Goal: Task Accomplishment & Management: Complete application form

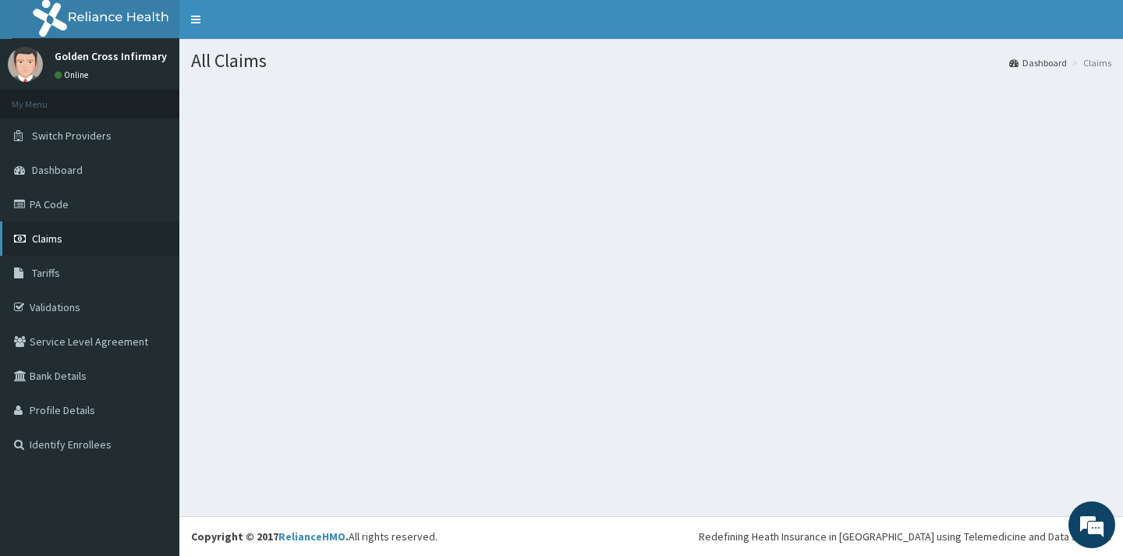
click at [47, 243] on span "Claims" at bounding box center [47, 239] width 30 height 14
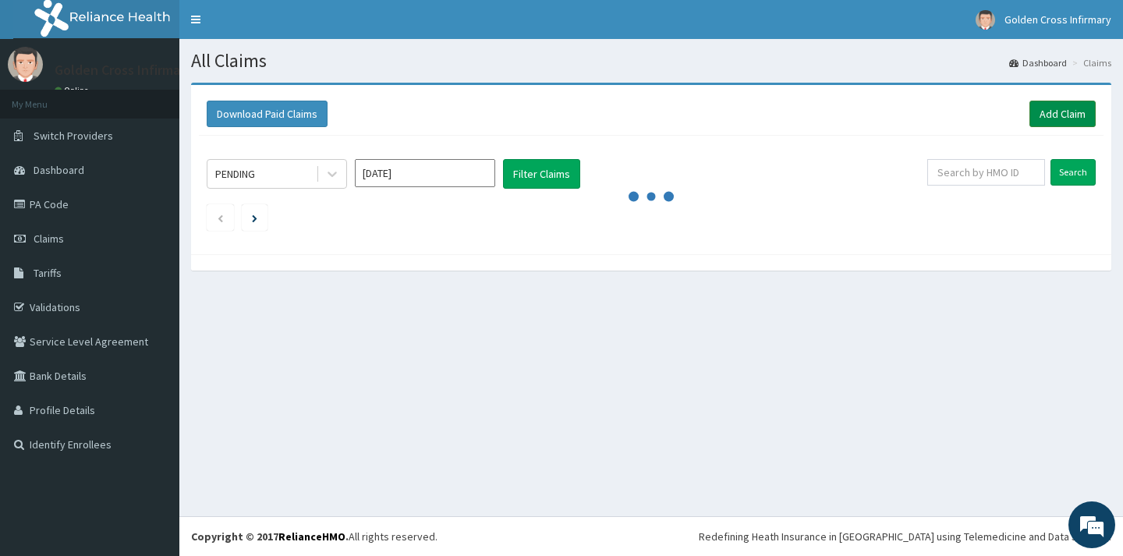
click at [1060, 112] on link "Add Claim" at bounding box center [1063, 114] width 66 height 27
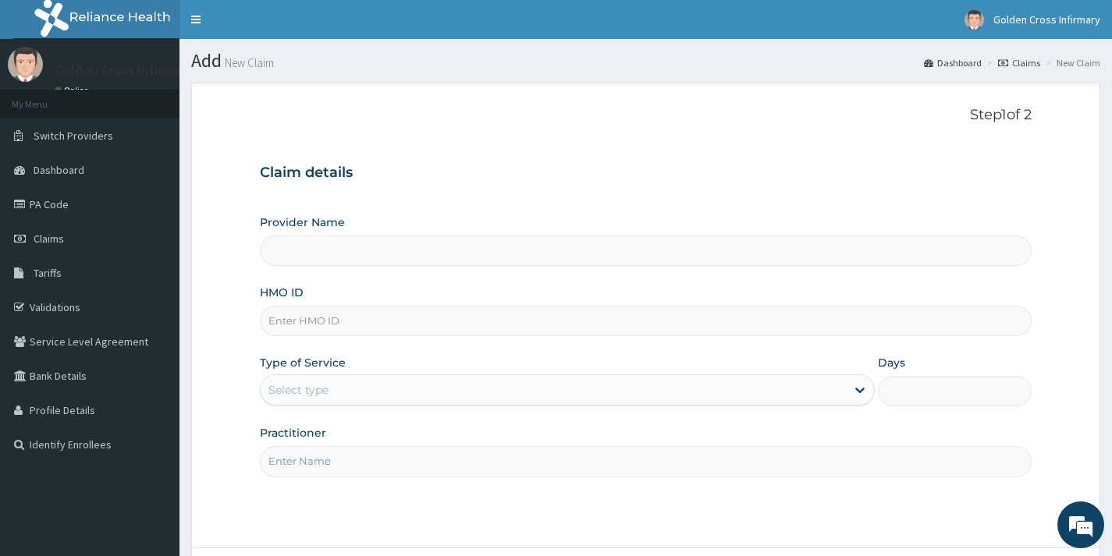
click at [585, 319] on input "HMO ID" at bounding box center [646, 321] width 772 height 30
type input "Golden Cross Infirmary (Hospital & Maternity)"
type input "TWD/10040/E"
click at [350, 402] on div "Select type" at bounding box center [553, 390] width 585 height 25
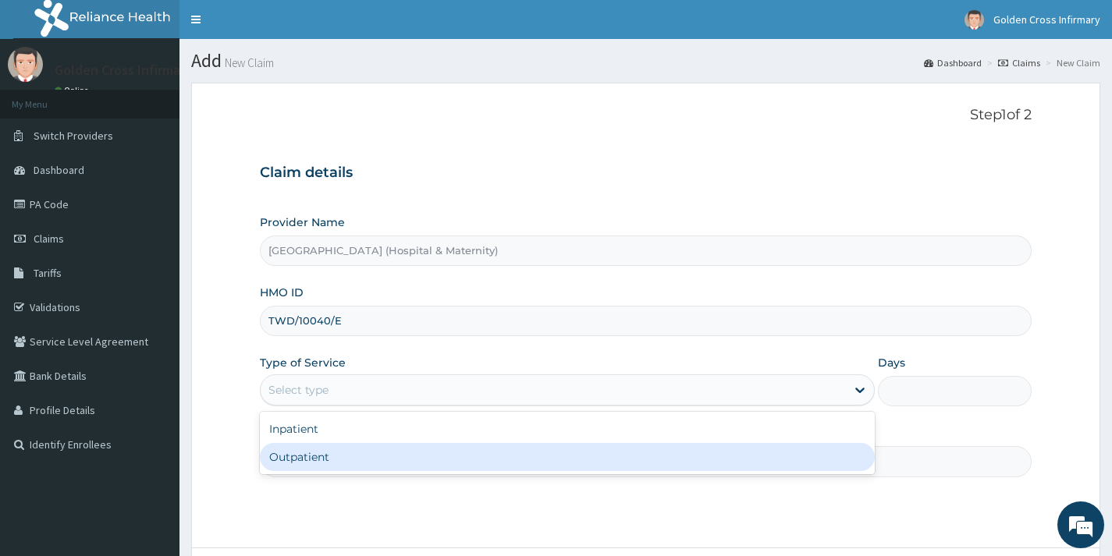
click at [350, 465] on div "Outpatient" at bounding box center [567, 457] width 615 height 28
type input "1"
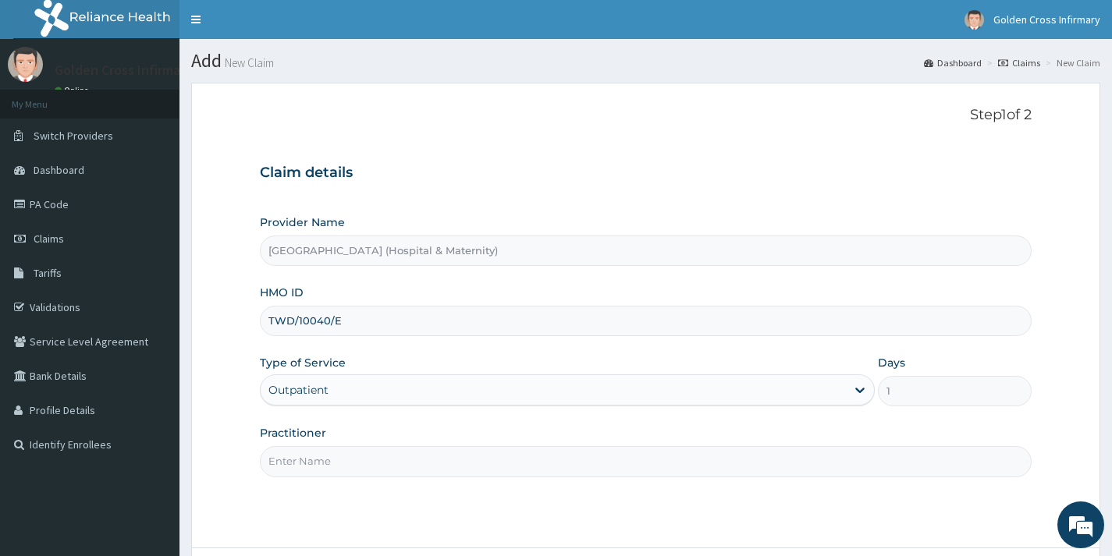
drag, startPoint x: 349, startPoint y: 466, endPoint x: 342, endPoint y: 451, distance: 16.1
click at [348, 466] on input "Practitioner" at bounding box center [646, 461] width 772 height 30
type input "DR EMMA OKHAIDE"
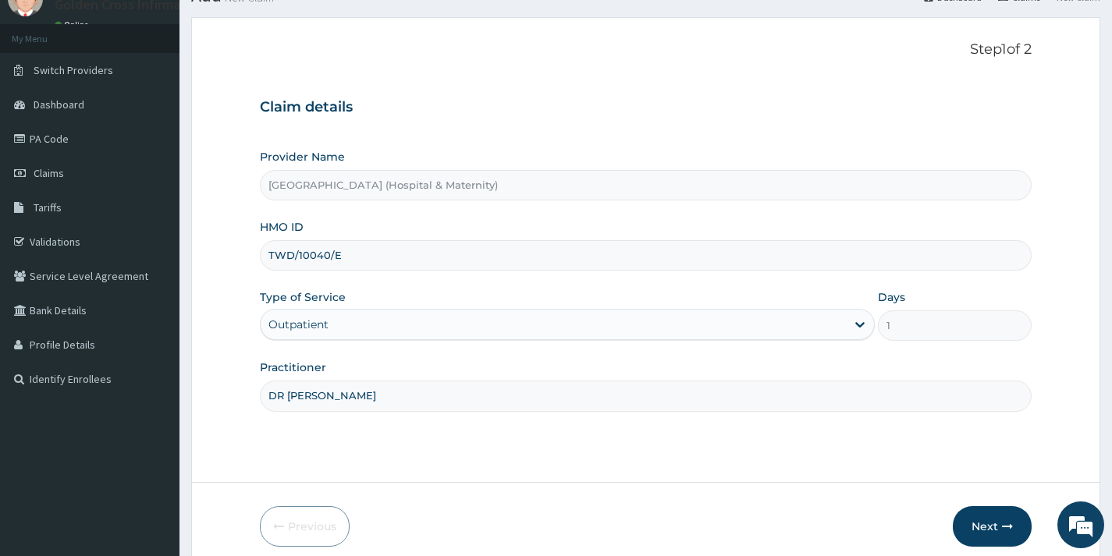
scroll to position [132, 0]
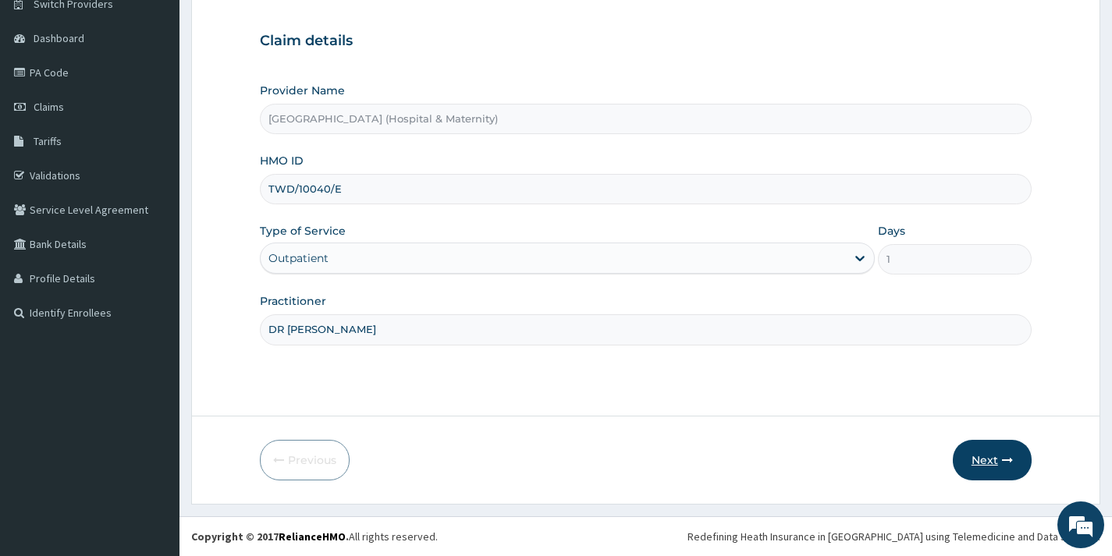
click at [960, 460] on button "Next" at bounding box center [992, 460] width 79 height 41
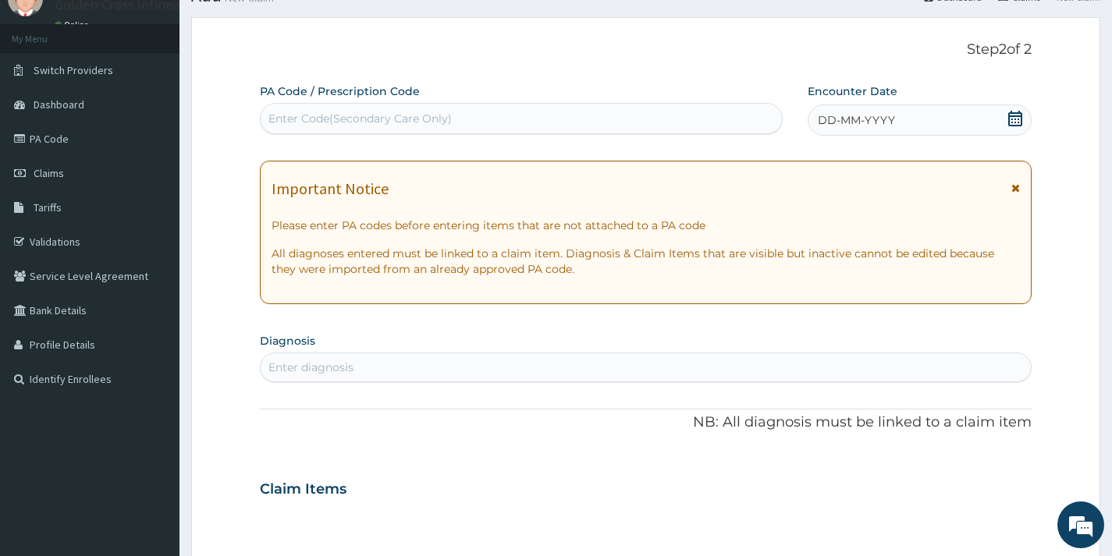
scroll to position [0, 0]
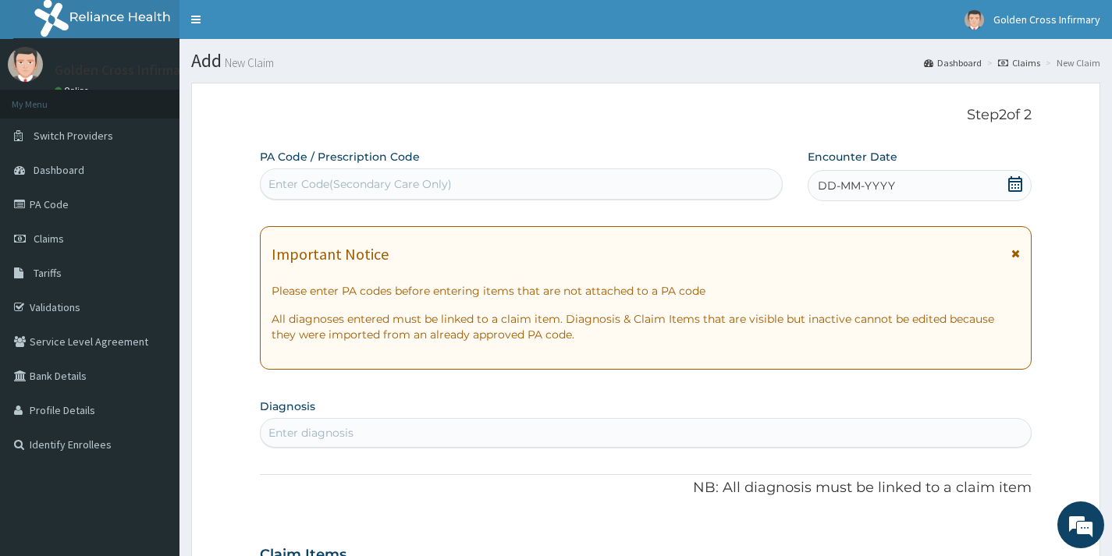
click at [1017, 188] on icon at bounding box center [1015, 184] width 14 height 16
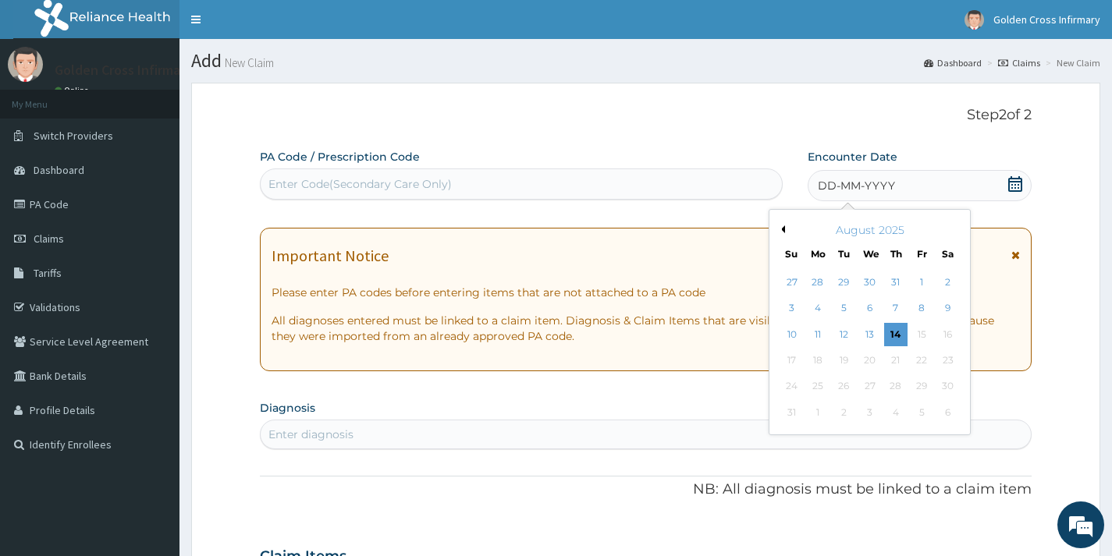
click at [868, 337] on div "13" at bounding box center [868, 334] width 23 height 23
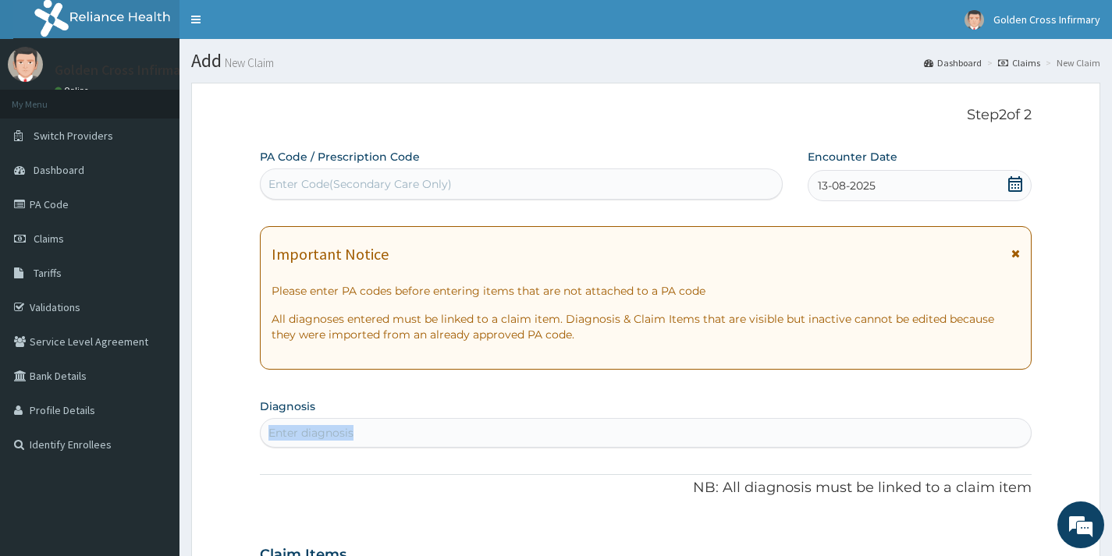
drag, startPoint x: 792, startPoint y: 413, endPoint x: 778, endPoint y: 426, distance: 18.8
click at [781, 423] on section "Diagnosis Enter diagnosis" at bounding box center [646, 421] width 772 height 53
click at [705, 445] on div "Enter diagnosis" at bounding box center [646, 433] width 770 height 25
type input "MALAR"
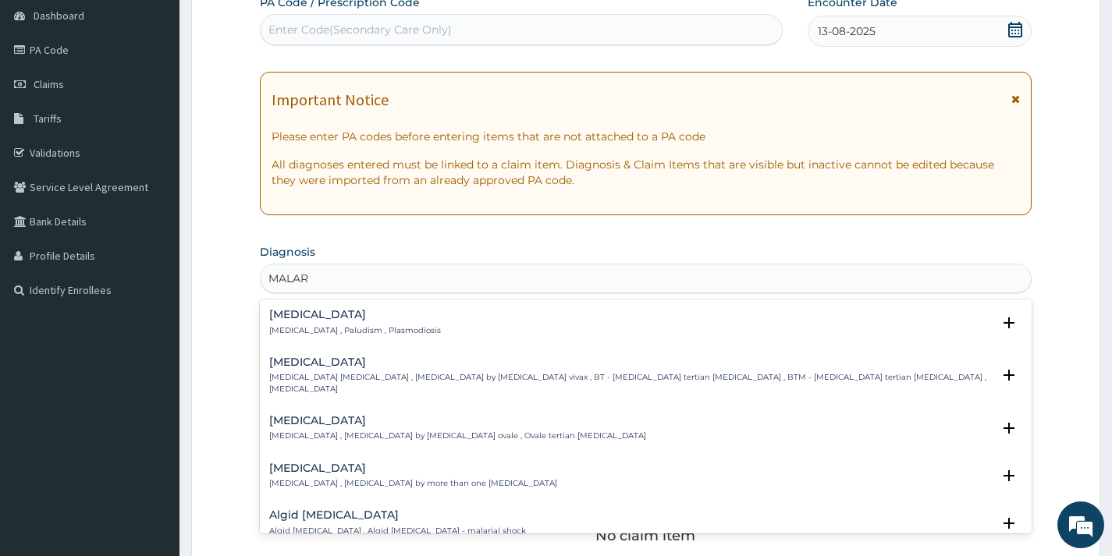
scroll to position [156, 0]
click at [336, 316] on h4 "[MEDICAL_DATA]" at bounding box center [355, 313] width 172 height 12
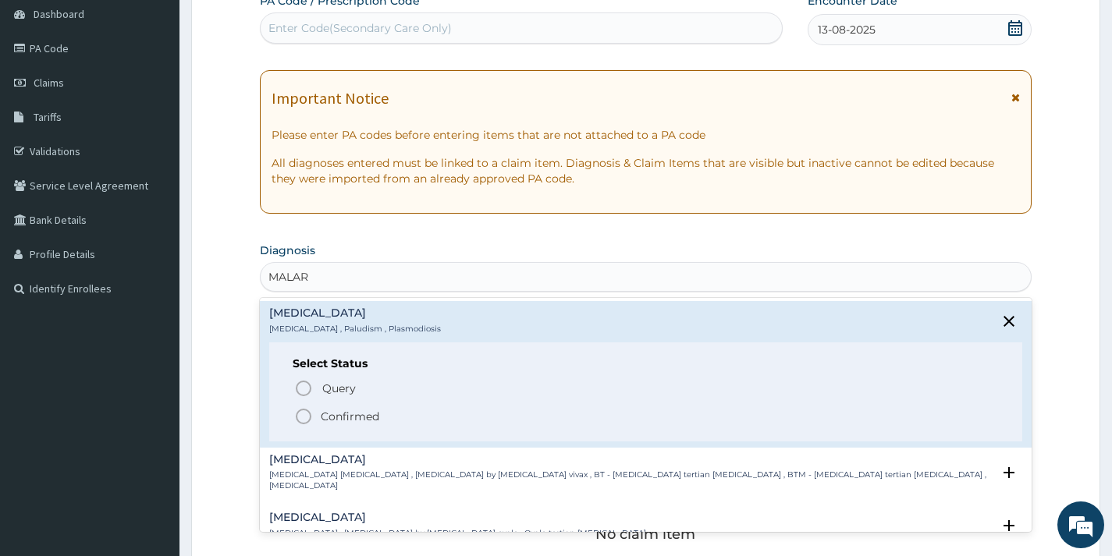
click at [364, 410] on p "Confirmed" at bounding box center [350, 417] width 59 height 16
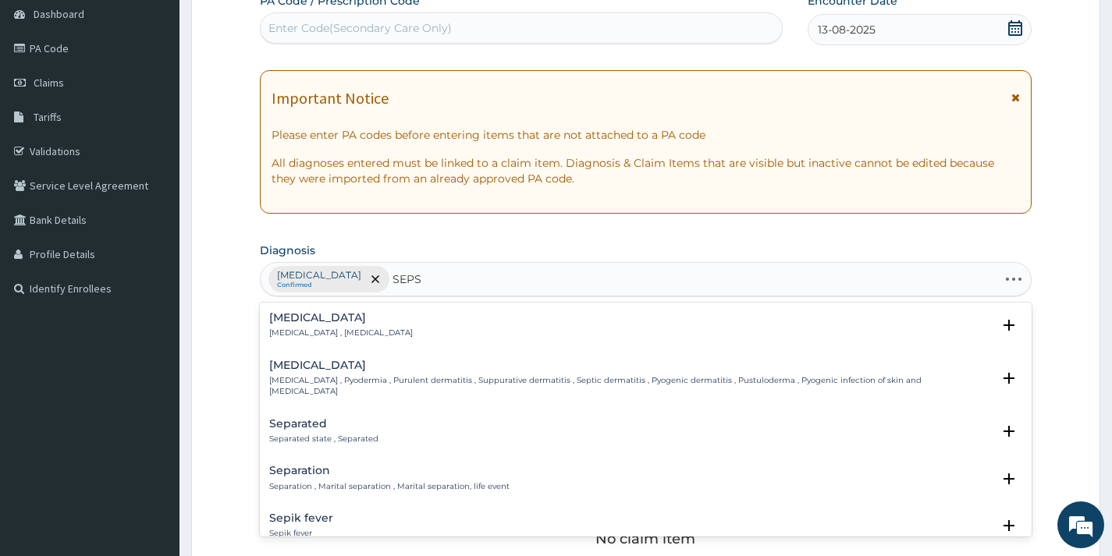
type input "SEPSI"
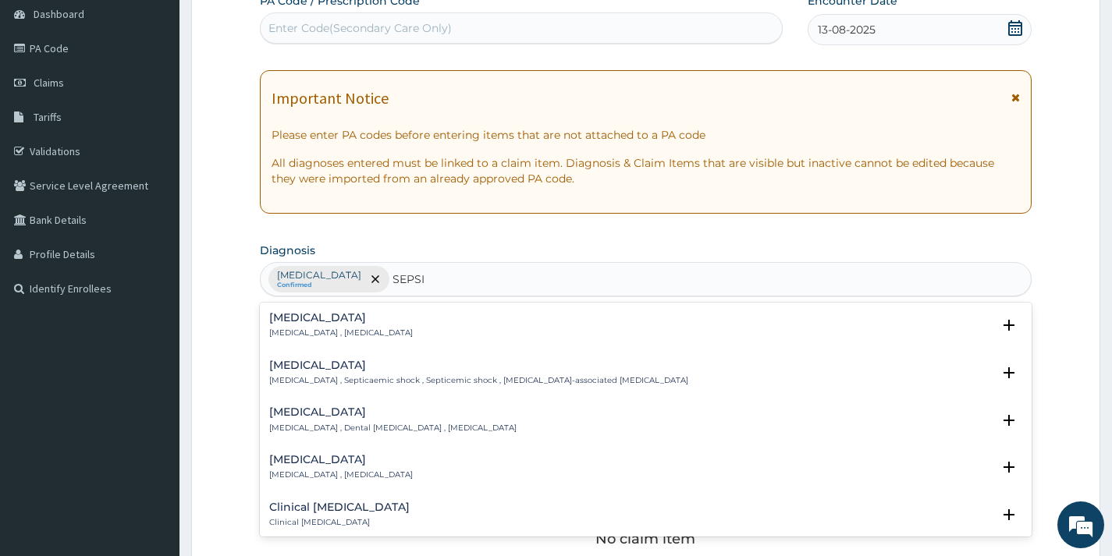
click at [374, 334] on div "Sepsis Systemic infection , Sepsis" at bounding box center [645, 325] width 753 height 27
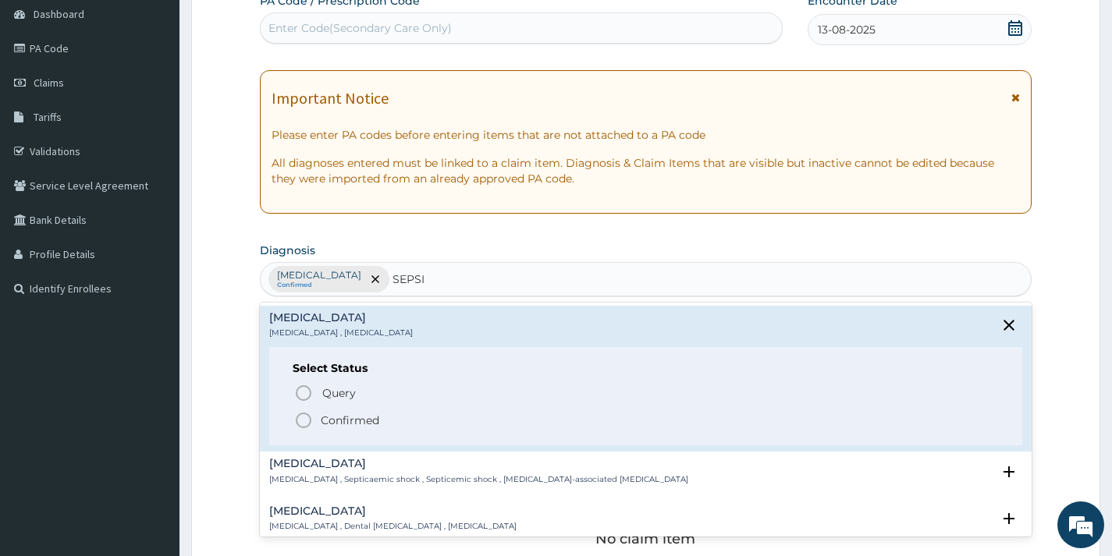
click at [361, 417] on p "Confirmed" at bounding box center [350, 421] width 59 height 16
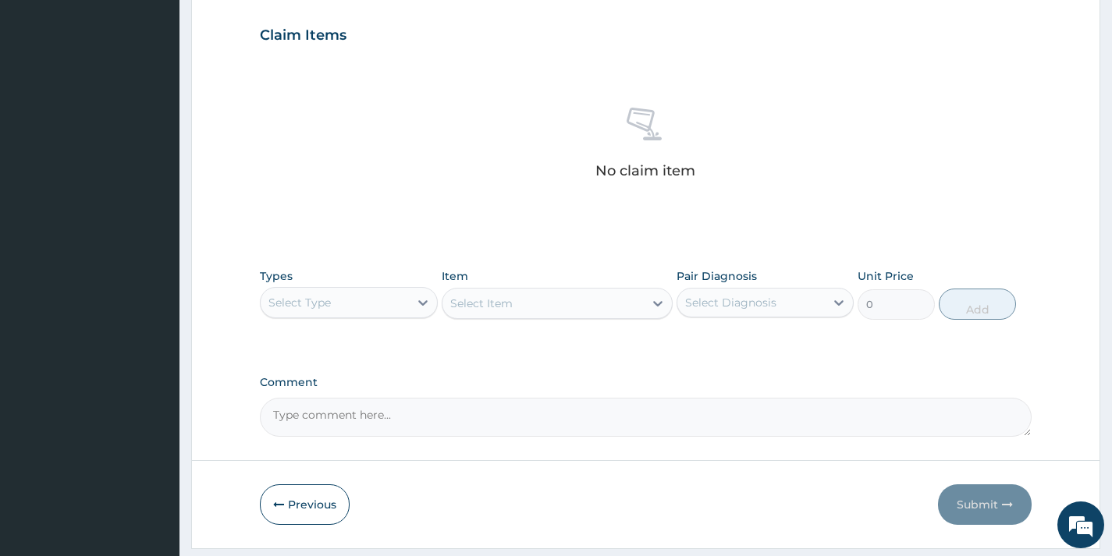
scroll to position [569, 0]
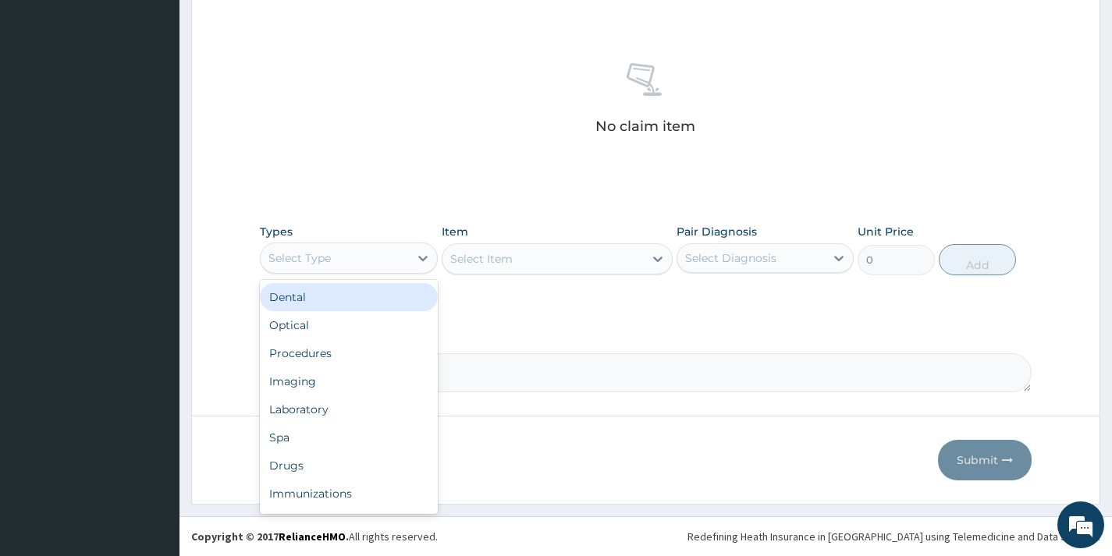
click at [355, 260] on div "Select Type" at bounding box center [334, 258] width 147 height 25
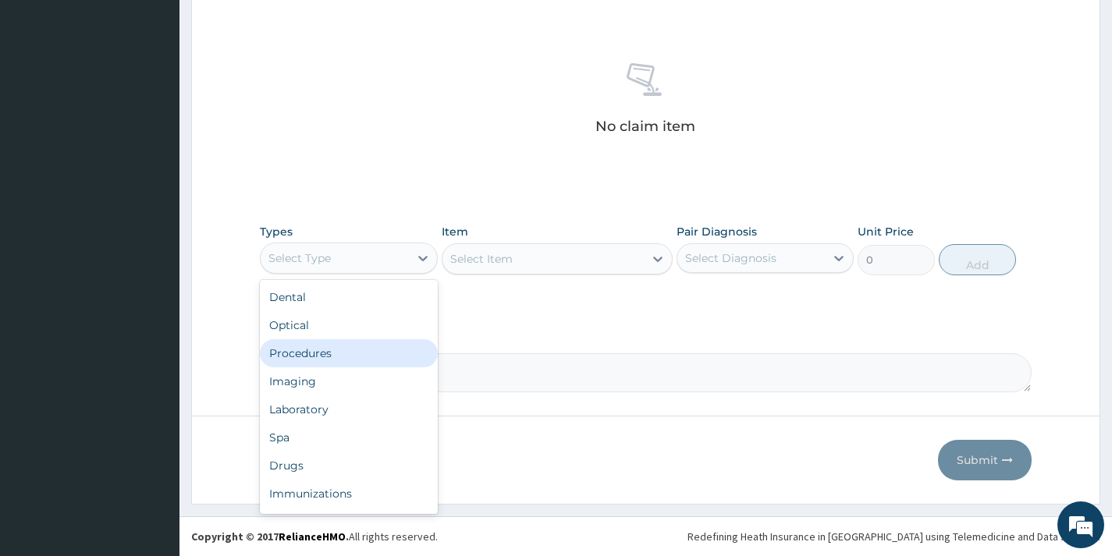
click at [336, 363] on div "Procedures" at bounding box center [348, 353] width 177 height 28
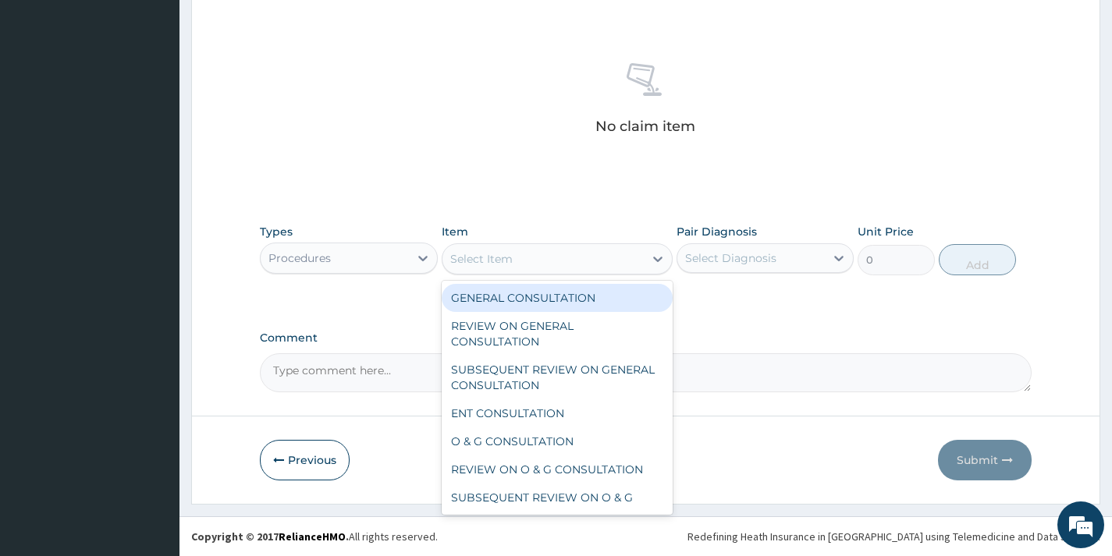
click at [538, 267] on div "Select Item" at bounding box center [543, 259] width 202 height 25
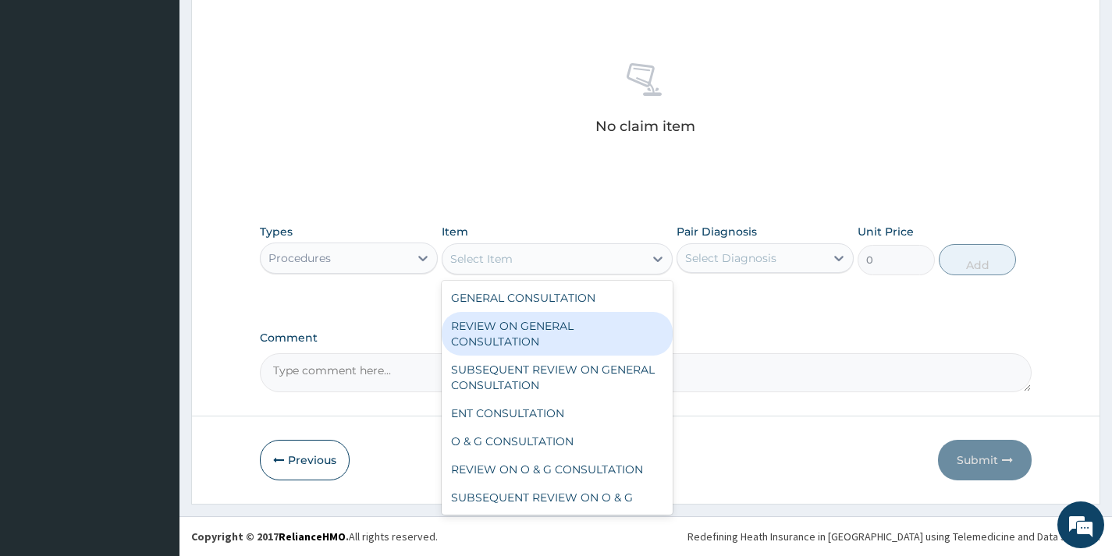
drag, startPoint x: 539, startPoint y: 313, endPoint x: 545, endPoint y: 303, distance: 11.5
click at [541, 307] on div "GENERAL CONSULTATION REVIEW ON GENERAL CONSULTATION SUBSEQUENT REVIEW ON GENERA…" at bounding box center [558, 398] width 232 height 234
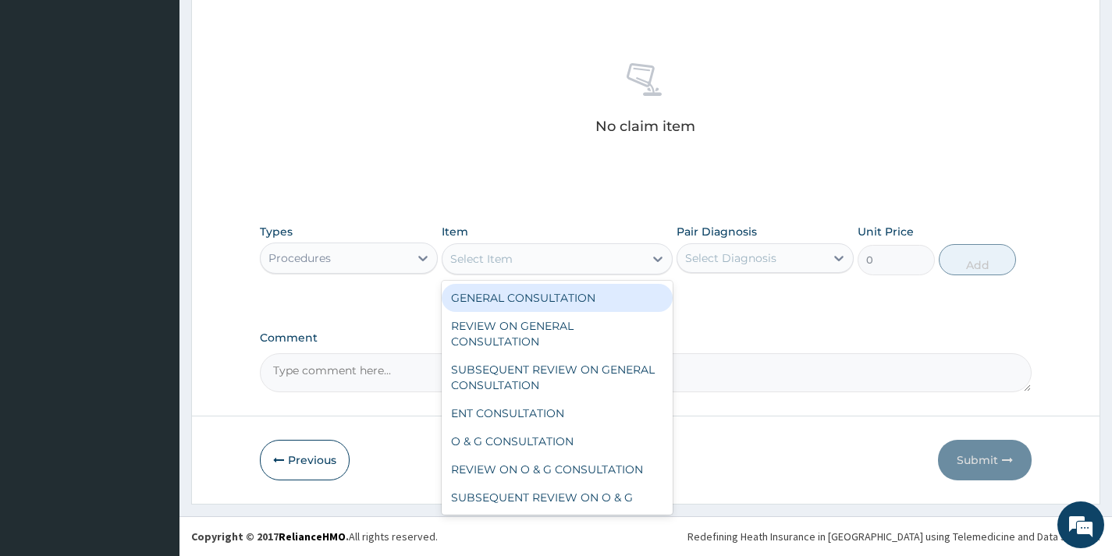
drag, startPoint x: 552, startPoint y: 299, endPoint x: 678, endPoint y: 303, distance: 126.4
click at [555, 296] on div "GENERAL CONSULTATION" at bounding box center [558, 298] width 232 height 28
type input "2000"
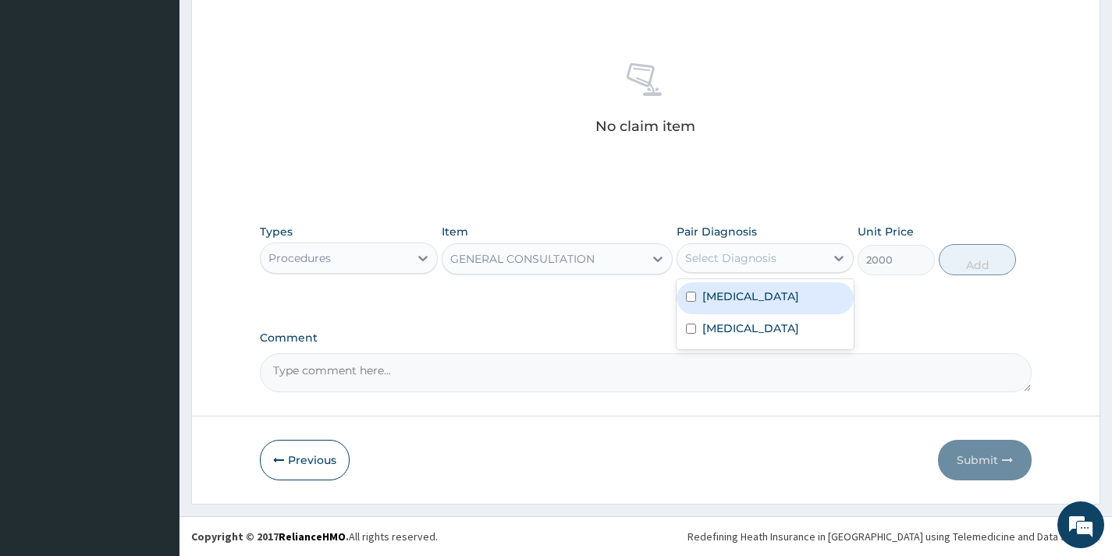
click at [744, 264] on div "Select Diagnosis" at bounding box center [730, 258] width 91 height 16
drag, startPoint x: 740, startPoint y: 310, endPoint x: 746, endPoint y: 335, distance: 26.5
click at [743, 313] on div "[MEDICAL_DATA]" at bounding box center [764, 298] width 177 height 32
checkbox input "true"
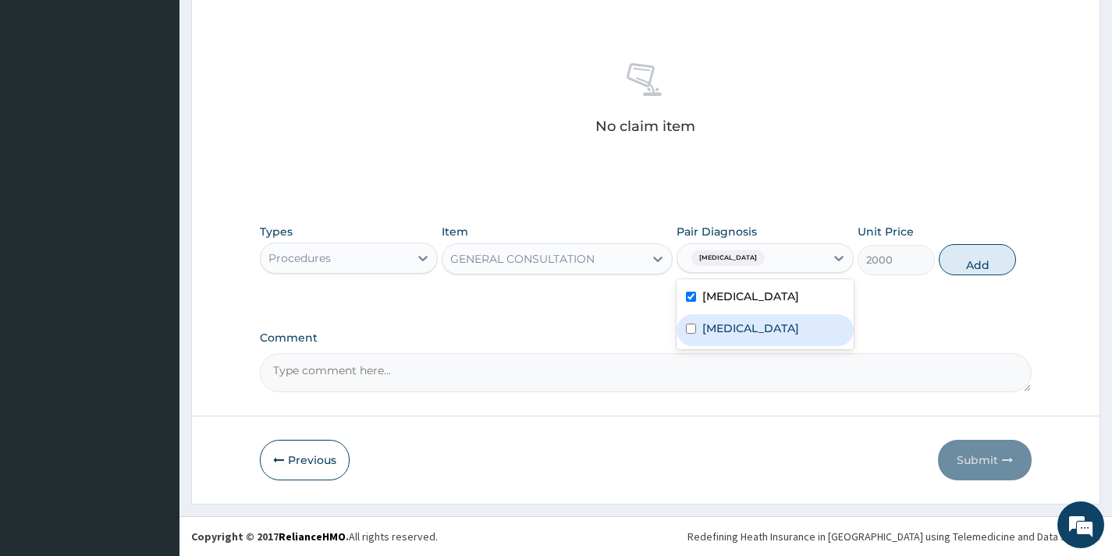
click at [746, 335] on div "Sepsis" at bounding box center [764, 330] width 177 height 32
checkbox input "true"
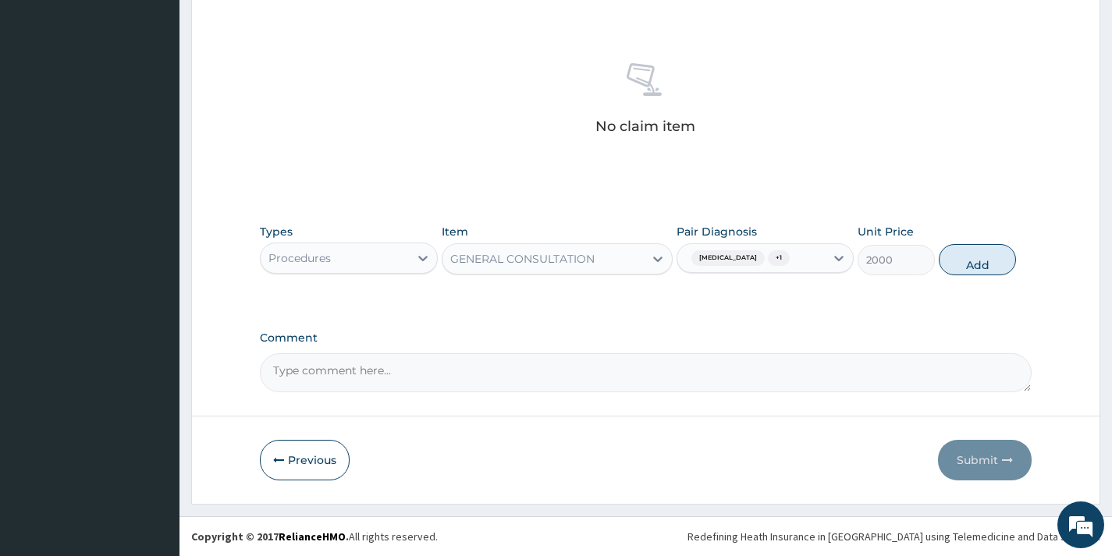
drag, startPoint x: 996, startPoint y: 263, endPoint x: 870, endPoint y: 265, distance: 126.4
click at [992, 263] on button "Add" at bounding box center [977, 259] width 77 height 31
type input "0"
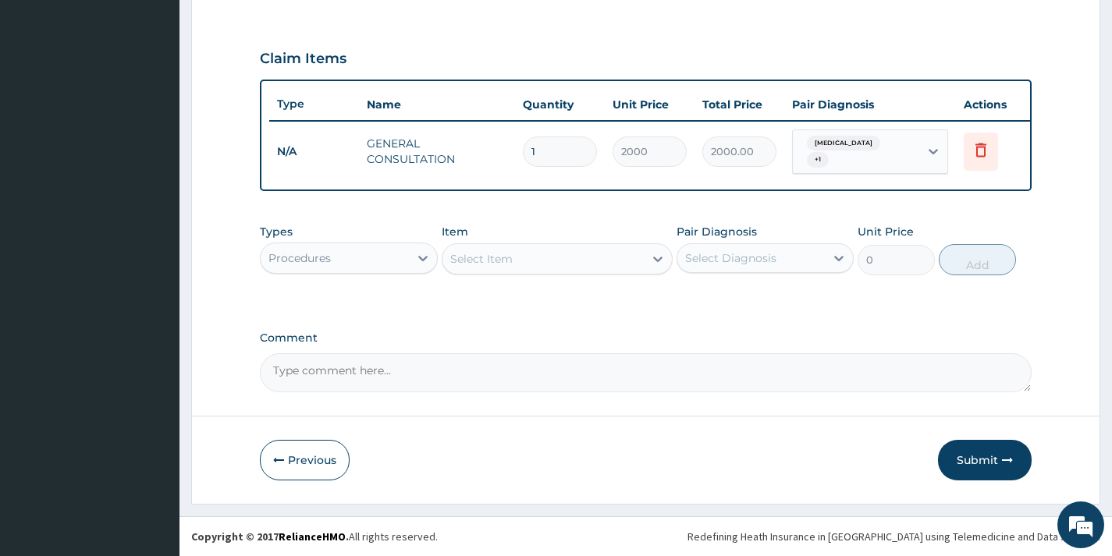
scroll to position [506, 0]
click at [344, 248] on div "Procedures" at bounding box center [334, 258] width 147 height 25
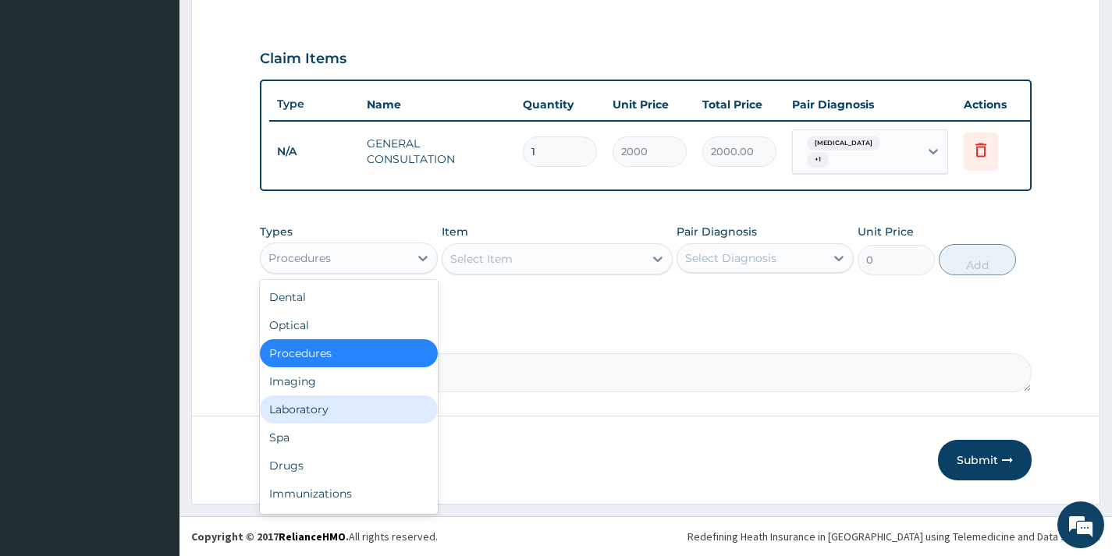
click at [335, 417] on div "Laboratory" at bounding box center [348, 410] width 177 height 28
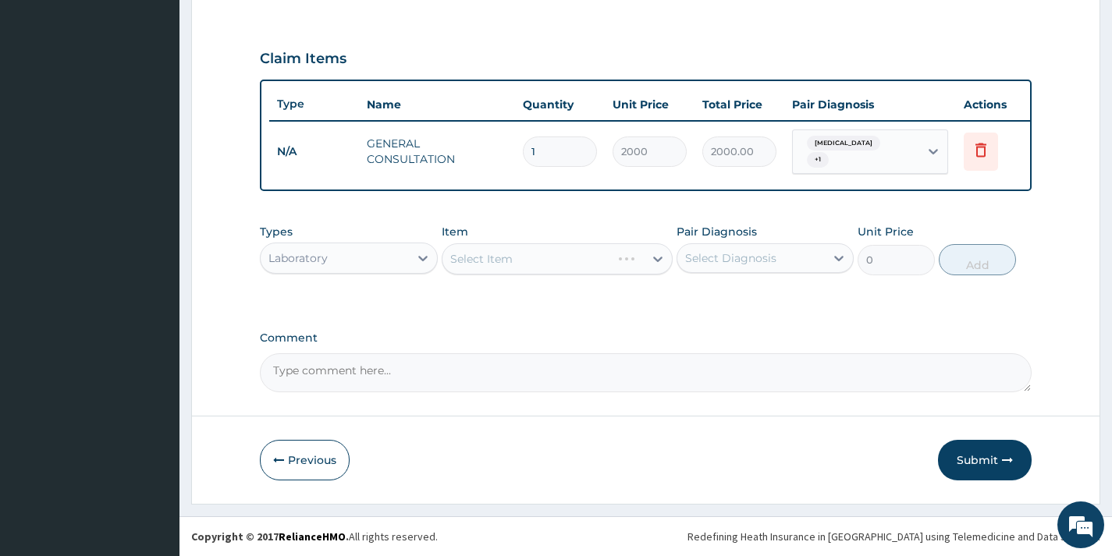
click at [570, 259] on div "Select Item" at bounding box center [558, 258] width 232 height 31
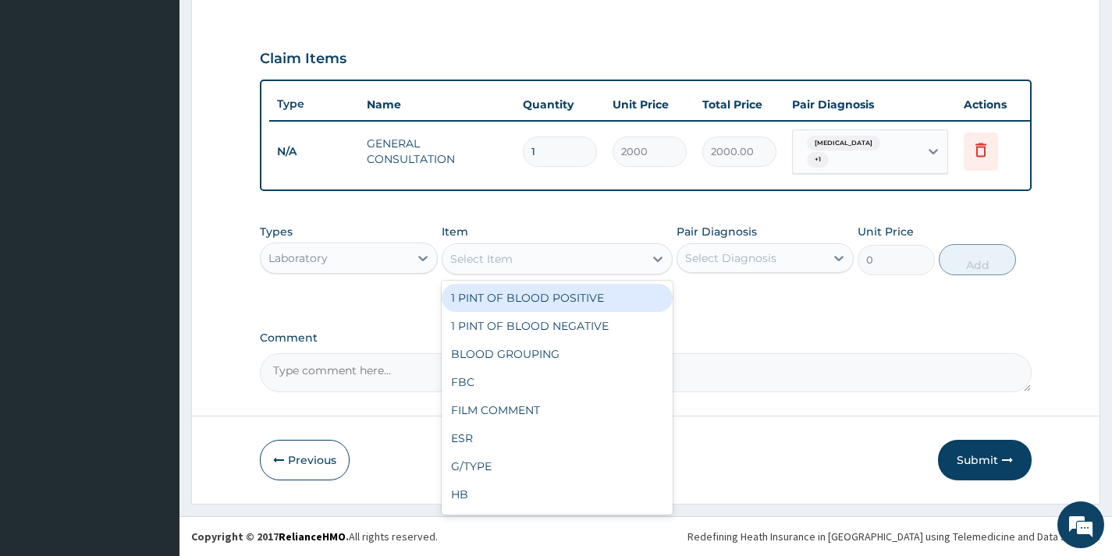
click at [556, 258] on div "Select Item" at bounding box center [543, 259] width 202 height 25
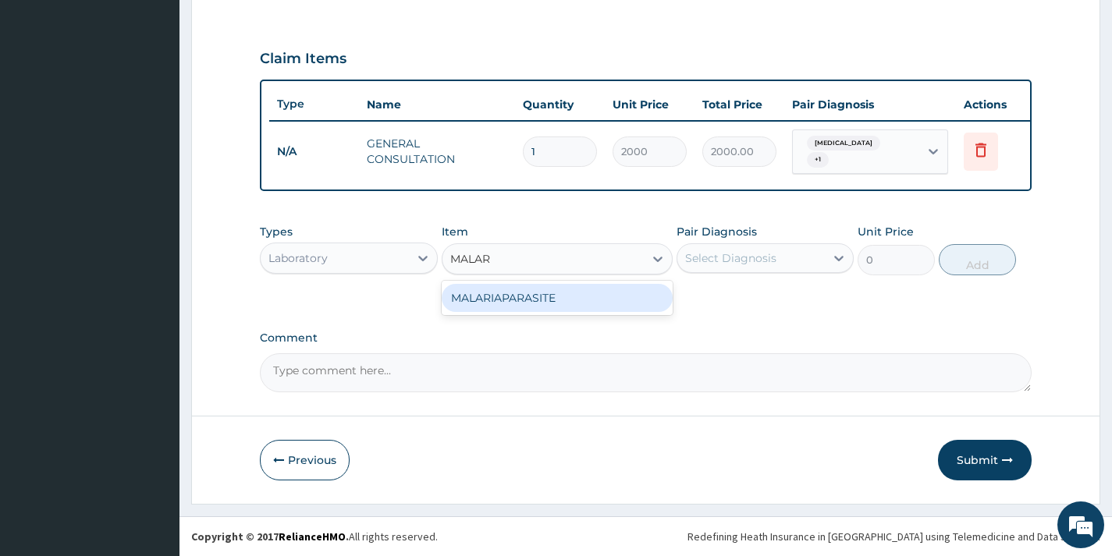
type input "MALARI"
click at [529, 290] on div "MALARIAPARASITE" at bounding box center [558, 298] width 232 height 28
type input "720"
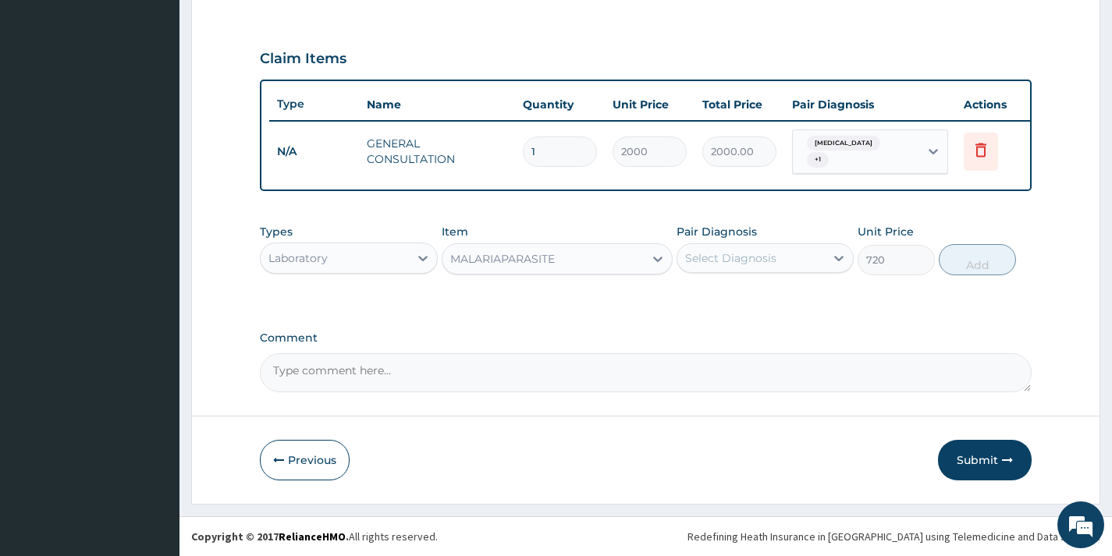
click at [736, 257] on div "Select Diagnosis" at bounding box center [730, 258] width 91 height 16
drag, startPoint x: 741, startPoint y: 307, endPoint x: 764, endPoint y: 295, distance: 25.5
click at [743, 307] on div "Malaria" at bounding box center [764, 298] width 177 height 32
checkbox input "true"
drag, startPoint x: 967, startPoint y: 267, endPoint x: 820, endPoint y: 256, distance: 147.1
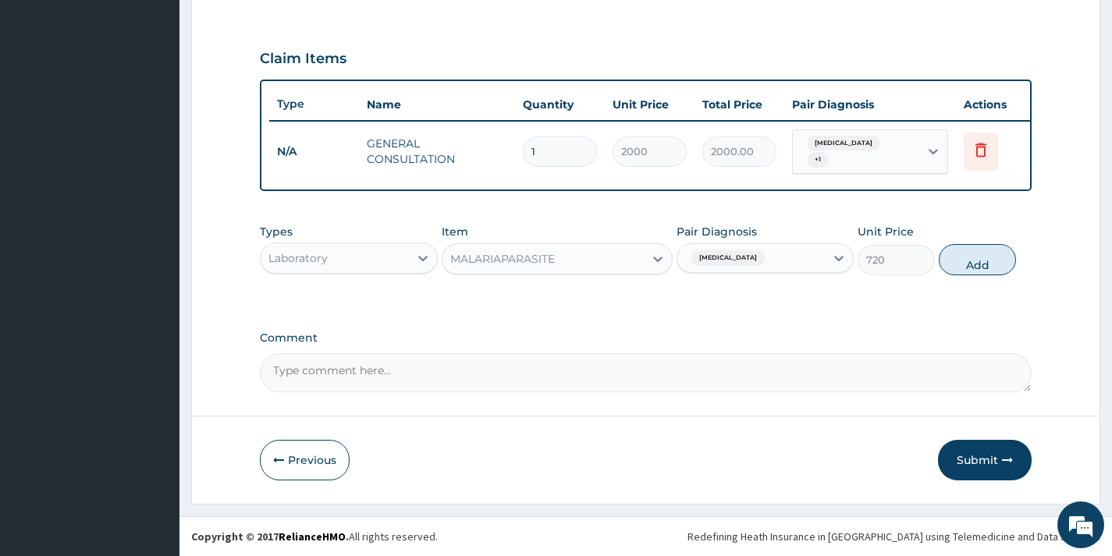
click at [967, 266] on button "Add" at bounding box center [977, 259] width 77 height 31
type input "0"
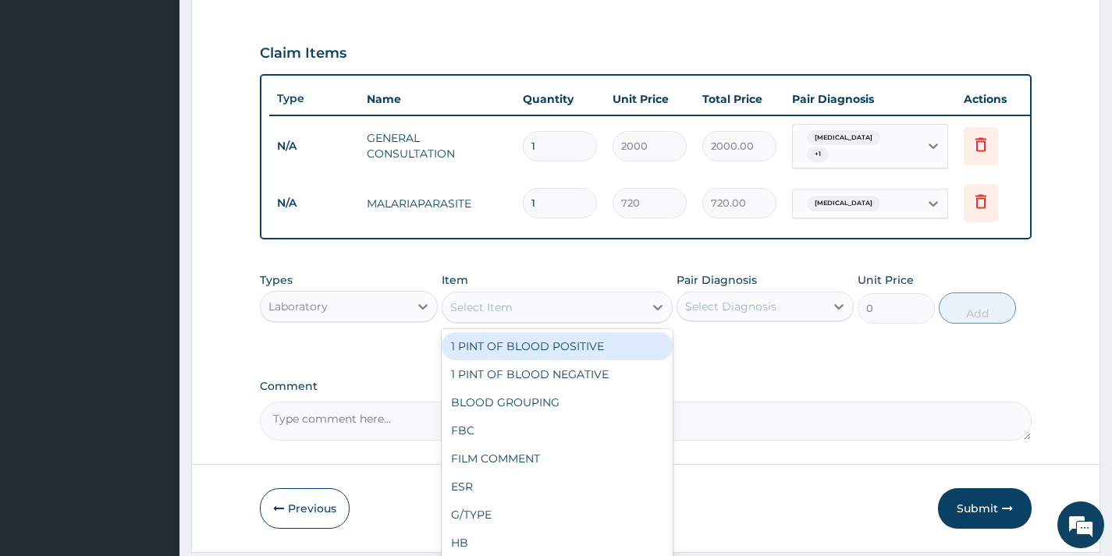
click at [499, 311] on div "Select Item" at bounding box center [481, 308] width 62 height 16
type input "WBC"
click at [567, 357] on div "WBC DIFF" at bounding box center [558, 346] width 232 height 28
type input "2160"
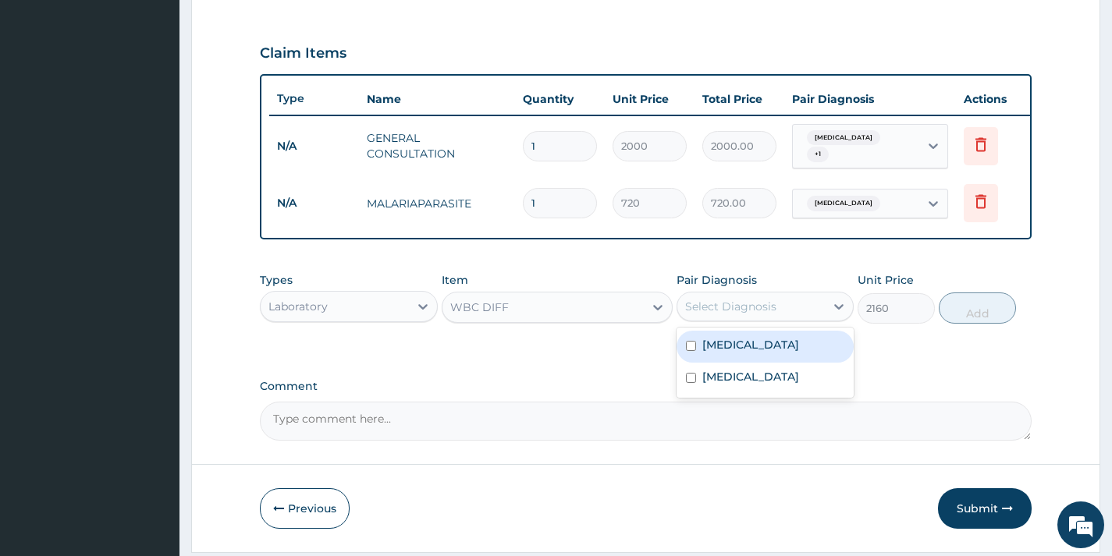
click at [718, 319] on div "Select Diagnosis" at bounding box center [750, 306] width 147 height 25
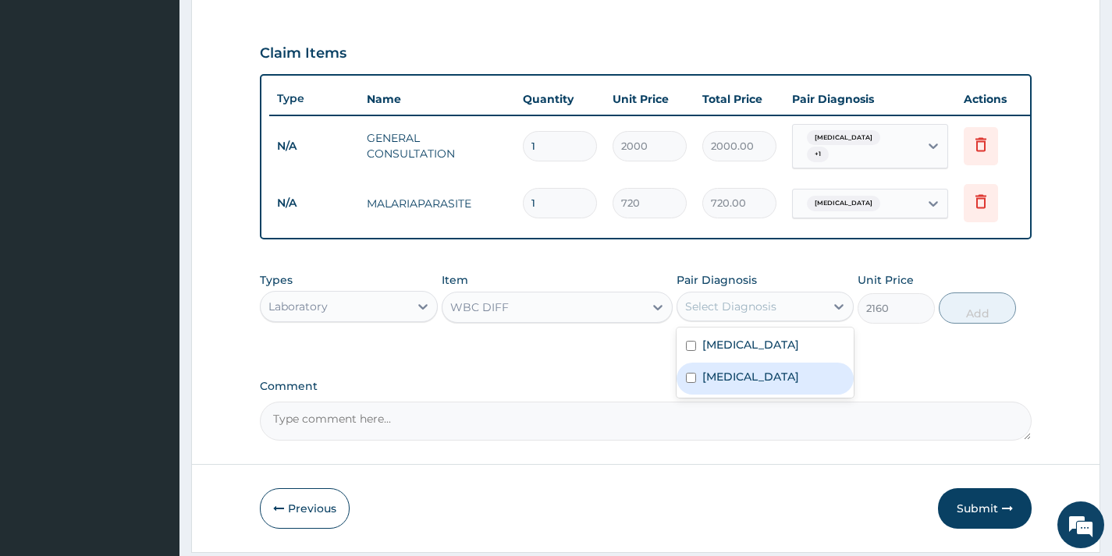
drag, startPoint x: 727, startPoint y: 392, endPoint x: 820, endPoint y: 357, distance: 99.5
click at [728, 392] on div "Sepsis" at bounding box center [764, 379] width 177 height 32
checkbox input "true"
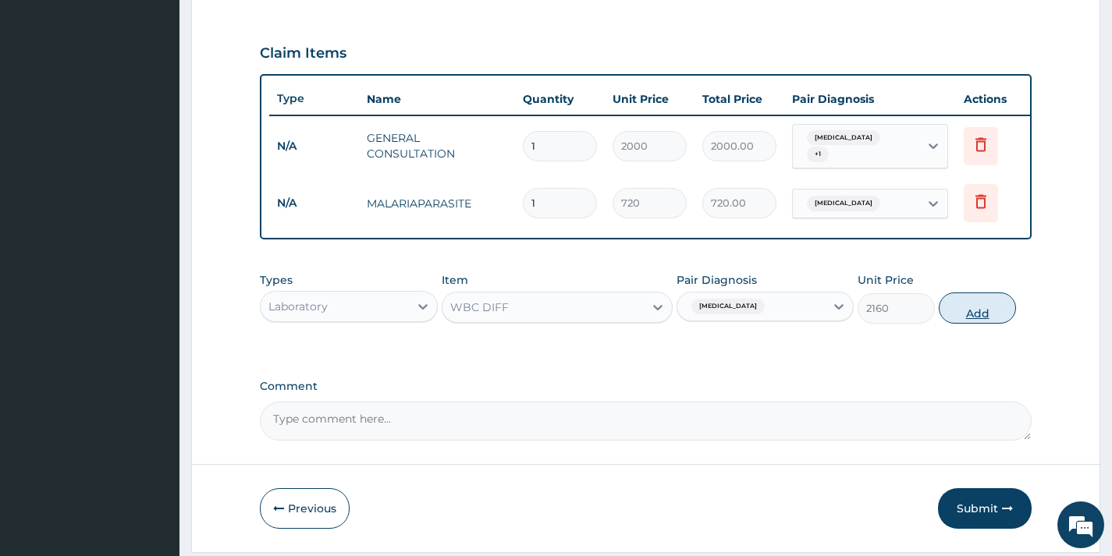
click at [971, 301] on button "Add" at bounding box center [977, 308] width 77 height 31
type input "0"
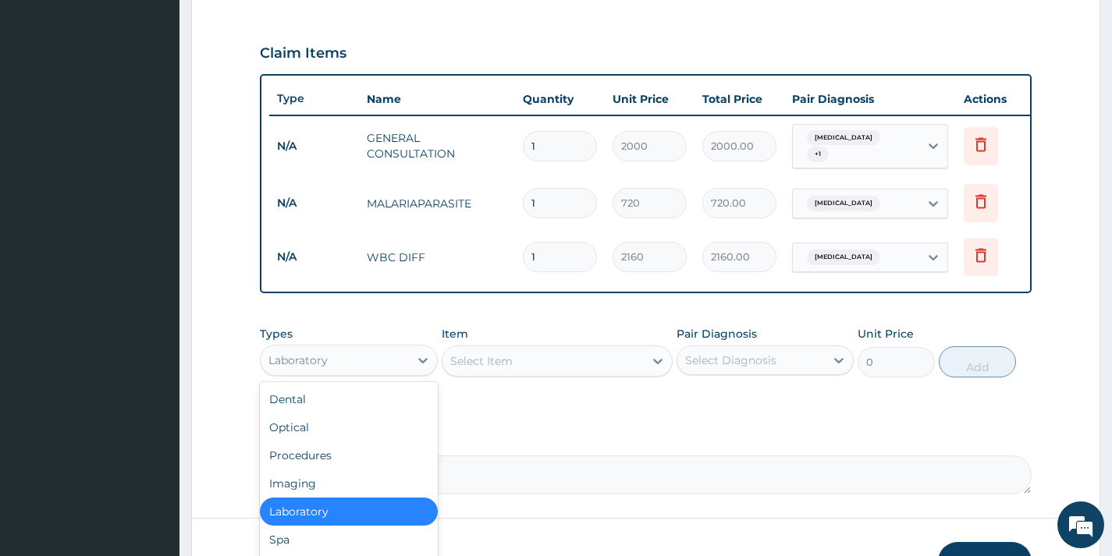
click at [336, 371] on div "Laboratory" at bounding box center [334, 360] width 147 height 25
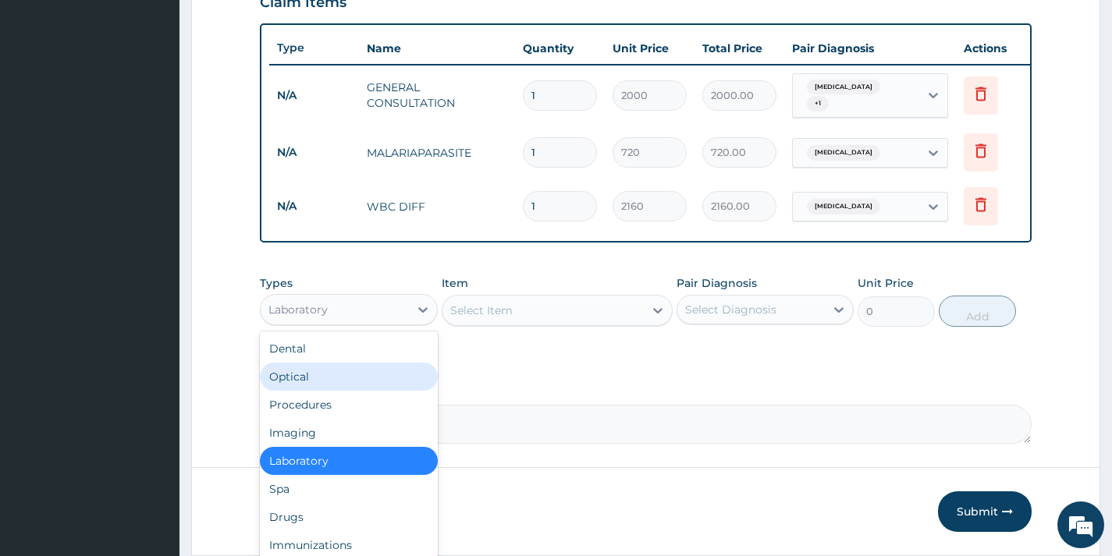
scroll to position [614, 0]
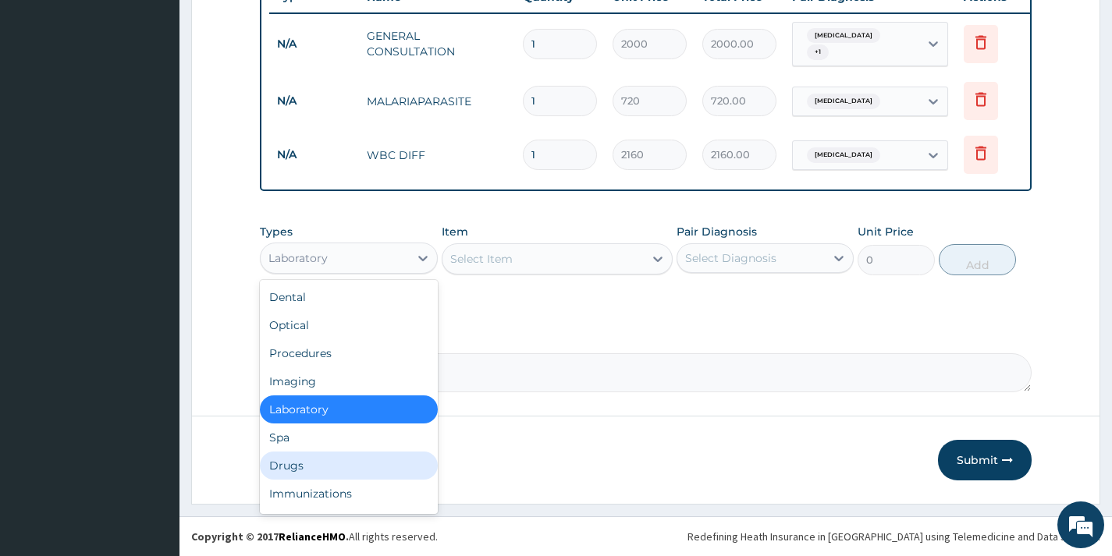
click at [302, 476] on div "Drugs" at bounding box center [348, 466] width 177 height 28
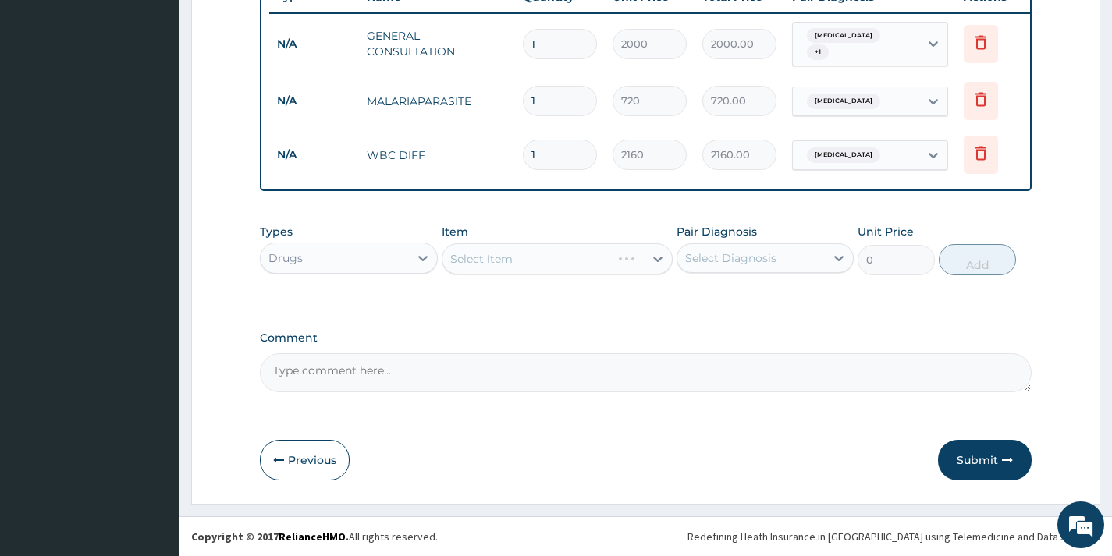
click at [646, 259] on div "Select Item" at bounding box center [558, 258] width 232 height 31
click at [552, 257] on div "Select Item" at bounding box center [543, 259] width 202 height 25
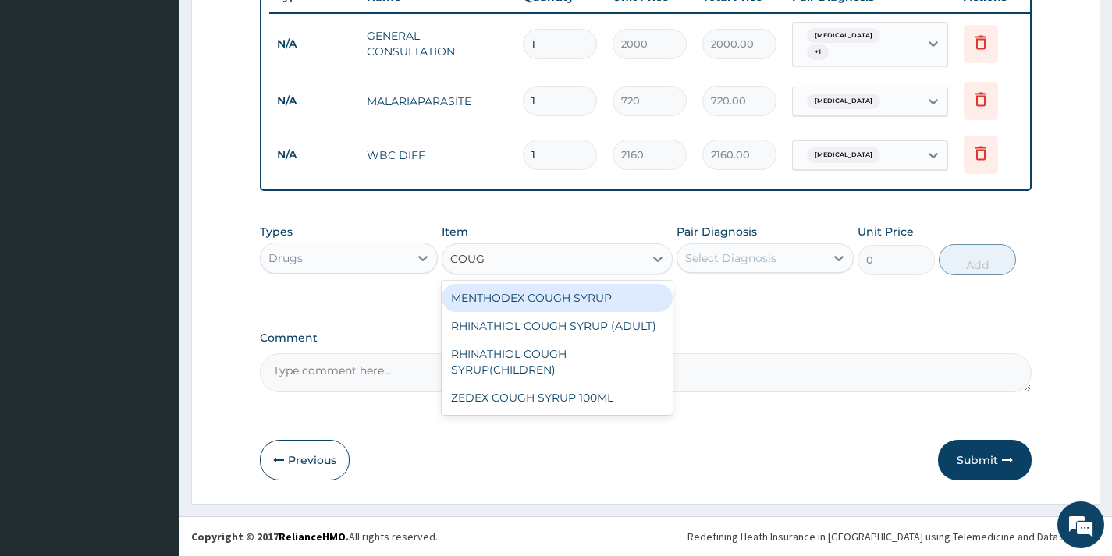
type input "COUGH"
drag, startPoint x: 525, startPoint y: 300, endPoint x: 552, endPoint y: 293, distance: 28.2
click at [527, 300] on div "MENTHODEX COUGH SYRUP" at bounding box center [558, 298] width 232 height 28
type input "2700"
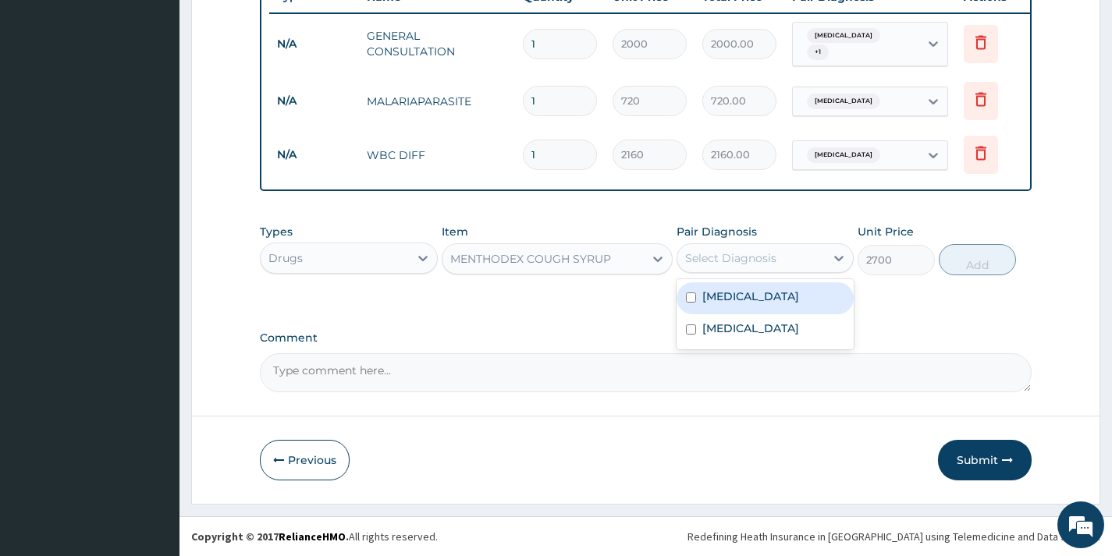
click at [758, 264] on div "Select Diagnosis" at bounding box center [730, 258] width 91 height 16
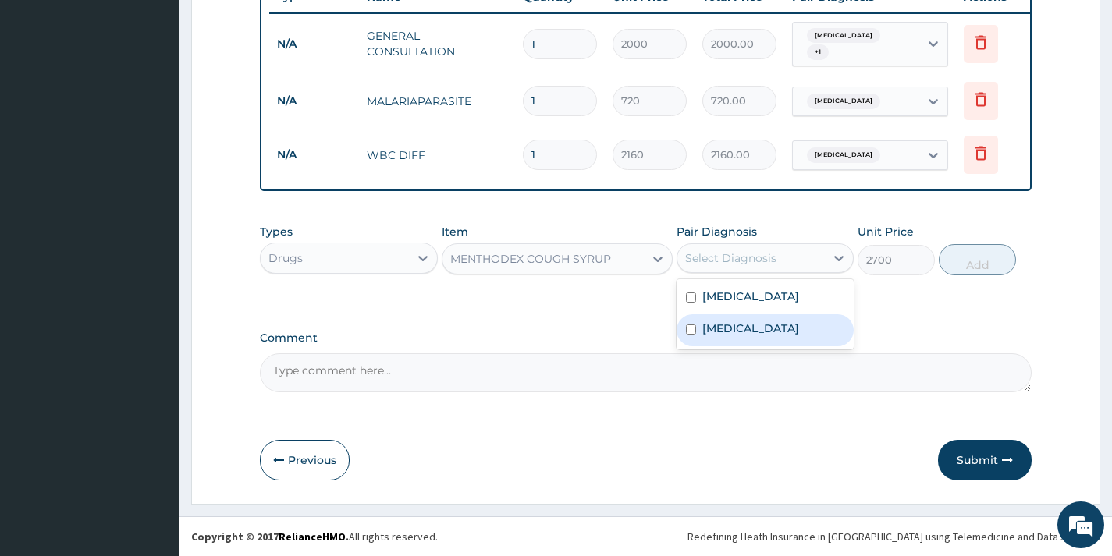
click at [761, 321] on div "Sepsis" at bounding box center [764, 330] width 177 height 32
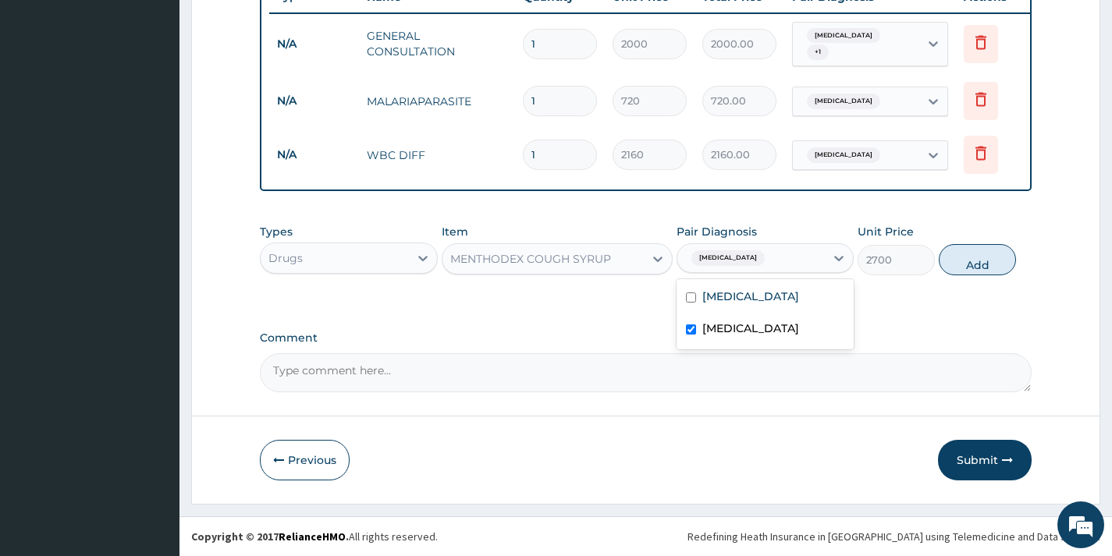
click at [738, 323] on div "Sepsis" at bounding box center [764, 330] width 177 height 32
checkbox input "false"
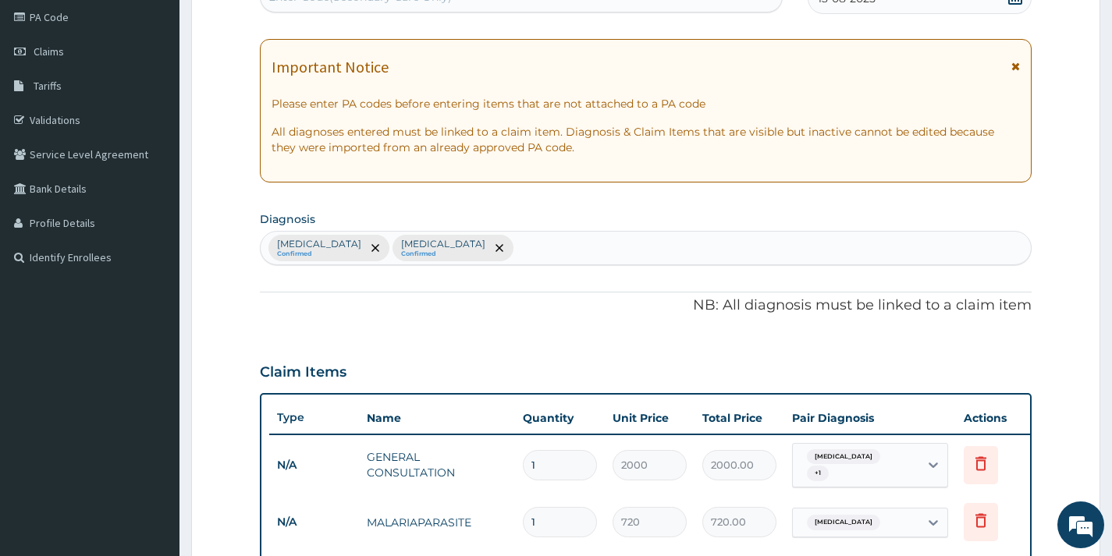
scroll to position [68, 0]
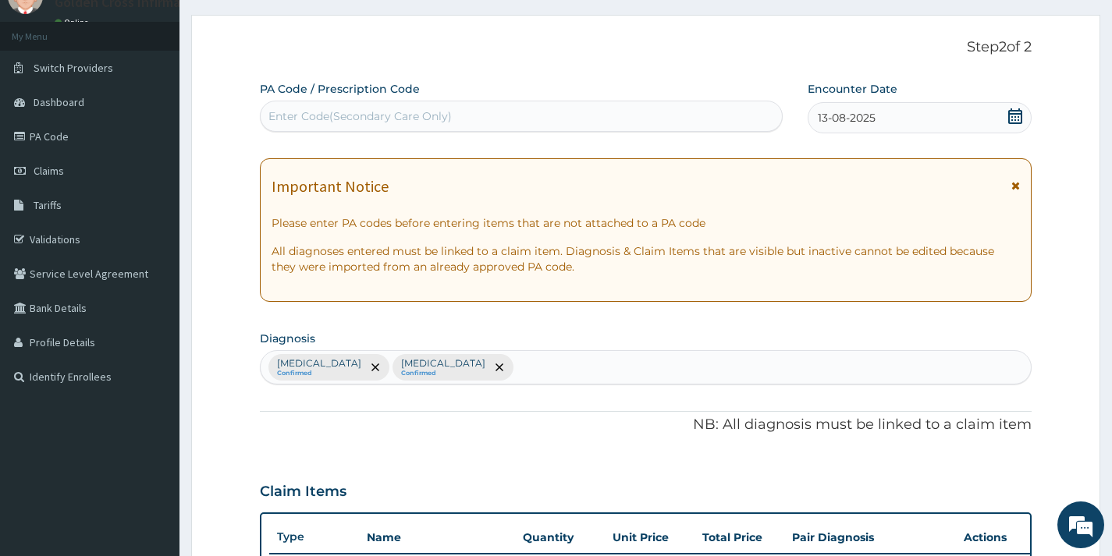
click at [517, 363] on div "Malaria Confirmed Sepsis Confirmed" at bounding box center [646, 367] width 770 height 33
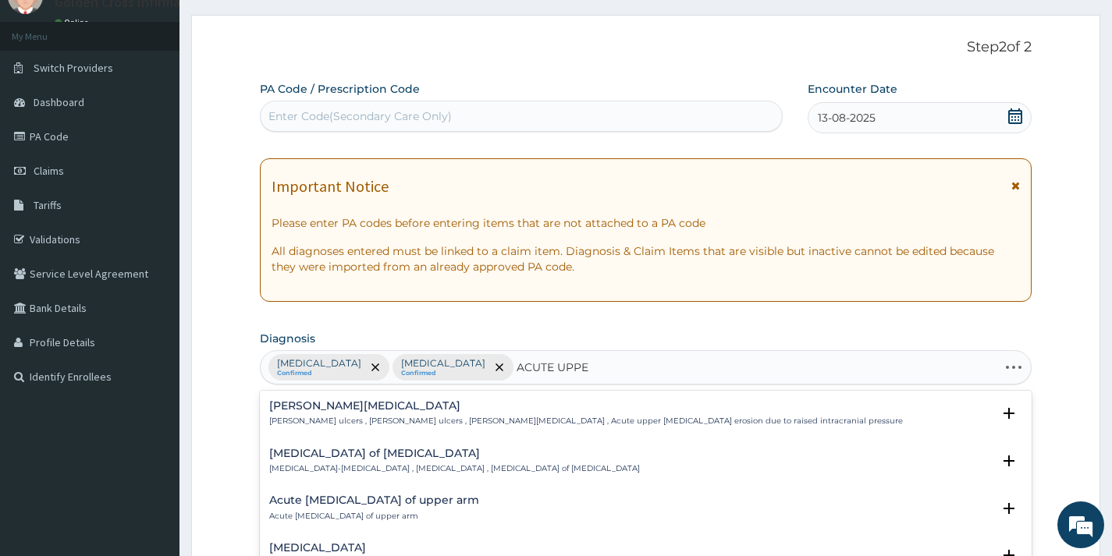
type input "ACUTE UPPER"
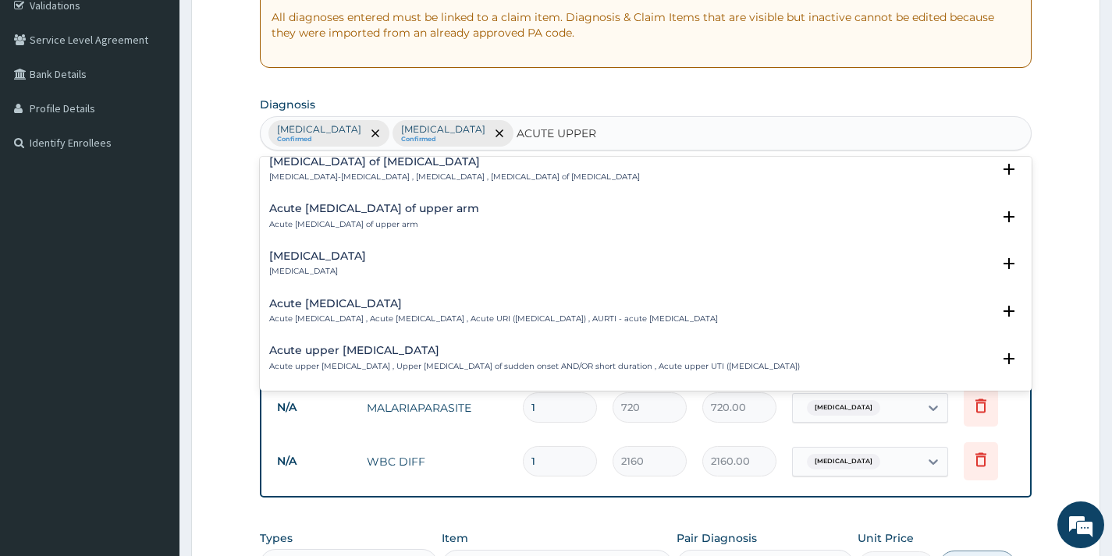
scroll to position [78, 0]
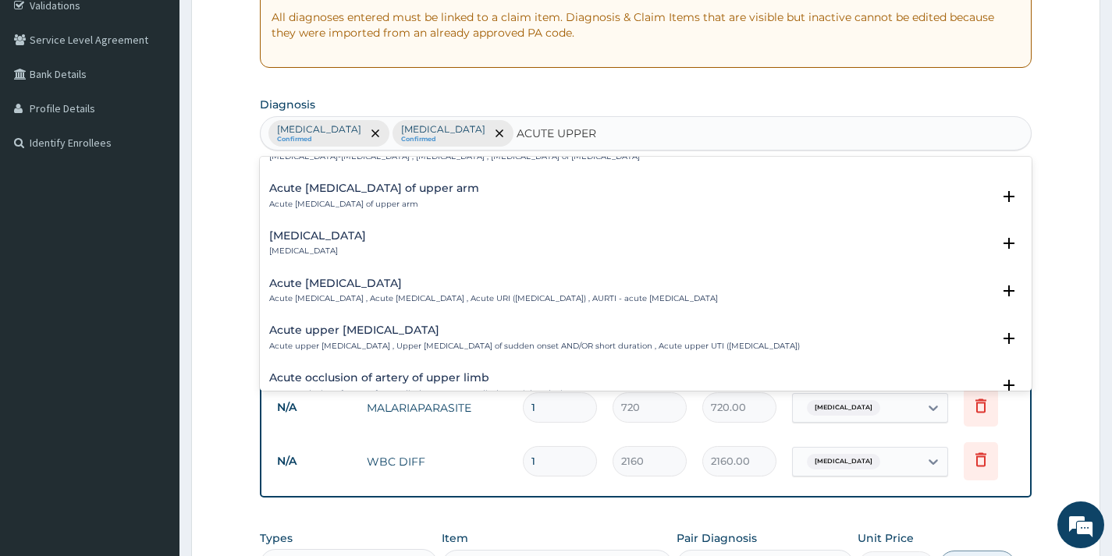
click at [335, 288] on h4 "Acute upper respiratory infection" at bounding box center [493, 284] width 449 height 12
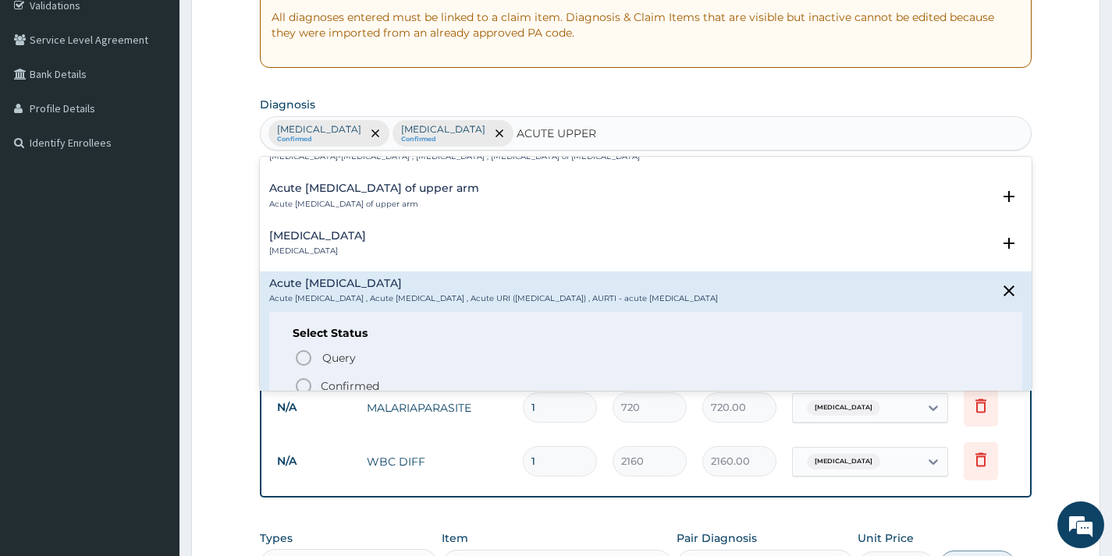
drag, startPoint x: 325, startPoint y: 379, endPoint x: 370, endPoint y: 349, distance: 53.9
click at [325, 378] on p "Confirmed" at bounding box center [350, 386] width 59 height 16
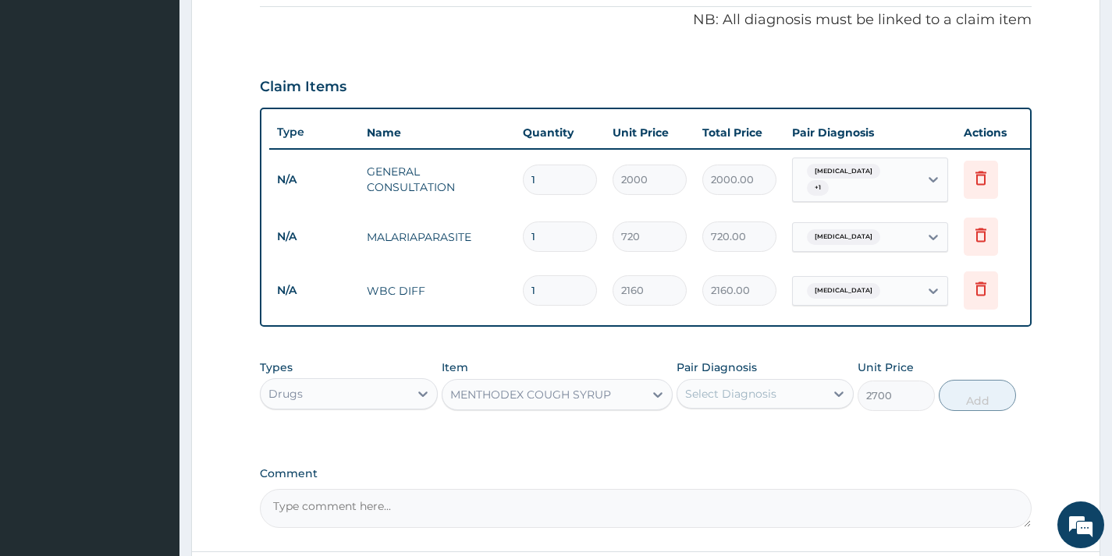
scroll to position [614, 0]
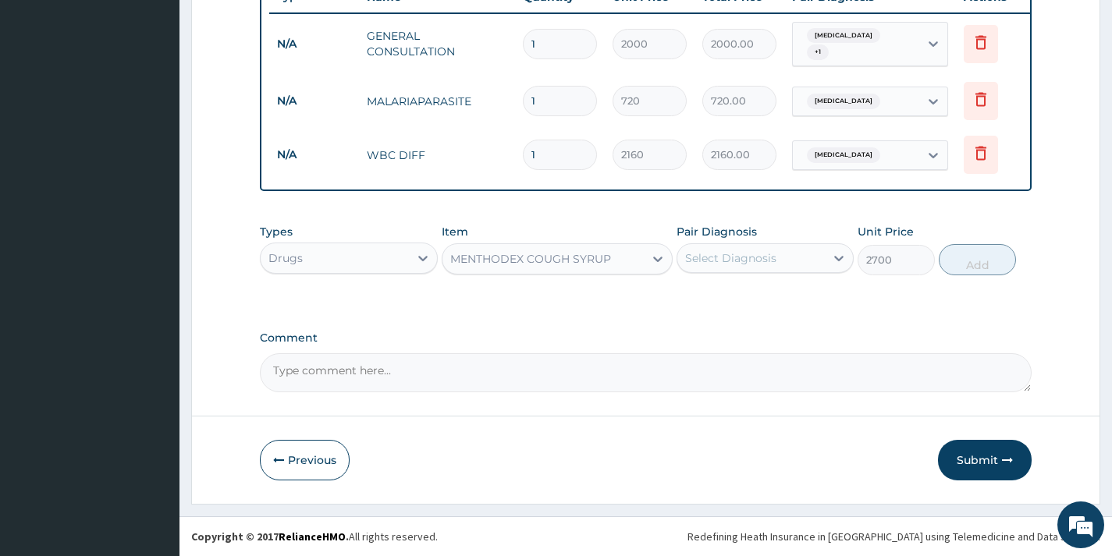
click at [761, 261] on div "Select Diagnosis" at bounding box center [730, 258] width 91 height 16
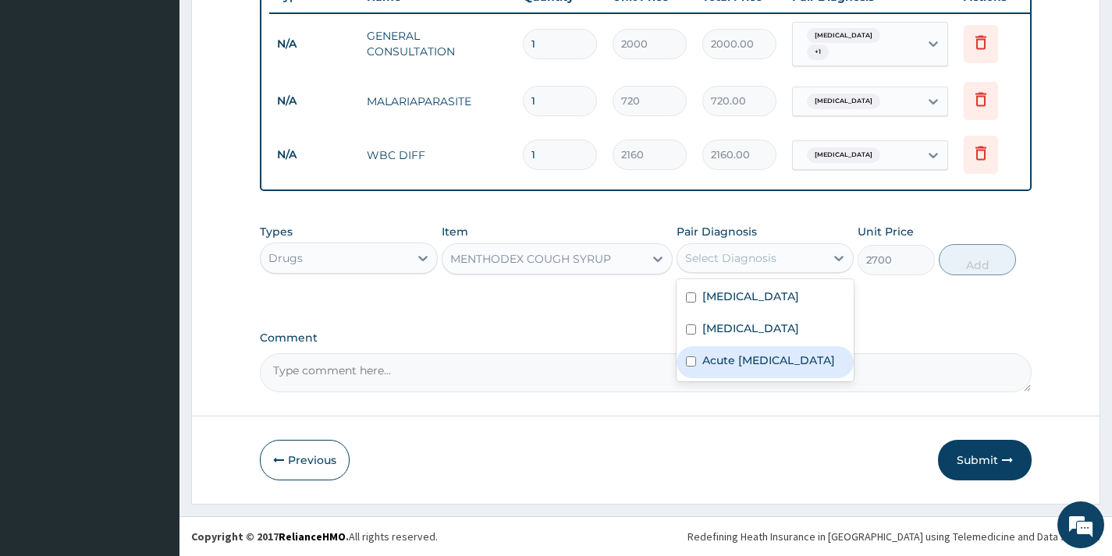
drag, startPoint x: 753, startPoint y: 362, endPoint x: 740, endPoint y: 346, distance: 21.1
click at [751, 362] on label "Acute upper respiratory infection" at bounding box center [768, 361] width 133 height 16
checkbox input "true"
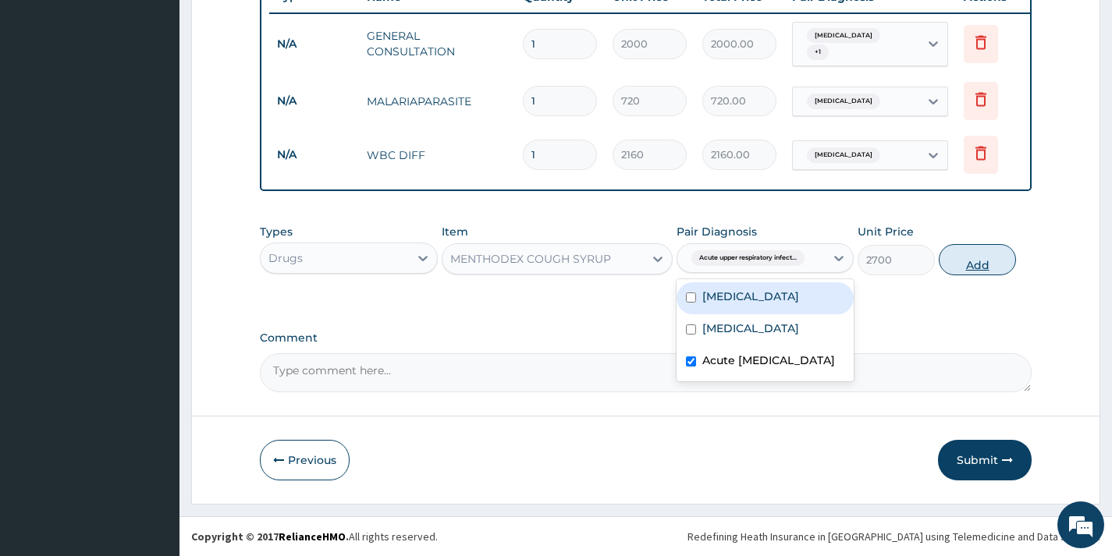
click at [952, 265] on button "Add" at bounding box center [977, 259] width 77 height 31
type input "0"
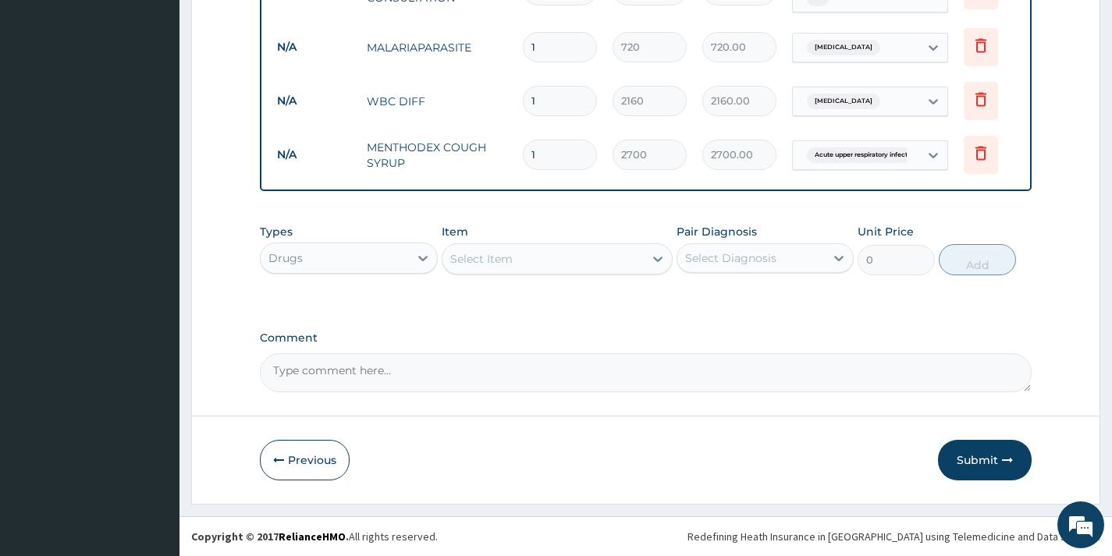
scroll to position [668, 0]
click at [488, 261] on div "Select Item" at bounding box center [481, 259] width 62 height 16
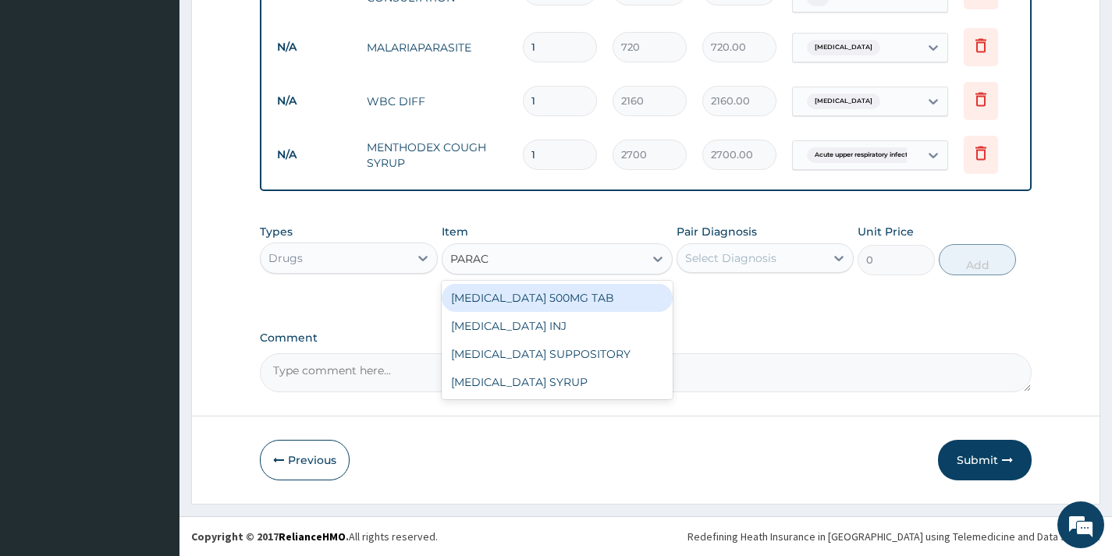
type input "PARACE"
drag, startPoint x: 568, startPoint y: 302, endPoint x: 579, endPoint y: 307, distance: 12.2
click at [568, 303] on div "[MEDICAL_DATA] 500MG TAB" at bounding box center [558, 298] width 232 height 28
type input "45"
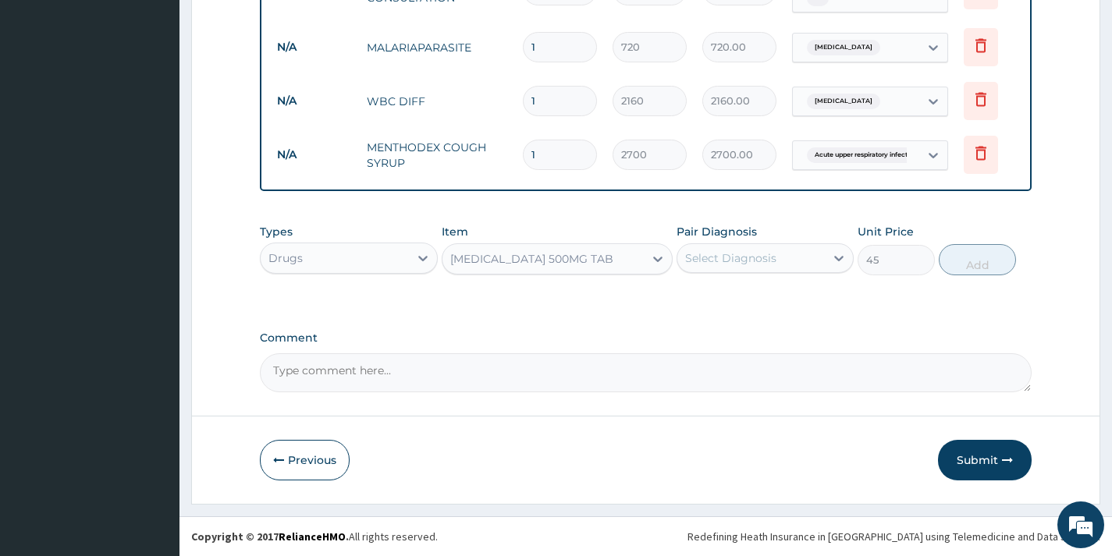
click at [721, 268] on div "Select Diagnosis" at bounding box center [750, 258] width 147 height 25
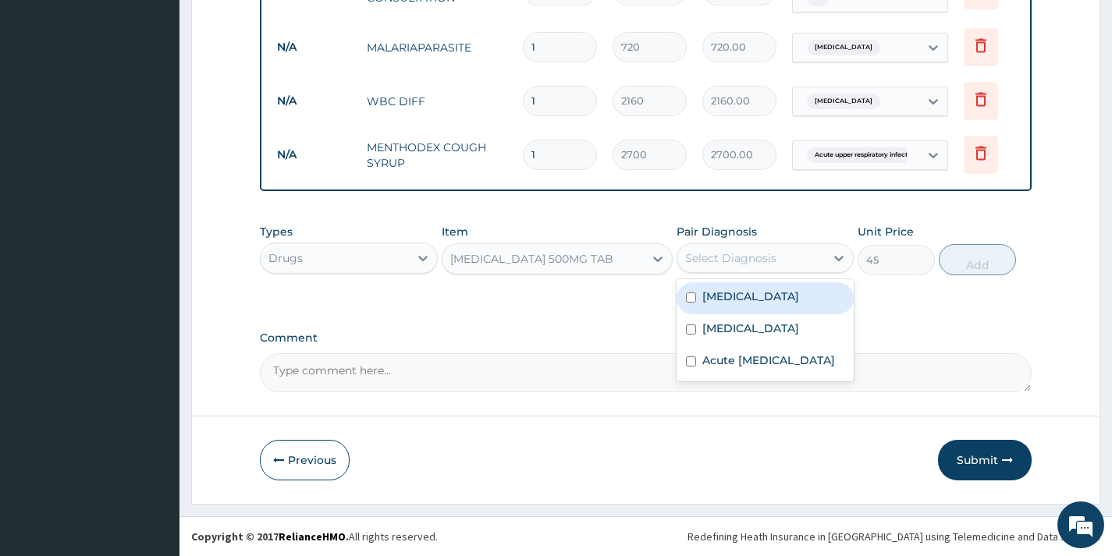
drag, startPoint x: 754, startPoint y: 306, endPoint x: 779, endPoint y: 307, distance: 24.2
click at [754, 305] on div "[MEDICAL_DATA]" at bounding box center [764, 298] width 177 height 32
checkbox input "true"
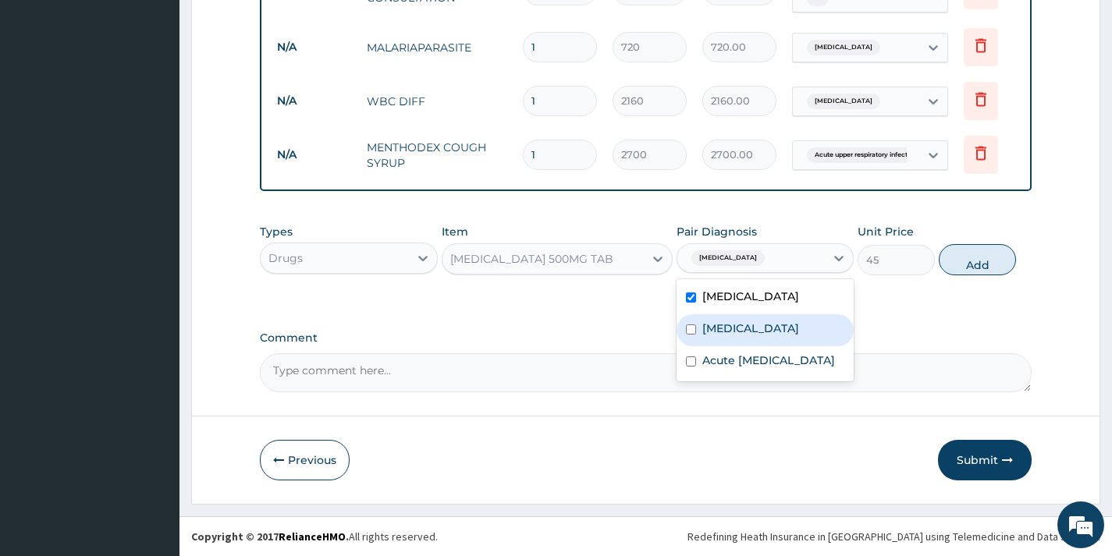
drag, startPoint x: 771, startPoint y: 339, endPoint x: 785, endPoint y: 385, distance: 48.9
click at [771, 342] on div "Sepsis" at bounding box center [764, 330] width 177 height 32
checkbox input "true"
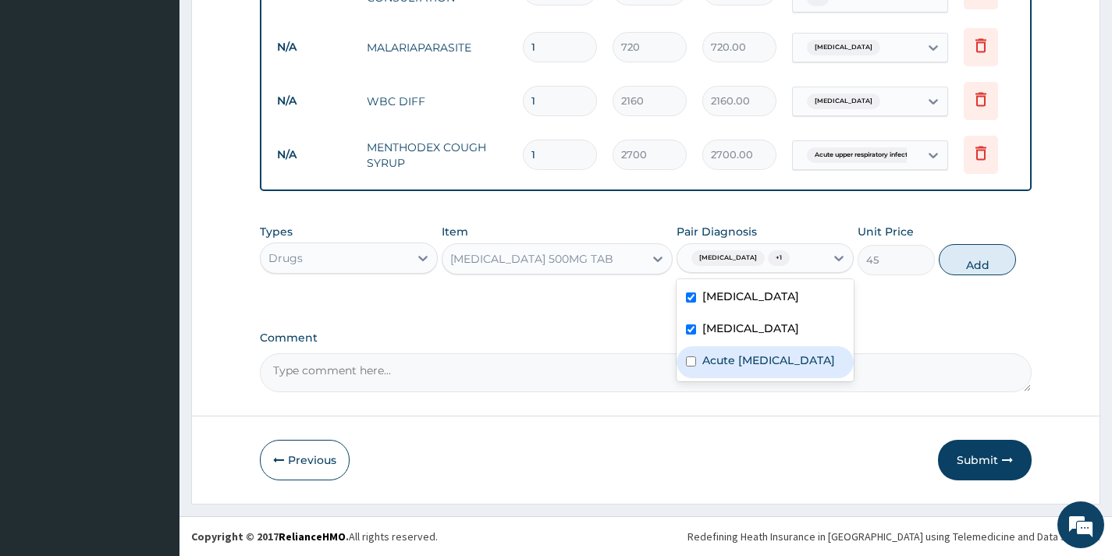
click at [785, 378] on div "Acute upper respiratory infection" at bounding box center [764, 362] width 177 height 32
checkbox input "true"
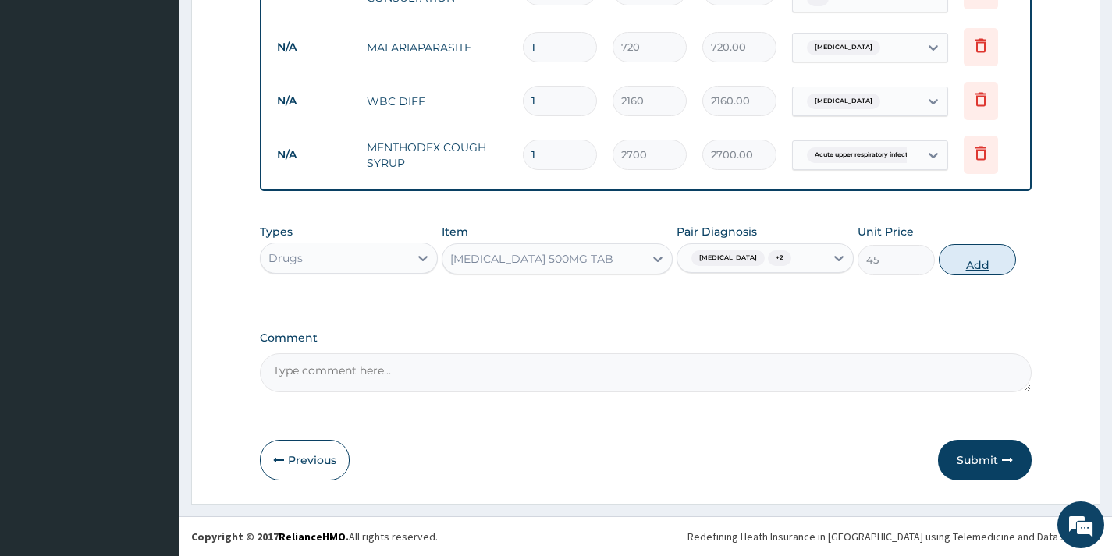
click at [971, 261] on button "Add" at bounding box center [977, 259] width 77 height 31
type input "0"
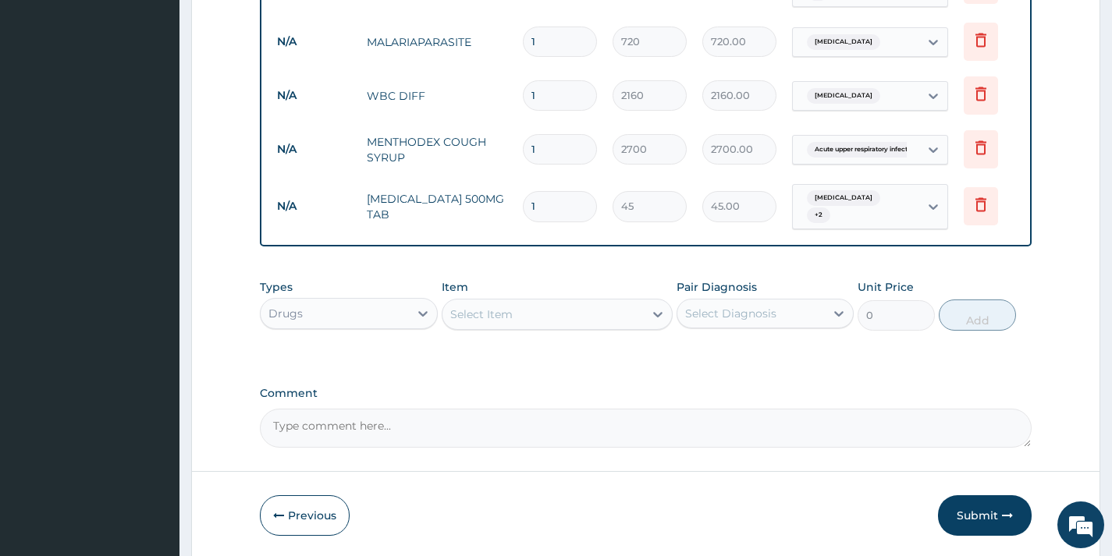
type input "12"
type input "540.00"
type input "12"
drag, startPoint x: 535, startPoint y: 310, endPoint x: 536, endPoint y: 327, distance: 16.4
click at [536, 327] on div "Select Item" at bounding box center [558, 314] width 232 height 31
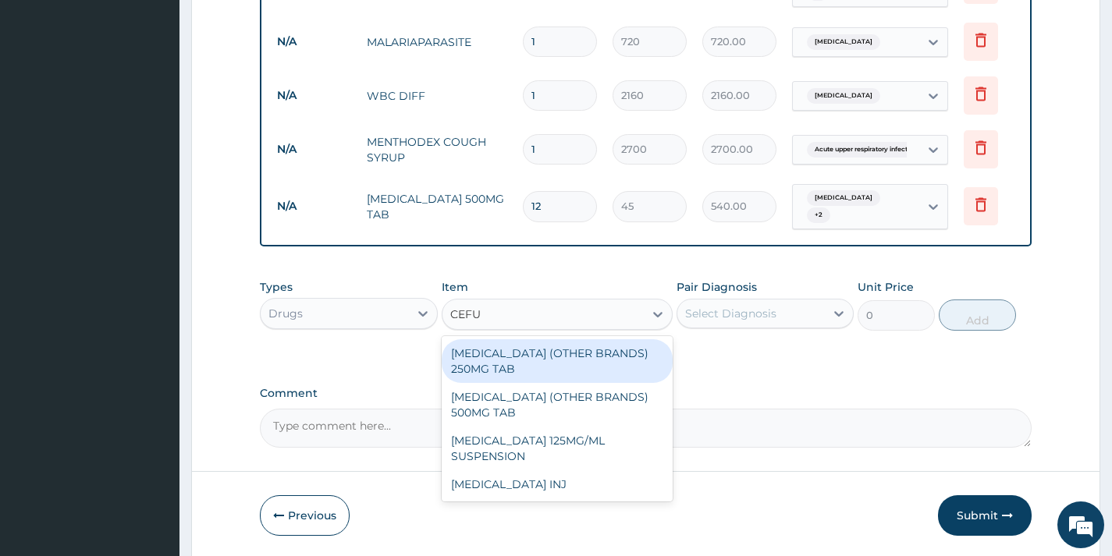
type input "CEFUR"
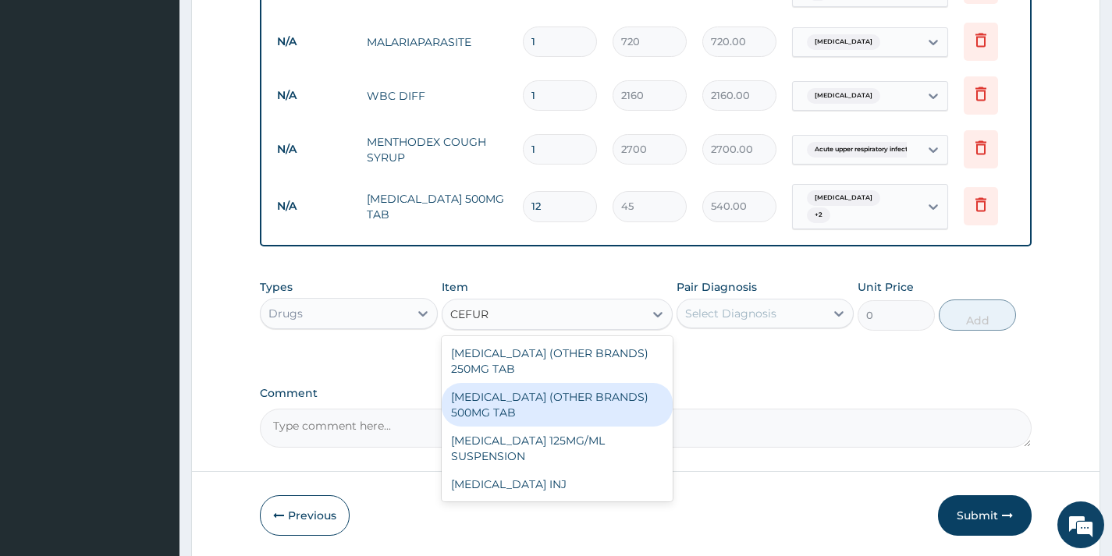
drag, startPoint x: 510, startPoint y: 403, endPoint x: 603, endPoint y: 376, distance: 96.8
click at [512, 399] on div "[MEDICAL_DATA] (OTHER BRANDS) 500MG TAB" at bounding box center [558, 405] width 232 height 44
type input "270"
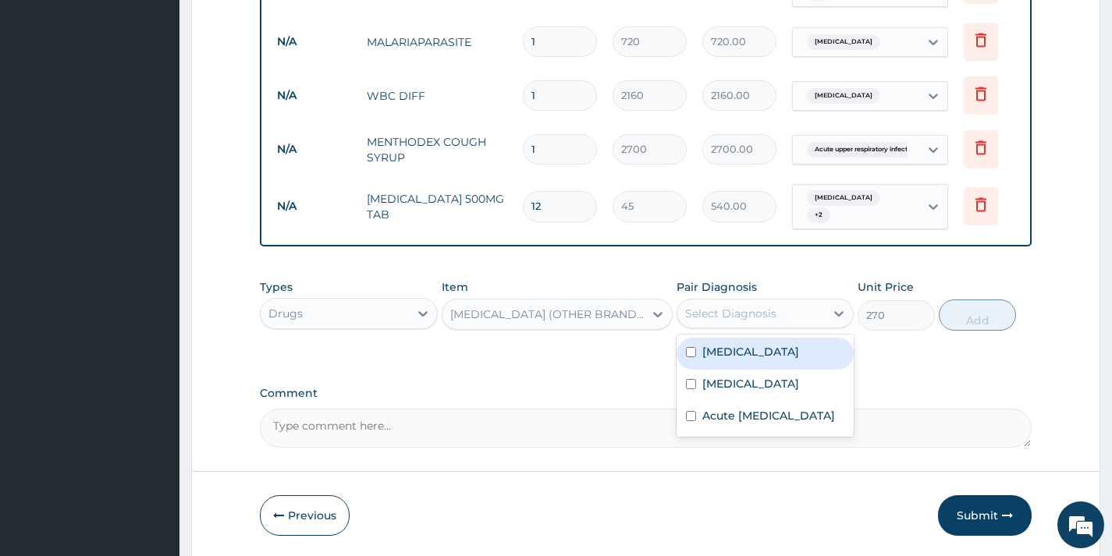
click at [824, 317] on div "Select Diagnosis" at bounding box center [750, 313] width 147 height 25
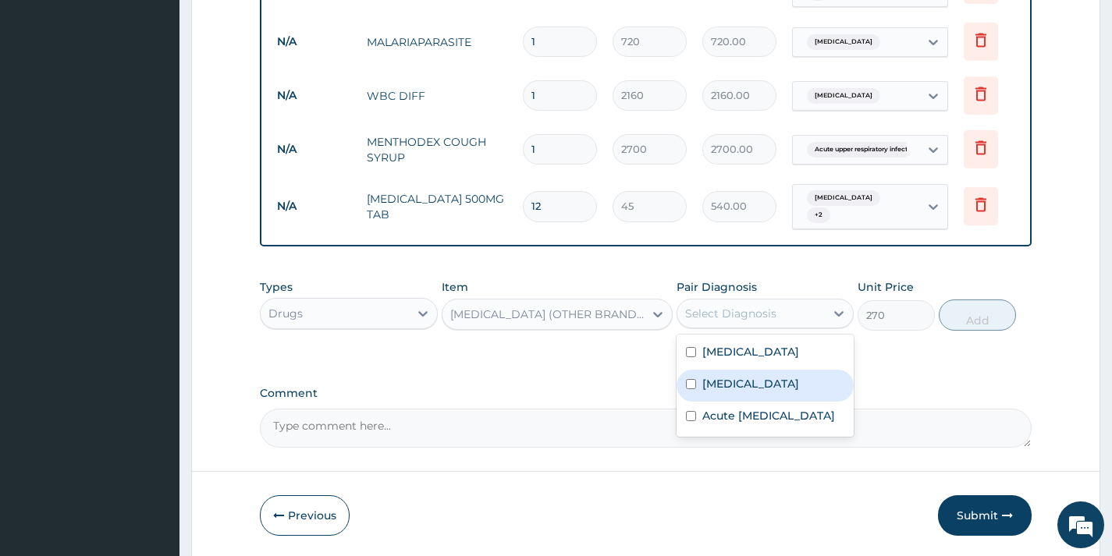
click at [807, 393] on div "Sepsis" at bounding box center [764, 386] width 177 height 32
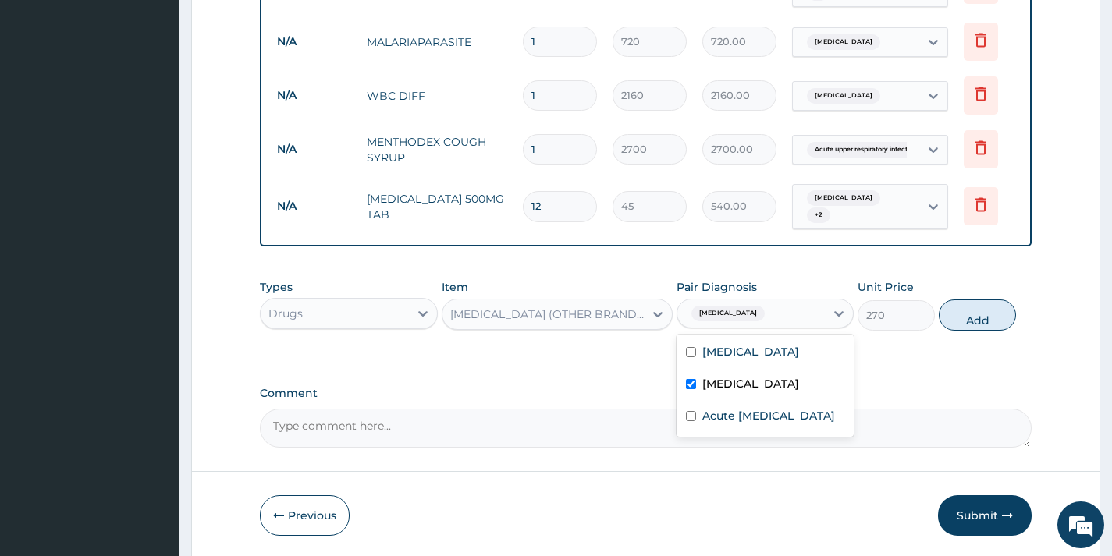
checkbox input "true"
click at [800, 417] on label "Acute upper respiratory infection" at bounding box center [768, 416] width 133 height 16
checkbox input "true"
click at [966, 318] on button "Add" at bounding box center [977, 315] width 77 height 31
type input "0"
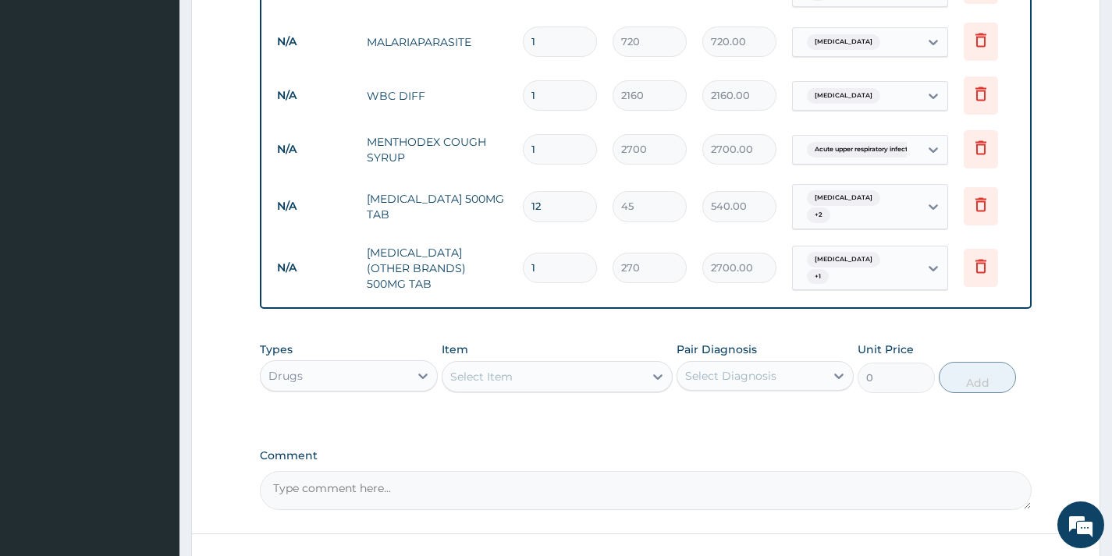
type input "10"
type input "2700.00"
type input "10"
click at [614, 379] on div "Select Item" at bounding box center [558, 376] width 232 height 31
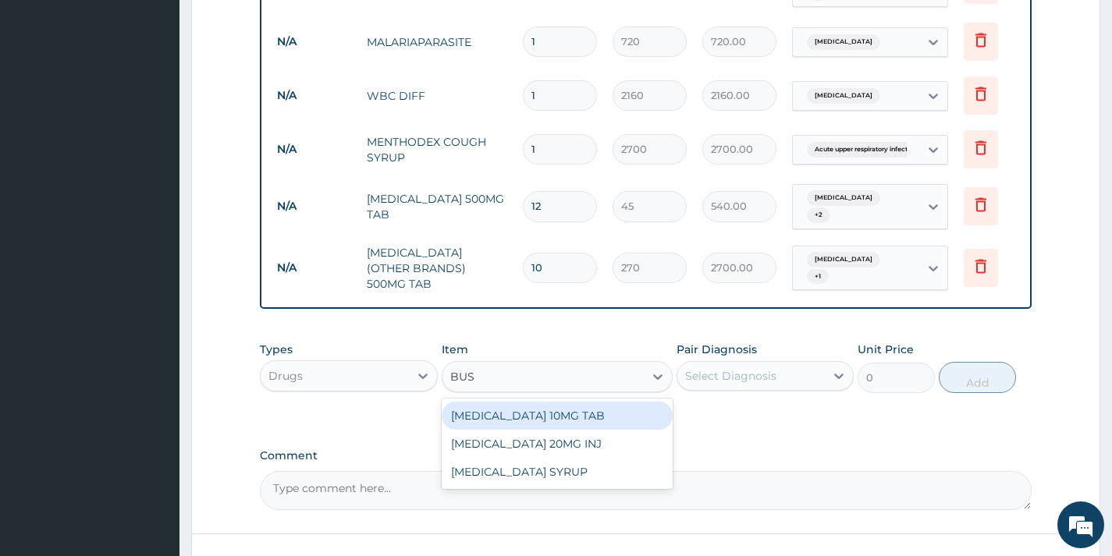
type input "BUSC"
click at [619, 406] on div "[MEDICAL_DATA] 10MG TAB" at bounding box center [558, 416] width 232 height 28
type input "90"
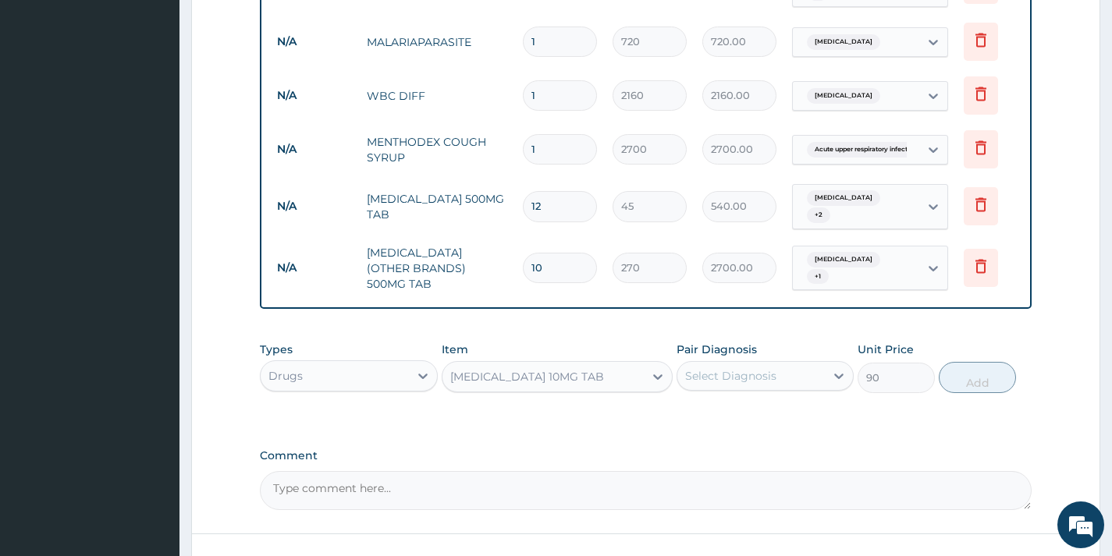
drag, startPoint x: 736, startPoint y: 350, endPoint x: 736, endPoint y: 368, distance: 18.7
click at [737, 357] on div "Pair Diagnosis Select Diagnosis" at bounding box center [764, 367] width 177 height 51
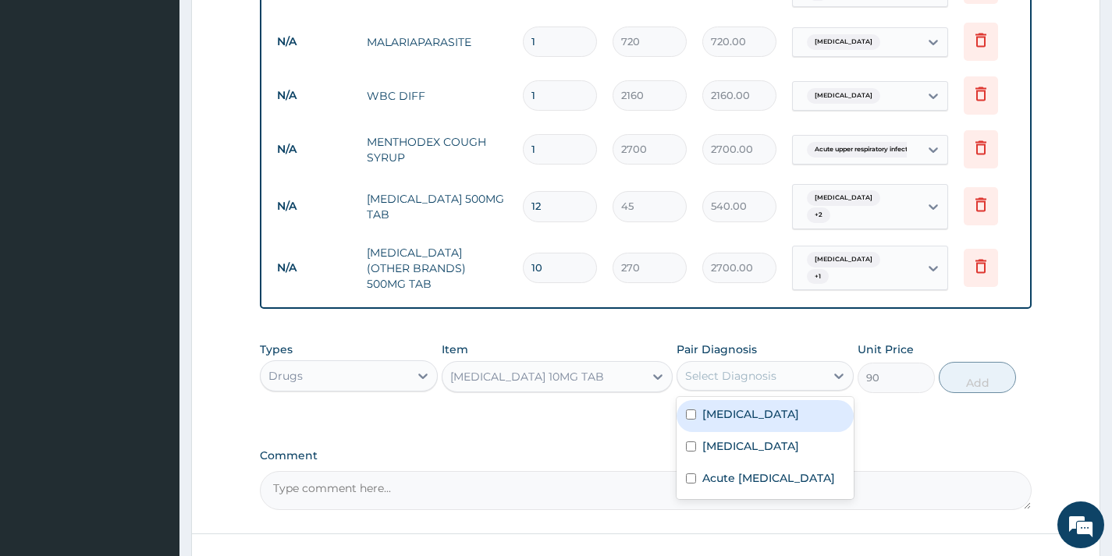
click at [734, 370] on div "Select Diagnosis" at bounding box center [730, 376] width 91 height 16
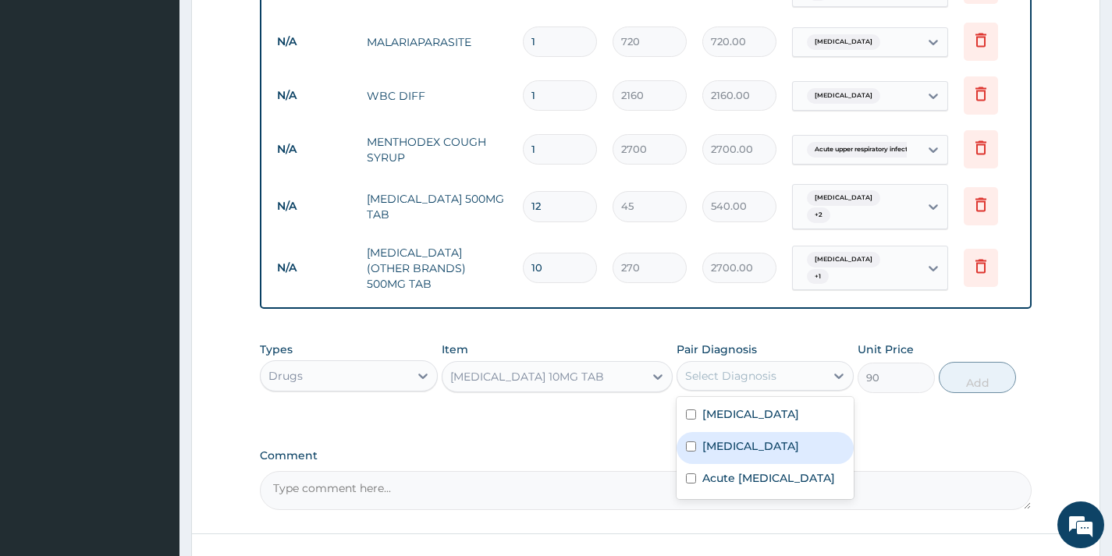
click at [735, 438] on label "Sepsis" at bounding box center [750, 446] width 97 height 16
checkbox input "true"
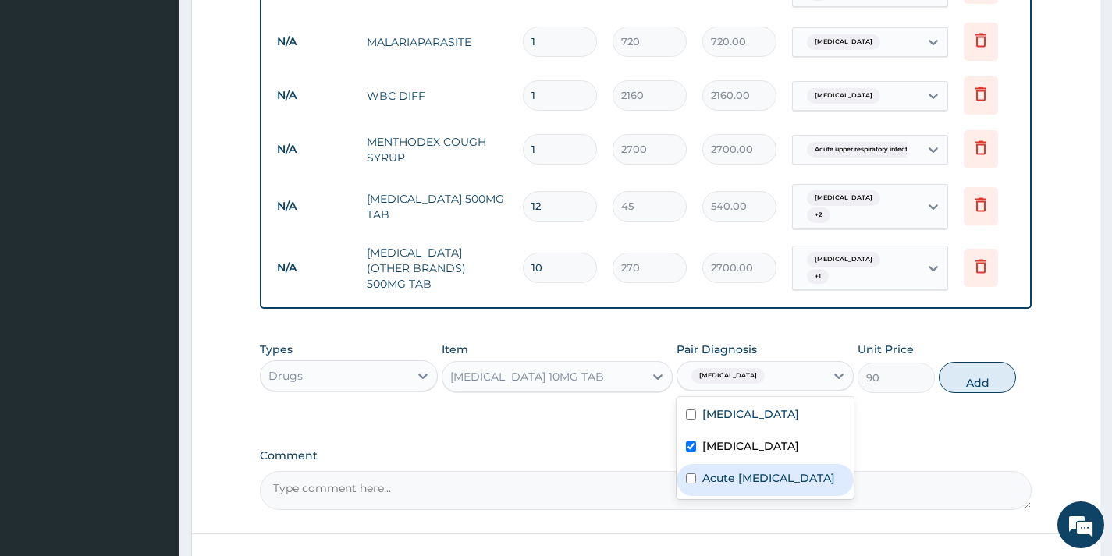
drag, startPoint x: 753, startPoint y: 470, endPoint x: 822, endPoint y: 455, distance: 71.2
click at [754, 470] on label "Acute upper respiratory infection" at bounding box center [768, 478] width 133 height 16
checkbox input "true"
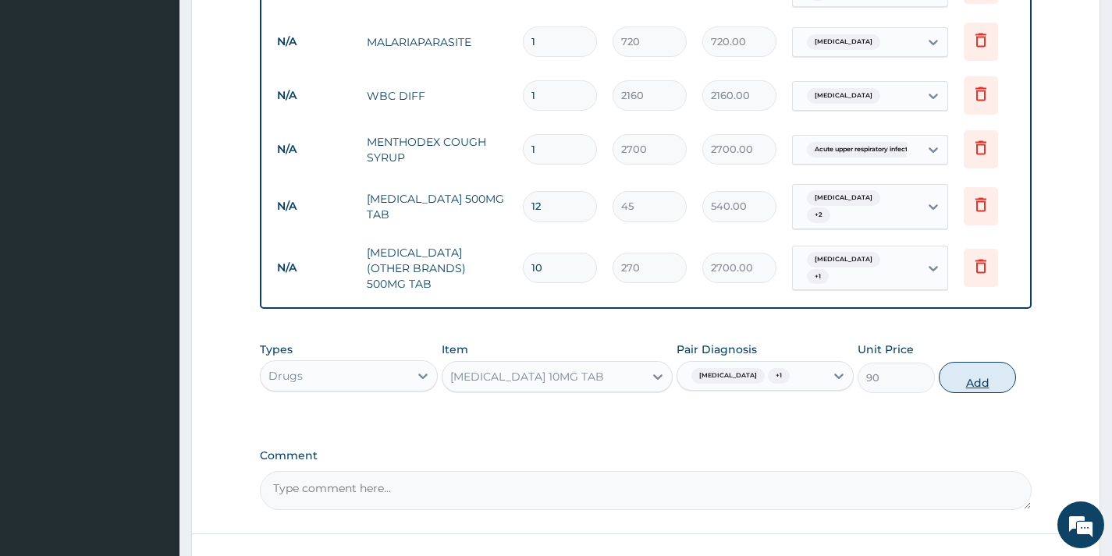
click at [969, 379] on button "Add" at bounding box center [977, 377] width 77 height 31
type input "0"
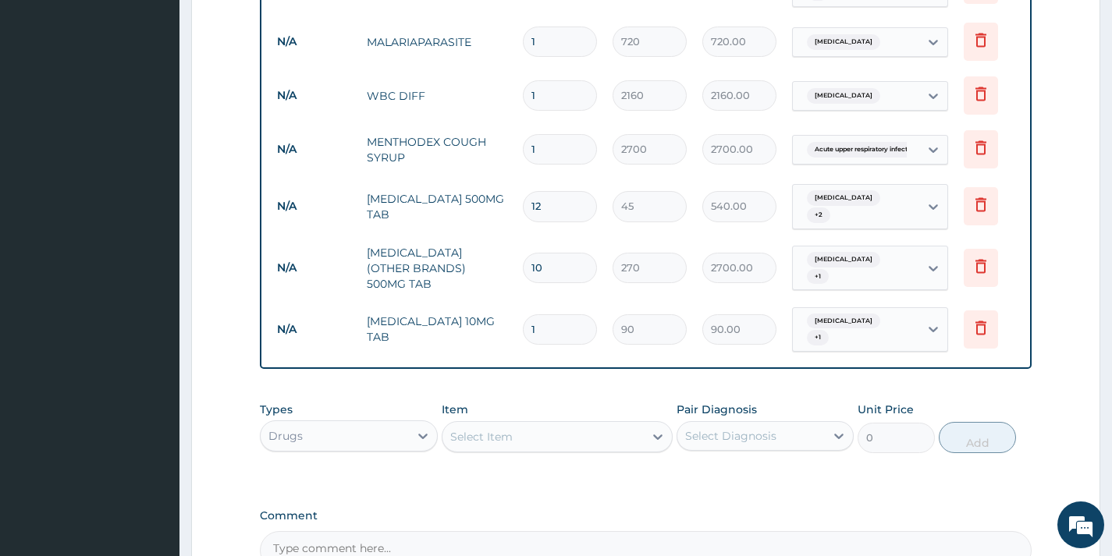
click at [541, 314] on input "1" at bounding box center [560, 329] width 74 height 30
type input "4"
type input "360.00"
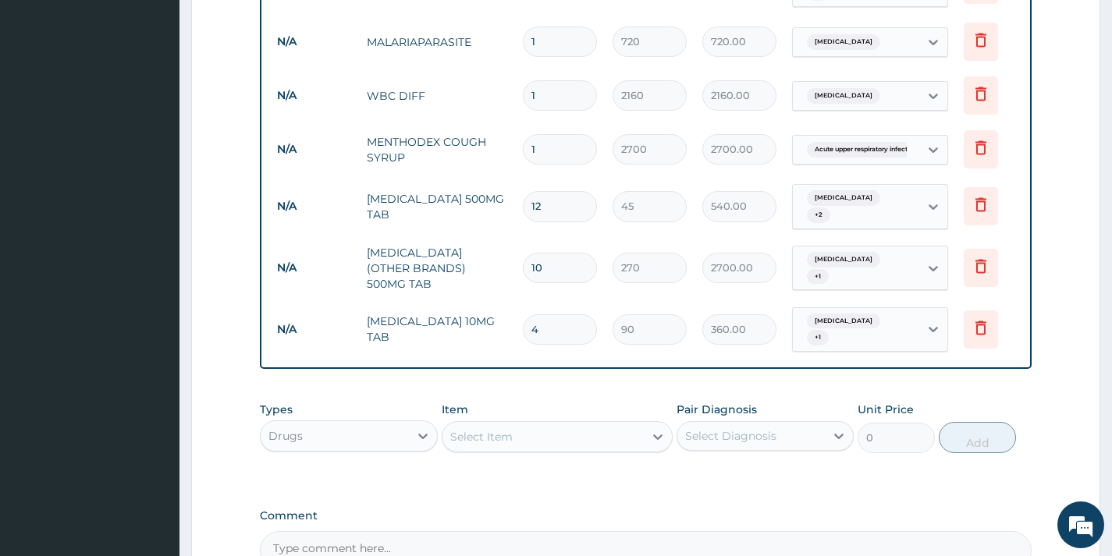
type input "4"
click at [571, 394] on div "Types Drugs Item Select Item Pair Diagnosis Select Diagnosis Unit Price 0 Add" at bounding box center [646, 427] width 772 height 67
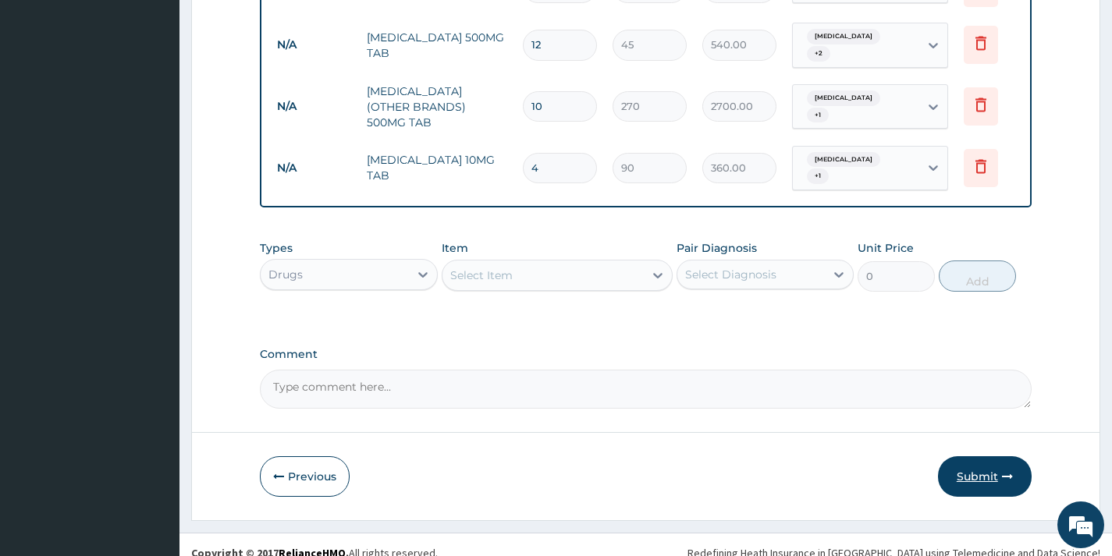
click at [984, 466] on button "Submit" at bounding box center [985, 476] width 94 height 41
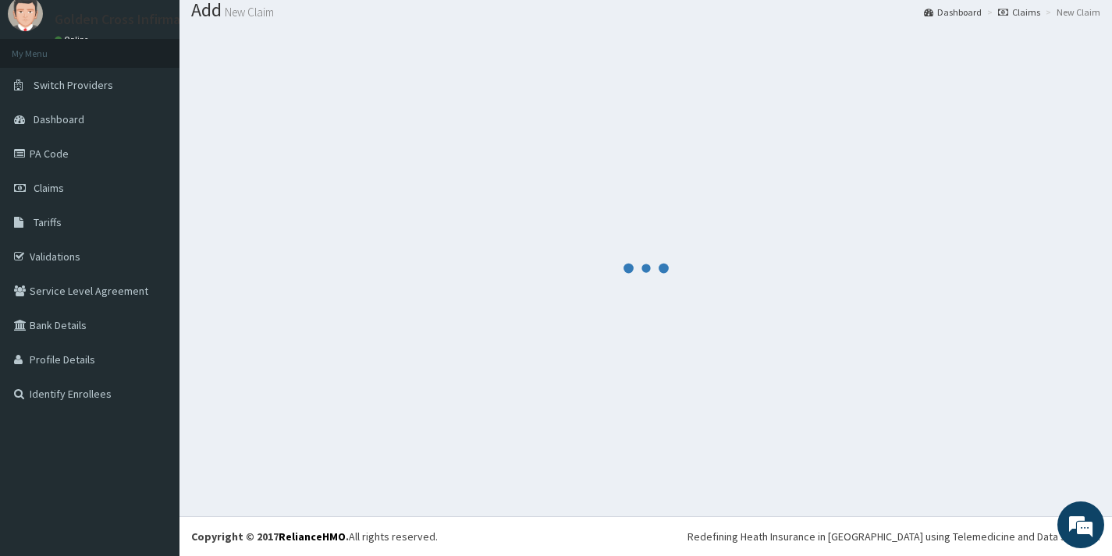
scroll to position [829, 0]
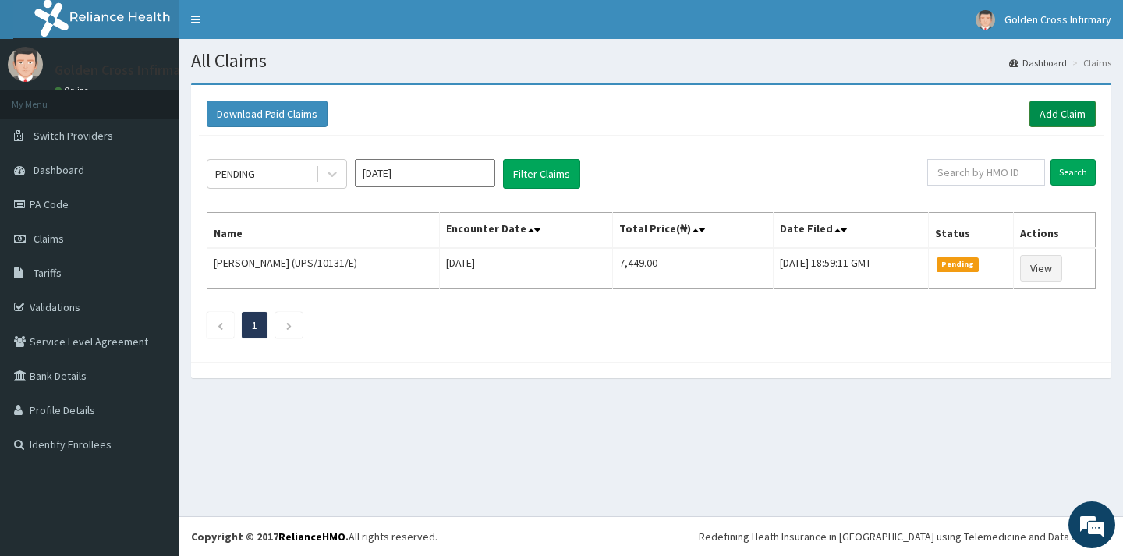
click at [1045, 115] on link "Add Claim" at bounding box center [1063, 114] width 66 height 27
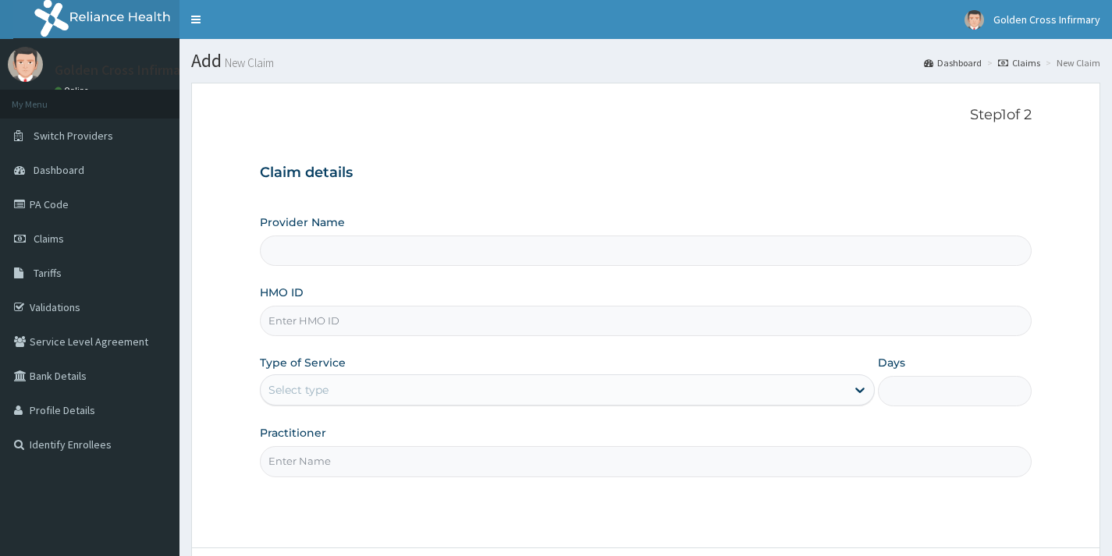
type input "[GEOGRAPHIC_DATA] (Hospital & Maternity)"
click at [336, 316] on input "HMO ID" at bounding box center [646, 321] width 772 height 30
type input "NBC/11384/A"
click at [342, 388] on div "Select type" at bounding box center [553, 390] width 585 height 25
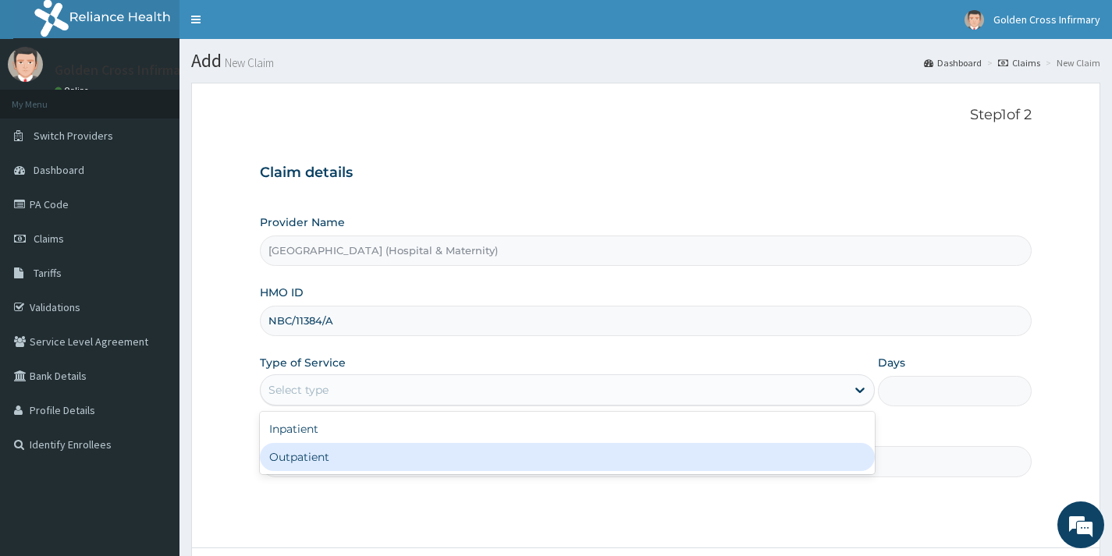
click at [338, 467] on div "Outpatient" at bounding box center [567, 457] width 615 height 28
type input "1"
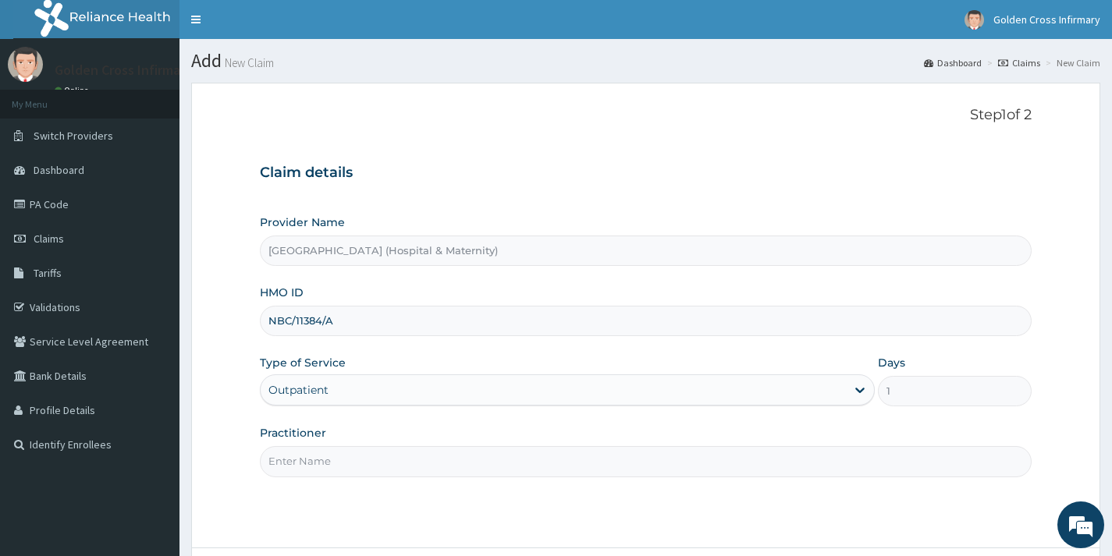
click at [336, 467] on input "Practitioner" at bounding box center [646, 461] width 772 height 30
type input "DR [PERSON_NAME]"
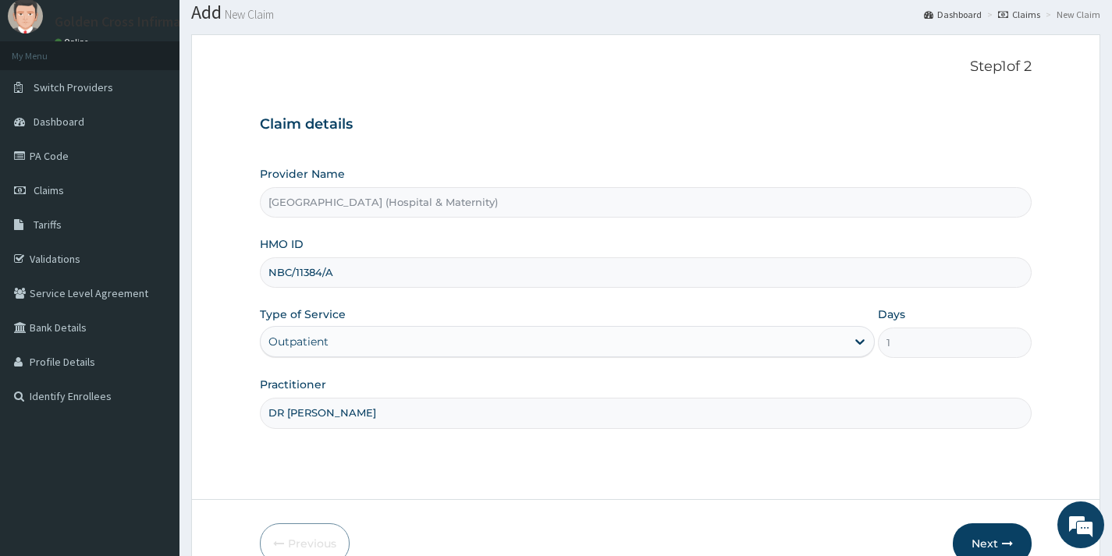
scroll to position [132, 0]
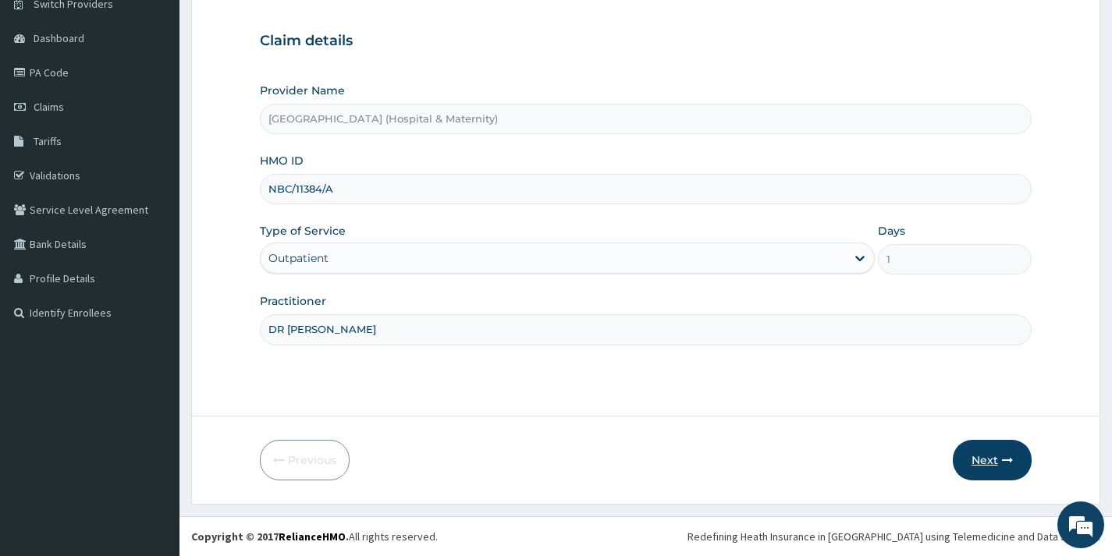
click at [972, 465] on button "Next" at bounding box center [992, 460] width 79 height 41
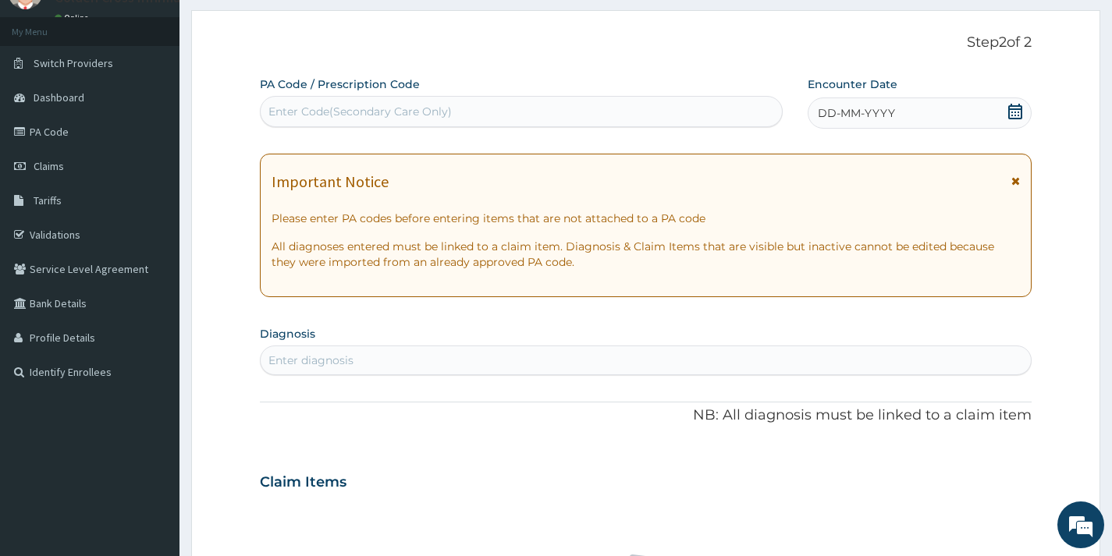
scroll to position [0, 0]
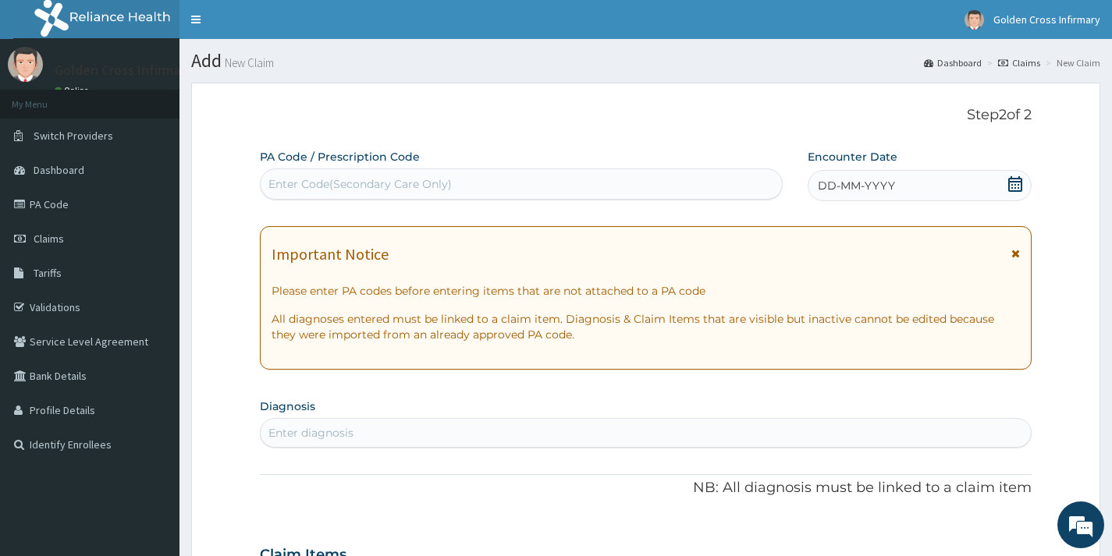
click at [1011, 185] on icon at bounding box center [1015, 184] width 14 height 16
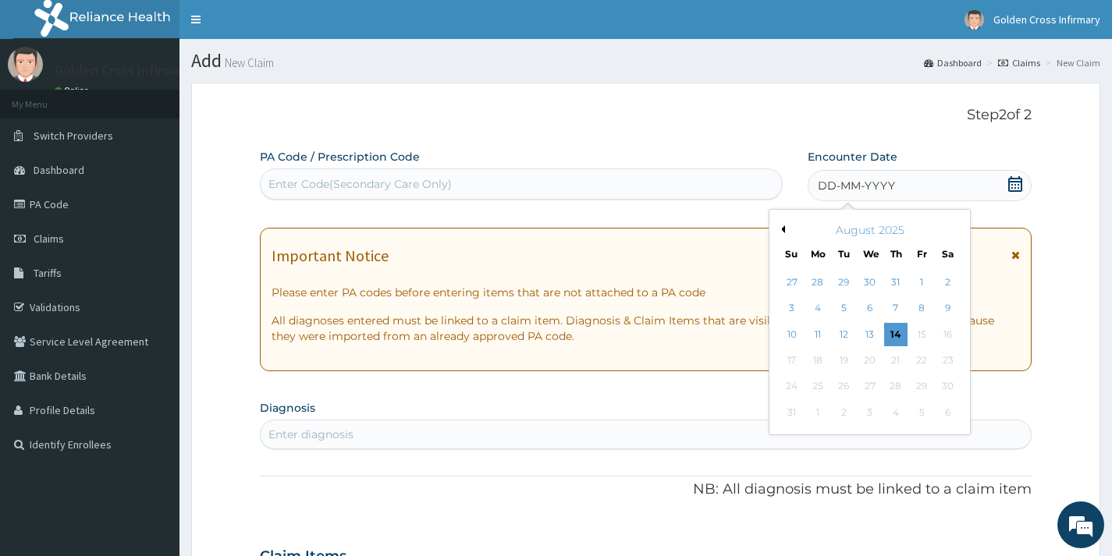
drag, startPoint x: 867, startPoint y: 338, endPoint x: 788, endPoint y: 431, distance: 121.8
click at [864, 337] on div "13" at bounding box center [868, 334] width 23 height 23
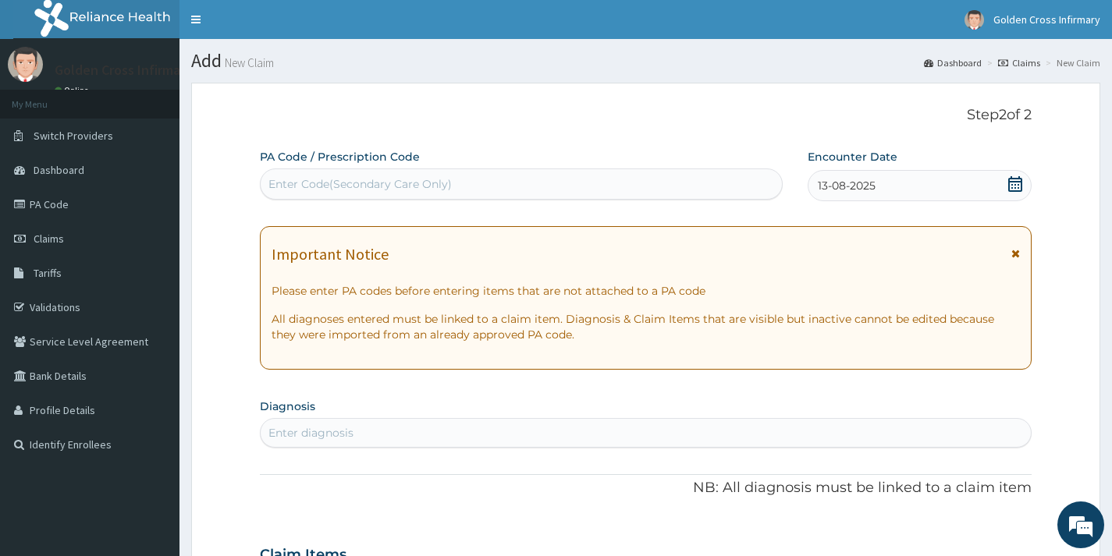
click at [752, 431] on div "Enter diagnosis" at bounding box center [646, 433] width 770 height 25
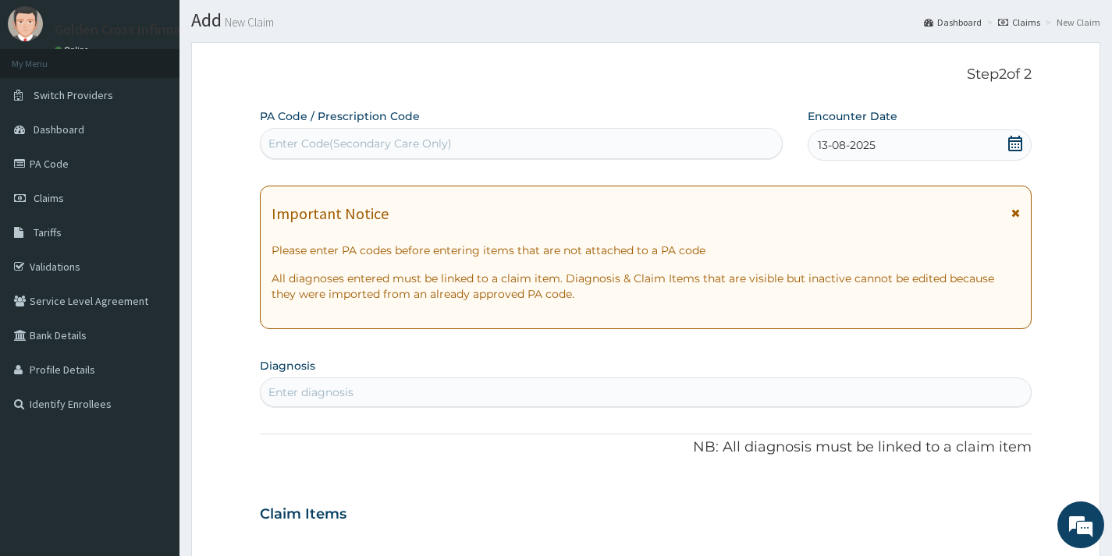
scroll to position [78, 0]
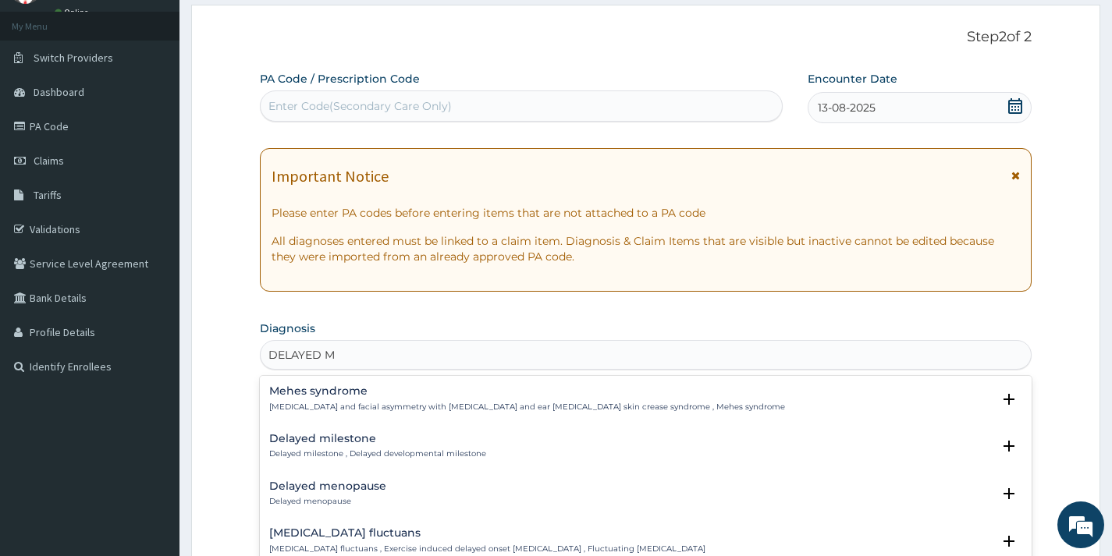
type input "DELAYED ME"
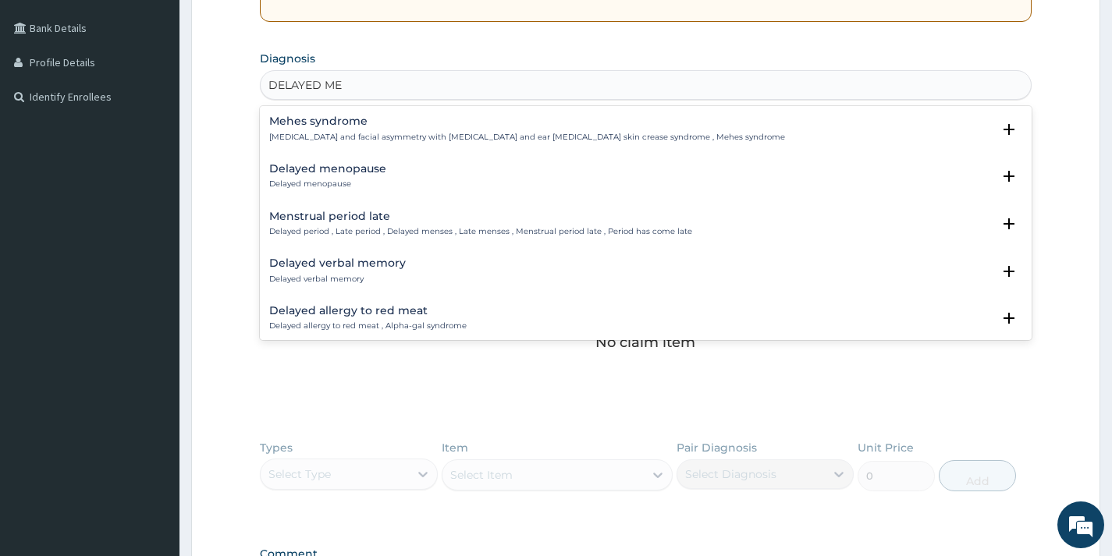
scroll to position [390, 0]
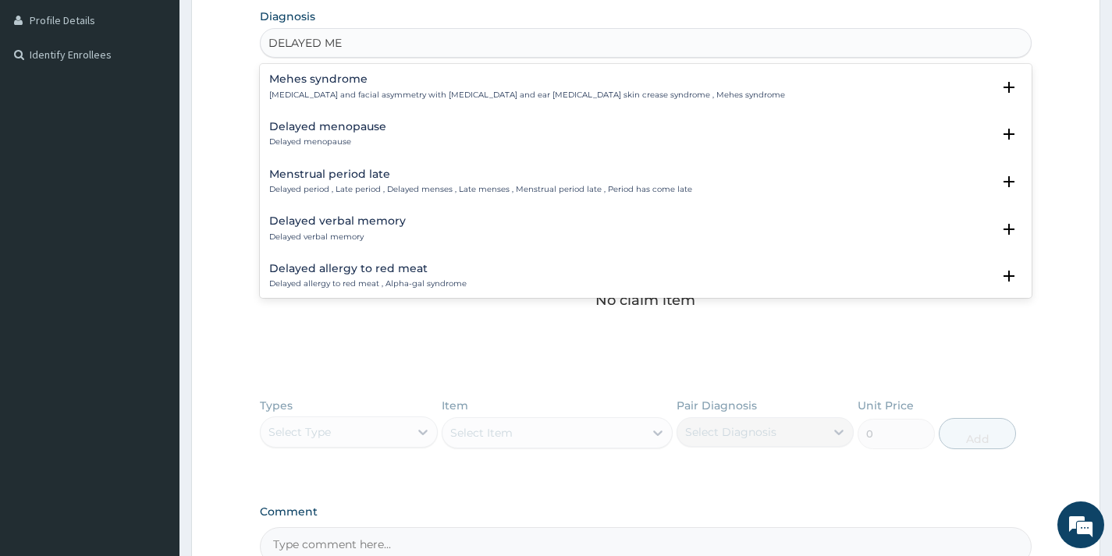
click at [327, 173] on h4 "Menstrual period late" at bounding box center [480, 175] width 423 height 12
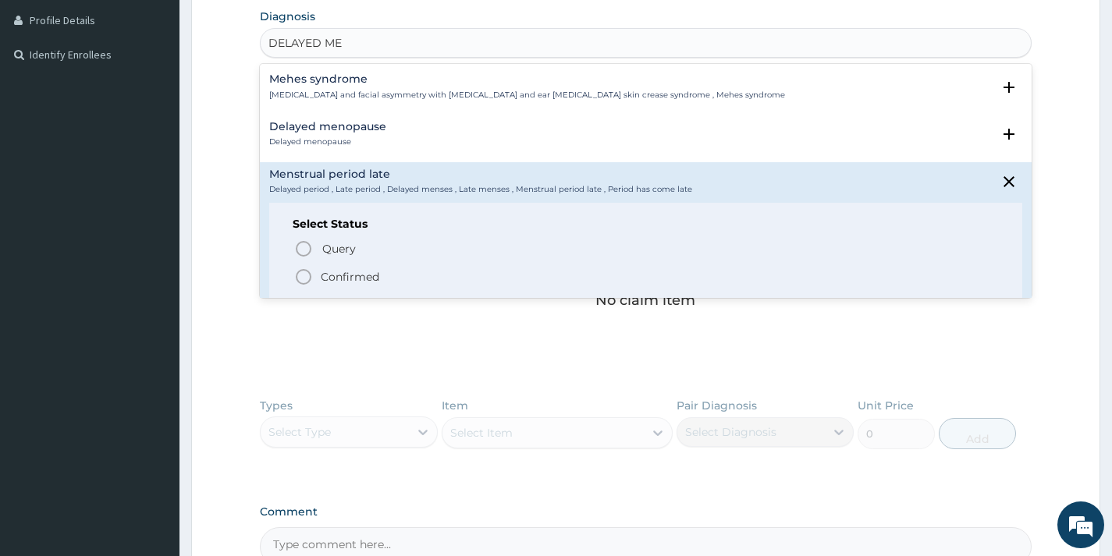
click at [321, 280] on p "Confirmed" at bounding box center [350, 277] width 59 height 16
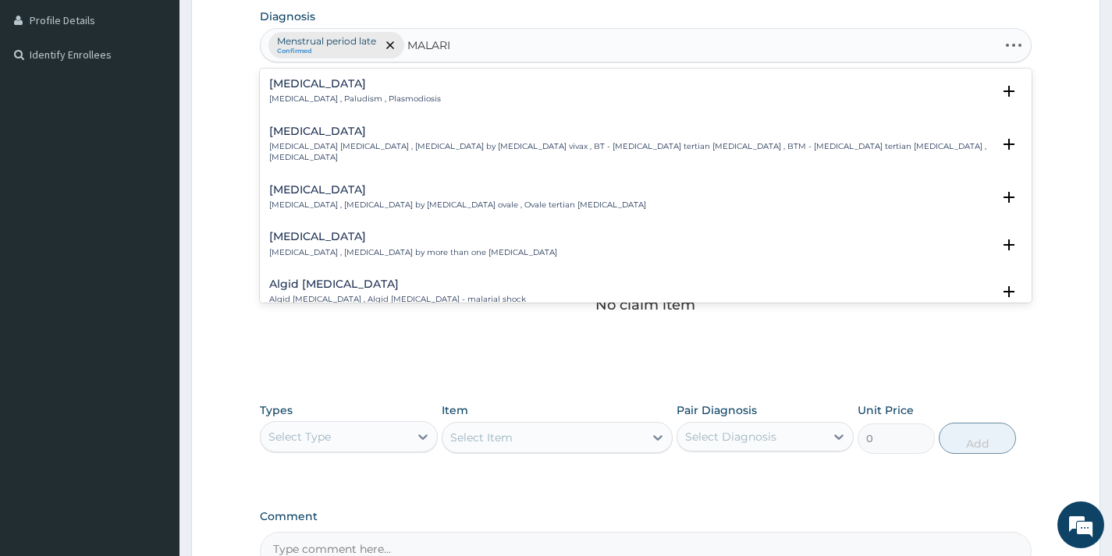
type input "MALARIA"
click at [300, 85] on h4 "Malaria" at bounding box center [355, 84] width 172 height 12
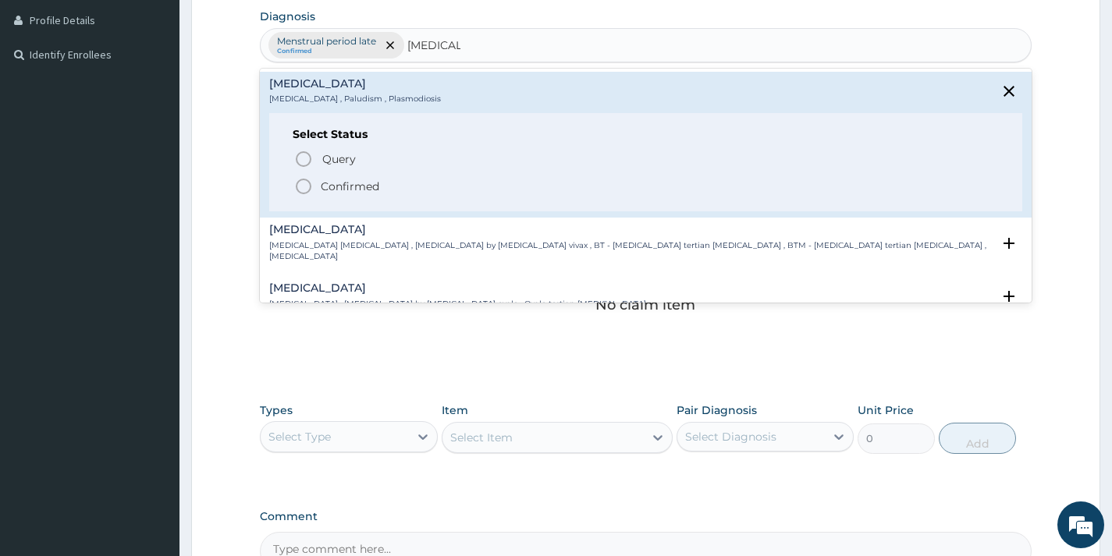
click at [325, 183] on p "Confirmed" at bounding box center [350, 187] width 59 height 16
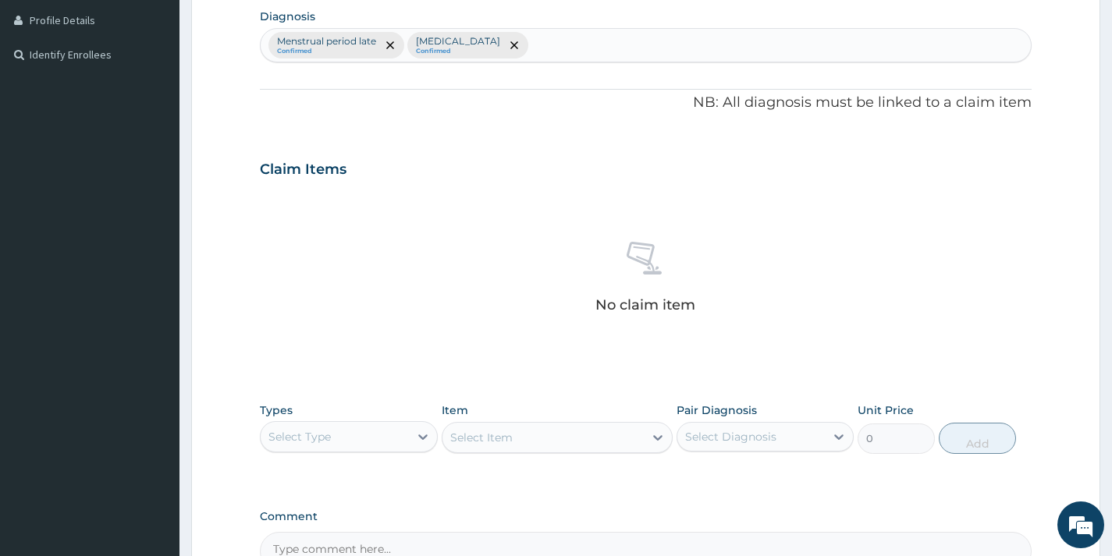
click at [522, 48] on div "Menstrual period late Confirmed Malaria Confirmed" at bounding box center [646, 45] width 770 height 33
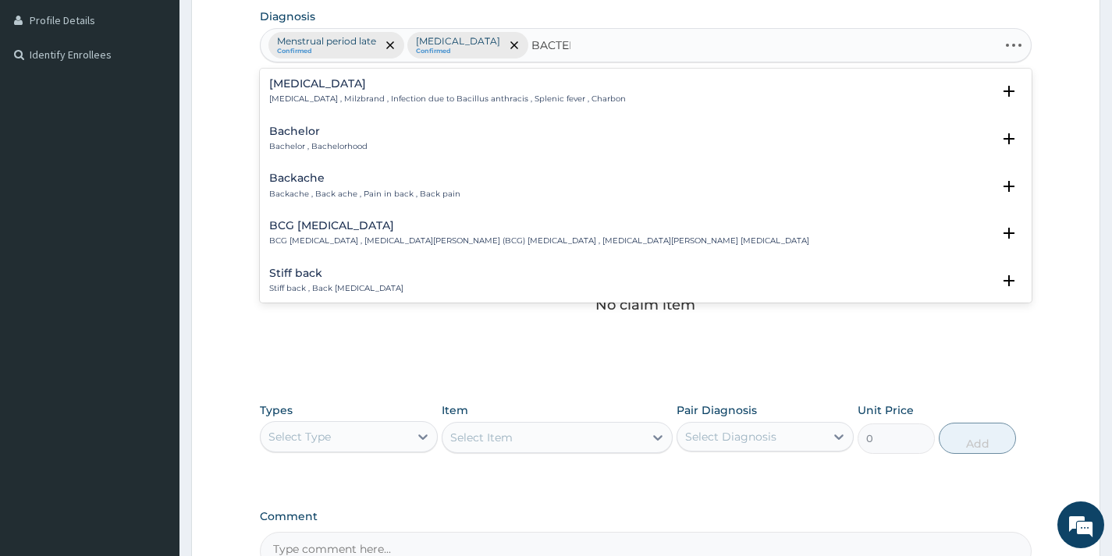
type input "BACTERE"
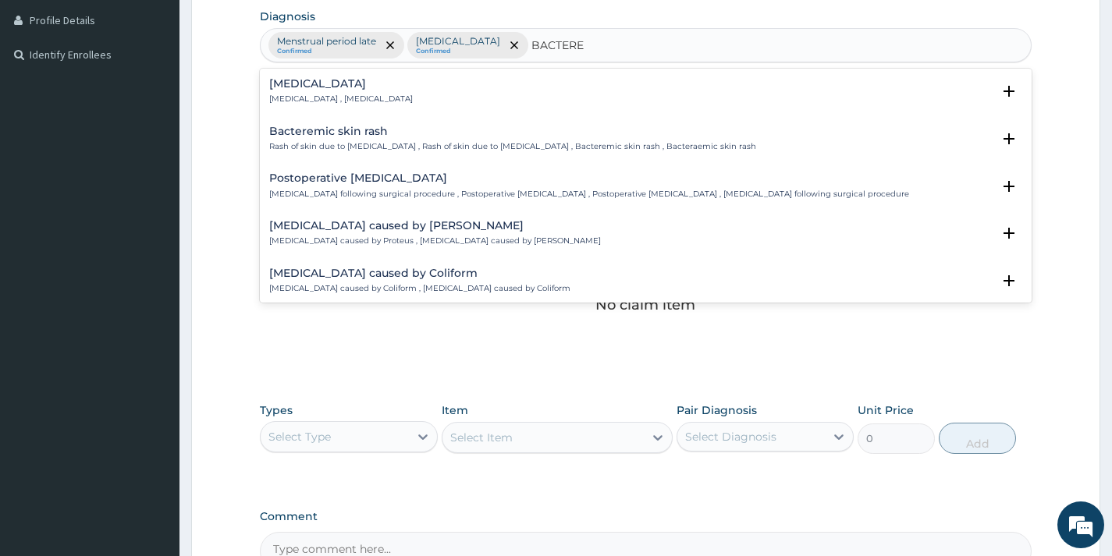
click at [298, 100] on p "Bacteremia , Bacteraemia" at bounding box center [341, 99] width 144 height 11
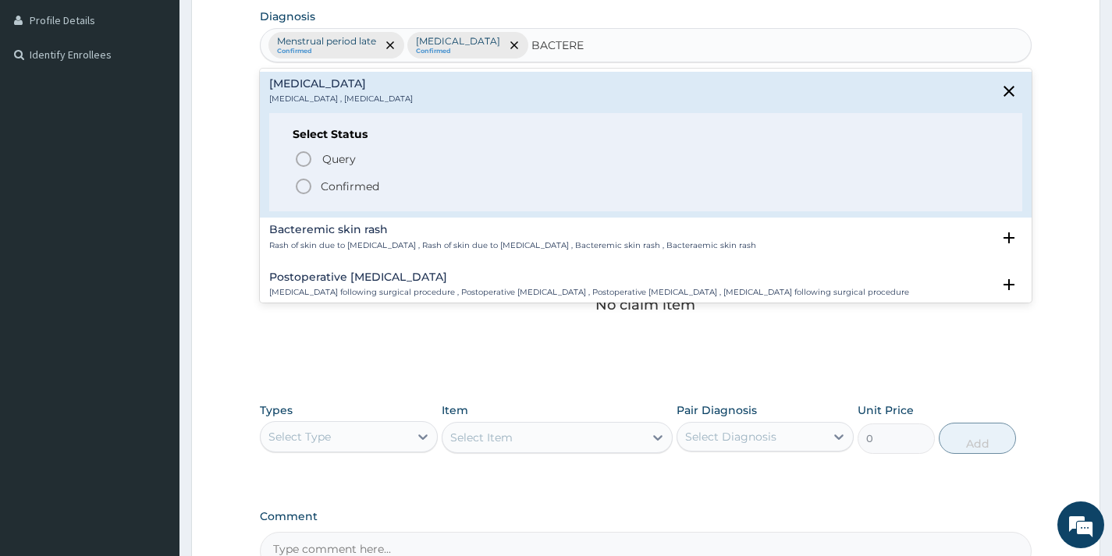
click at [317, 186] on span "Confirmed" at bounding box center [646, 186] width 704 height 19
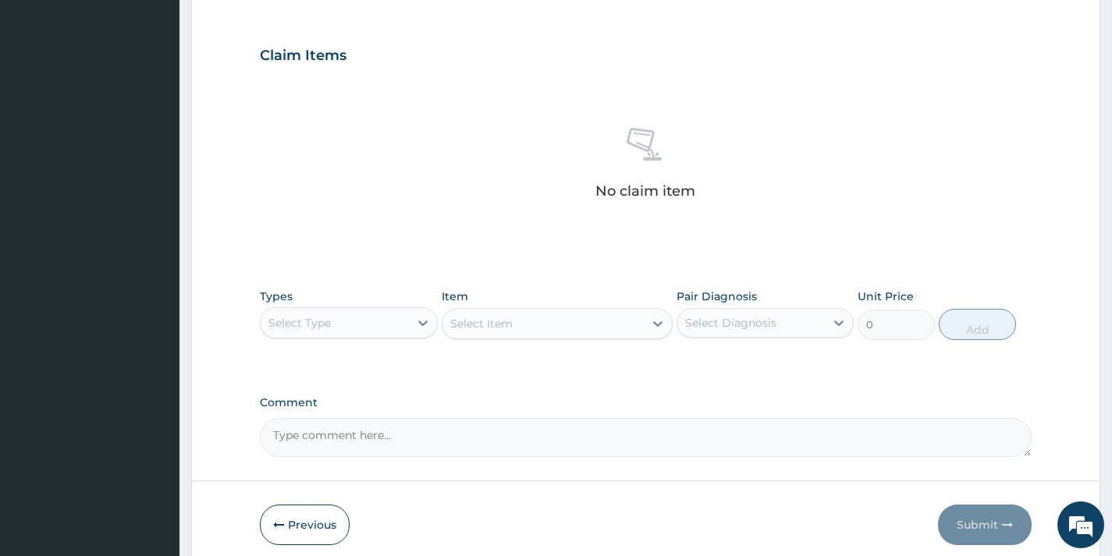
scroll to position [569, 0]
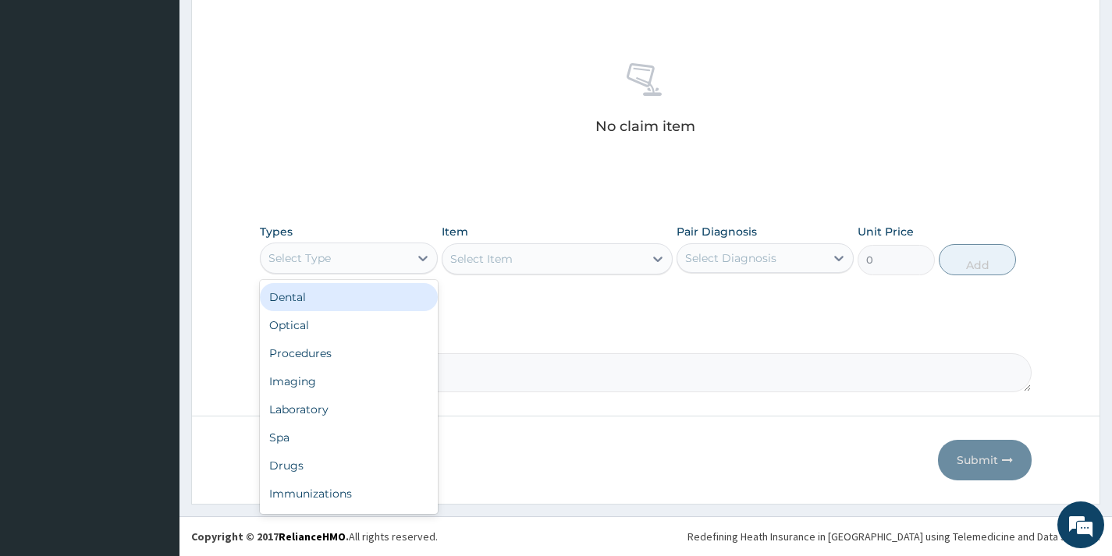
click at [389, 261] on div "Select Type" at bounding box center [334, 258] width 147 height 25
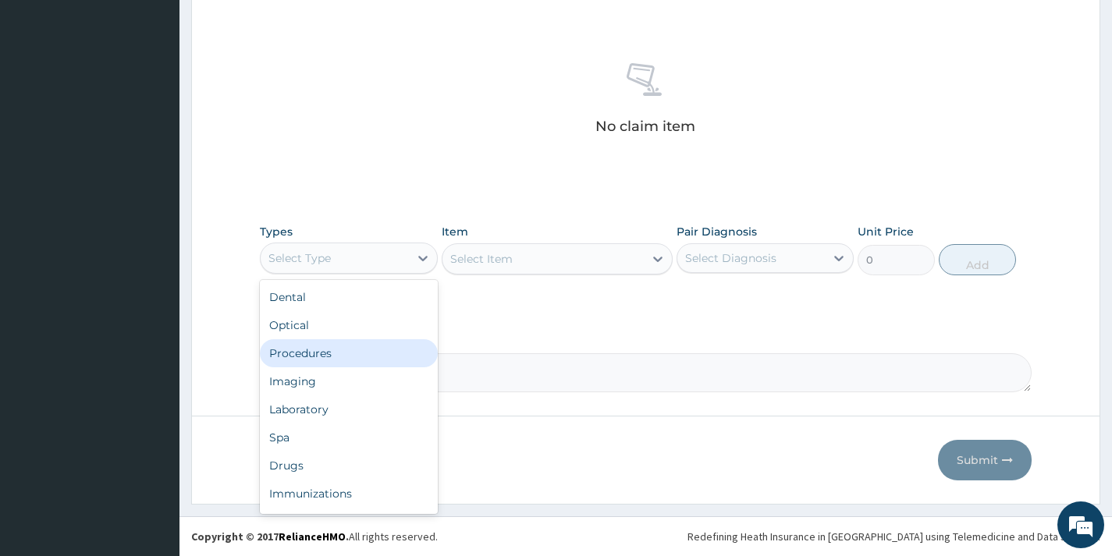
click at [340, 354] on div "Procedures" at bounding box center [348, 353] width 177 height 28
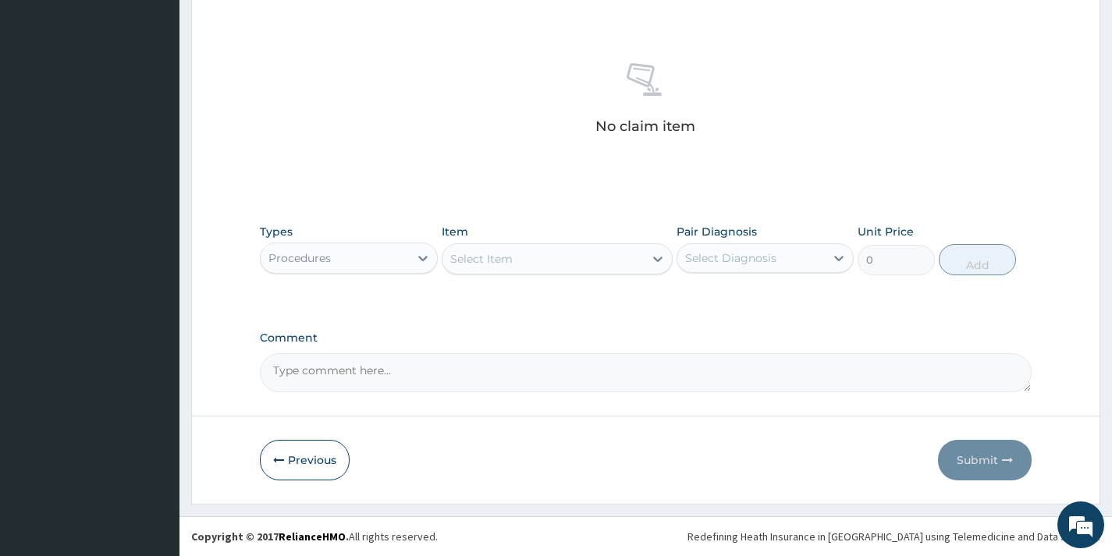
click at [522, 276] on div "Types Procedures Item Select Item Pair Diagnosis Select Diagnosis Unit Price 0 …" at bounding box center [646, 249] width 772 height 67
click at [558, 254] on div "Select Item" at bounding box center [543, 259] width 202 height 25
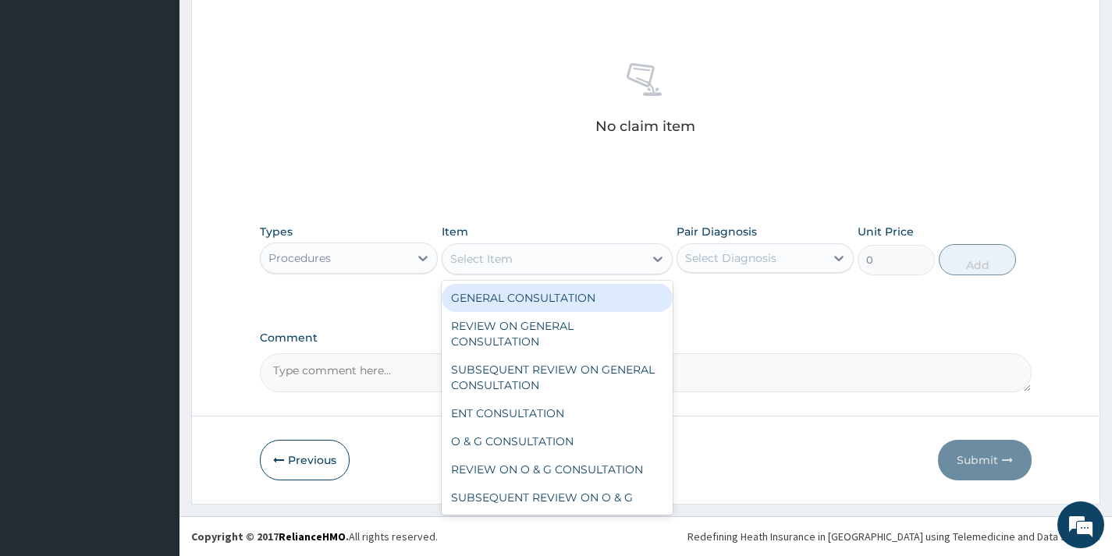
click at [553, 302] on div "GENERAL CONSULTATION" at bounding box center [558, 298] width 232 height 28
type input "2000"
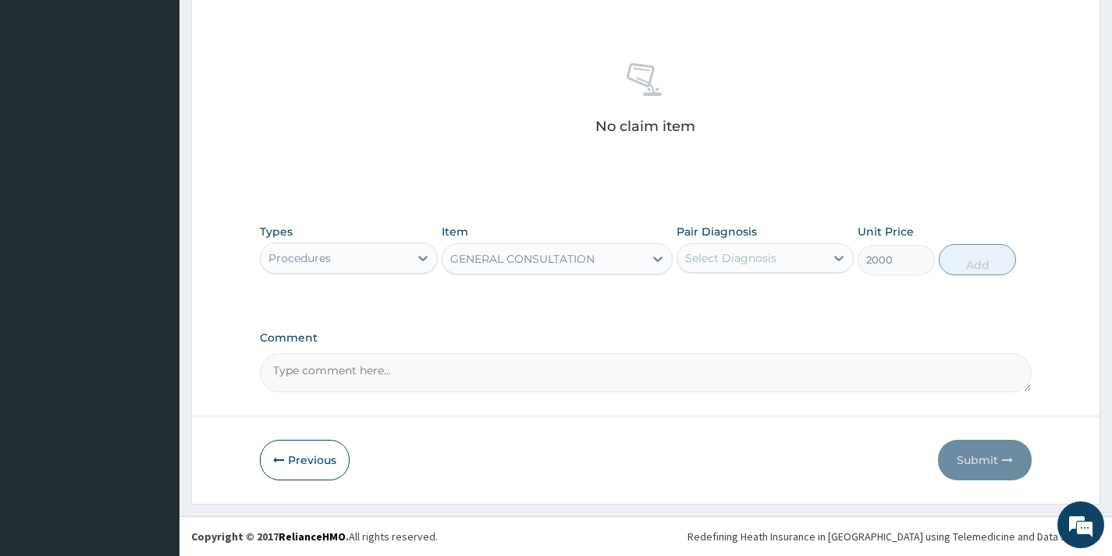
click at [744, 264] on div "Select Diagnosis" at bounding box center [730, 258] width 91 height 16
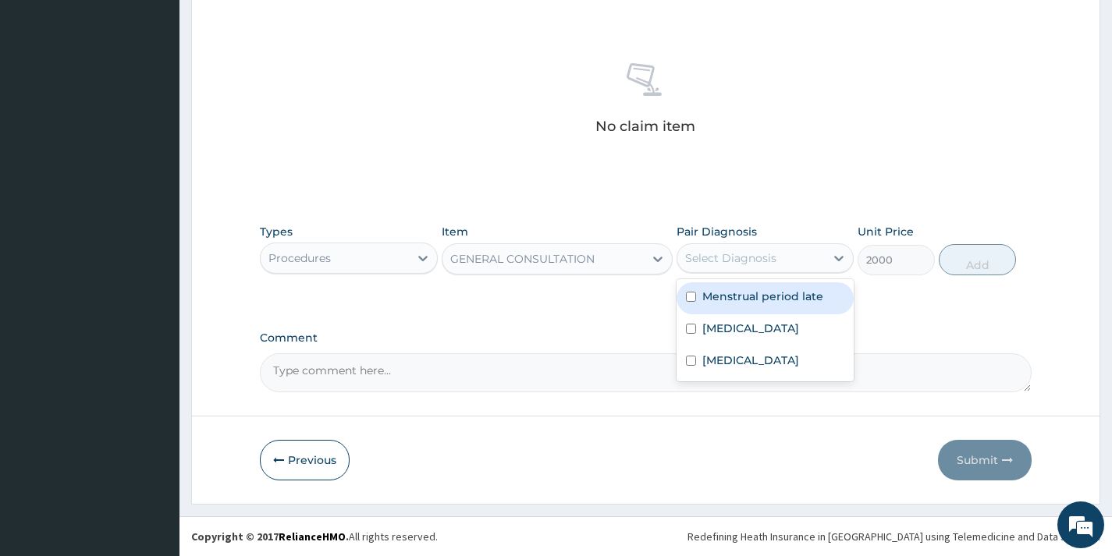
click at [734, 298] on label "Menstrual period late" at bounding box center [762, 297] width 121 height 16
checkbox input "true"
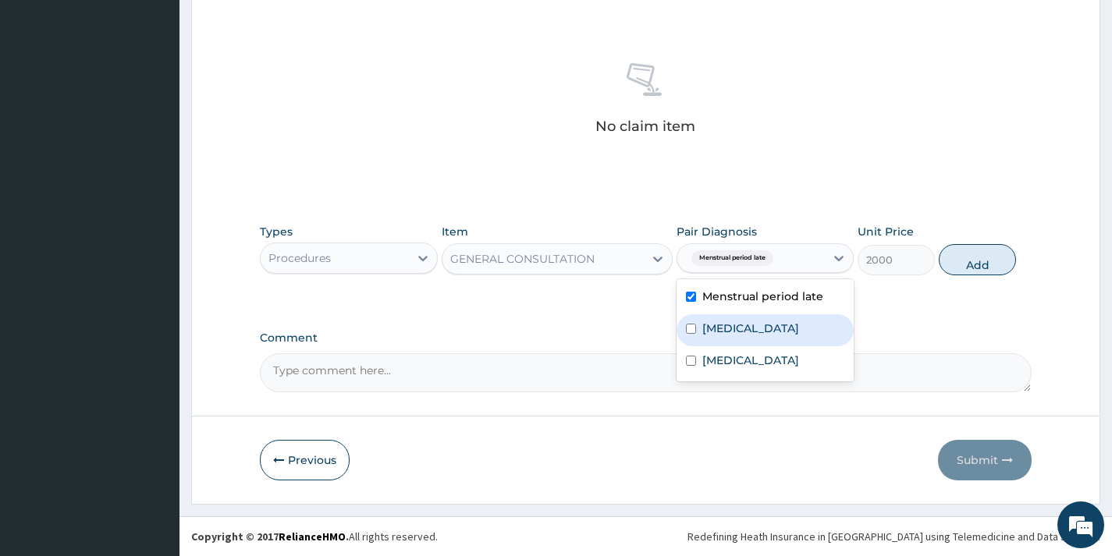
click at [712, 316] on div "[MEDICAL_DATA]" at bounding box center [764, 330] width 177 height 32
checkbox input "true"
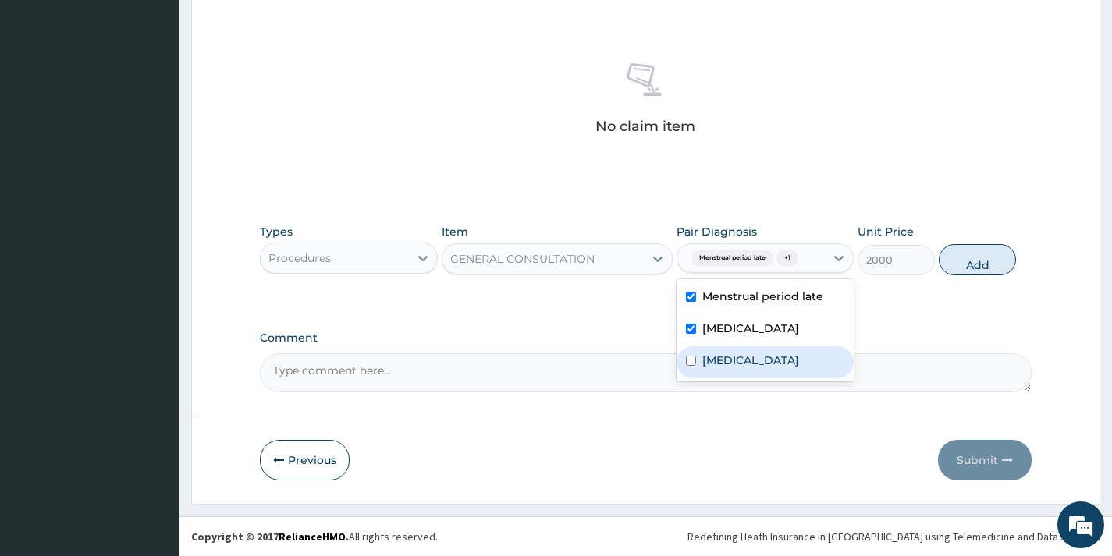
drag, startPoint x: 726, startPoint y: 360, endPoint x: 781, endPoint y: 353, distance: 55.9
click at [728, 360] on label "[MEDICAL_DATA]" at bounding box center [750, 361] width 97 height 16
checkbox input "true"
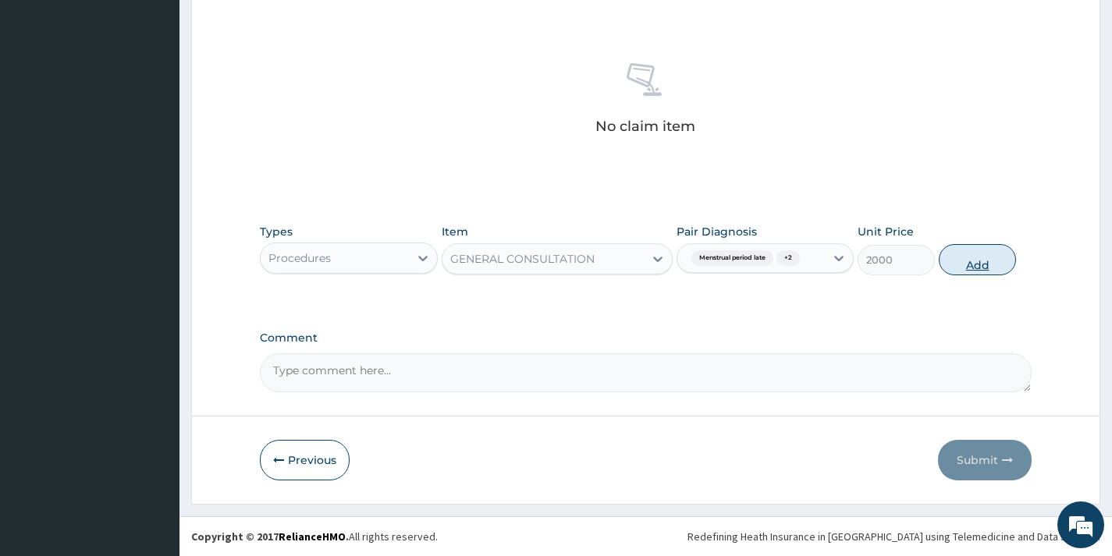
click at [991, 248] on button "Add" at bounding box center [977, 259] width 77 height 31
type input "0"
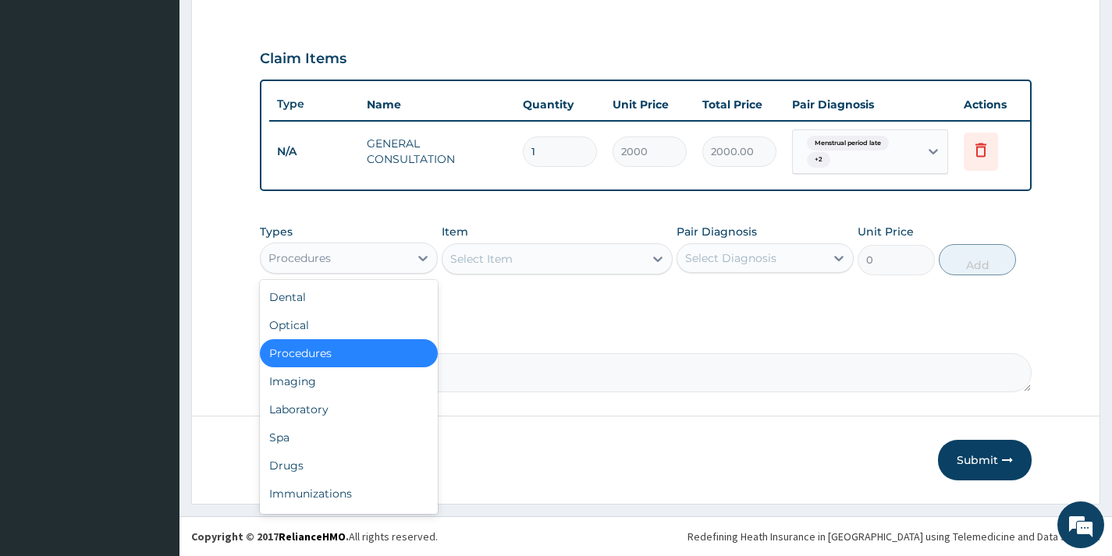
click at [375, 257] on div "Procedures" at bounding box center [334, 258] width 147 height 25
click at [320, 403] on div "Laboratory" at bounding box center [348, 410] width 177 height 28
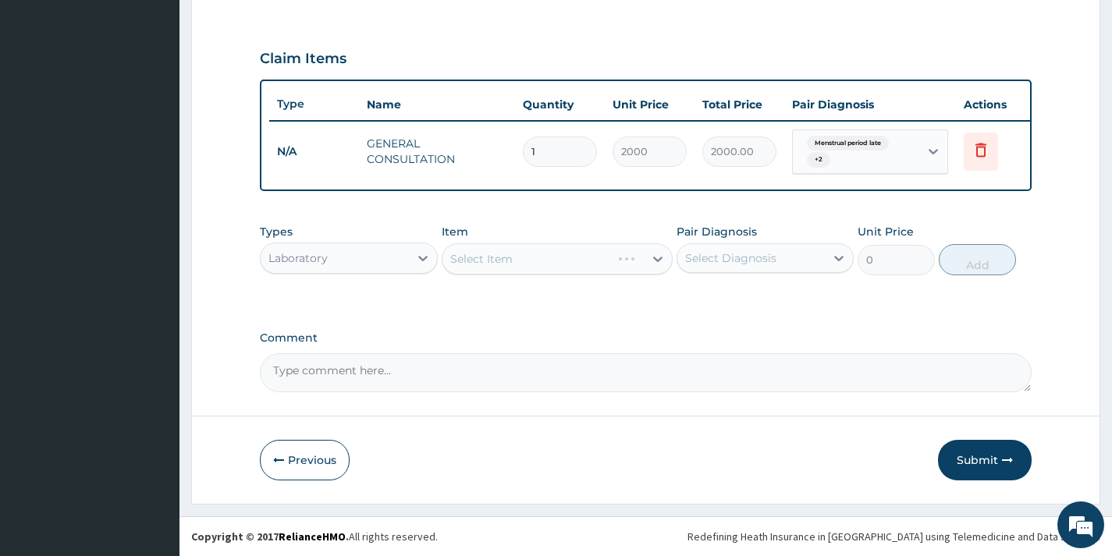
click at [593, 257] on div "Select Item" at bounding box center [558, 258] width 232 height 31
drag, startPoint x: 593, startPoint y: 257, endPoint x: 587, endPoint y: 268, distance: 13.3
click at [593, 257] on div "Select Item" at bounding box center [543, 259] width 202 height 25
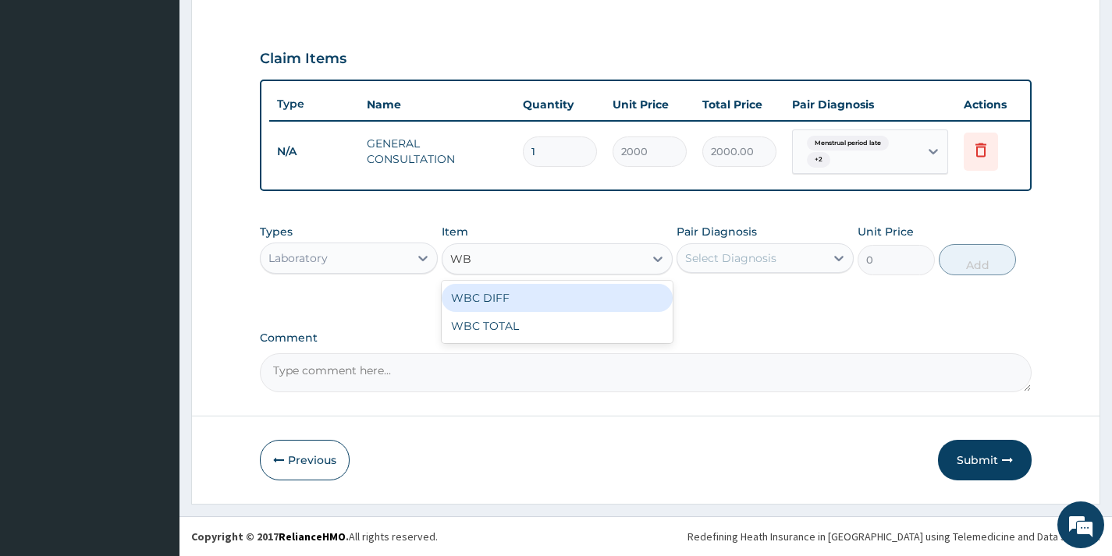
type input "WBC"
drag, startPoint x: 577, startPoint y: 302, endPoint x: 687, endPoint y: 281, distance: 112.0
click at [577, 301] on div "WBC DIFF" at bounding box center [558, 298] width 232 height 28
type input "2160"
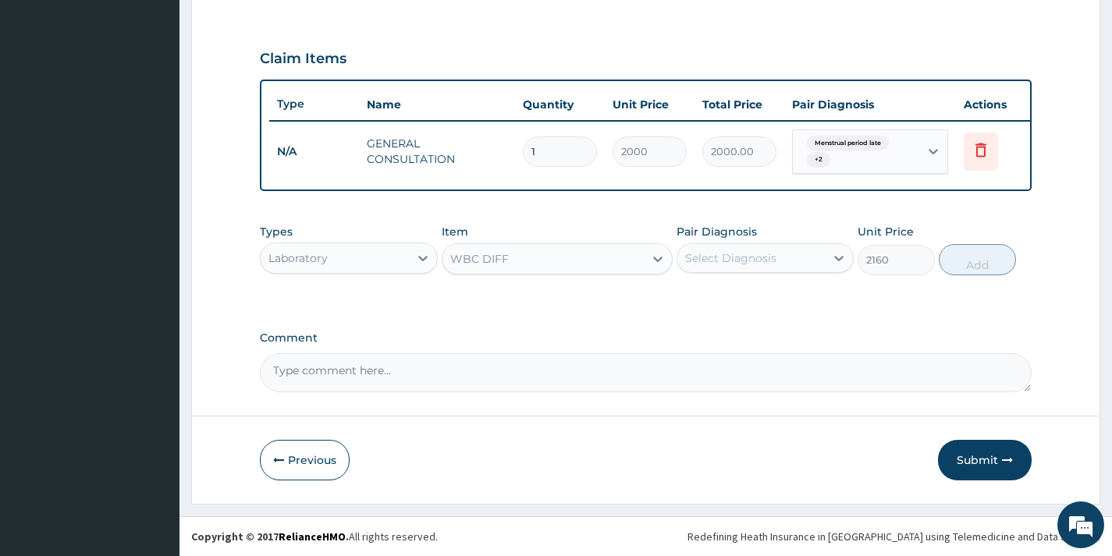
click at [819, 265] on div "Select Diagnosis" at bounding box center [750, 258] width 147 height 25
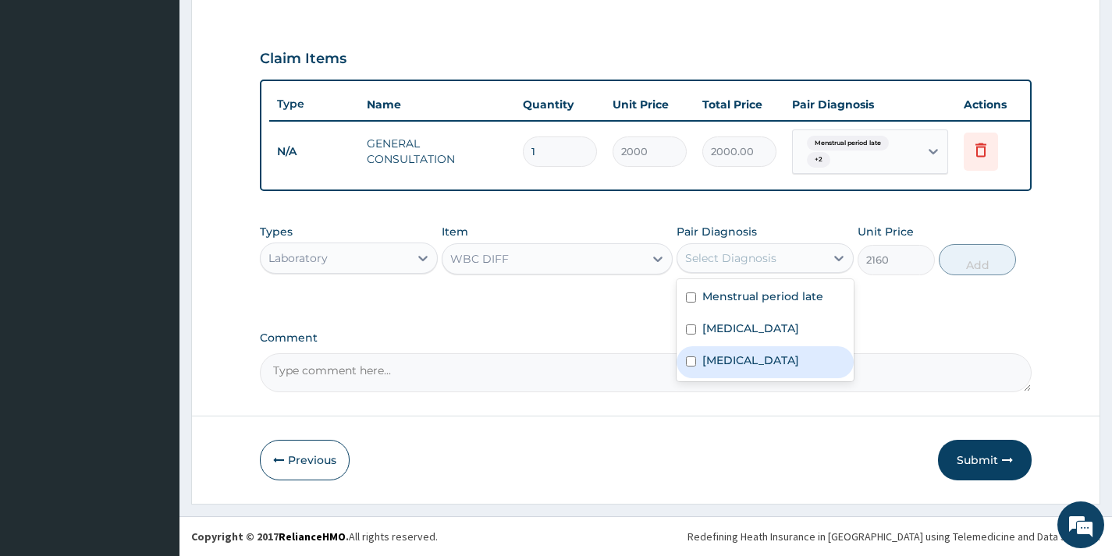
click at [805, 361] on div "[MEDICAL_DATA]" at bounding box center [764, 362] width 177 height 32
checkbox input "true"
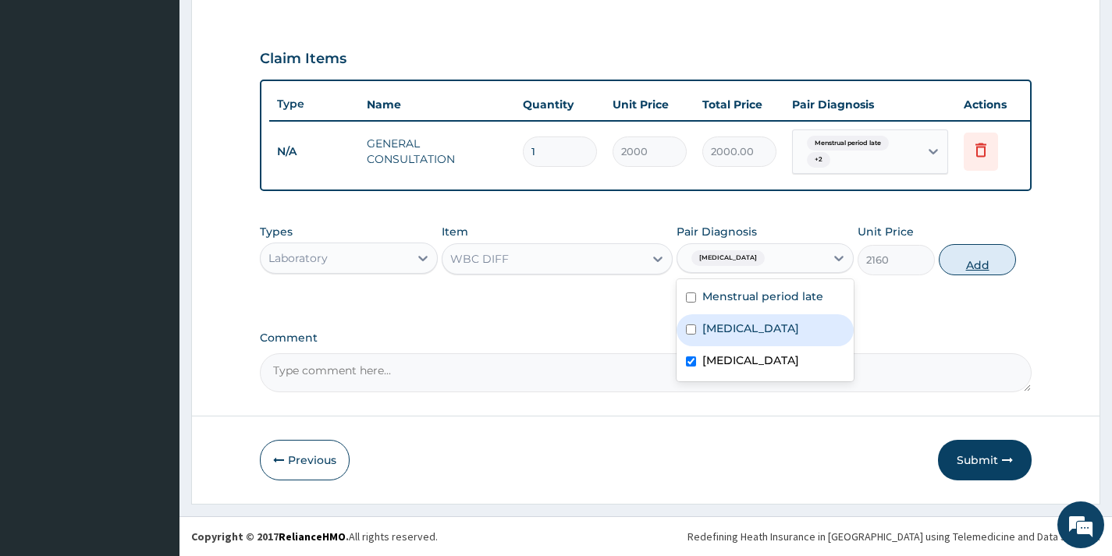
click at [1000, 264] on button "Add" at bounding box center [977, 259] width 77 height 31
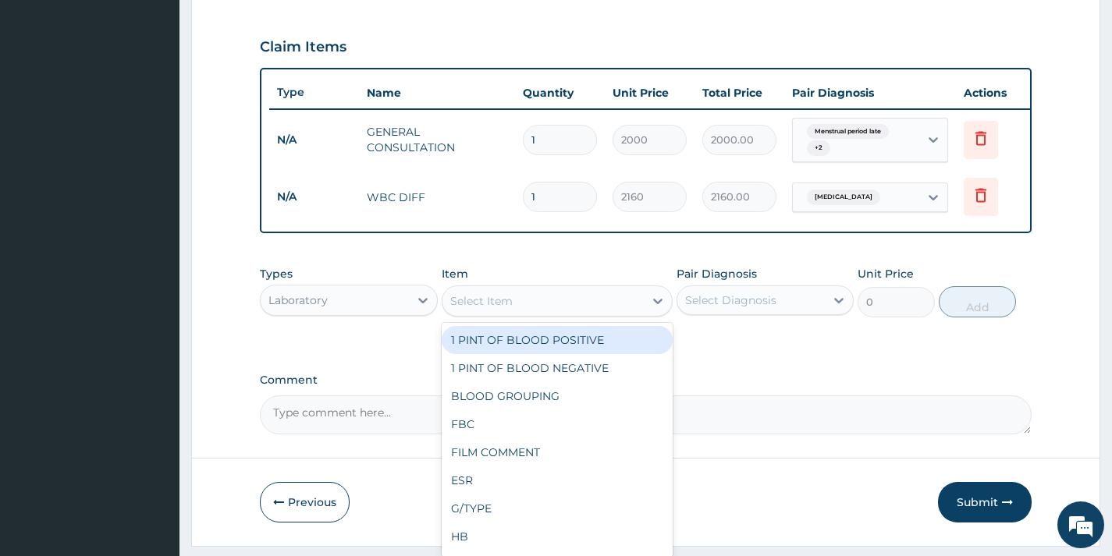
drag, startPoint x: 476, startPoint y: 305, endPoint x: 488, endPoint y: 331, distance: 28.6
click at [476, 306] on div "Select Item" at bounding box center [543, 301] width 202 height 25
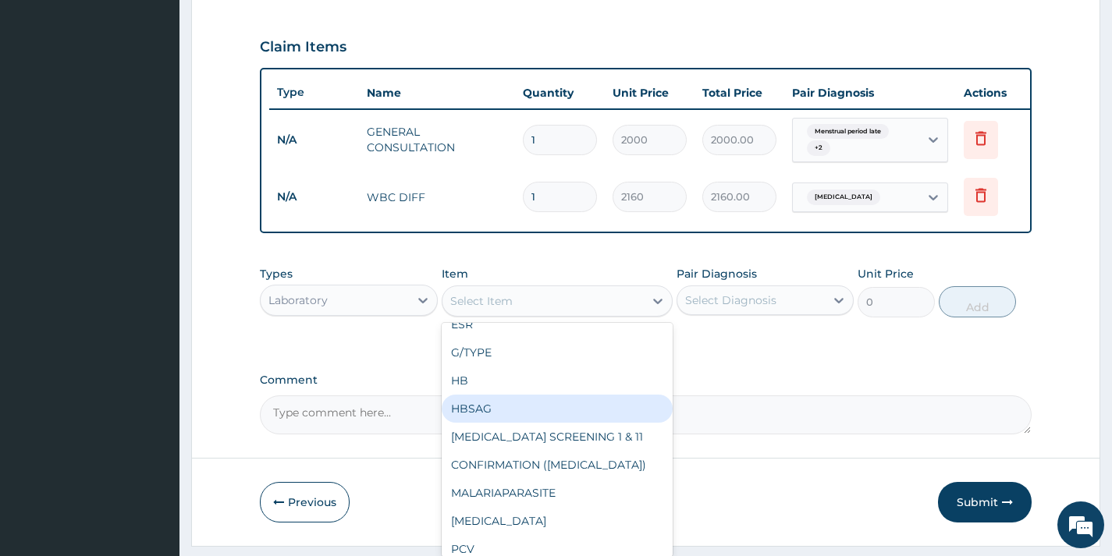
scroll to position [312, 0]
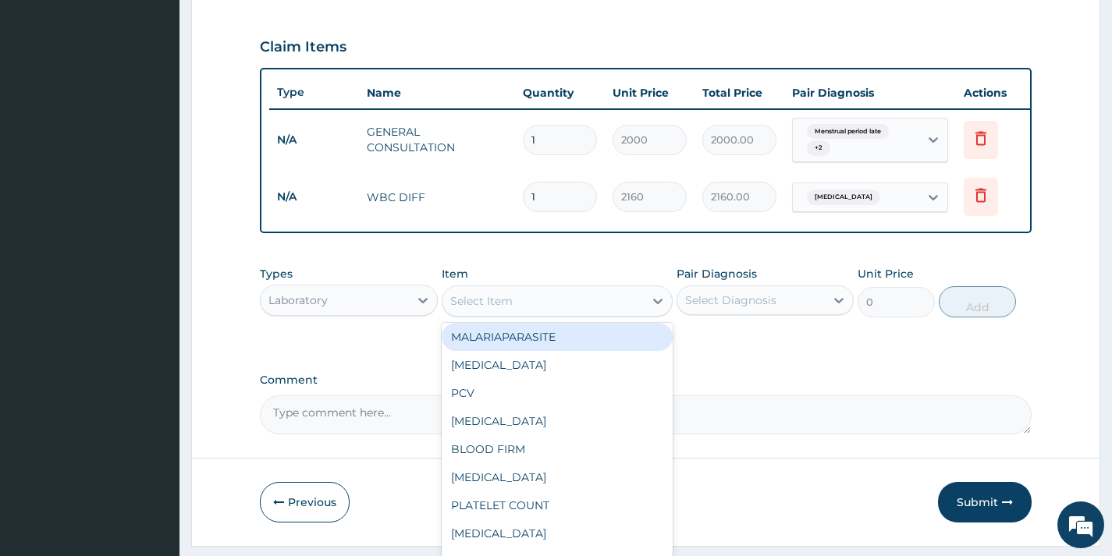
click at [535, 351] on div "MALARIAPARASITE" at bounding box center [558, 337] width 232 height 28
type input "720"
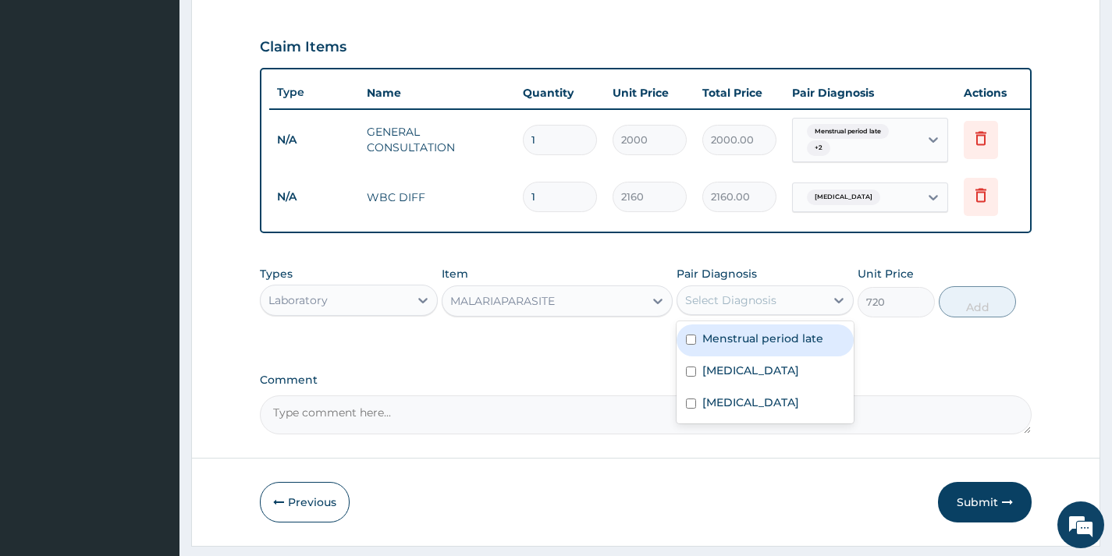
click at [810, 313] on div "Select Diagnosis" at bounding box center [750, 300] width 147 height 25
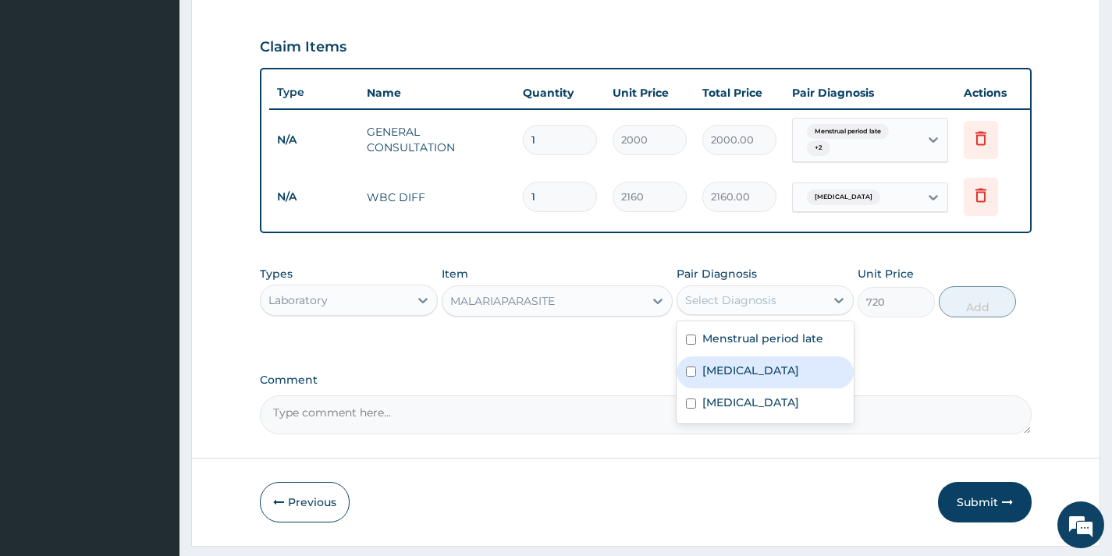
click at [772, 381] on div "[MEDICAL_DATA]" at bounding box center [764, 373] width 177 height 32
checkbox input "true"
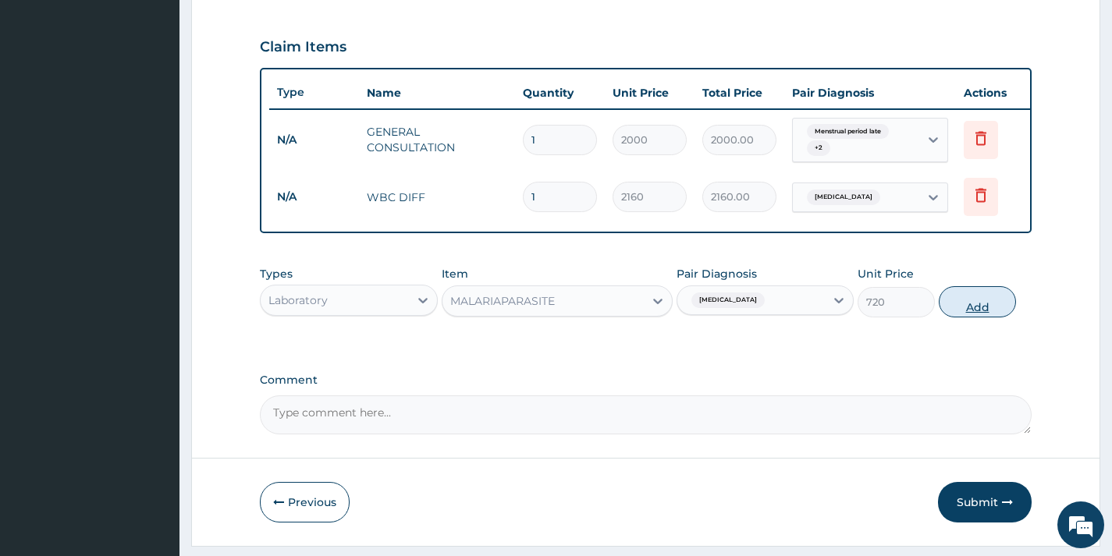
click at [967, 313] on button "Add" at bounding box center [977, 301] width 77 height 31
type input "0"
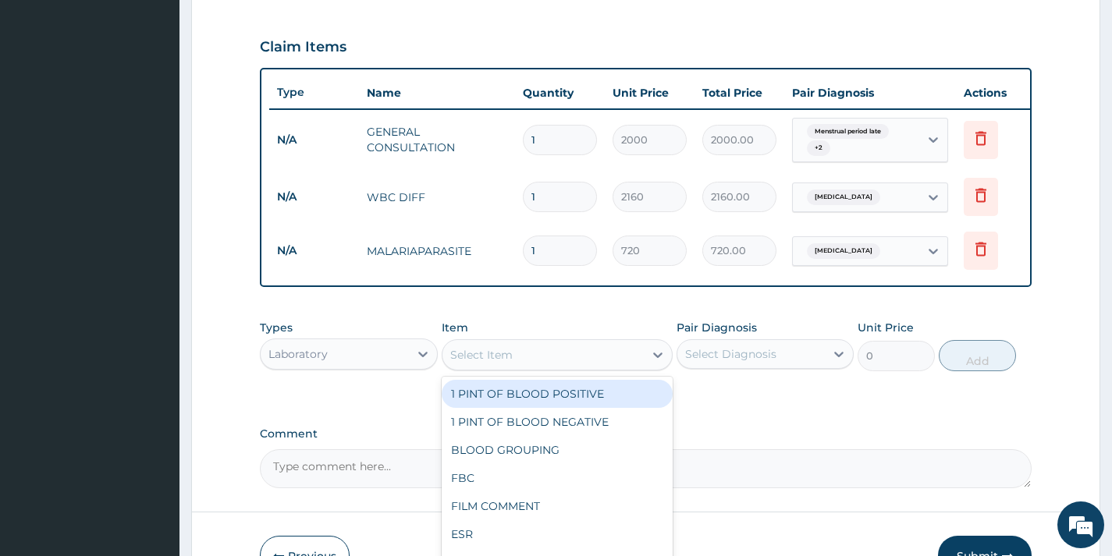
drag, startPoint x: 627, startPoint y: 355, endPoint x: 611, endPoint y: 375, distance: 26.1
click at [626, 356] on div "Select Item" at bounding box center [543, 354] width 202 height 25
type input "WBC"
click at [580, 403] on div "WBC DIFF" at bounding box center [558, 394] width 232 height 28
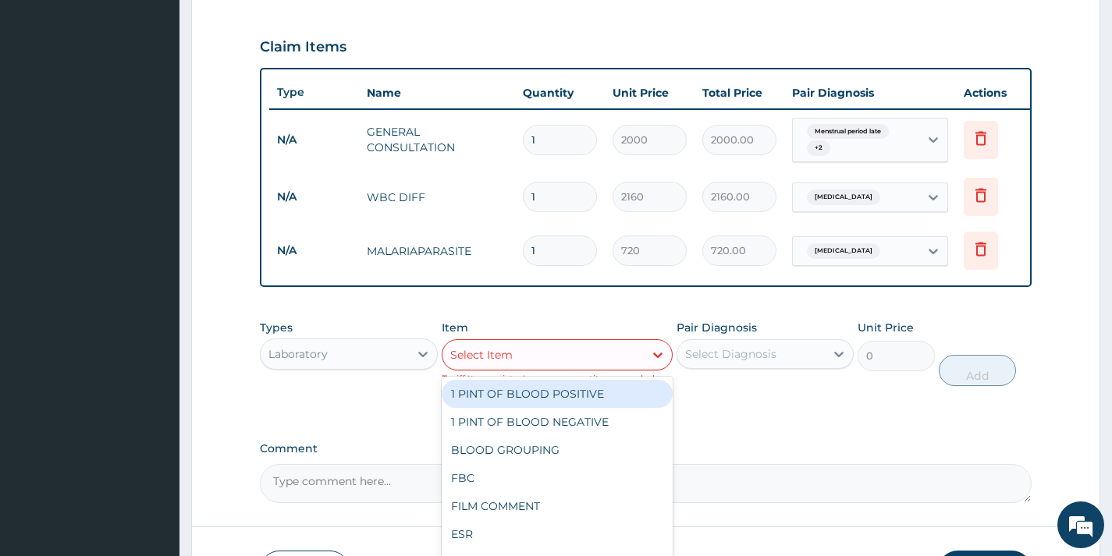
click at [560, 367] on div "Select Item" at bounding box center [543, 354] width 202 height 25
type input "BH"
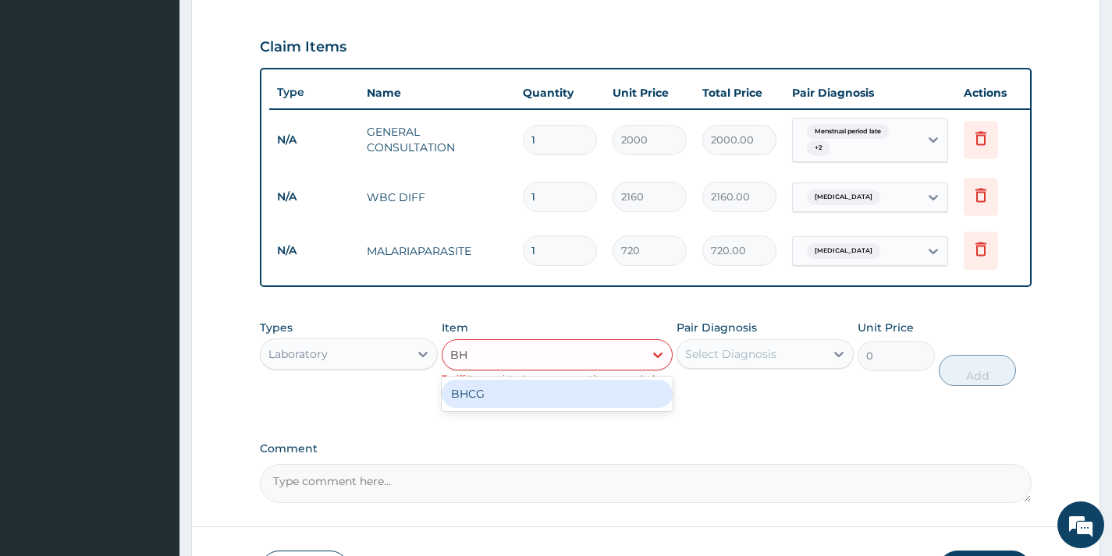
click at [509, 407] on div "BHCG" at bounding box center [558, 394] width 232 height 28
type input "2400"
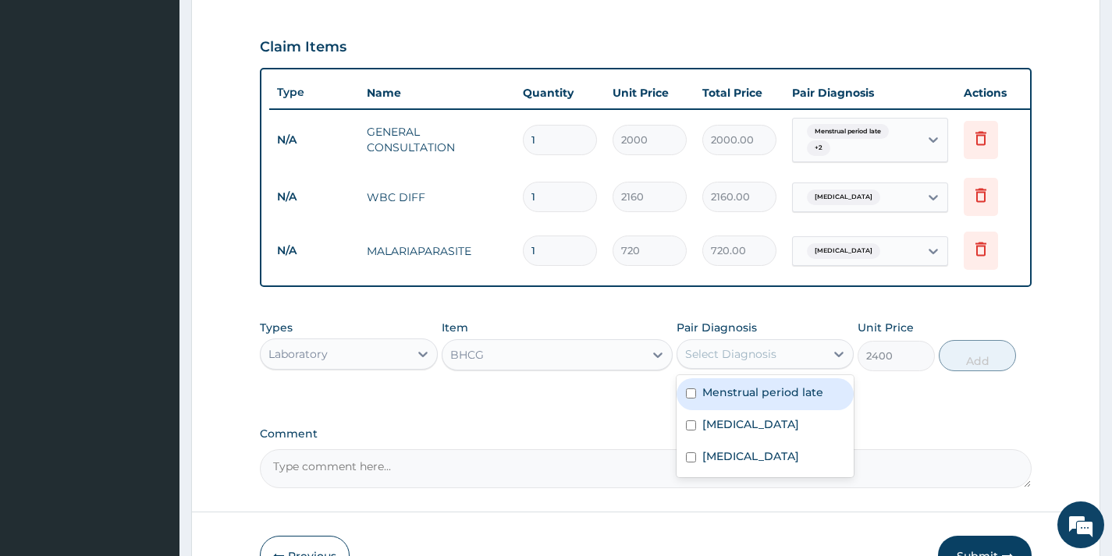
click at [720, 362] on div "Select Diagnosis" at bounding box center [730, 354] width 91 height 16
click at [720, 410] on div "Menstrual period late" at bounding box center [764, 394] width 177 height 32
checkbox input "true"
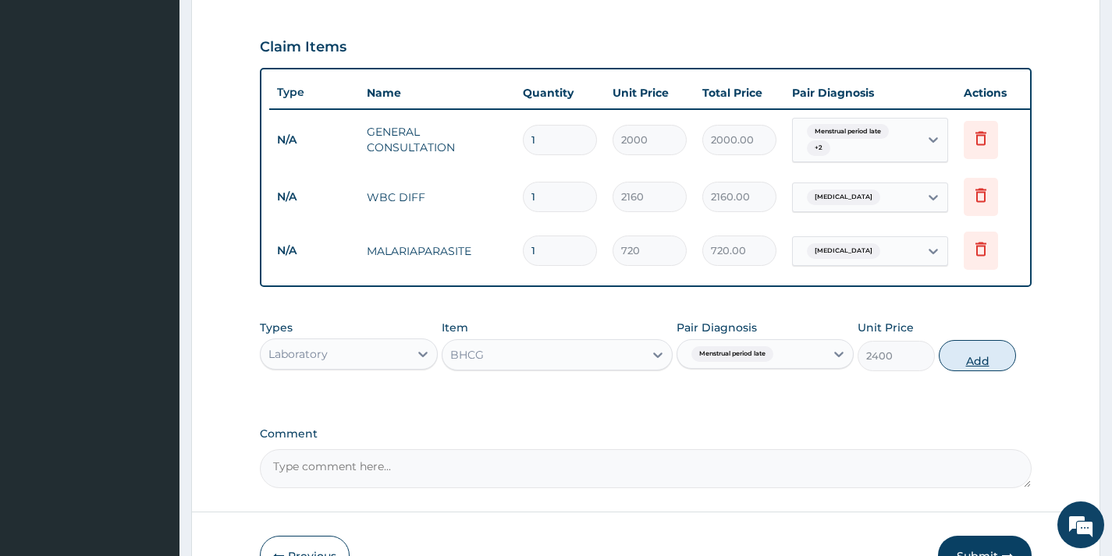
click at [955, 371] on button "Add" at bounding box center [977, 355] width 77 height 31
type input "0"
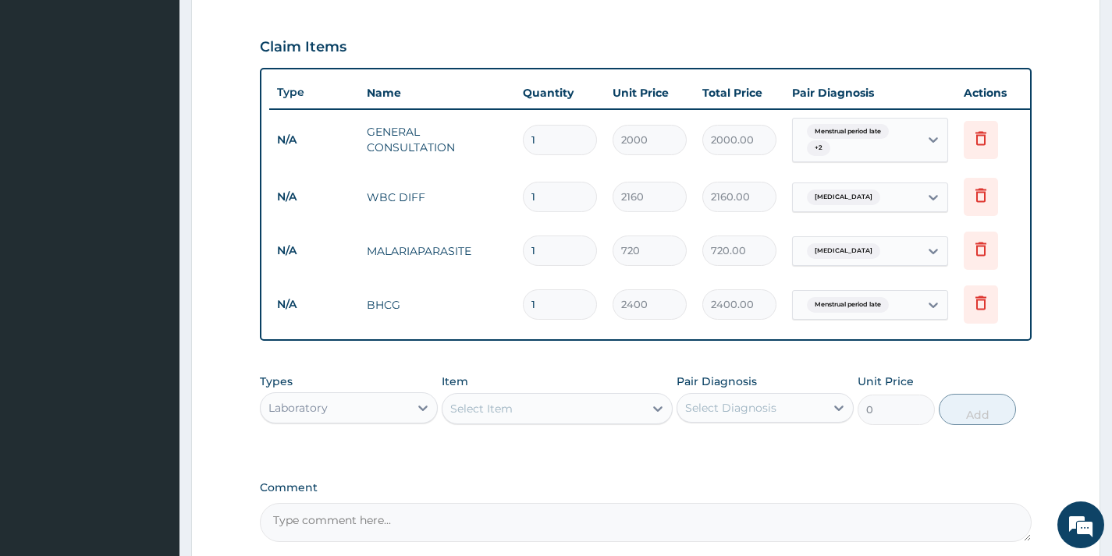
scroll to position [591, 0]
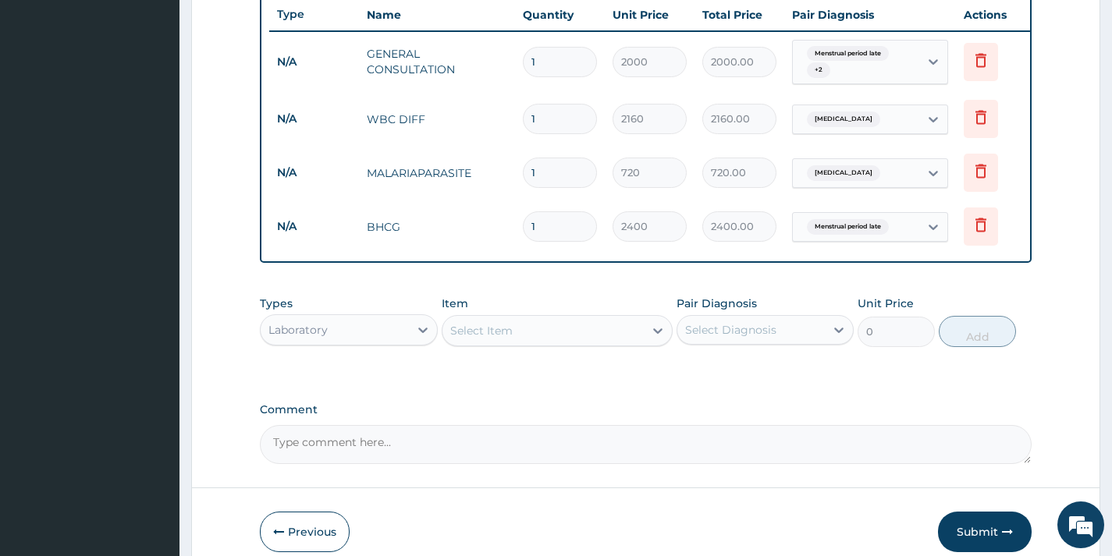
click at [320, 338] on div "Laboratory" at bounding box center [297, 330] width 59 height 16
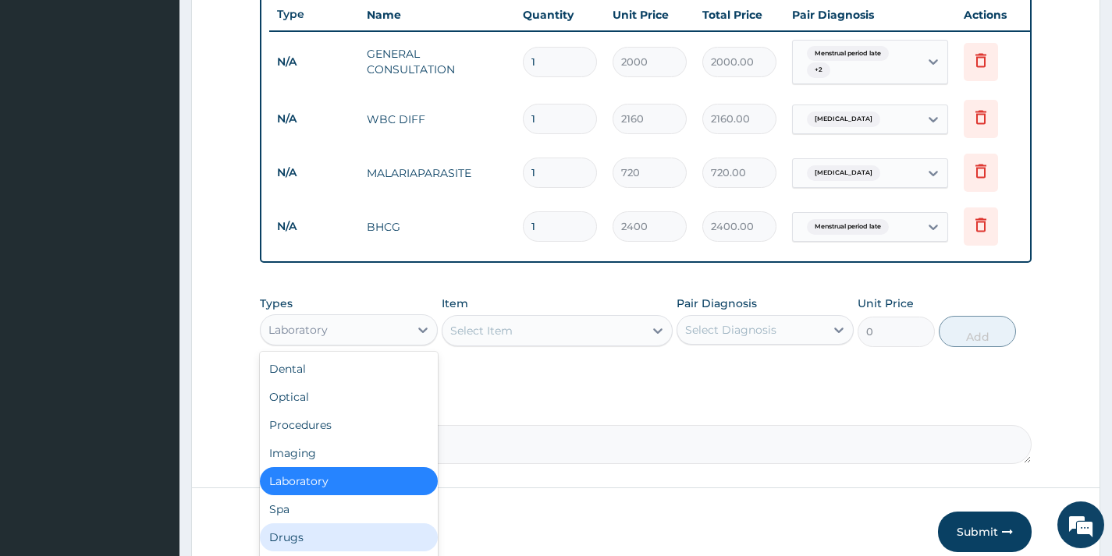
drag, startPoint x: 324, startPoint y: 554, endPoint x: 316, endPoint y: 491, distance: 63.7
click at [323, 552] on div "Drugs" at bounding box center [348, 537] width 177 height 28
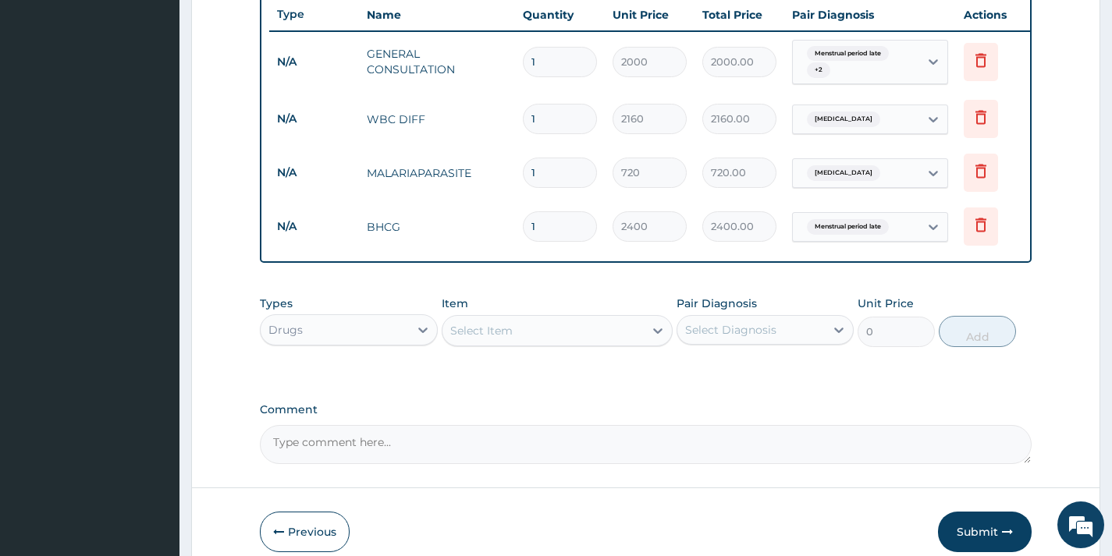
click at [618, 346] on div "Select Item" at bounding box center [558, 330] width 232 height 31
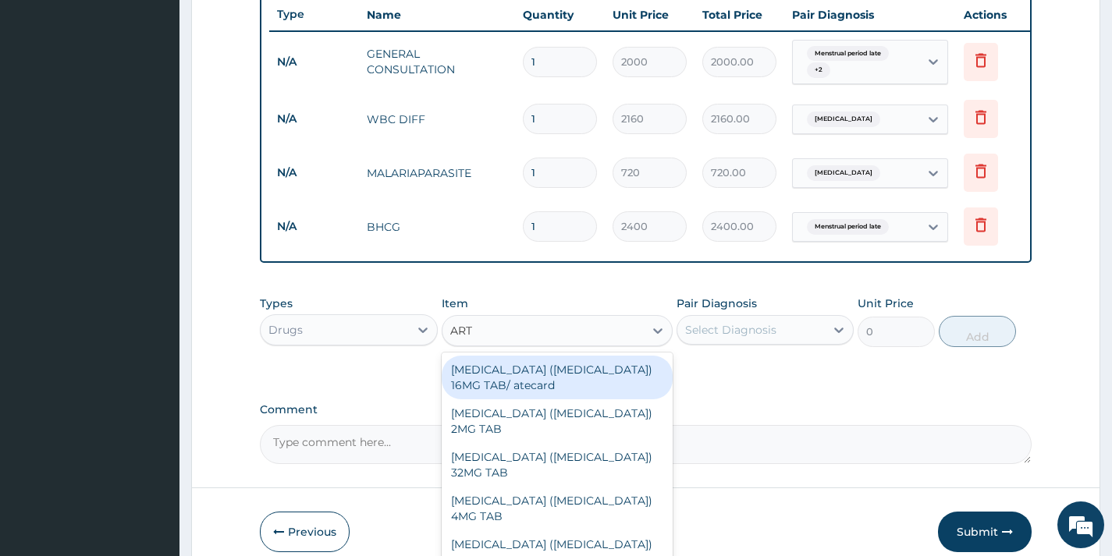
type input "ARTE"
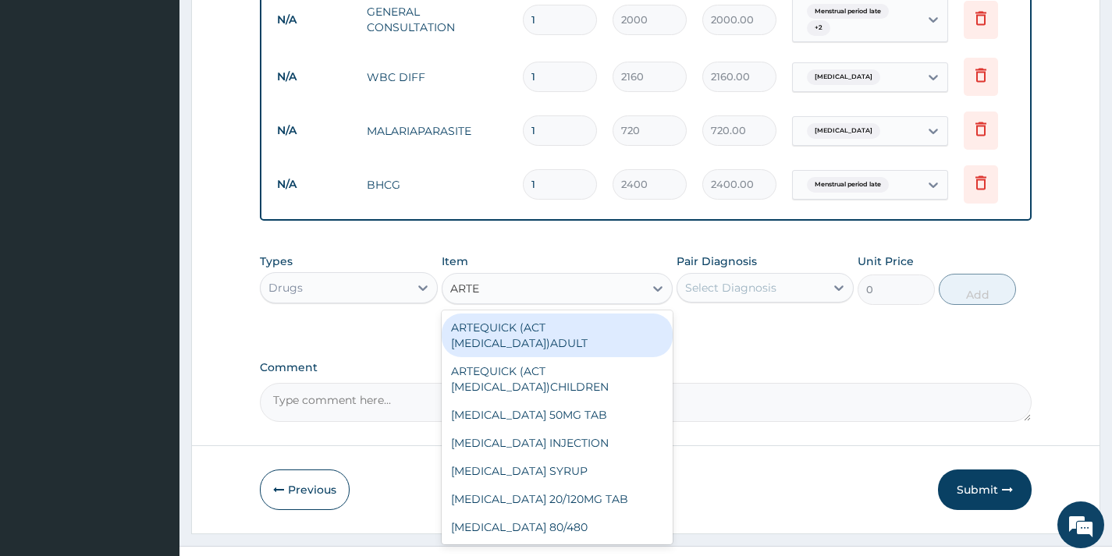
scroll to position [674, 0]
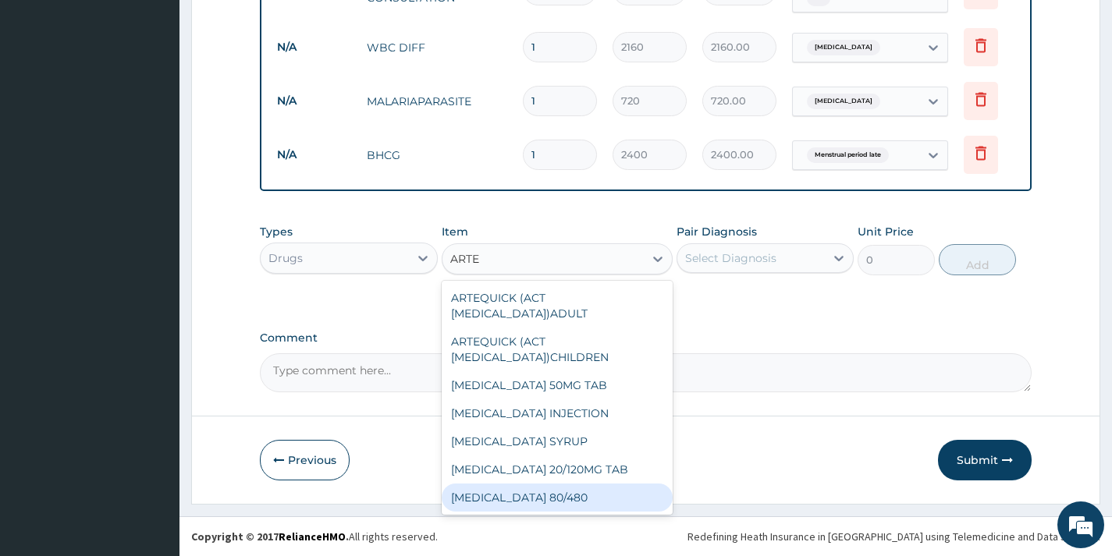
click at [567, 494] on div "[MEDICAL_DATA] 80/480" at bounding box center [558, 498] width 232 height 28
type input "270"
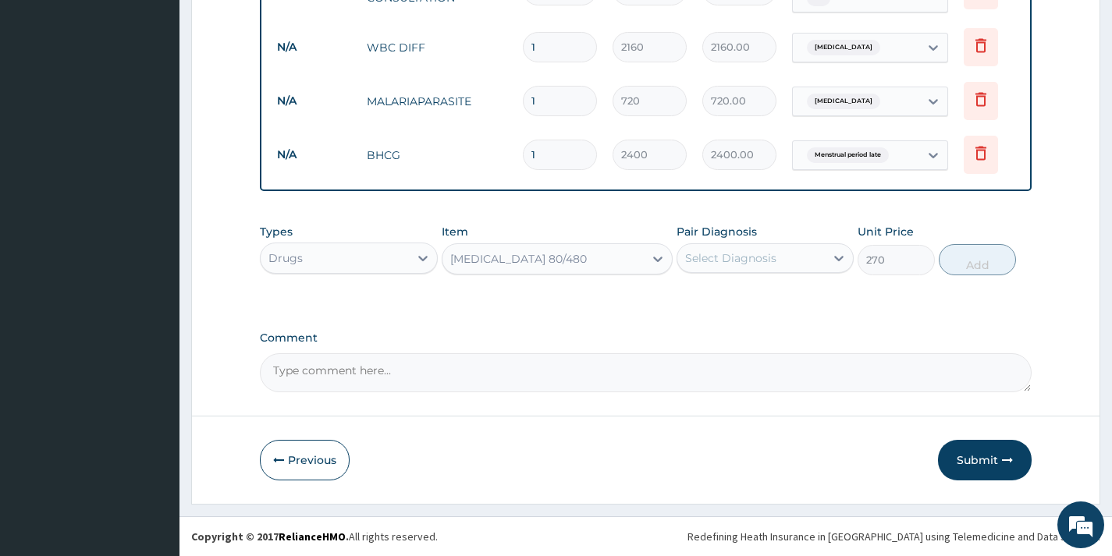
click at [793, 236] on div "Pair Diagnosis Select Diagnosis" at bounding box center [764, 249] width 177 height 51
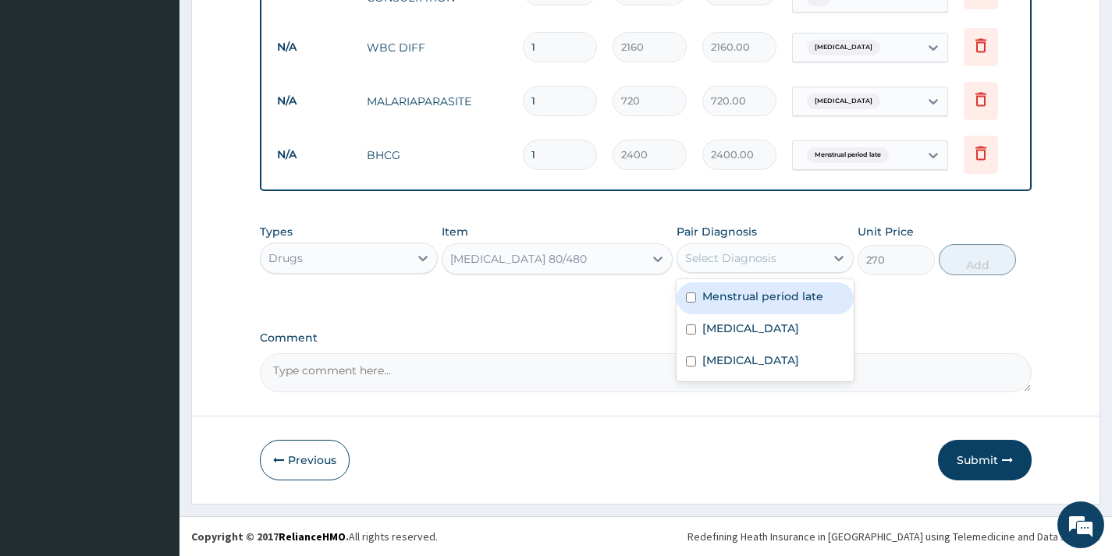
click at [796, 261] on div "Select Diagnosis" at bounding box center [750, 258] width 147 height 25
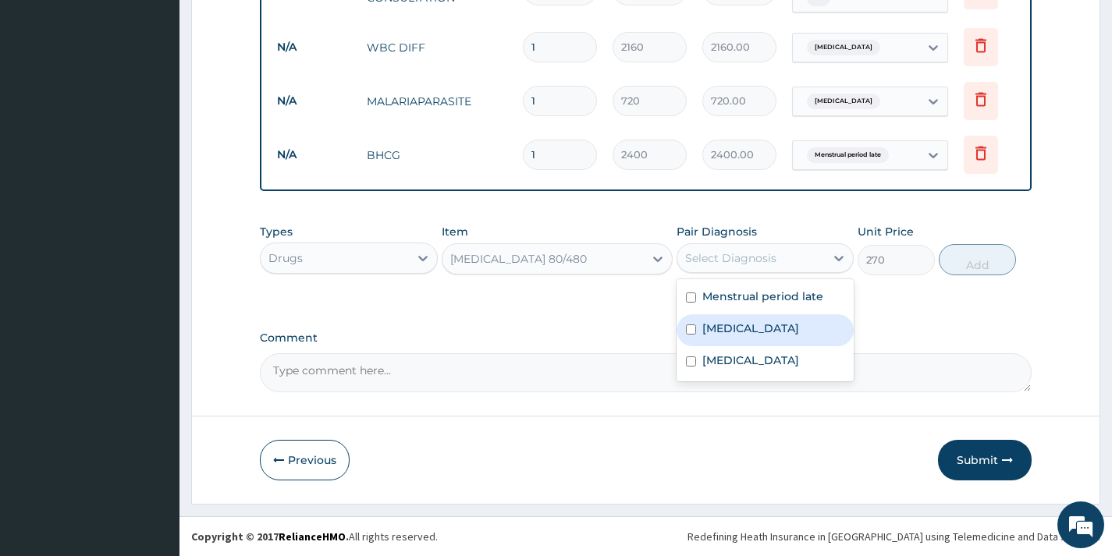
click at [783, 334] on div "[MEDICAL_DATA]" at bounding box center [764, 330] width 177 height 32
checkbox input "true"
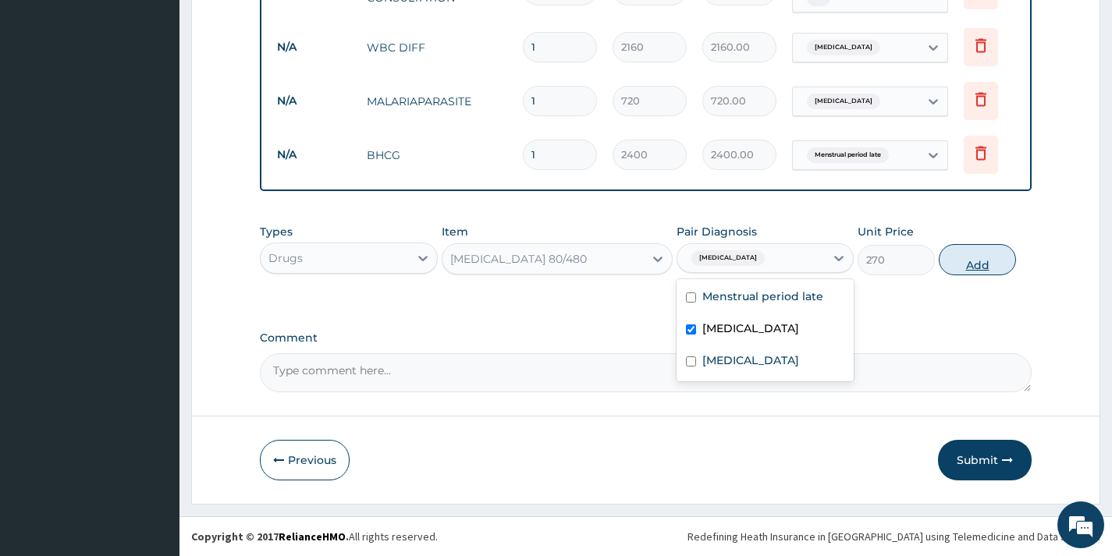
click at [976, 268] on button "Add" at bounding box center [977, 259] width 77 height 31
type input "0"
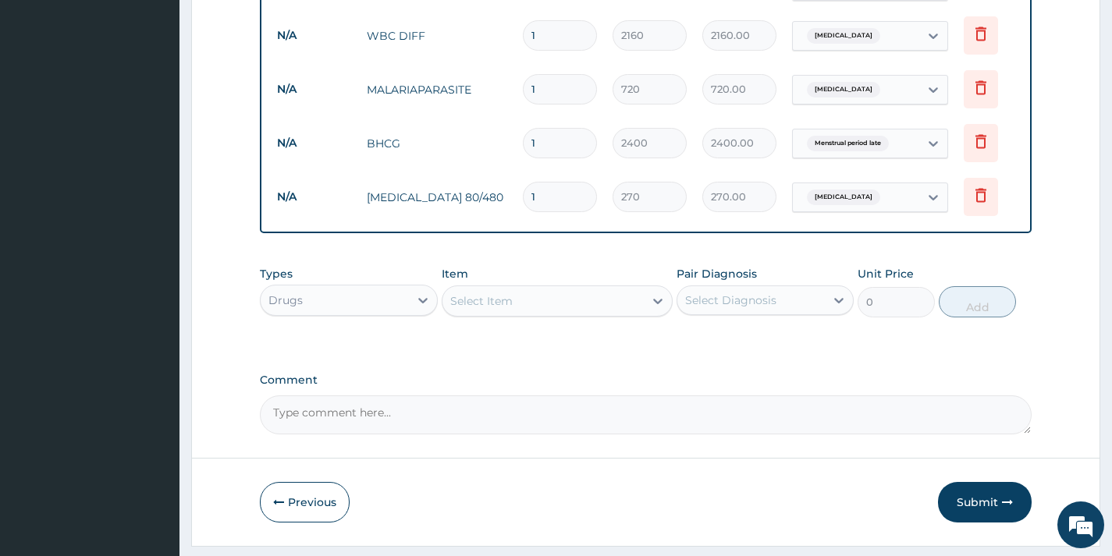
type input "12"
type input "3240.00"
type input "12"
click at [595, 314] on div "Select Item" at bounding box center [543, 301] width 202 height 25
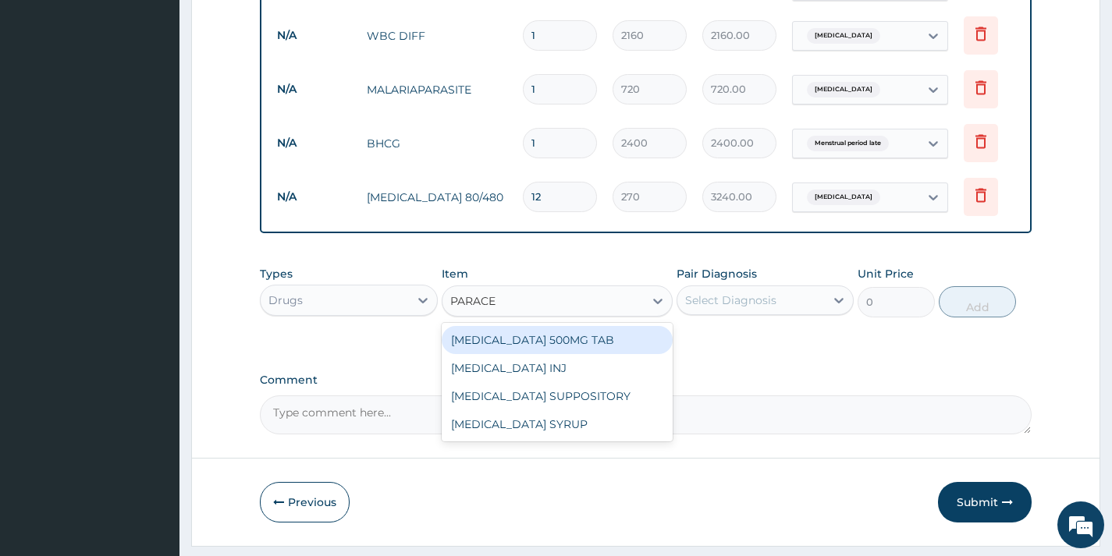
type input "PARACET"
drag, startPoint x: 653, startPoint y: 352, endPoint x: 694, endPoint y: 330, distance: 46.8
click at [653, 350] on div "[MEDICAL_DATA] 500MG TAB" at bounding box center [558, 340] width 232 height 28
type input "45"
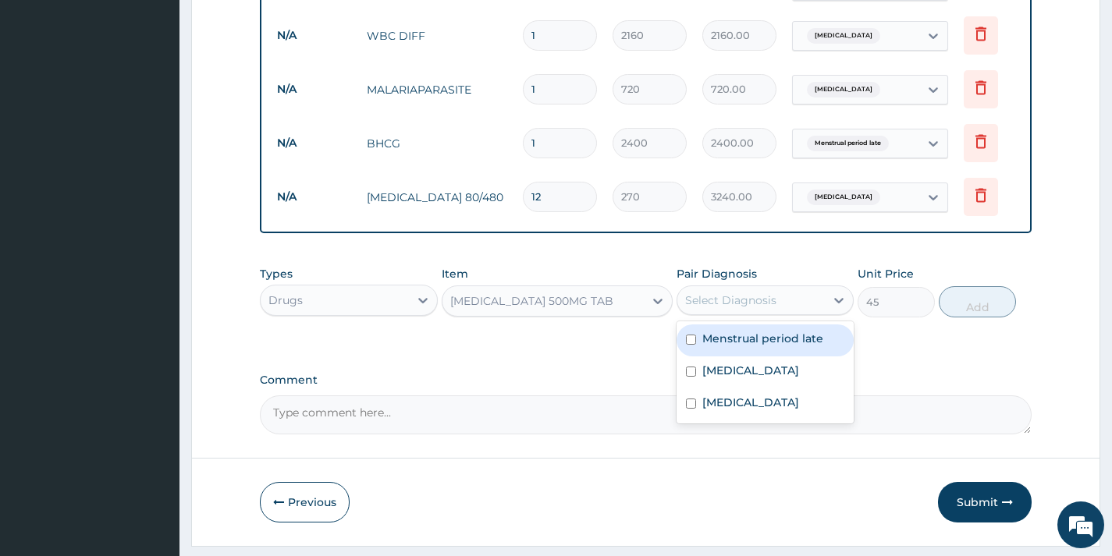
drag, startPoint x: 753, startPoint y: 310, endPoint x: 768, endPoint y: 356, distance: 48.4
click at [754, 308] on div "Select Diagnosis" at bounding box center [730, 301] width 91 height 16
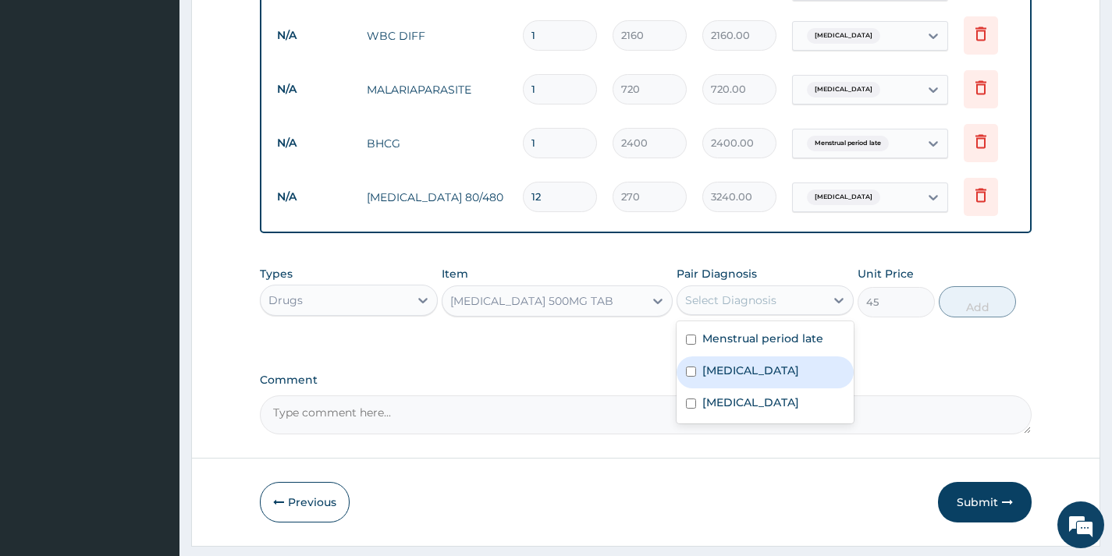
click at [772, 389] on div "[MEDICAL_DATA]" at bounding box center [764, 373] width 177 height 32
checkbox input "true"
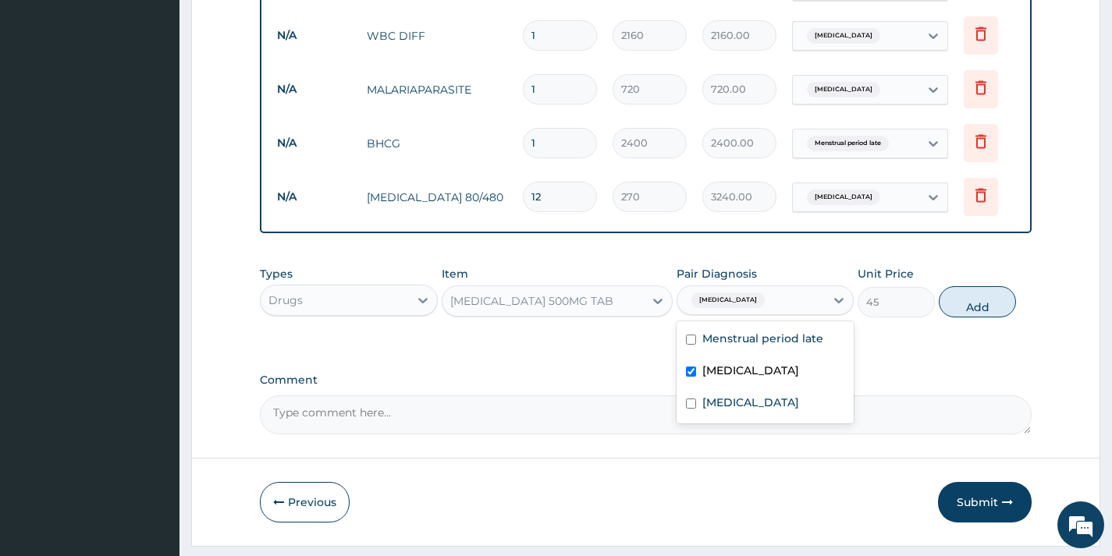
drag, startPoint x: 966, startPoint y: 318, endPoint x: 828, endPoint y: 320, distance: 138.1
click at [967, 318] on button "Add" at bounding box center [977, 301] width 77 height 31
type input "0"
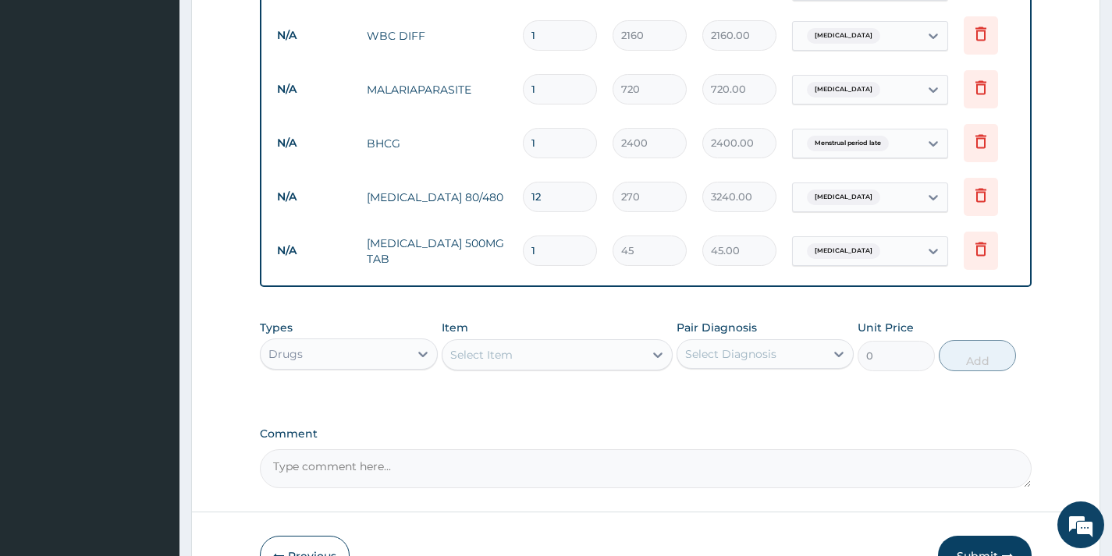
click at [555, 247] on input "1" at bounding box center [560, 251] width 74 height 30
type input "12"
type input "540.00"
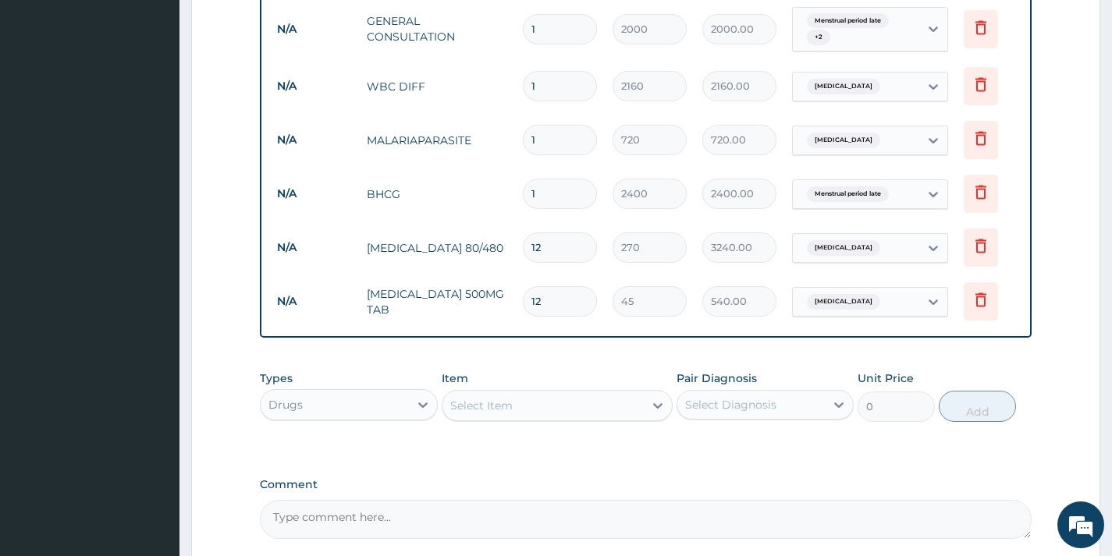
scroll to position [596, 0]
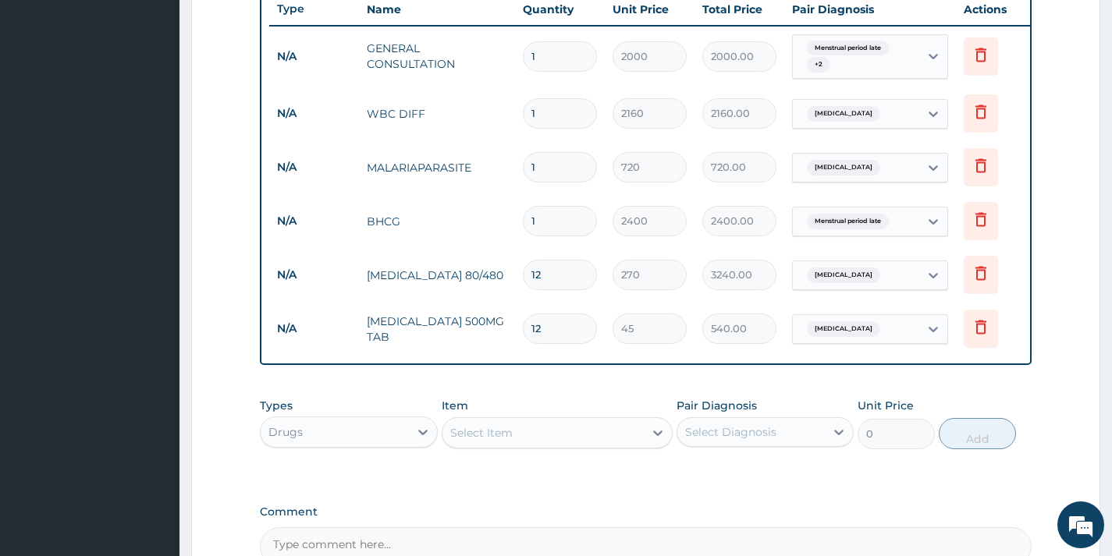
type input "12"
click at [536, 389] on div "PA Code / Prescription Code Enter Code(Secondary Care Only) Encounter Date 13-0…" at bounding box center [646, 59] width 772 height 1013
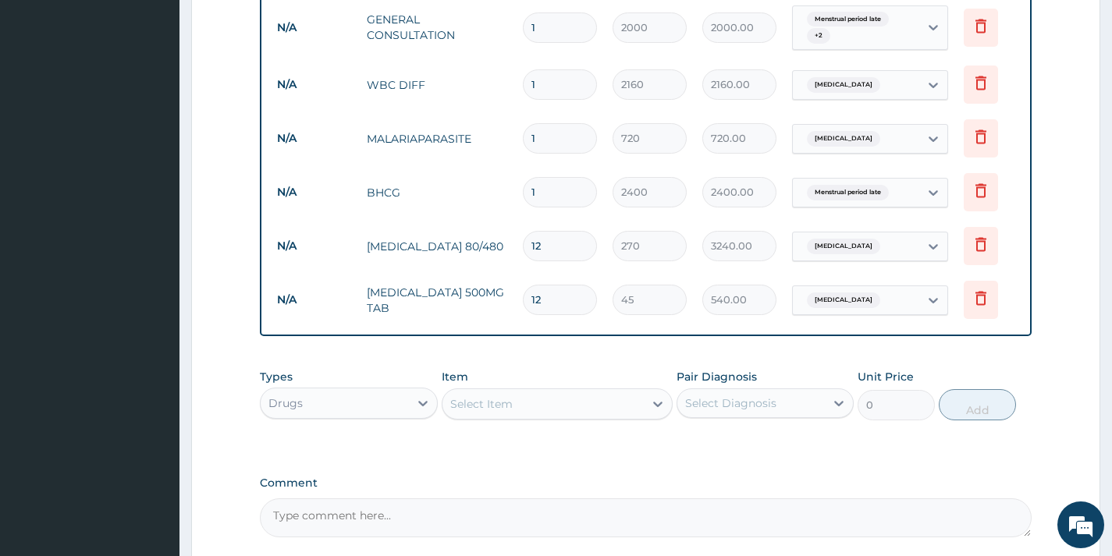
scroll to position [782, 0]
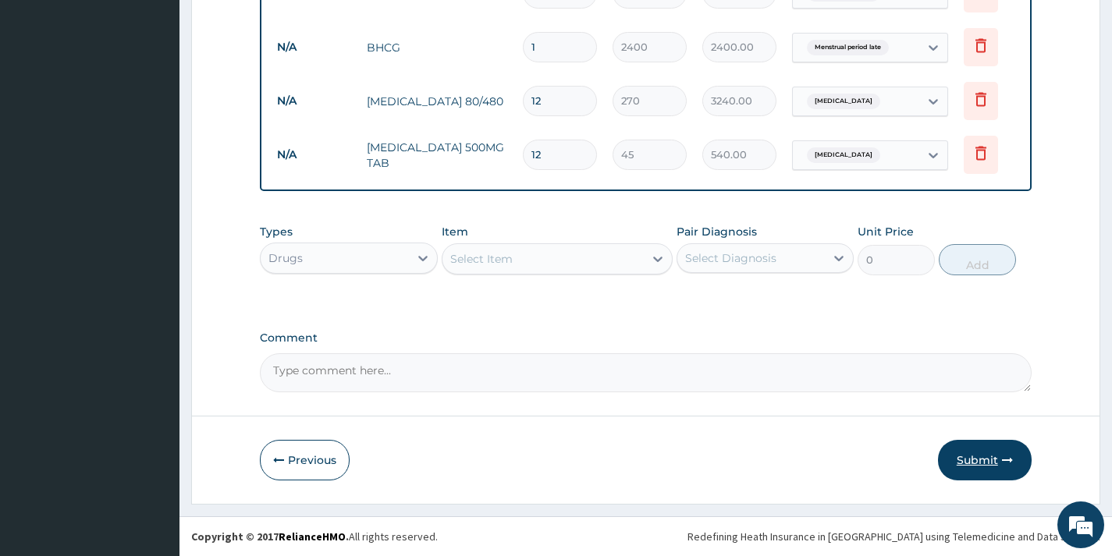
click at [993, 461] on button "Submit" at bounding box center [985, 460] width 94 height 41
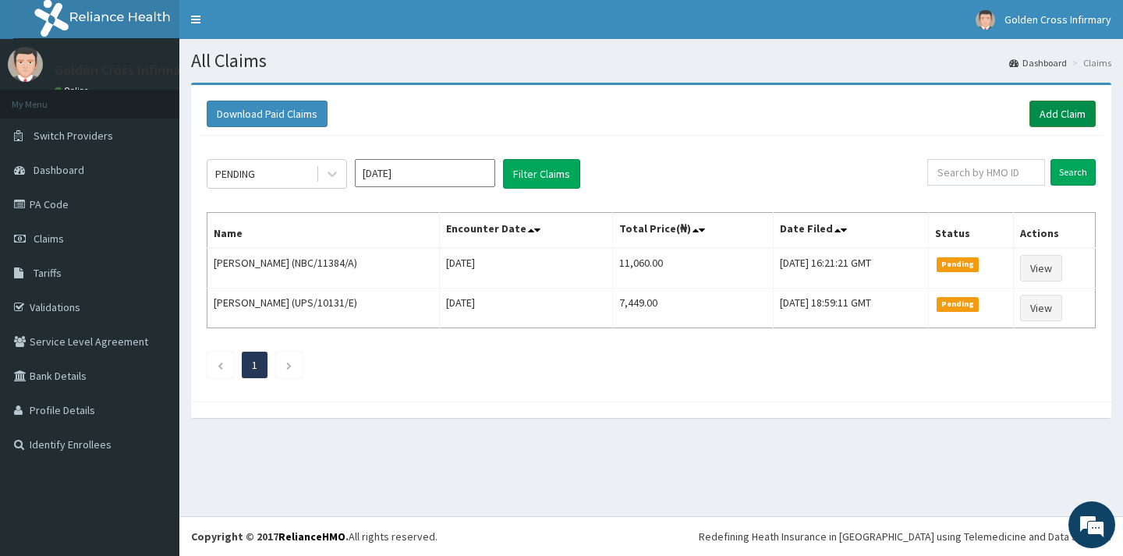
click at [1058, 113] on link "Add Claim" at bounding box center [1063, 114] width 66 height 27
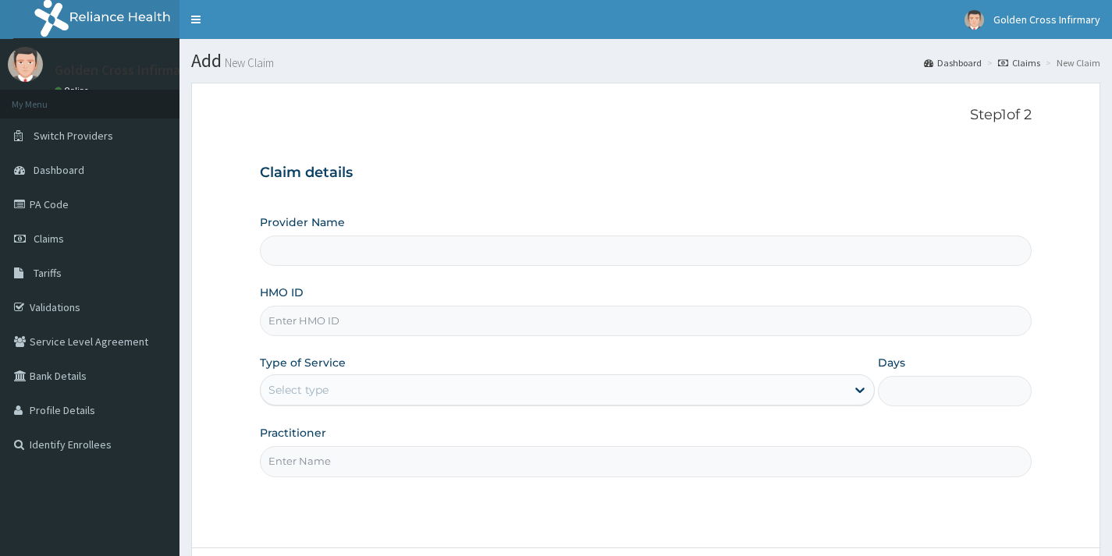
type input "s"
type input "S"
type input "[GEOGRAPHIC_DATA] (Hospital & Maternity)"
type input "SLB/10365/D"
drag, startPoint x: 374, startPoint y: 385, endPoint x: 375, endPoint y: 407, distance: 21.9
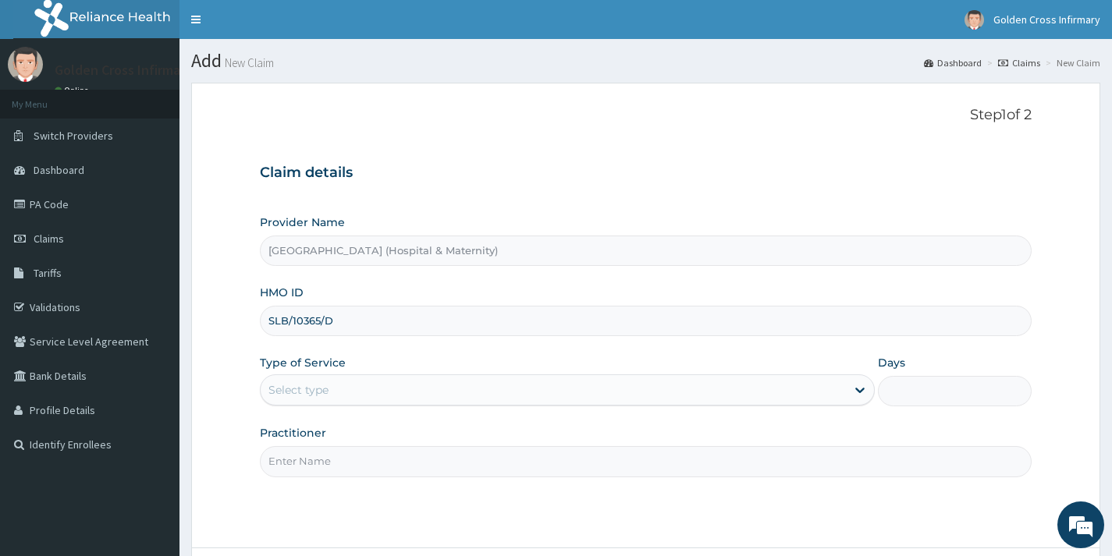
click at [374, 385] on div "Select type" at bounding box center [553, 390] width 585 height 25
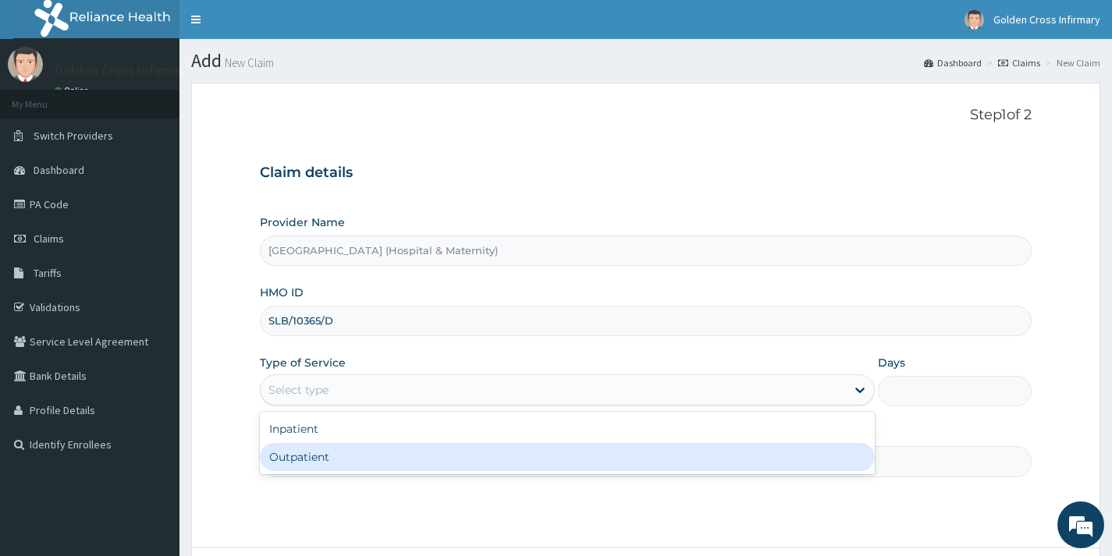
click at [366, 460] on div "Outpatient" at bounding box center [567, 457] width 615 height 28
type input "1"
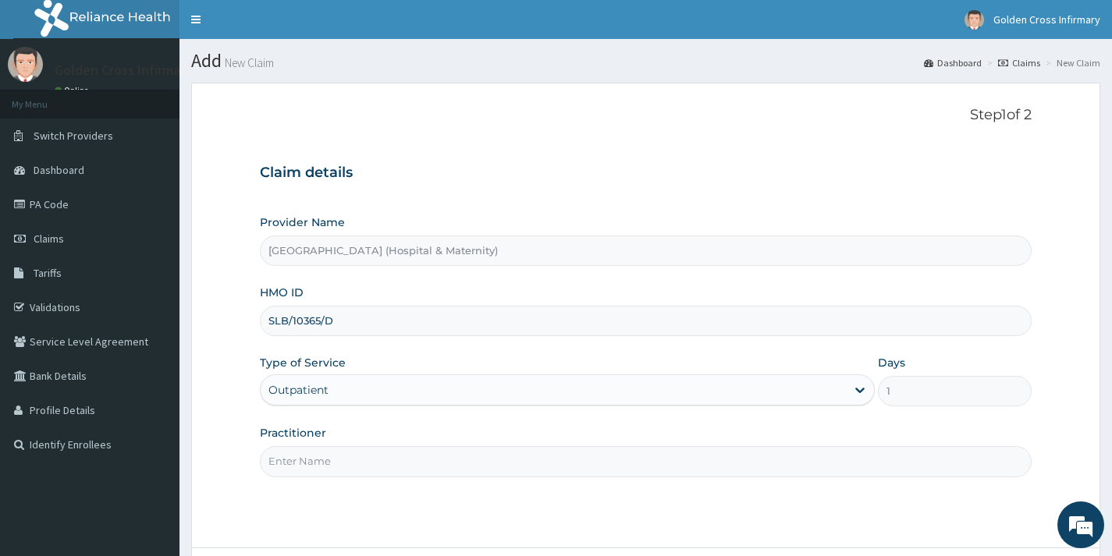
click at [366, 460] on input "Practitioner" at bounding box center [646, 461] width 772 height 30
type input "GP"
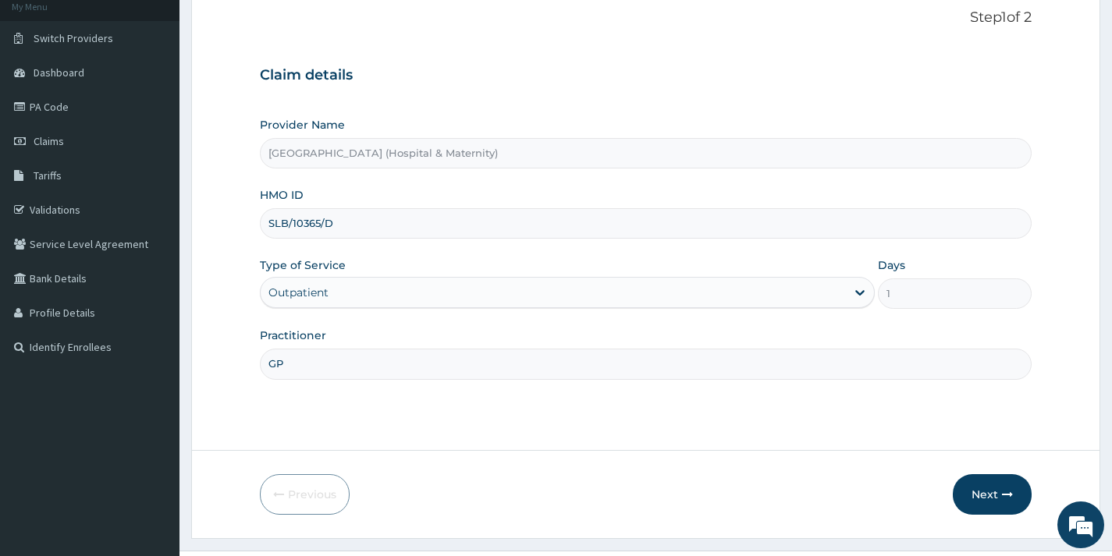
scroll to position [132, 0]
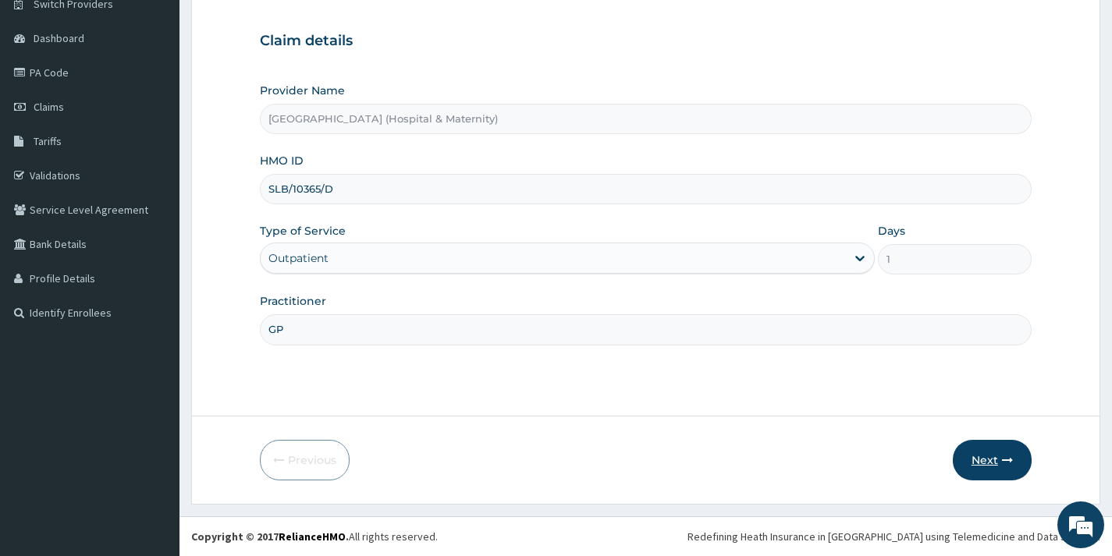
click at [999, 465] on button "Next" at bounding box center [992, 460] width 79 height 41
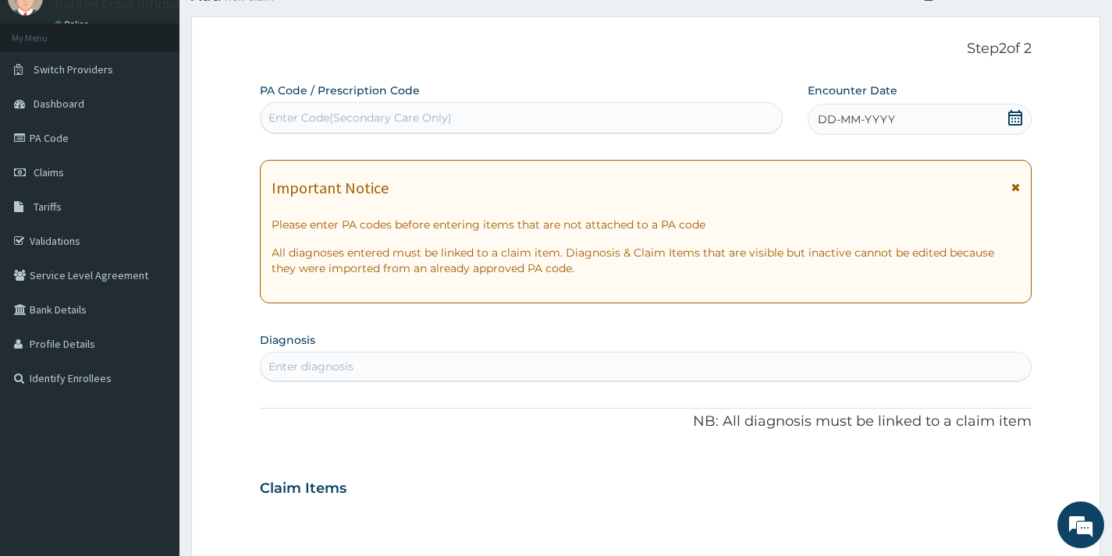
scroll to position [0, 0]
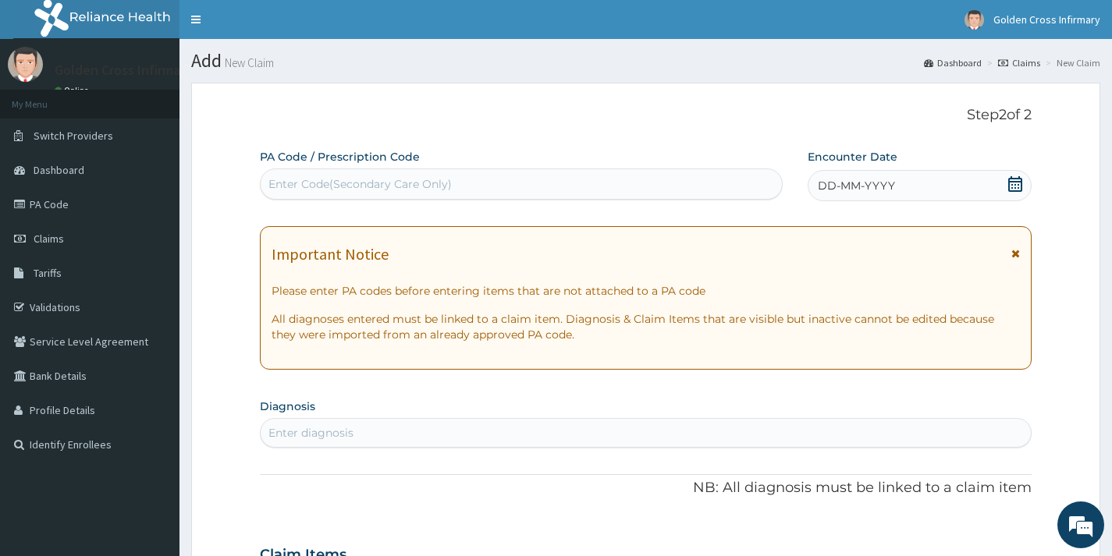
click at [1008, 192] on span at bounding box center [1015, 186] width 16 height 20
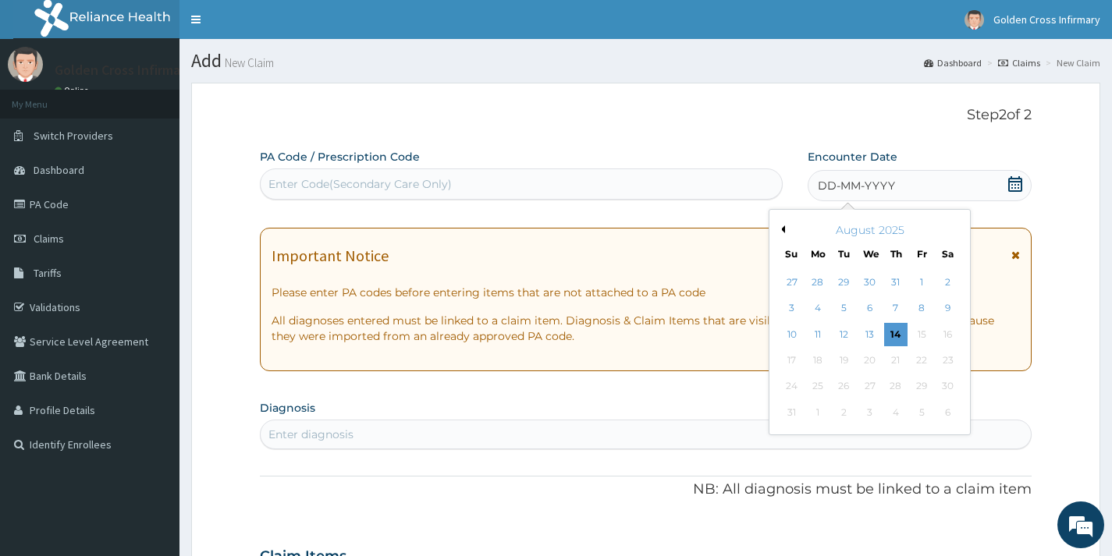
drag, startPoint x: 875, startPoint y: 338, endPoint x: 860, endPoint y: 372, distance: 37.4
click at [875, 337] on div "13" at bounding box center [868, 334] width 23 height 23
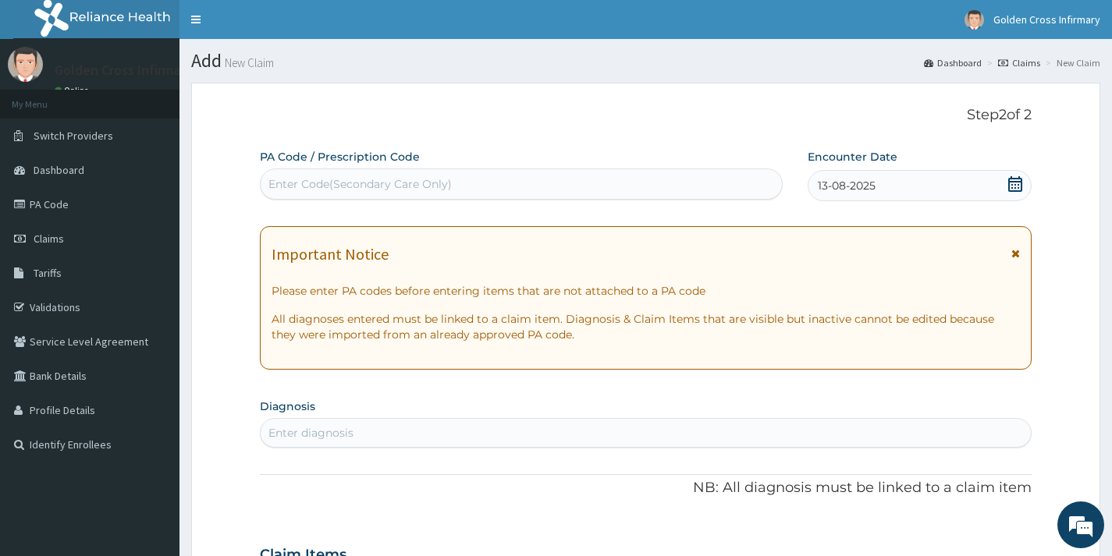
drag, startPoint x: 776, startPoint y: 411, endPoint x: 759, endPoint y: 424, distance: 21.7
click at [761, 423] on section "Diagnosis Enter diagnosis" at bounding box center [646, 421] width 772 height 53
click at [751, 432] on div "Enter diagnosis" at bounding box center [646, 433] width 770 height 25
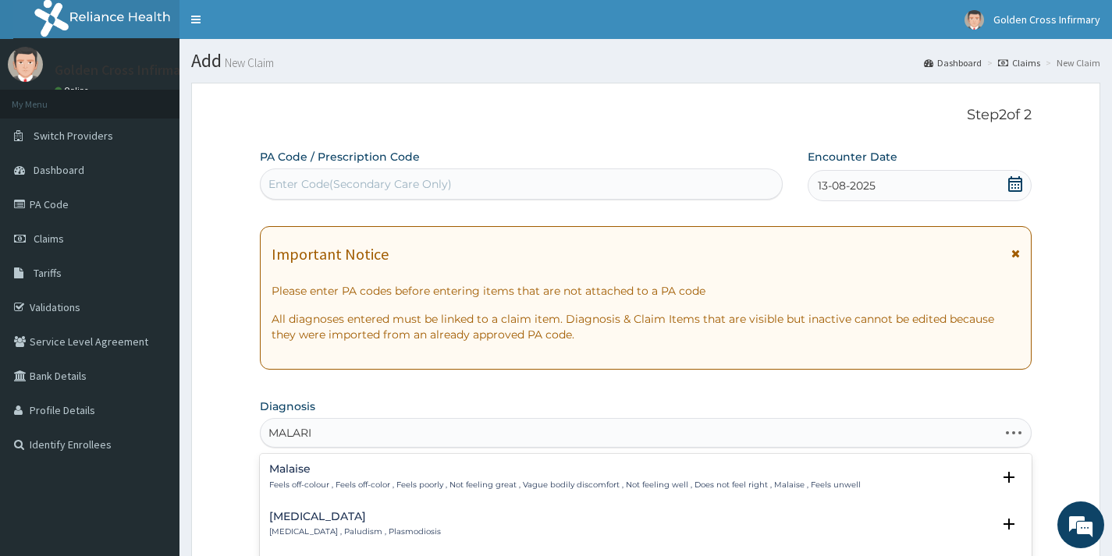
type input "MALARIA"
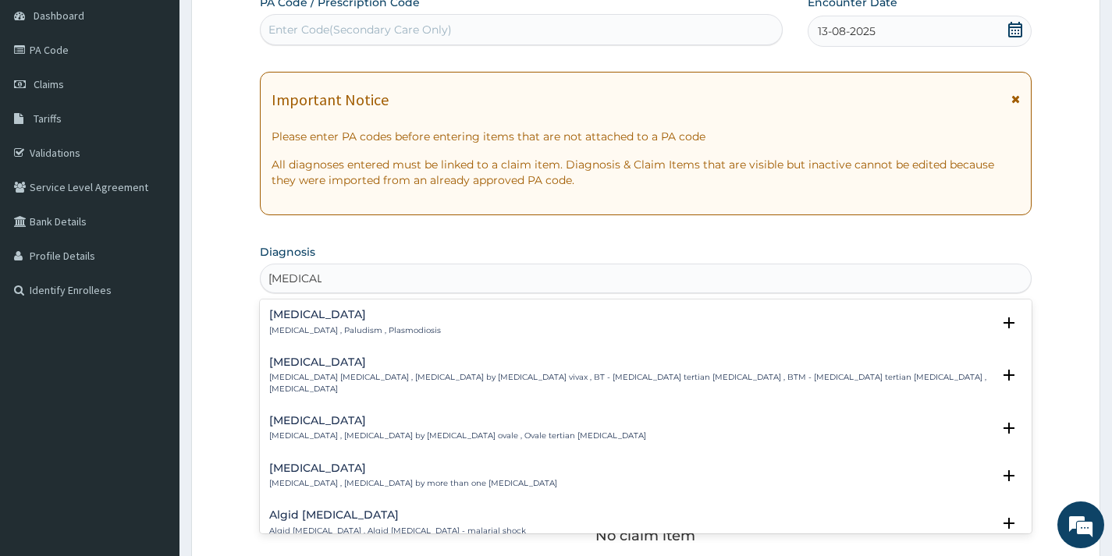
scroll to position [156, 0]
click at [350, 320] on div "Malaria Malaria , Paludism , Plasmodiosis" at bounding box center [355, 320] width 172 height 27
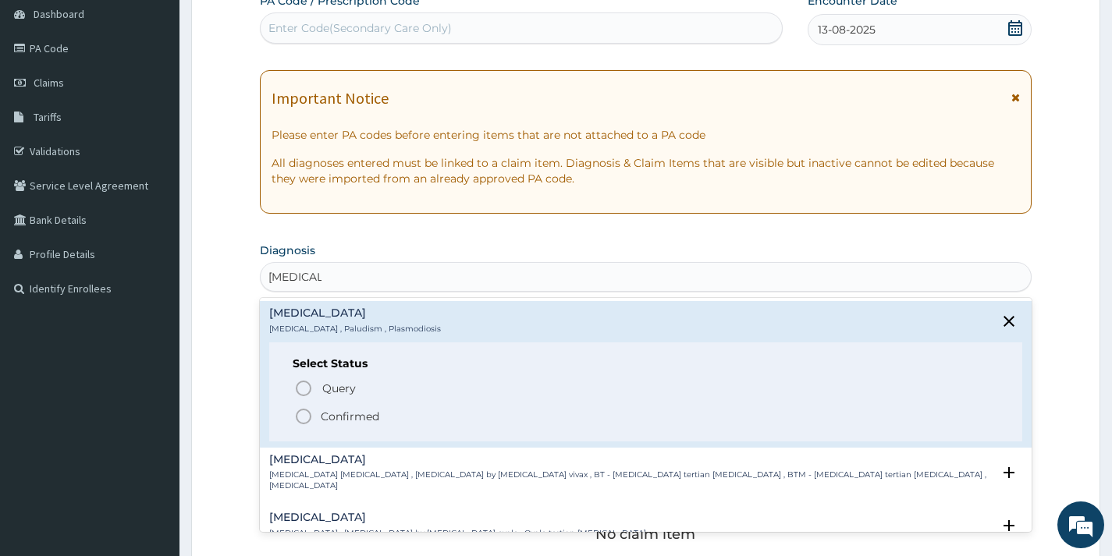
drag, startPoint x: 348, startPoint y: 423, endPoint x: 415, endPoint y: 325, distance: 119.0
click at [350, 421] on p "Confirmed" at bounding box center [350, 417] width 59 height 16
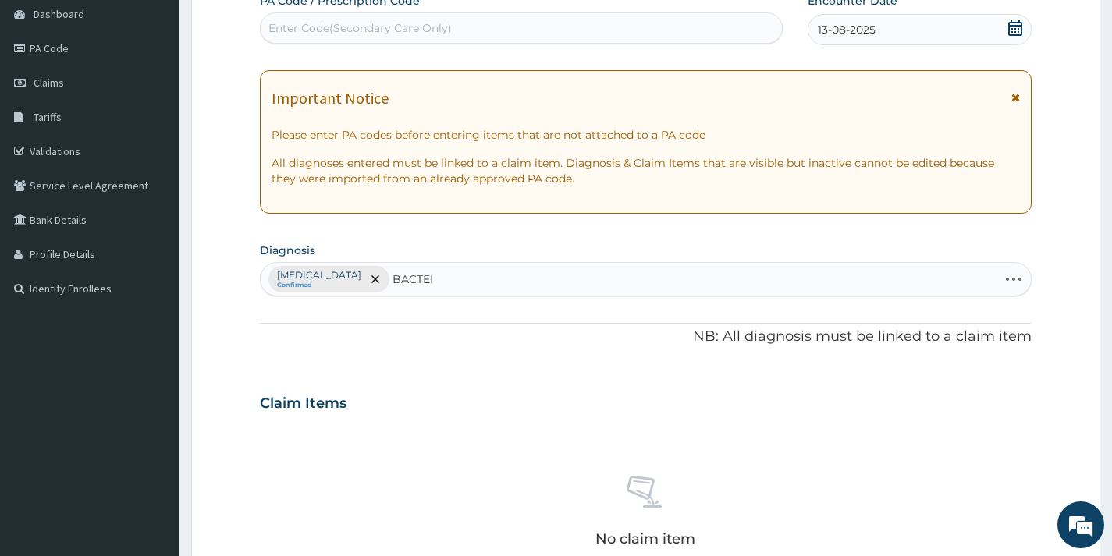
type input "BACTERE"
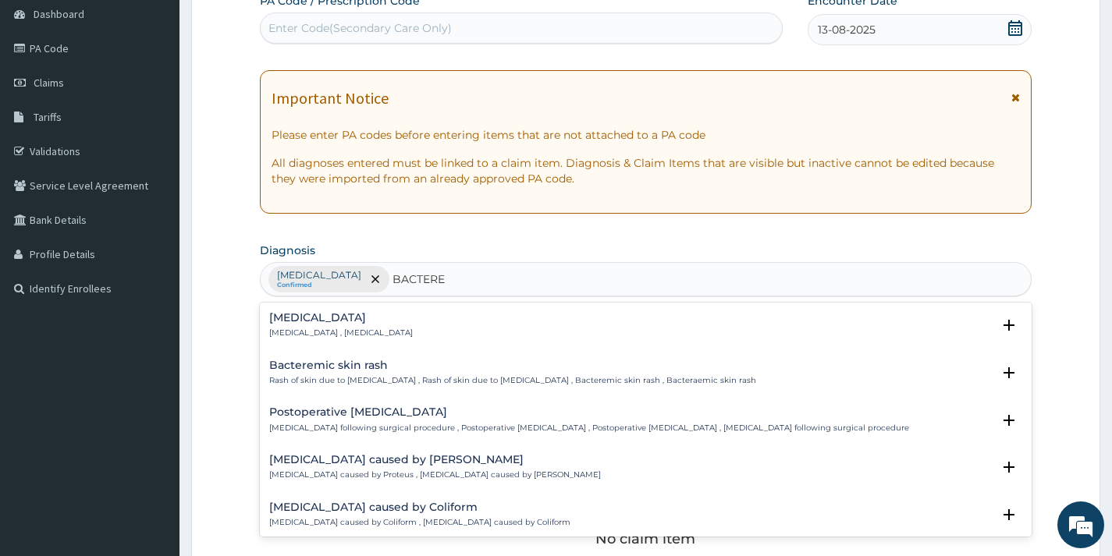
click at [367, 319] on h4 "Bacteremia" at bounding box center [341, 318] width 144 height 12
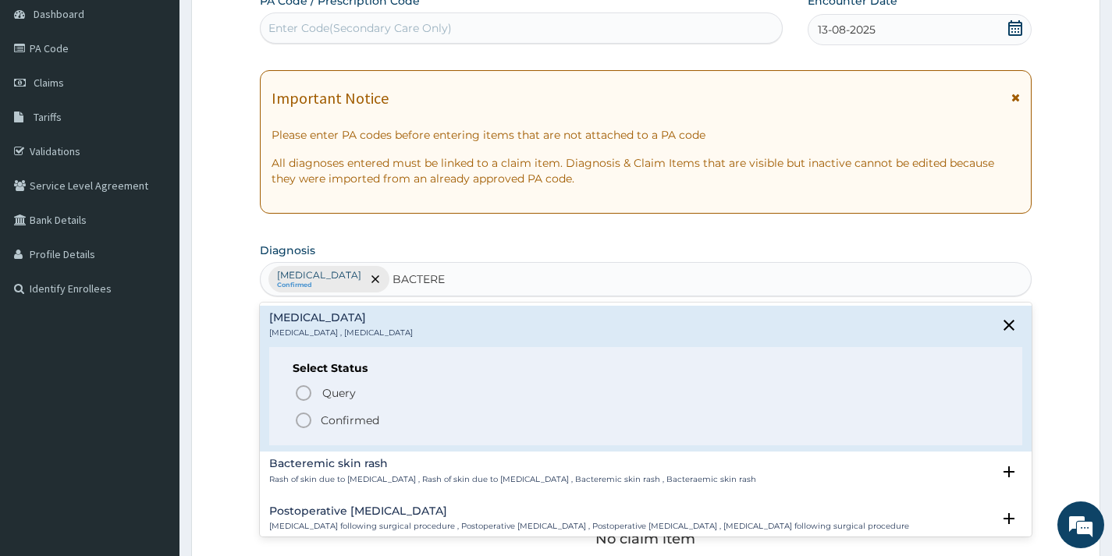
click at [341, 416] on p "Confirmed" at bounding box center [350, 421] width 59 height 16
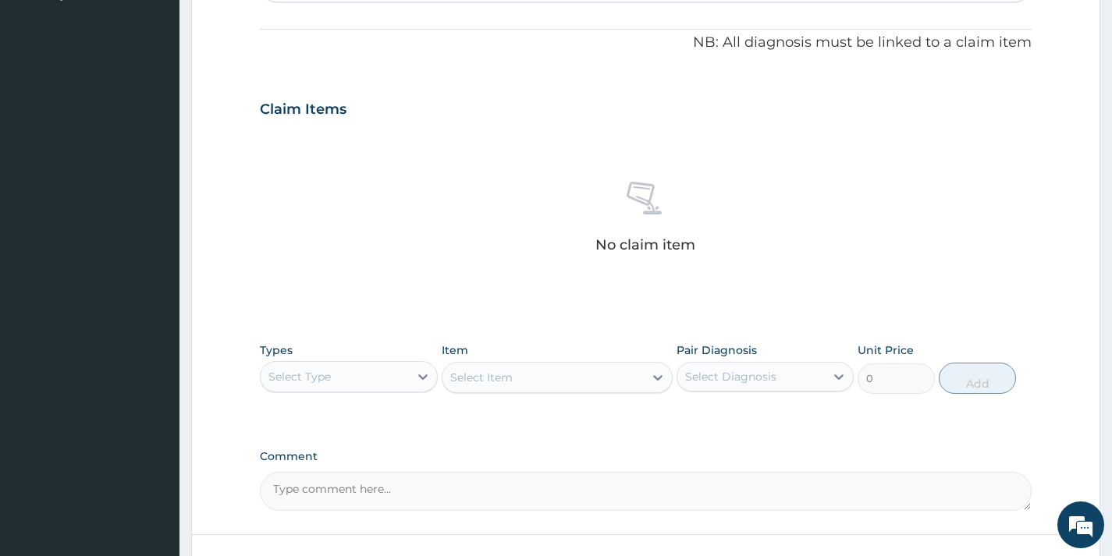
scroll to position [468, 0]
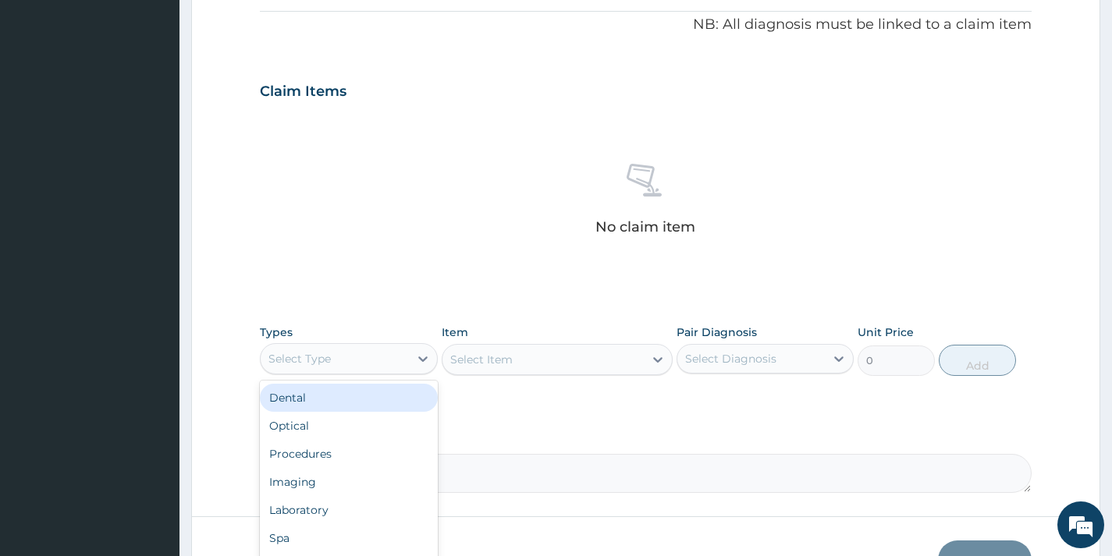
click at [357, 364] on div "Select Type" at bounding box center [334, 358] width 147 height 25
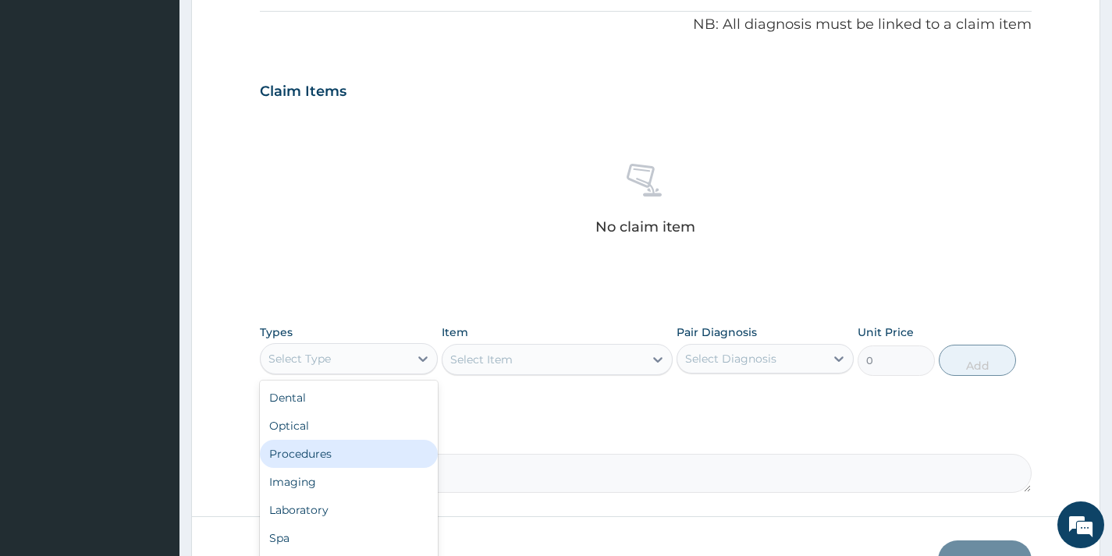
click at [324, 449] on div "Procedures" at bounding box center [348, 454] width 177 height 28
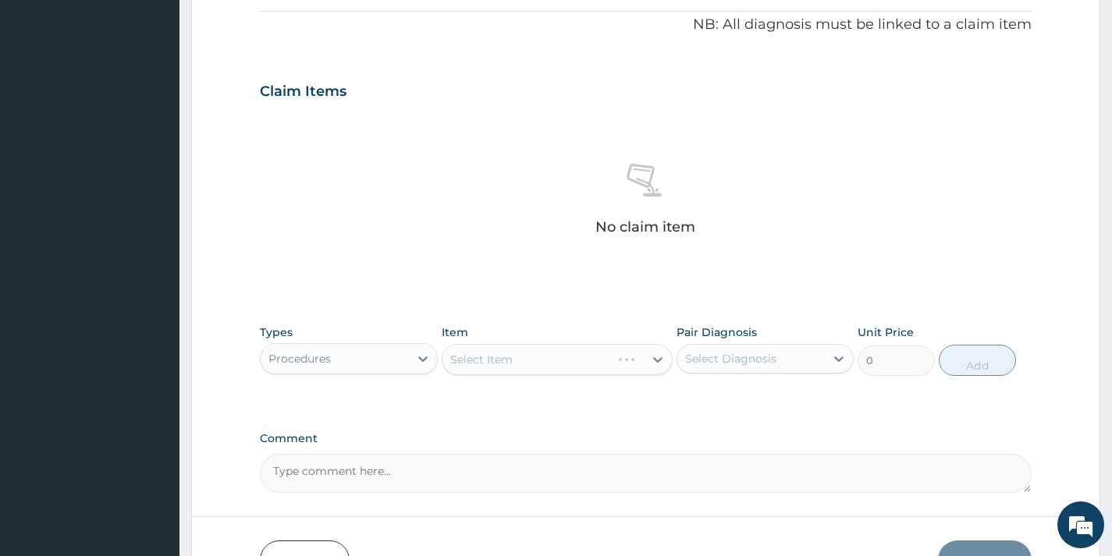
click at [569, 365] on div "Select Item" at bounding box center [558, 359] width 232 height 31
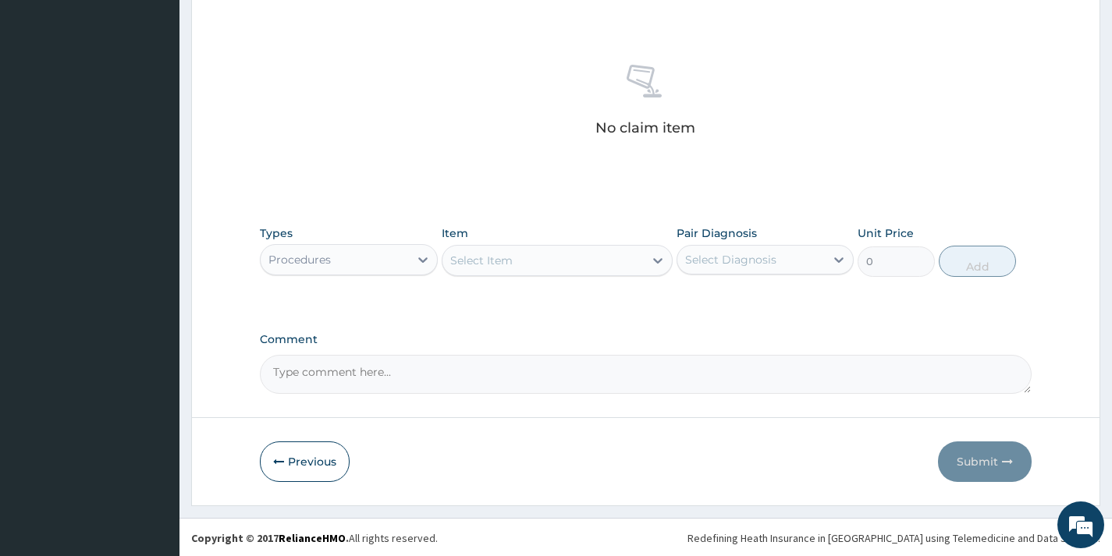
scroll to position [569, 0]
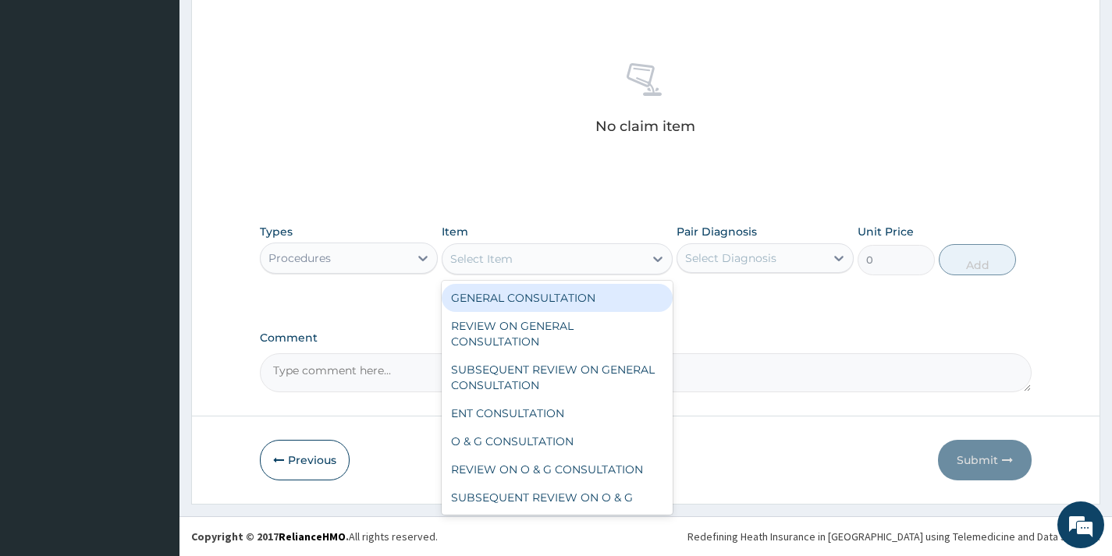
click at [586, 261] on div "Select Item" at bounding box center [543, 259] width 202 height 25
drag, startPoint x: 569, startPoint y: 296, endPoint x: 616, endPoint y: 286, distance: 48.5
click at [573, 294] on div "GENERAL CONSULTATION" at bounding box center [558, 298] width 232 height 28
type input "2000"
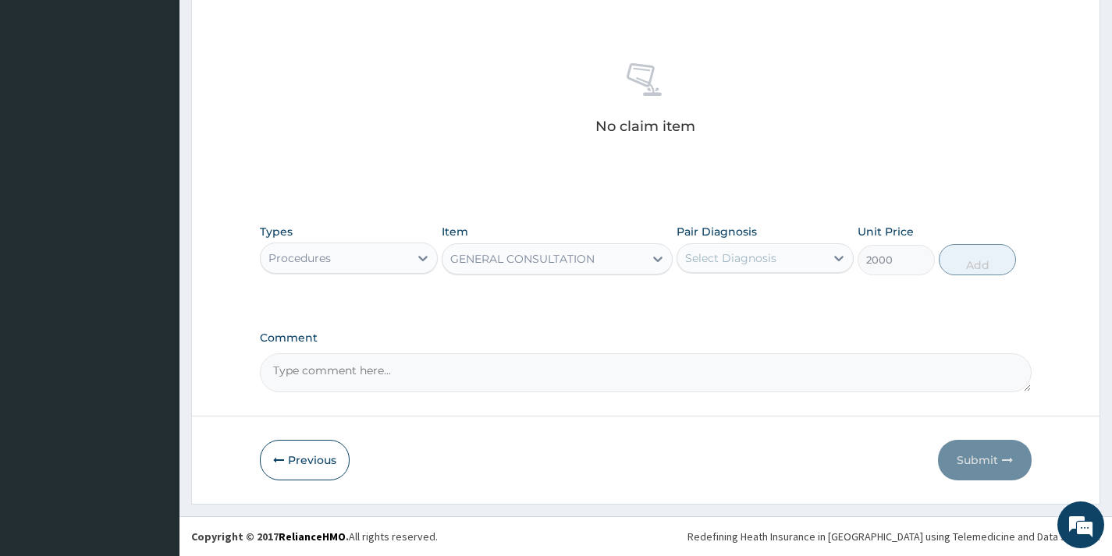
click at [752, 273] on div "Pair Diagnosis Select Diagnosis" at bounding box center [764, 249] width 177 height 51
click at [740, 261] on div "Select Diagnosis" at bounding box center [730, 258] width 91 height 16
click at [740, 297] on label "Malaria" at bounding box center [750, 297] width 97 height 16
checkbox input "true"
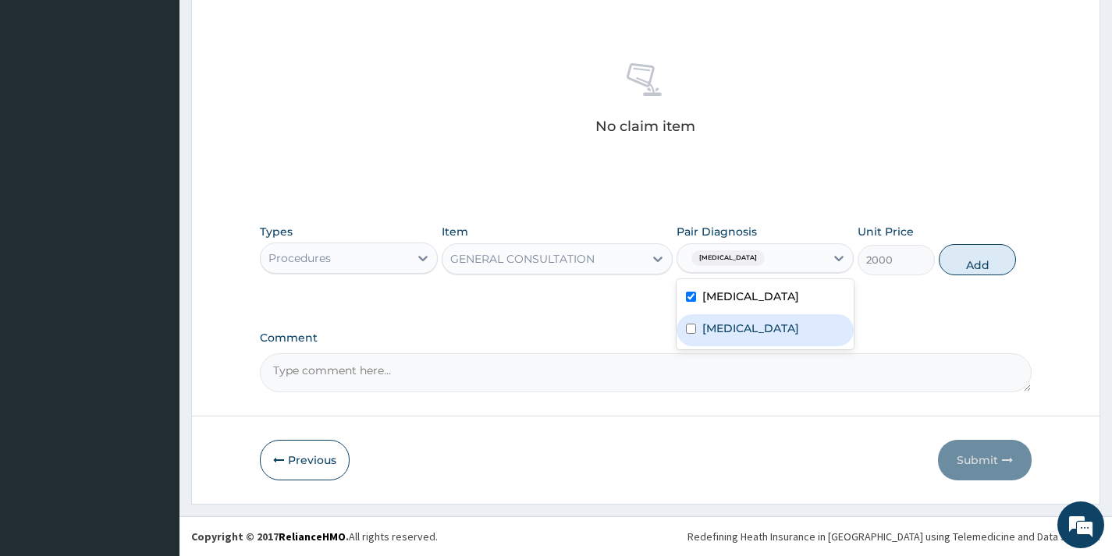
click at [730, 323] on label "Bacteremia" at bounding box center [750, 329] width 97 height 16
checkbox input "true"
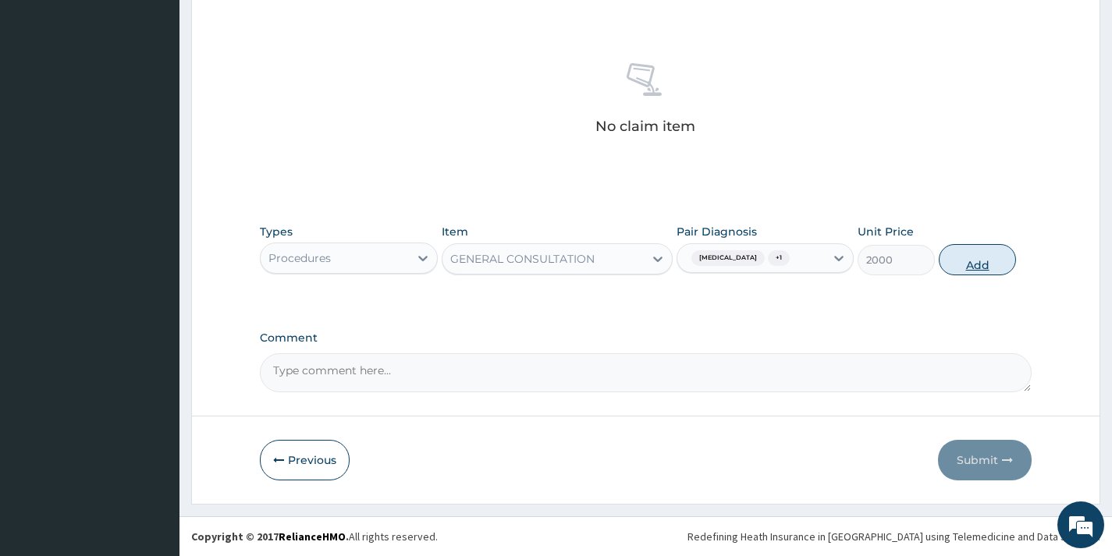
click at [967, 267] on button "Add" at bounding box center [977, 259] width 77 height 31
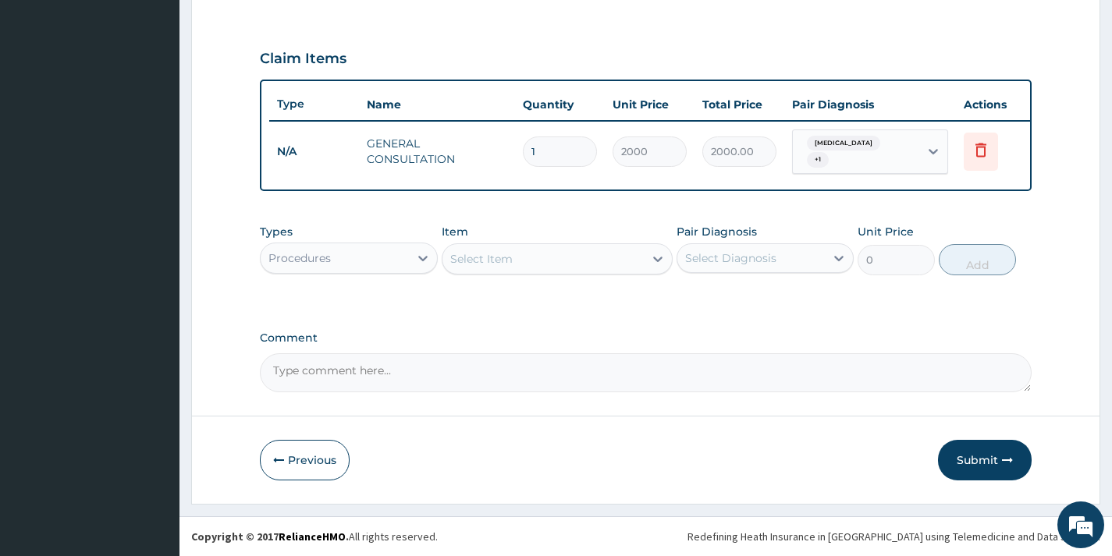
scroll to position [506, 0]
drag, startPoint x: 370, startPoint y: 257, endPoint x: 374, endPoint y: 274, distance: 17.0
click at [373, 257] on div "Procedures" at bounding box center [334, 258] width 147 height 25
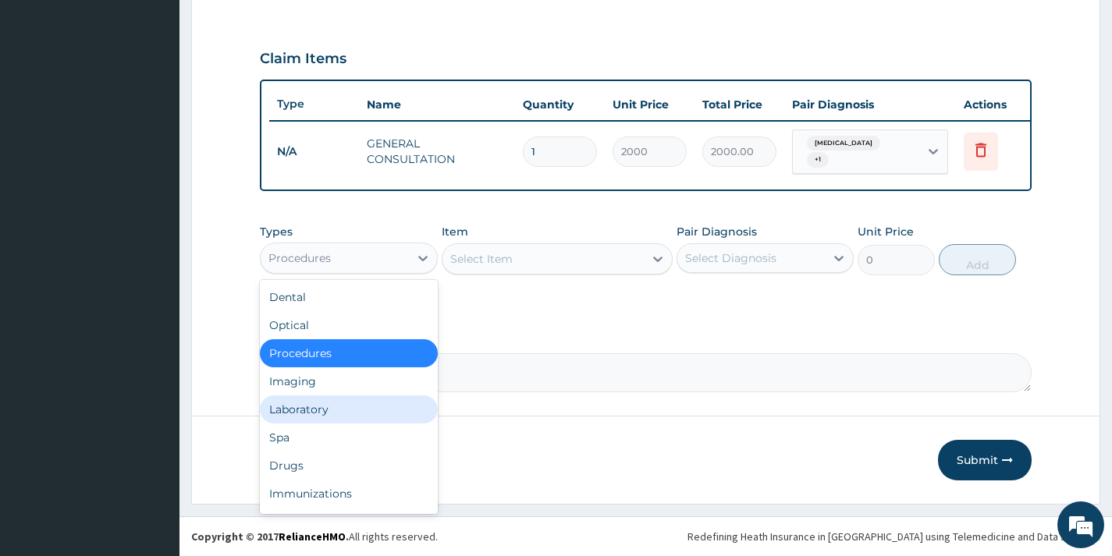
drag, startPoint x: 377, startPoint y: 421, endPoint x: 448, endPoint y: 323, distance: 120.6
click at [378, 421] on div "Laboratory" at bounding box center [348, 410] width 177 height 28
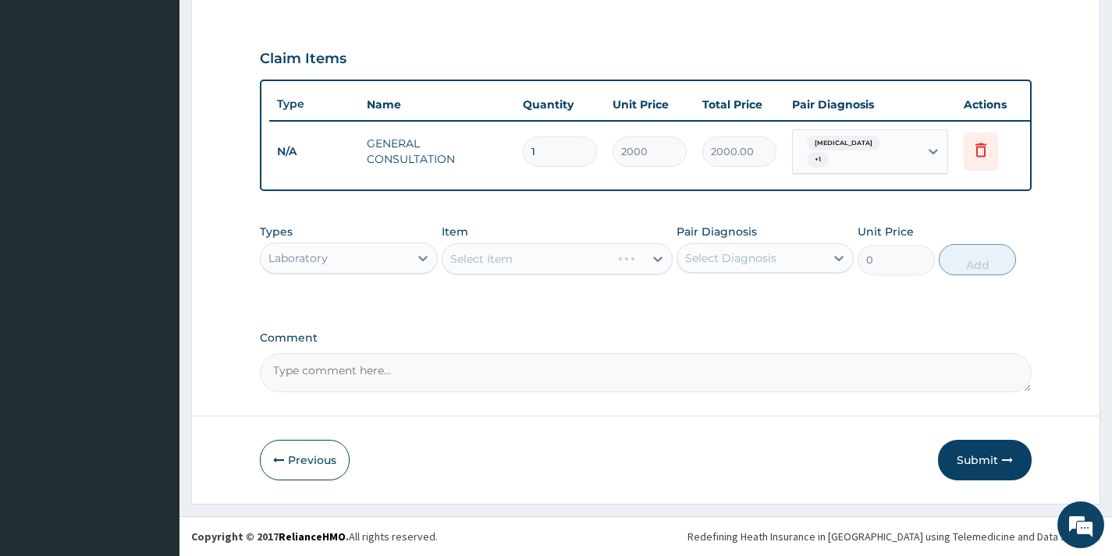
click at [519, 257] on div "Select Item" at bounding box center [558, 258] width 232 height 31
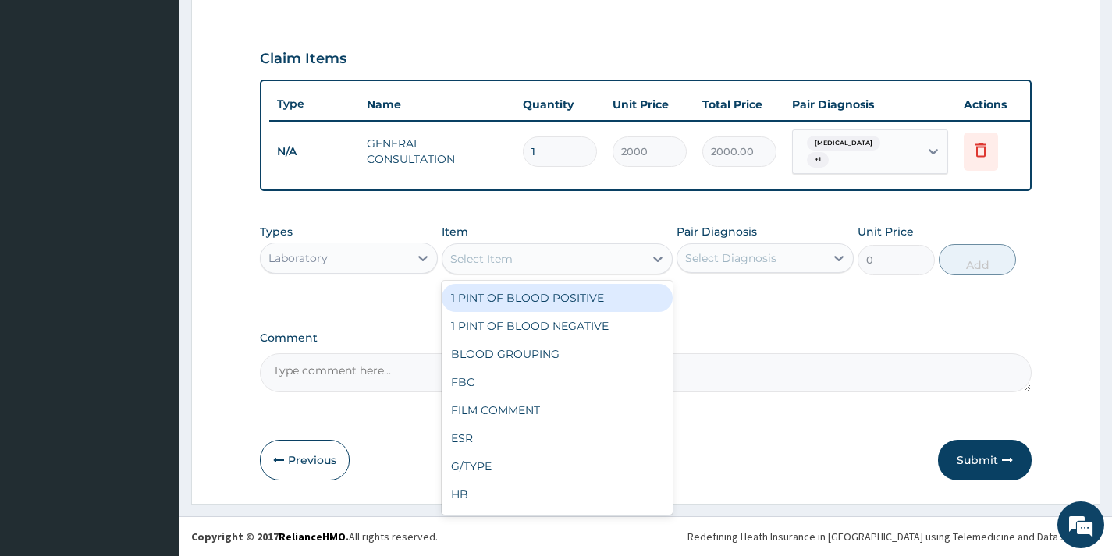
click at [519, 257] on div "Select Item" at bounding box center [543, 259] width 202 height 25
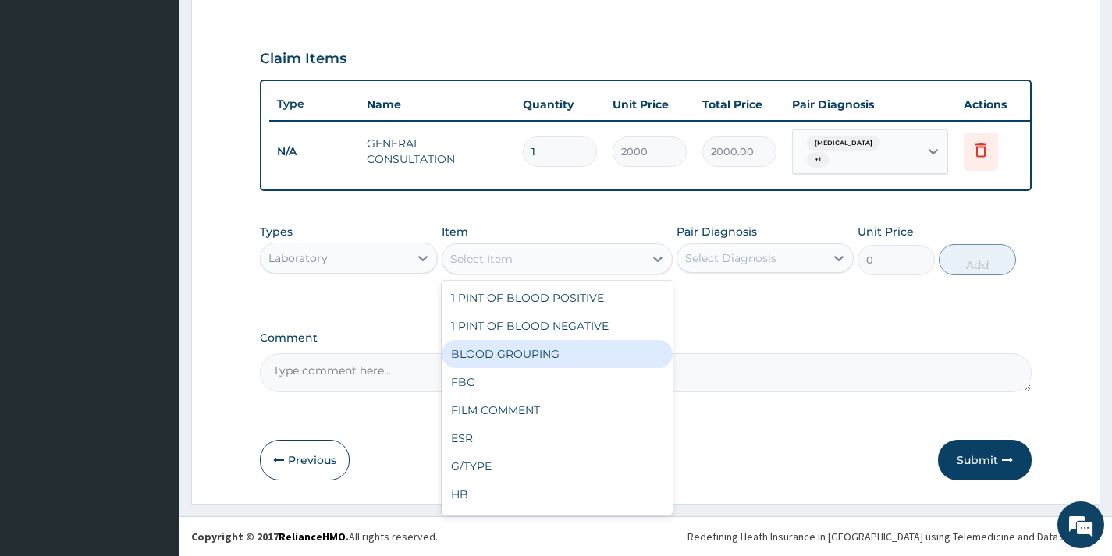
drag, startPoint x: 537, startPoint y: 366, endPoint x: 534, endPoint y: 379, distance: 13.5
click at [535, 374] on div "1 PINT OF BLOOD POSITIVE 1 PINT OF BLOOD NEGATIVE BLOOD GROUPING FBC FILM COMME…" at bounding box center [558, 398] width 232 height 234
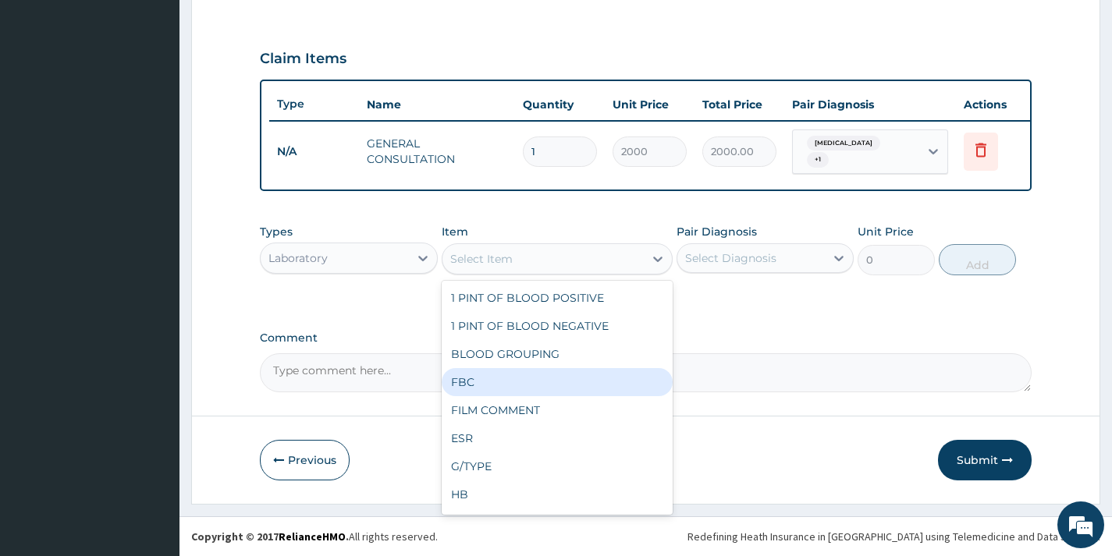
click at [534, 379] on div "FBC" at bounding box center [558, 382] width 232 height 28
type input "4800"
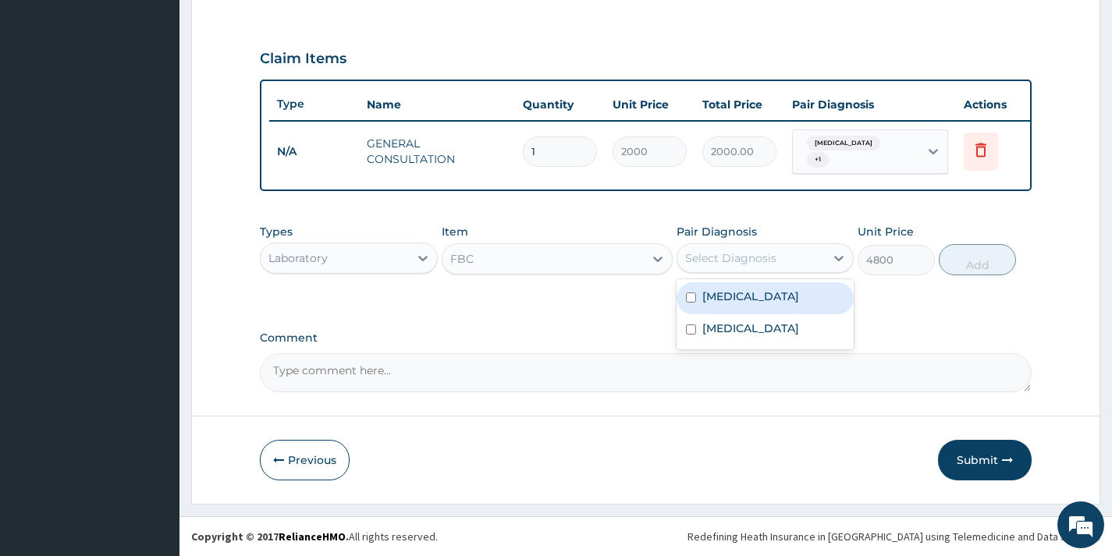
click at [751, 256] on div "Select Diagnosis" at bounding box center [730, 258] width 91 height 16
click at [753, 351] on div "Comment" at bounding box center [646, 362] width 772 height 61
click at [764, 261] on div "Select Diagnosis" at bounding box center [730, 258] width 91 height 16
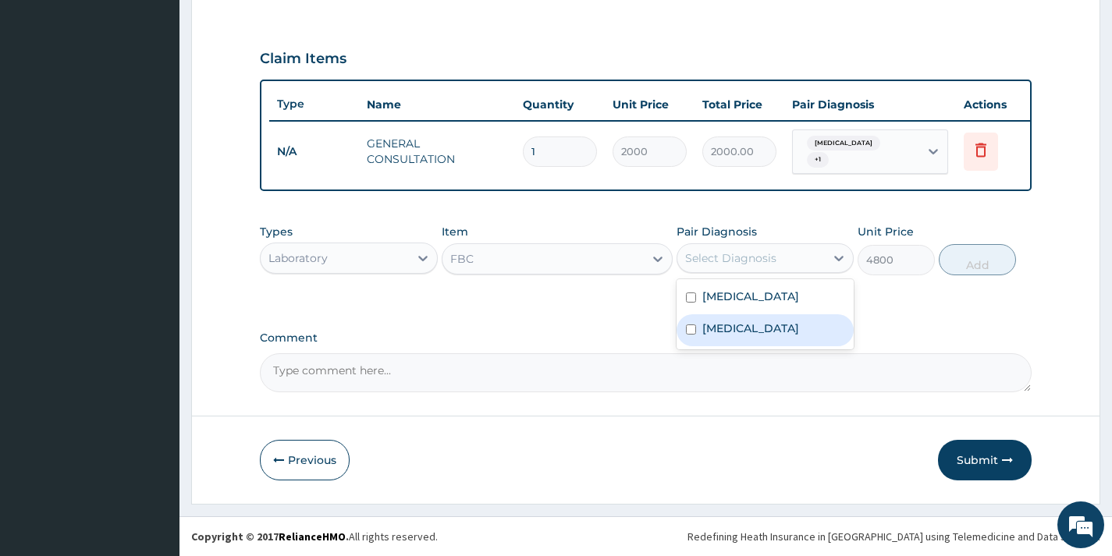
click at [756, 328] on label "[MEDICAL_DATA]" at bounding box center [750, 329] width 97 height 16
checkbox input "true"
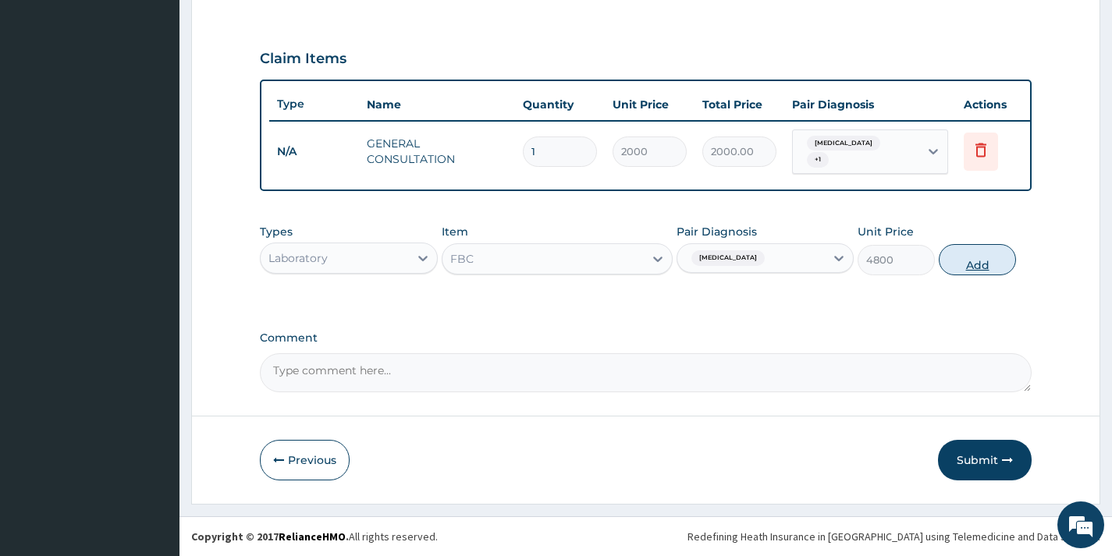
click at [958, 263] on button "Add" at bounding box center [977, 259] width 77 height 31
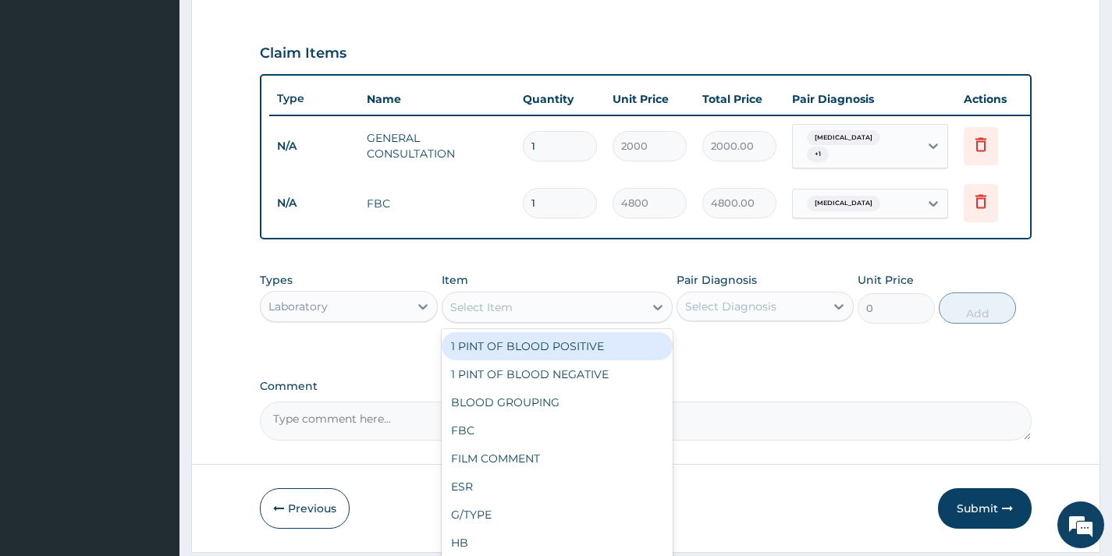
drag, startPoint x: 538, startPoint y: 308, endPoint x: 533, endPoint y: 331, distance: 23.1
click at [537, 309] on div "Select Item" at bounding box center [543, 307] width 202 height 25
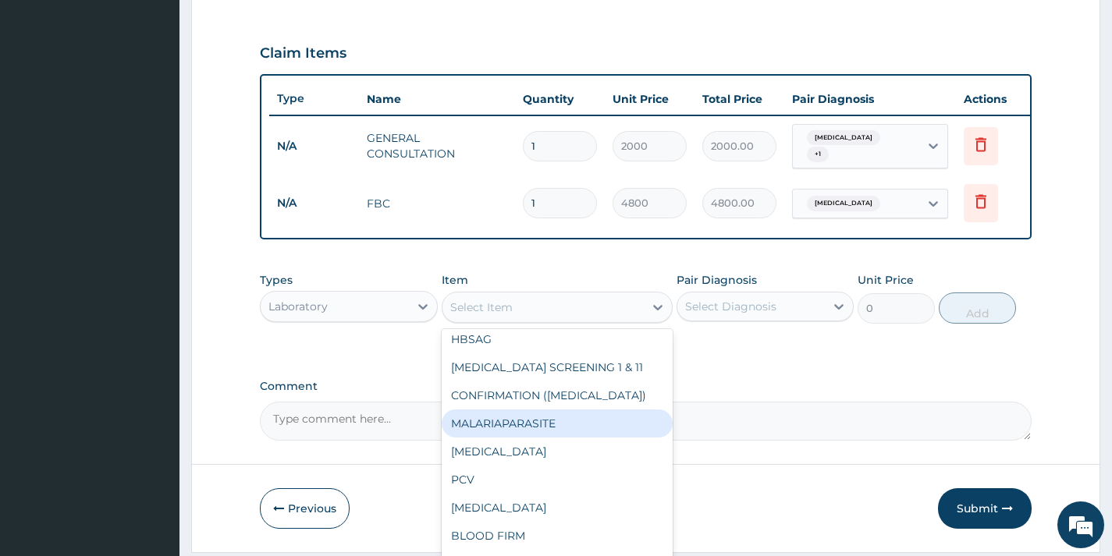
scroll to position [234, 0]
click at [545, 415] on div "MALARIAPARASITE" at bounding box center [558, 421] width 232 height 28
type input "720"
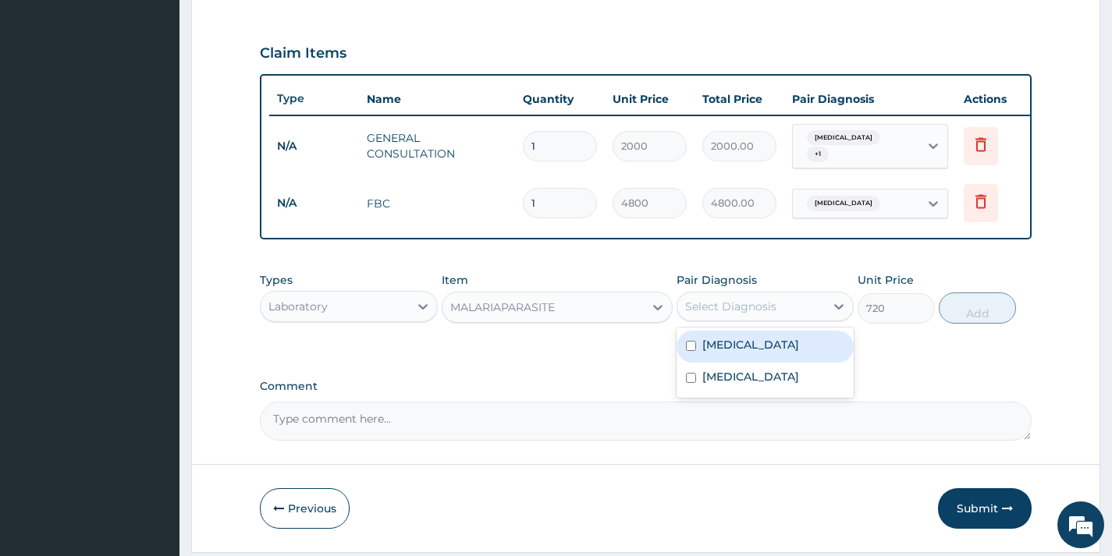
click at [793, 310] on div "Select Diagnosis" at bounding box center [750, 306] width 147 height 25
click at [804, 363] on div "[MEDICAL_DATA]" at bounding box center [764, 347] width 177 height 32
checkbox input "true"
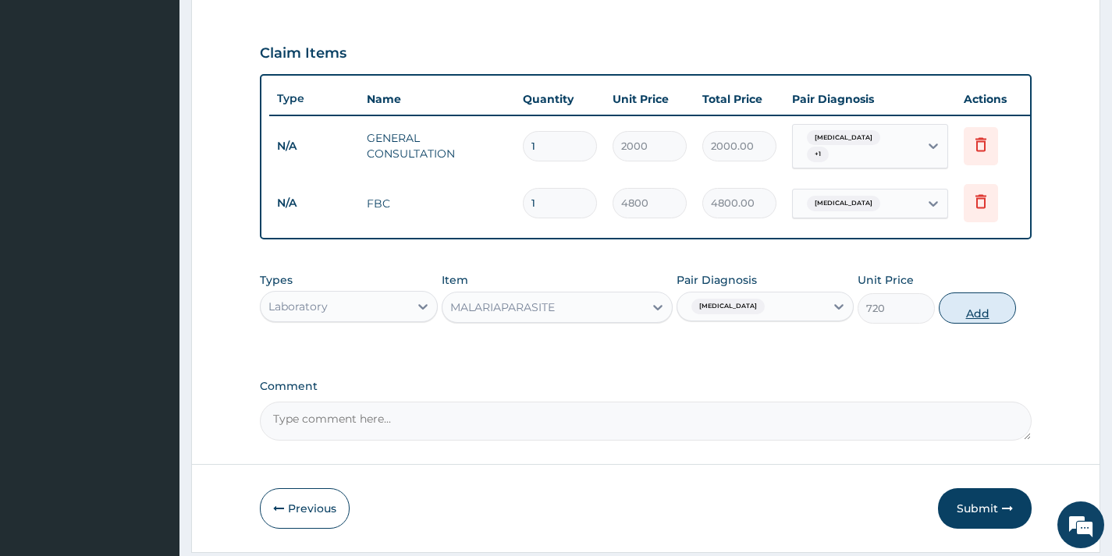
click at [964, 317] on button "Add" at bounding box center [977, 308] width 77 height 31
type input "0"
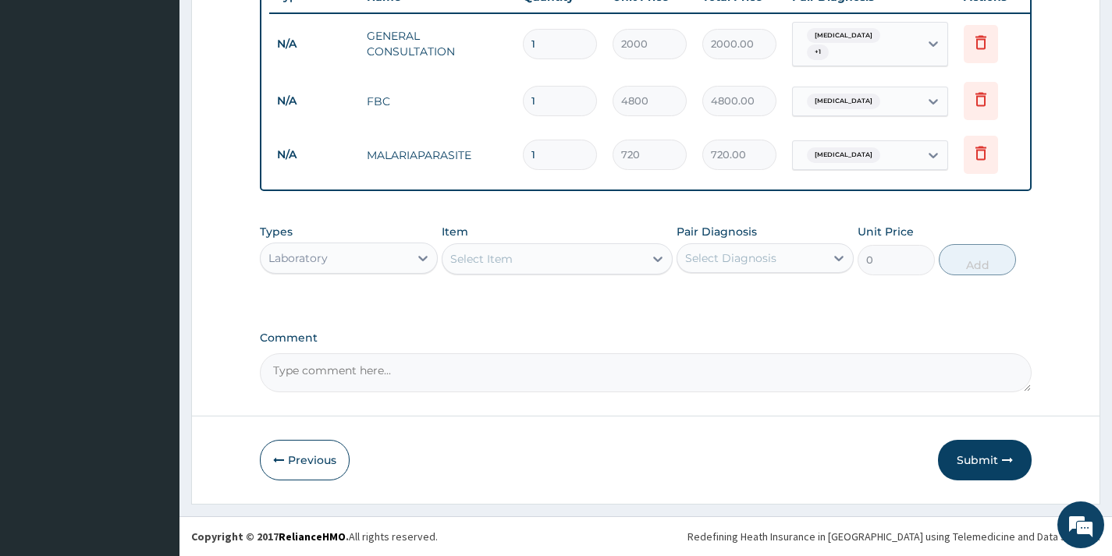
scroll to position [614, 0]
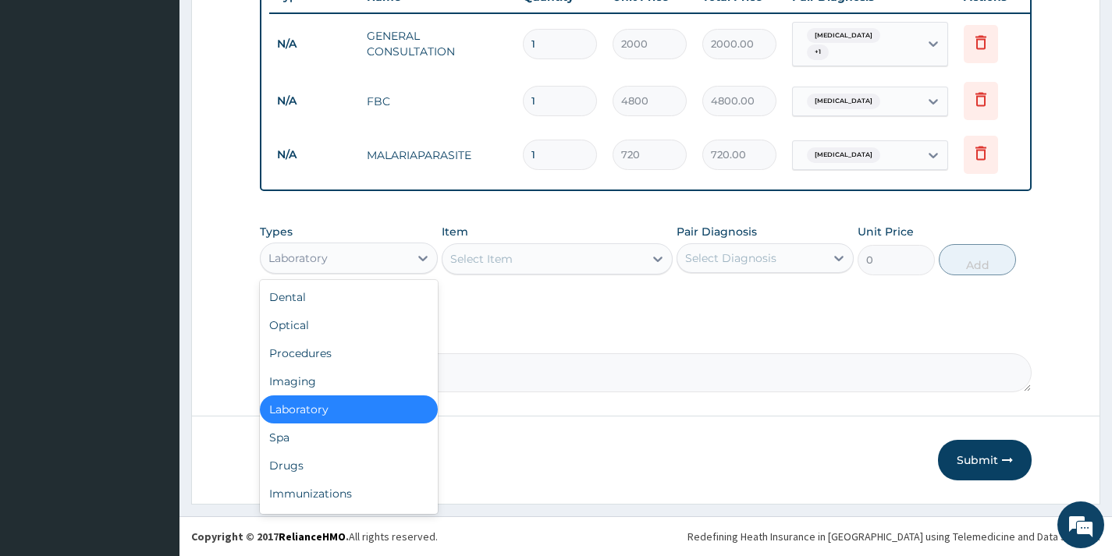
click at [374, 247] on div "Laboratory" at bounding box center [334, 258] width 147 height 25
drag, startPoint x: 325, startPoint y: 466, endPoint x: 385, endPoint y: 379, distance: 105.4
click at [327, 467] on div "Drugs" at bounding box center [348, 466] width 177 height 28
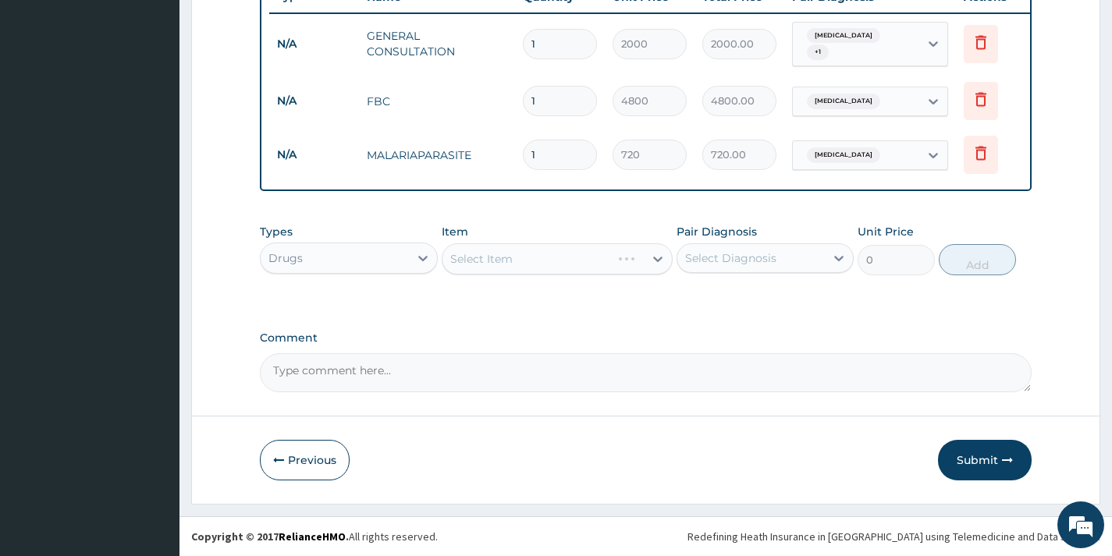
click at [543, 253] on div "Select Item" at bounding box center [558, 258] width 232 height 31
click at [543, 253] on div "Select Item" at bounding box center [543, 259] width 202 height 25
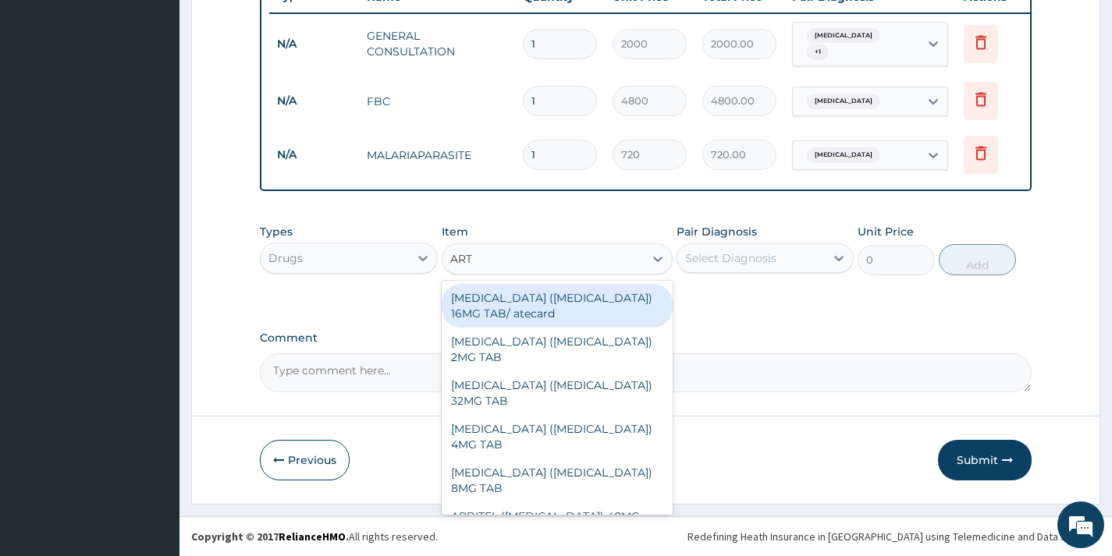
type input "ARTE"
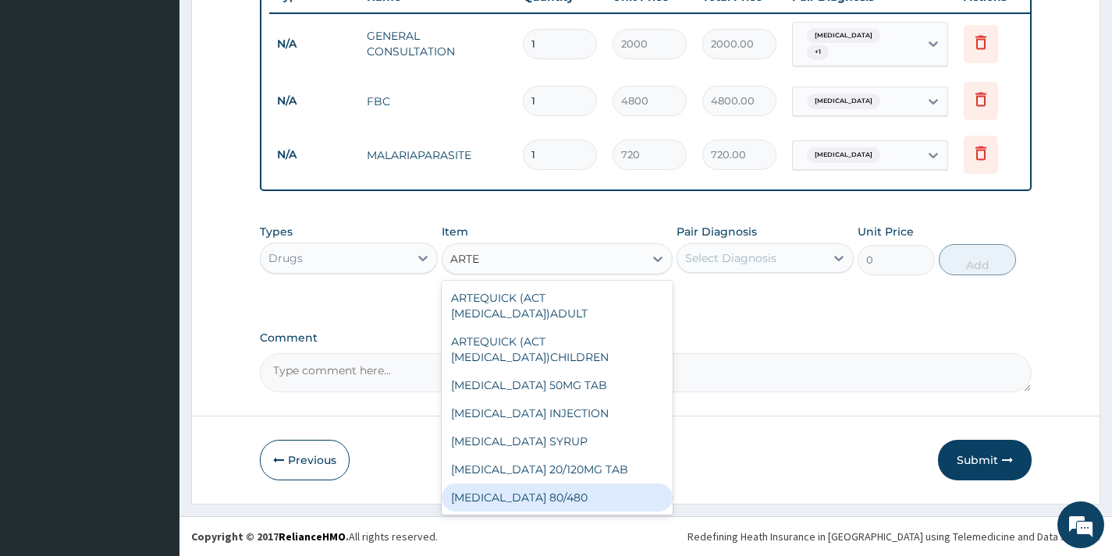
click at [548, 490] on div "COARTEM 80/480" at bounding box center [558, 498] width 232 height 28
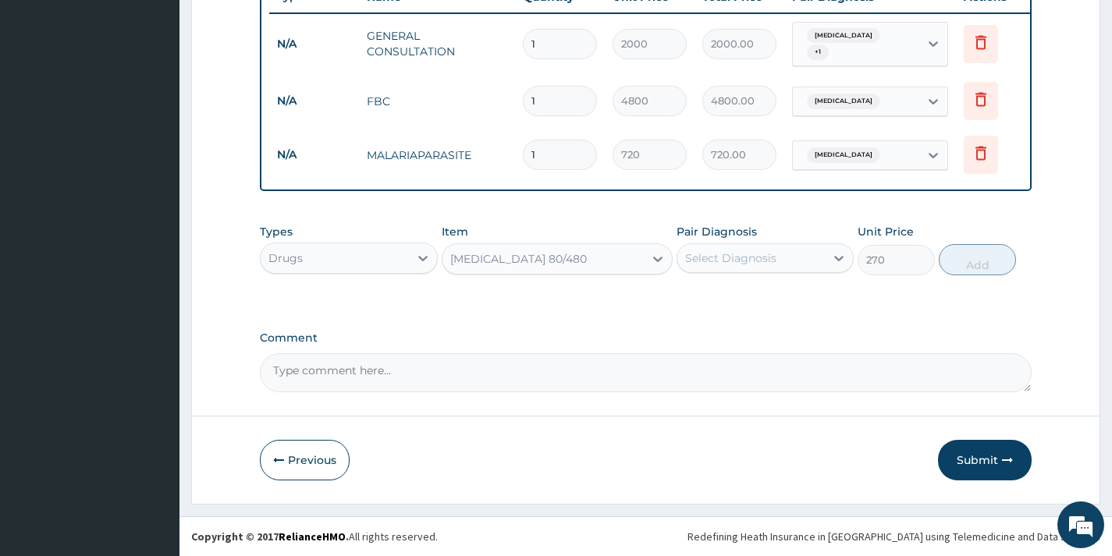
click at [584, 250] on div "COARTEM 80/480" at bounding box center [543, 259] width 202 height 25
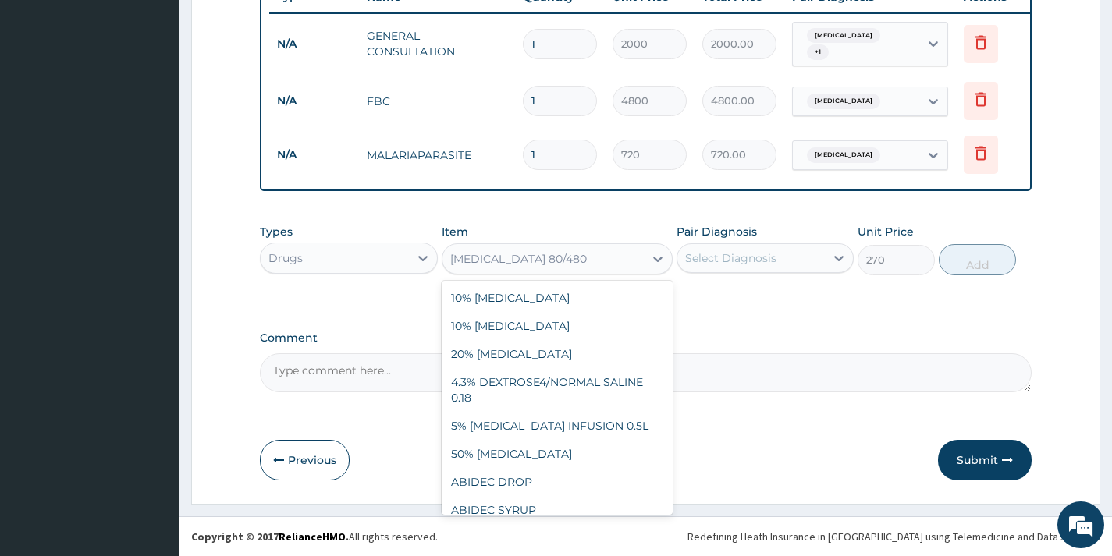
scroll to position [8912, 0]
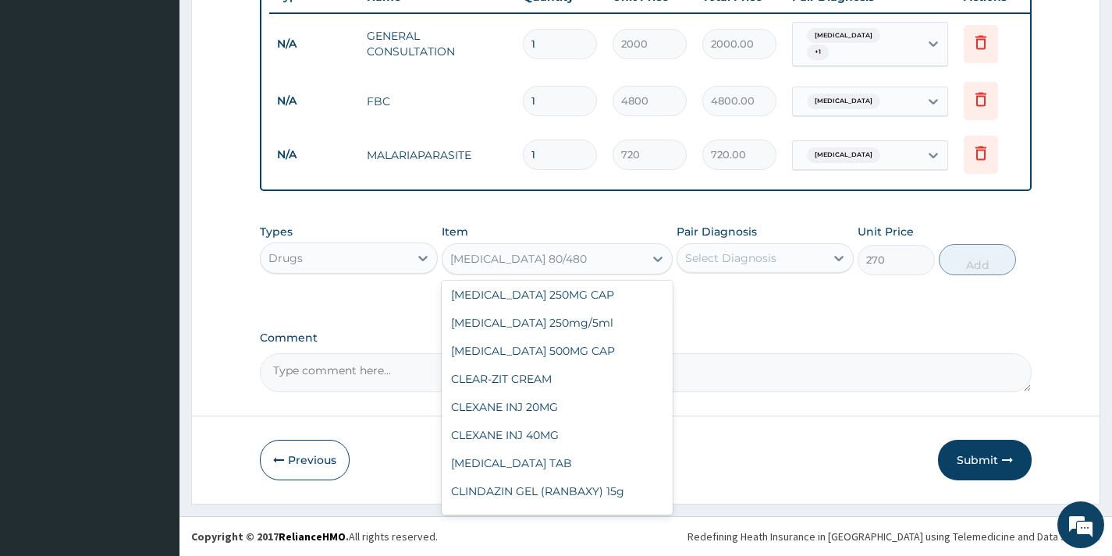
drag, startPoint x: 535, startPoint y: 454, endPoint x: 609, endPoint y: 345, distance: 132.0
type input "108"
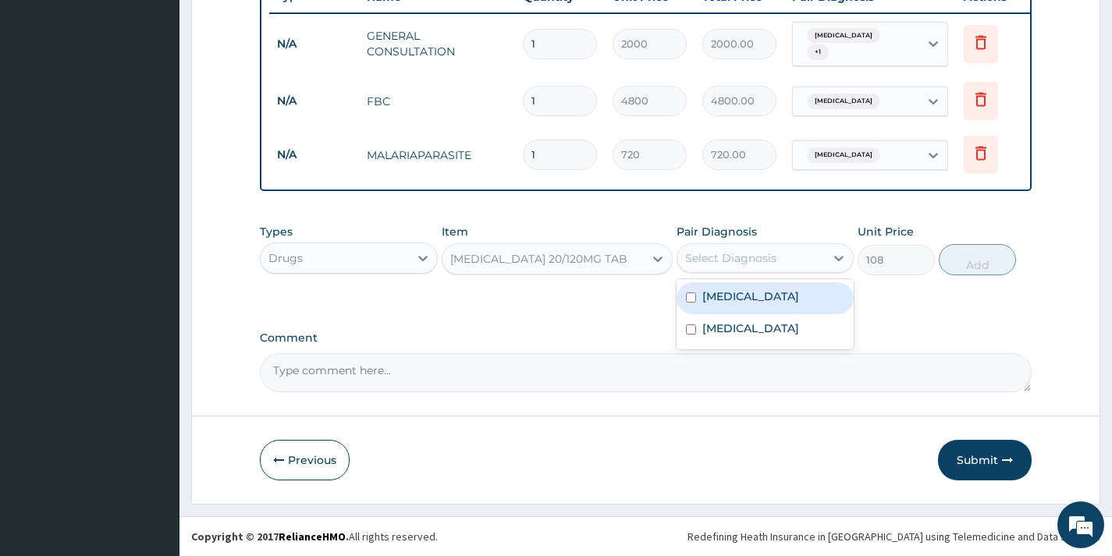
click at [765, 250] on div "Select Diagnosis" at bounding box center [730, 258] width 91 height 16
click at [764, 296] on div "Malaria" at bounding box center [764, 298] width 177 height 32
checkbox input "true"
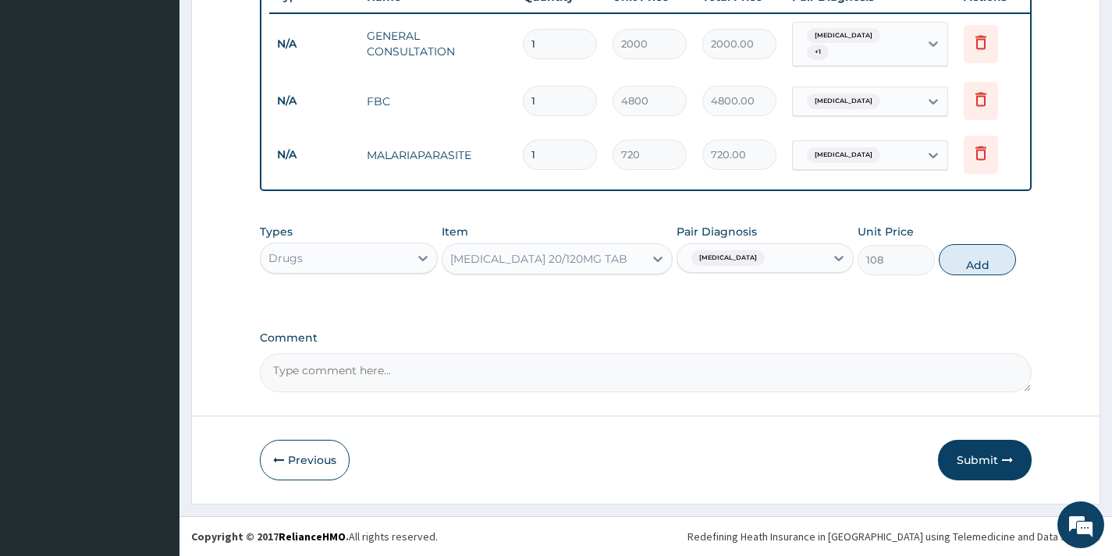
drag, startPoint x: 983, startPoint y: 263, endPoint x: 573, endPoint y: 229, distance: 411.7
click at [983, 262] on button "Add" at bounding box center [977, 259] width 77 height 31
type input "0"
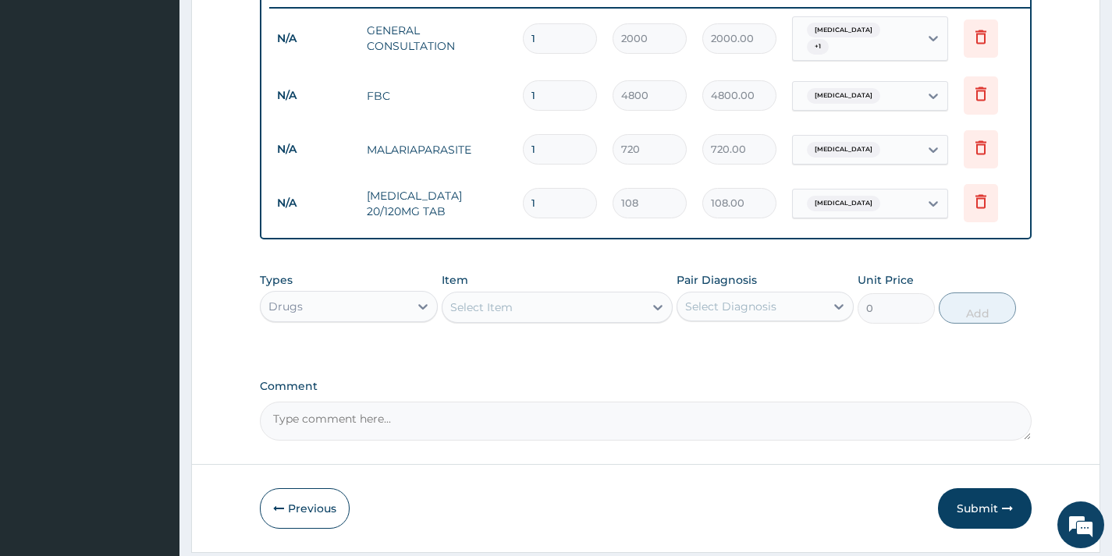
click at [532, 199] on input "1" at bounding box center [560, 203] width 74 height 30
type input "2"
type input "216.00"
type input "24"
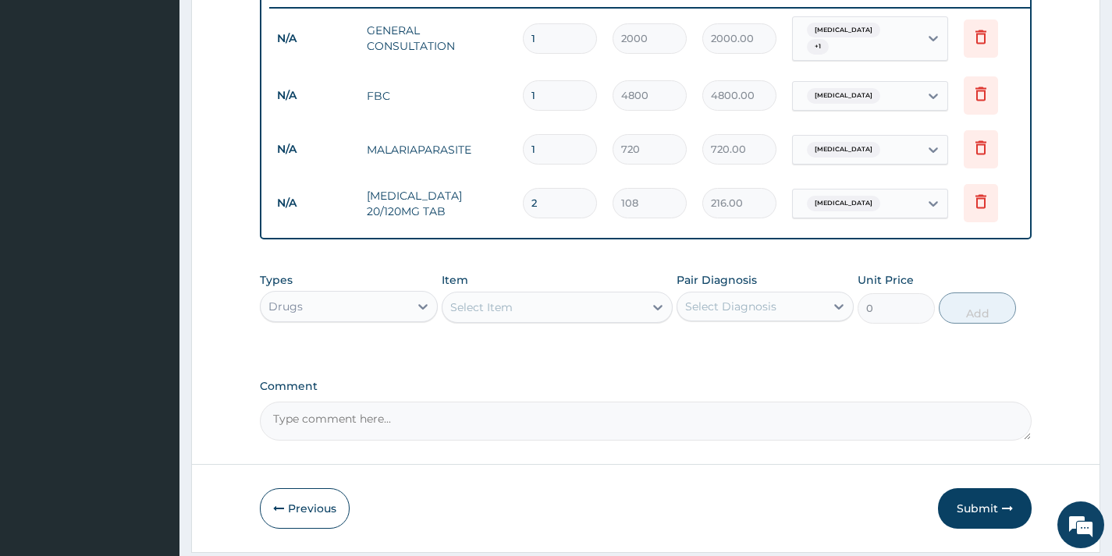
type input "2592.00"
type input "24"
click at [522, 303] on div "Select Item" at bounding box center [543, 307] width 202 height 25
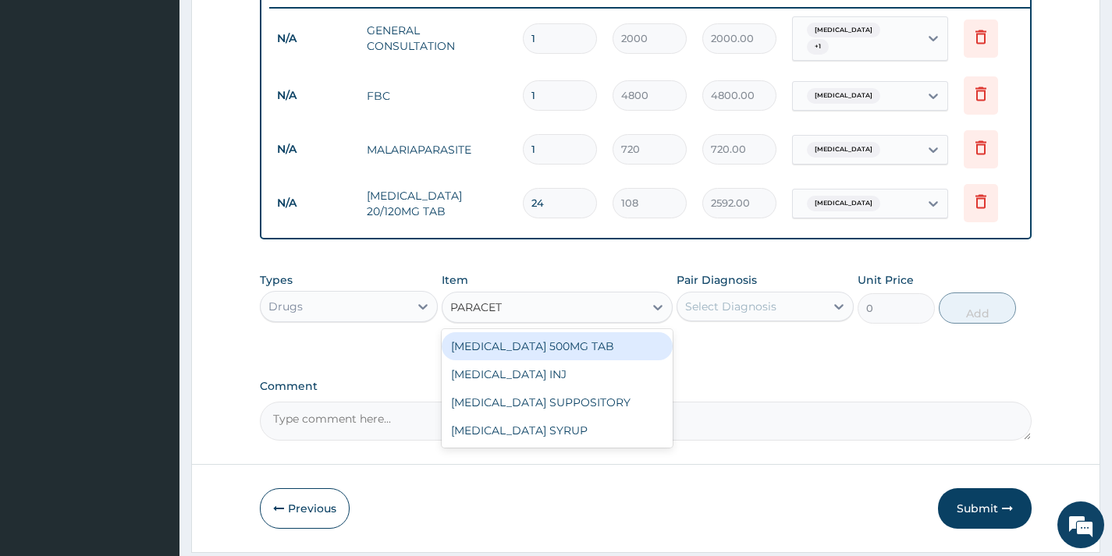
type input "PARACETA"
click at [651, 346] on div "PARACETAMOL 500MG TAB" at bounding box center [558, 346] width 232 height 28
type input "45"
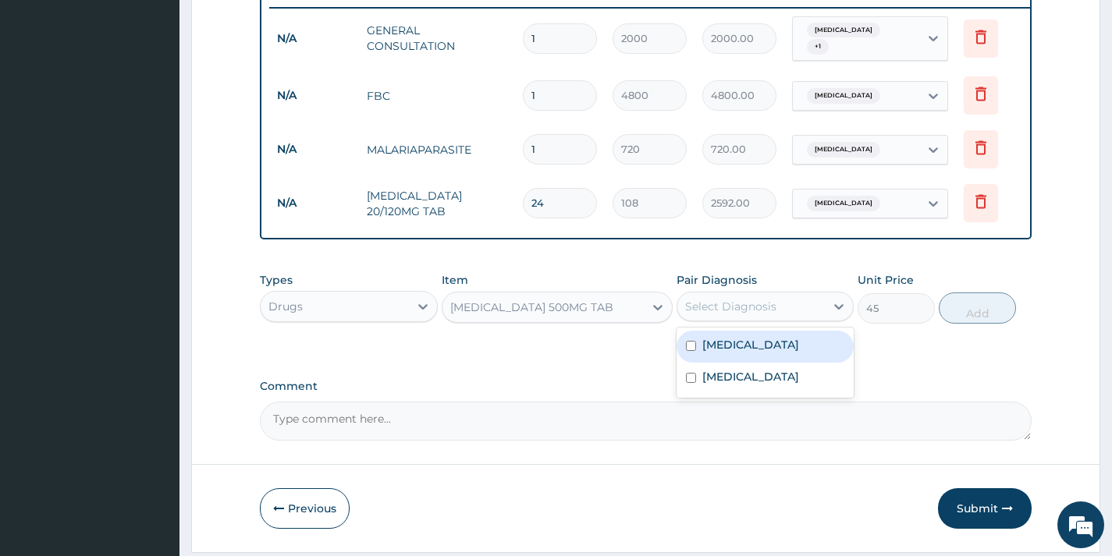
drag, startPoint x: 790, startPoint y: 307, endPoint x: 792, endPoint y: 353, distance: 45.3
click at [791, 307] on div "Select Diagnosis" at bounding box center [750, 306] width 147 height 25
click at [789, 363] on div "Malaria" at bounding box center [764, 347] width 177 height 32
checkbox input "true"
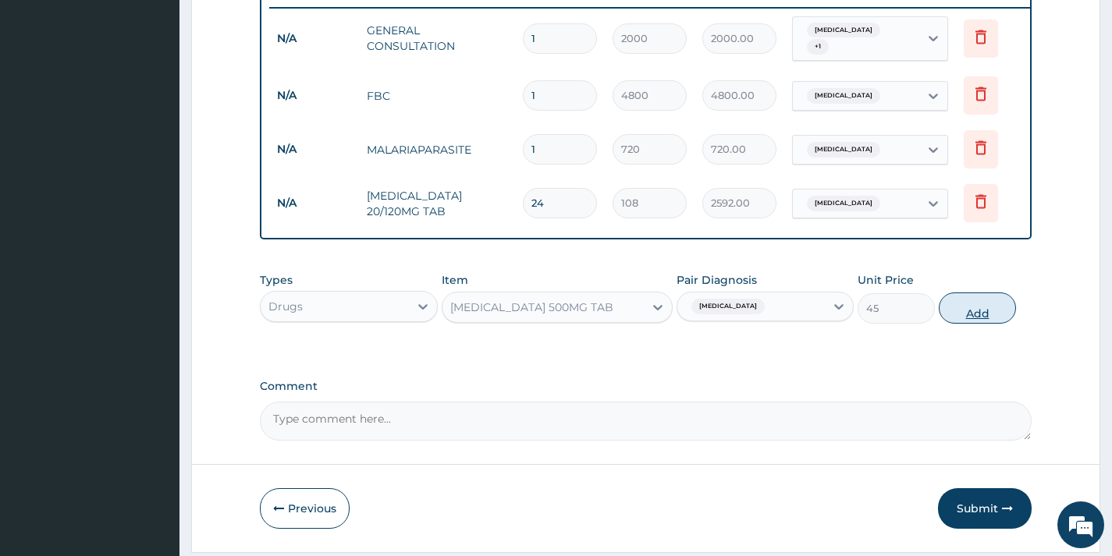
click at [968, 307] on button "Add" at bounding box center [977, 308] width 77 height 31
type input "0"
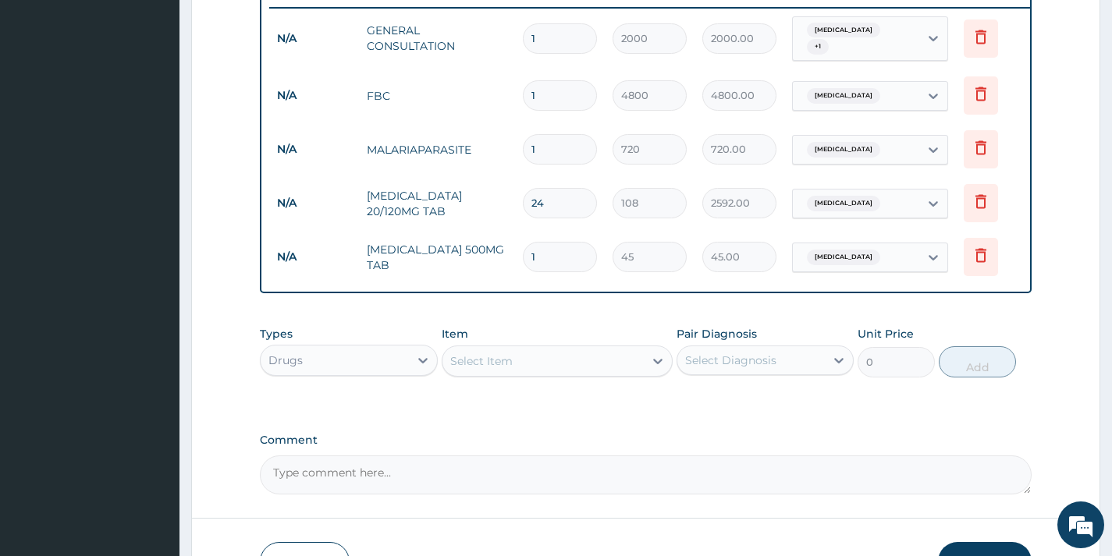
type input "12"
type input "540.00"
type input "12"
click at [497, 314] on div "PA Code / Prescription Code Enter Code(Secondary Care Only) Encounter Date 13-0…" at bounding box center [646, 15] width 772 height 960
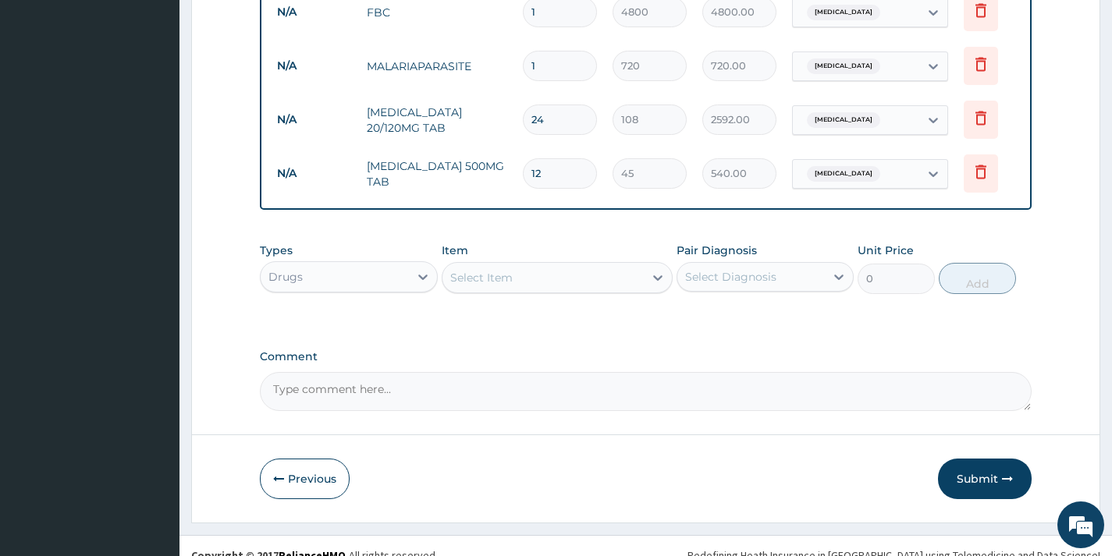
scroll to position [722, 0]
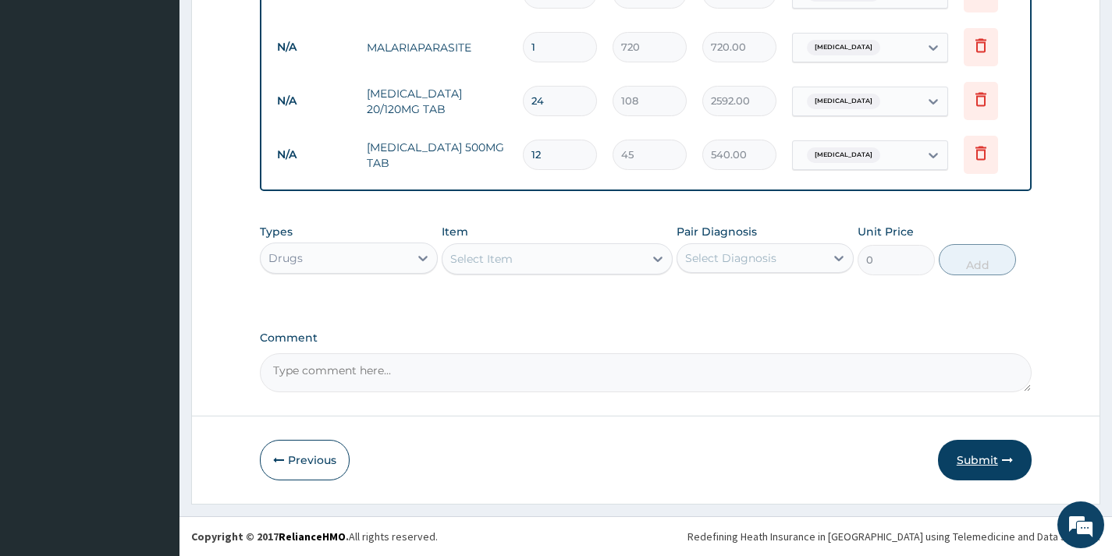
click at [961, 445] on button "Submit" at bounding box center [985, 460] width 94 height 41
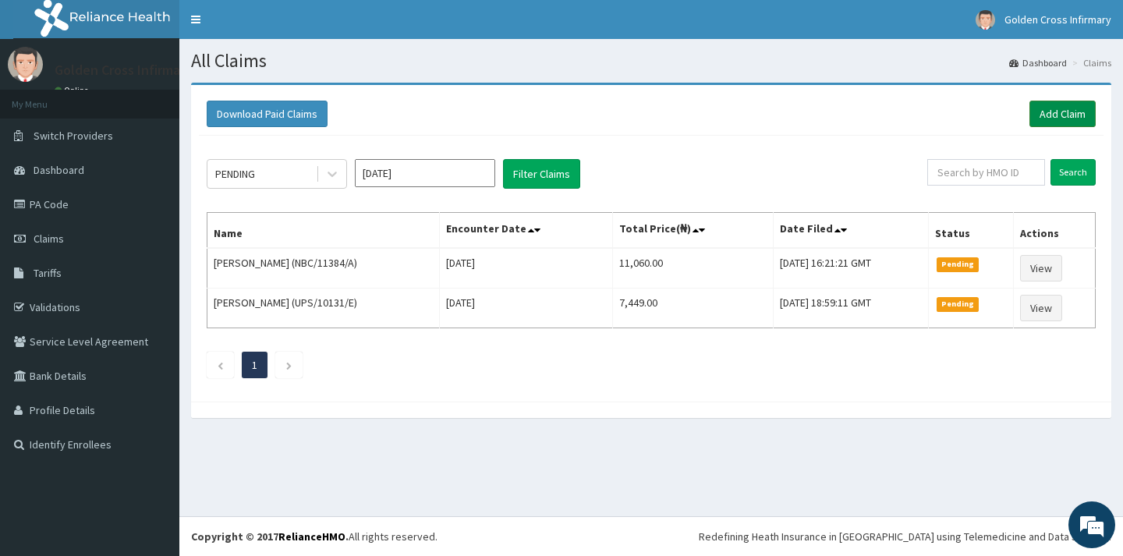
click at [1056, 106] on link "Add Claim" at bounding box center [1063, 114] width 66 height 27
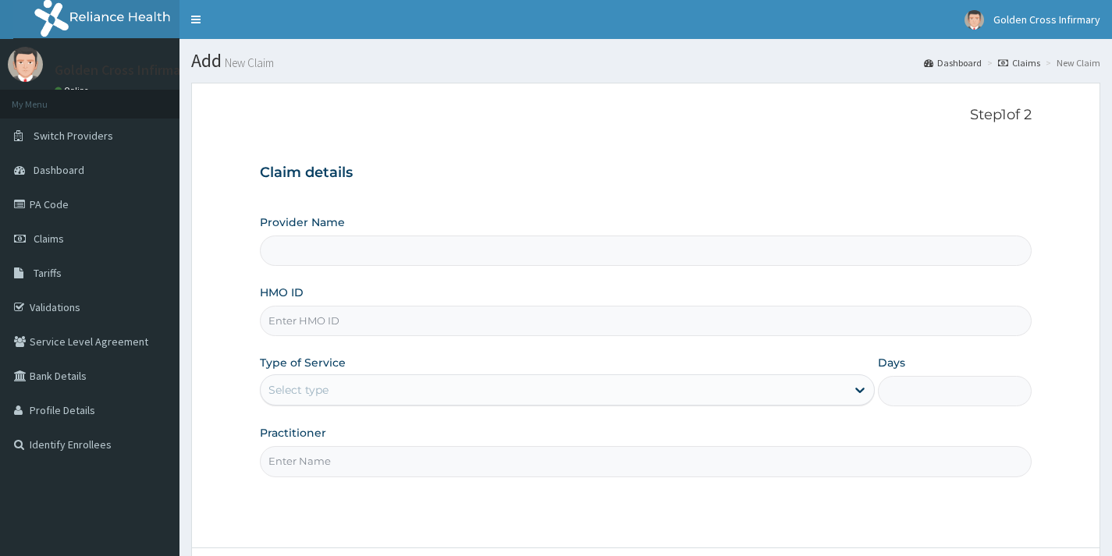
click at [444, 319] on input "HMO ID" at bounding box center [646, 321] width 772 height 30
type input "SL"
type input "[GEOGRAPHIC_DATA] (Hospital & Maternity)"
type input "SLB/10365/E"
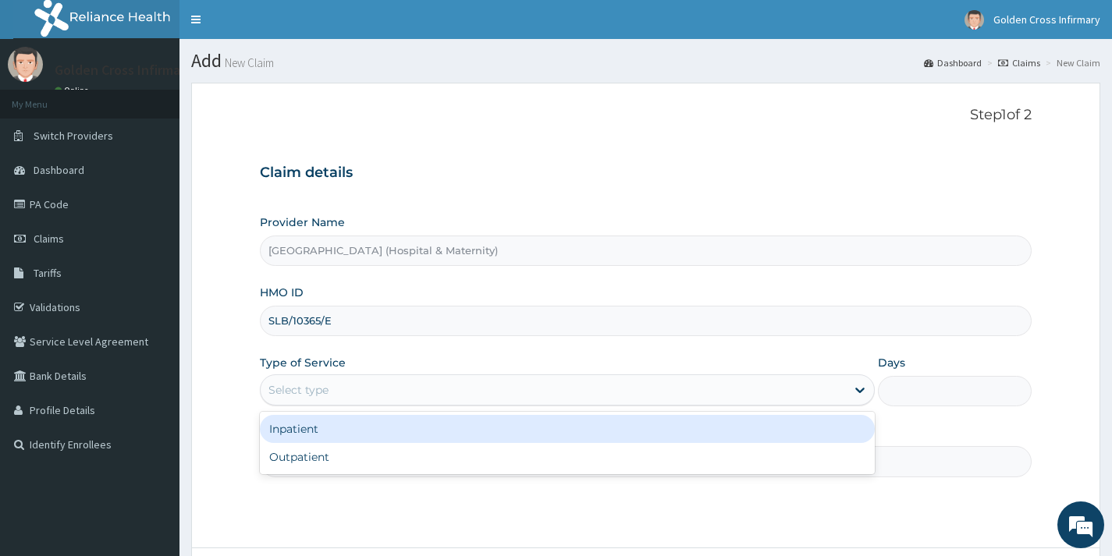
click at [357, 392] on div "Select type" at bounding box center [553, 390] width 585 height 25
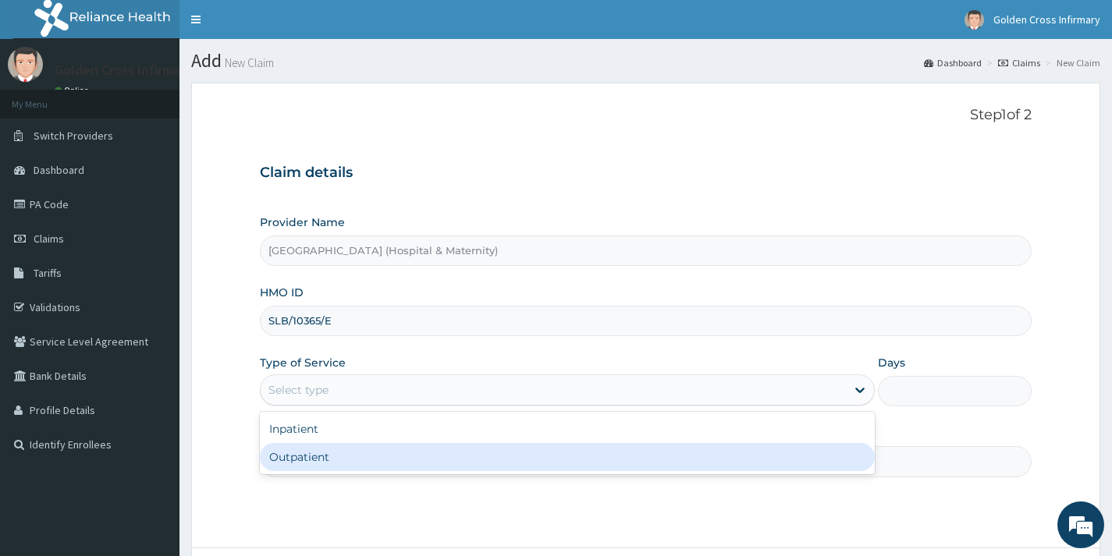
click at [357, 461] on div "Outpatient" at bounding box center [567, 457] width 615 height 28
type input "1"
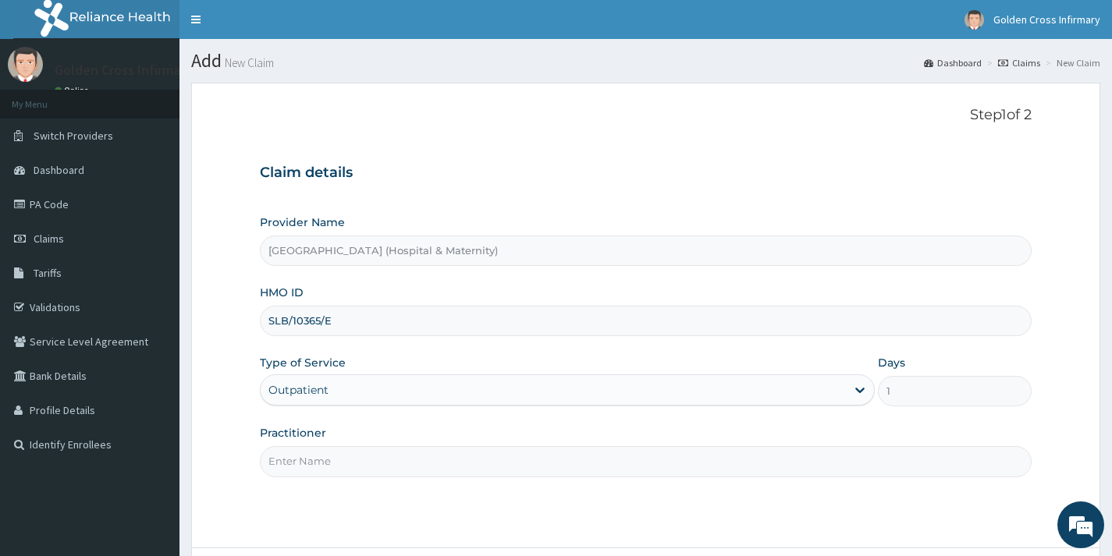
click at [358, 461] on input "Practitioner" at bounding box center [646, 461] width 772 height 30
type input "GP"
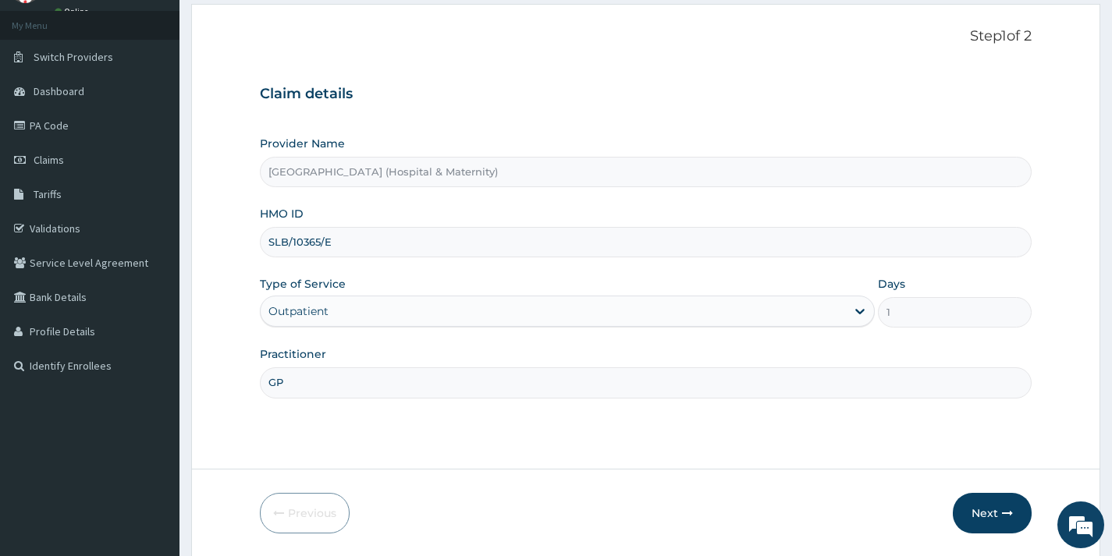
scroll to position [132, 0]
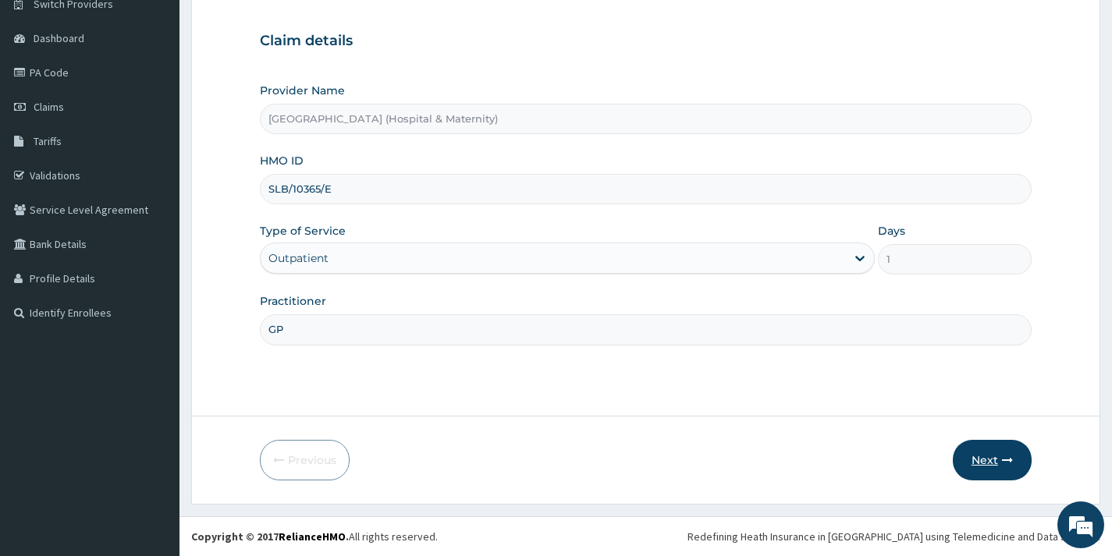
click at [985, 446] on button "Next" at bounding box center [992, 460] width 79 height 41
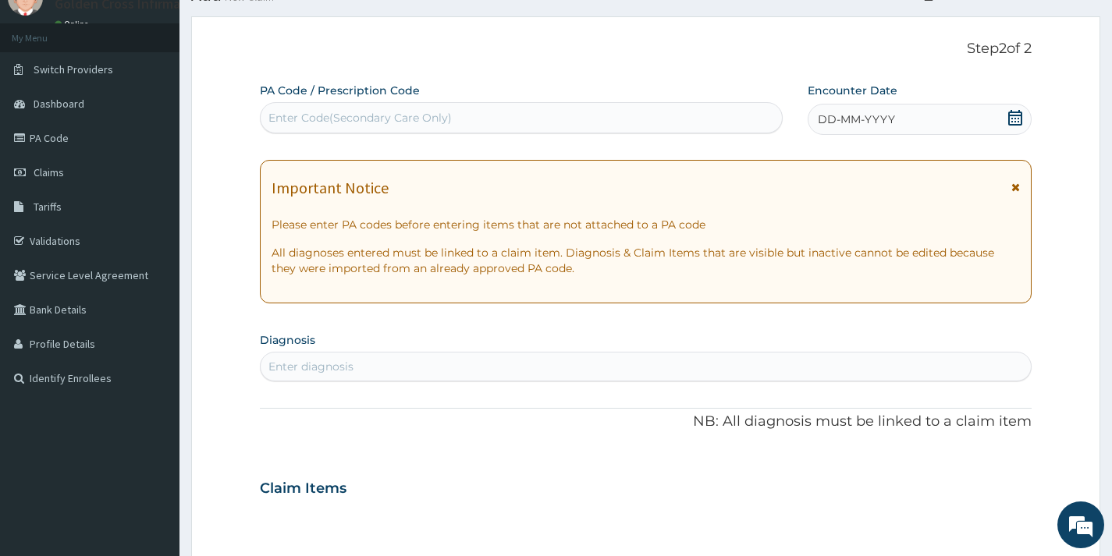
scroll to position [0, 0]
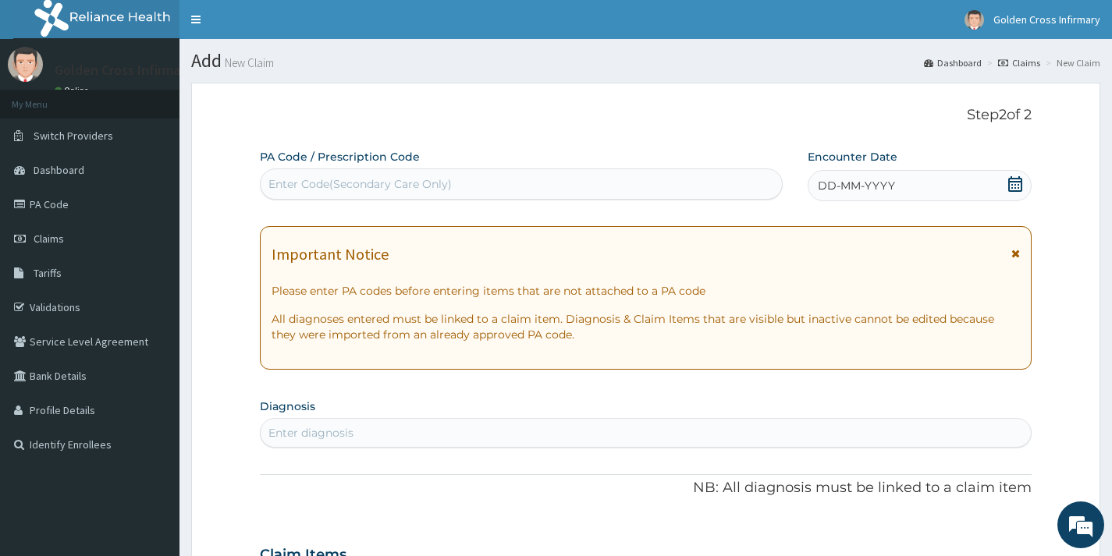
click at [1008, 185] on icon at bounding box center [1015, 184] width 14 height 16
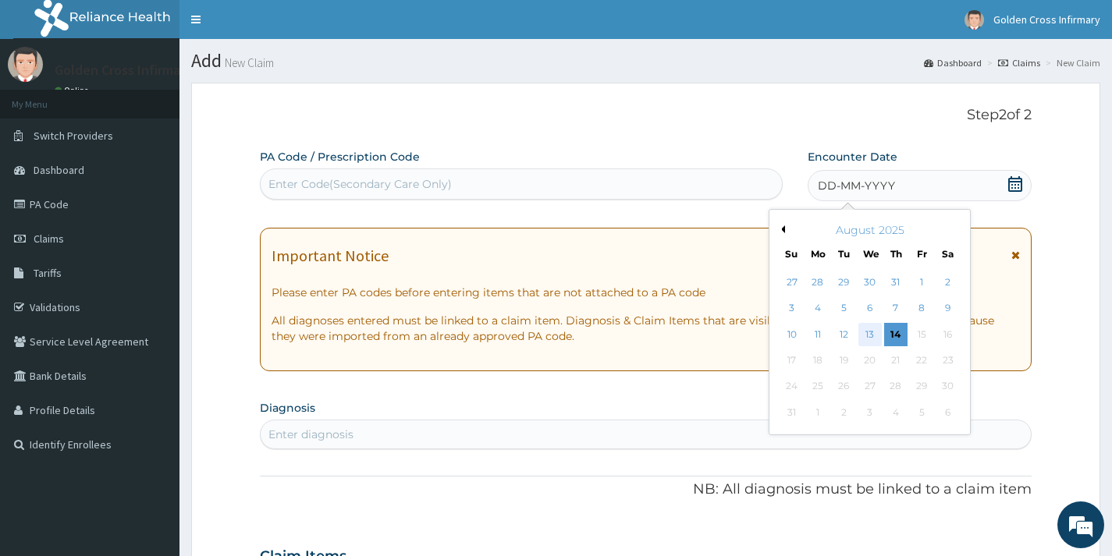
click at [871, 333] on div "13" at bounding box center [868, 334] width 23 height 23
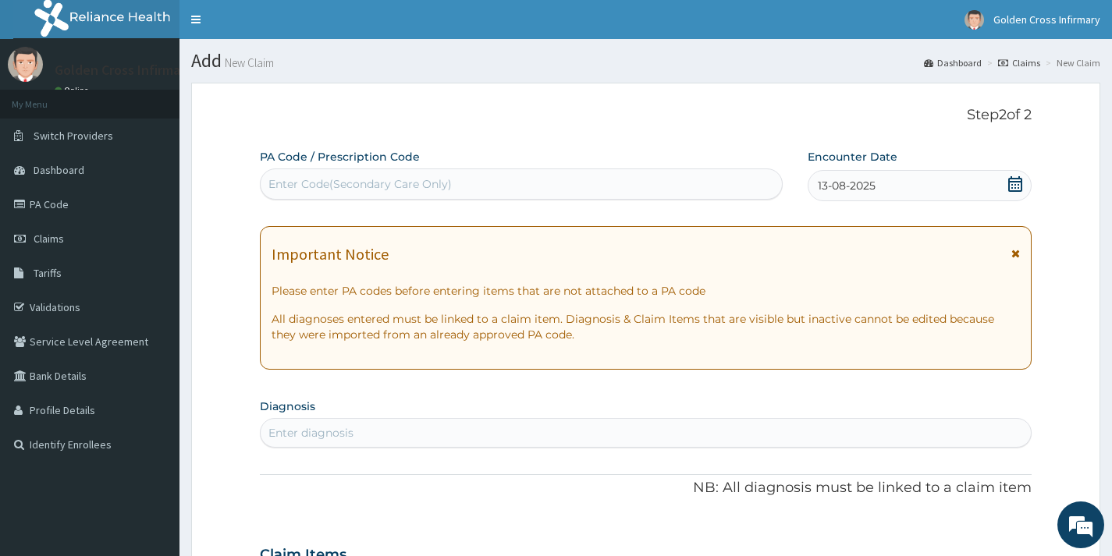
click at [620, 428] on div "Enter diagnosis" at bounding box center [646, 433] width 770 height 25
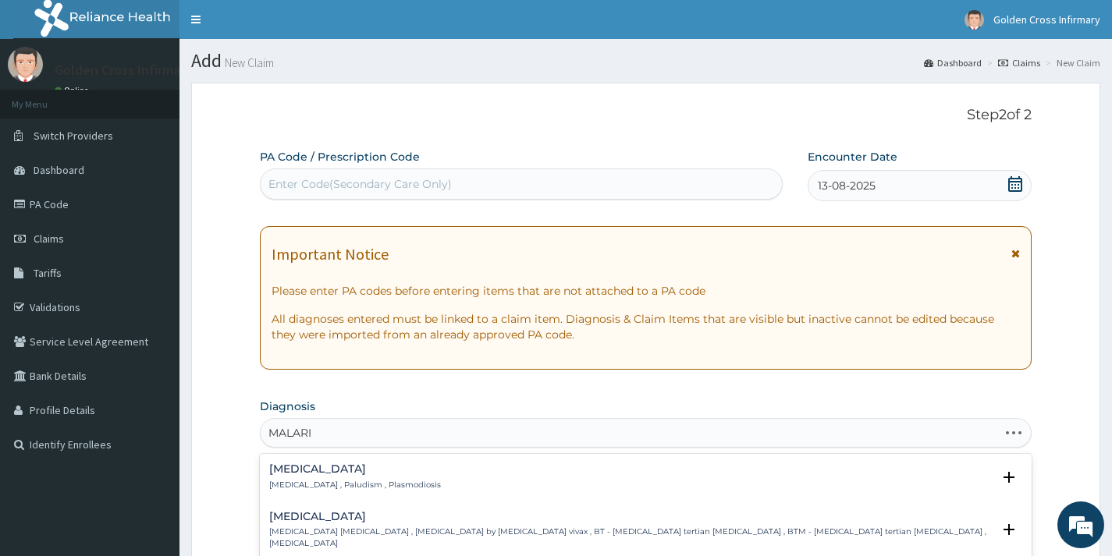
type input "[MEDICAL_DATA]"
click at [436, 467] on div "[MEDICAL_DATA] [MEDICAL_DATA] , Paludism , Plasmodiosis" at bounding box center [645, 476] width 753 height 27
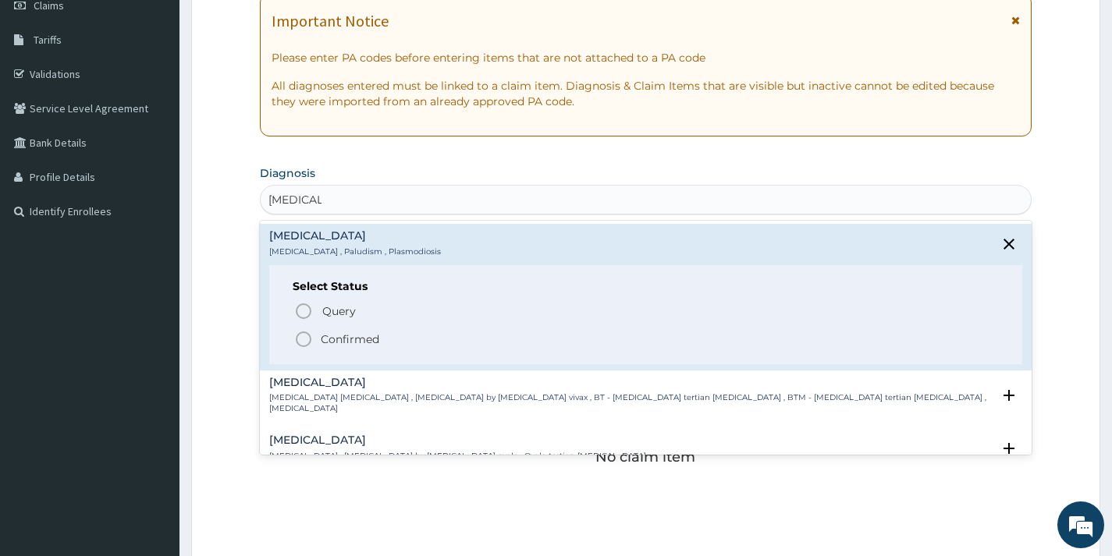
scroll to position [234, 0]
click at [370, 332] on p "Confirmed" at bounding box center [350, 339] width 59 height 16
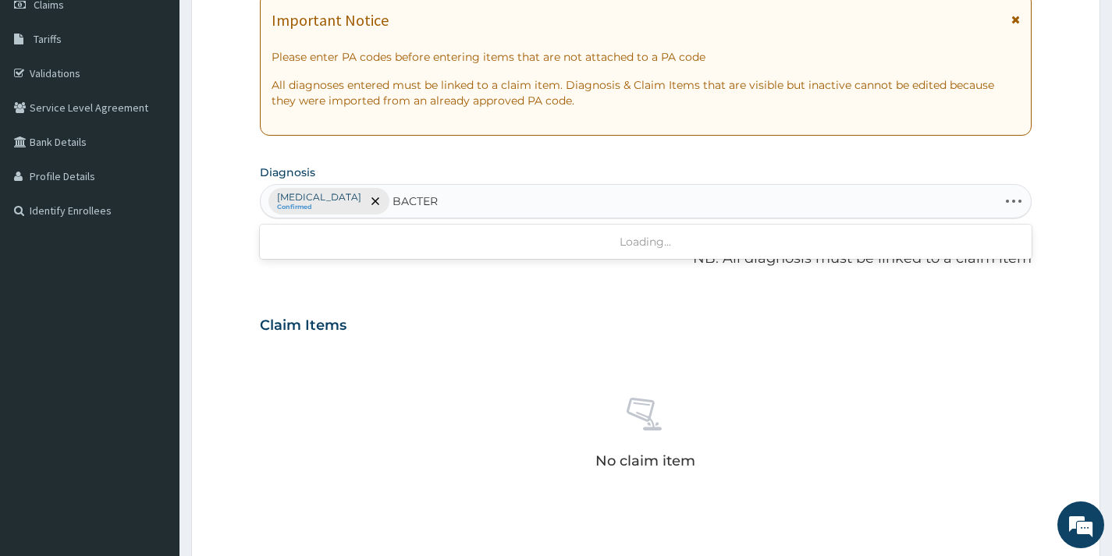
type input "BACTERE"
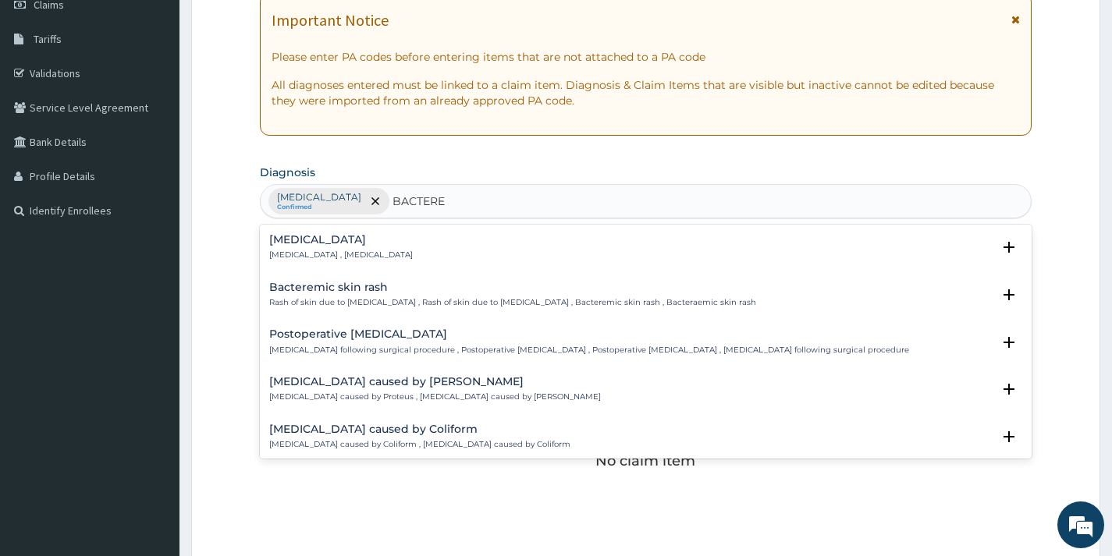
click at [361, 253] on p "[MEDICAL_DATA] , [MEDICAL_DATA]" at bounding box center [341, 255] width 144 height 11
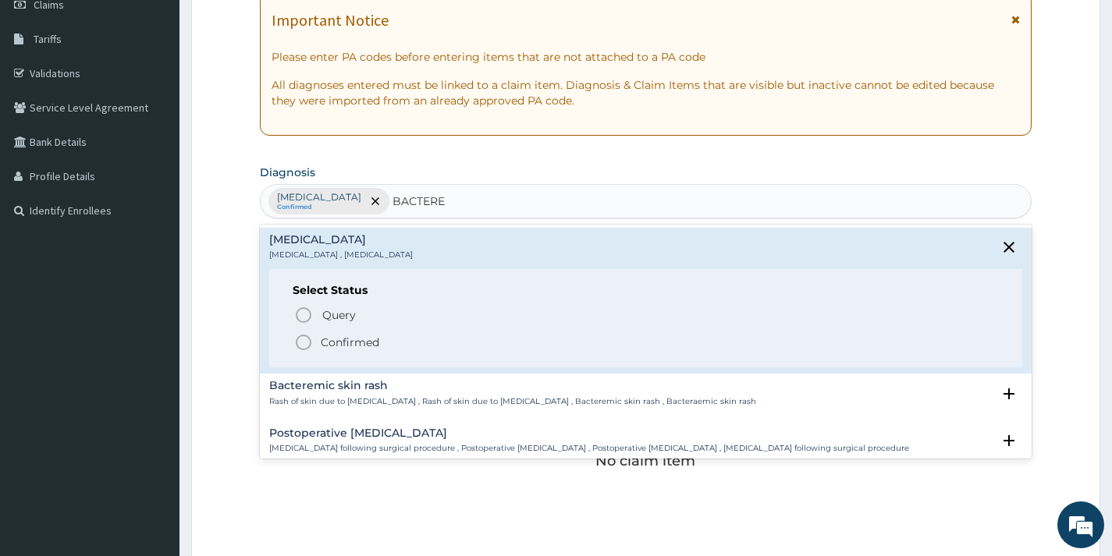
click at [372, 350] on p "Confirmed" at bounding box center [350, 343] width 59 height 16
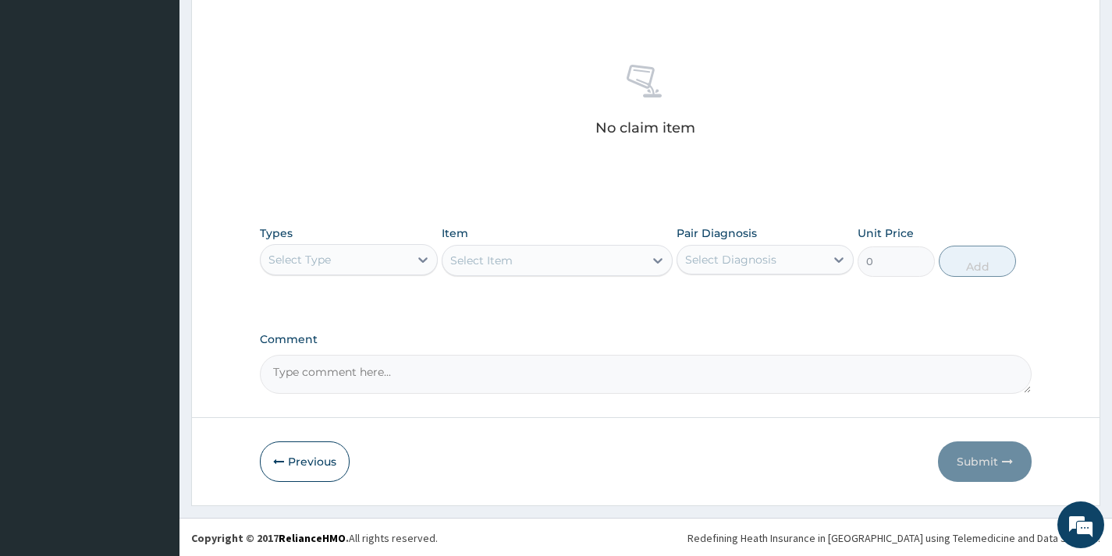
scroll to position [569, 0]
click at [406, 264] on div "Select Type" at bounding box center [334, 258] width 147 height 25
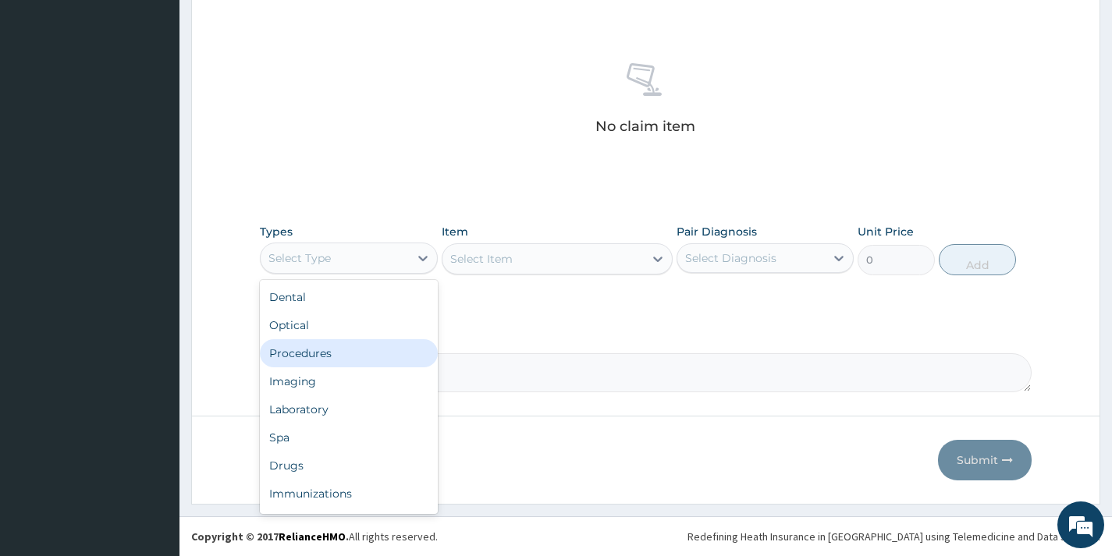
click at [389, 347] on div "Procedures" at bounding box center [348, 353] width 177 height 28
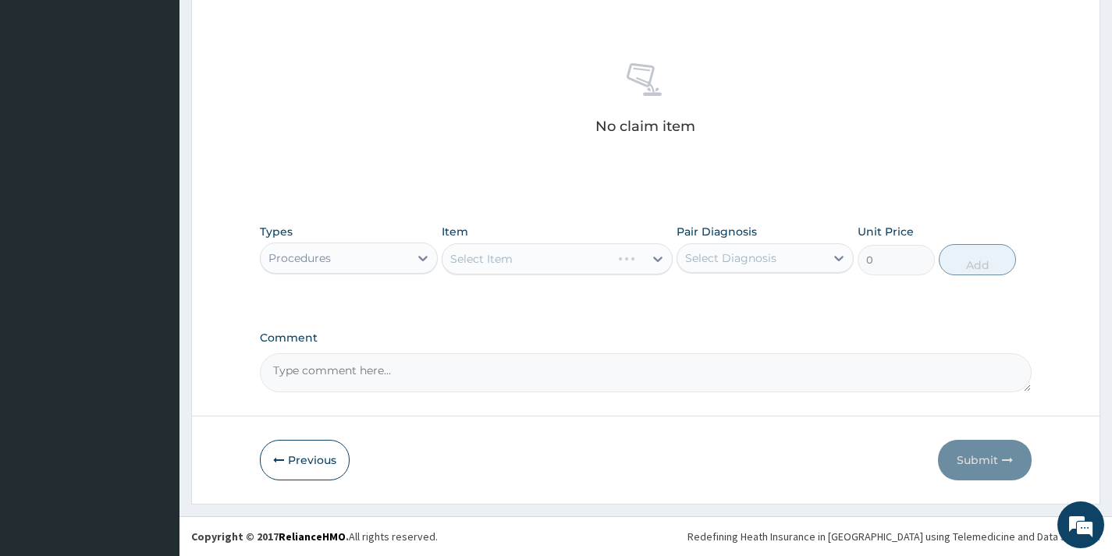
click at [586, 252] on div "Select Item" at bounding box center [558, 258] width 232 height 31
click at [585, 254] on div "Select Item" at bounding box center [558, 258] width 232 height 31
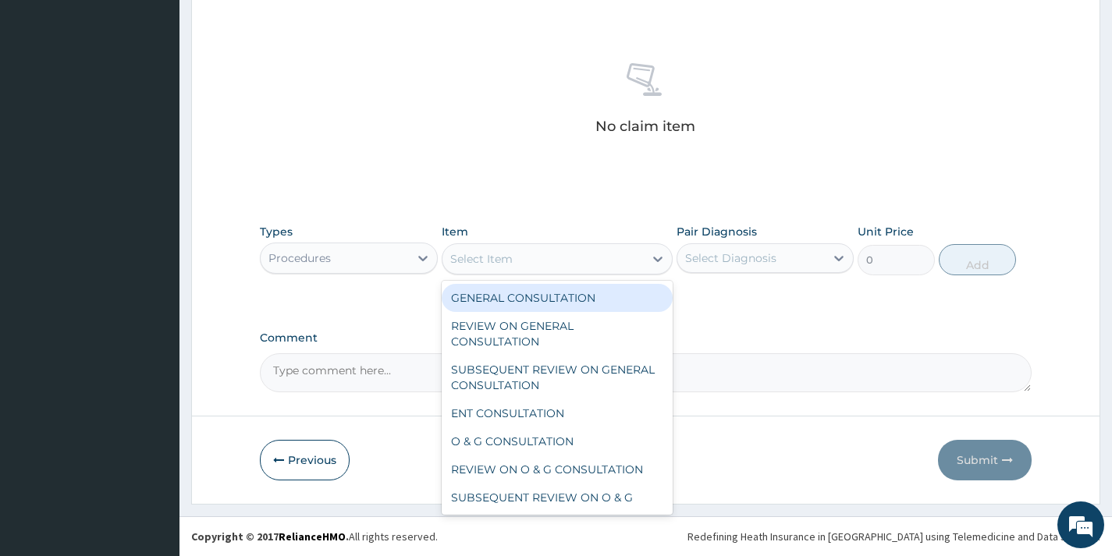
click at [581, 259] on div "Select Item" at bounding box center [543, 259] width 202 height 25
click at [570, 293] on div "GENERAL CONSULTATION" at bounding box center [558, 298] width 232 height 28
type input "2000"
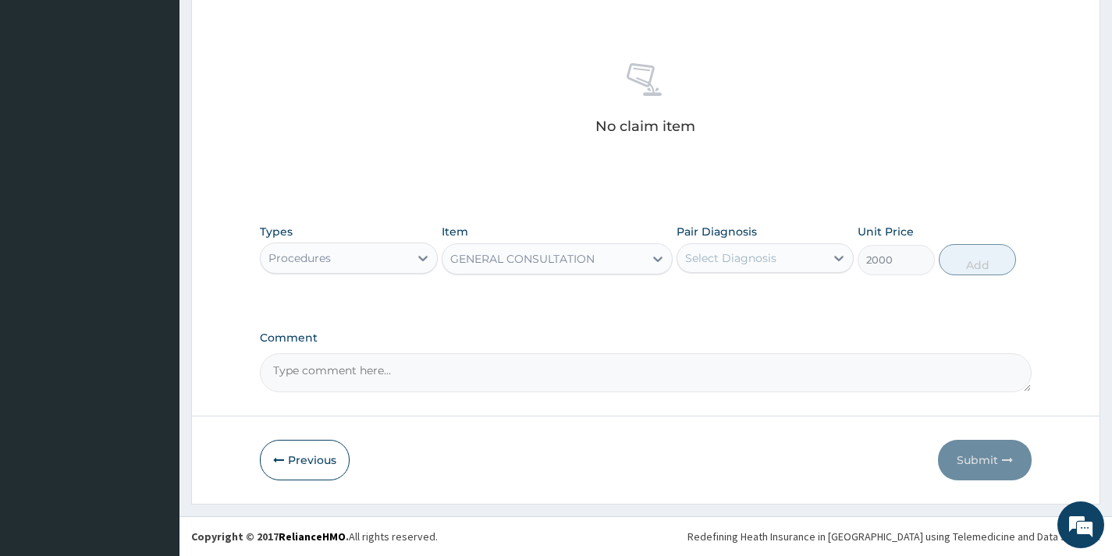
click at [705, 258] on div "Select Diagnosis" at bounding box center [730, 258] width 91 height 16
click at [710, 308] on div "[MEDICAL_DATA]" at bounding box center [764, 298] width 177 height 32
checkbox input "true"
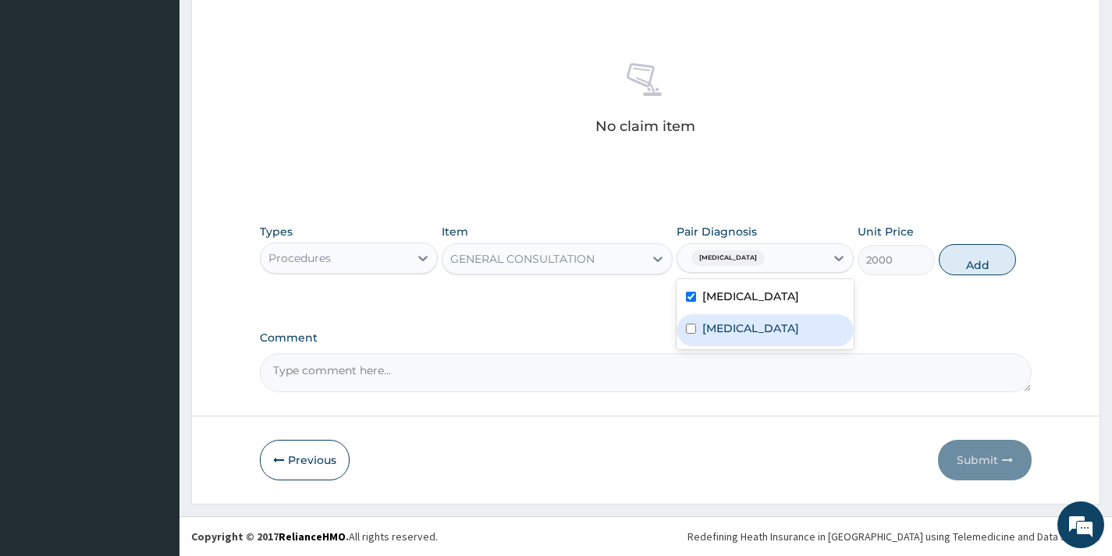
click at [703, 328] on label "[MEDICAL_DATA]" at bounding box center [750, 329] width 97 height 16
checkbox input "true"
click at [960, 262] on button "Add" at bounding box center [977, 259] width 77 height 31
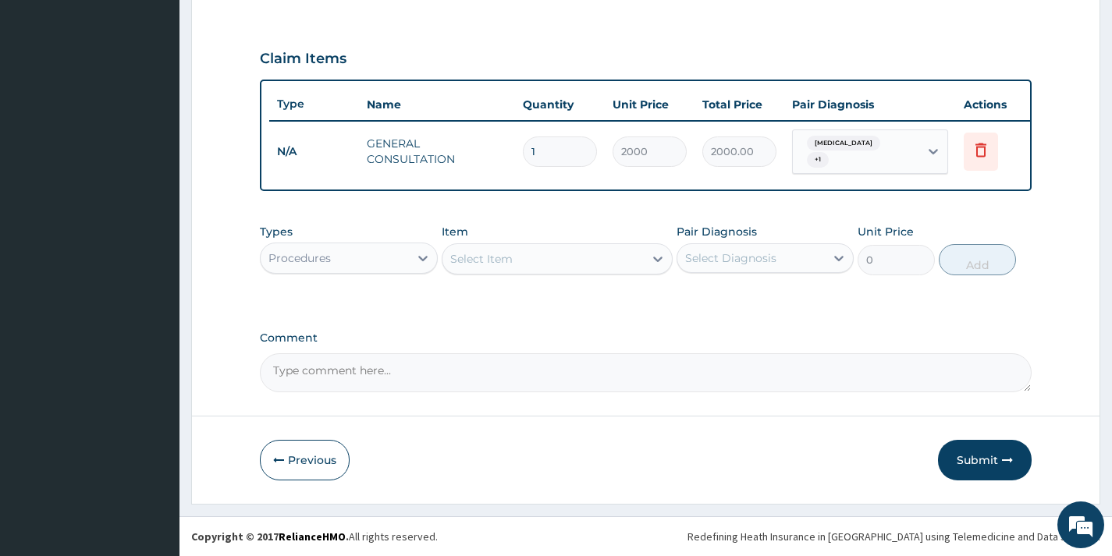
scroll to position [506, 0]
drag, startPoint x: 371, startPoint y: 261, endPoint x: 371, endPoint y: 271, distance: 10.1
click at [371, 264] on div "Procedures" at bounding box center [334, 258] width 147 height 25
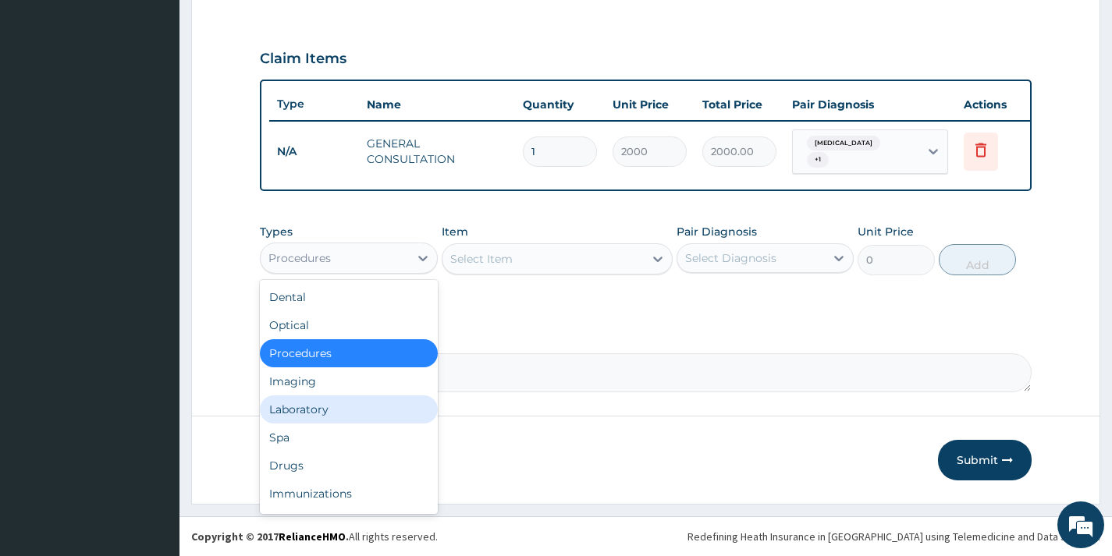
click at [367, 400] on div "Laboratory" at bounding box center [348, 410] width 177 height 28
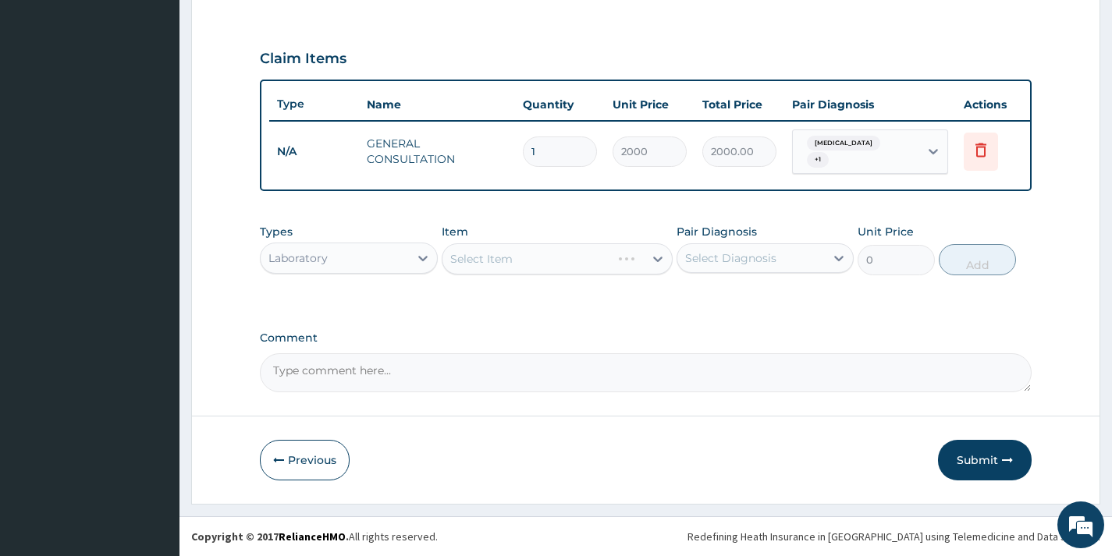
click at [545, 257] on div "Select Item" at bounding box center [558, 258] width 232 height 31
click at [545, 257] on div "Select Item" at bounding box center [543, 259] width 202 height 25
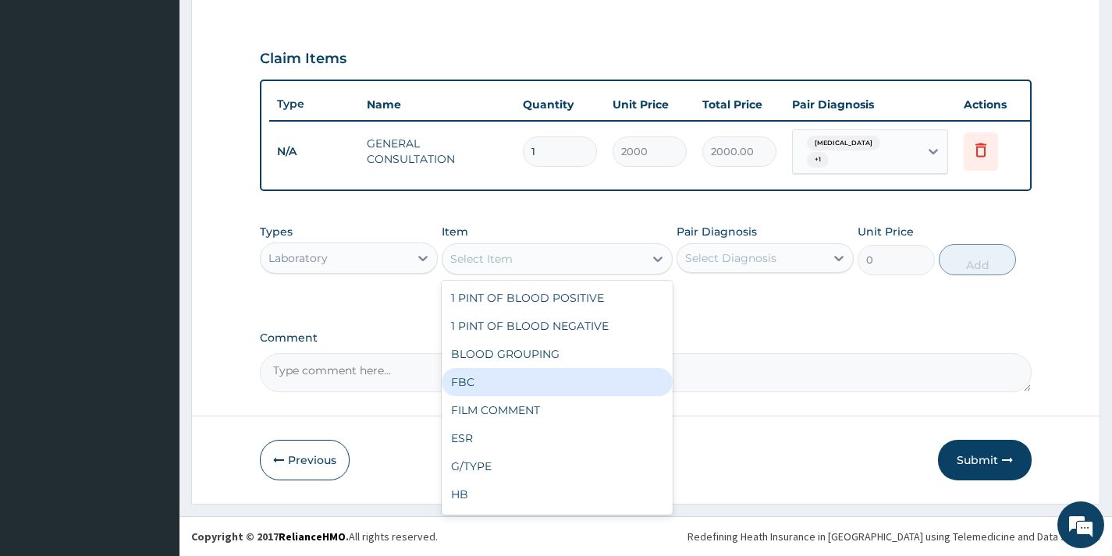
click at [548, 371] on div "FBC" at bounding box center [558, 382] width 232 height 28
type input "4800"
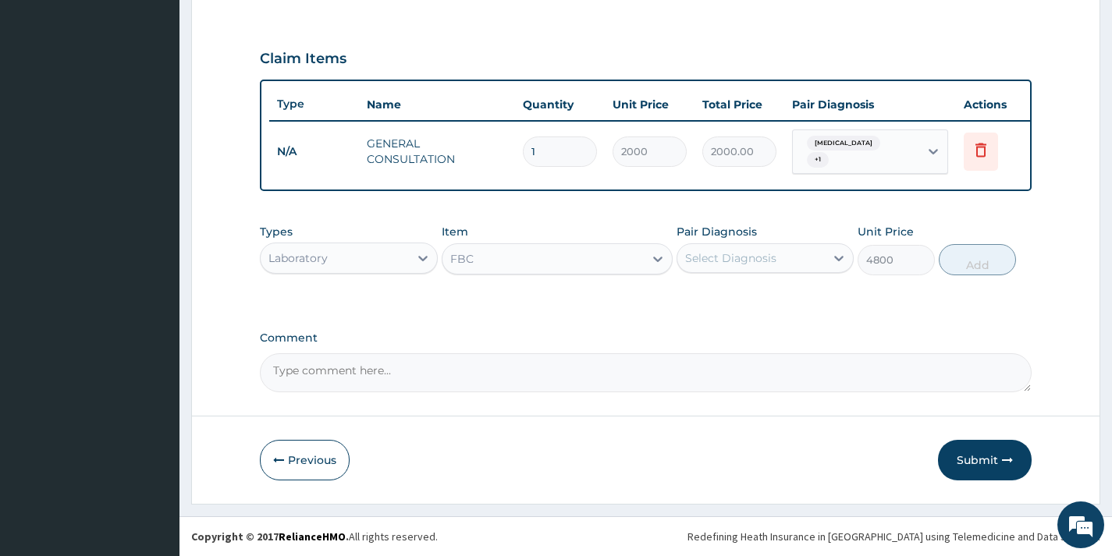
click at [748, 275] on div "Pair Diagnosis Select Diagnosis" at bounding box center [764, 249] width 177 height 51
drag, startPoint x: 758, startPoint y: 254, endPoint x: 766, endPoint y: 299, distance: 46.1
click at [759, 255] on div "Select Diagnosis" at bounding box center [730, 258] width 91 height 16
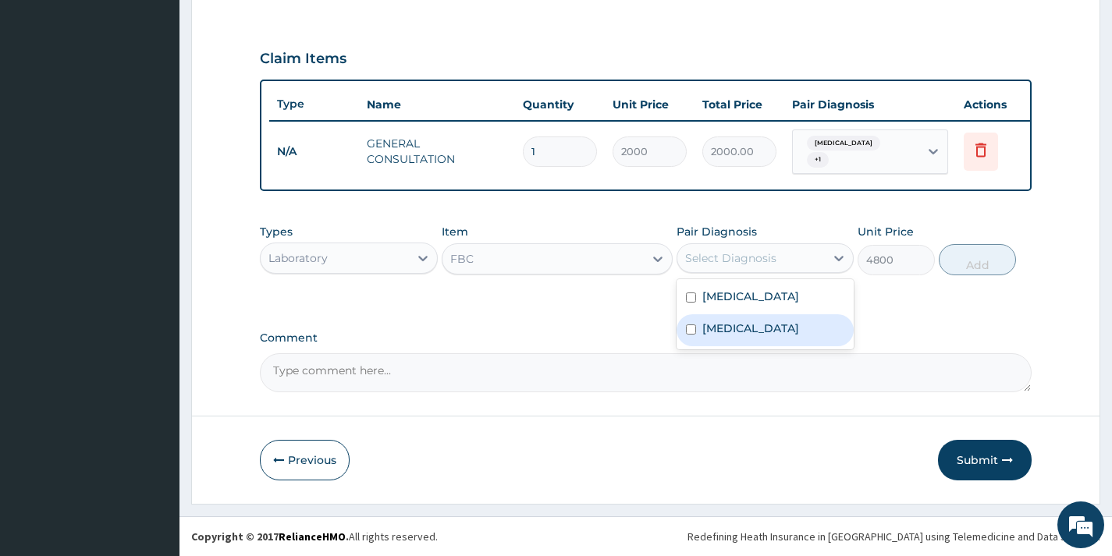
drag, startPoint x: 761, startPoint y: 327, endPoint x: 803, endPoint y: 317, distance: 42.6
click at [769, 326] on div "Bacteremia" at bounding box center [764, 330] width 177 height 32
checkbox input "true"
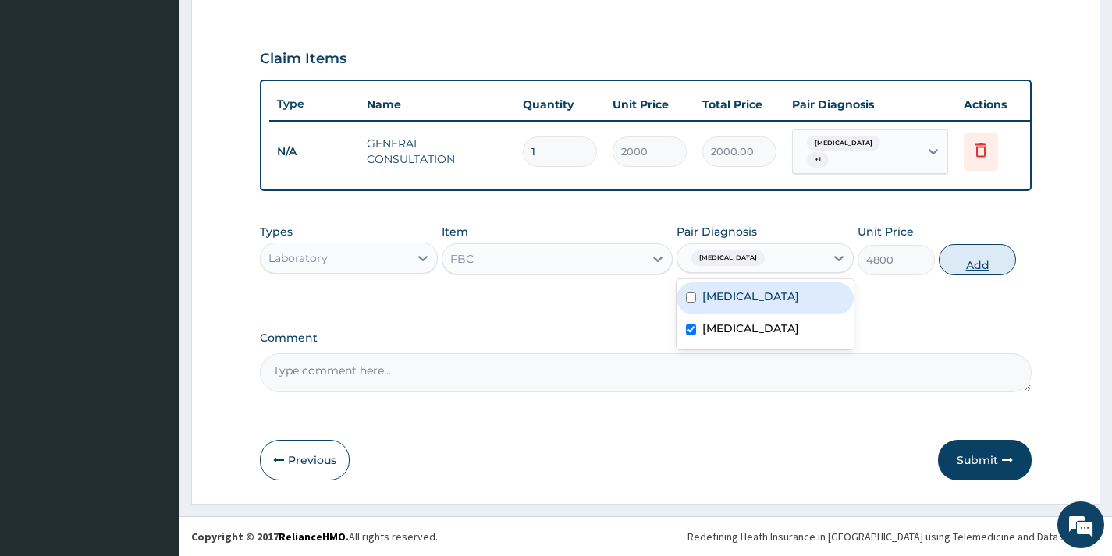
click at [1003, 254] on button "Add" at bounding box center [977, 259] width 77 height 31
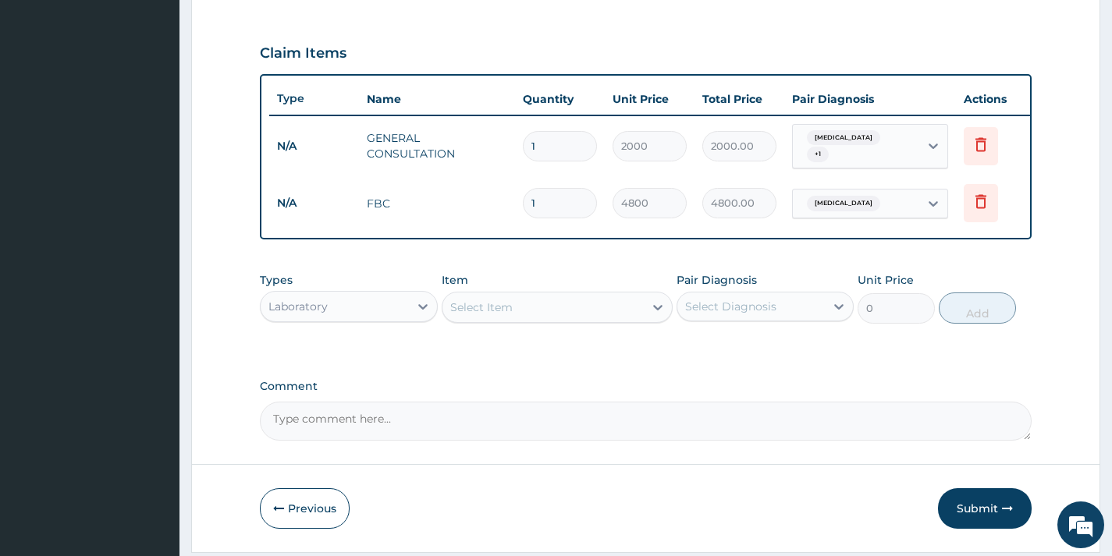
click at [633, 307] on div "Select Item" at bounding box center [543, 307] width 202 height 25
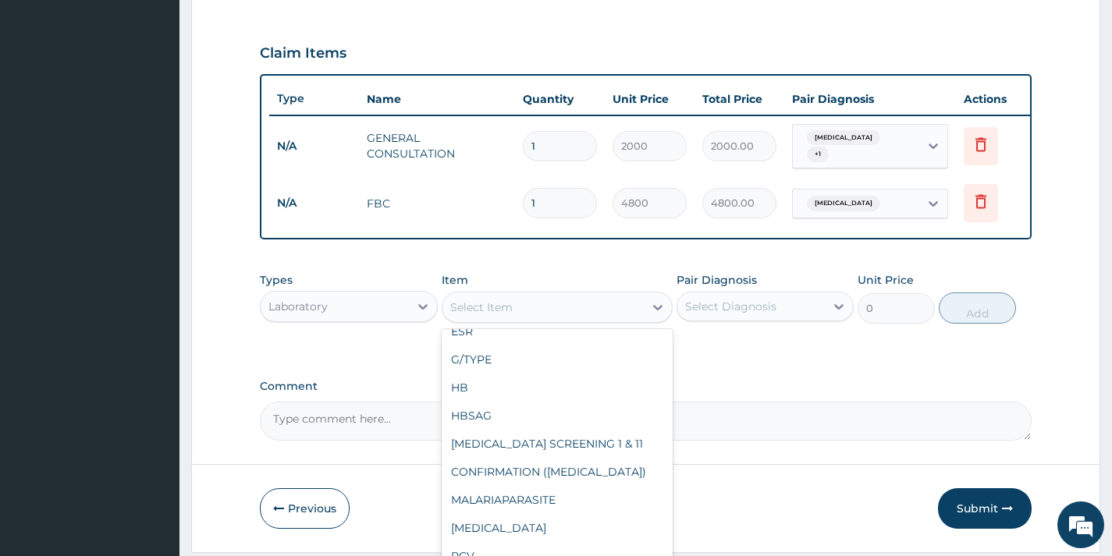
scroll to position [156, 0]
click at [535, 495] on div "MALARIAPARASITE" at bounding box center [558, 499] width 232 height 28
type input "720"
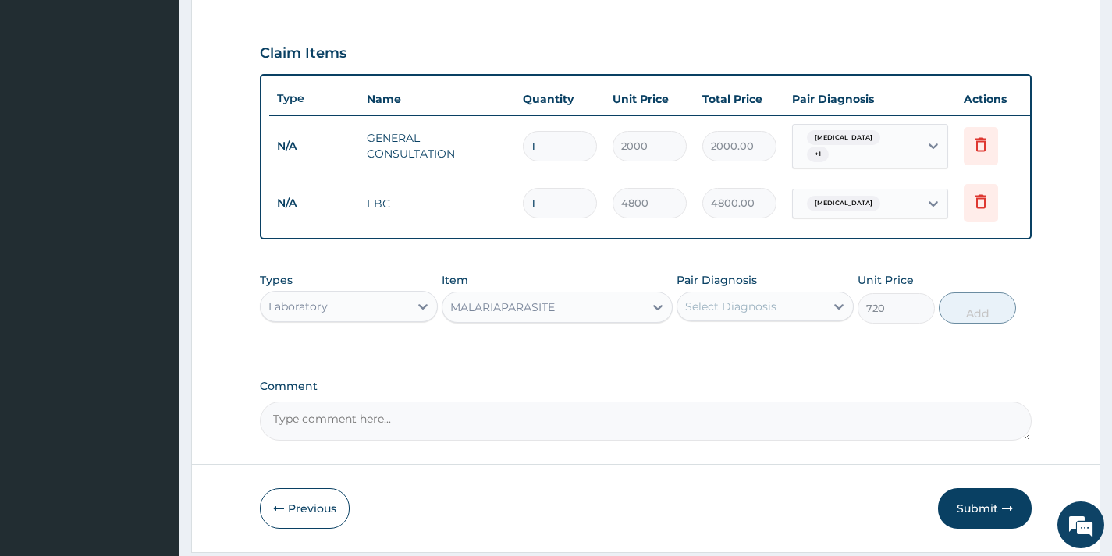
click at [749, 319] on div "Select Diagnosis" at bounding box center [750, 306] width 147 height 25
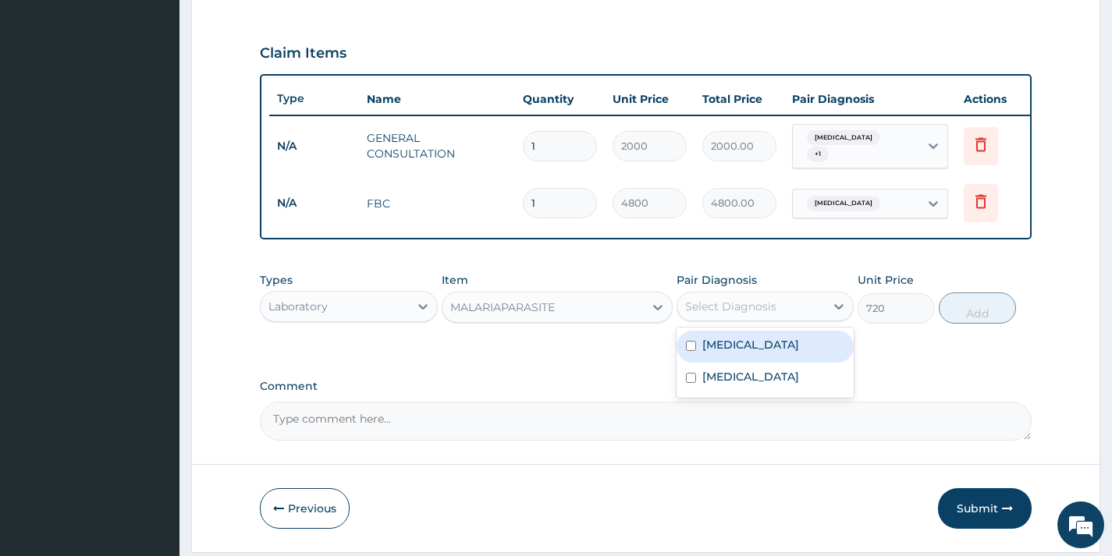
click at [752, 363] on div "Malaria" at bounding box center [764, 347] width 177 height 32
checkbox input "true"
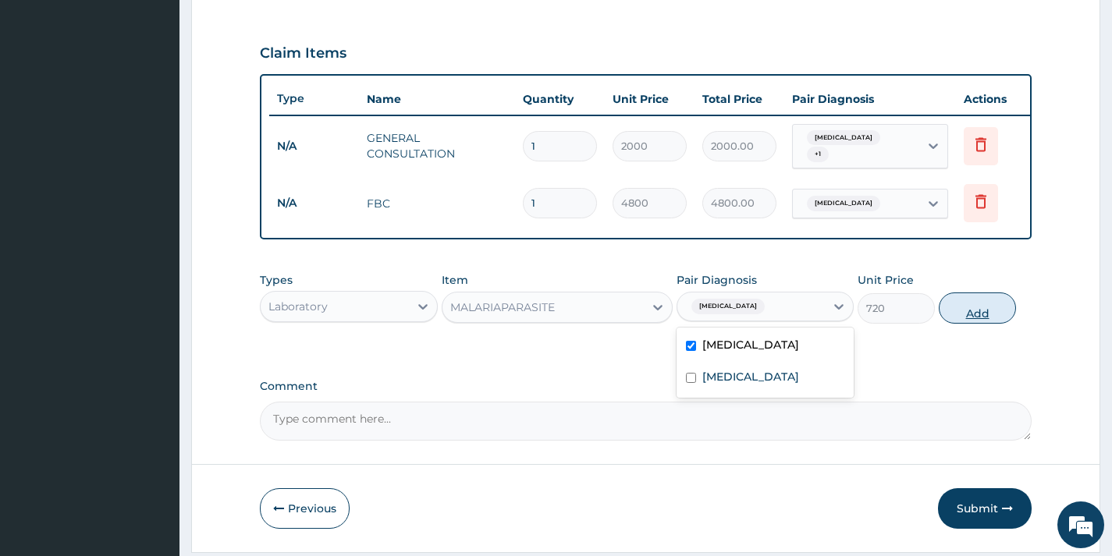
click at [976, 303] on button "Add" at bounding box center [977, 308] width 77 height 31
type input "0"
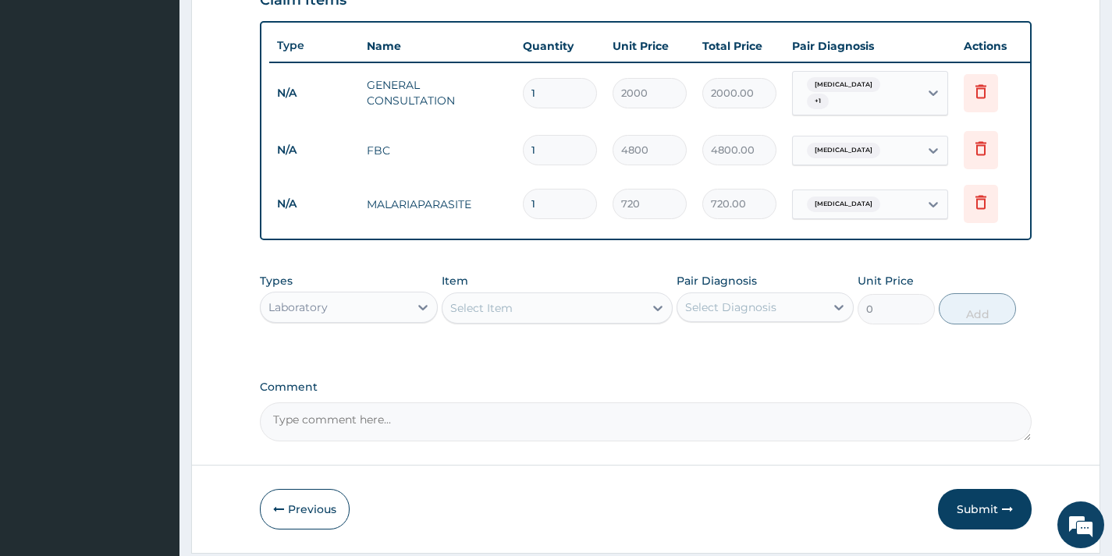
scroll to position [614, 0]
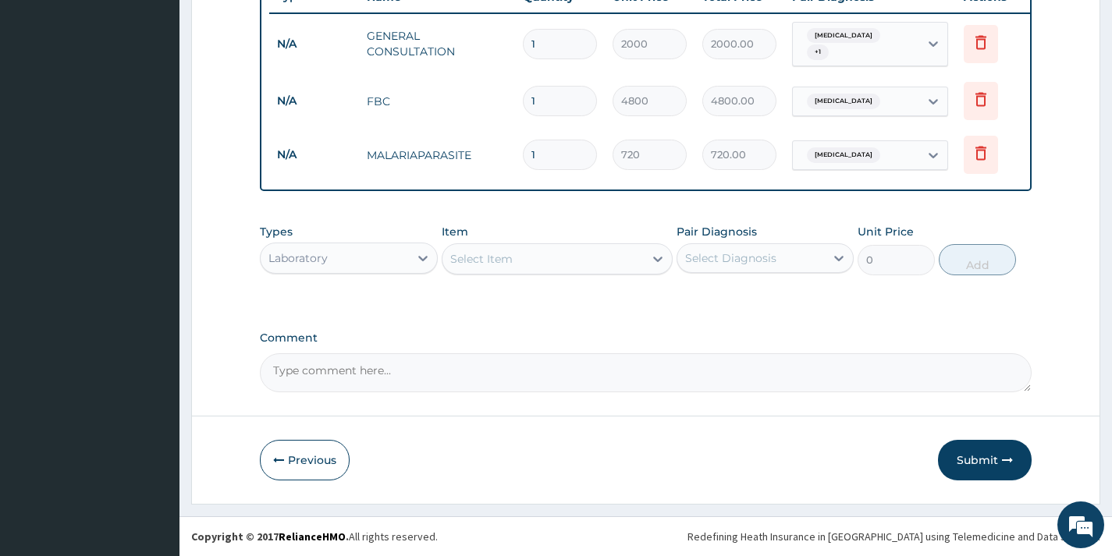
drag, startPoint x: 400, startPoint y: 250, endPoint x: 399, endPoint y: 279, distance: 28.1
click at [399, 261] on div "Laboratory" at bounding box center [334, 258] width 147 height 25
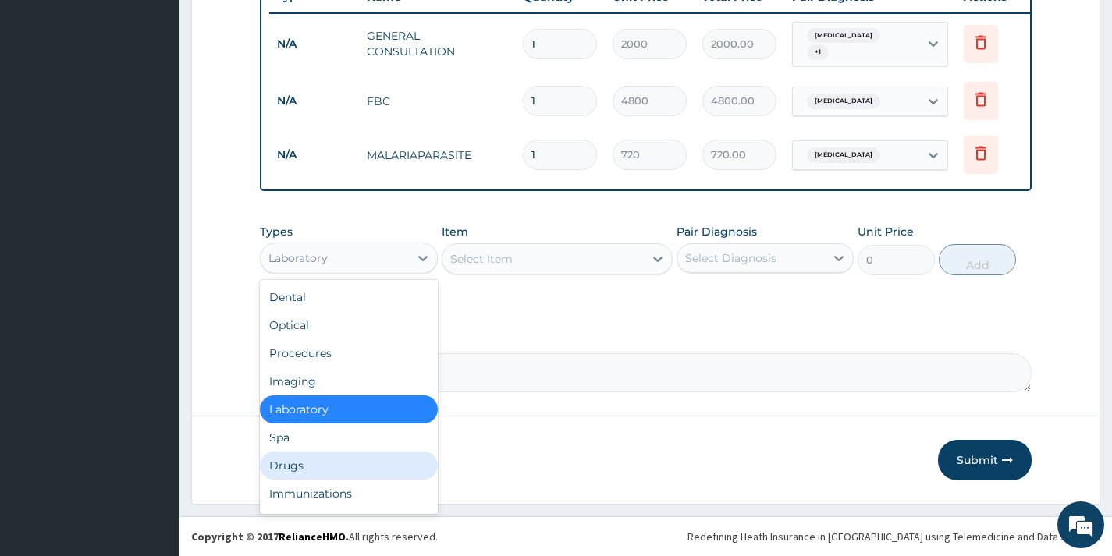
click at [365, 470] on div "Drugs" at bounding box center [348, 466] width 177 height 28
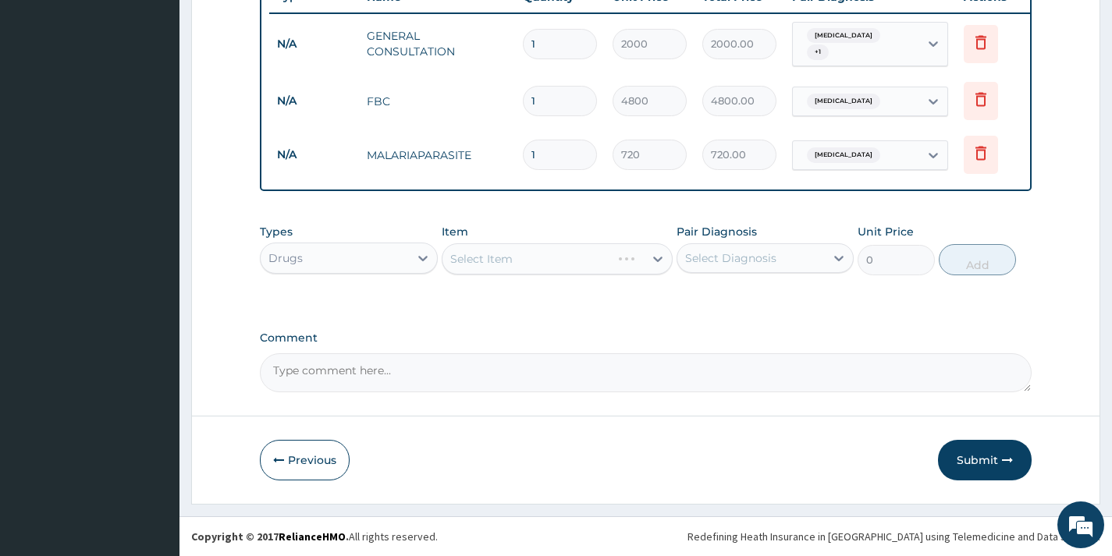
click at [572, 264] on div "Select Item" at bounding box center [558, 258] width 232 height 31
click at [572, 264] on div "Select Item" at bounding box center [543, 259] width 202 height 25
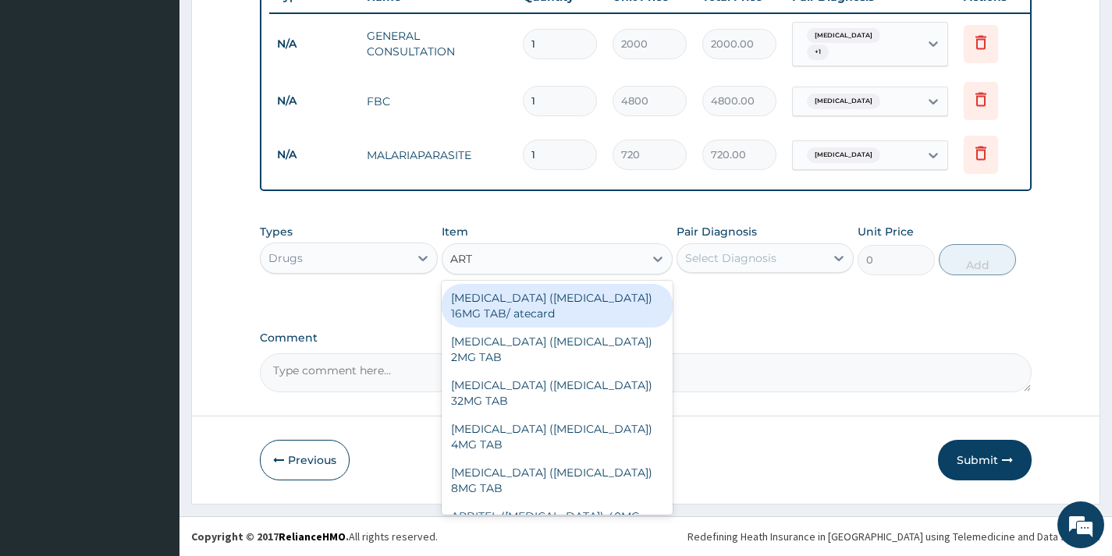
type input "ARTE"
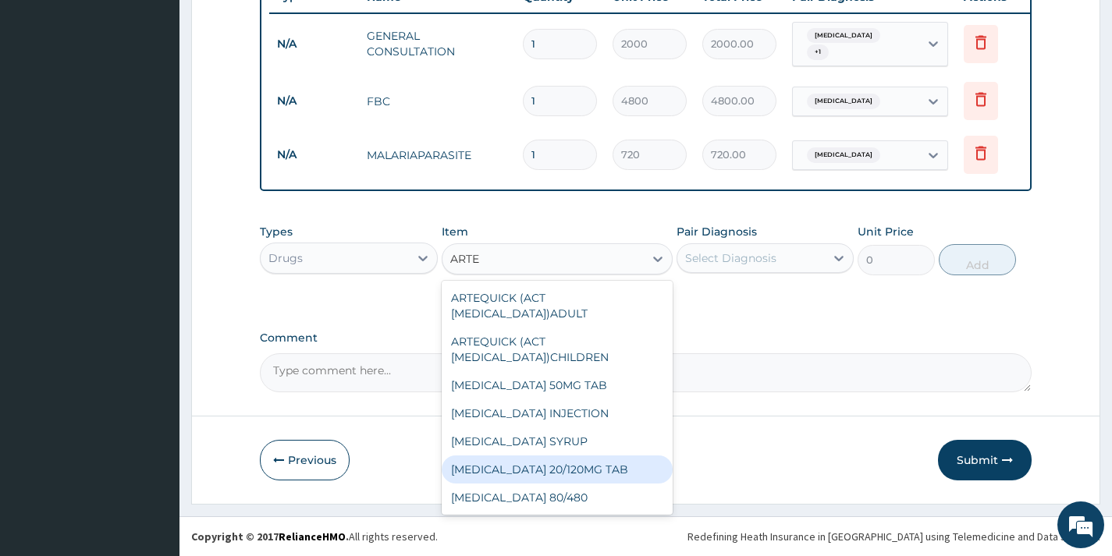
click at [626, 467] on div "COARTEM 20/120MG TAB" at bounding box center [558, 470] width 232 height 28
type input "108"
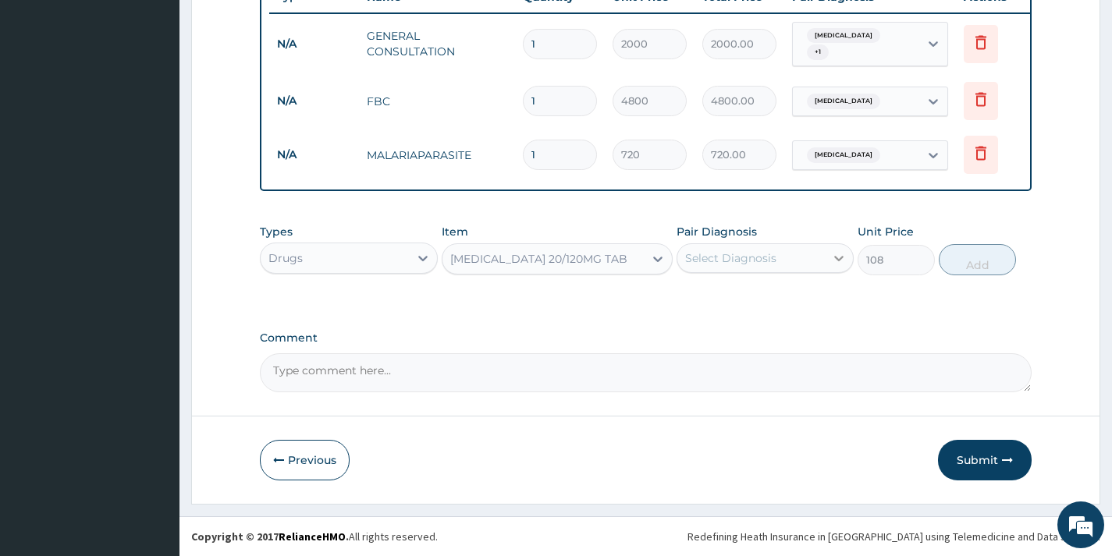
click at [857, 256] on div "Types Drugs Item option COARTEM 20/120MG TAB, selected. Select is focused ,type…" at bounding box center [646, 249] width 772 height 67
click at [824, 256] on div "Select Diagnosis" at bounding box center [750, 258] width 147 height 25
click at [797, 310] on div "Malaria" at bounding box center [764, 298] width 177 height 32
checkbox input "true"
click at [949, 271] on button "Add" at bounding box center [977, 259] width 77 height 31
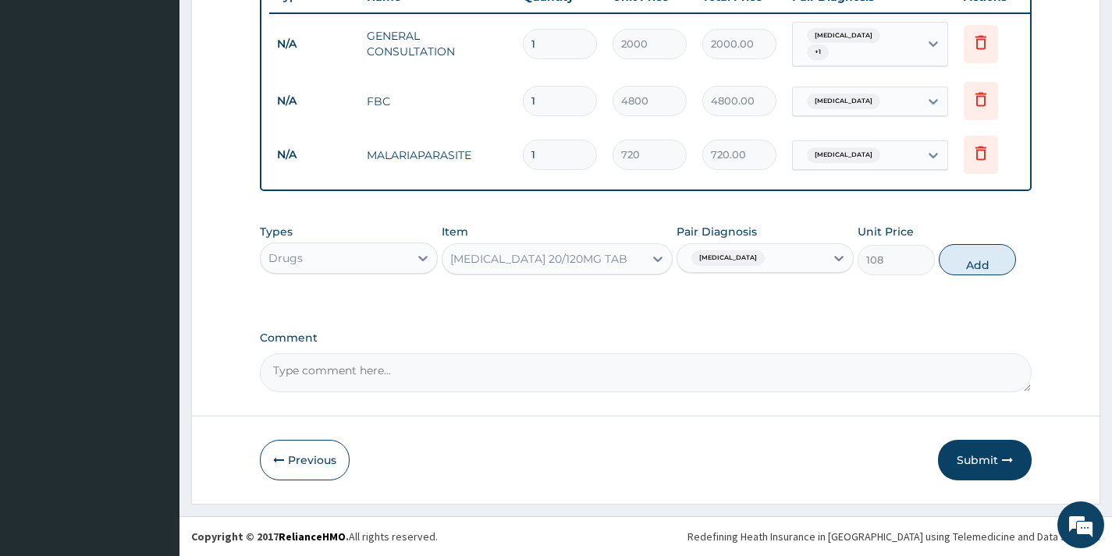
type input "0"
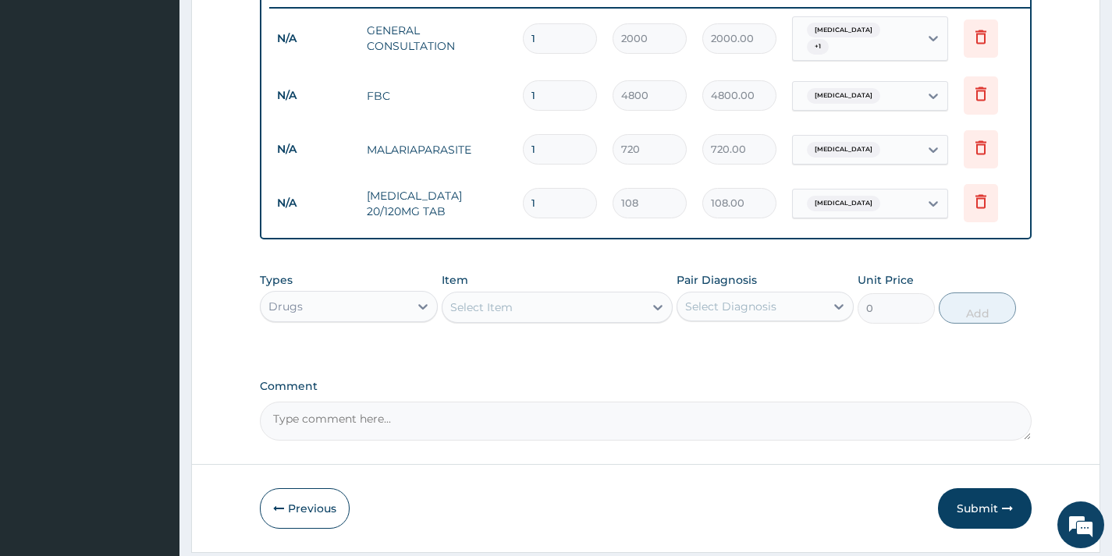
click at [537, 200] on input "1" at bounding box center [560, 203] width 74 height 30
type input "2"
type input "216.00"
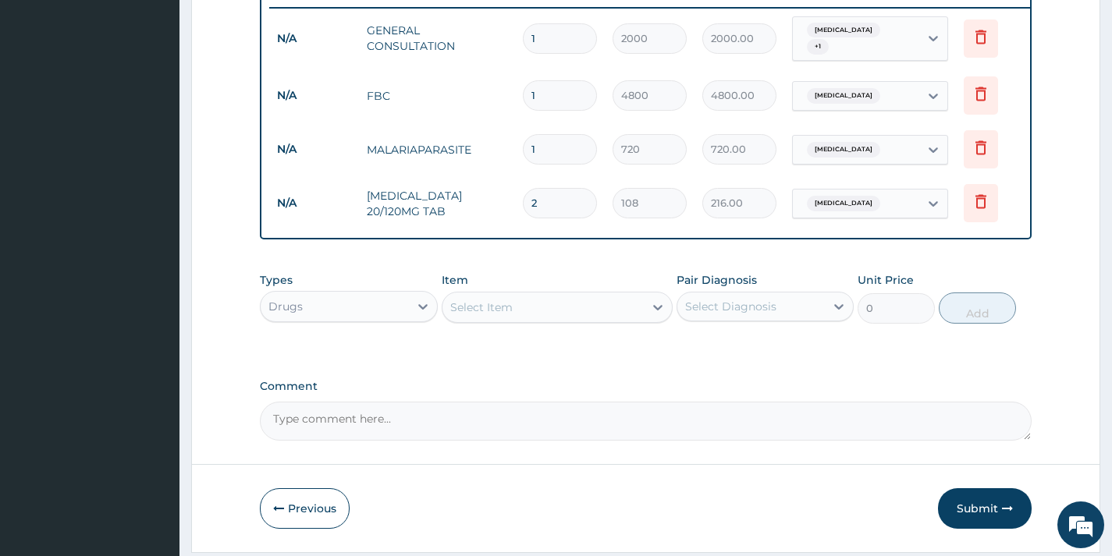
type input "24"
type input "2592.00"
type input "23"
type input "2484.00"
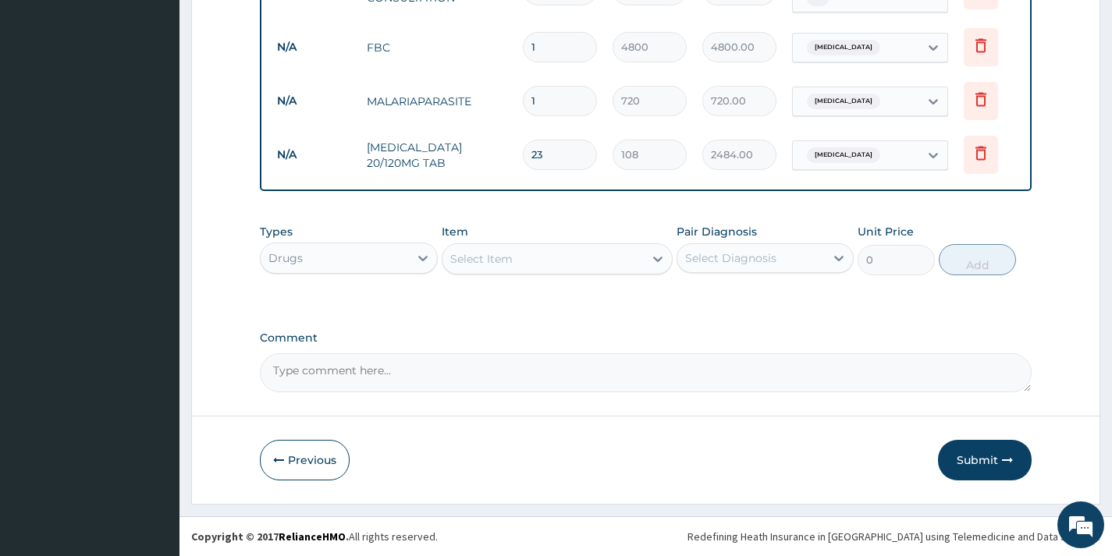
scroll to position [668, 0]
type input "23"
click at [608, 254] on div "Select Item" at bounding box center [543, 259] width 202 height 25
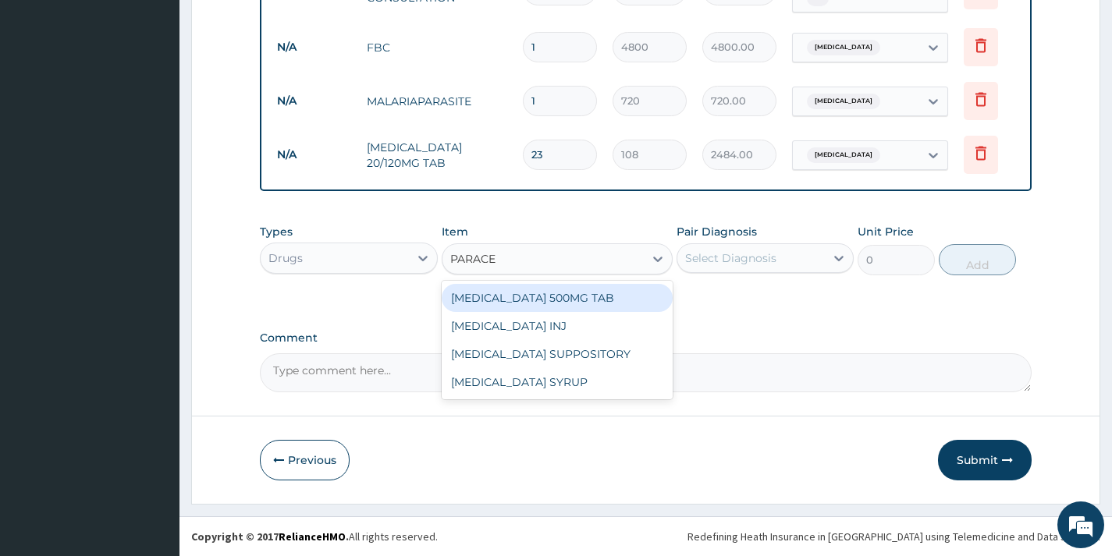
type input "PARACET"
click at [609, 298] on div "PARACETAMOL 500MG TAB" at bounding box center [558, 298] width 232 height 28
type input "45"
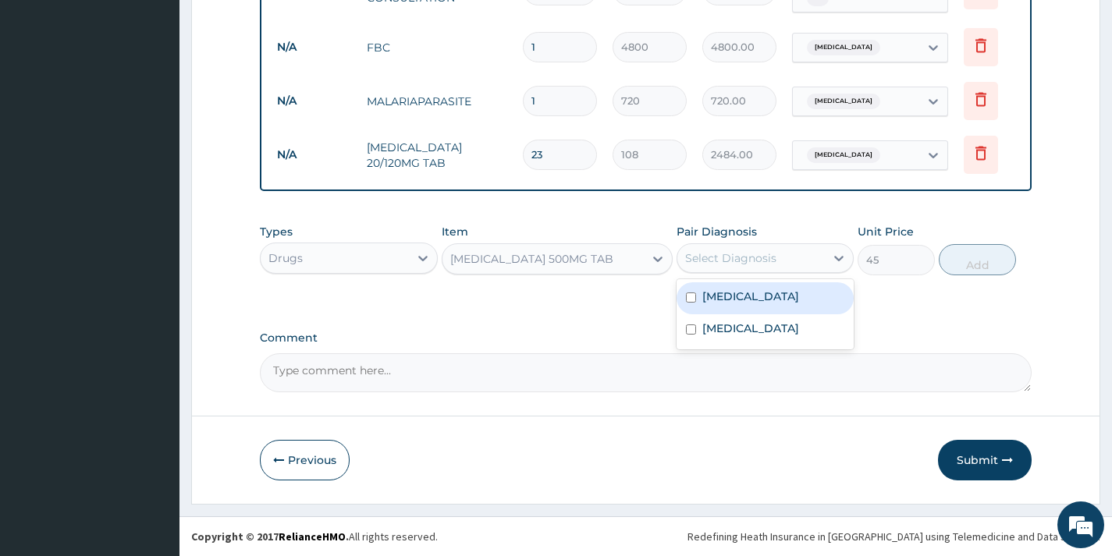
click at [776, 265] on div "Select Diagnosis" at bounding box center [750, 258] width 147 height 25
click at [778, 309] on div "Malaria" at bounding box center [764, 298] width 177 height 32
checkbox input "true"
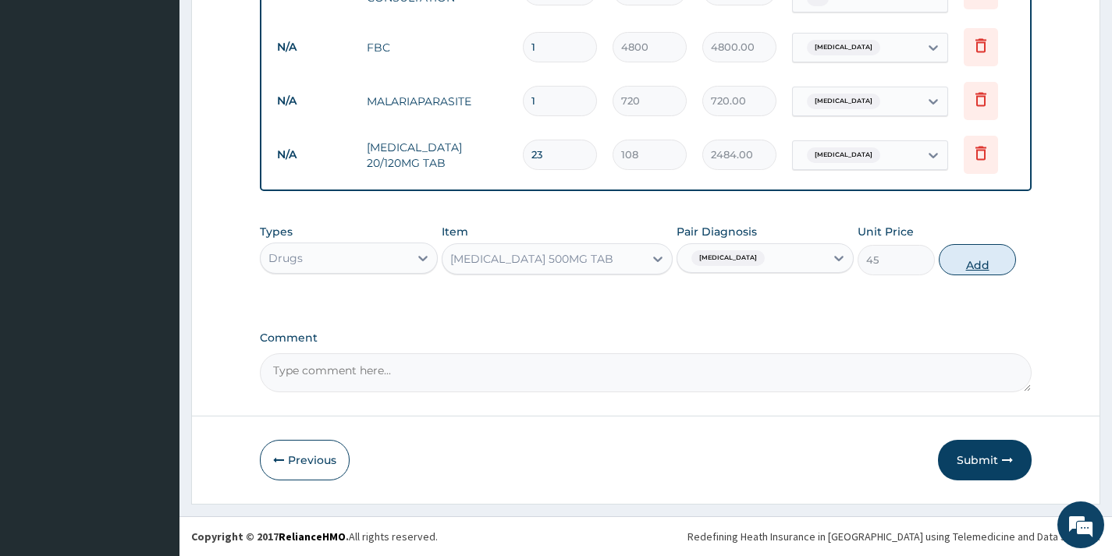
click at [963, 267] on button "Add" at bounding box center [977, 259] width 77 height 31
type input "0"
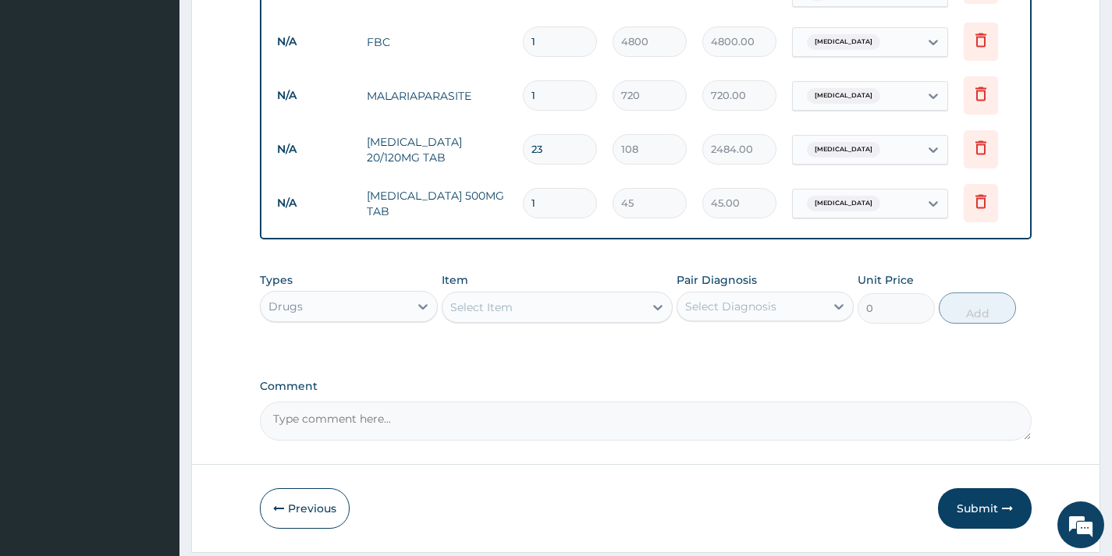
type input "12"
type input "540.00"
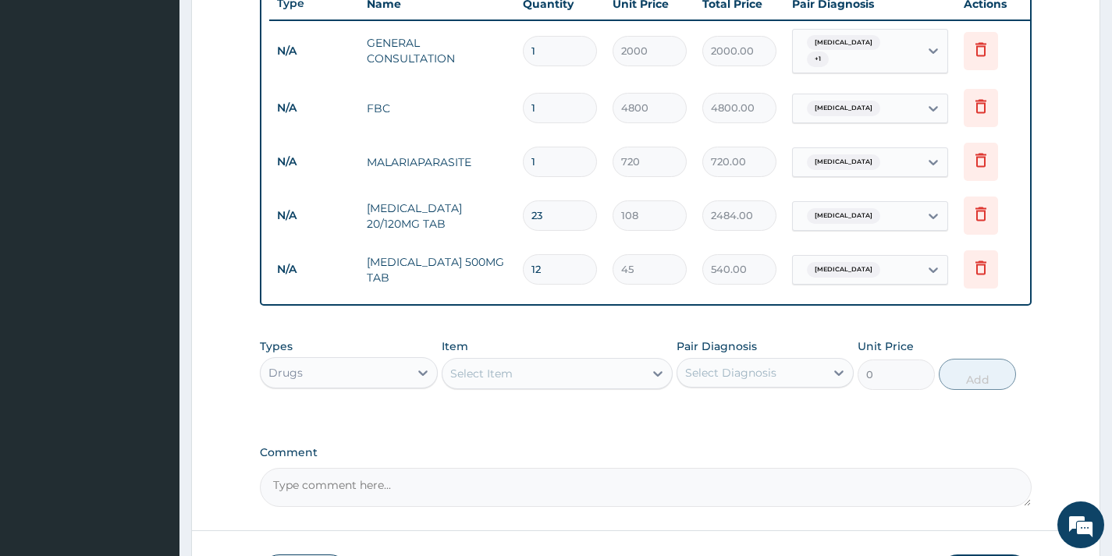
scroll to position [722, 0]
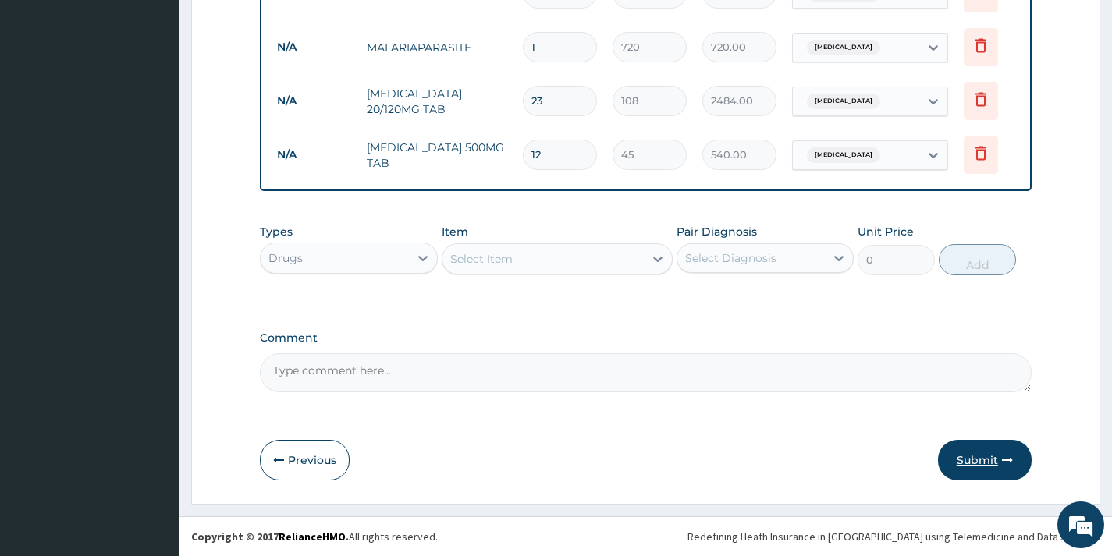
type input "12"
click at [963, 469] on button "Submit" at bounding box center [985, 460] width 94 height 41
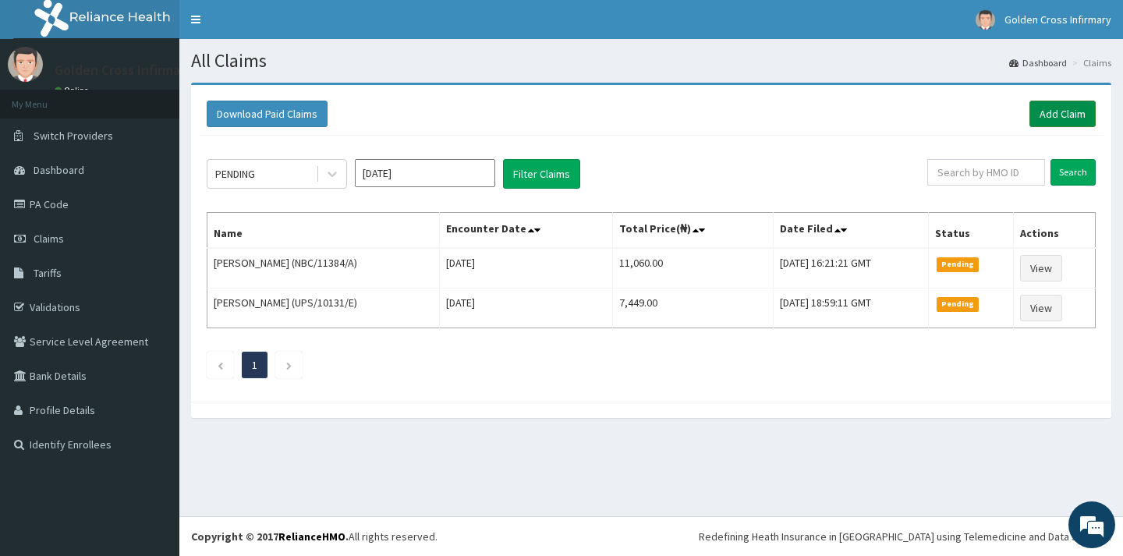
click at [1049, 119] on link "Add Claim" at bounding box center [1063, 114] width 66 height 27
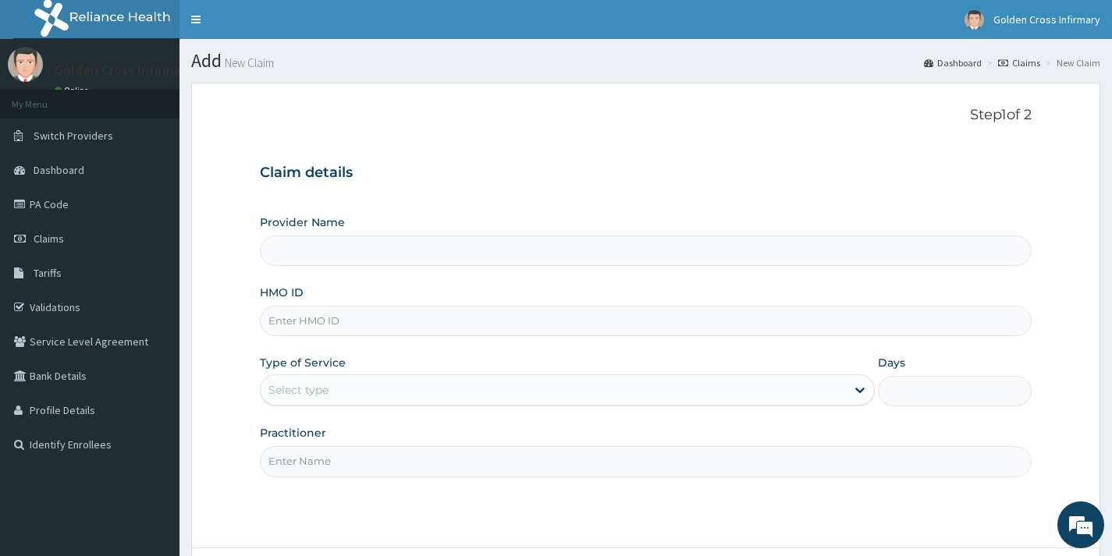
type input "[GEOGRAPHIC_DATA] (Hospital & Maternity)"
click at [635, 321] on input "HMO ID" at bounding box center [646, 321] width 772 height 30
type input "SLB/10365/C"
drag, startPoint x: 713, startPoint y: 421, endPoint x: 712, endPoint y: 400, distance: 21.1
click at [711, 408] on div "Provider Name Golden Cross Infirmary (Hospital & Maternity) HMO ID SLB/10365/C …" at bounding box center [646, 346] width 772 height 262
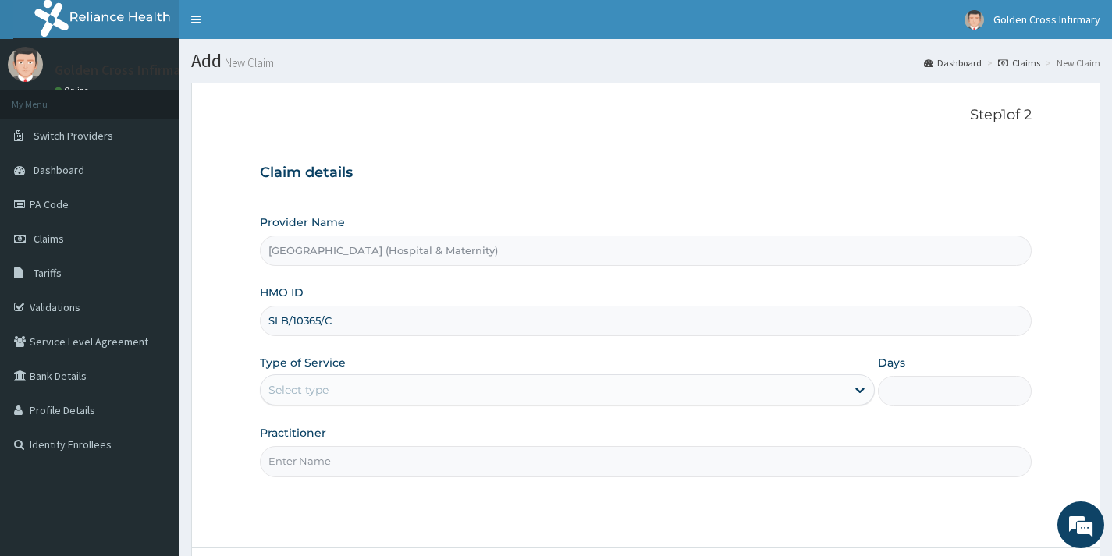
click at [718, 392] on div "Select type" at bounding box center [553, 390] width 585 height 25
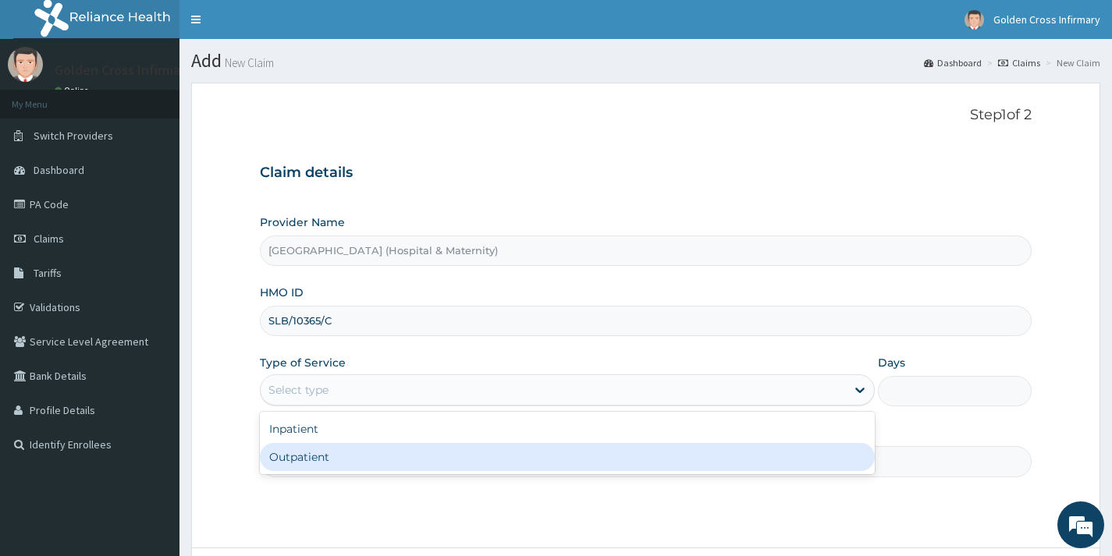
drag, startPoint x: 696, startPoint y: 449, endPoint x: 679, endPoint y: 461, distance: 21.2
click at [690, 452] on div "Outpatient" at bounding box center [567, 457] width 615 height 28
type input "1"
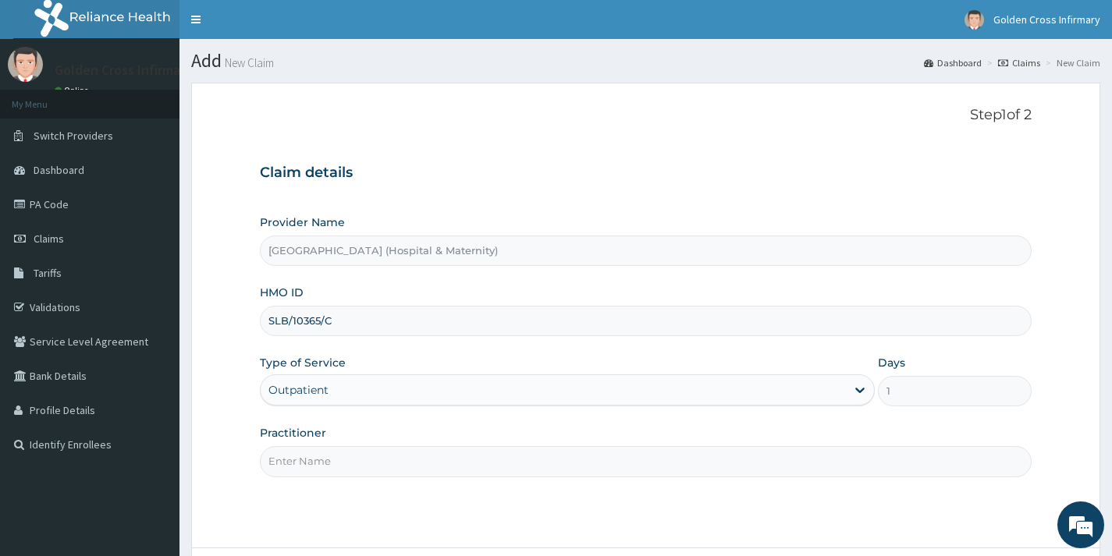
click at [672, 463] on input "Practitioner" at bounding box center [646, 461] width 772 height 30
type input "DR EMMA OKHAIDE"
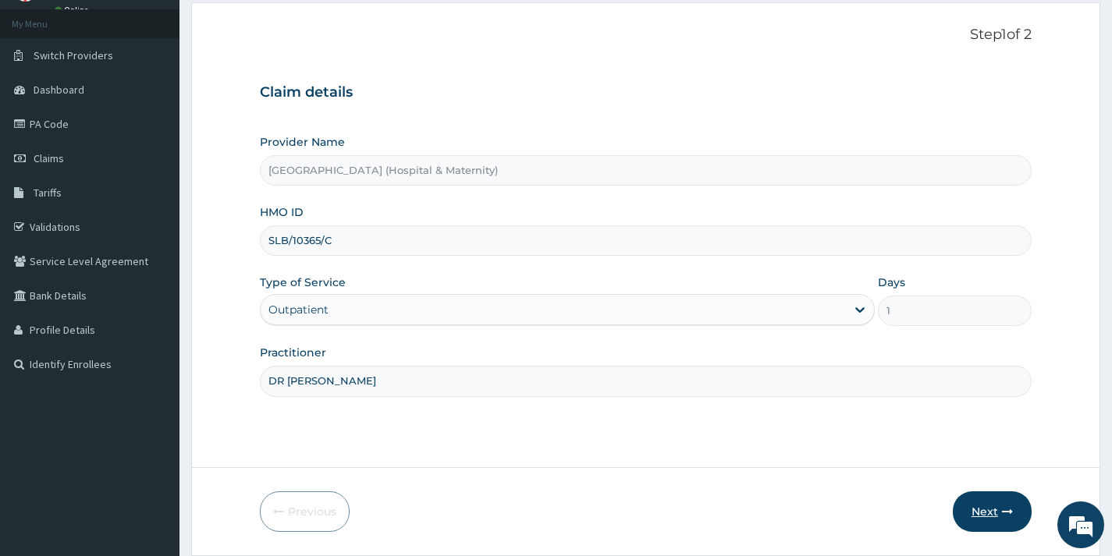
scroll to position [132, 0]
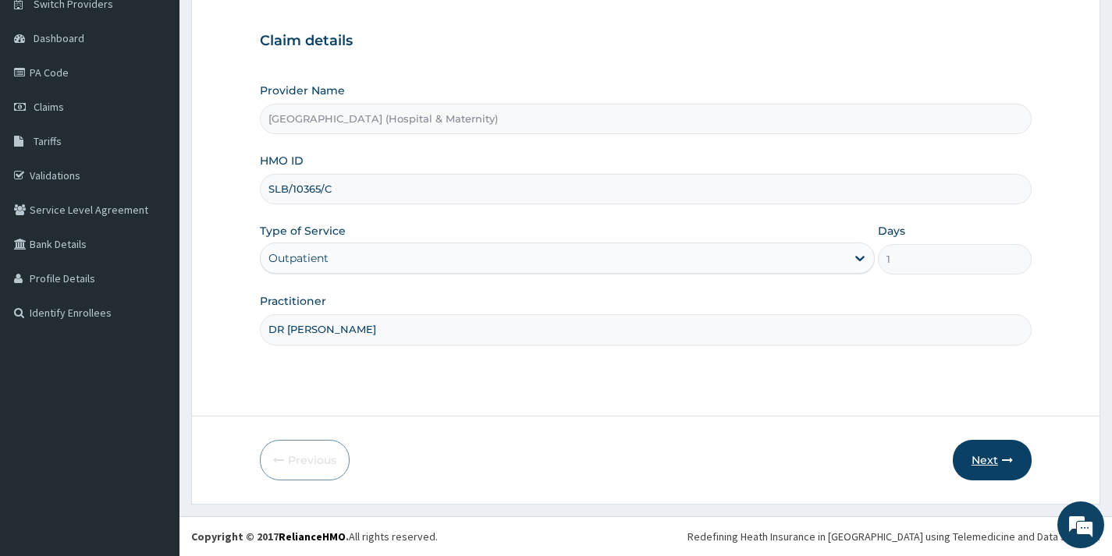
click at [974, 462] on button "Next" at bounding box center [992, 460] width 79 height 41
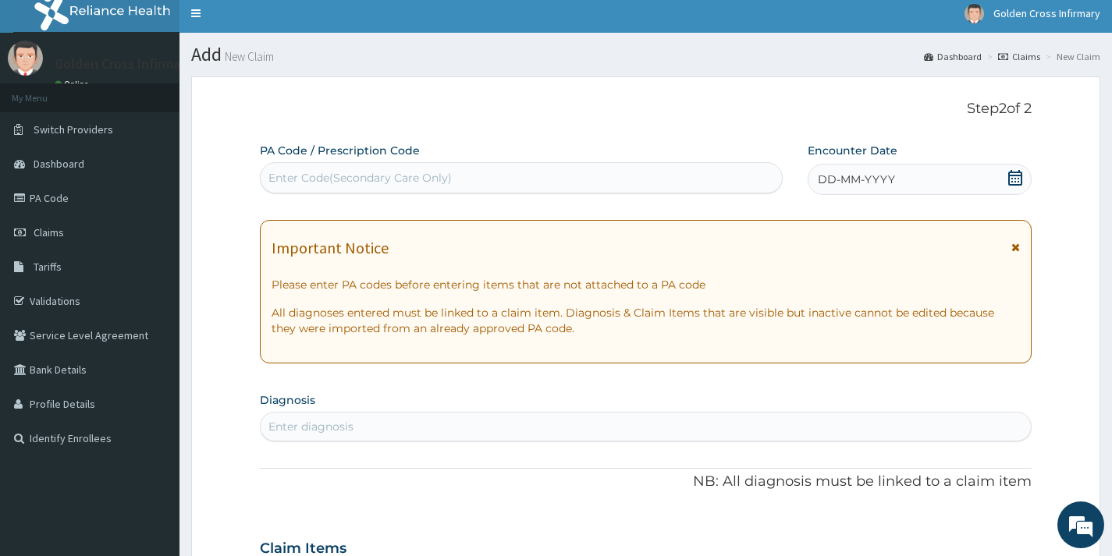
scroll to position [0, 0]
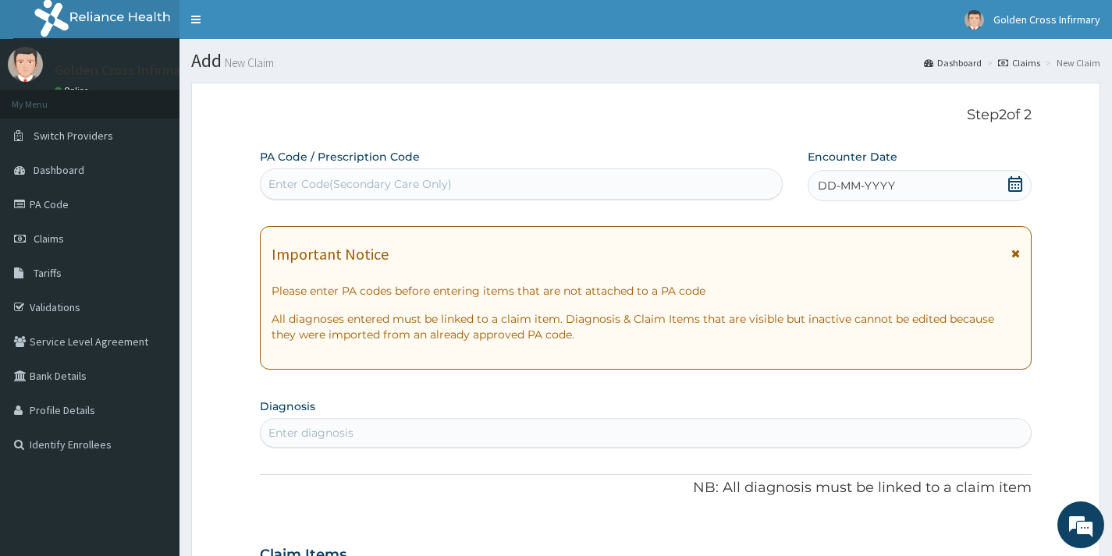
click at [1018, 183] on icon at bounding box center [1015, 184] width 16 height 16
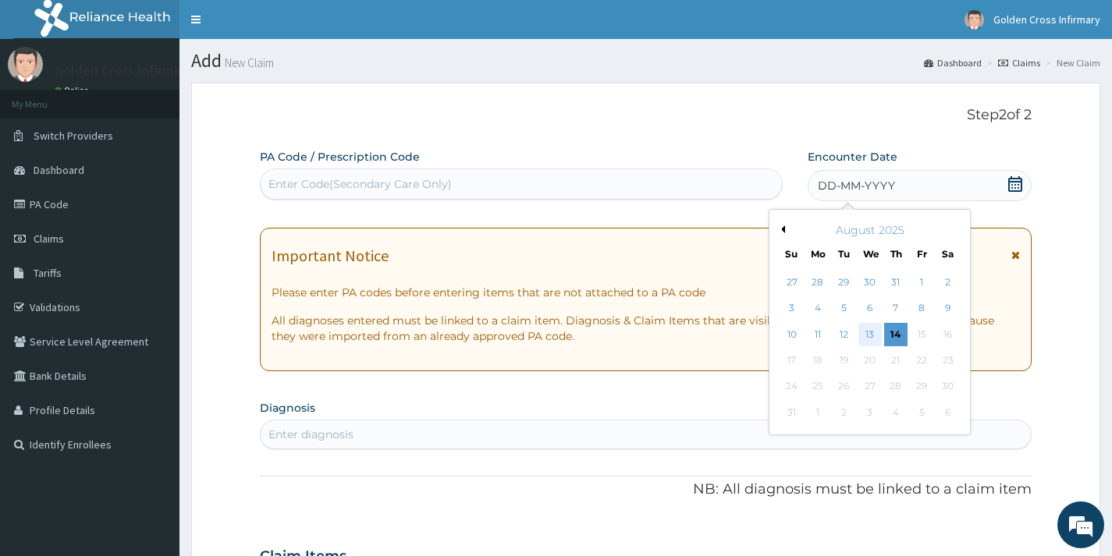
click at [869, 338] on div "13" at bounding box center [868, 334] width 23 height 23
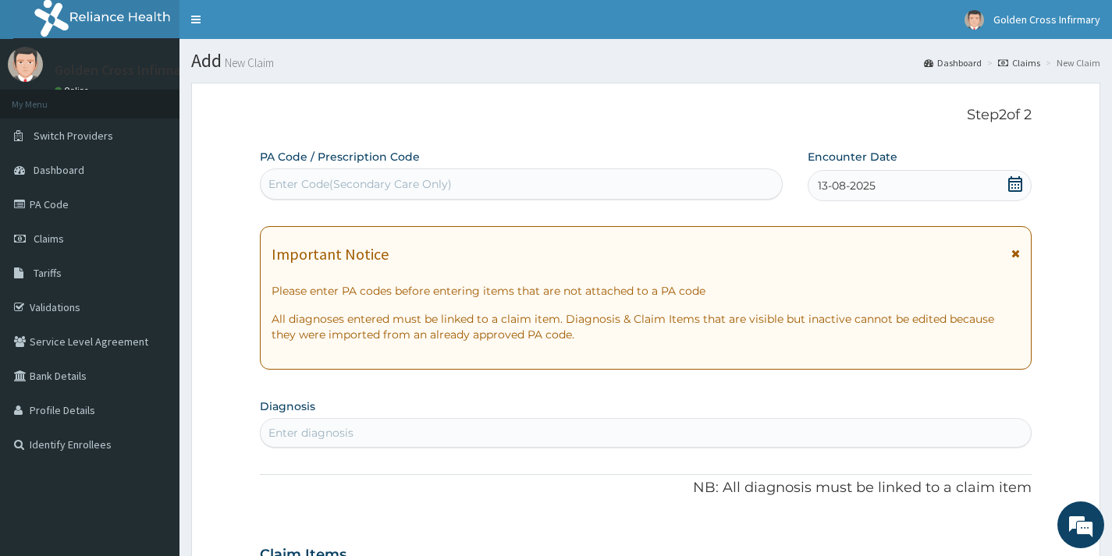
click at [679, 423] on div "Enter diagnosis" at bounding box center [646, 433] width 770 height 25
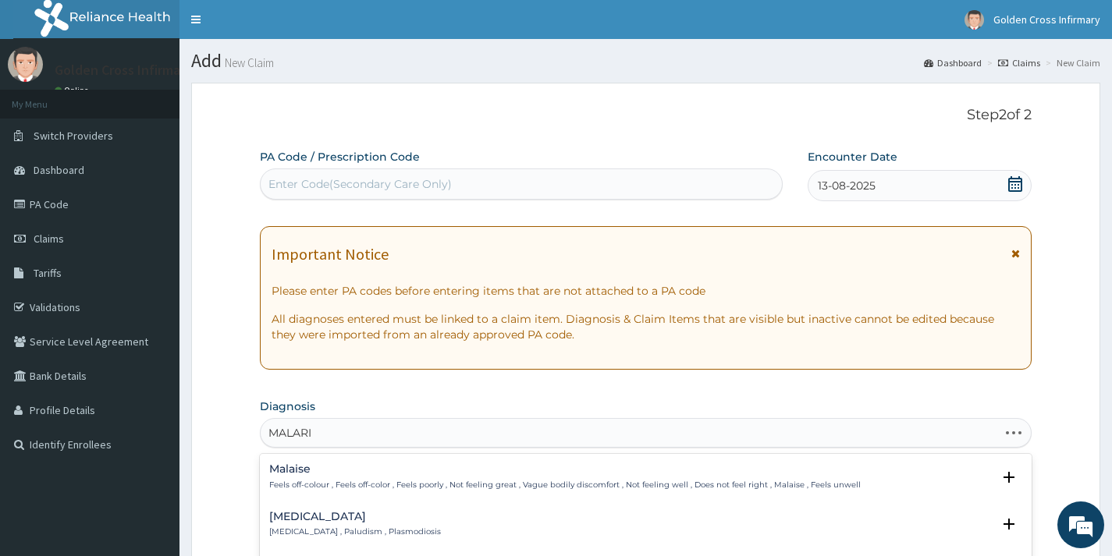
type input "MALARIA"
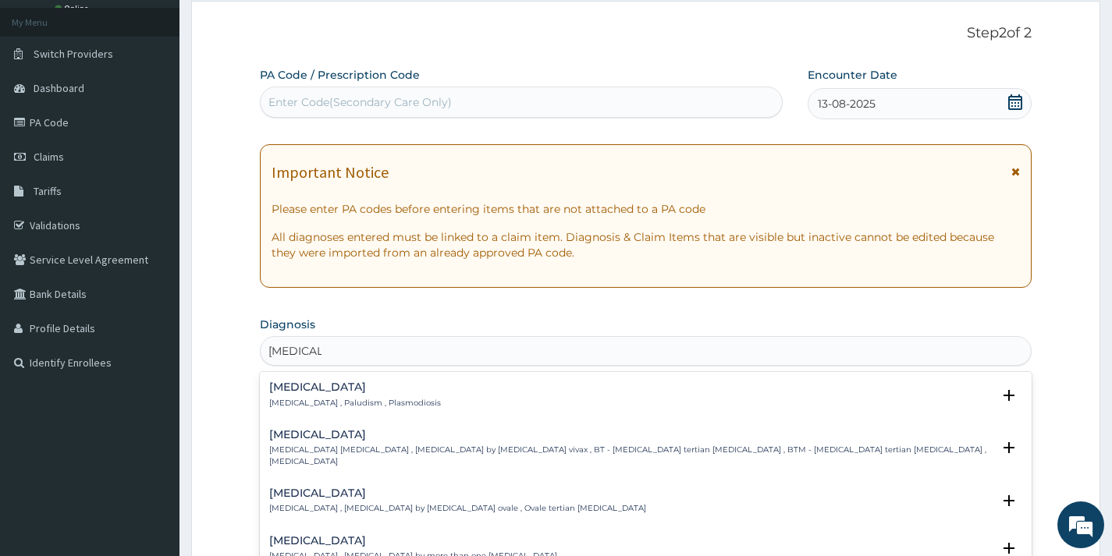
scroll to position [156, 0]
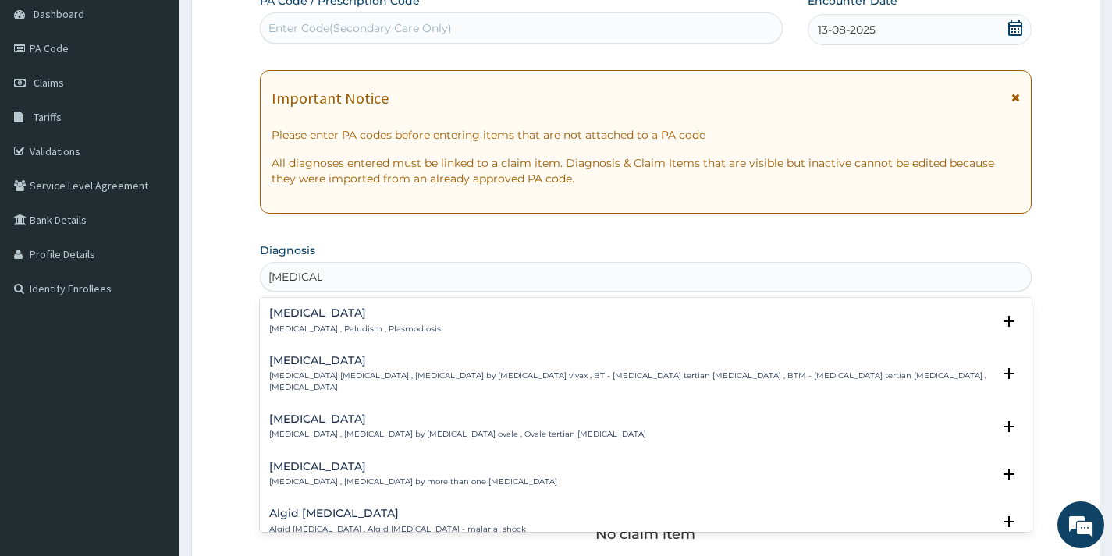
click at [325, 325] on p "Malaria , Paludism , Plasmodiosis" at bounding box center [355, 329] width 172 height 11
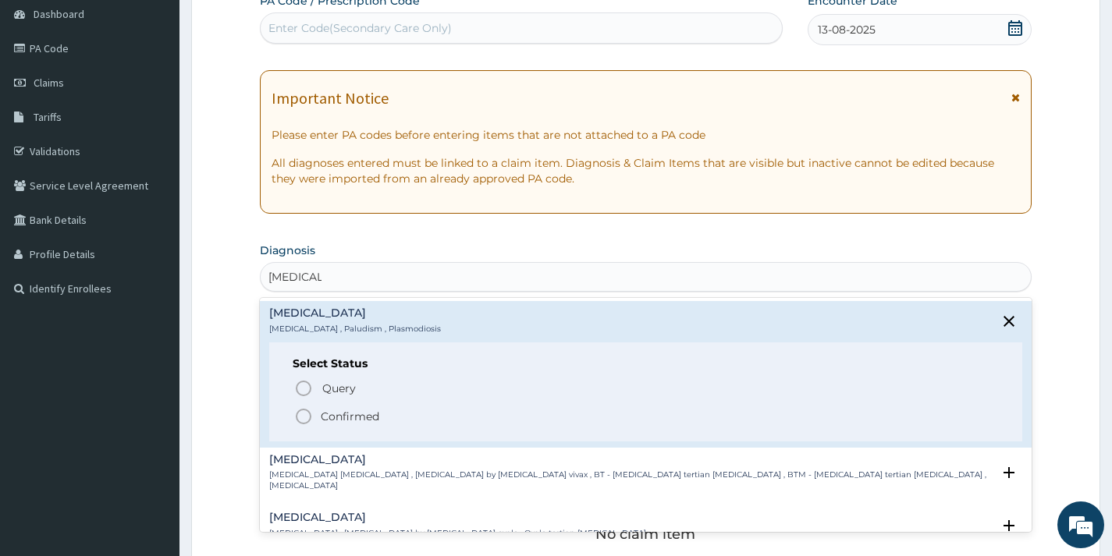
click at [321, 410] on p "Confirmed" at bounding box center [350, 417] width 59 height 16
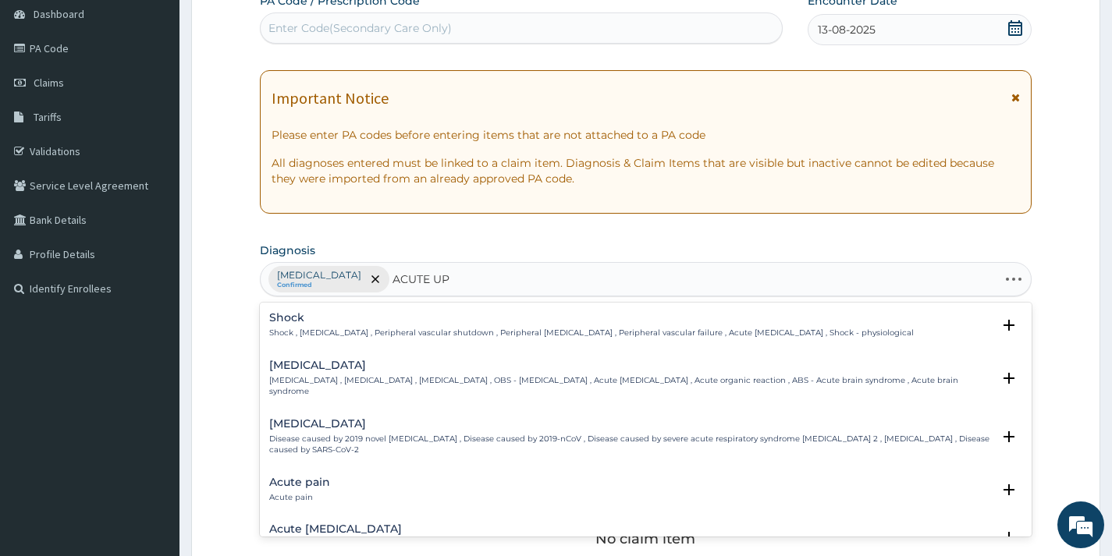
type input "ACUTE UPP"
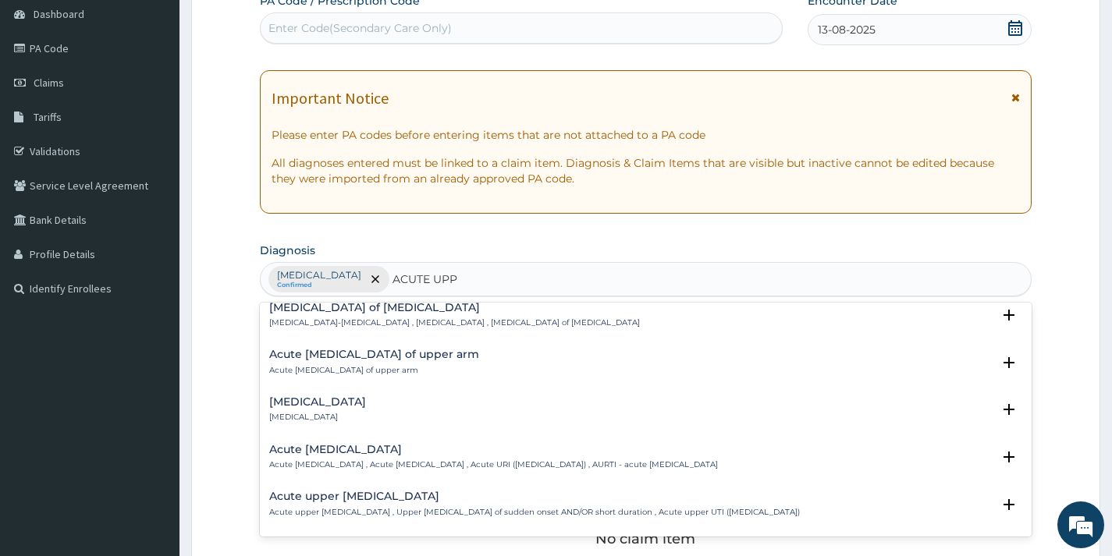
scroll to position [78, 0]
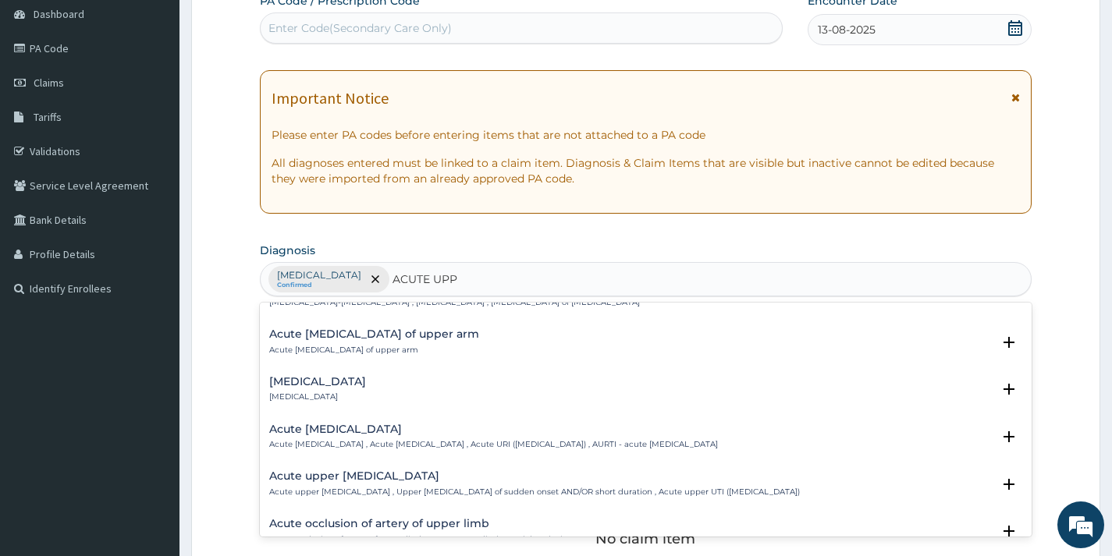
click at [367, 431] on h4 "Acute upper respiratory infection" at bounding box center [493, 430] width 449 height 12
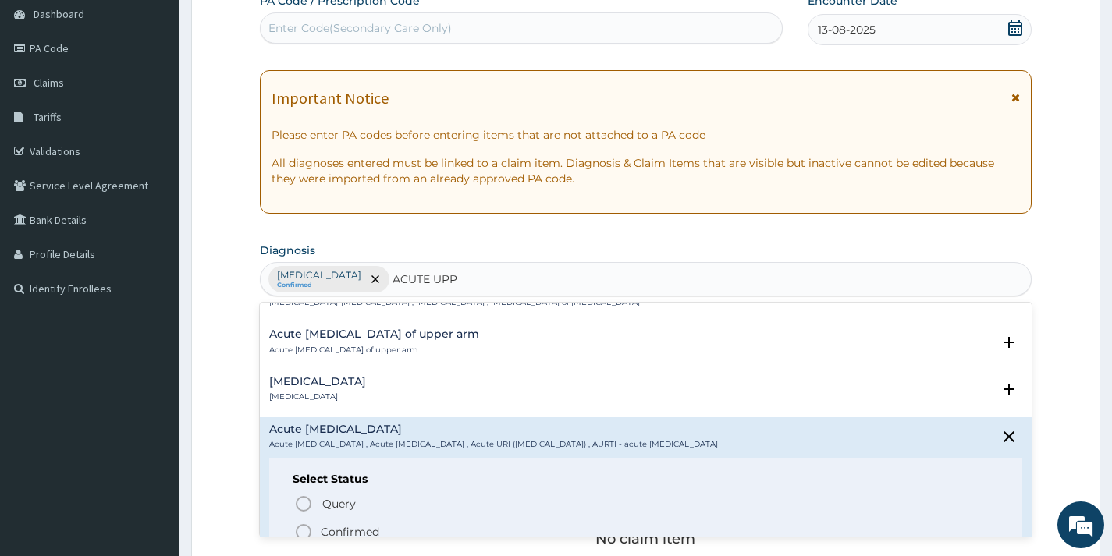
click at [352, 523] on span "Confirmed" at bounding box center [646, 532] width 704 height 19
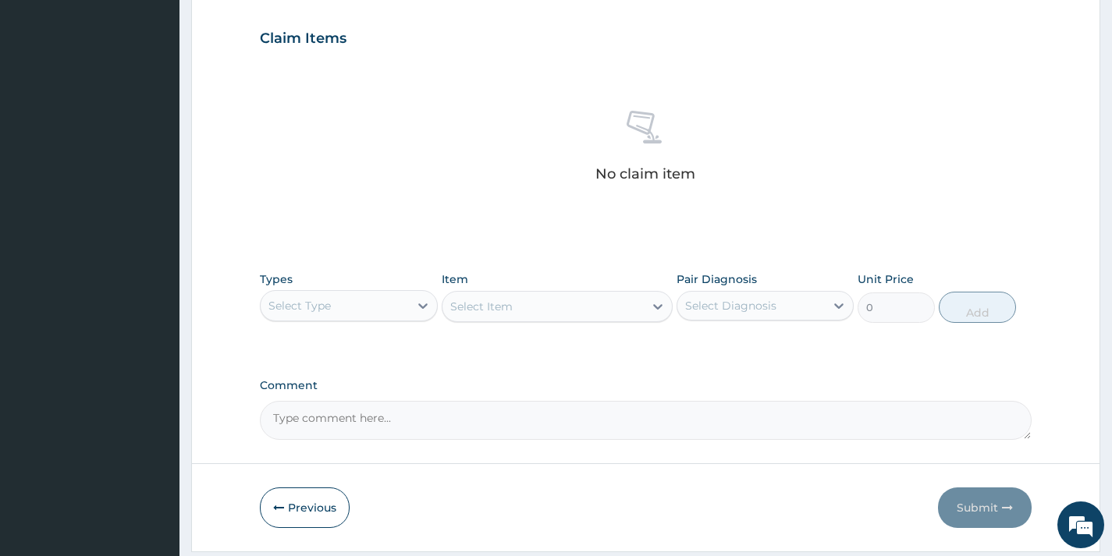
scroll to position [569, 0]
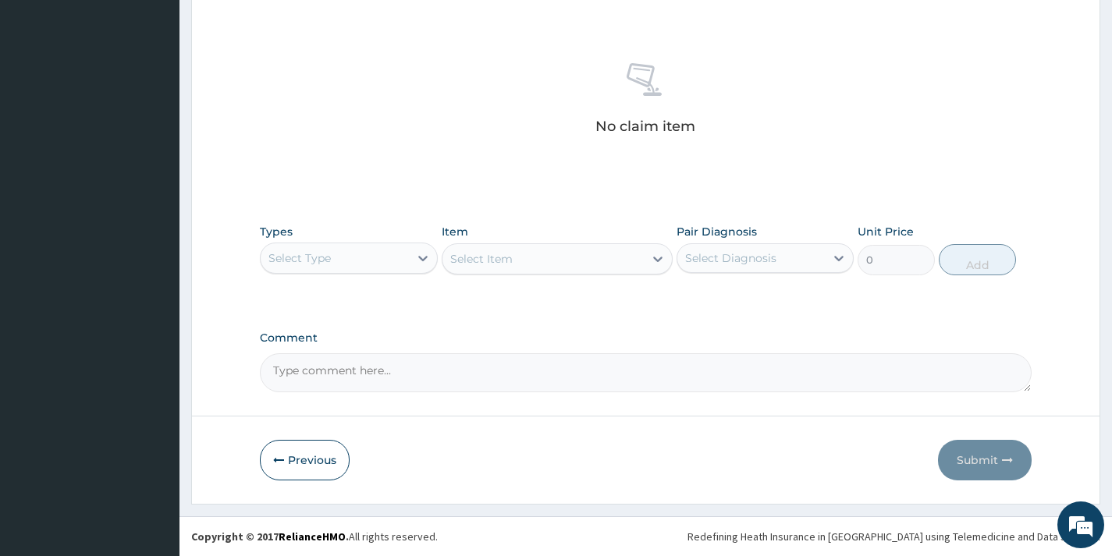
click at [384, 251] on div "Select Type" at bounding box center [334, 258] width 147 height 25
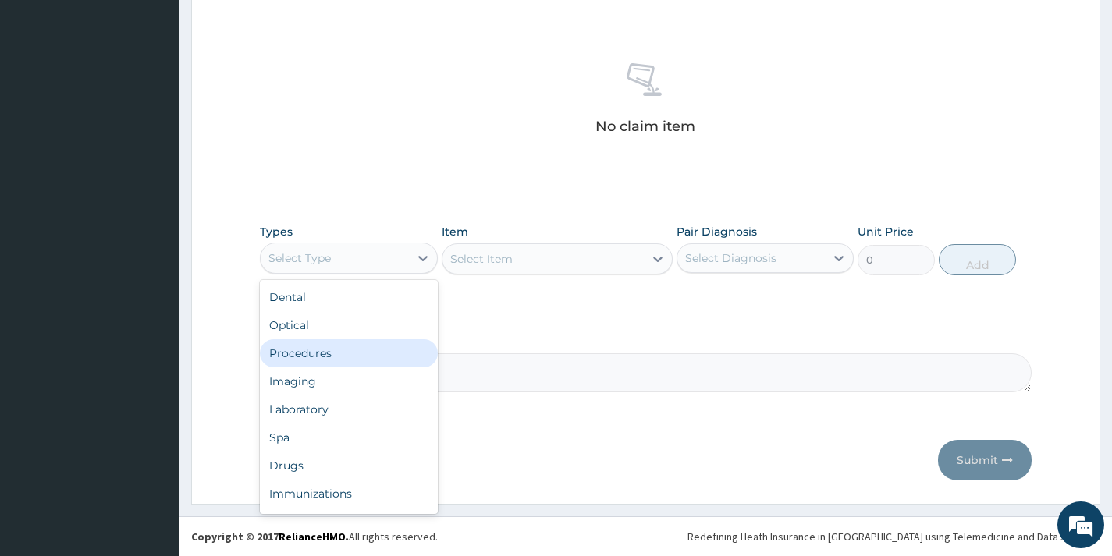
click at [353, 360] on div "Procedures" at bounding box center [348, 353] width 177 height 28
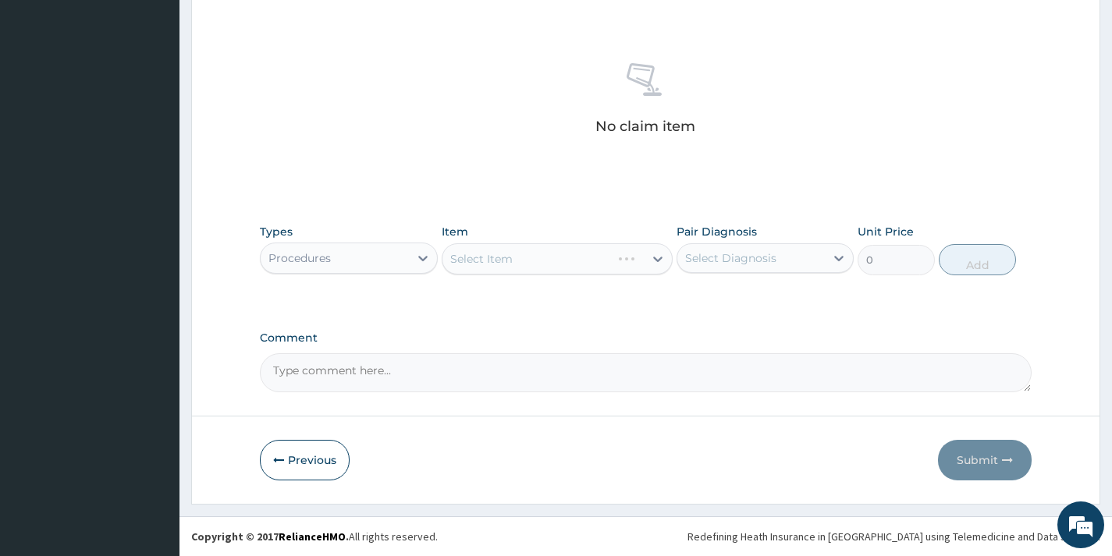
click at [571, 265] on div "Select Item" at bounding box center [558, 258] width 232 height 31
click at [571, 265] on div "Select Item" at bounding box center [543, 259] width 202 height 25
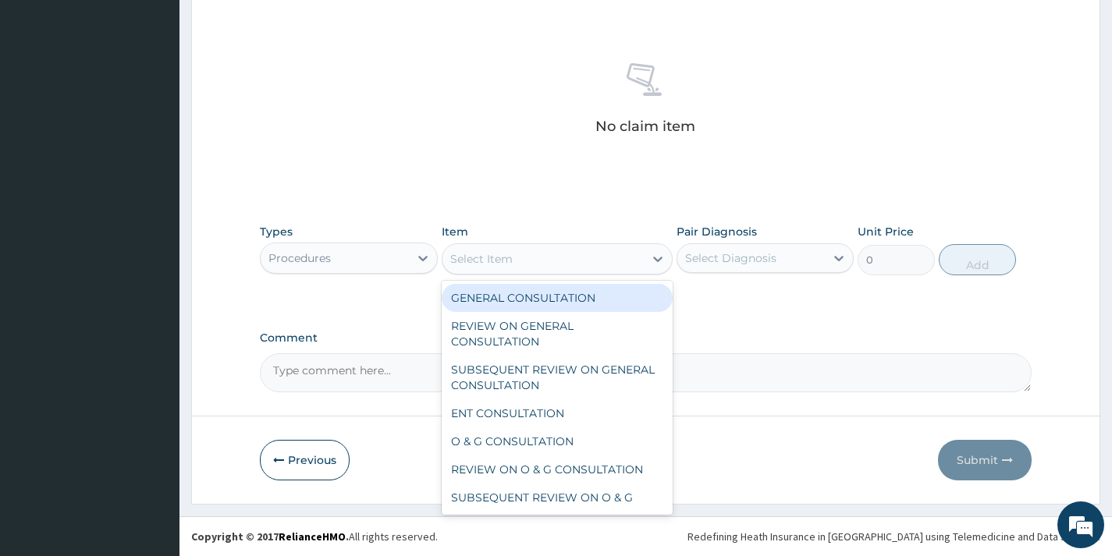
drag, startPoint x: 582, startPoint y: 303, endPoint x: 641, endPoint y: 295, distance: 59.0
click at [583, 303] on div "GENERAL CONSULTATION" at bounding box center [558, 298] width 232 height 28
type input "2000"
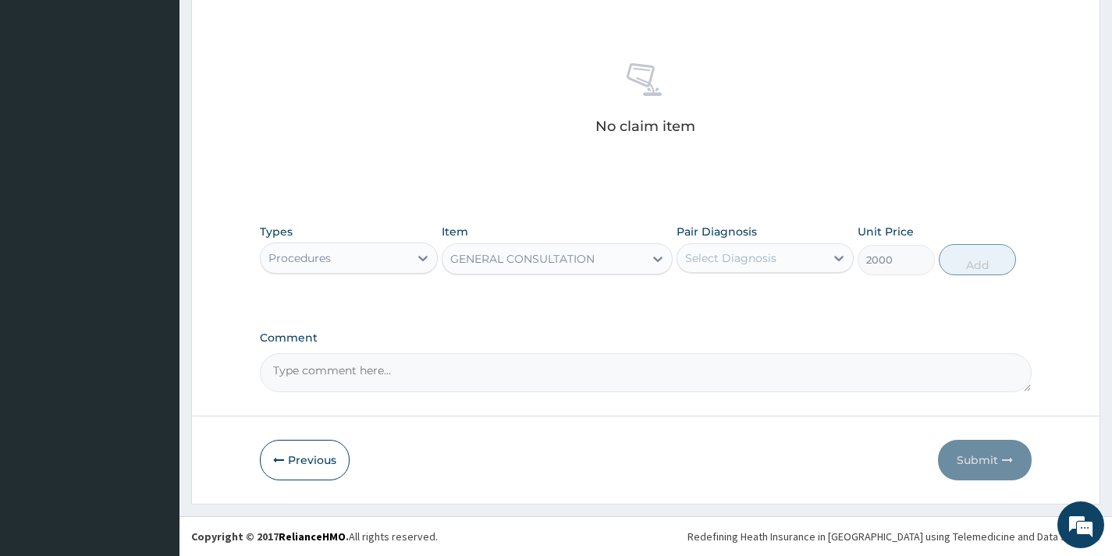
click at [765, 262] on div "Select Diagnosis" at bounding box center [730, 258] width 91 height 16
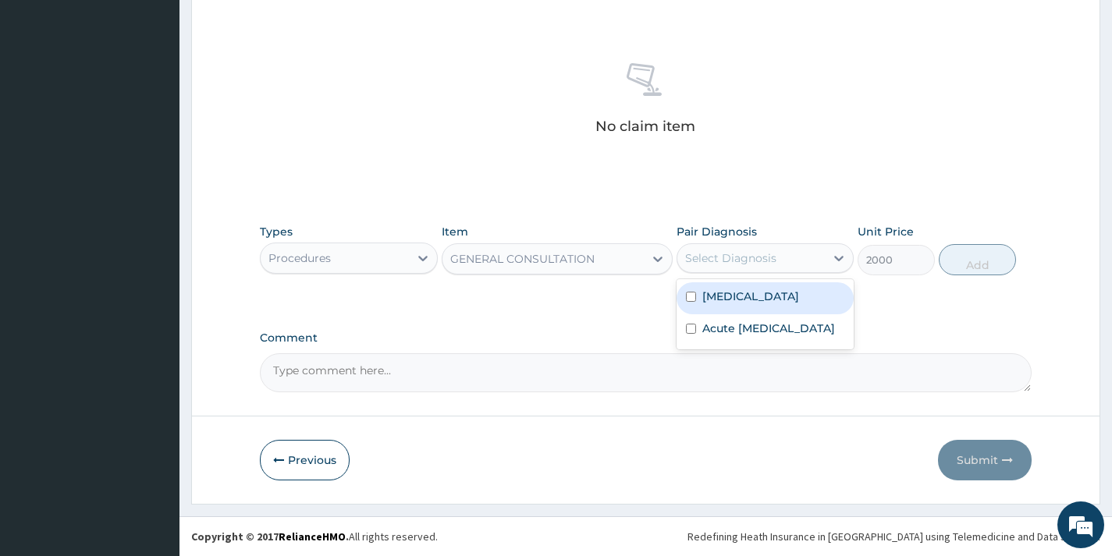
click at [767, 305] on div "Malaria" at bounding box center [764, 298] width 177 height 32
checkbox input "true"
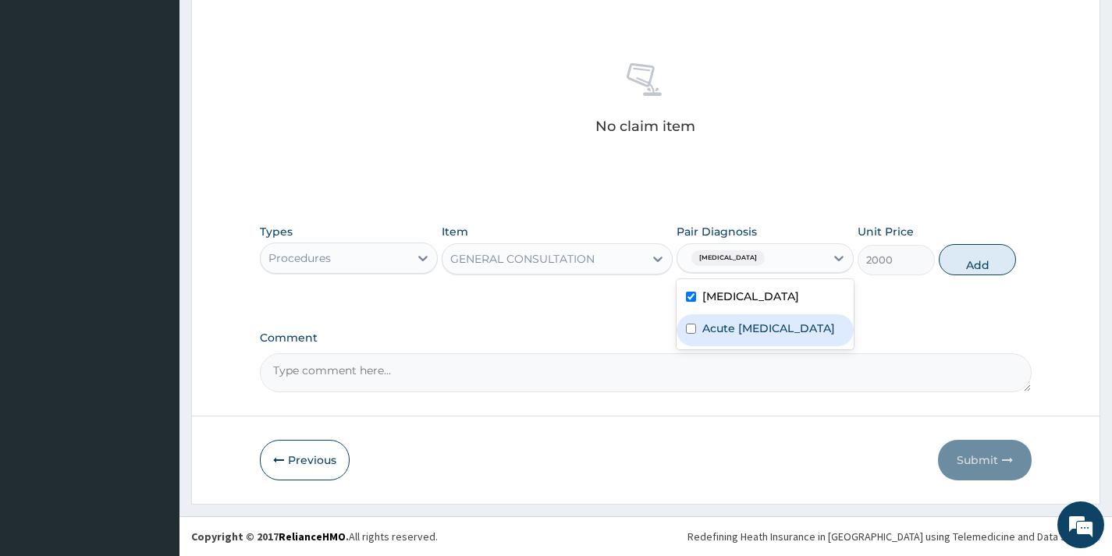
click at [771, 333] on label "Acute upper respiratory infection" at bounding box center [768, 329] width 133 height 16
checkbox input "true"
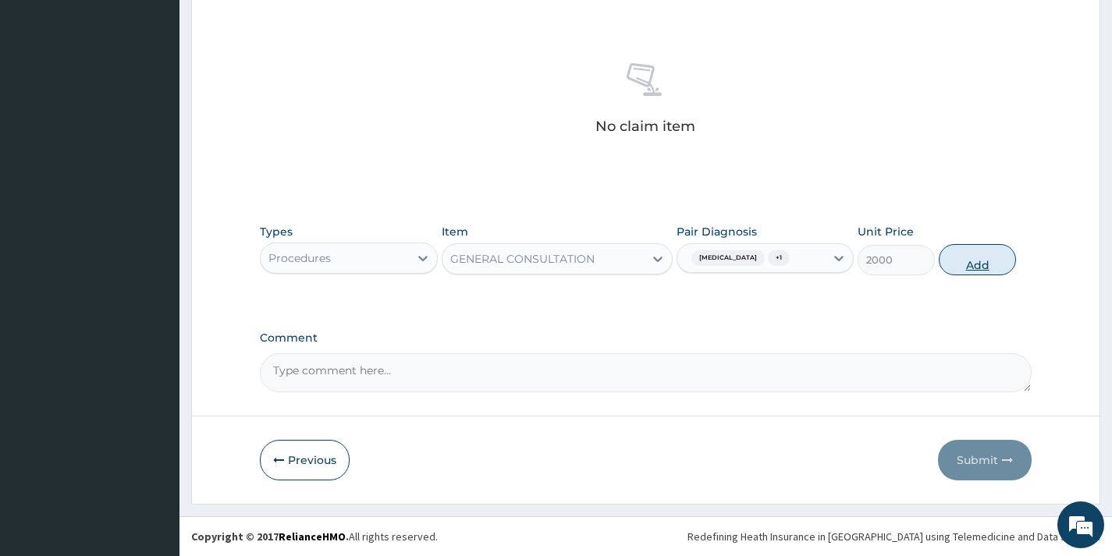
click at [987, 266] on button "Add" at bounding box center [977, 259] width 77 height 31
type input "0"
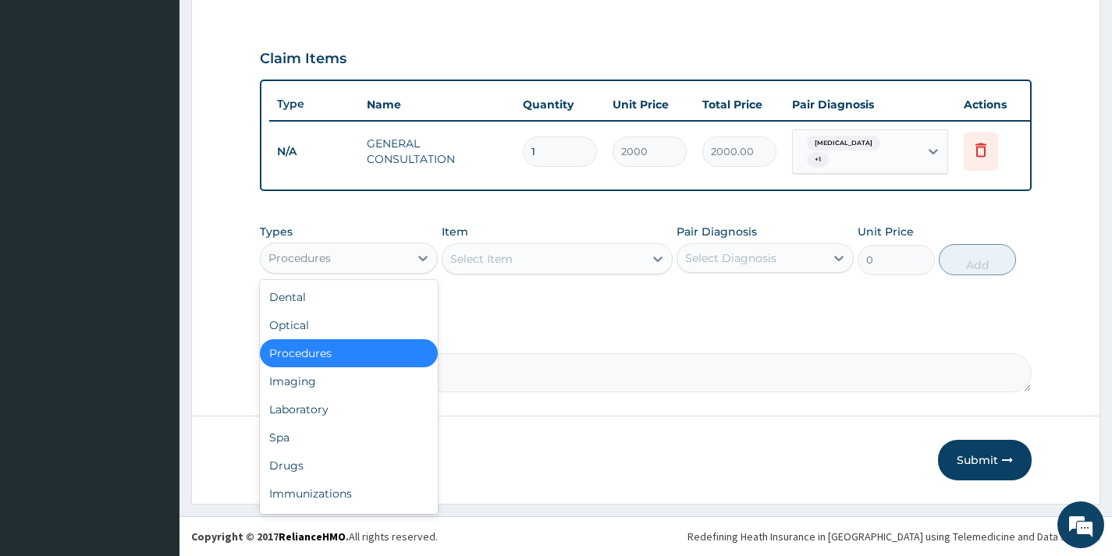
drag, startPoint x: 382, startPoint y: 259, endPoint x: 374, endPoint y: 335, distance: 76.9
click at [381, 261] on div "Procedures" at bounding box center [334, 258] width 147 height 25
click at [350, 475] on div "Drugs" at bounding box center [348, 466] width 177 height 28
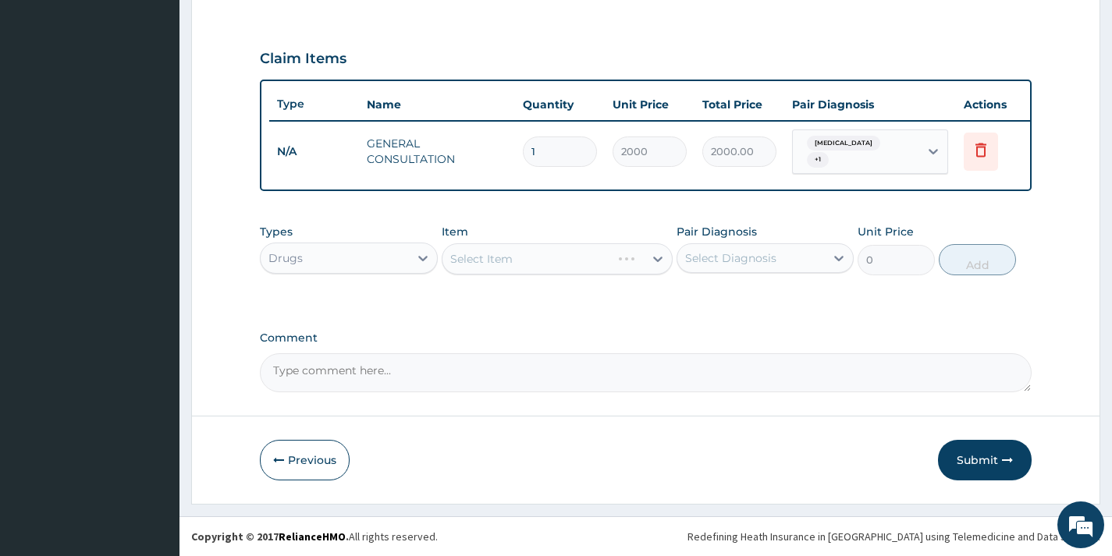
click at [525, 254] on div "Select Item" at bounding box center [558, 258] width 232 height 31
click at [526, 275] on div "Item Select Item" at bounding box center [558, 249] width 232 height 51
click at [535, 264] on div "Select Item" at bounding box center [543, 259] width 202 height 25
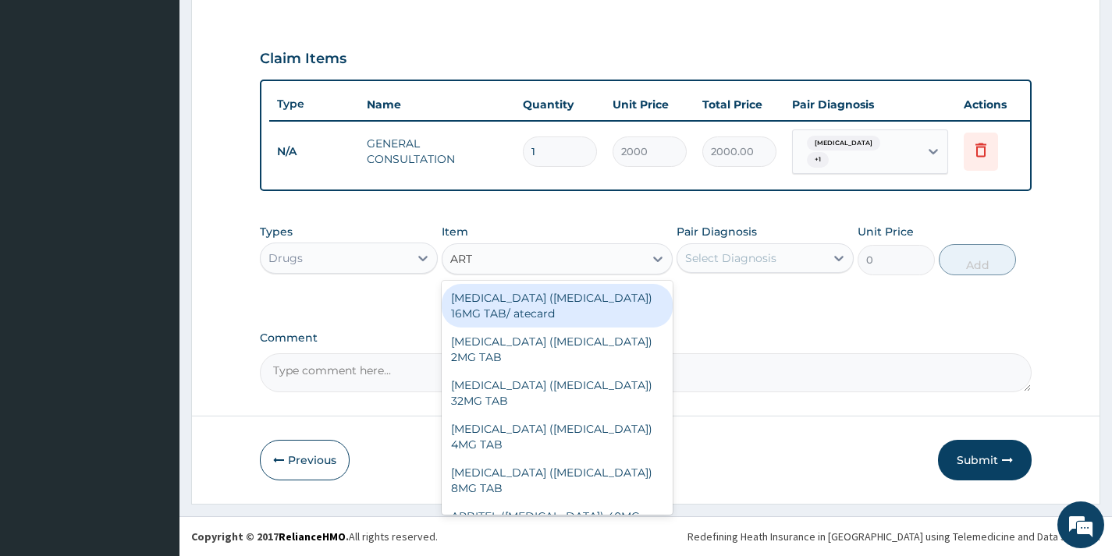
type input "ARTE"
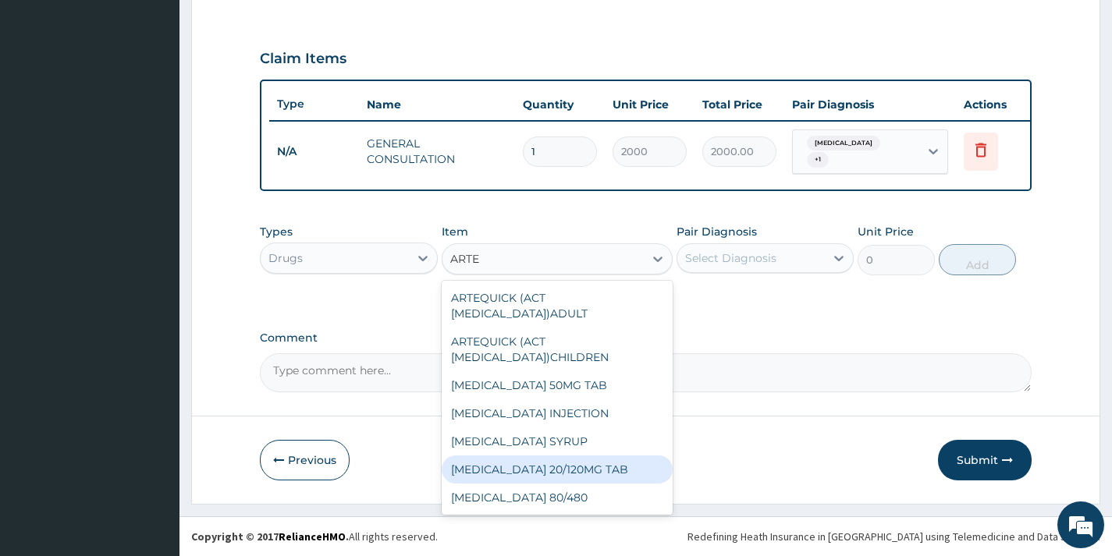
drag, startPoint x: 550, startPoint y: 459, endPoint x: 585, endPoint y: 437, distance: 41.3
click at [552, 457] on div "COARTEM 20/120MG TAB" at bounding box center [558, 470] width 232 height 28
type input "108"
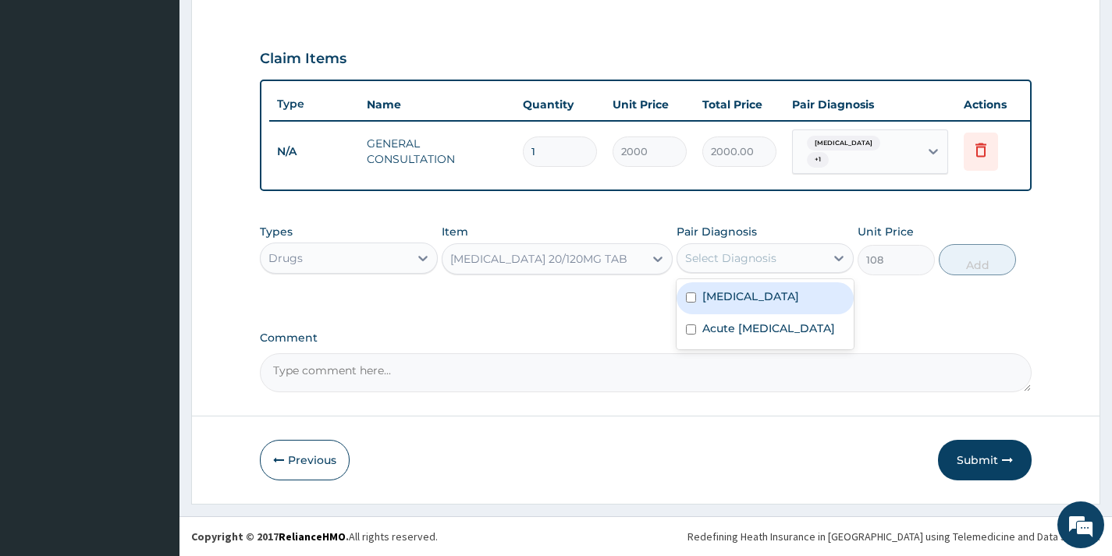
drag, startPoint x: 788, startPoint y: 255, endPoint x: 814, endPoint y: 279, distance: 35.3
click at [789, 255] on div "Select Diagnosis" at bounding box center [750, 258] width 147 height 25
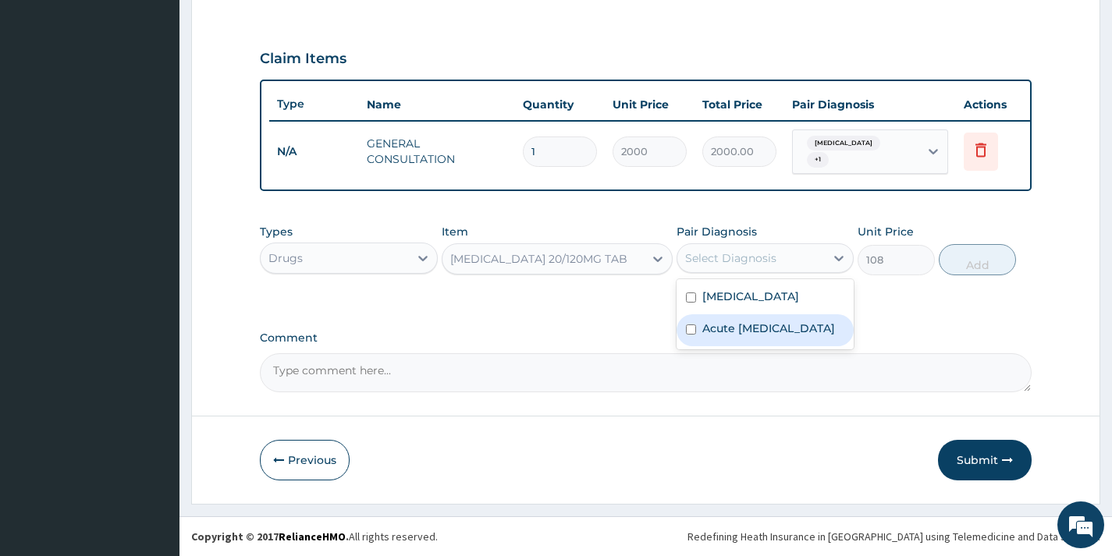
drag, startPoint x: 797, startPoint y: 315, endPoint x: 804, endPoint y: 303, distance: 14.3
click at [801, 308] on div "Malaria Acute upper respiratory infection" at bounding box center [764, 314] width 177 height 70
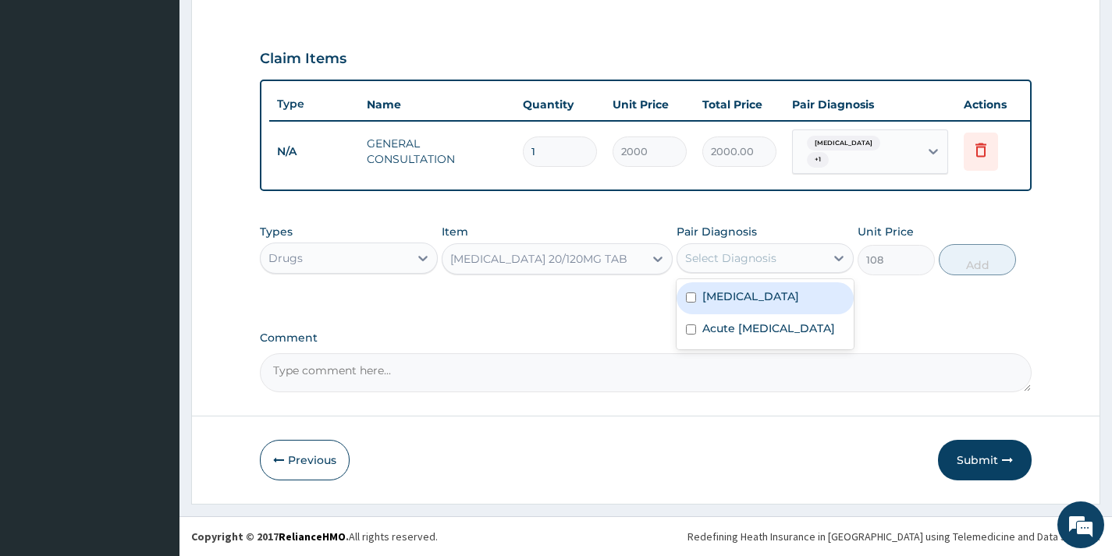
click at [810, 294] on div "Malaria" at bounding box center [764, 298] width 177 height 32
checkbox input "true"
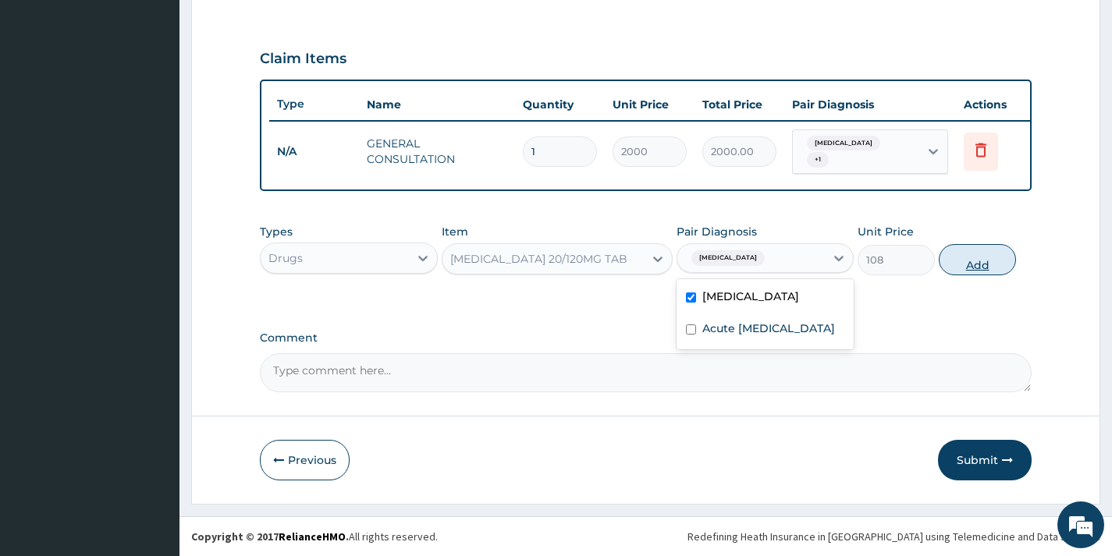
click at [972, 262] on button "Add" at bounding box center [977, 259] width 77 height 31
type input "0"
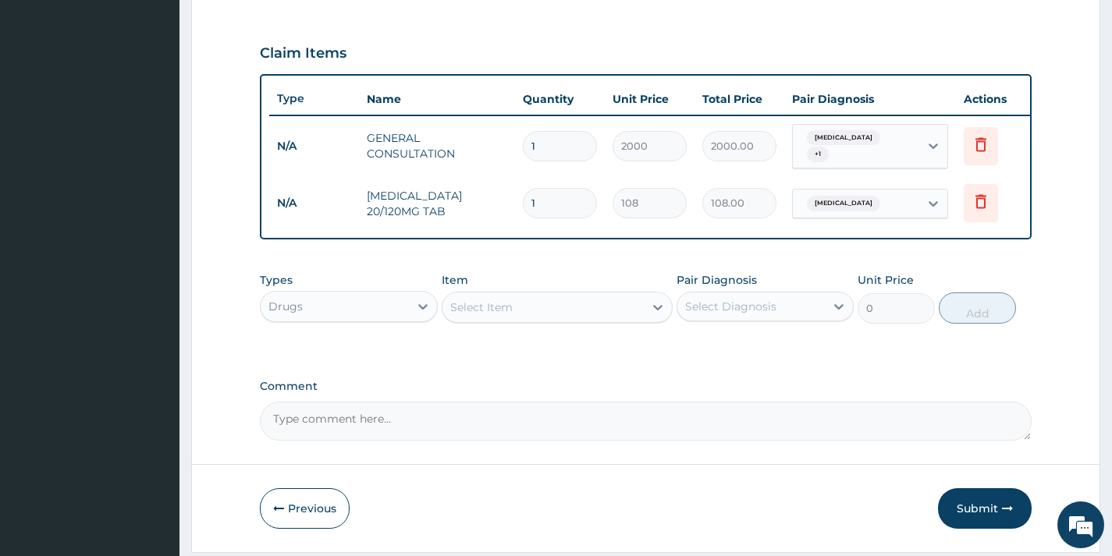
click at [536, 202] on input "1" at bounding box center [560, 203] width 74 height 30
click at [534, 201] on input "1" at bounding box center [560, 203] width 74 height 30
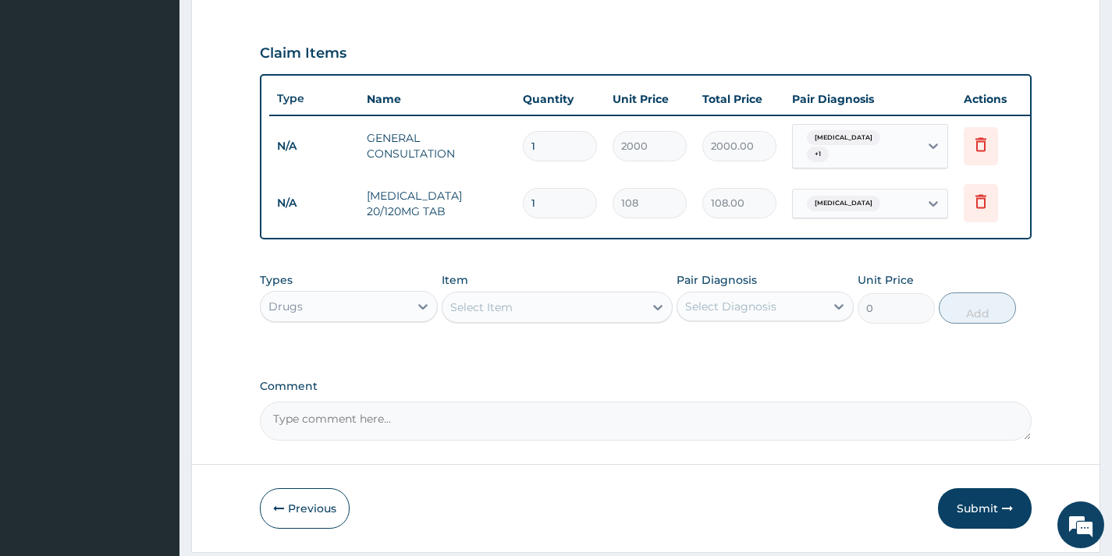
type input "2"
type input "216.00"
type input "24"
type input "2592.00"
type input "24"
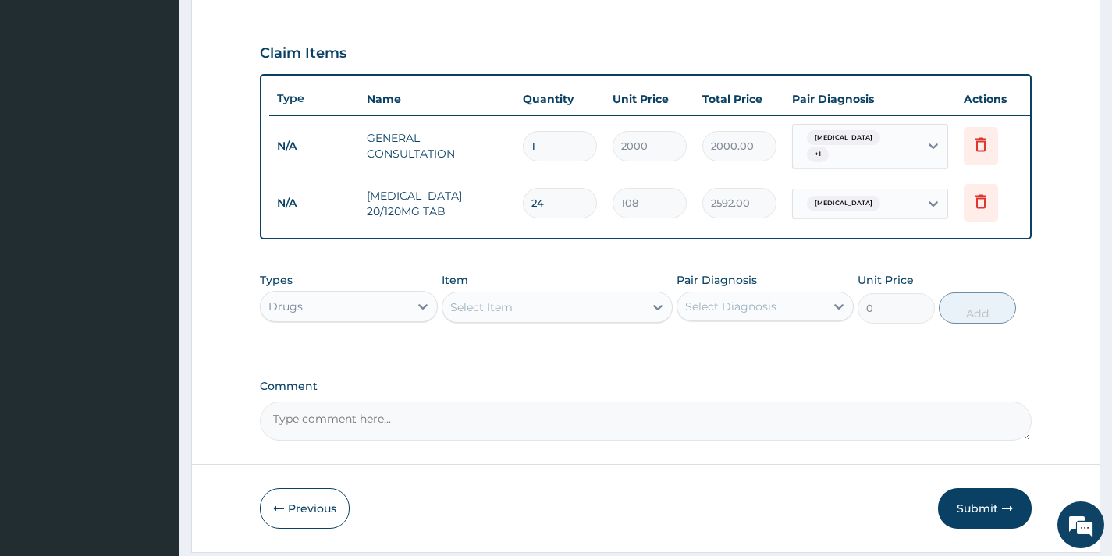
click at [546, 313] on div "Select Item" at bounding box center [543, 307] width 202 height 25
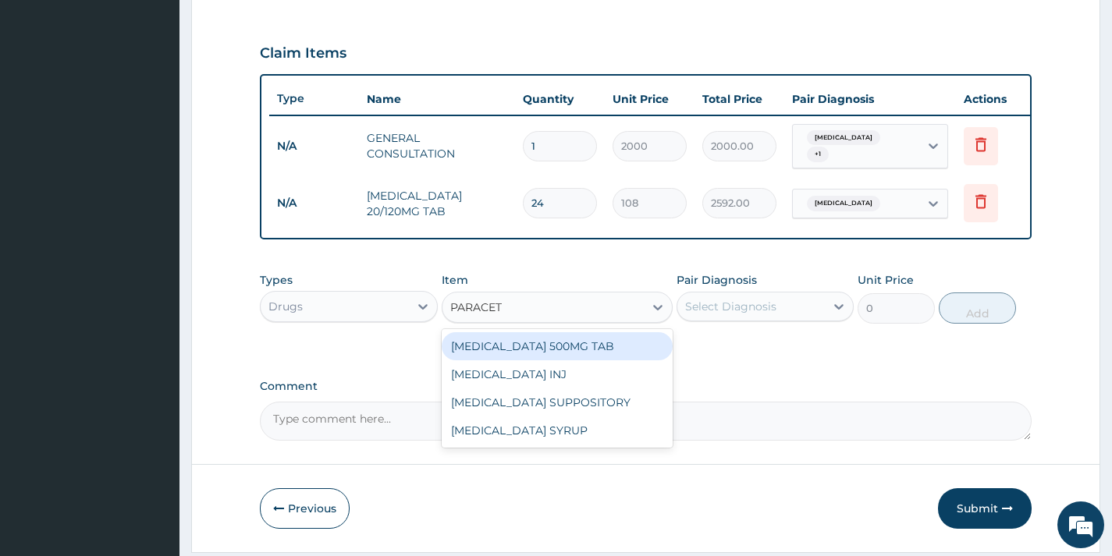
type input "PARACETA"
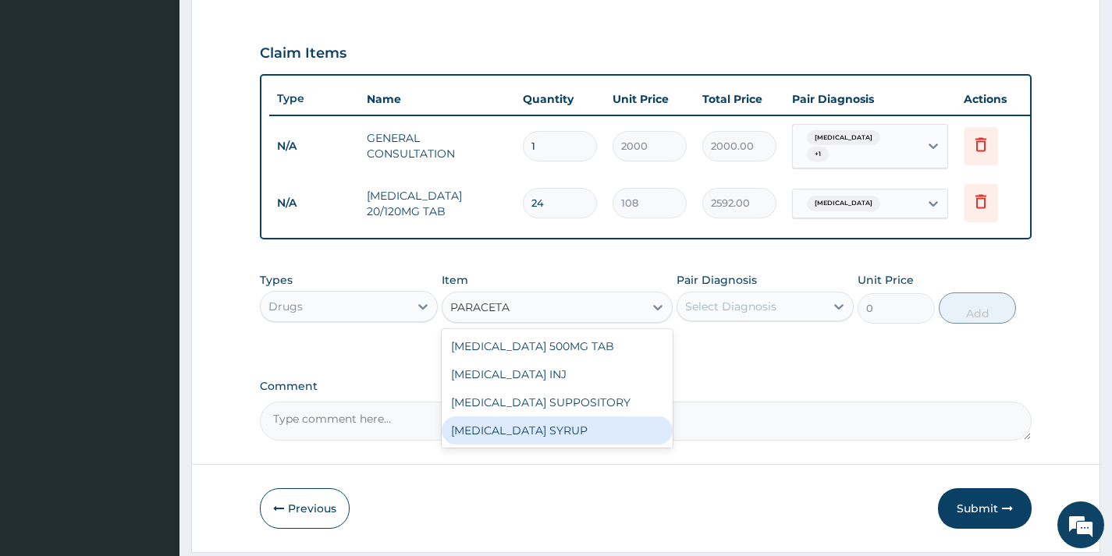
click at [565, 438] on div "PARACETAMOL SYRUP" at bounding box center [558, 431] width 232 height 28
type input "540"
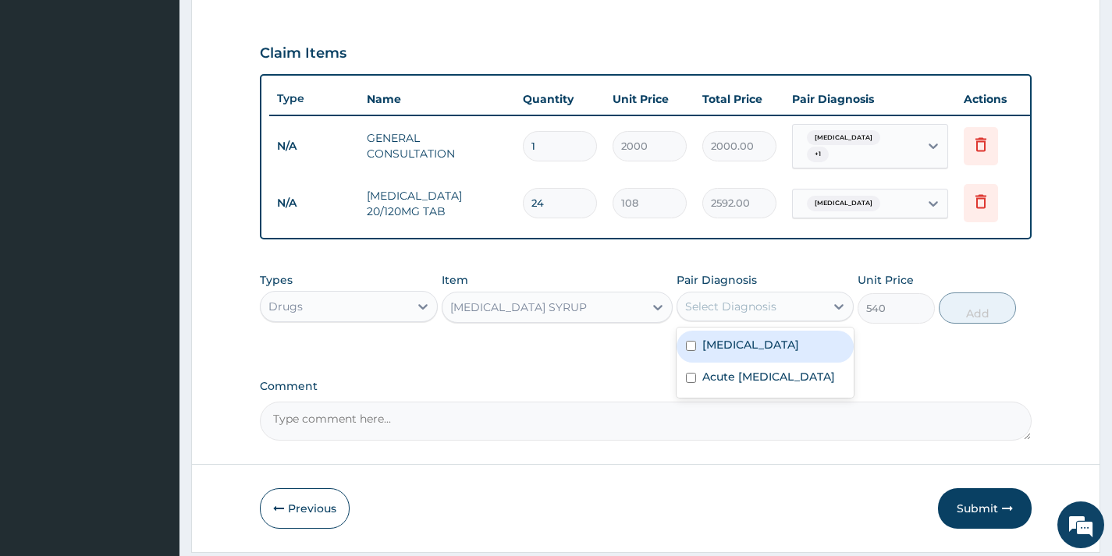
drag, startPoint x: 764, startPoint y: 300, endPoint x: 768, endPoint y: 355, distance: 54.8
click at [765, 300] on div "Select Diagnosis" at bounding box center [750, 306] width 147 height 25
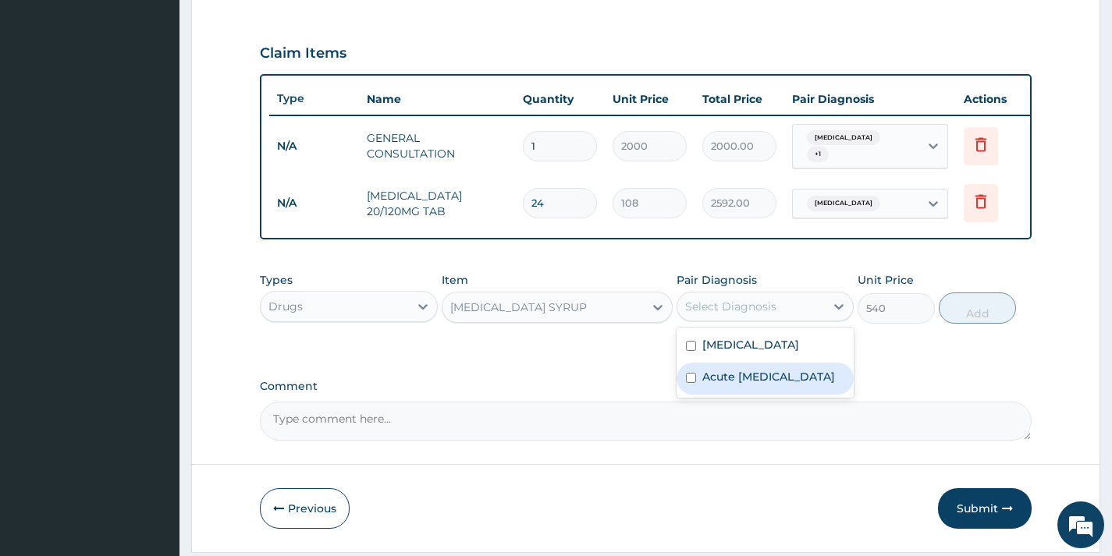
click at [766, 382] on label "Acute upper respiratory infection" at bounding box center [768, 377] width 133 height 16
checkbox input "true"
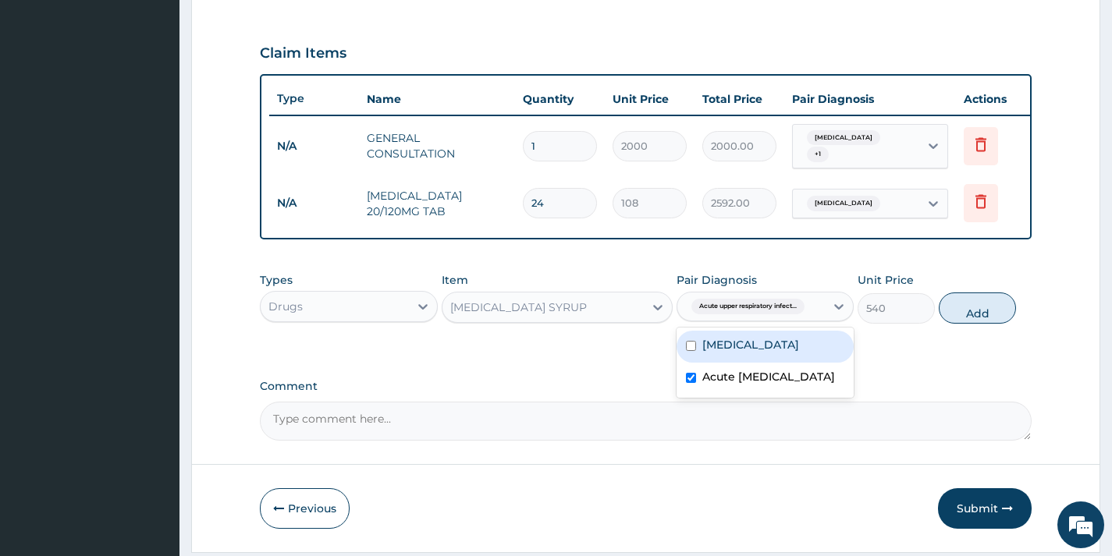
click at [772, 357] on div "Malaria" at bounding box center [764, 347] width 177 height 32
checkbox input "true"
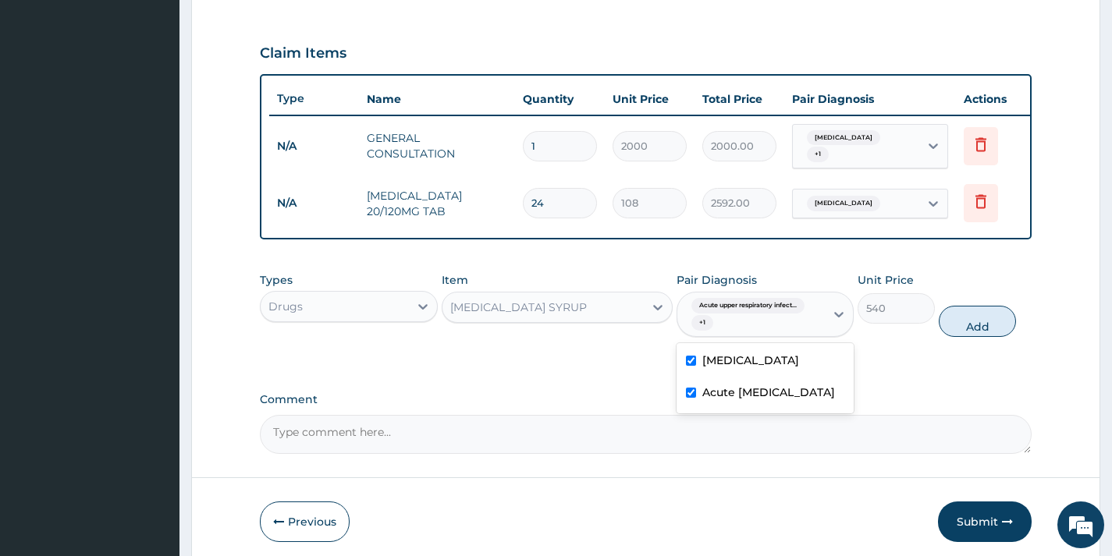
drag, startPoint x: 958, startPoint y: 314, endPoint x: 929, endPoint y: 328, distance: 32.1
click at [960, 314] on button "Add" at bounding box center [977, 321] width 77 height 31
type input "0"
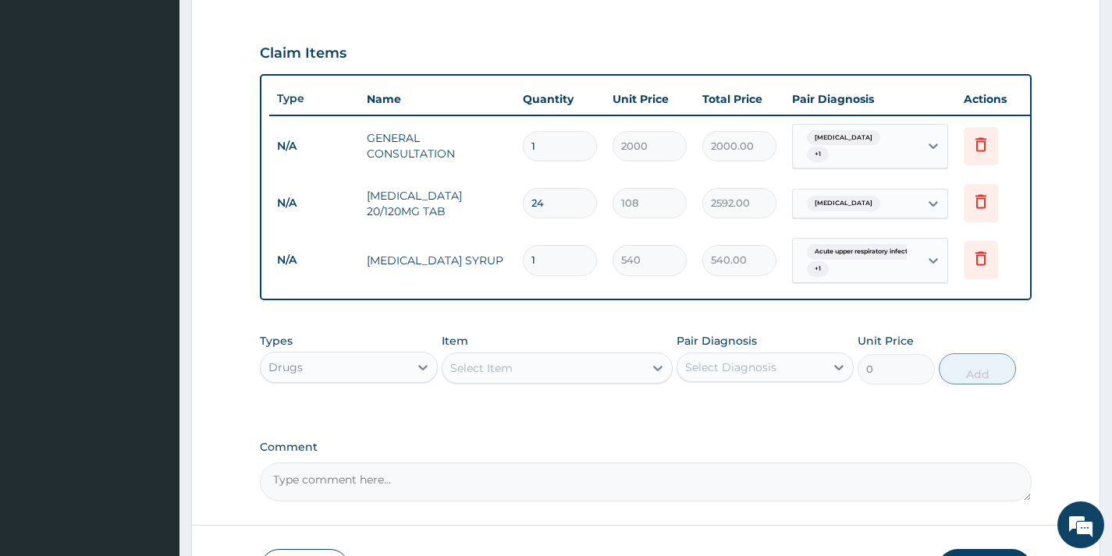
click at [523, 368] on div "Select Item" at bounding box center [543, 368] width 202 height 25
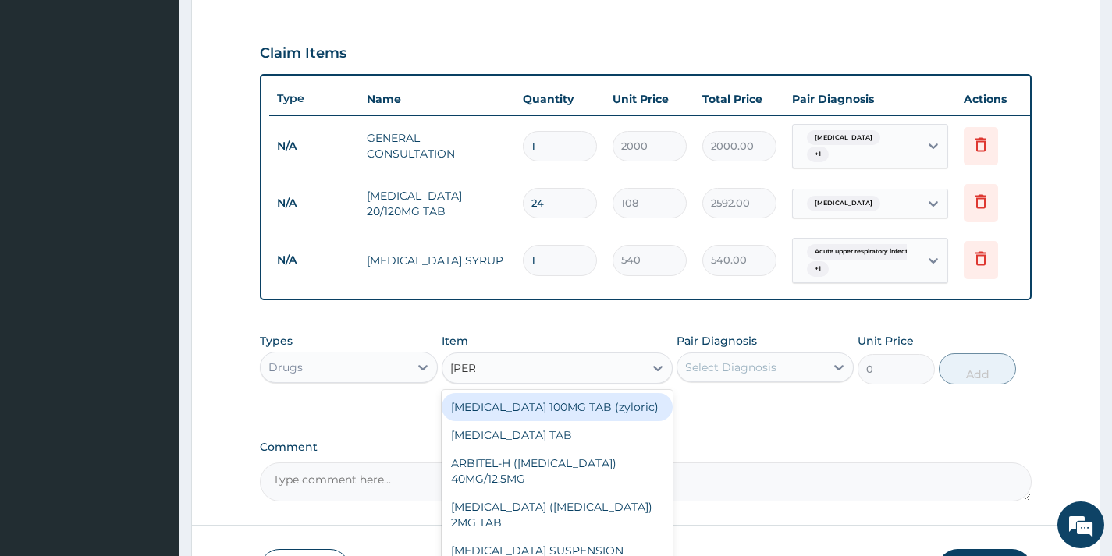
type input "LORAT"
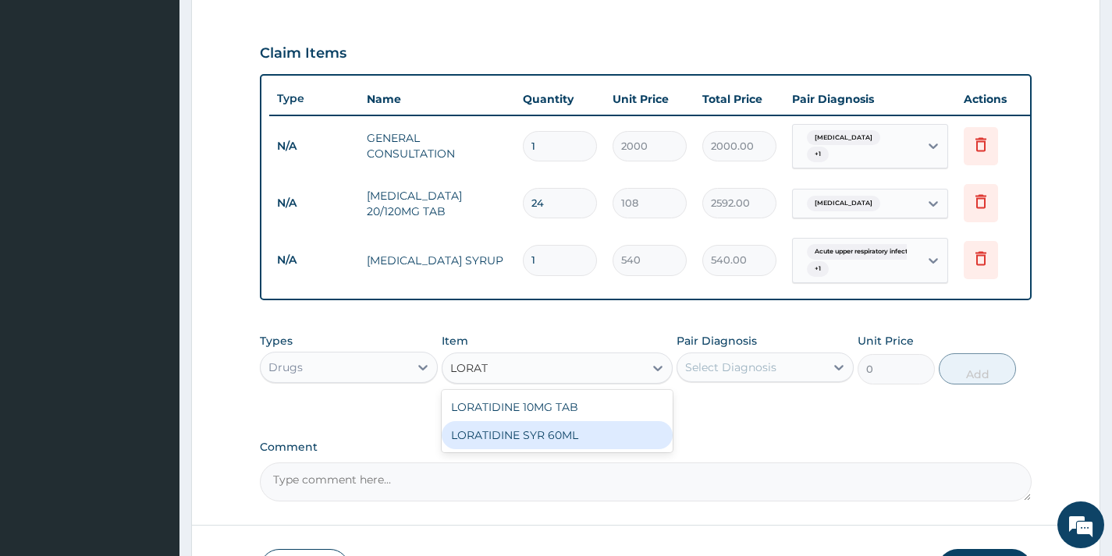
click at [584, 432] on div "LORATIDINE SYR 60ML" at bounding box center [558, 435] width 232 height 28
type input "2520"
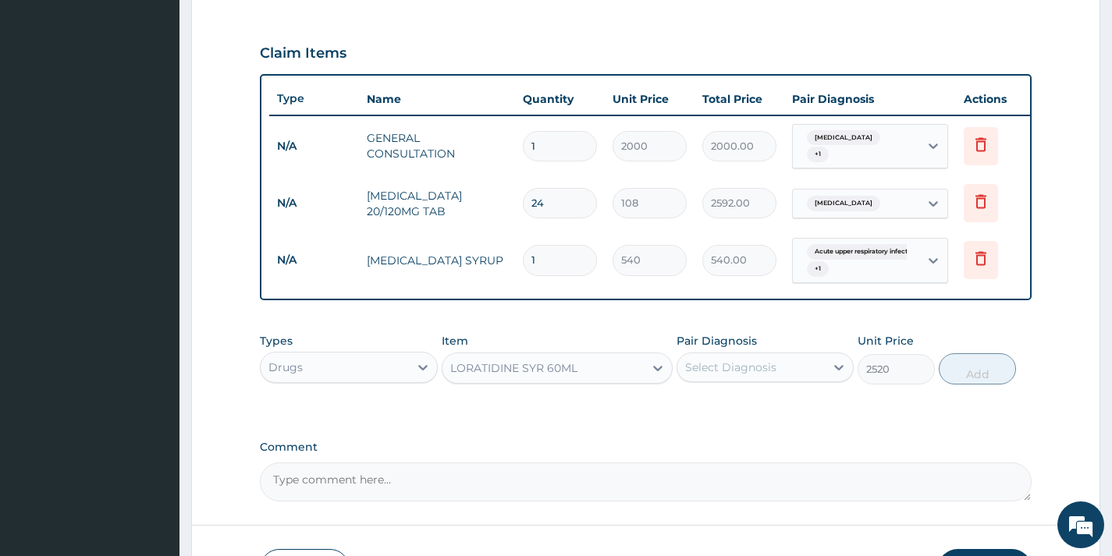
click at [702, 375] on div "Select Diagnosis" at bounding box center [730, 368] width 91 height 16
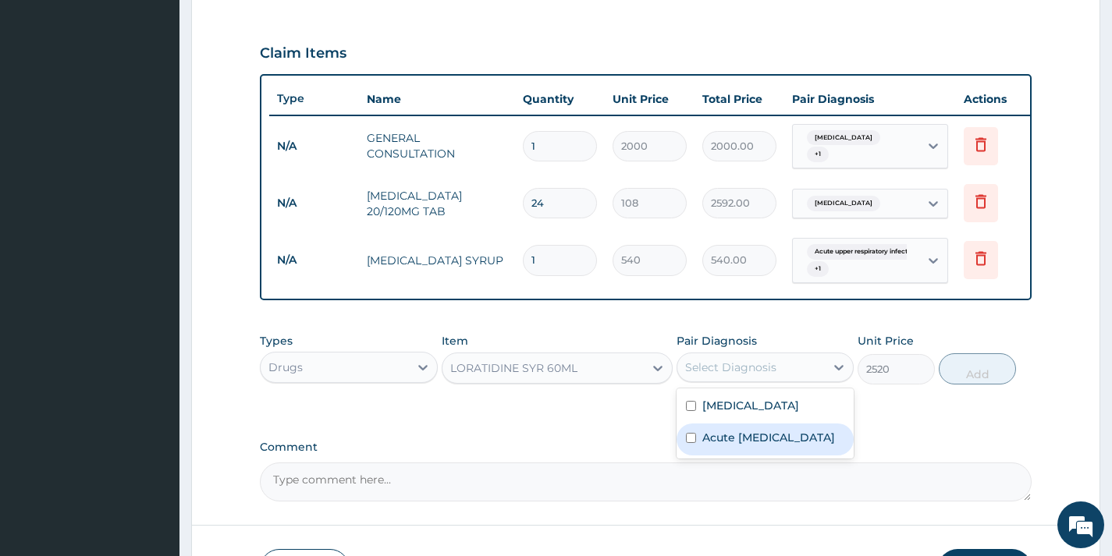
click at [726, 443] on label "Acute upper respiratory infection" at bounding box center [768, 438] width 133 height 16
checkbox input "true"
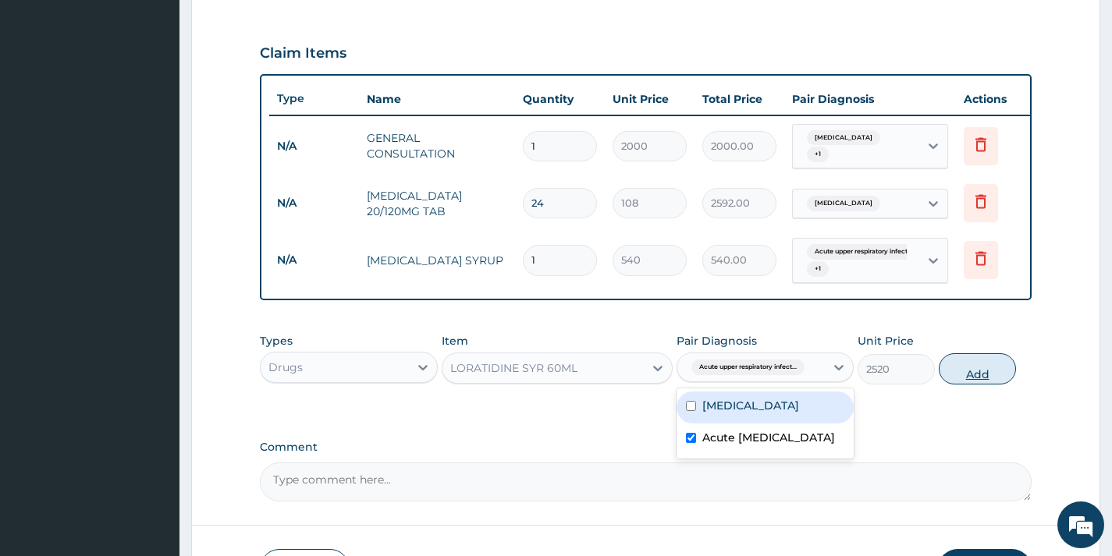
click at [985, 385] on button "Add" at bounding box center [977, 368] width 77 height 31
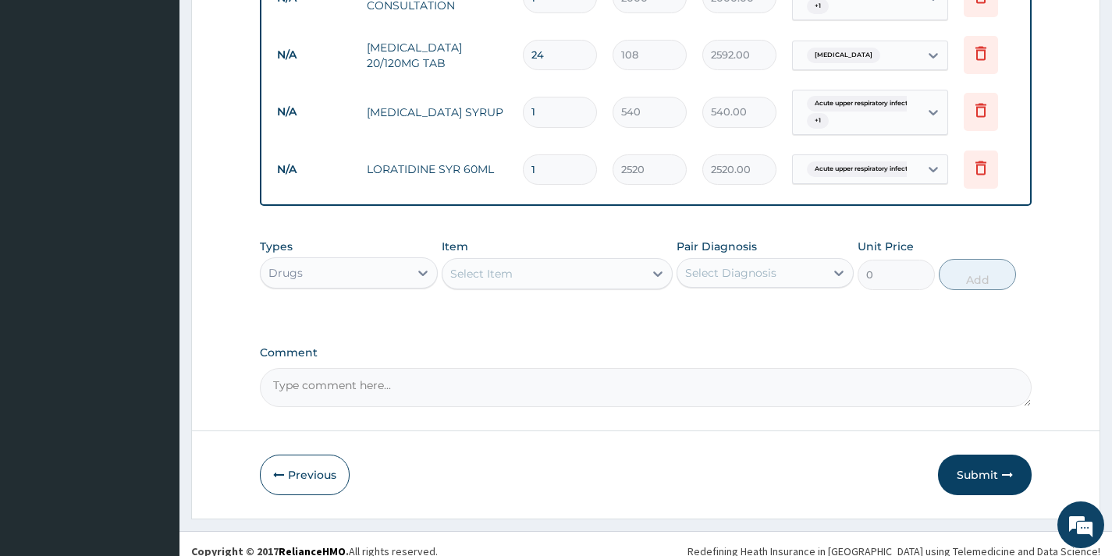
scroll to position [662, 0]
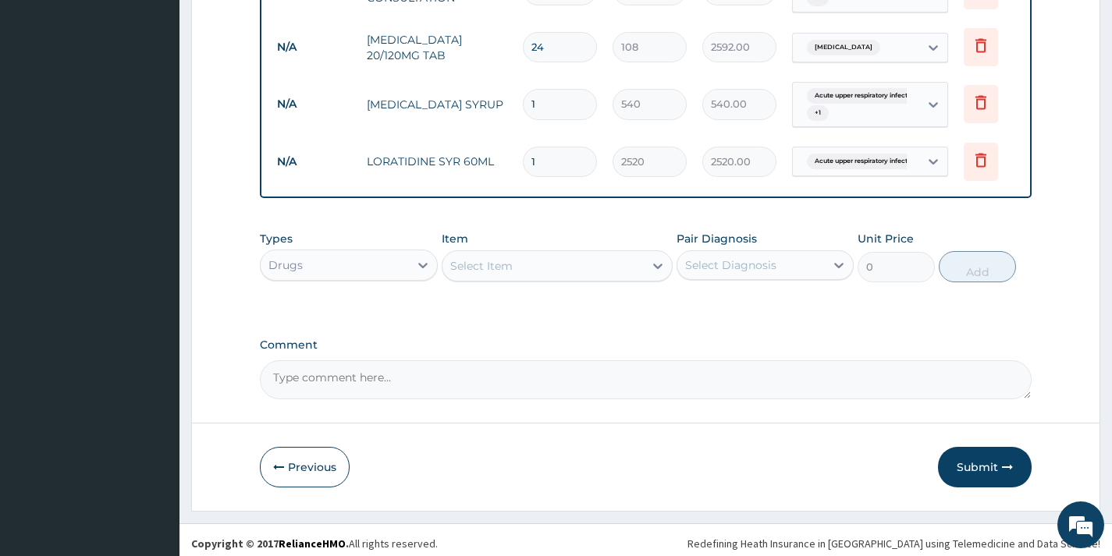
click at [398, 261] on div "Drugs" at bounding box center [334, 265] width 147 height 25
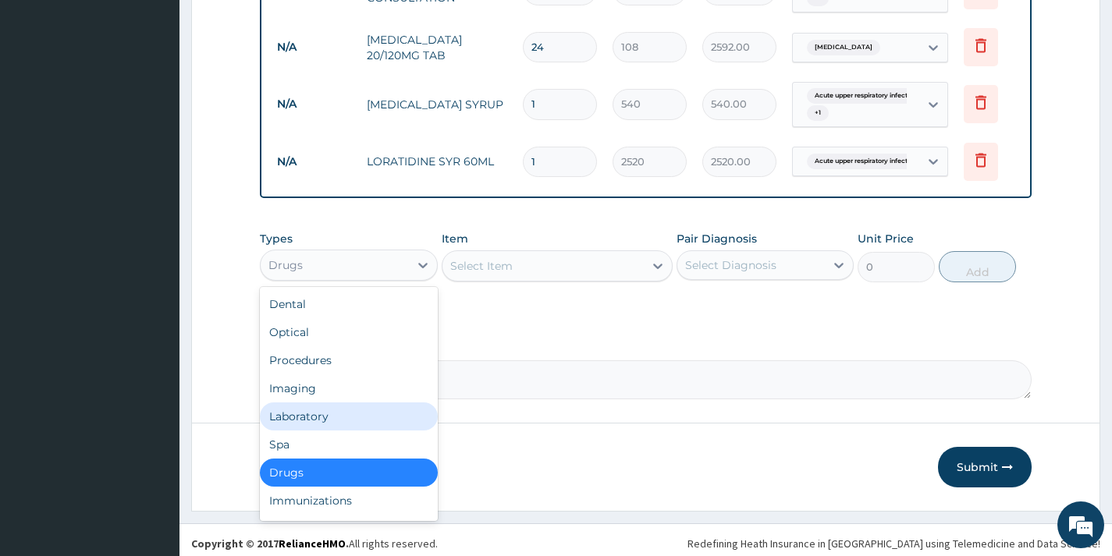
click at [395, 410] on div "Laboratory" at bounding box center [348, 417] width 177 height 28
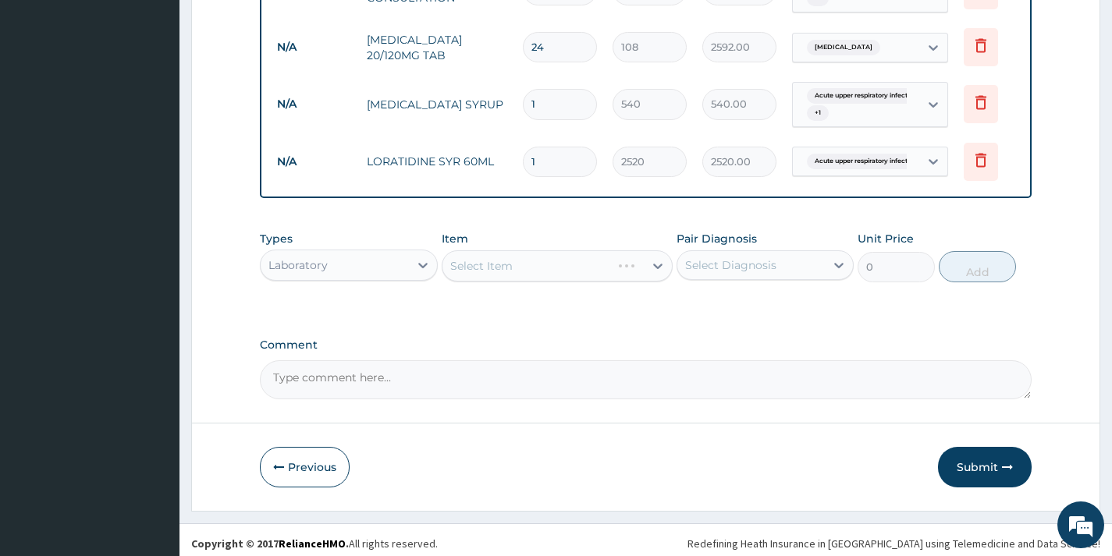
click at [521, 270] on div "Select Item" at bounding box center [558, 265] width 232 height 31
click at [521, 270] on div "Select Item" at bounding box center [543, 266] width 202 height 25
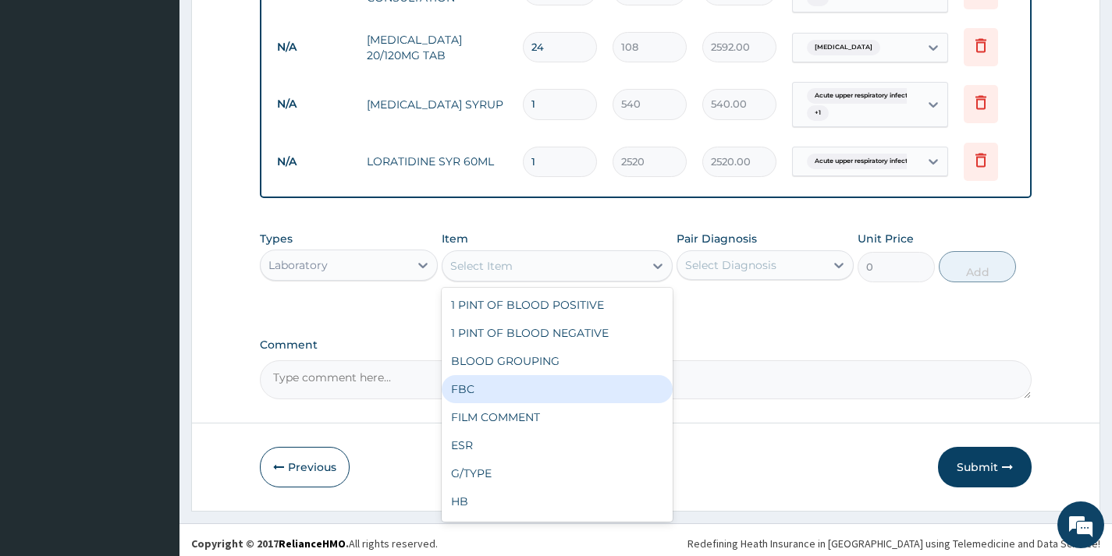
drag, startPoint x: 533, startPoint y: 388, endPoint x: 548, endPoint y: 373, distance: 21.0
click at [531, 386] on div "FBC" at bounding box center [558, 389] width 232 height 28
type input "4800"
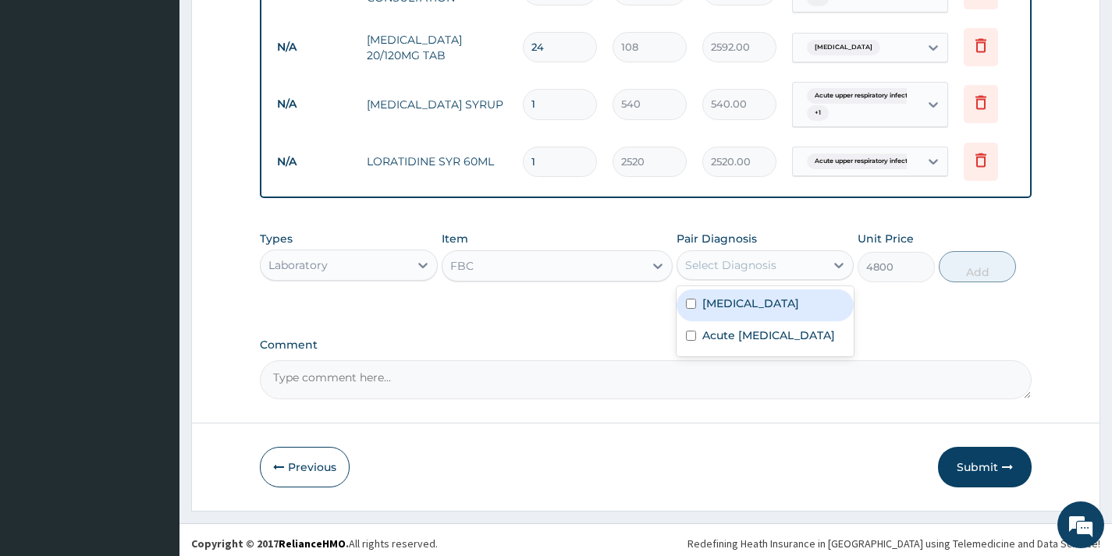
drag, startPoint x: 739, startPoint y: 269, endPoint x: 754, endPoint y: 328, distance: 60.6
click at [741, 268] on div "Select Diagnosis" at bounding box center [730, 265] width 91 height 16
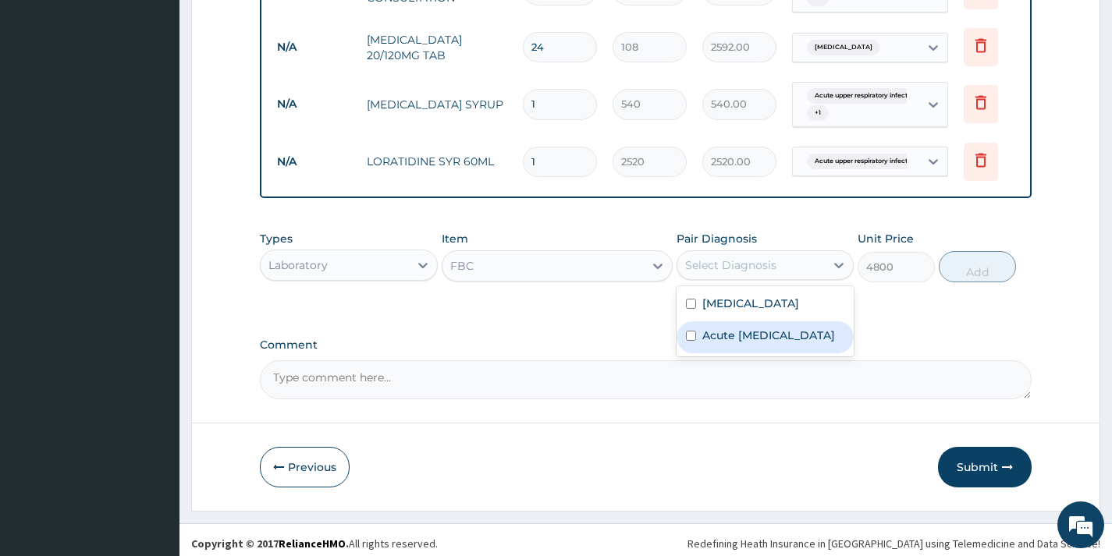
click at [768, 334] on label "Acute upper respiratory infection" at bounding box center [768, 336] width 133 height 16
checkbox input "true"
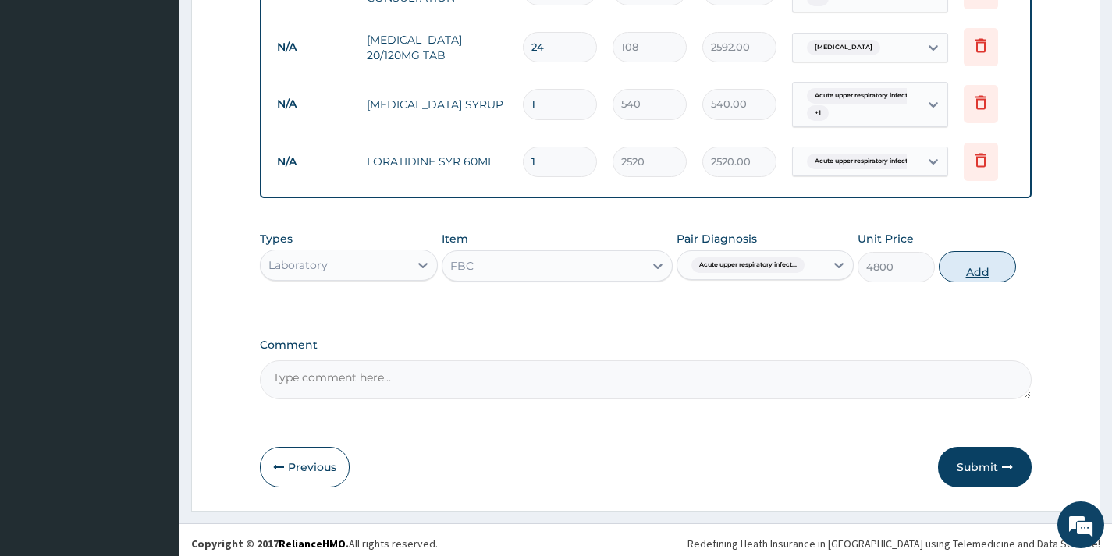
click at [939, 273] on button "Add" at bounding box center [977, 266] width 77 height 31
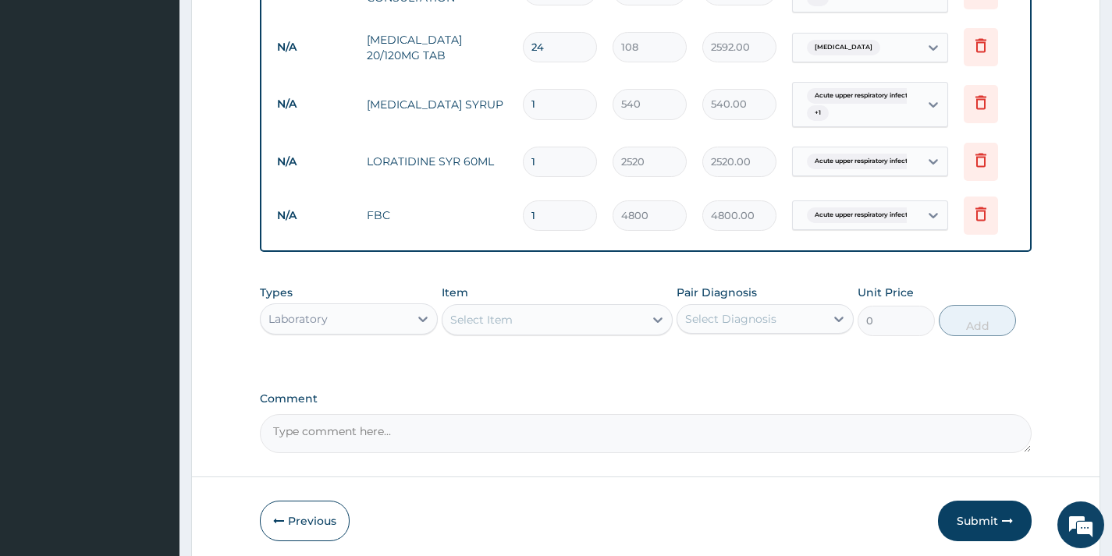
click at [624, 332] on div "Select Item" at bounding box center [543, 319] width 202 height 25
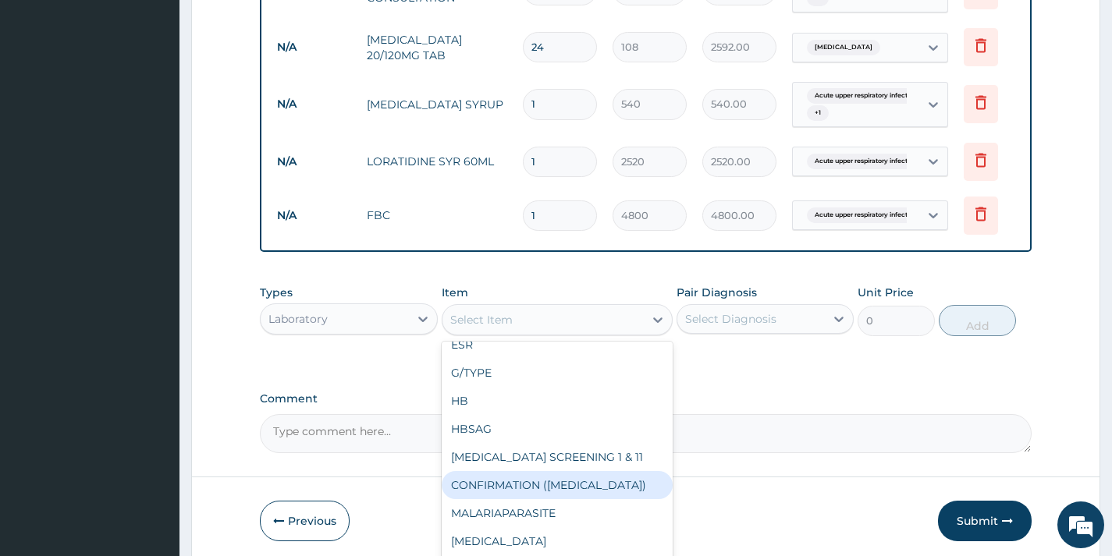
scroll to position [156, 0]
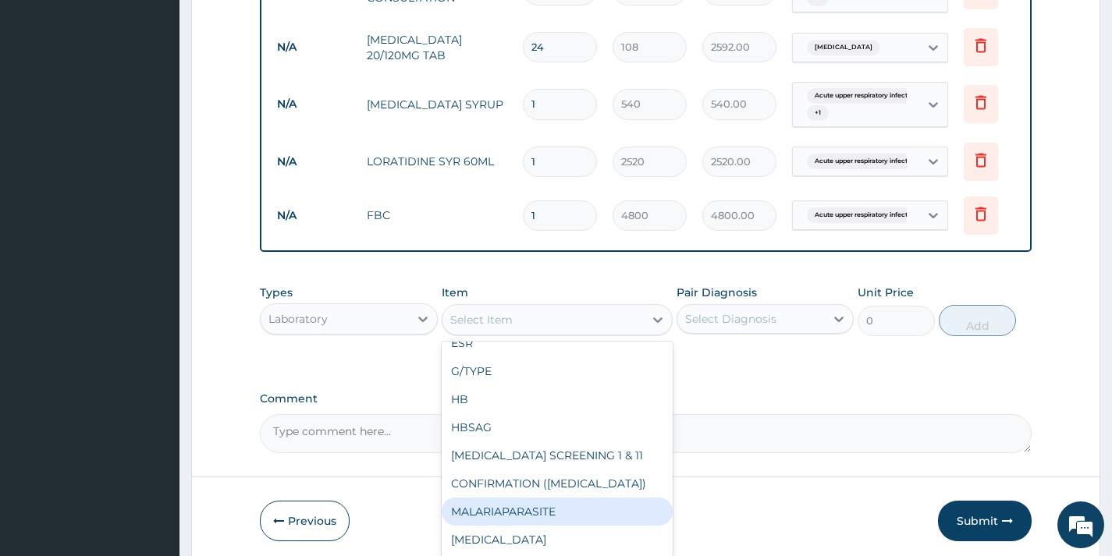
click at [562, 513] on div "MALARIAPARASITE" at bounding box center [558, 512] width 232 height 28
type input "720"
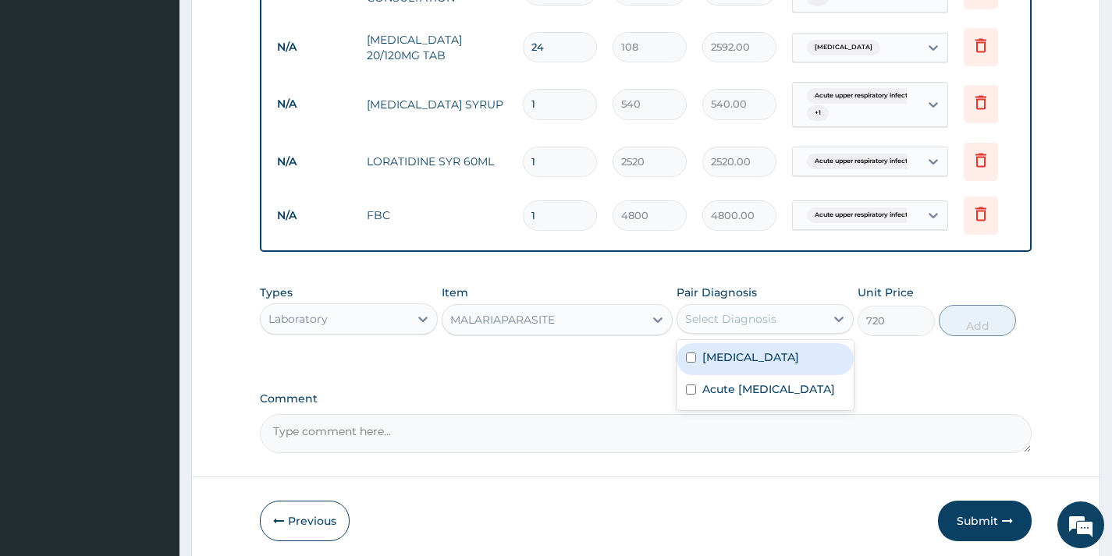
click at [733, 334] on div "Select Diagnosis" at bounding box center [764, 319] width 177 height 30
click at [746, 364] on div "Malaria" at bounding box center [764, 359] width 177 height 32
checkbox input "true"
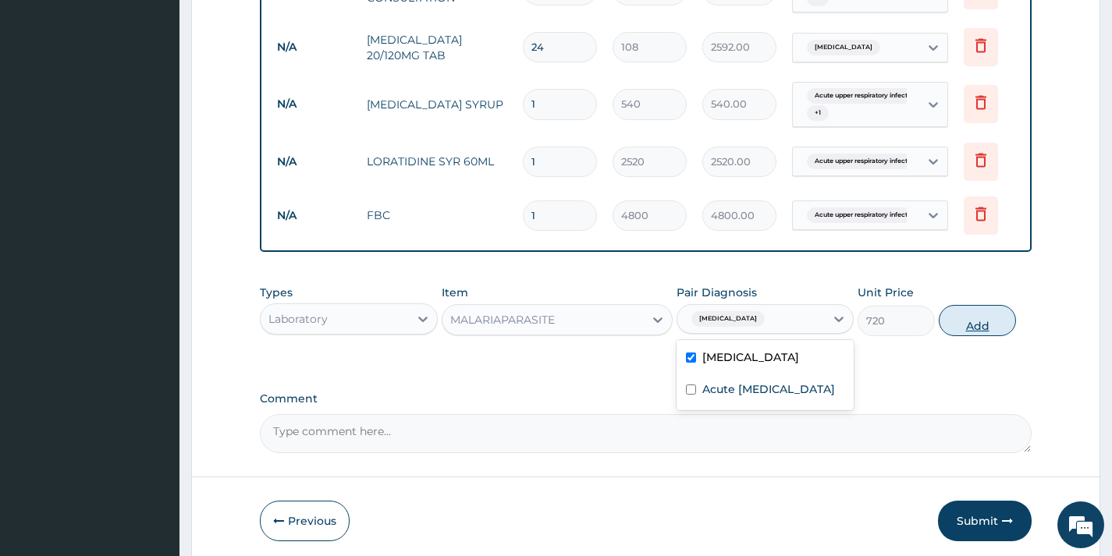
click at [951, 329] on button "Add" at bounding box center [977, 320] width 77 height 31
type input "0"
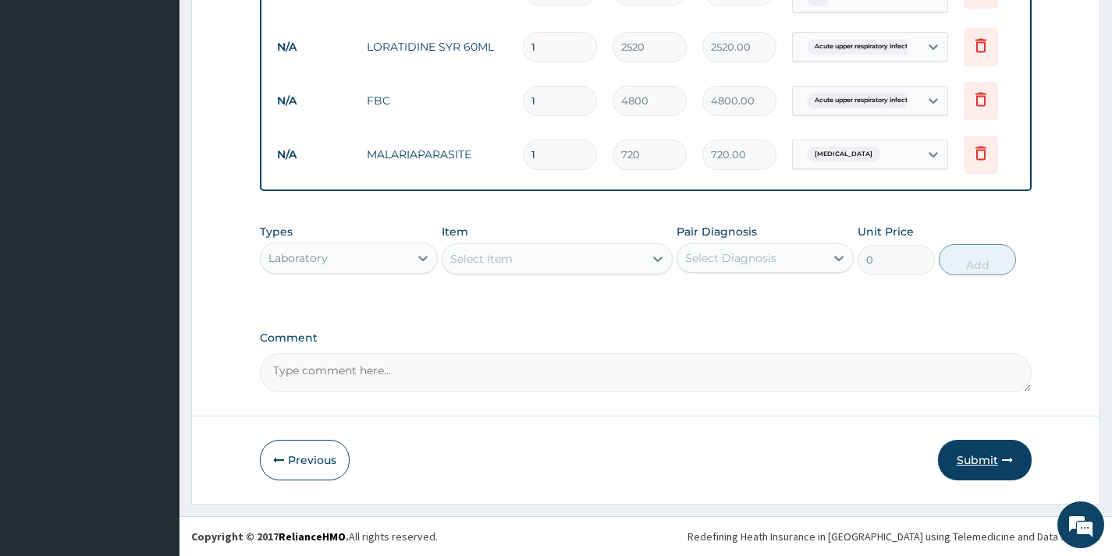
click at [969, 454] on button "Submit" at bounding box center [985, 460] width 94 height 41
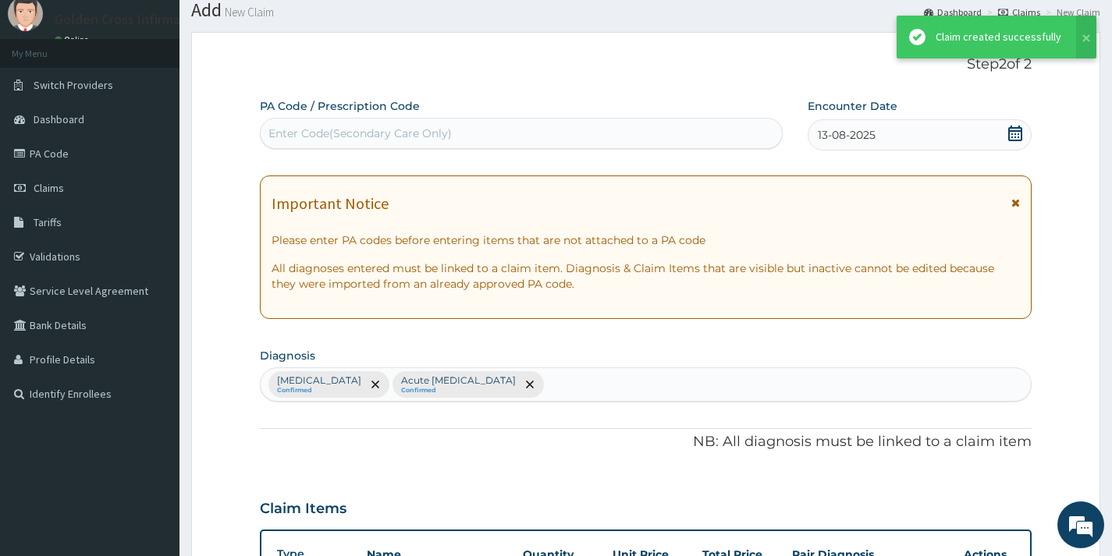
scroll to position [782, 0]
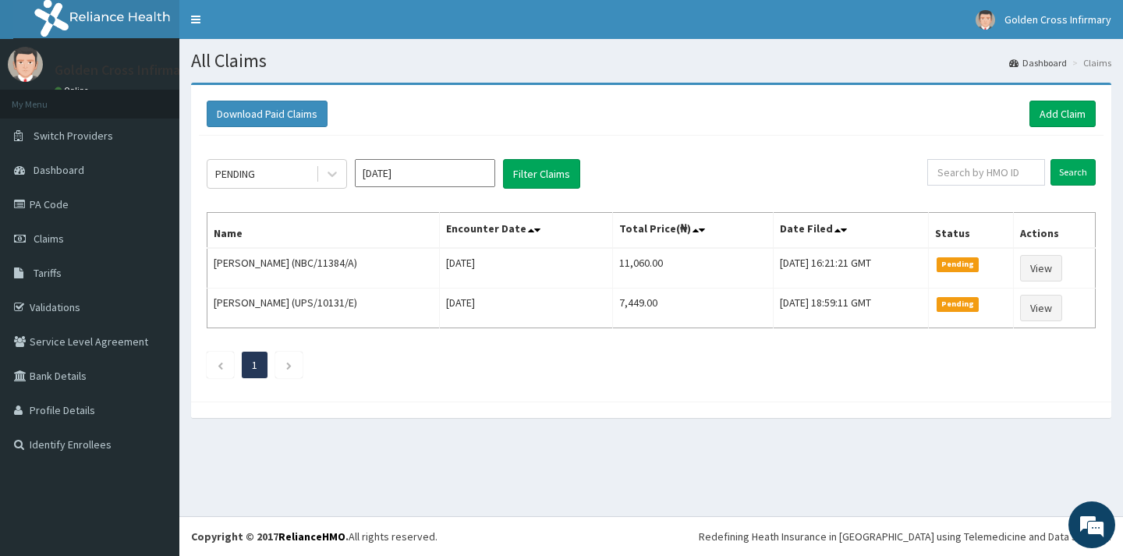
click at [1103, 124] on div "Download Paid Claims Add Claim" at bounding box center [651, 114] width 905 height 43
click at [1073, 120] on link "Add Claim" at bounding box center [1063, 114] width 66 height 27
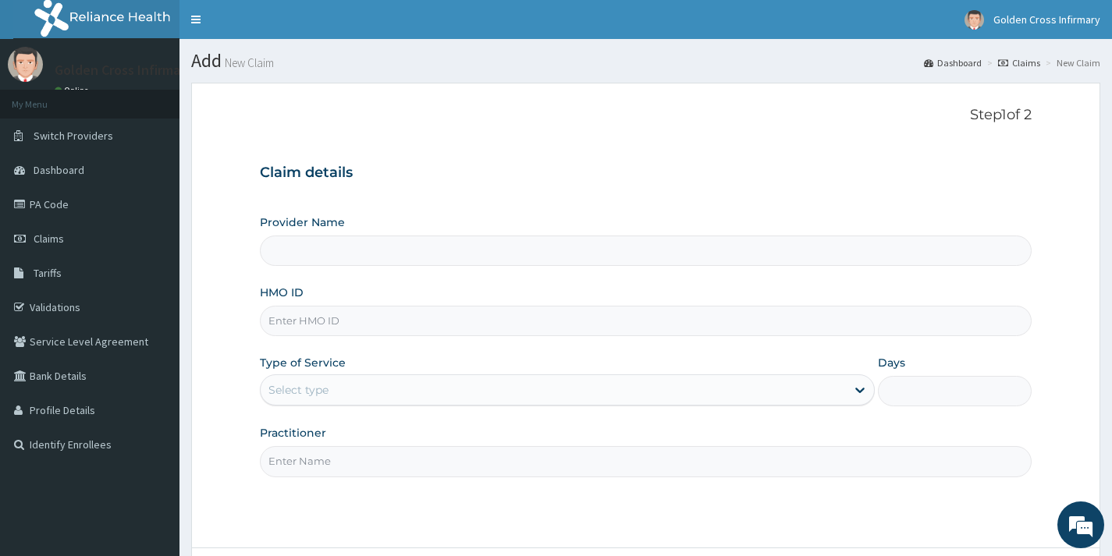
type input "[GEOGRAPHIC_DATA] (Hospital & Maternity)"
drag, startPoint x: 472, startPoint y: 300, endPoint x: 472, endPoint y: 314, distance: 14.0
click at [472, 303] on div "HMO ID" at bounding box center [646, 310] width 772 height 51
click at [472, 314] on input "HMO ID" at bounding box center [646, 321] width 772 height 30
type input "SHL/10068/A"
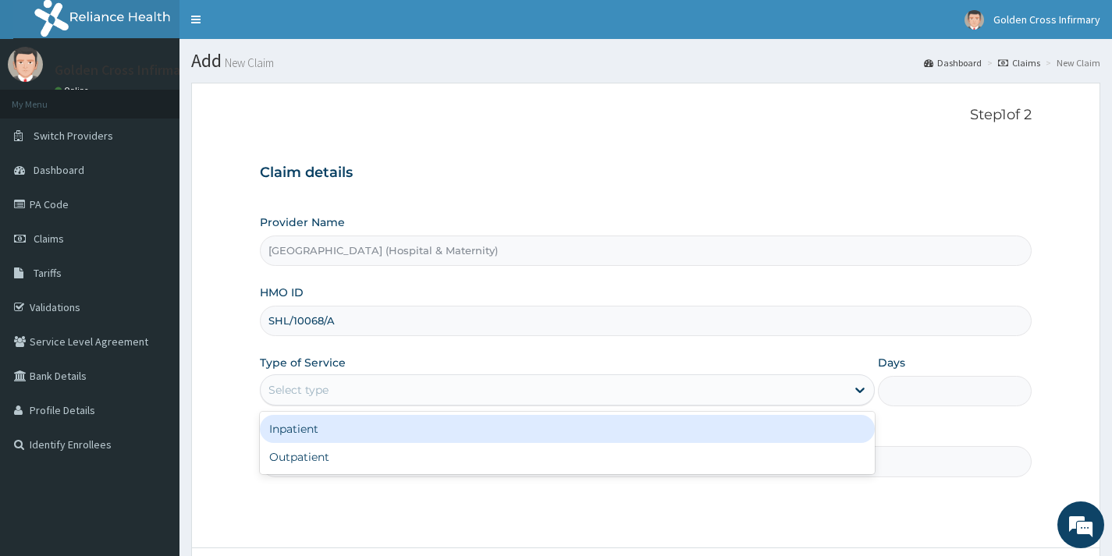
drag, startPoint x: 431, startPoint y: 389, endPoint x: 392, endPoint y: 482, distance: 100.4
click at [430, 395] on div "Select type" at bounding box center [553, 390] width 585 height 25
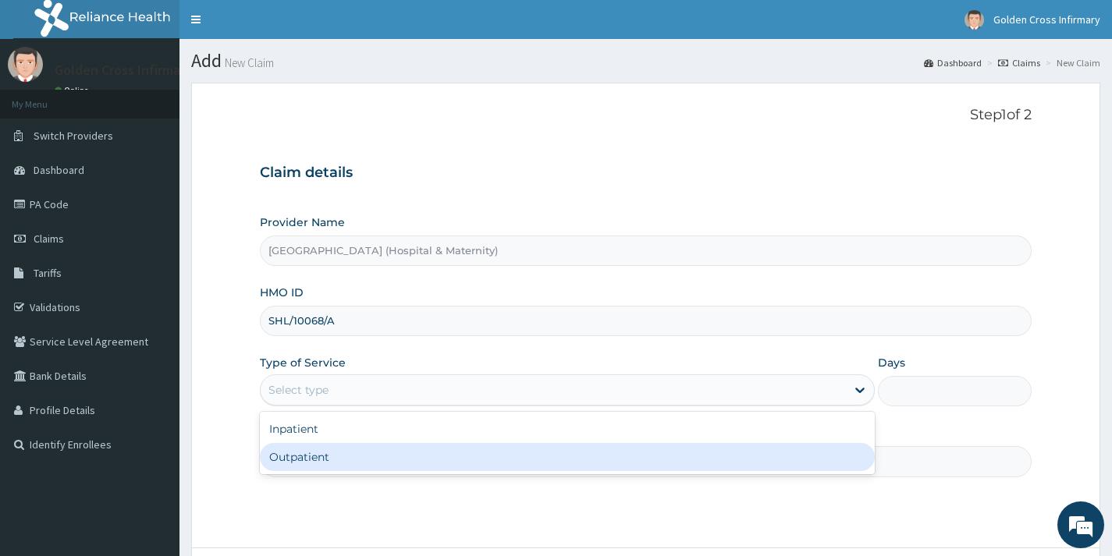
click at [391, 470] on div "Outpatient" at bounding box center [567, 457] width 615 height 28
type input "1"
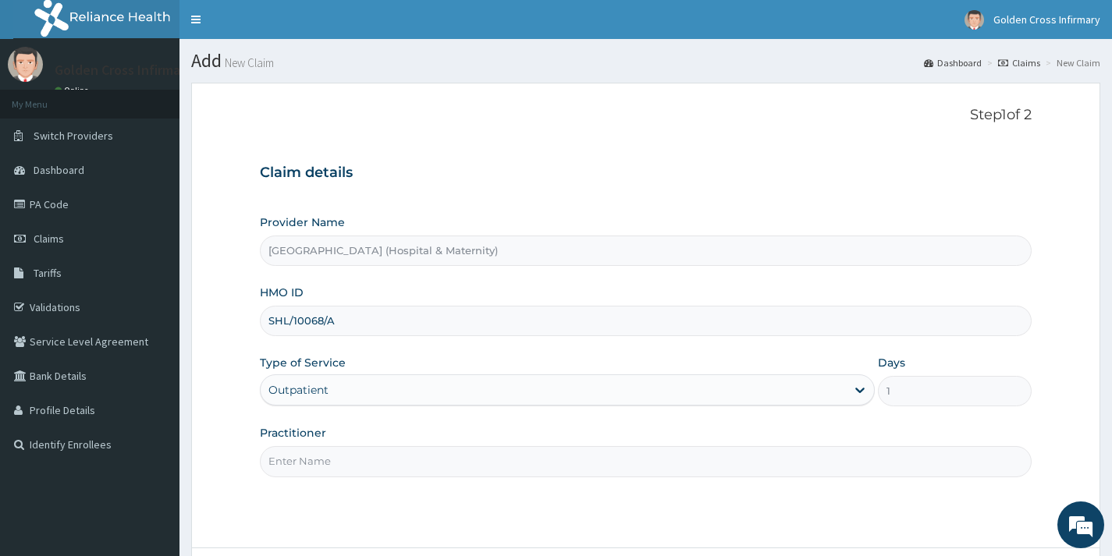
click at [391, 469] on input "Practitioner" at bounding box center [646, 461] width 772 height 30
type input "DR [PERSON_NAME]"
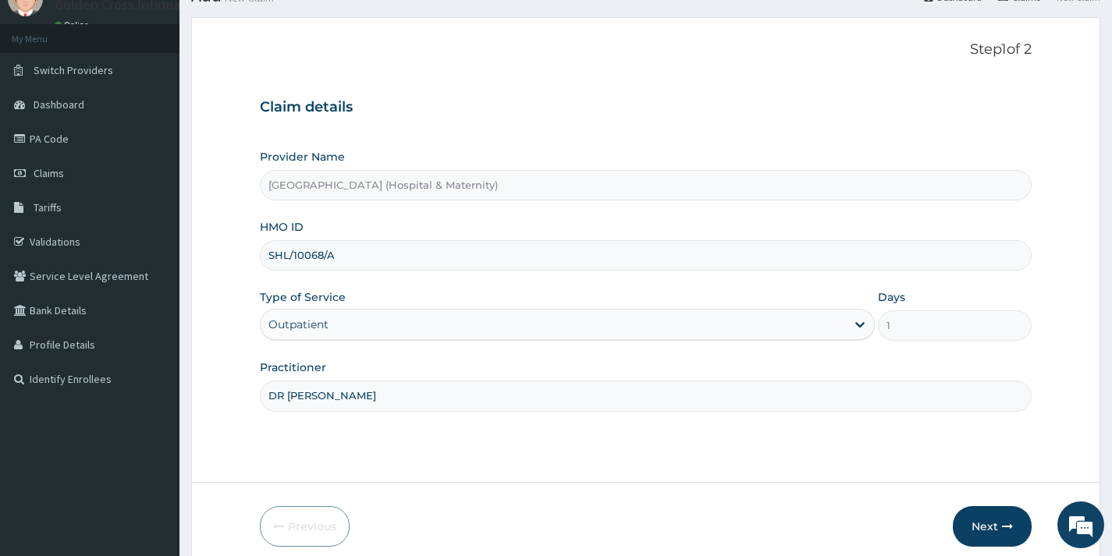
scroll to position [132, 0]
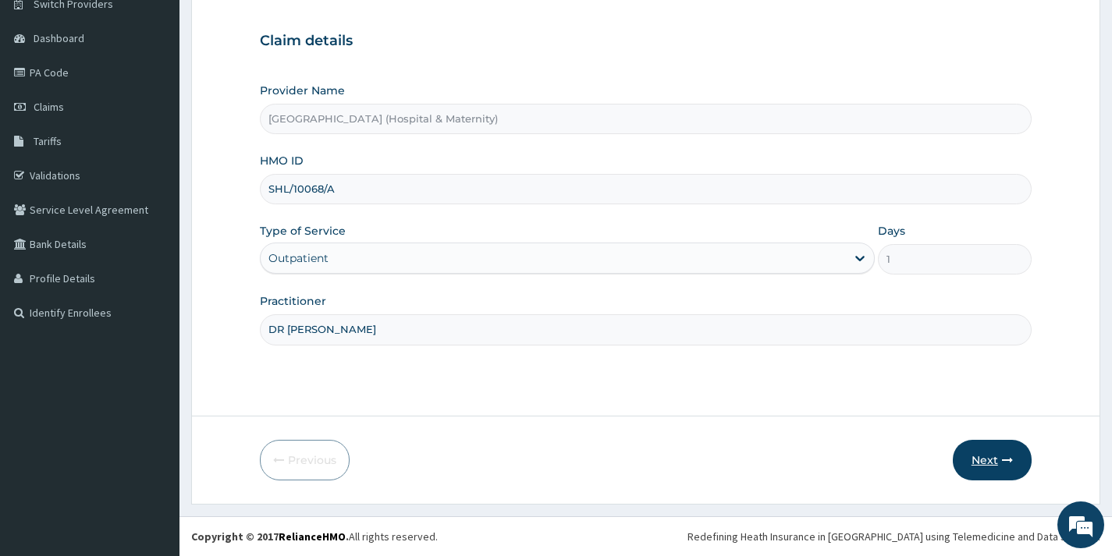
click at [968, 456] on button "Next" at bounding box center [992, 460] width 79 height 41
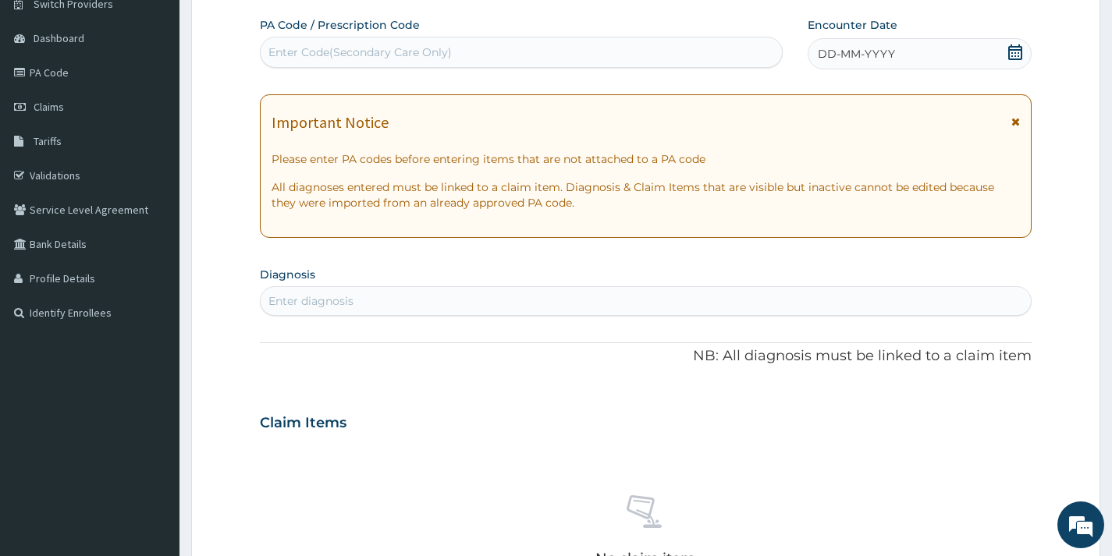
click at [1010, 44] on icon at bounding box center [1015, 52] width 14 height 16
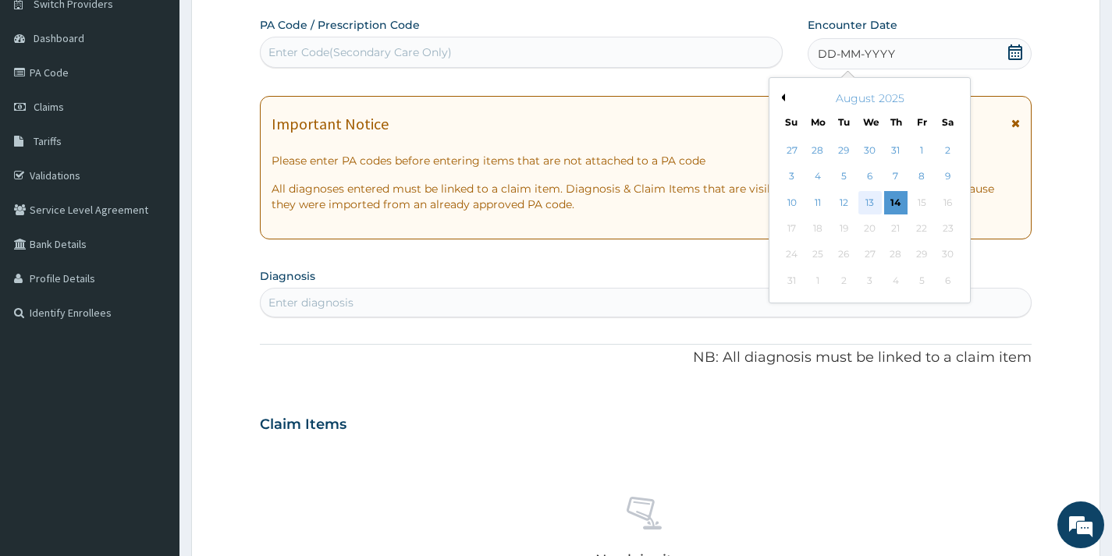
click at [879, 212] on div "13" at bounding box center [868, 202] width 23 height 23
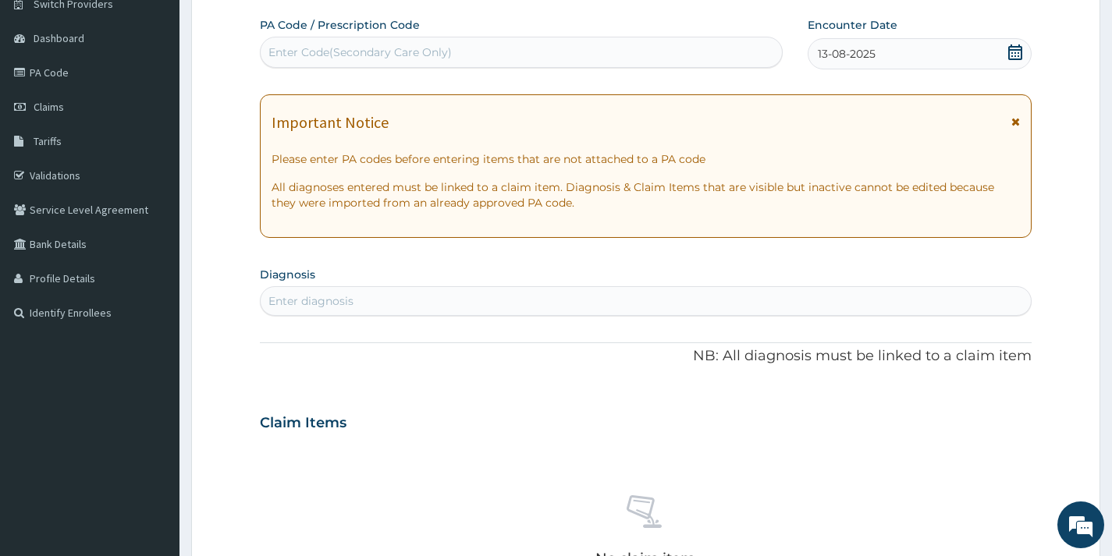
click at [710, 304] on div "Enter diagnosis" at bounding box center [646, 301] width 770 height 25
type input "CANDIDIA"
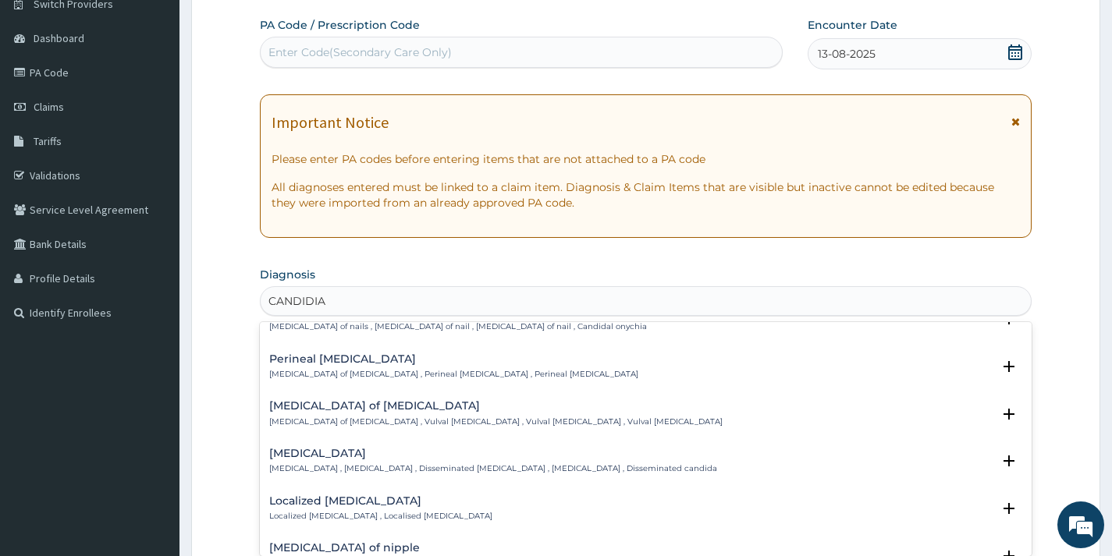
scroll to position [858, 0]
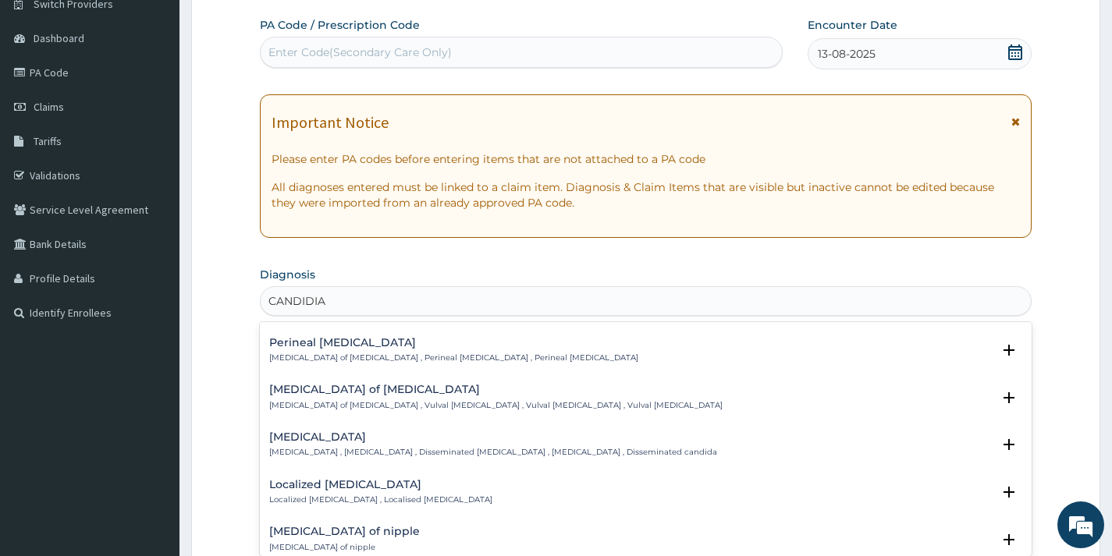
click at [349, 407] on p "Candidiasis of vulva , Vulval candidiasis , Vulval thrush , Vulval candidosis" at bounding box center [495, 405] width 453 height 11
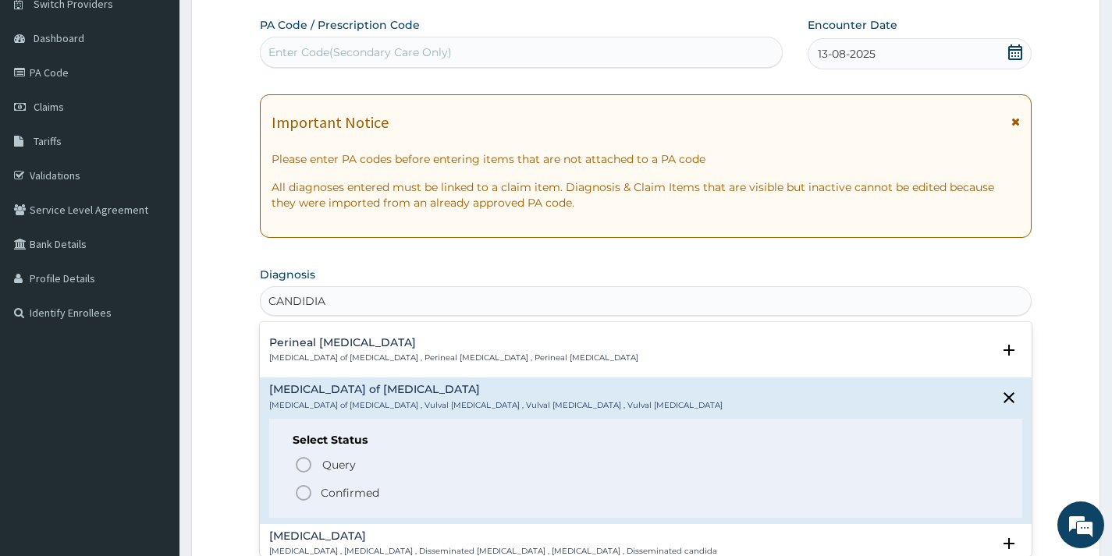
click at [367, 488] on p "Confirmed" at bounding box center [350, 493] width 59 height 16
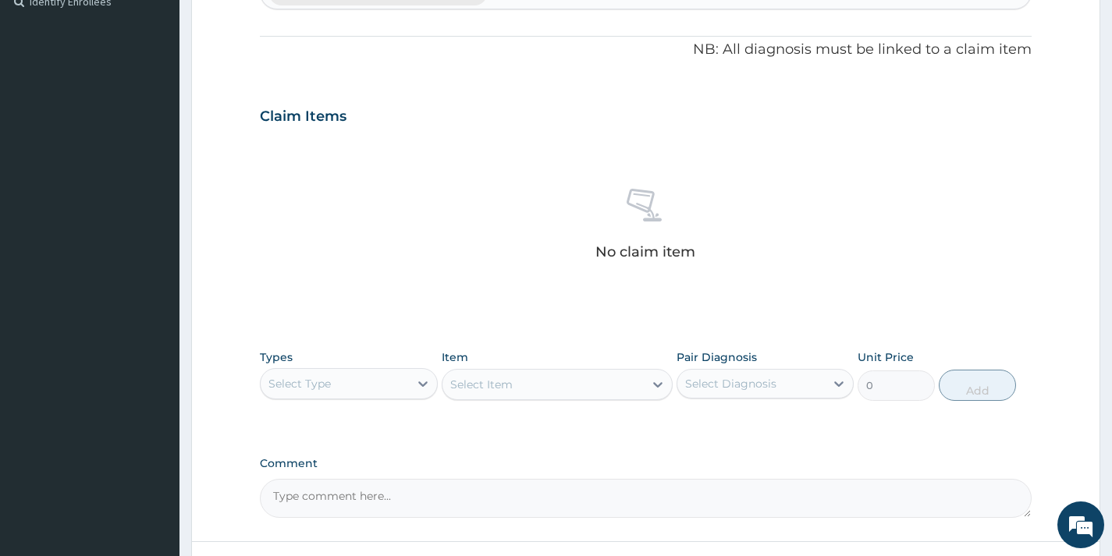
scroll to position [444, 0]
drag, startPoint x: 365, startPoint y: 388, endPoint x: 365, endPoint y: 401, distance: 13.3
click at [365, 389] on div "Select Type" at bounding box center [334, 383] width 147 height 25
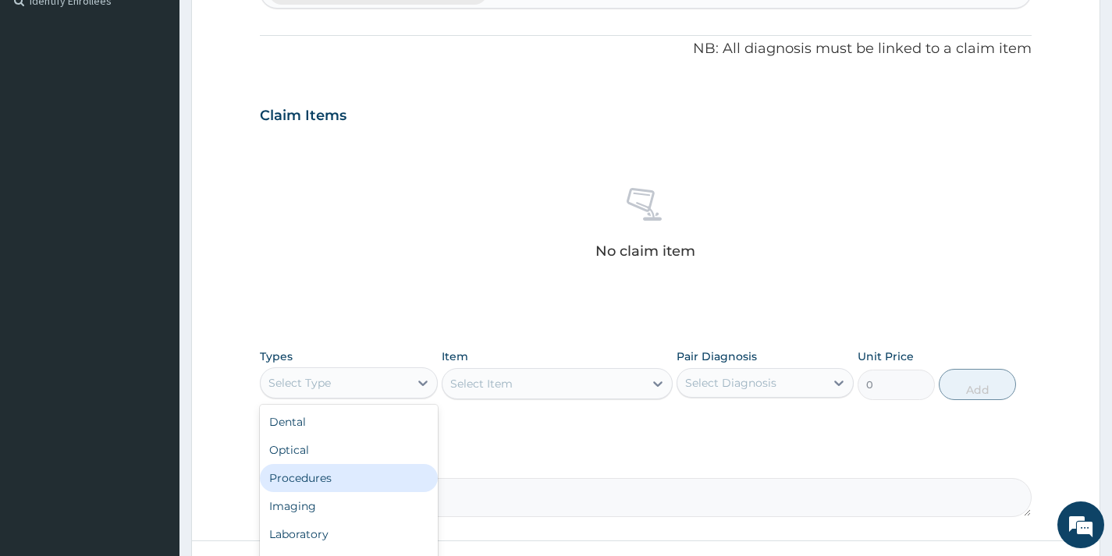
click at [347, 474] on div "Procedures" at bounding box center [348, 478] width 177 height 28
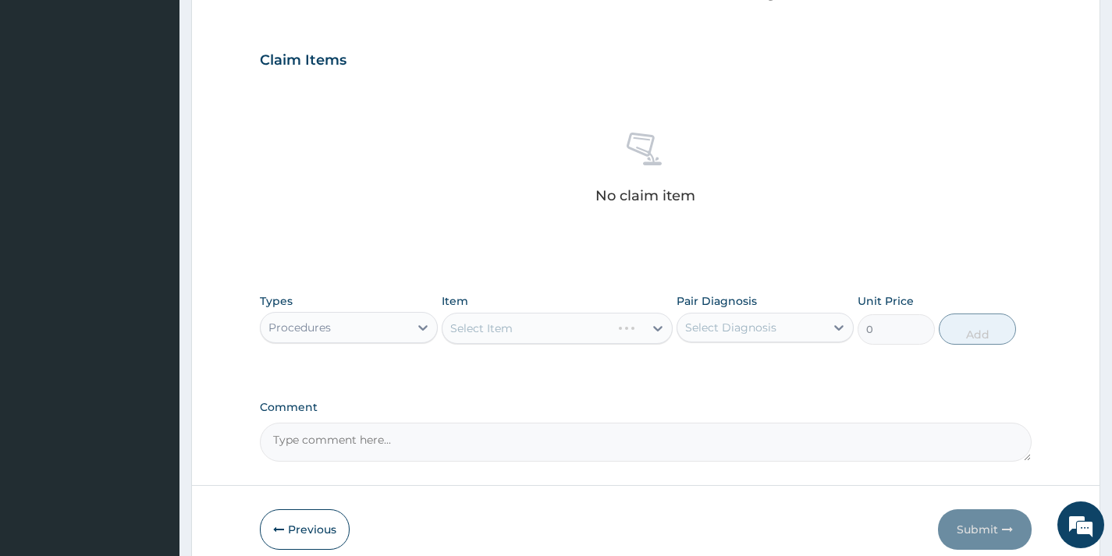
scroll to position [569, 0]
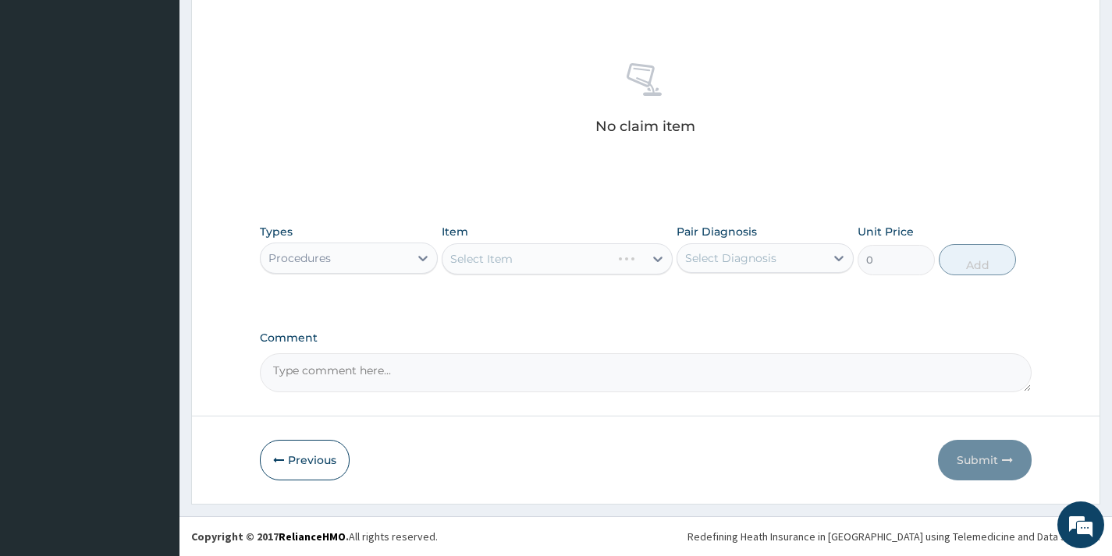
click at [547, 256] on div "Select Item" at bounding box center [558, 258] width 232 height 31
click at [549, 262] on div "Select Item" at bounding box center [558, 258] width 232 height 31
click at [558, 268] on div "Select Item" at bounding box center [558, 258] width 232 height 31
click at [558, 271] on div "Select Item" at bounding box center [558, 258] width 232 height 31
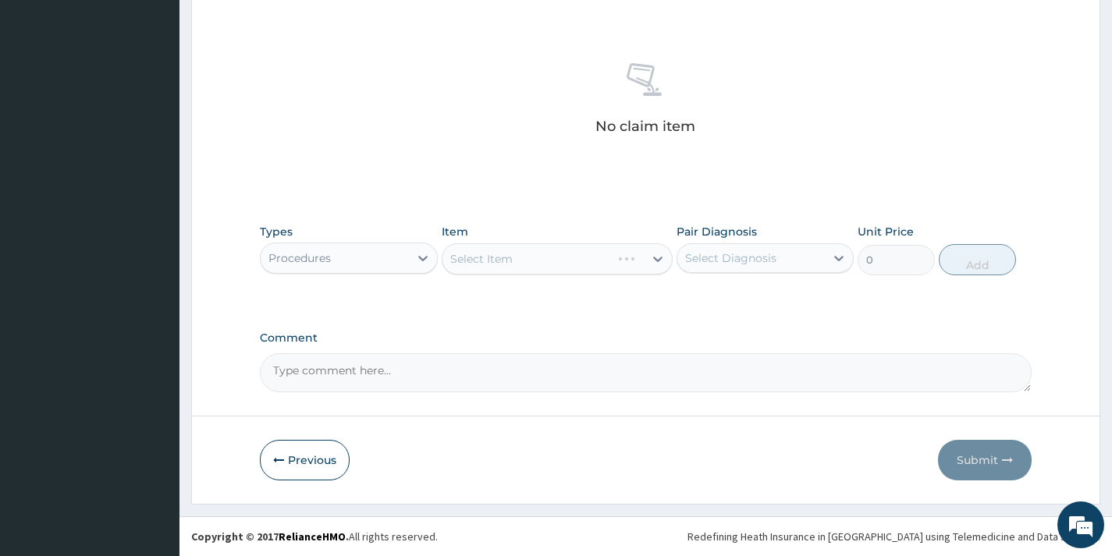
click at [562, 264] on div "Select Item" at bounding box center [558, 258] width 232 height 31
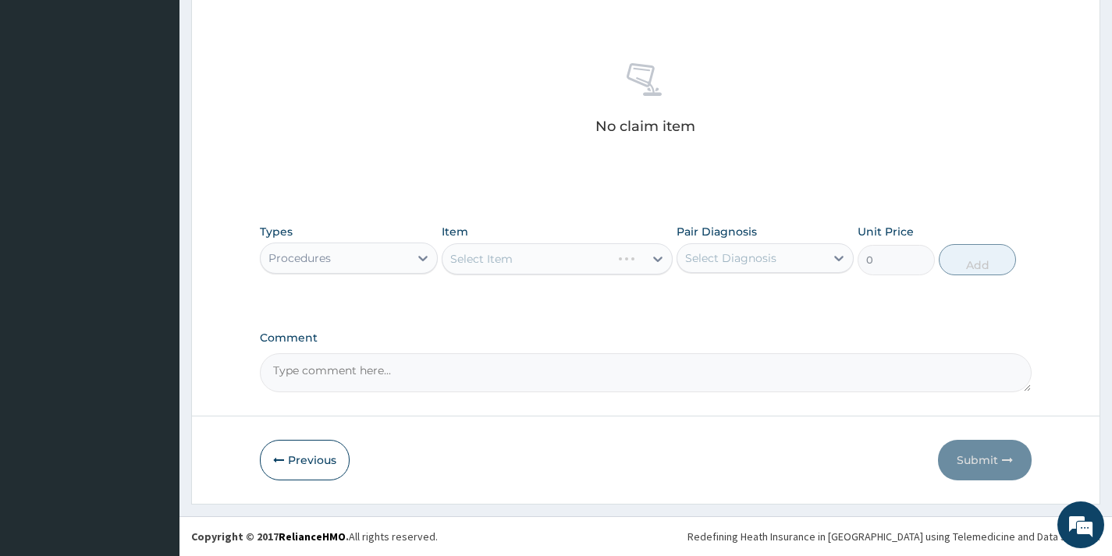
click at [568, 264] on div "Select Item" at bounding box center [558, 258] width 232 height 31
drag, startPoint x: 603, startPoint y: 267, endPoint x: 588, endPoint y: 282, distance: 21.0
click at [601, 267] on div "Select Item" at bounding box center [558, 258] width 232 height 31
click at [511, 258] on div "Select Item" at bounding box center [558, 258] width 232 height 31
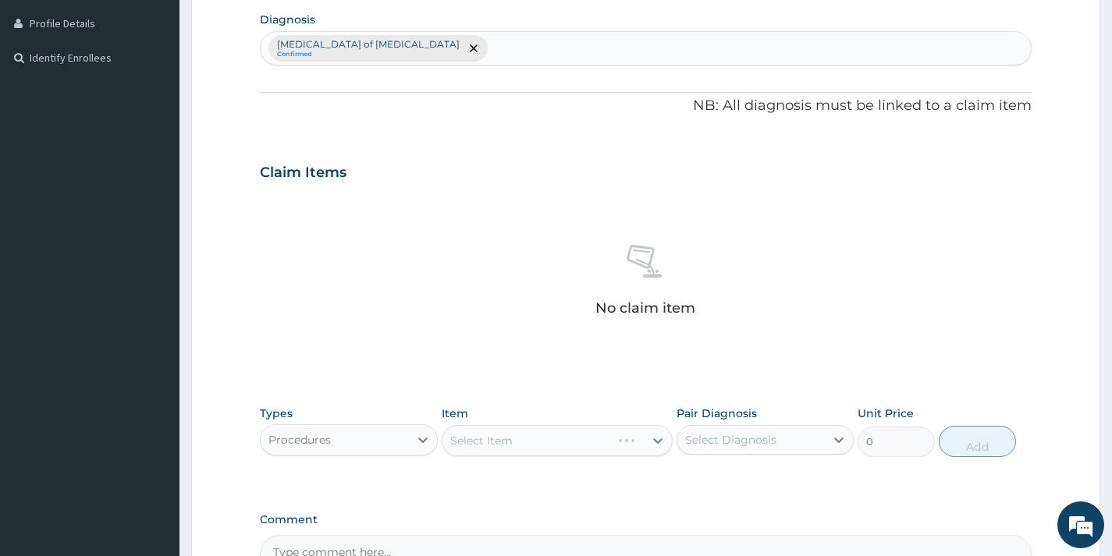
scroll to position [491, 0]
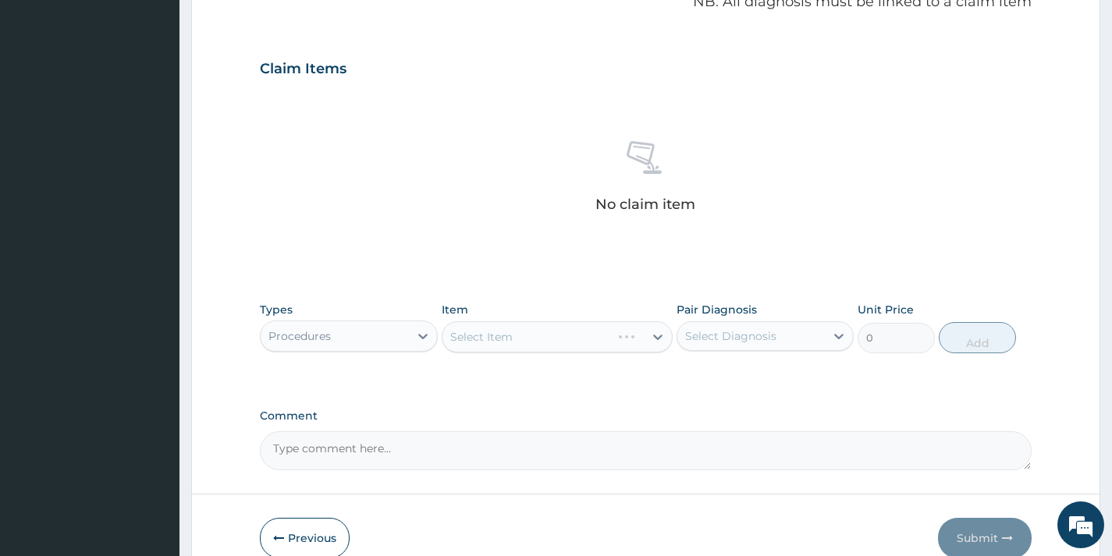
click at [523, 338] on div "Select Item" at bounding box center [558, 336] width 232 height 31
click at [514, 334] on div "Select Item" at bounding box center [558, 336] width 232 height 31
click at [722, 341] on div "Select Diagnosis" at bounding box center [730, 336] width 91 height 16
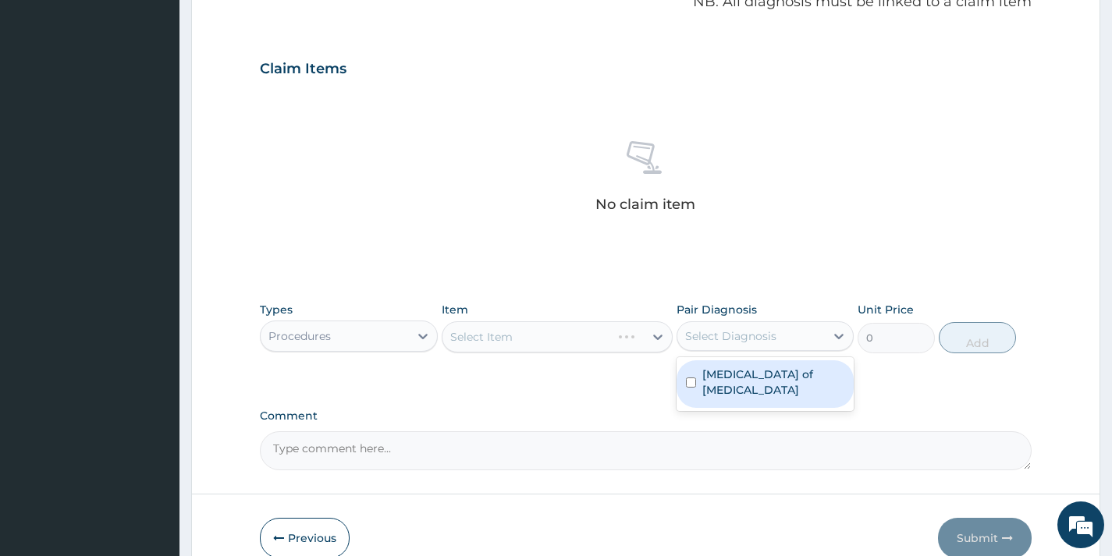
drag, startPoint x: 729, startPoint y: 388, endPoint x: 644, endPoint y: 372, distance: 86.5
click at [729, 386] on div "Candidiasis of vulva" at bounding box center [764, 384] width 177 height 48
checkbox input "true"
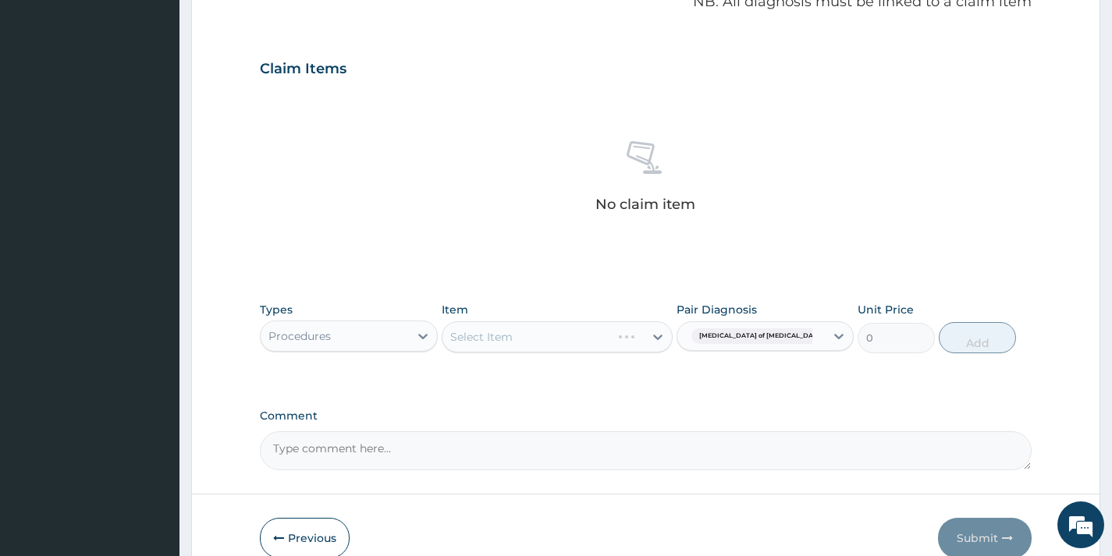
click at [598, 350] on div "Select Item" at bounding box center [558, 336] width 232 height 31
click at [552, 342] on div "Select Item" at bounding box center [558, 336] width 232 height 31
click at [585, 349] on div "Select Item" at bounding box center [558, 336] width 232 height 31
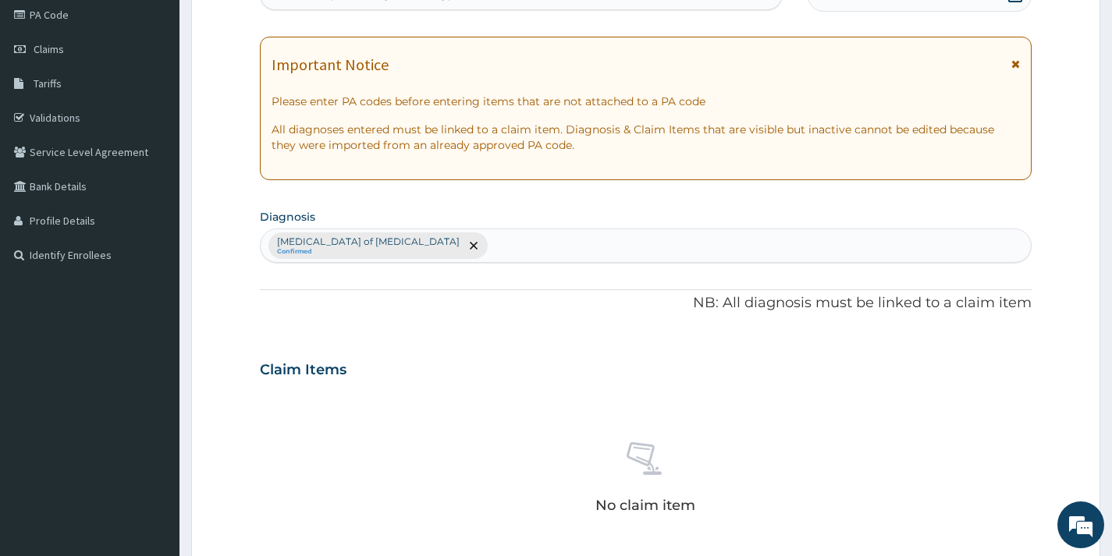
scroll to position [0, 0]
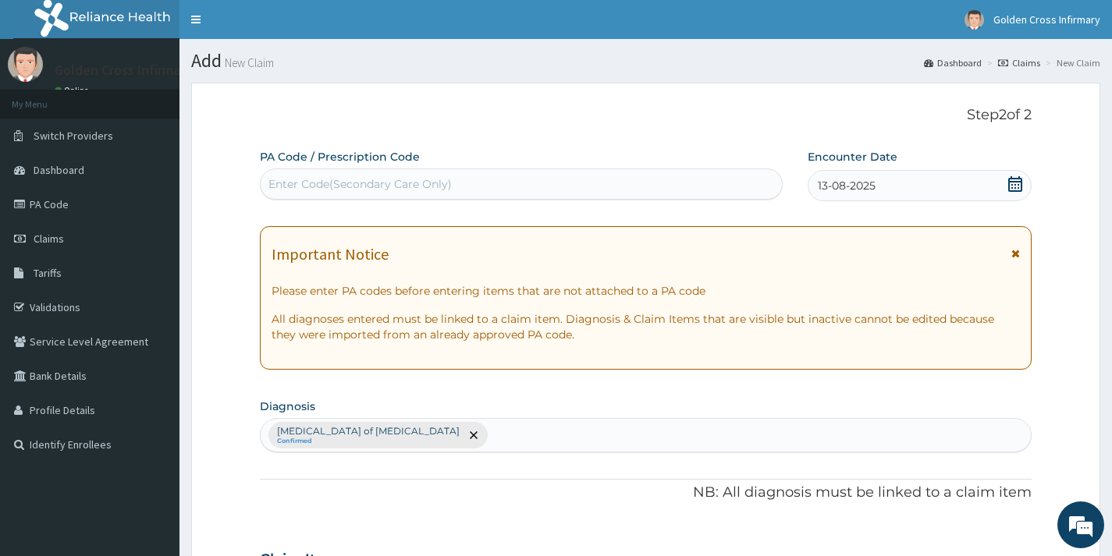
click at [534, 181] on div "Enter Code(Secondary Care Only)" at bounding box center [521, 184] width 521 height 25
type input "PA/7DE936"
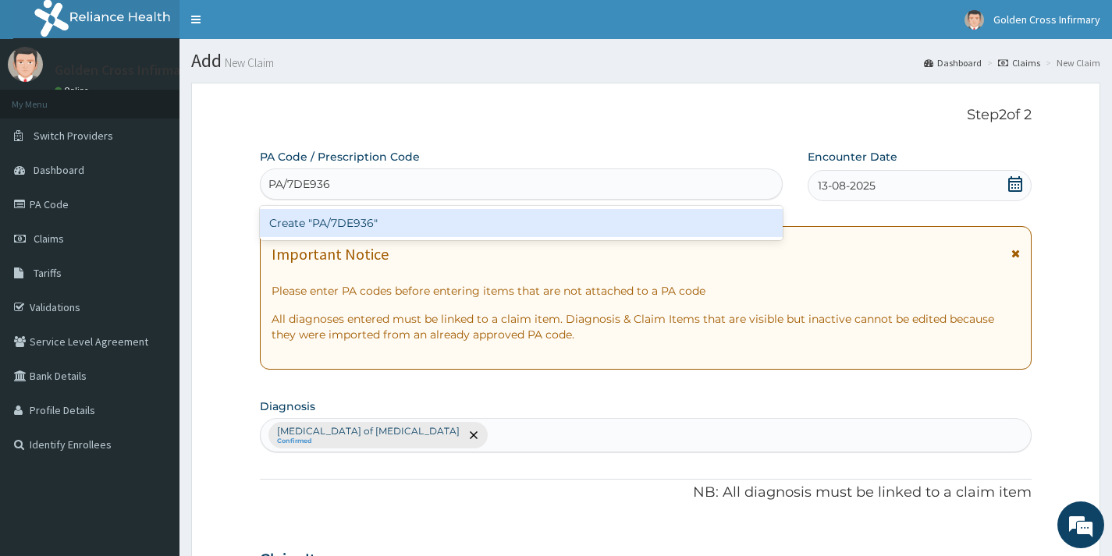
click at [512, 219] on div "Create "PA/7DE936"" at bounding box center [521, 223] width 523 height 28
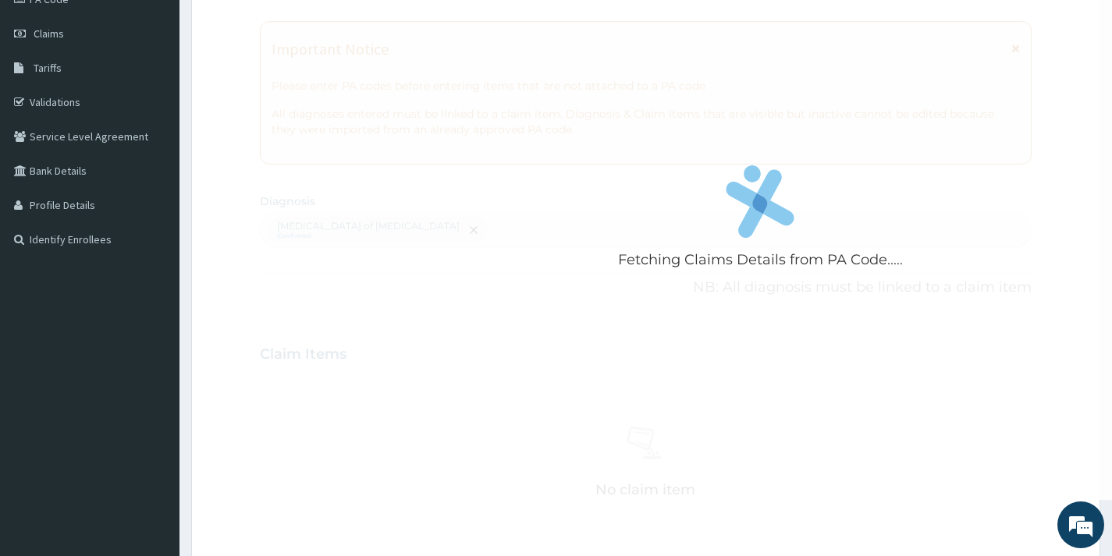
scroll to position [234, 0]
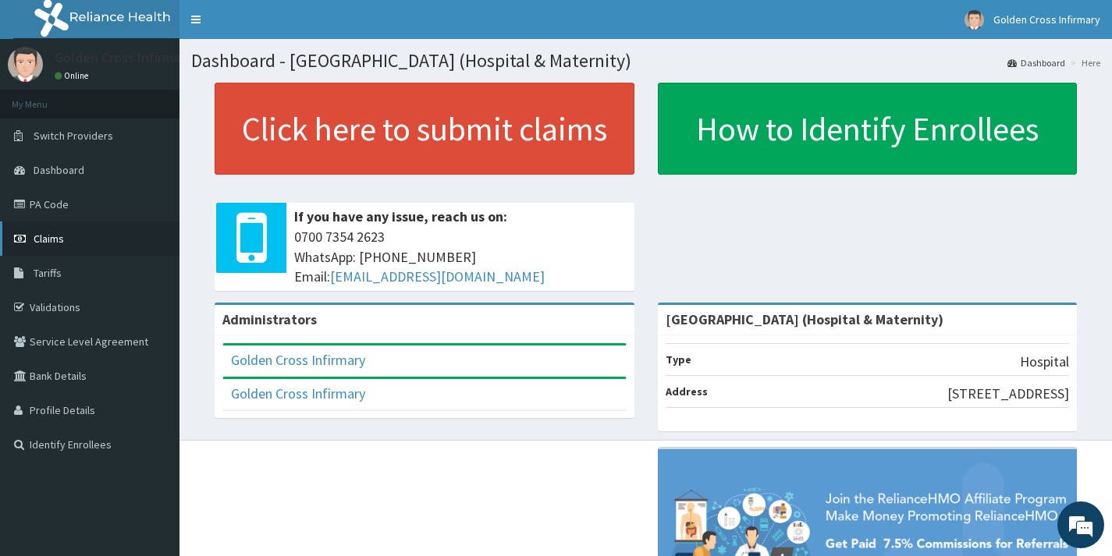
click at [82, 229] on link "Claims" at bounding box center [89, 239] width 179 height 34
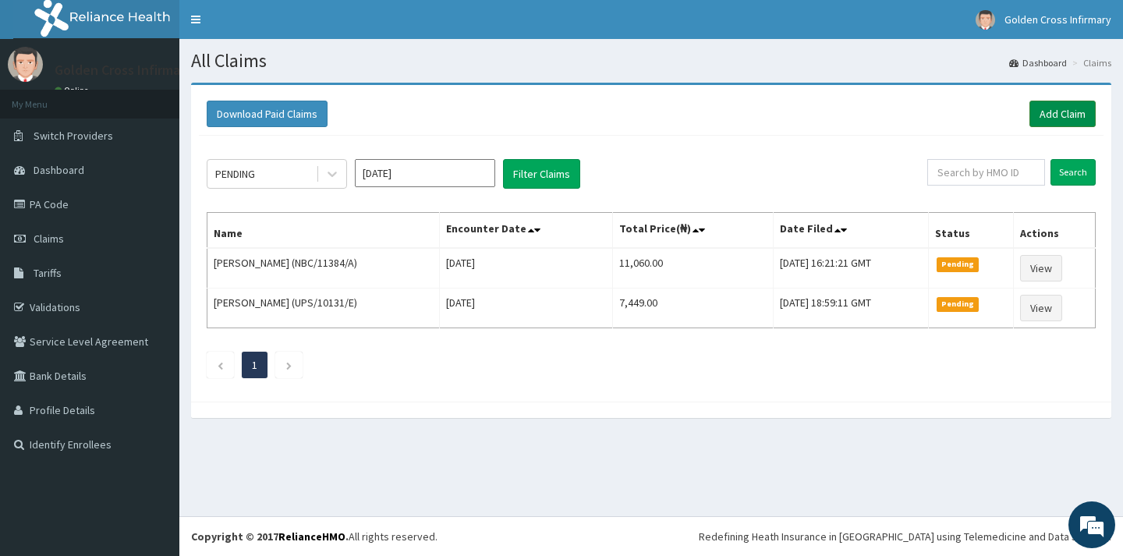
click at [1088, 114] on link "Add Claim" at bounding box center [1063, 114] width 66 height 27
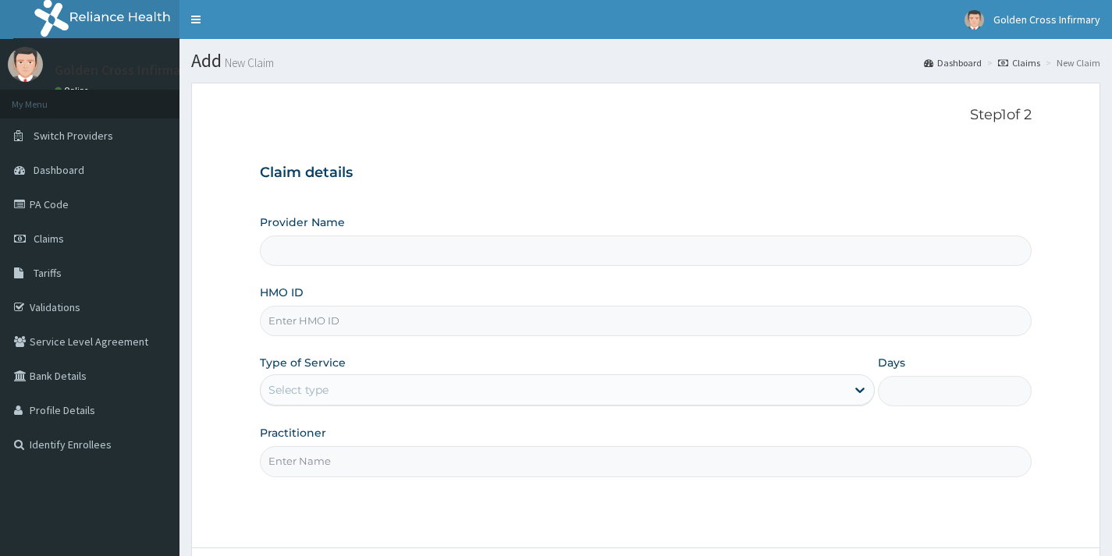
click at [339, 326] on input "HMO ID" at bounding box center [646, 321] width 772 height 30
type input "Golden Cross Infirmary (Hospital & Maternity)"
type input "SHL/10068/A"
drag, startPoint x: 385, startPoint y: 414, endPoint x: 391, endPoint y: 387, distance: 28.0
click at [385, 409] on div "Provider Name Golden Cross Infirmary (Hospital & Maternity) HMO ID SHL/10068/A …" at bounding box center [646, 346] width 772 height 262
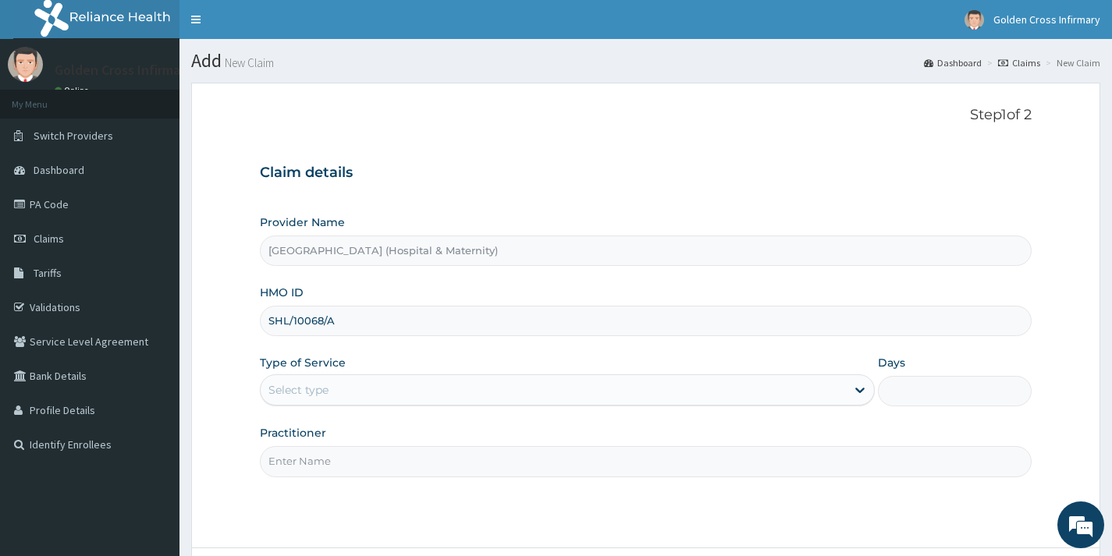
click at [392, 387] on div "Select type" at bounding box center [553, 390] width 585 height 25
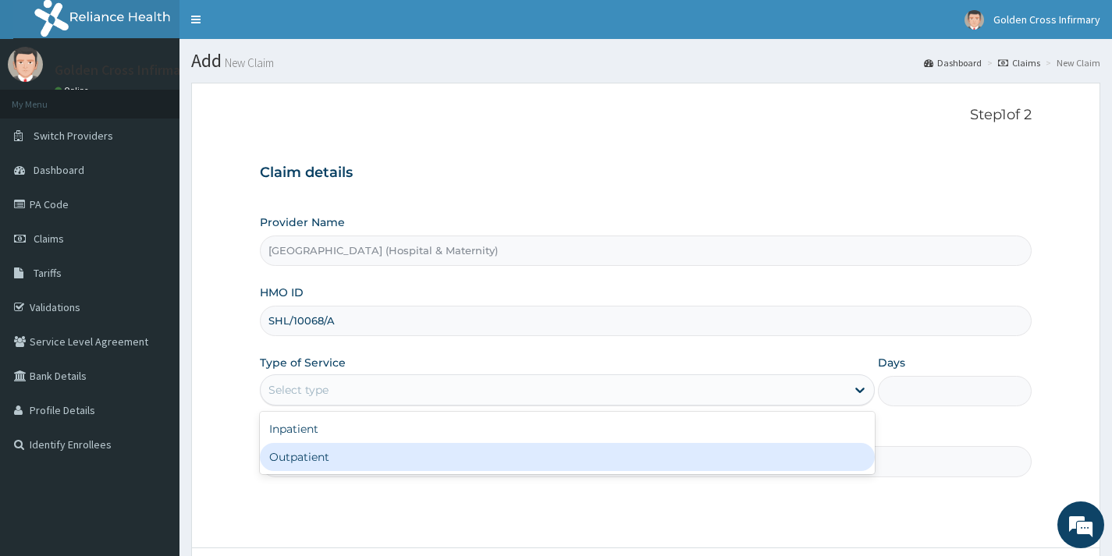
click at [378, 461] on div "Outpatient" at bounding box center [567, 457] width 615 height 28
type input "1"
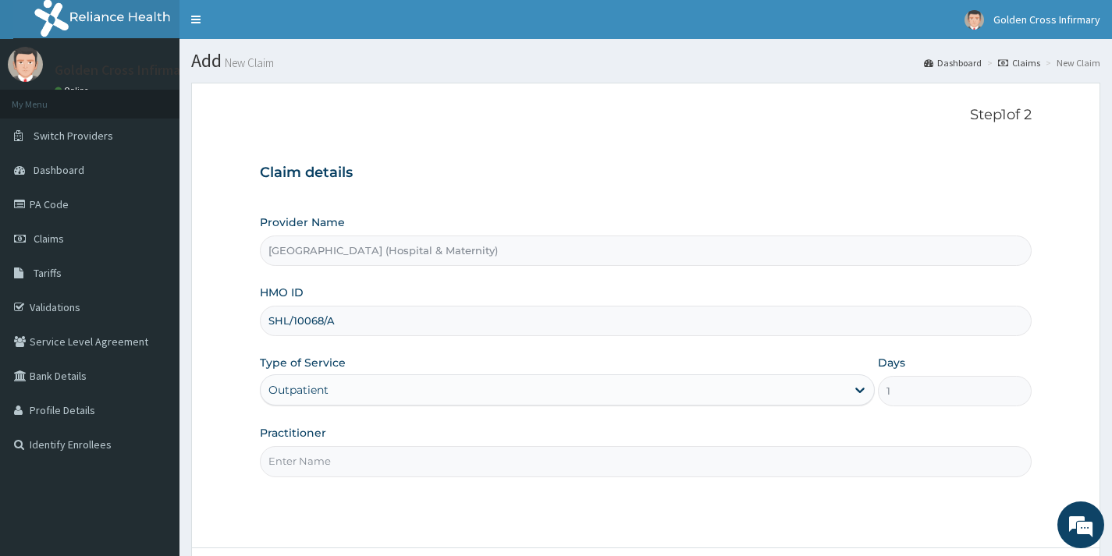
click at [377, 463] on input "Practitioner" at bounding box center [646, 461] width 772 height 30
type input "GP"
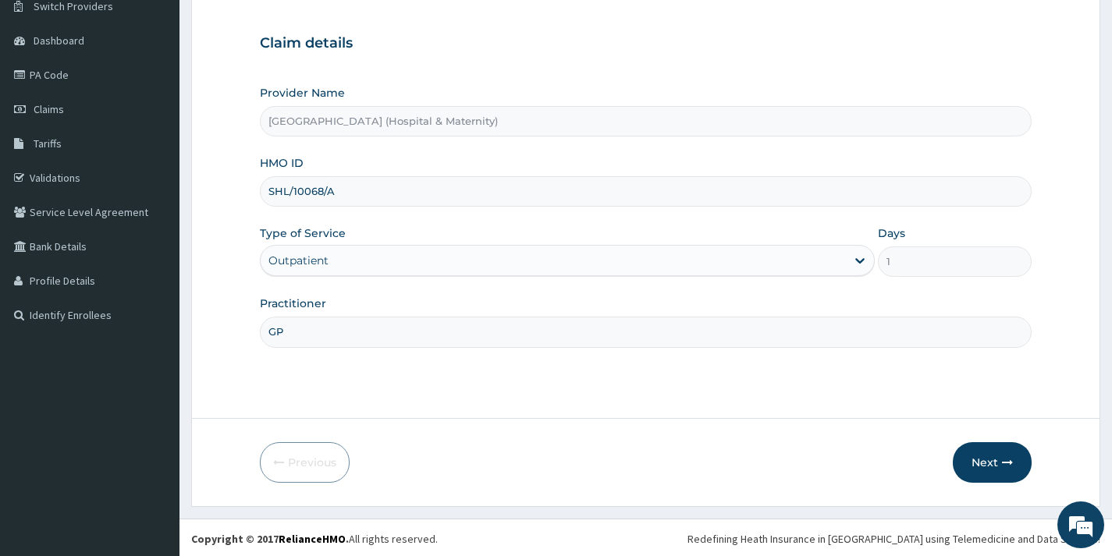
scroll to position [132, 0]
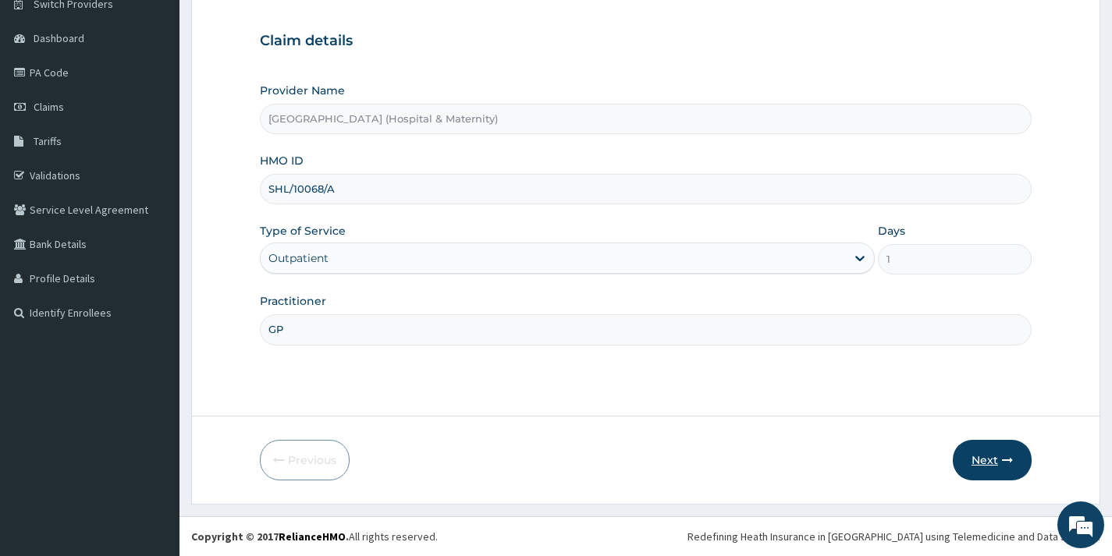
click at [1019, 453] on button "Next" at bounding box center [992, 460] width 79 height 41
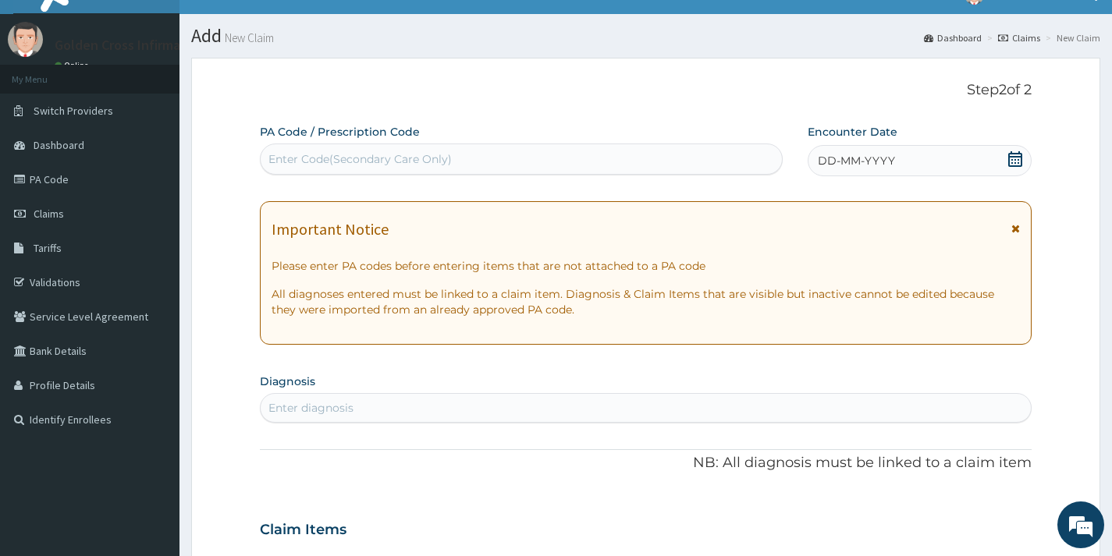
scroll to position [0, 0]
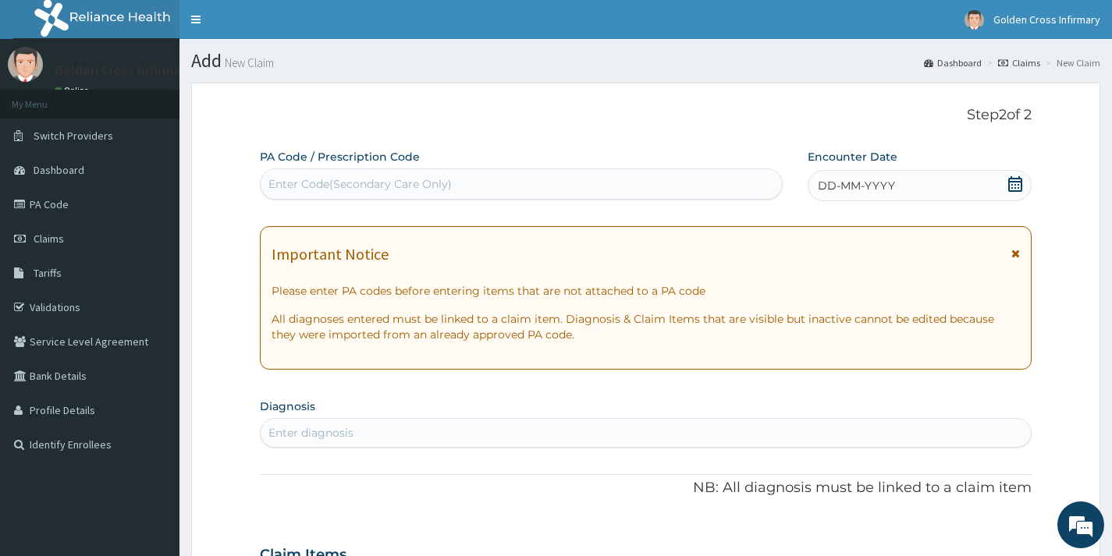
click at [1018, 183] on icon at bounding box center [1015, 184] width 16 height 16
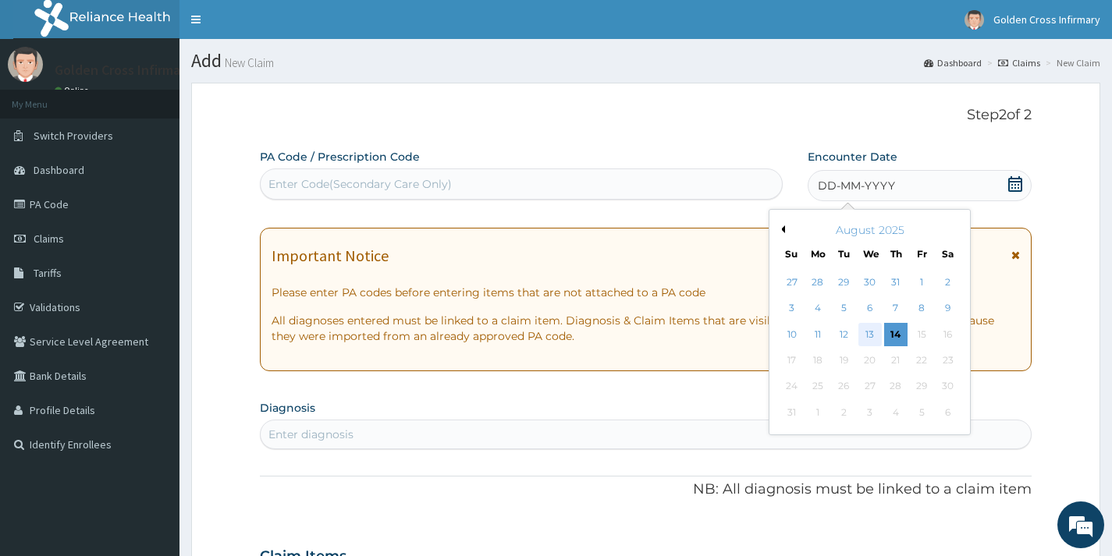
click at [858, 330] on div "13" at bounding box center [868, 334] width 23 height 23
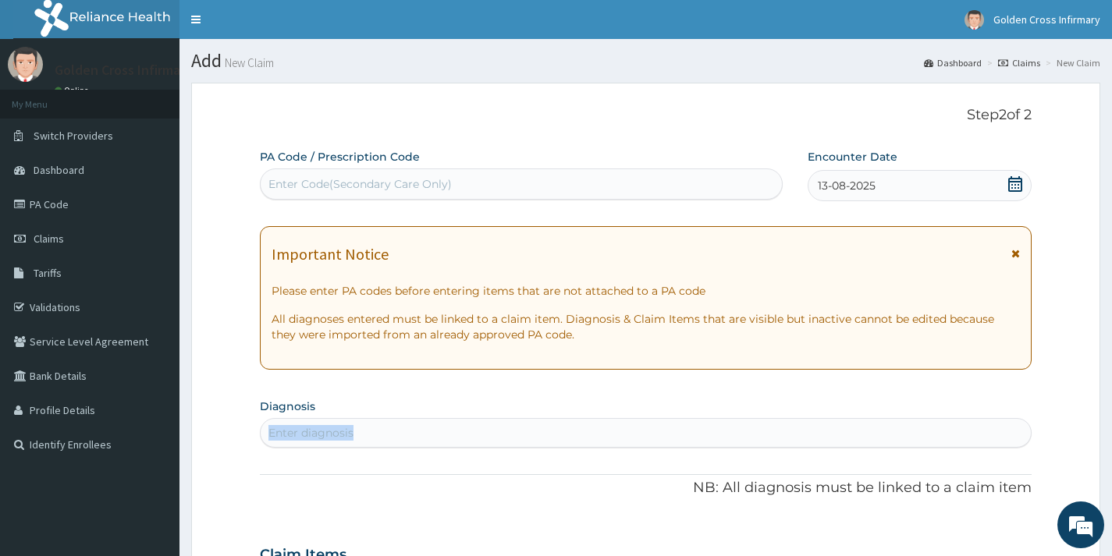
drag, startPoint x: 758, startPoint y: 413, endPoint x: 725, endPoint y: 430, distance: 37.0
click at [726, 429] on section "Diagnosis Enter diagnosis" at bounding box center [646, 421] width 772 height 53
click at [719, 434] on div "Enter diagnosis" at bounding box center [646, 433] width 770 height 25
type input "CANDIDIA"
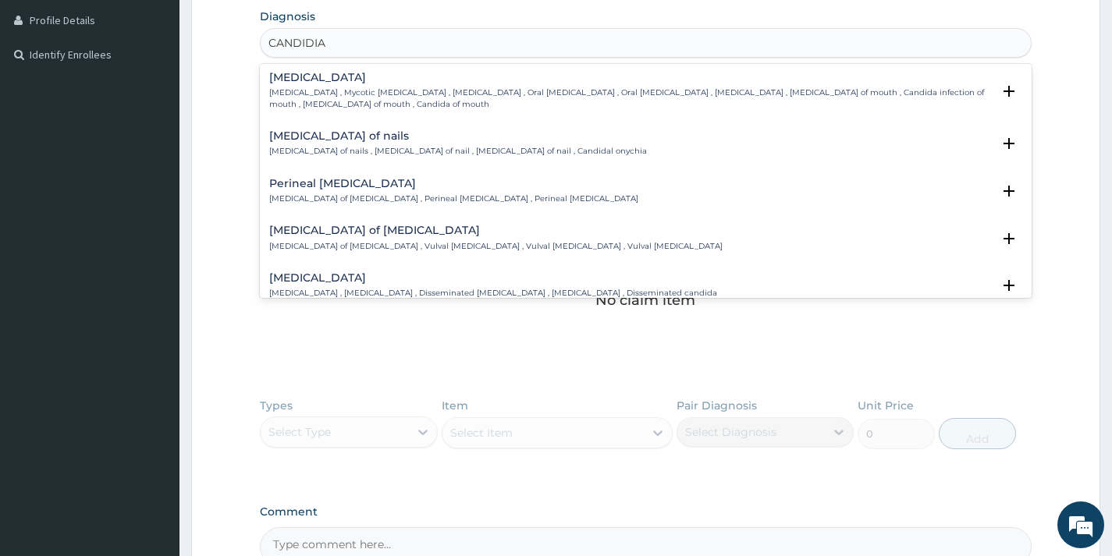
scroll to position [858, 0]
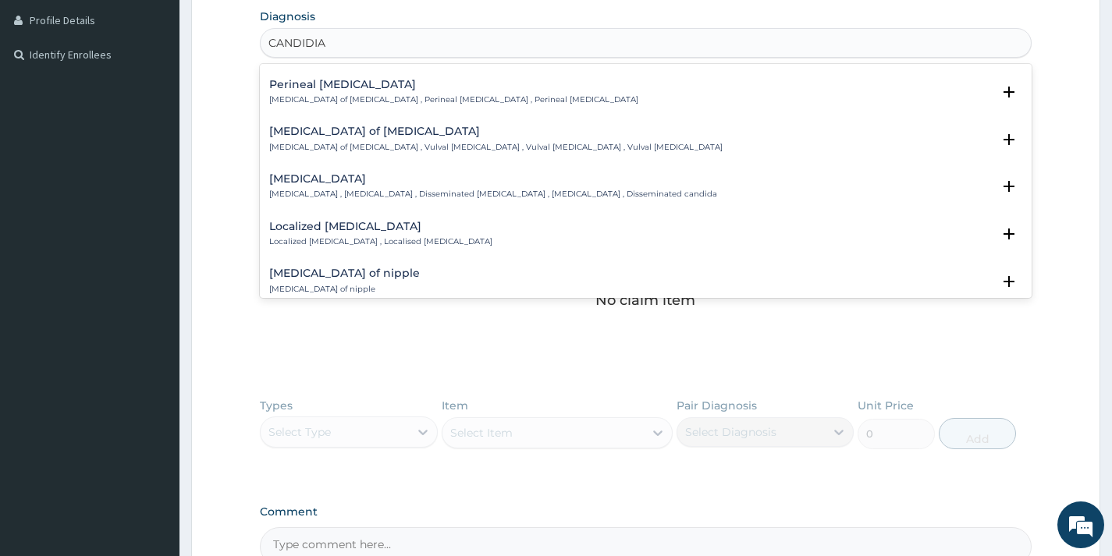
click at [377, 140] on div "Candidiasis of vulva Candidiasis of vulva , Vulval candidiasis , Vulval thrush …" at bounding box center [495, 139] width 453 height 27
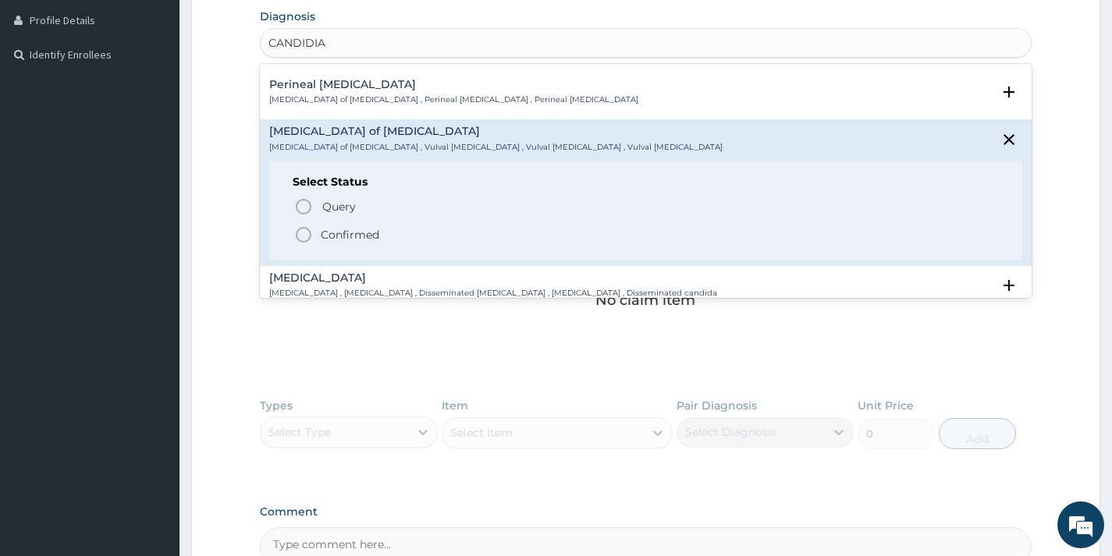
click at [377, 232] on p "Confirmed" at bounding box center [350, 235] width 59 height 16
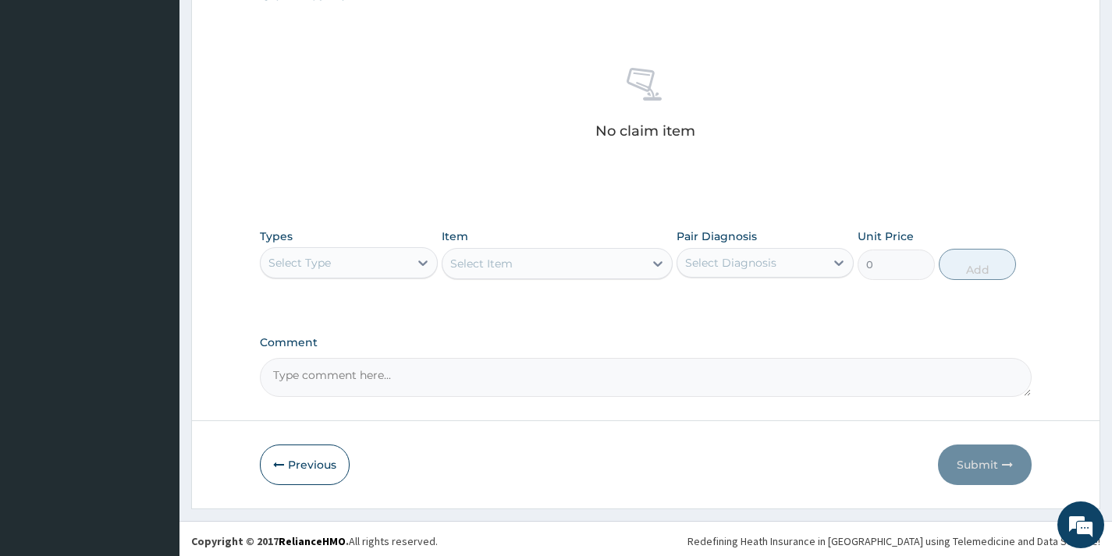
scroll to position [569, 0]
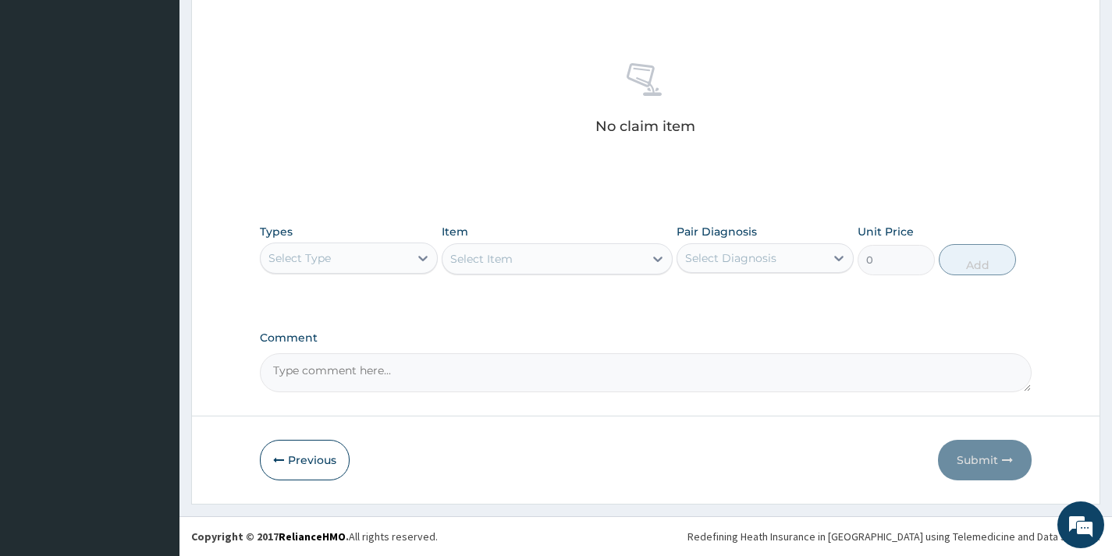
drag, startPoint x: 385, startPoint y: 231, endPoint x: 385, endPoint y: 256, distance: 25.0
click at [385, 241] on div "Types Select Type" at bounding box center [348, 249] width 177 height 51
click at [385, 256] on div "Select Type" at bounding box center [334, 258] width 147 height 25
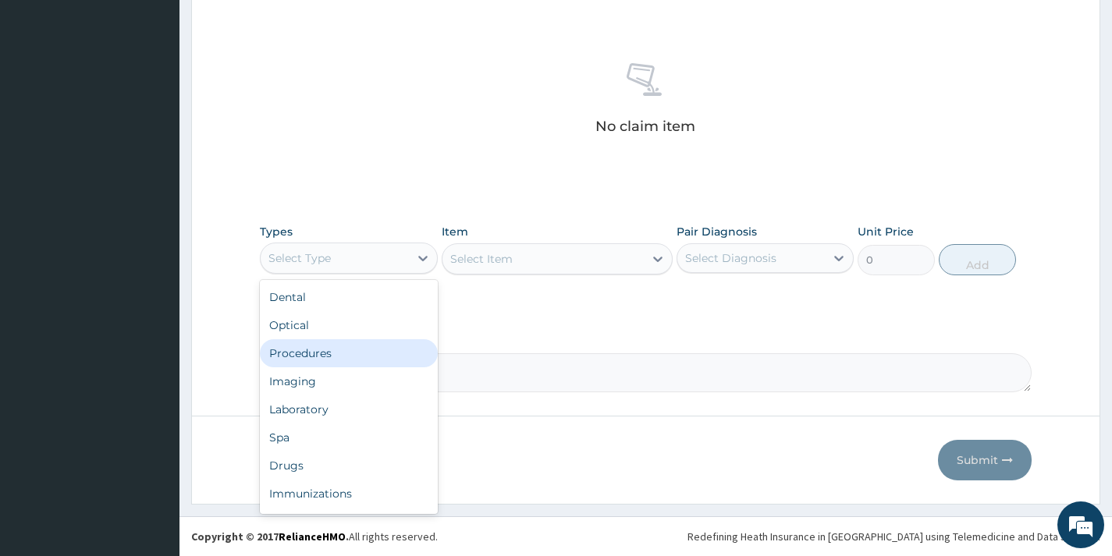
click at [374, 357] on div "Procedures" at bounding box center [348, 353] width 177 height 28
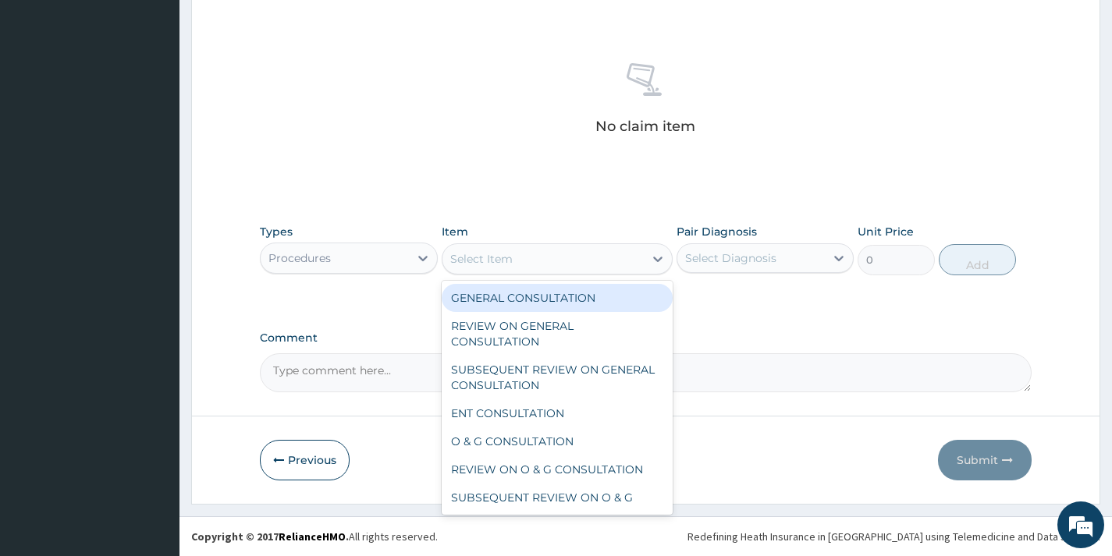
click at [507, 261] on div "Select Item" at bounding box center [481, 259] width 62 height 16
click at [522, 307] on div "GENERAL CONSULTATION" at bounding box center [558, 298] width 232 height 28
type input "2000"
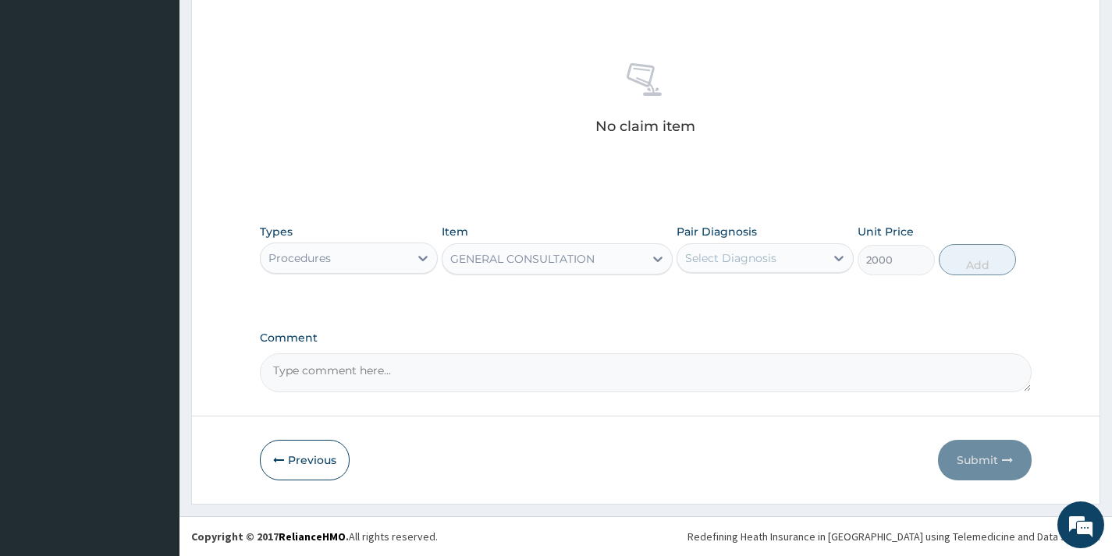
click at [702, 258] on div "Select Diagnosis" at bounding box center [730, 258] width 91 height 16
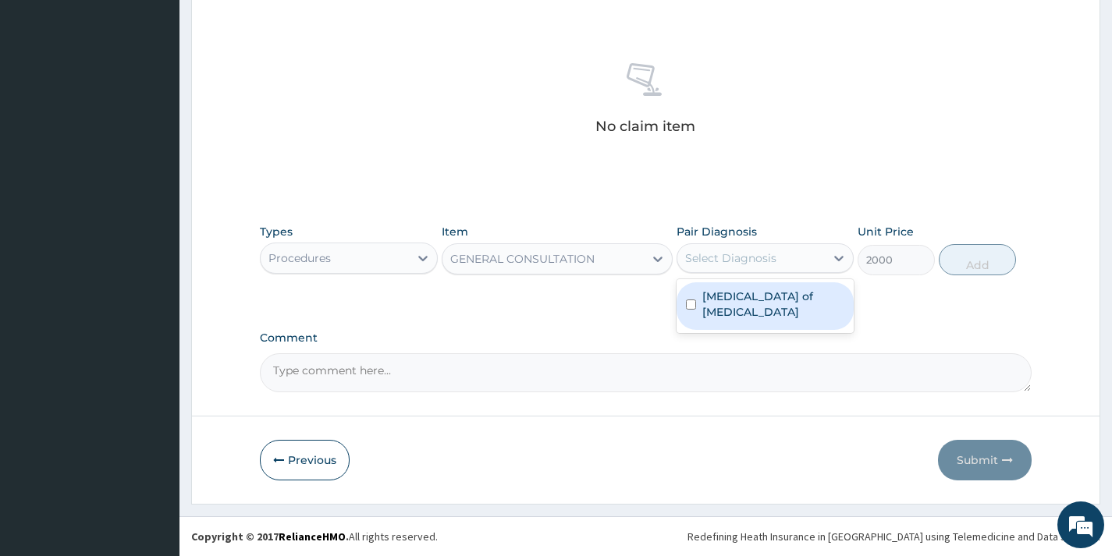
drag, startPoint x: 711, startPoint y: 310, endPoint x: 750, endPoint y: 298, distance: 41.0
click at [715, 309] on div "Candidiasis of vulva" at bounding box center [764, 306] width 177 height 48
checkbox input "true"
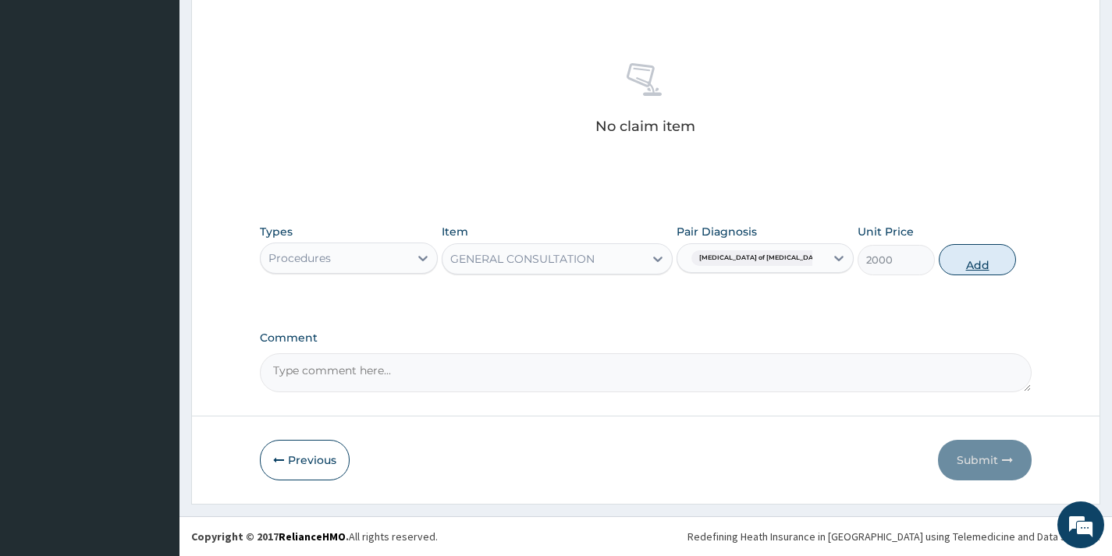
click at [960, 254] on button "Add" at bounding box center [977, 259] width 77 height 31
type input "0"
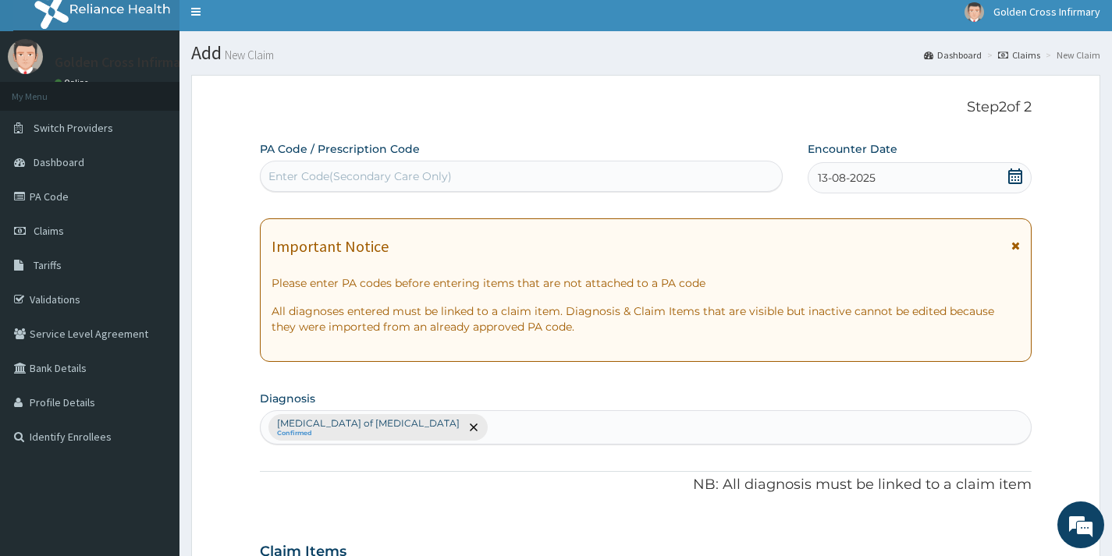
scroll to position [0, 0]
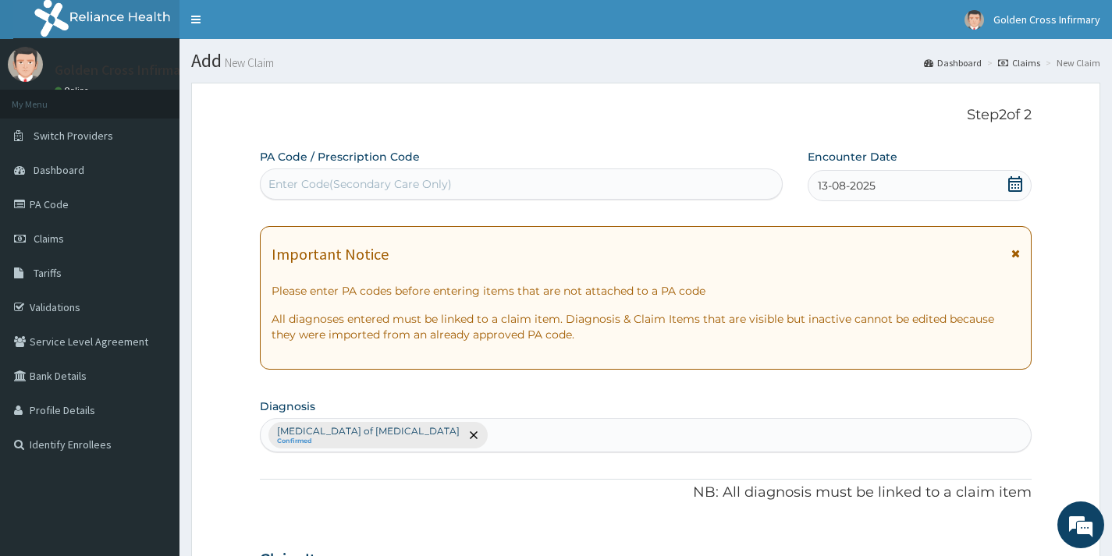
click at [495, 176] on div "Enter Code(Secondary Care Only)" at bounding box center [521, 184] width 521 height 25
type input "PA/7DE936"
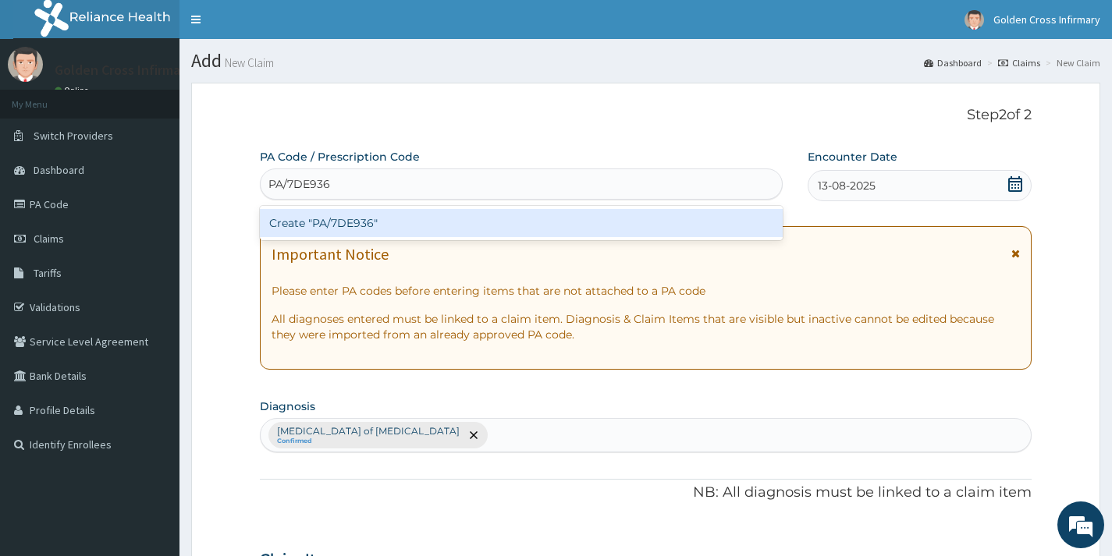
click at [490, 227] on div "Create "PA/7DE936"" at bounding box center [521, 223] width 523 height 28
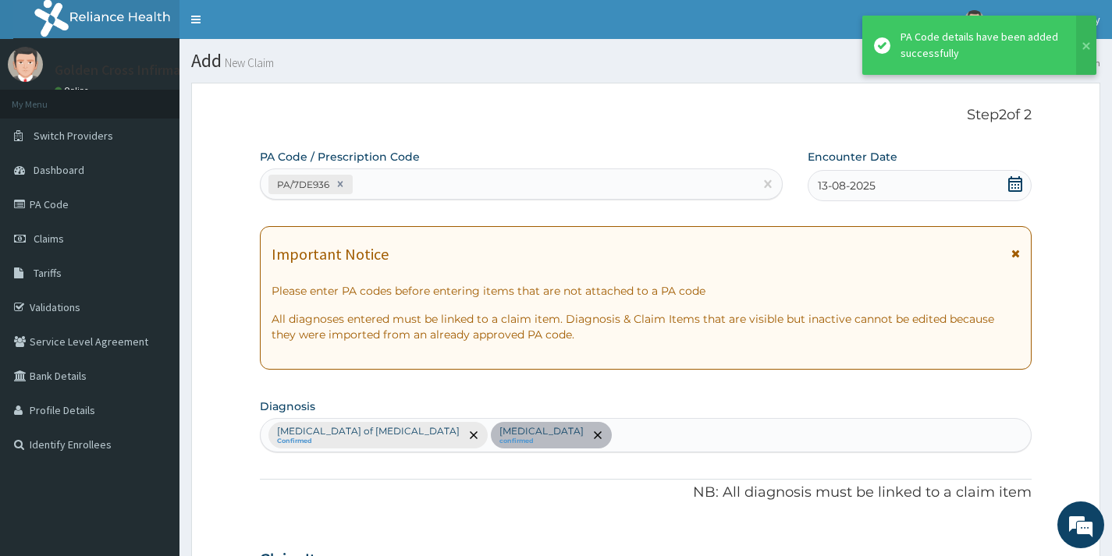
scroll to position [425, 0]
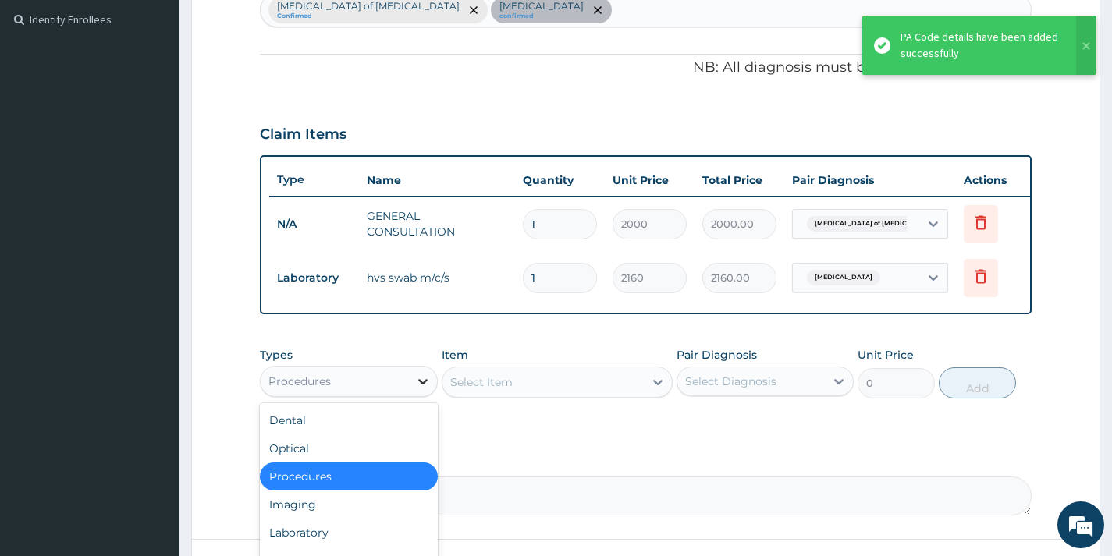
click at [410, 396] on div at bounding box center [423, 381] width 28 height 28
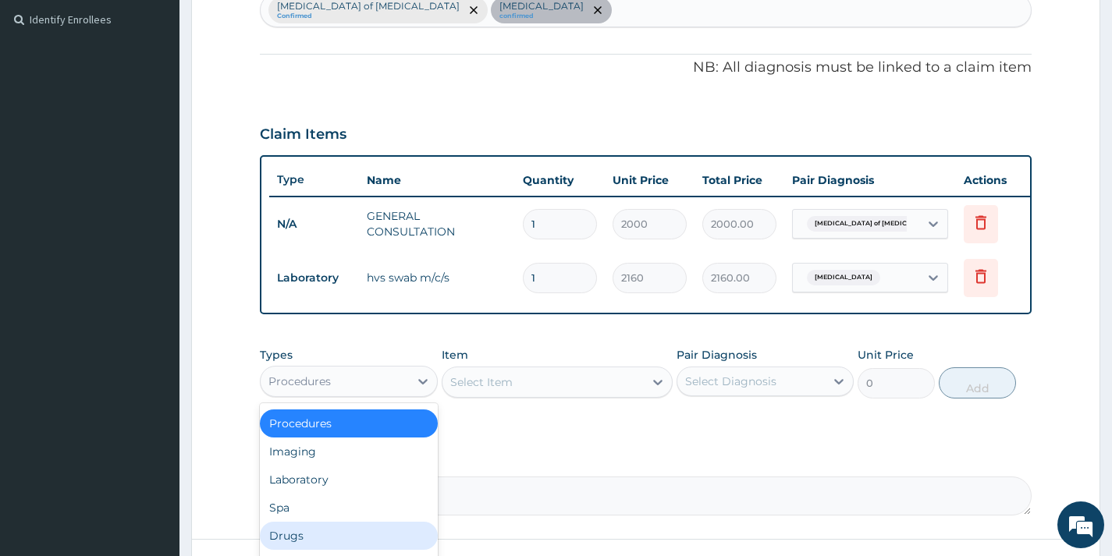
click at [375, 535] on div "Drugs" at bounding box center [348, 536] width 177 height 28
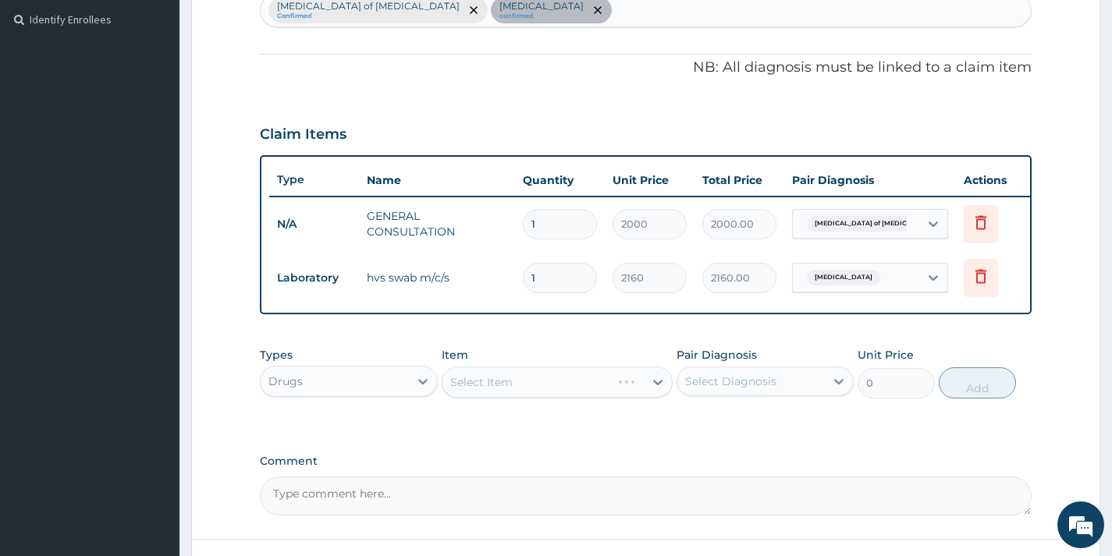
click at [576, 384] on div "Select Item" at bounding box center [558, 382] width 232 height 31
click at [576, 386] on div "Select Item" at bounding box center [526, 382] width 169 height 25
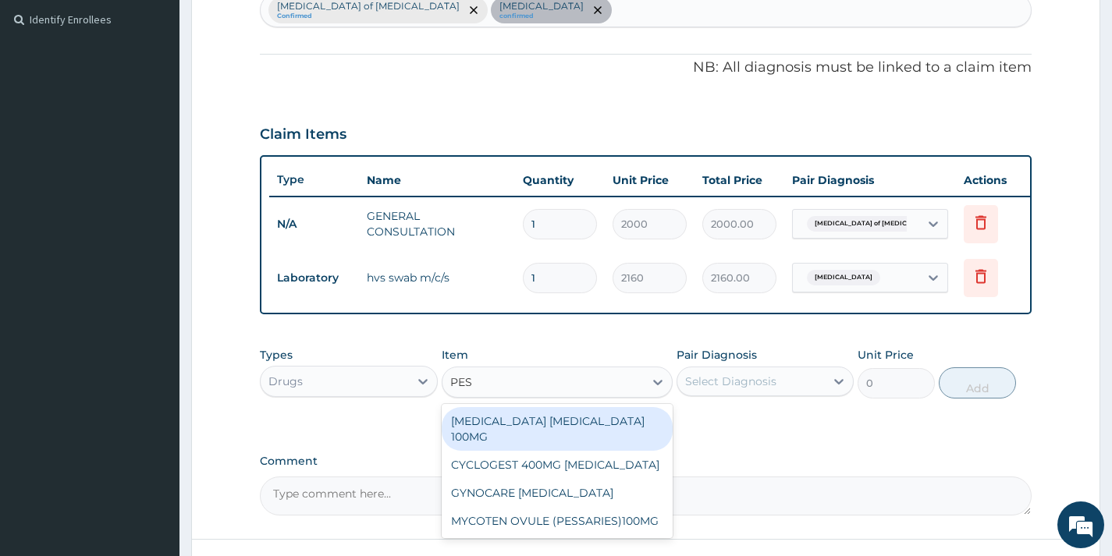
type input "PESS"
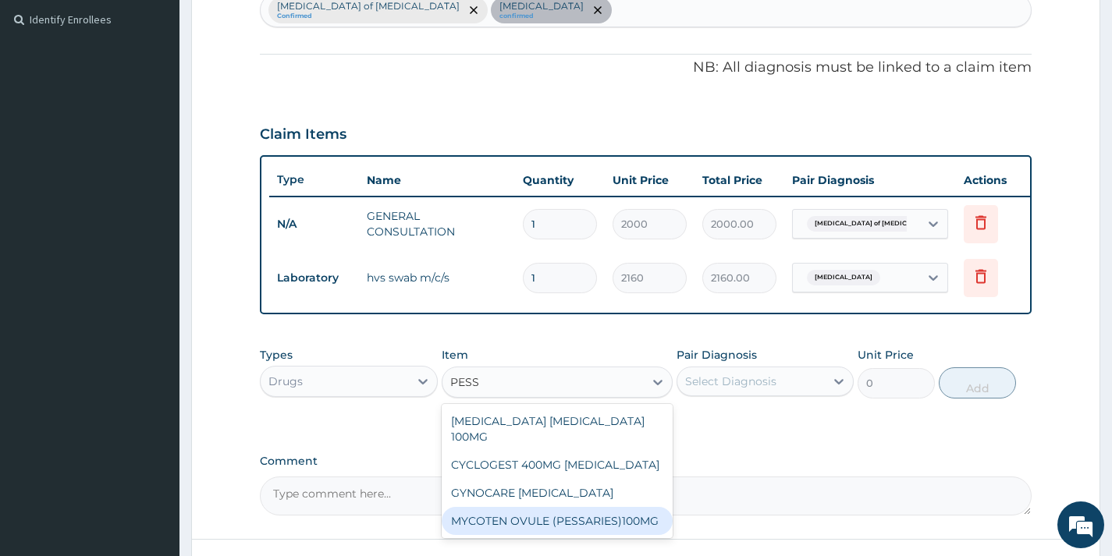
click at [563, 511] on div "MYCOTEN OVULE (PESSARIES)100MG" at bounding box center [558, 521] width 232 height 28
type input "900"
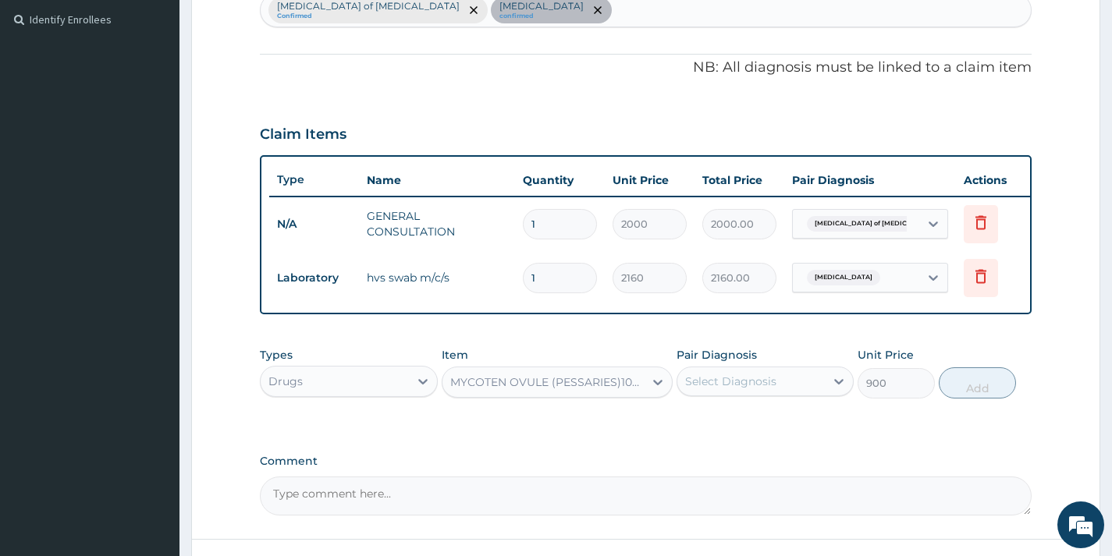
click at [784, 394] on div "Select Diagnosis" at bounding box center [750, 381] width 147 height 25
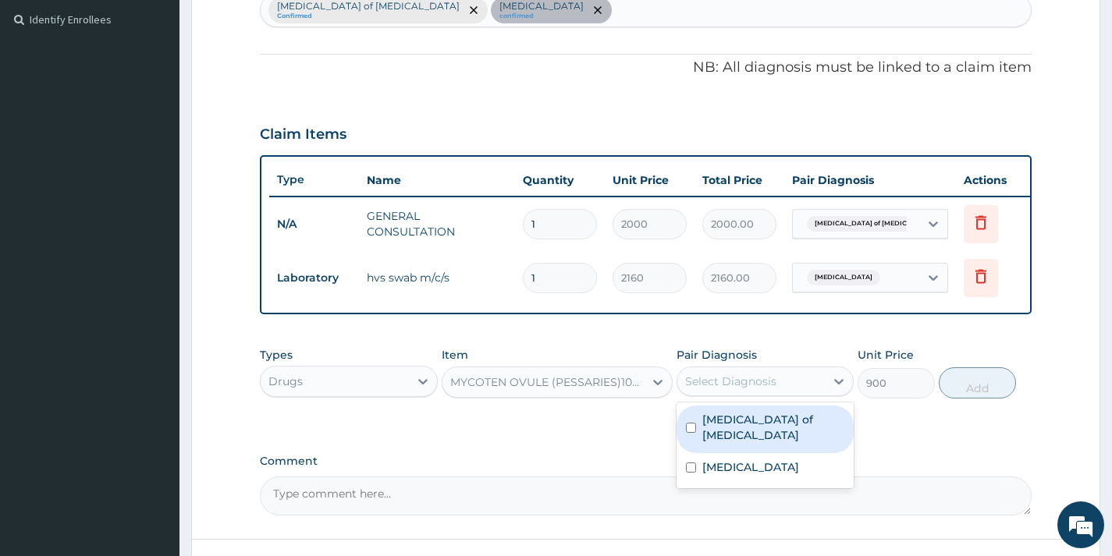
click at [800, 439] on div "Candidiasis of vulva" at bounding box center [764, 430] width 177 height 48
checkbox input "true"
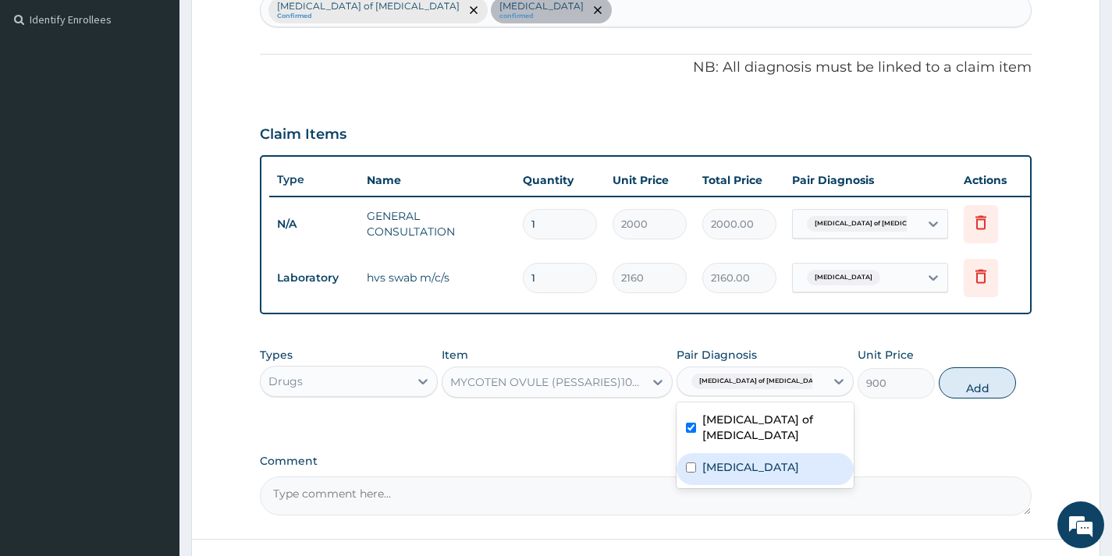
click at [798, 456] on div "Candidiasis" at bounding box center [764, 469] width 177 height 32
checkbox input "true"
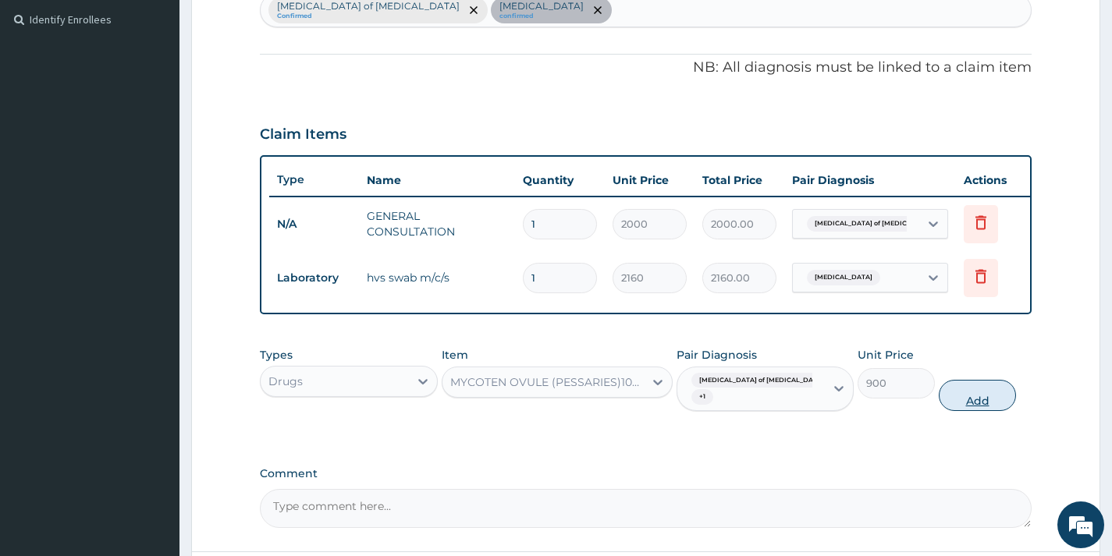
click at [966, 400] on button "Add" at bounding box center [977, 395] width 77 height 31
type input "0"
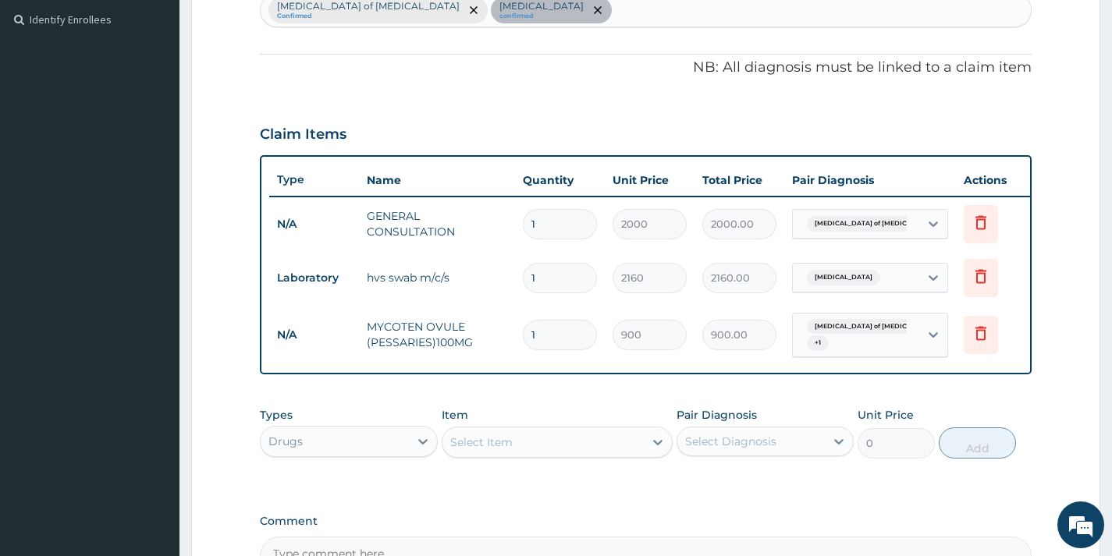
click at [549, 335] on input "1" at bounding box center [560, 335] width 74 height 30
type input "6"
type input "5400.00"
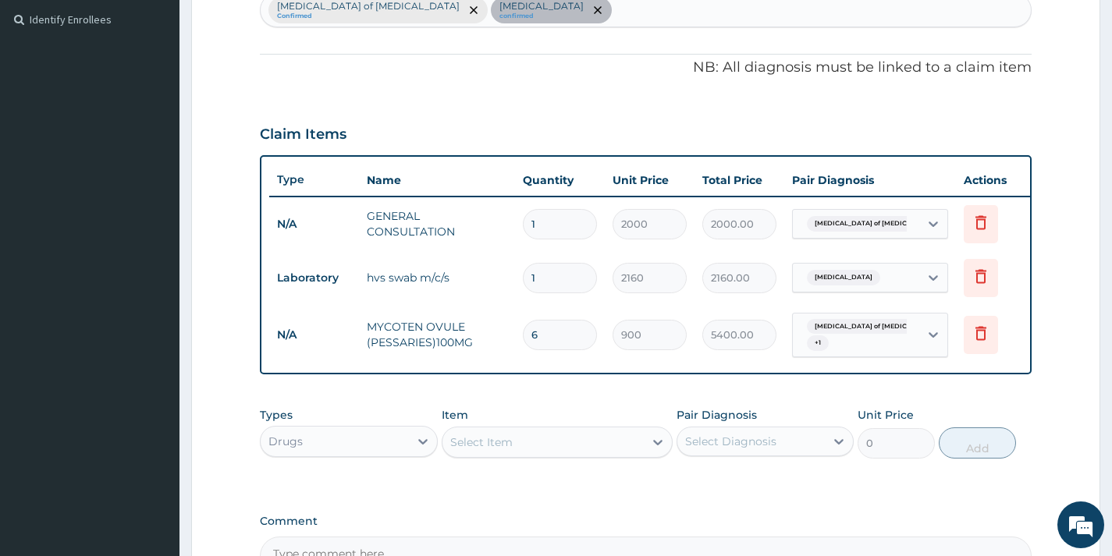
type input "6"
click at [515, 392] on div "PA Code / Prescription Code PA/7DE936 Encounter Date 13-08-2025 Important Notic…" at bounding box center [646, 150] width 772 height 852
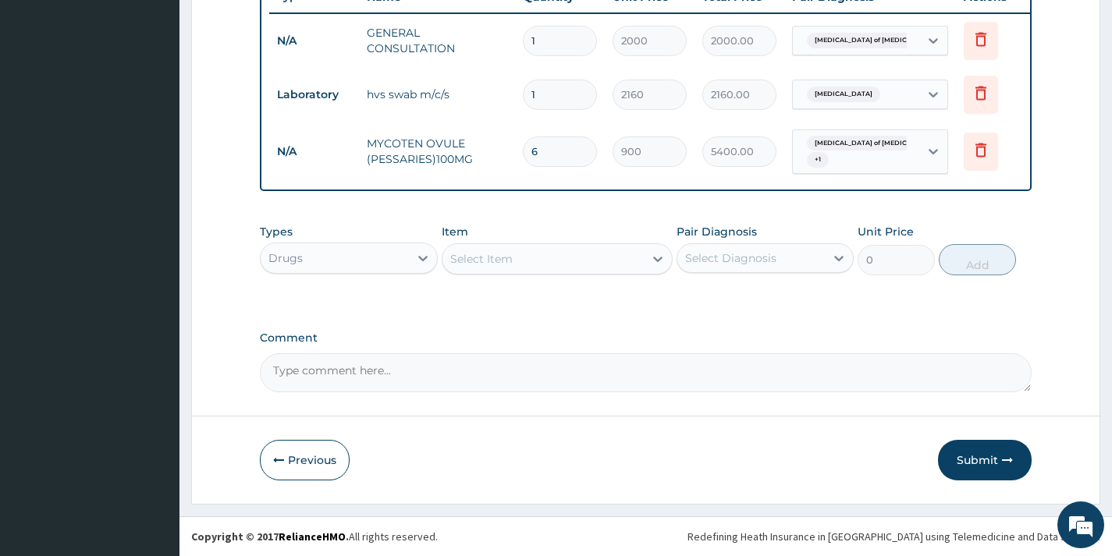
drag, startPoint x: 963, startPoint y: 457, endPoint x: 883, endPoint y: 412, distance: 92.2
click at [964, 457] on button "Submit" at bounding box center [985, 460] width 94 height 41
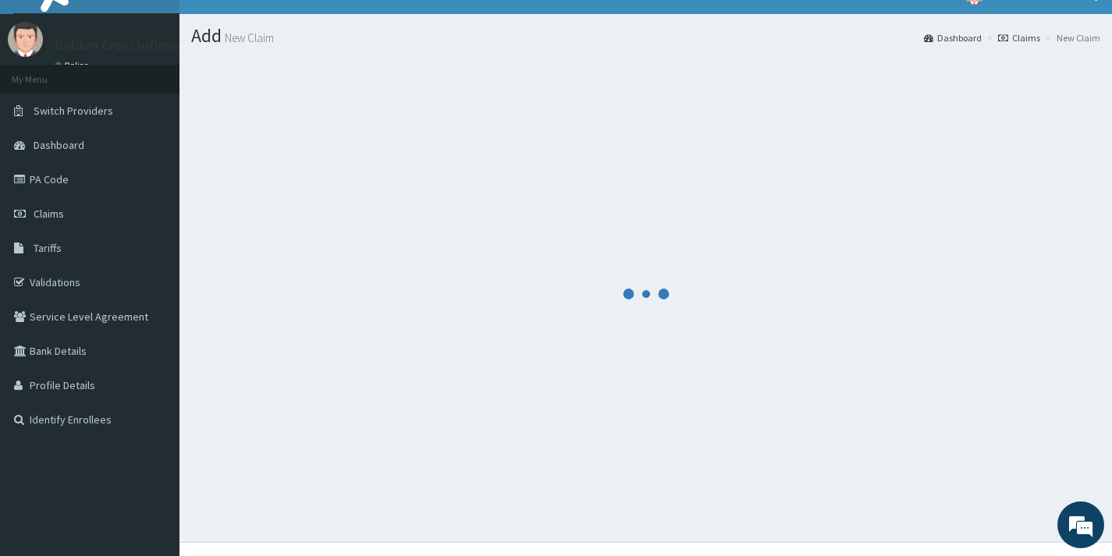
scroll to position [0, 0]
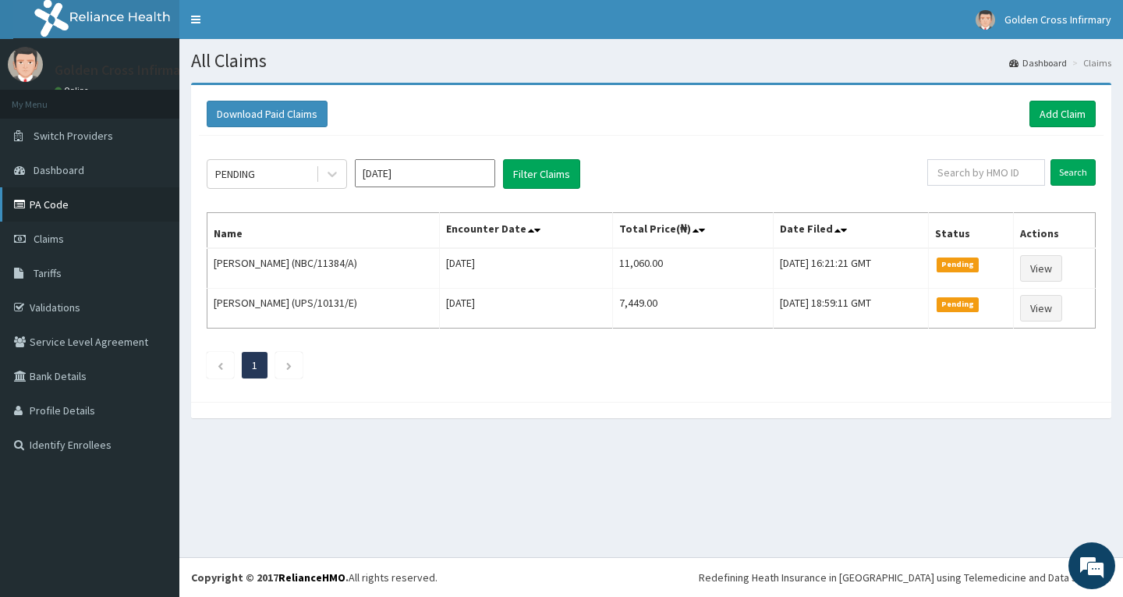
click at [88, 211] on link "PA Code" at bounding box center [89, 204] width 179 height 34
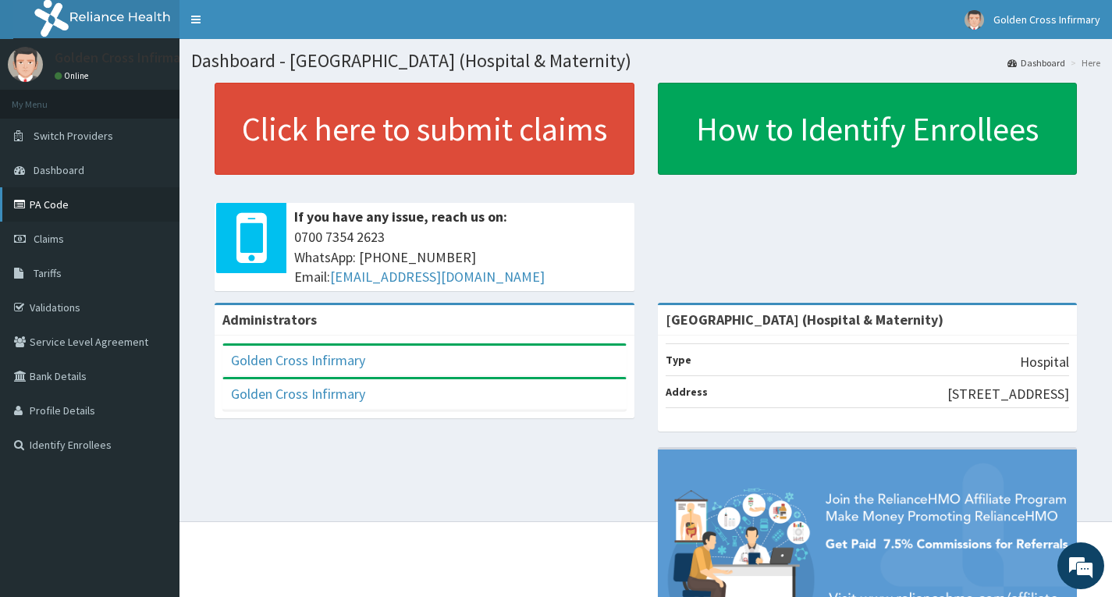
click at [97, 199] on link "PA Code" at bounding box center [89, 204] width 179 height 34
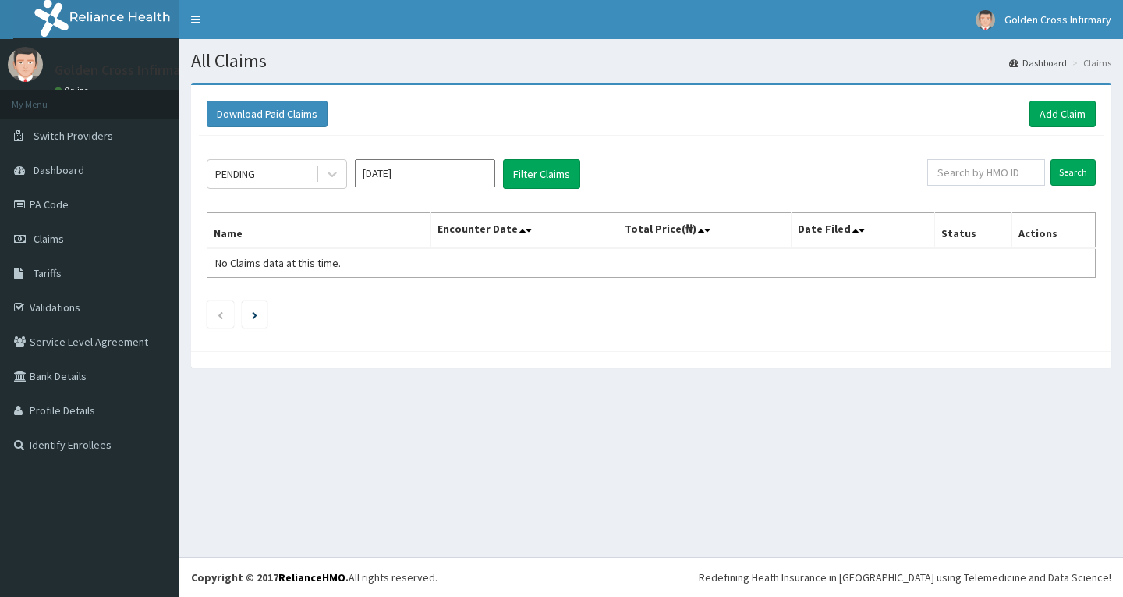
click at [1090, 112] on link "Add Claim" at bounding box center [1063, 114] width 66 height 27
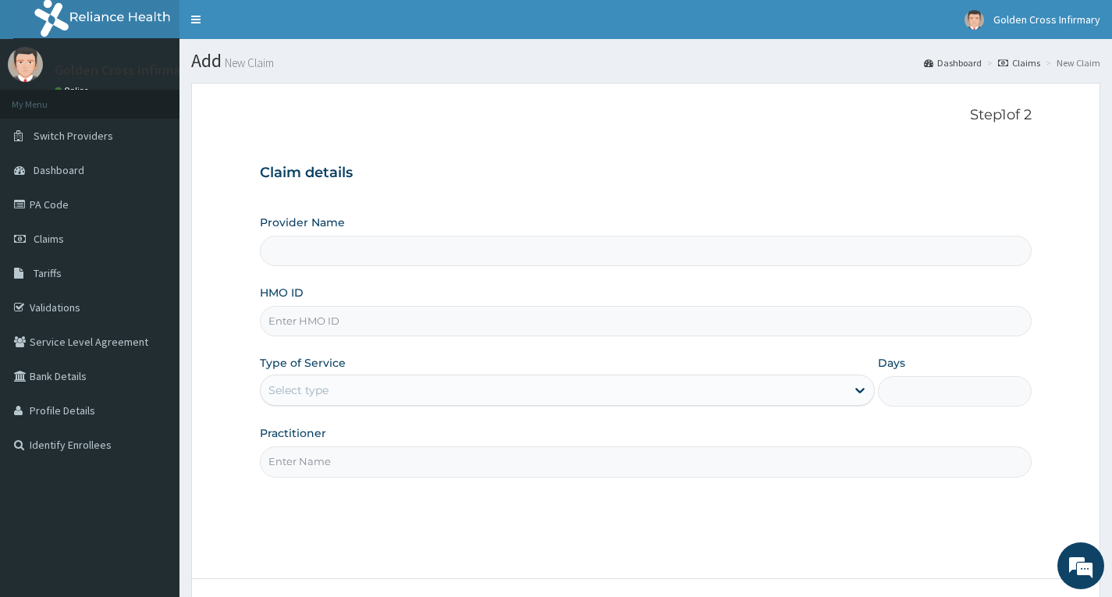
click at [385, 322] on input "HMO ID" at bounding box center [646, 321] width 772 height 30
type input "FT"
type input "[GEOGRAPHIC_DATA] (Hospital & Maternity)"
type input "FTP/10149/A"
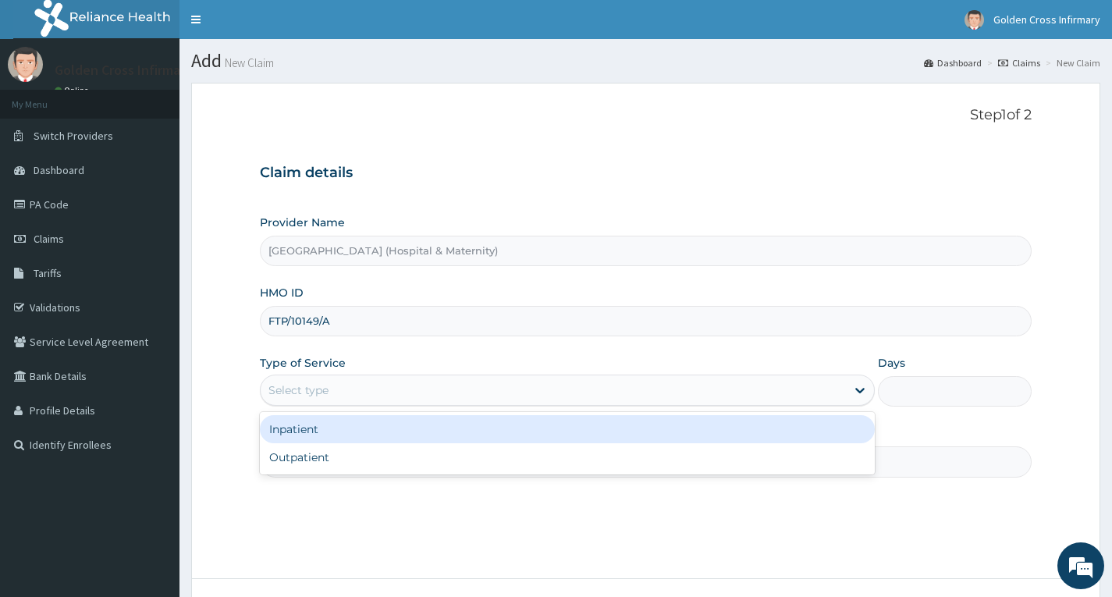
drag, startPoint x: 488, startPoint y: 383, endPoint x: 523, endPoint y: 488, distance: 110.0
click at [488, 388] on div "Select type" at bounding box center [553, 390] width 585 height 25
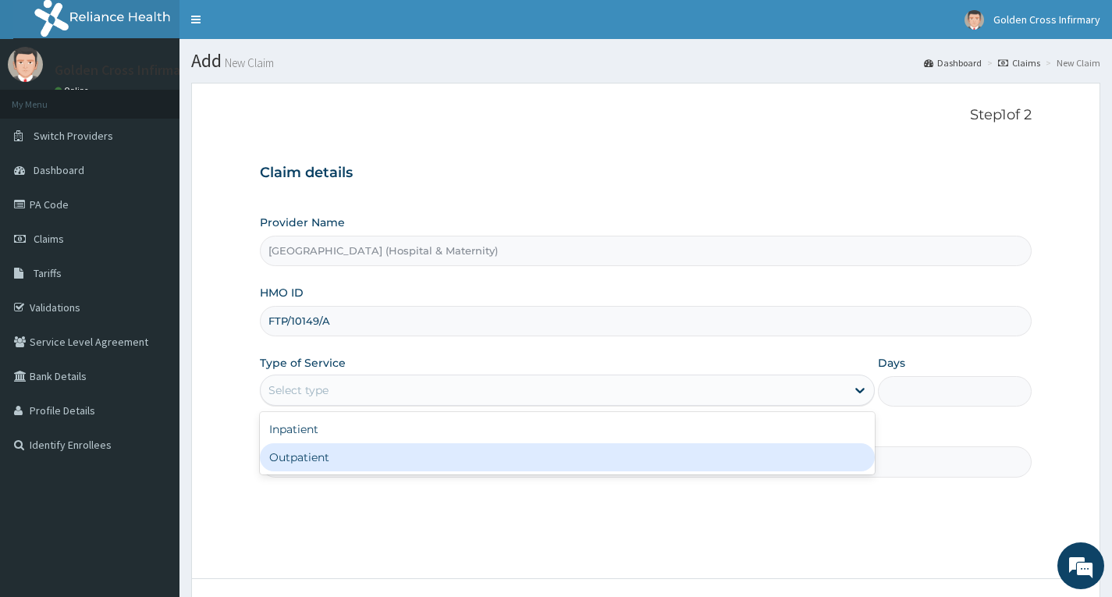
drag, startPoint x: 520, startPoint y: 461, endPoint x: 511, endPoint y: 461, distance: 8.6
click at [520, 460] on div "Outpatient" at bounding box center [567, 457] width 615 height 28
type input "1"
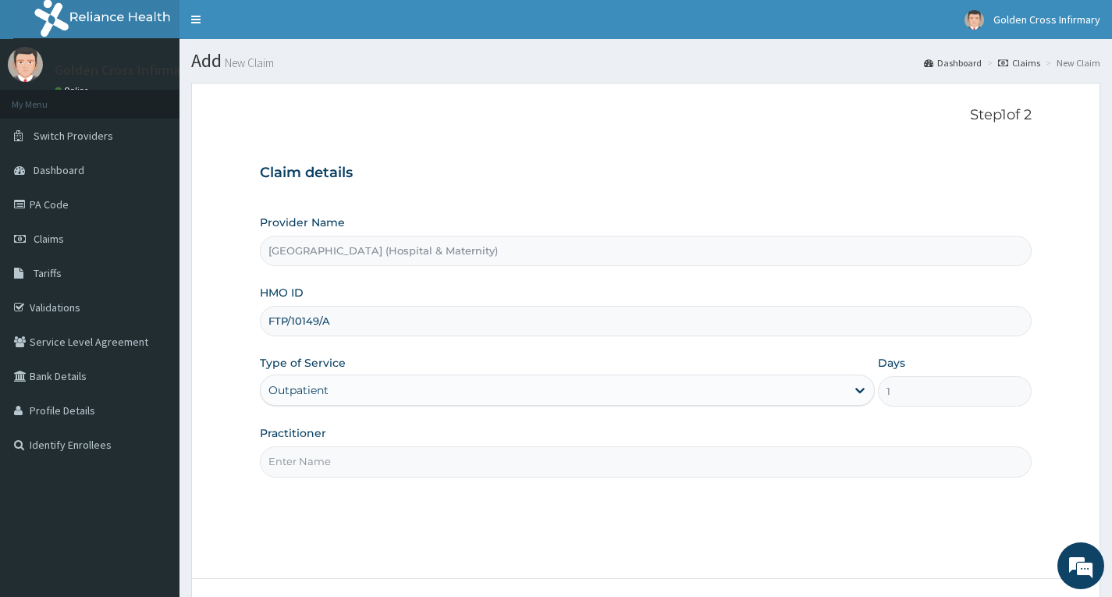
click at [477, 469] on input "Practitioner" at bounding box center [646, 461] width 772 height 30
type input "GP"
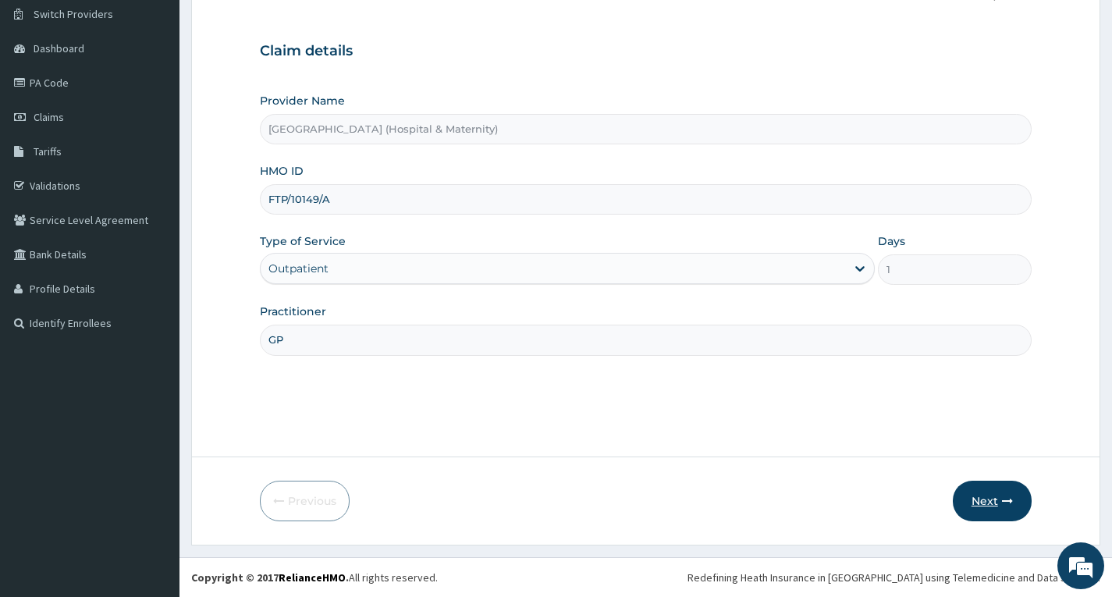
click at [963, 496] on button "Next" at bounding box center [992, 501] width 79 height 41
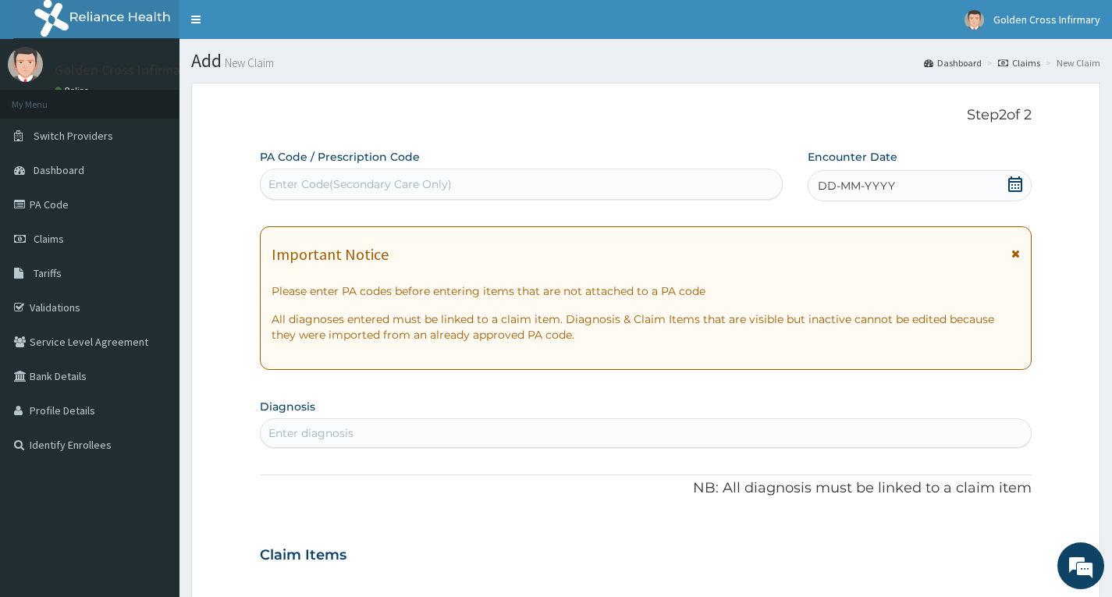
click at [1020, 179] on icon at bounding box center [1015, 184] width 14 height 16
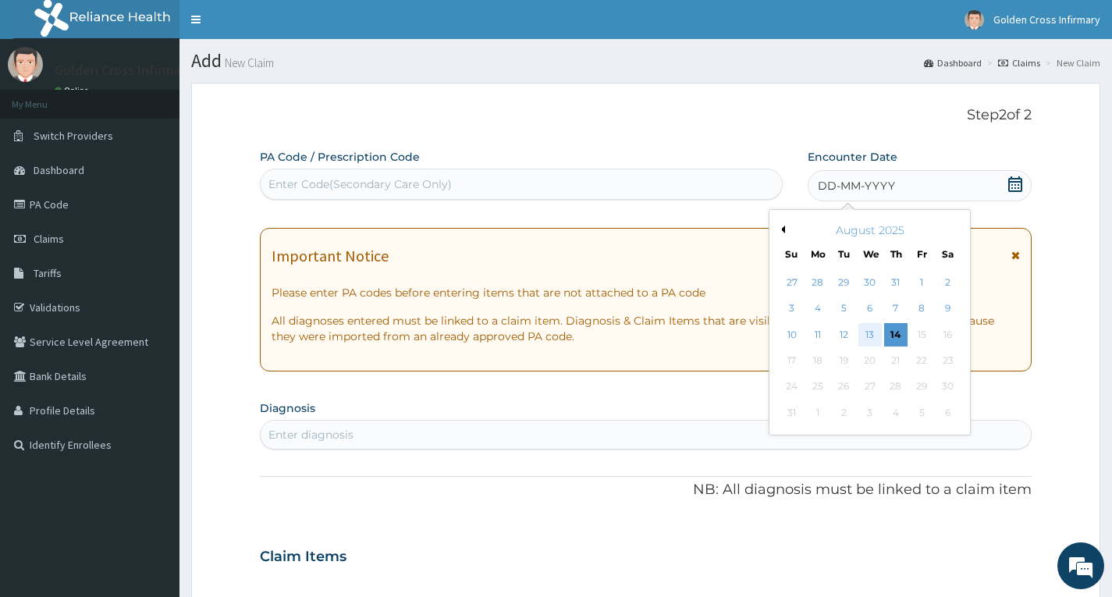
click at [871, 339] on div "13" at bounding box center [868, 334] width 23 height 23
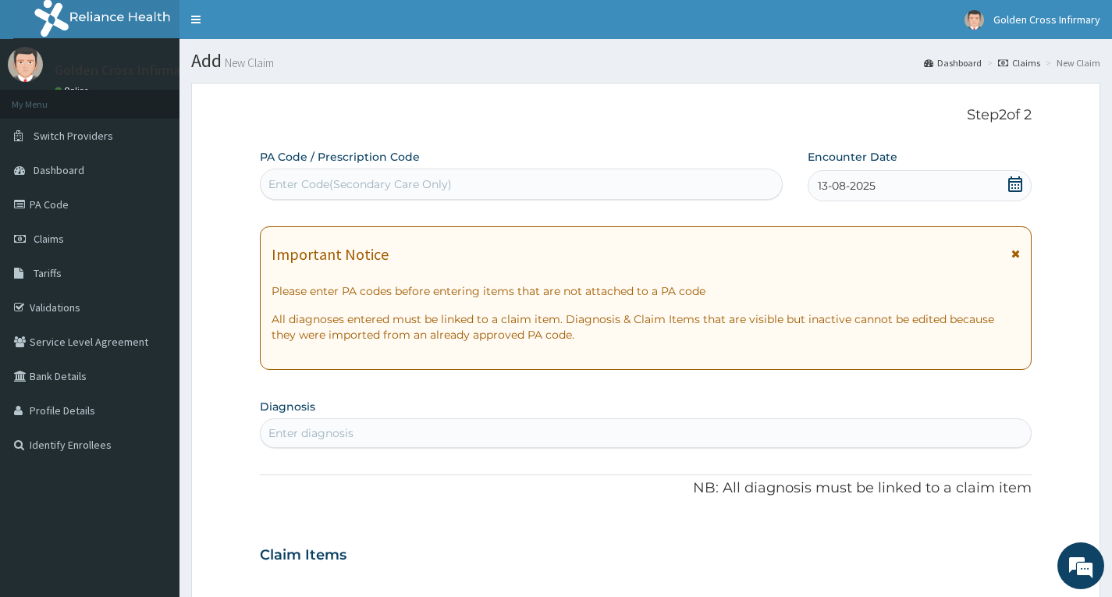
drag, startPoint x: 765, startPoint y: 429, endPoint x: 756, endPoint y: 438, distance: 13.2
click at [764, 431] on div "Enter diagnosis" at bounding box center [646, 433] width 770 height 25
type input "MALARIA"
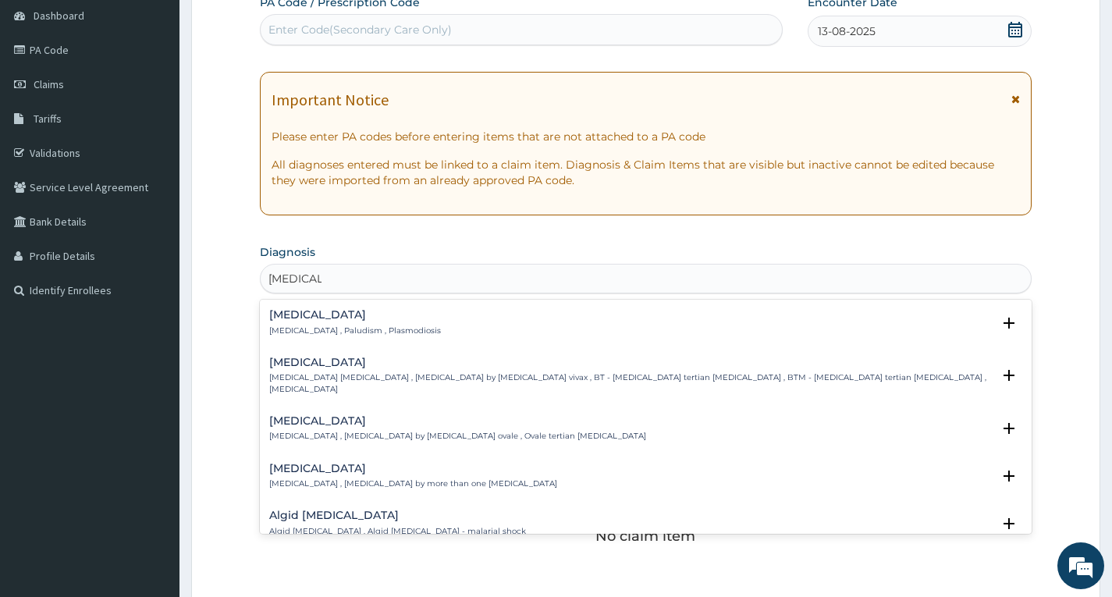
scroll to position [156, 0]
click at [319, 318] on h4 "Malaria" at bounding box center [355, 313] width 172 height 12
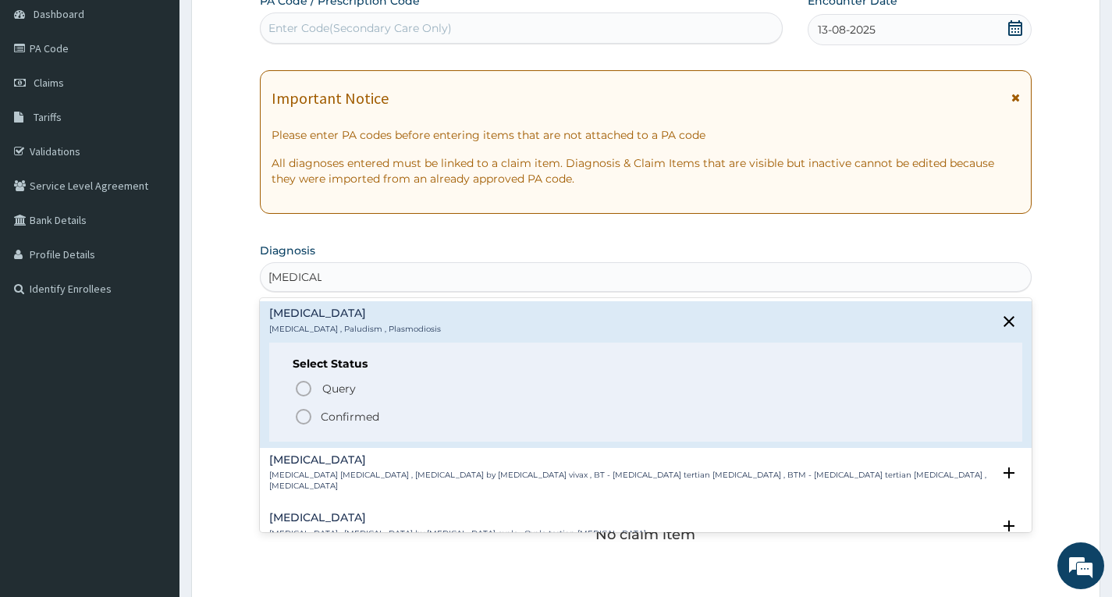
click at [325, 413] on p "Confirmed" at bounding box center [350, 417] width 59 height 16
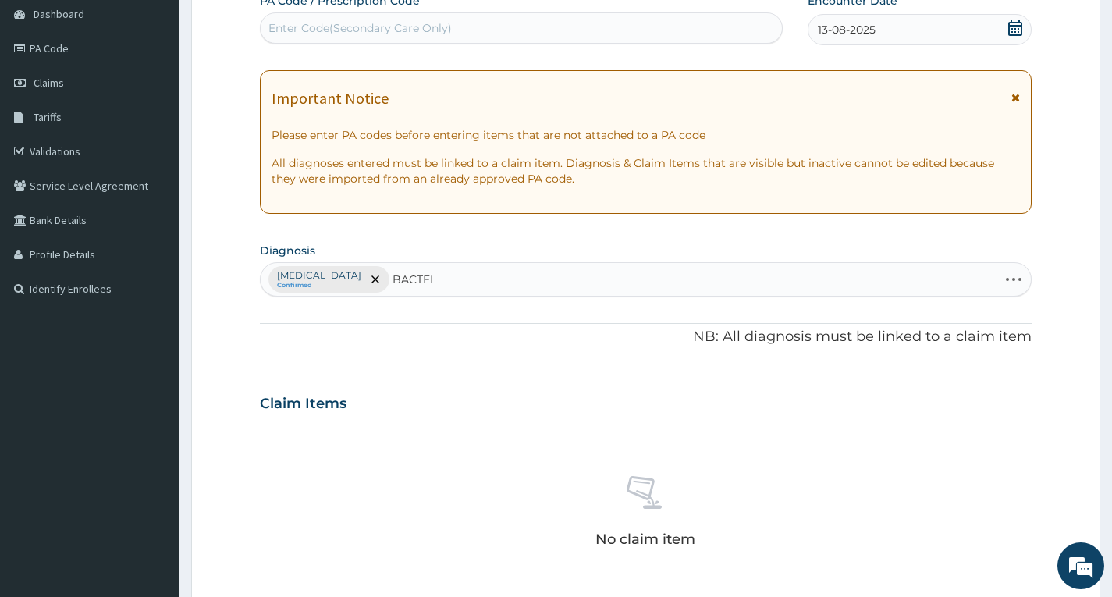
type input "BACTERE"
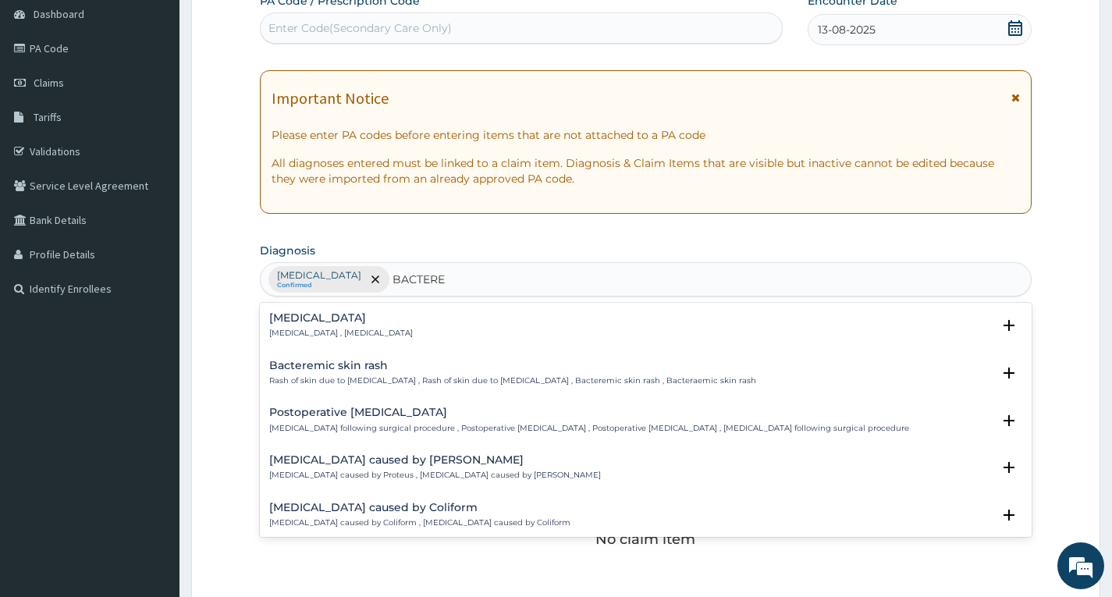
click at [314, 318] on h4 "Bacteremia" at bounding box center [341, 318] width 144 height 12
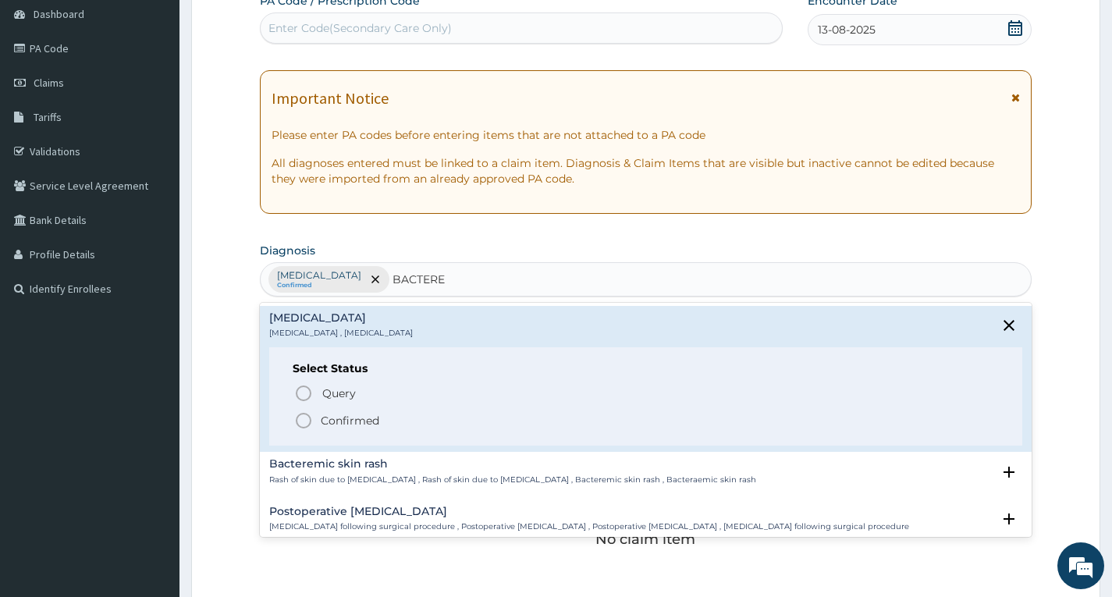
drag, startPoint x: 326, startPoint y: 417, endPoint x: 380, endPoint y: 397, distance: 57.5
click at [327, 417] on p "Confirmed" at bounding box center [350, 421] width 59 height 16
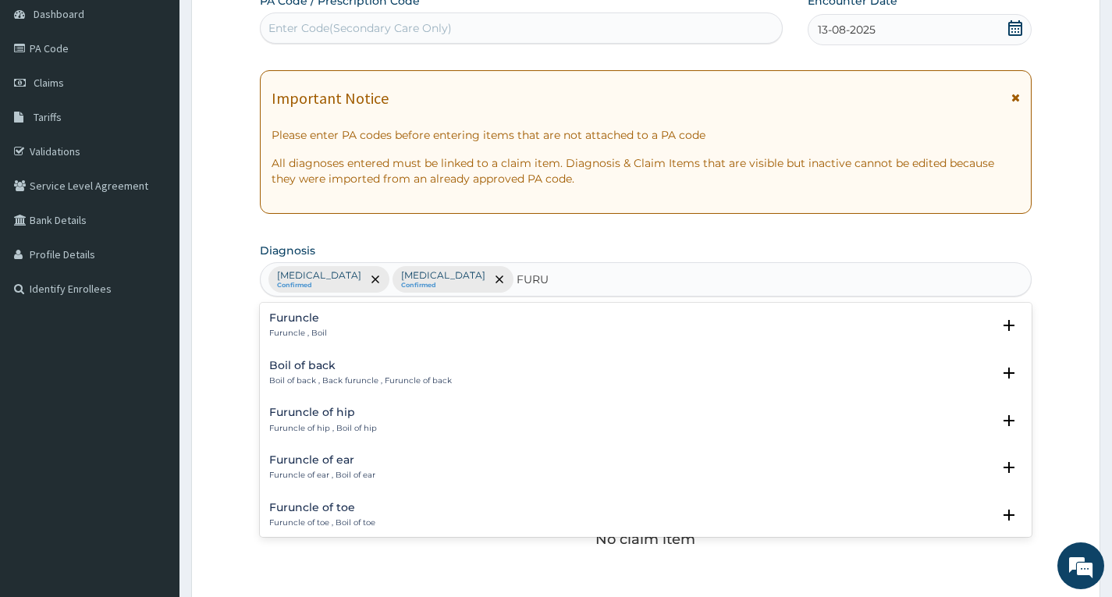
type input "FURUN"
click at [296, 333] on p "Furuncle , Boil" at bounding box center [298, 333] width 58 height 11
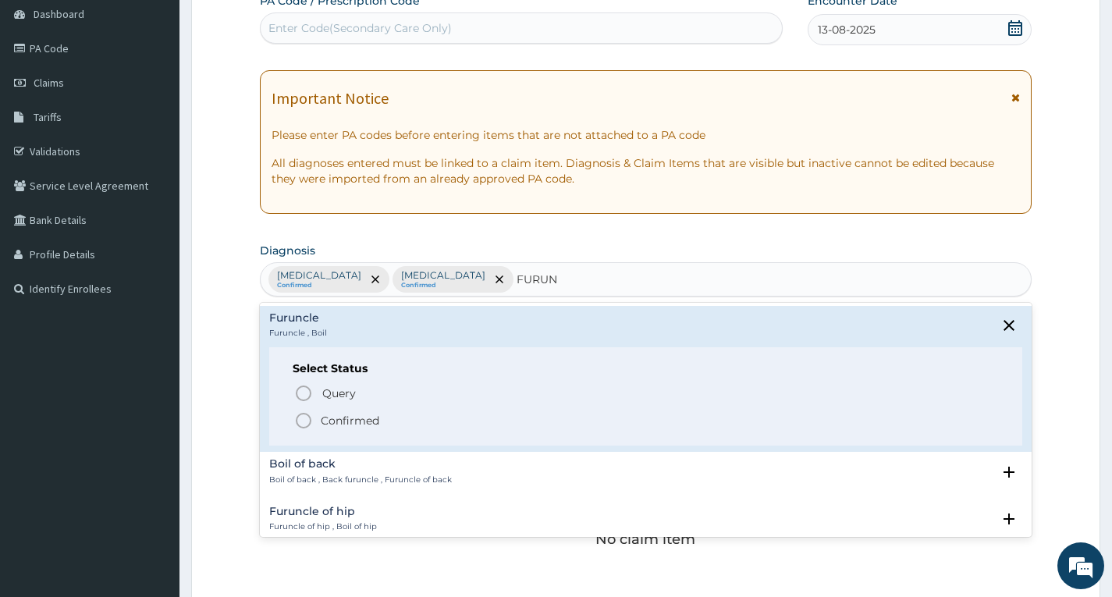
drag, startPoint x: 305, startPoint y: 425, endPoint x: 342, endPoint y: 400, distance: 44.4
click at [306, 425] on icon "status option filled" at bounding box center [303, 420] width 19 height 19
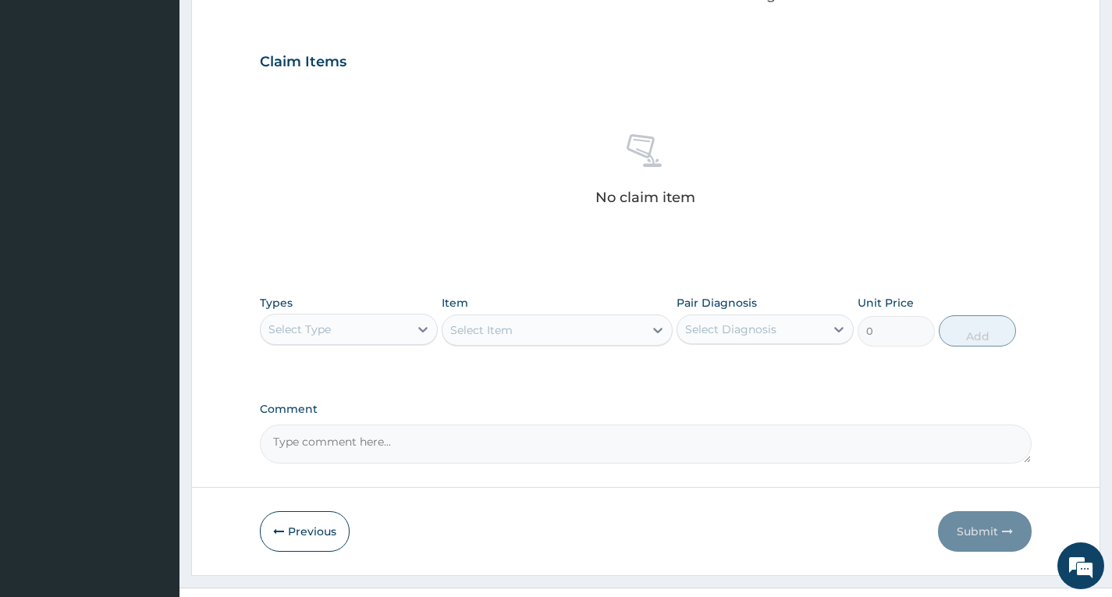
scroll to position [528, 0]
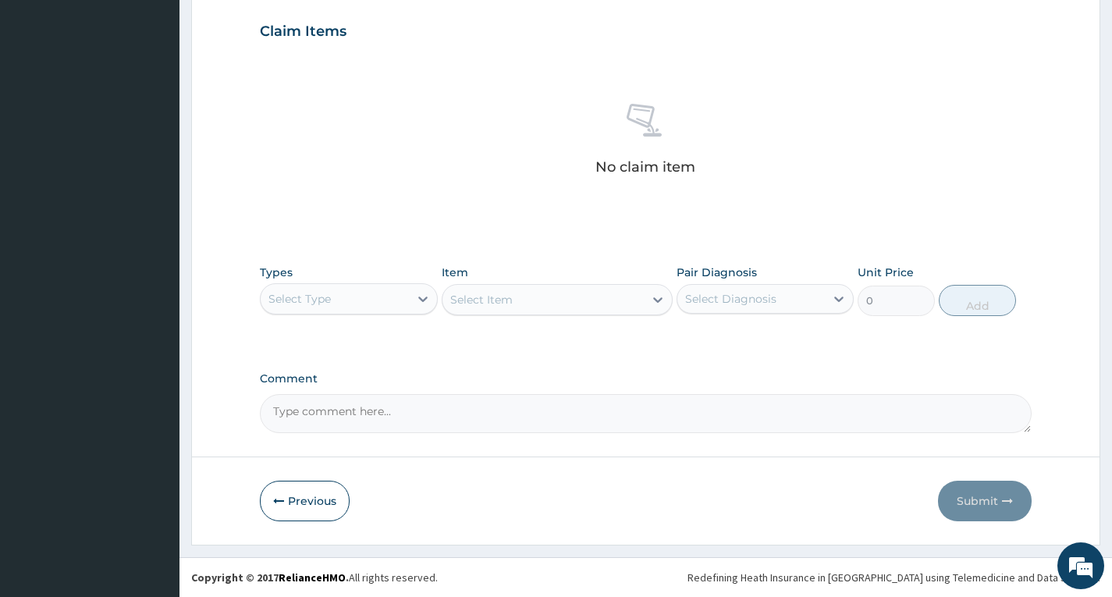
click at [408, 293] on div "Select Type" at bounding box center [334, 298] width 147 height 25
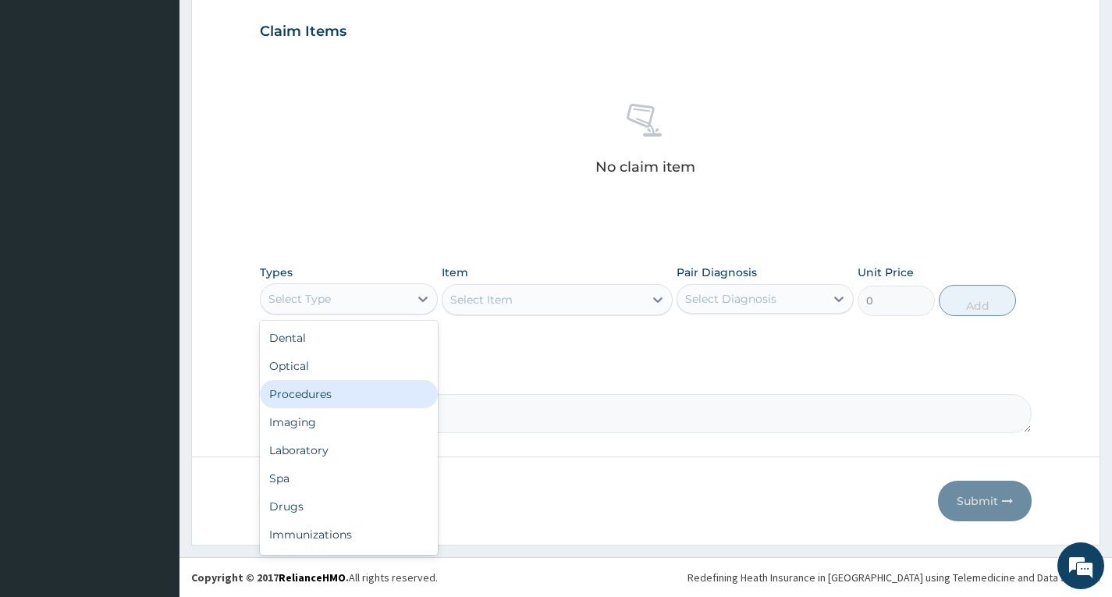
click at [359, 389] on div "Procedures" at bounding box center [348, 394] width 177 height 28
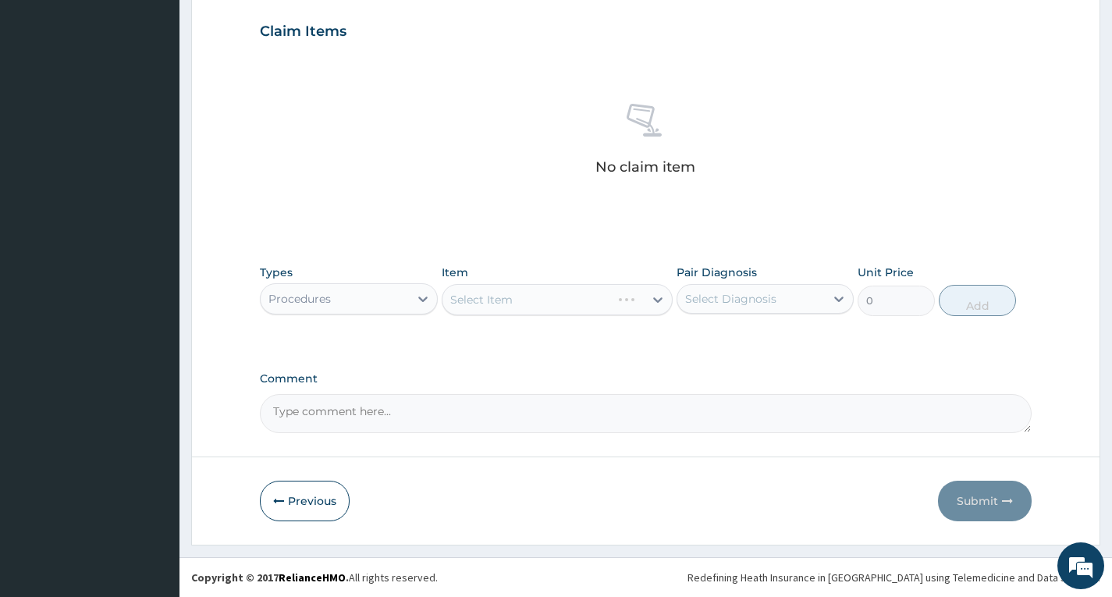
click at [562, 293] on div "Select Item" at bounding box center [558, 299] width 232 height 31
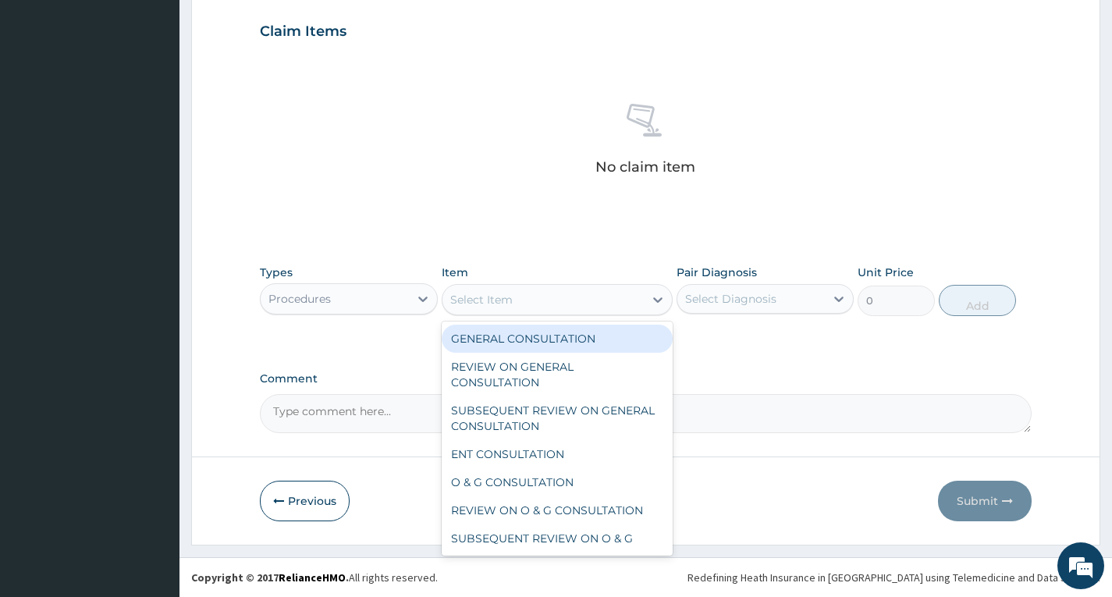
click at [561, 308] on div "Select Item" at bounding box center [543, 299] width 202 height 25
drag, startPoint x: 559, startPoint y: 339, endPoint x: 637, endPoint y: 327, distance: 78.9
click at [563, 338] on div "GENERAL CONSULTATION" at bounding box center [558, 339] width 232 height 28
type input "2000"
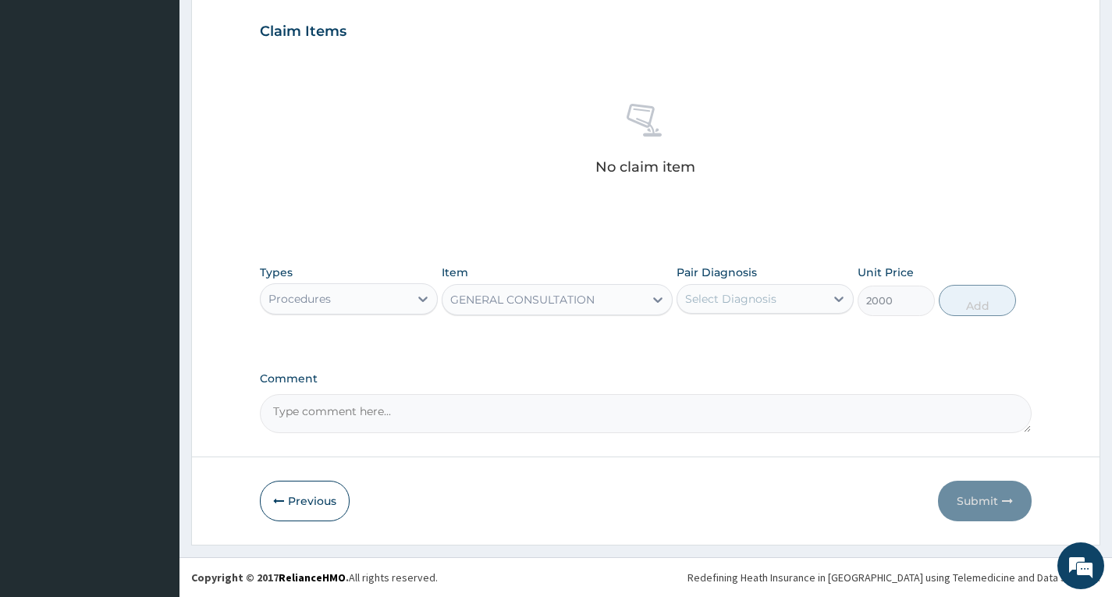
click at [756, 303] on div "Select Diagnosis" at bounding box center [730, 299] width 91 height 16
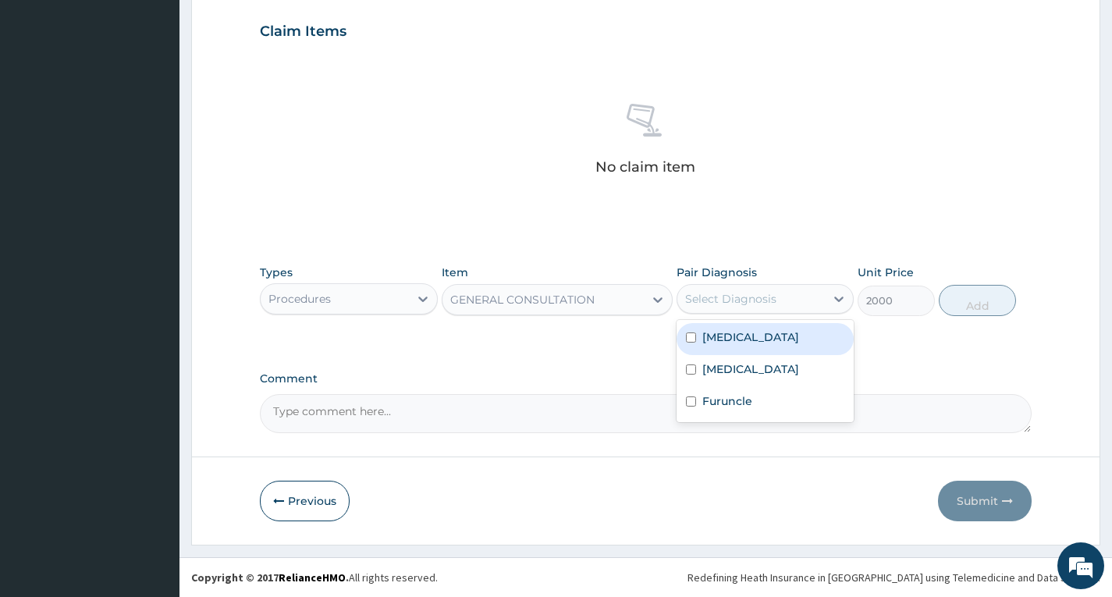
click at [746, 339] on div "Malaria" at bounding box center [764, 339] width 177 height 32
checkbox input "true"
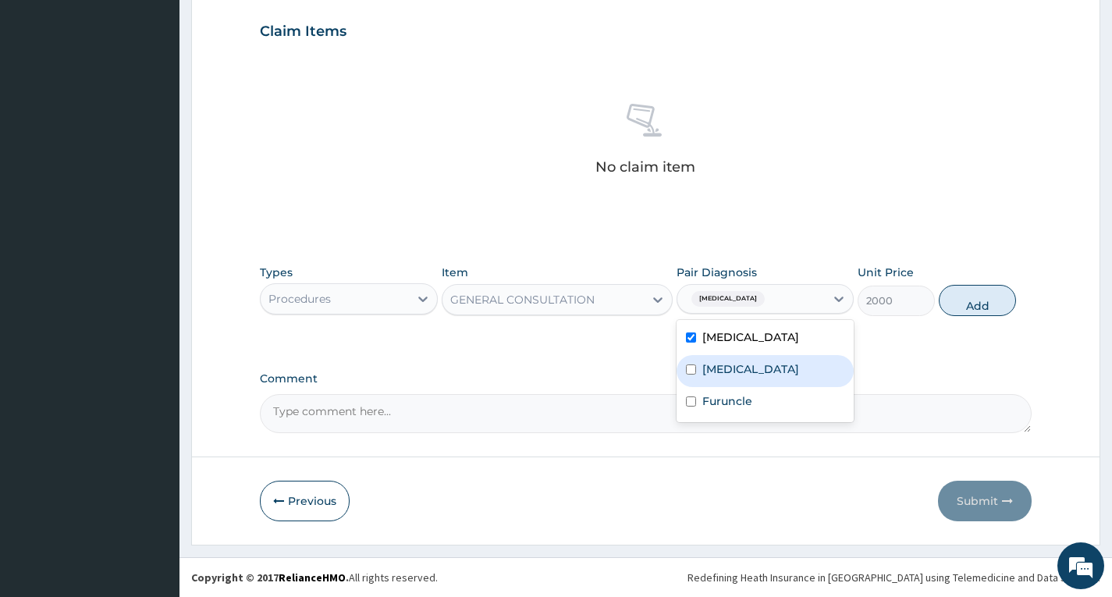
click at [746, 365] on label "Bacteremia" at bounding box center [750, 369] width 97 height 16
click at [742, 384] on div "Bacteremia" at bounding box center [764, 371] width 177 height 32
checkbox input "false"
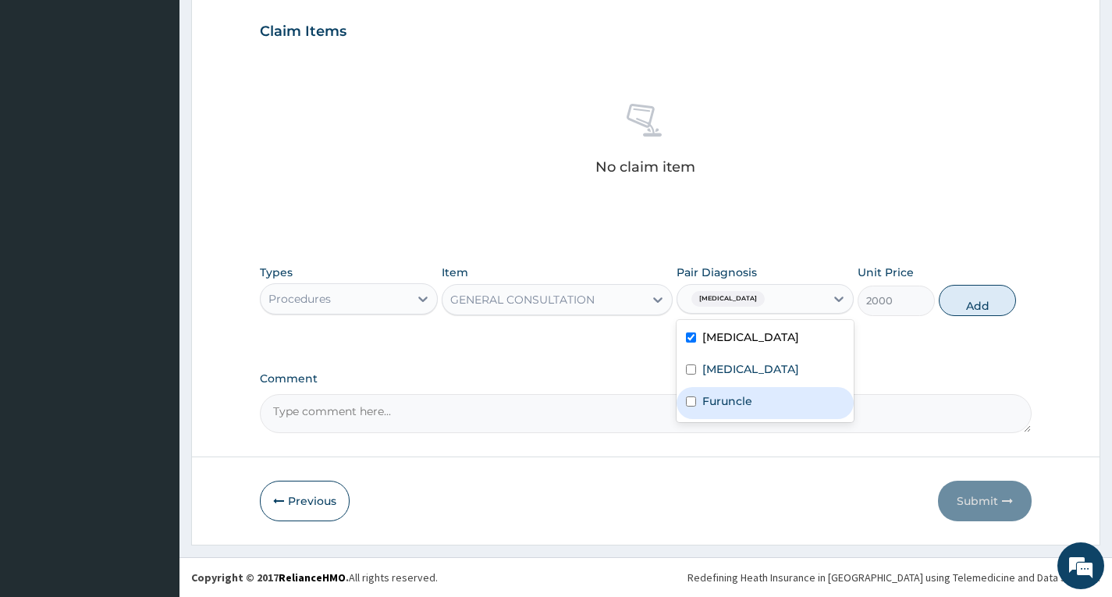
click at [743, 406] on label "Furuncle" at bounding box center [727, 401] width 50 height 16
checkbox input "true"
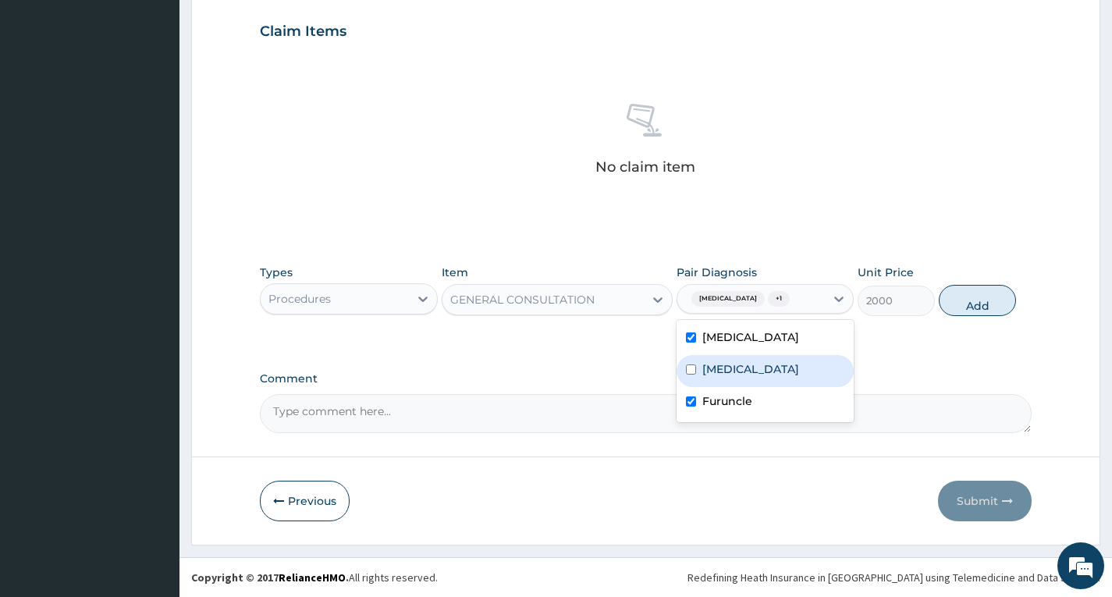
drag, startPoint x: 759, startPoint y: 369, endPoint x: 852, endPoint y: 357, distance: 93.6
click at [761, 369] on label "Bacteremia" at bounding box center [750, 369] width 97 height 16
checkbox input "true"
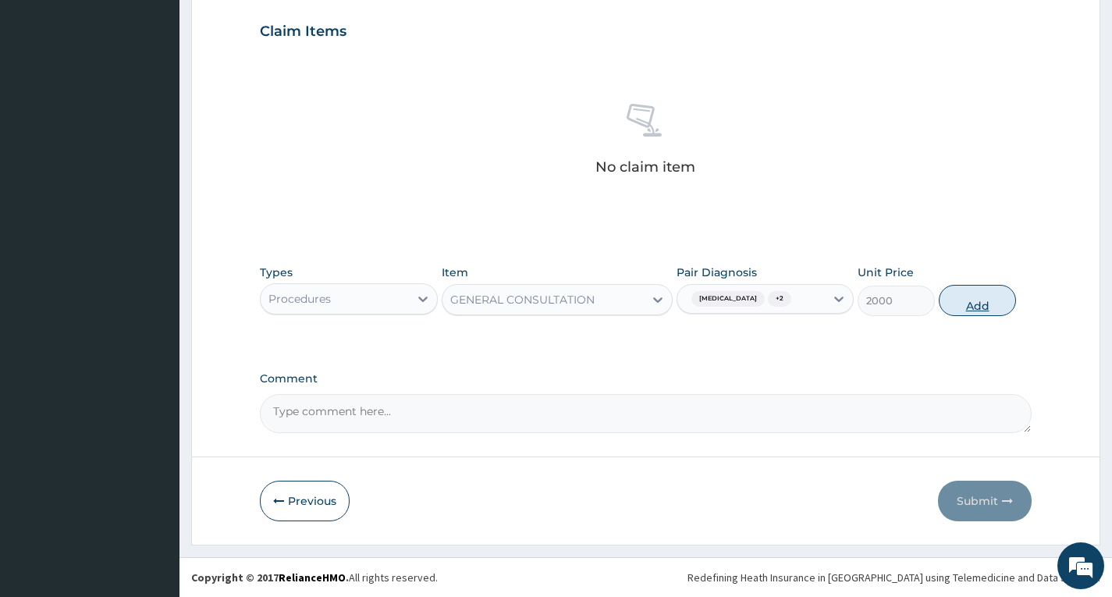
click at [1000, 299] on button "Add" at bounding box center [977, 300] width 77 height 31
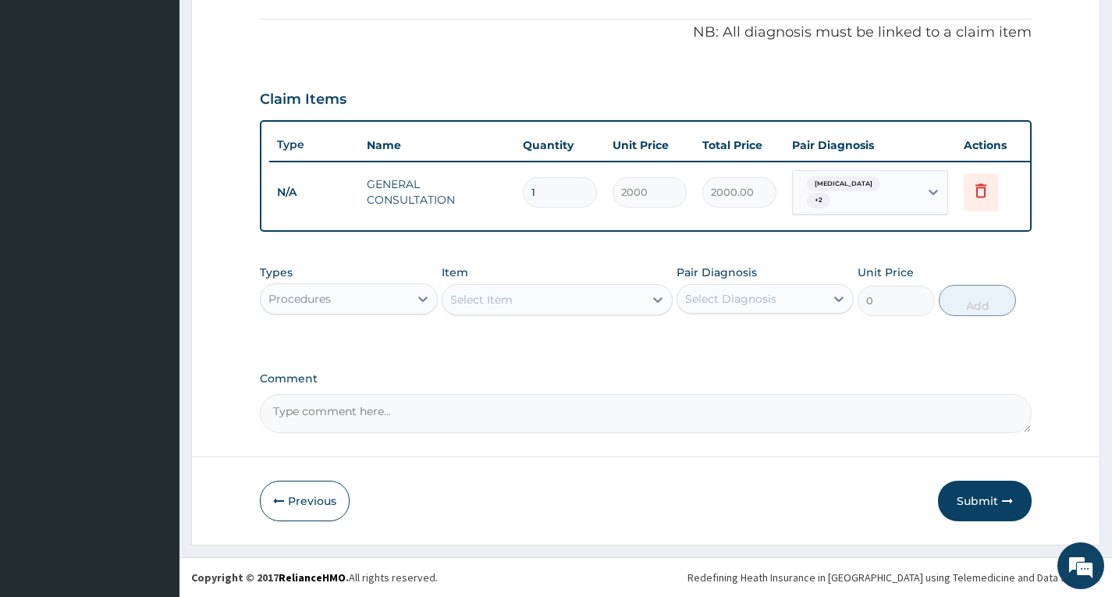
click at [405, 303] on div "Procedures" at bounding box center [334, 298] width 147 height 25
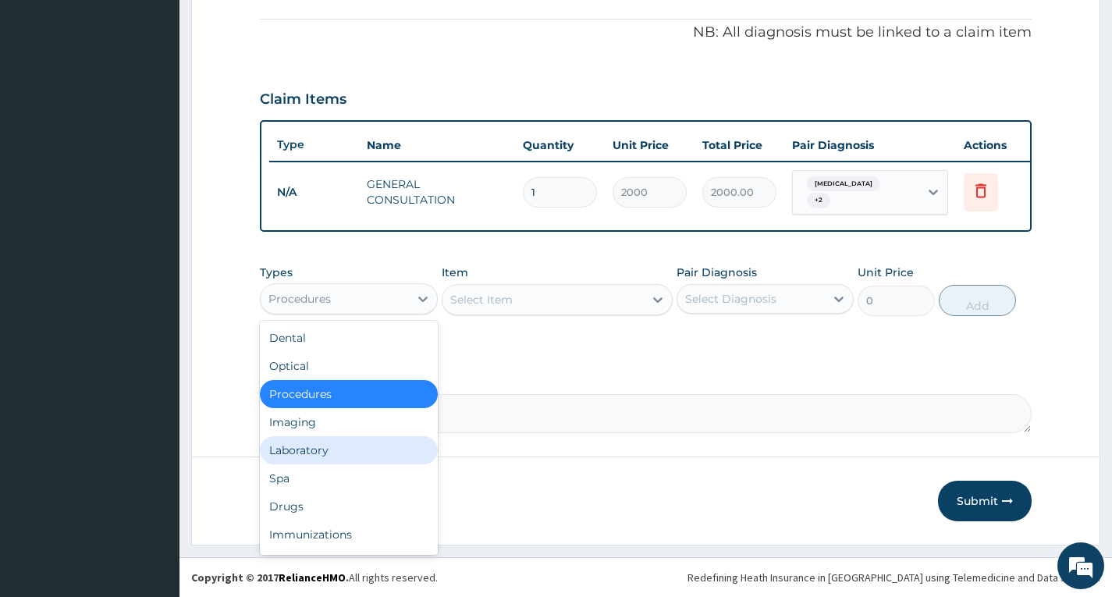
click at [352, 445] on div "Laboratory" at bounding box center [348, 450] width 177 height 28
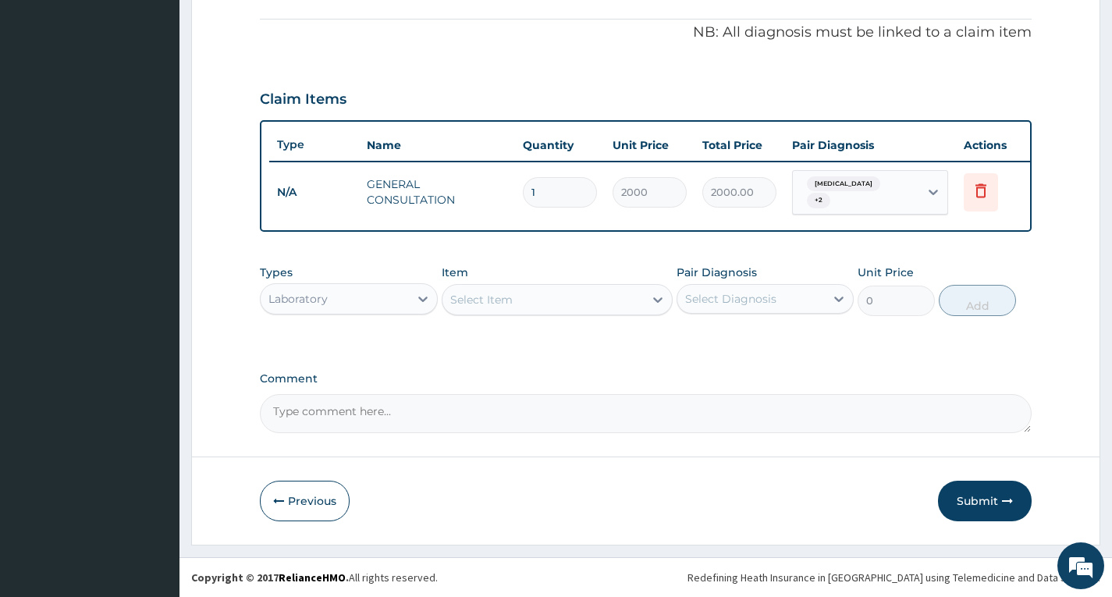
click at [491, 293] on div "Select Item" at bounding box center [481, 300] width 62 height 16
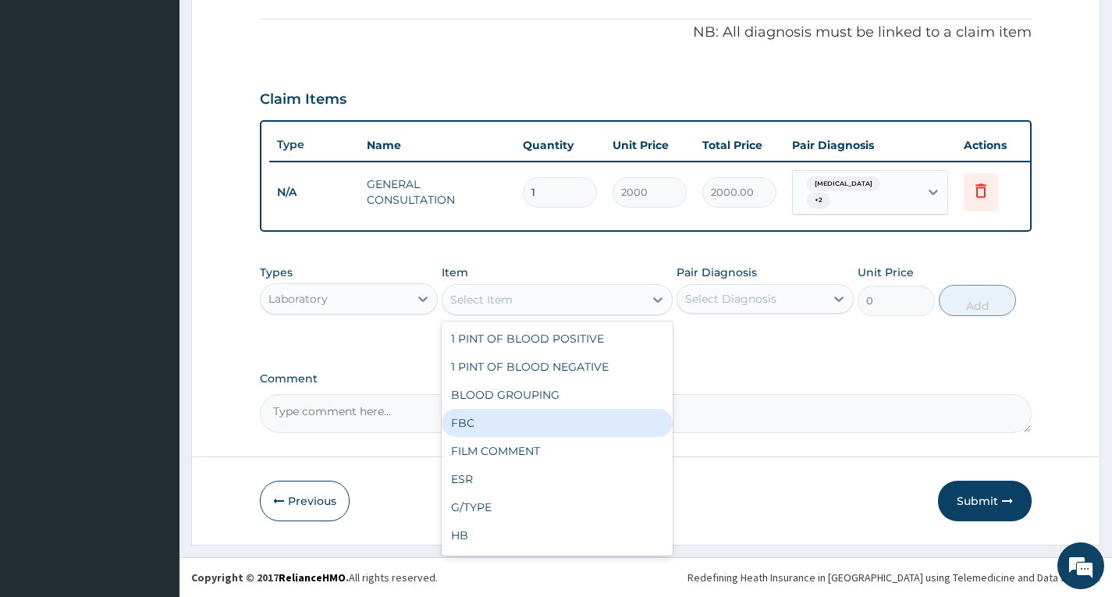
drag, startPoint x: 481, startPoint y: 424, endPoint x: 653, endPoint y: 351, distance: 187.1
click at [499, 413] on div "FBC" at bounding box center [558, 423] width 232 height 28
type input "4800"
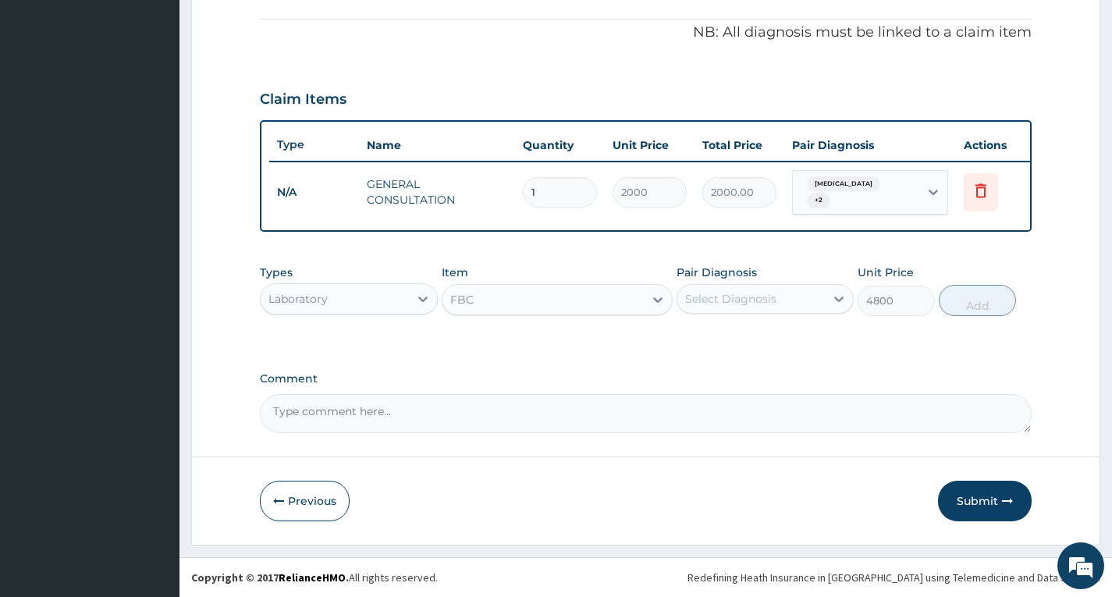
click at [757, 307] on div "Select Diagnosis" at bounding box center [750, 298] width 147 height 25
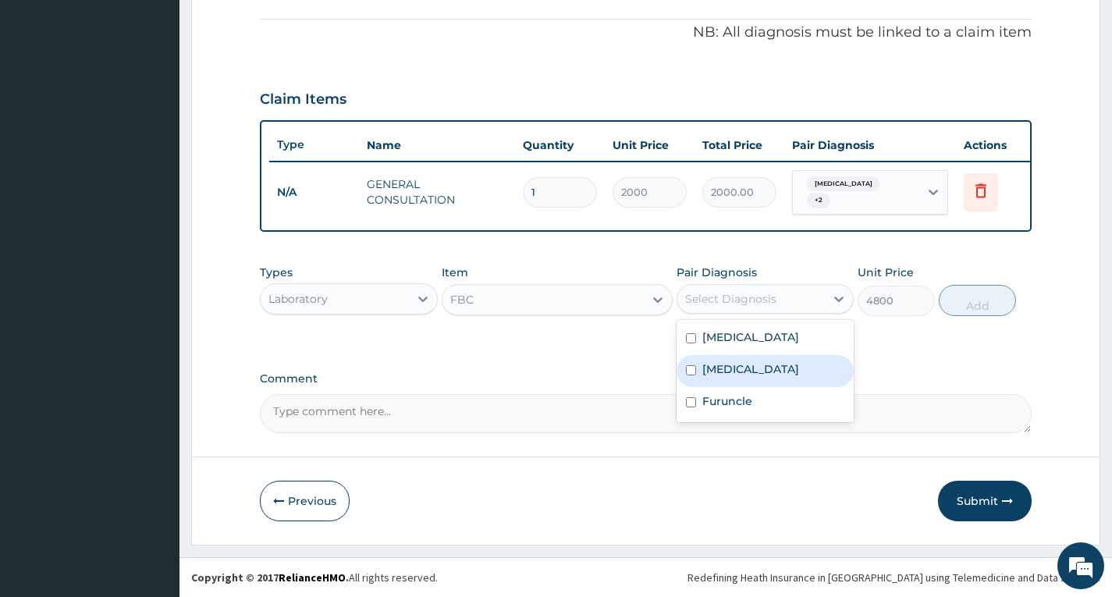
drag, startPoint x: 739, startPoint y: 370, endPoint x: 879, endPoint y: 316, distance: 150.4
click at [751, 361] on label "Bacteremia" at bounding box center [750, 369] width 97 height 16
checkbox input "true"
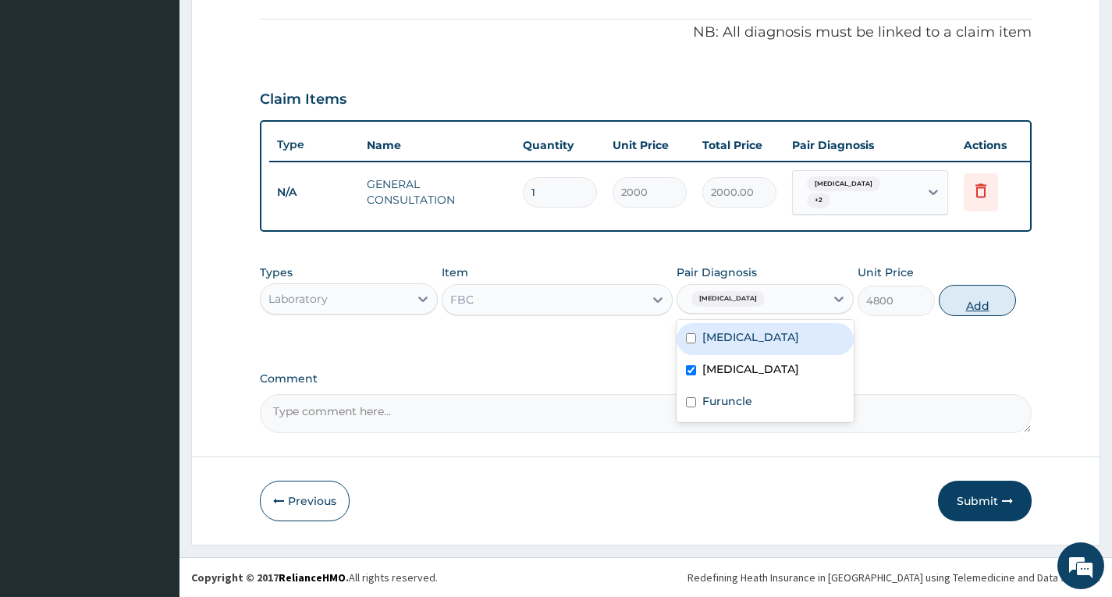
click at [973, 305] on button "Add" at bounding box center [977, 300] width 77 height 31
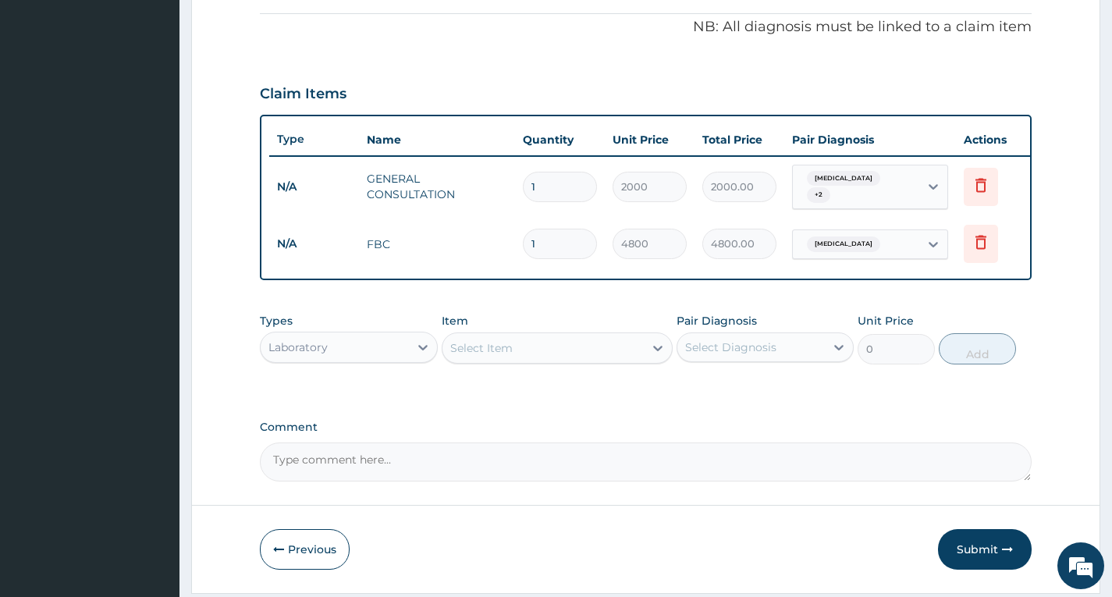
click at [599, 364] on div "Item Select Item" at bounding box center [558, 338] width 232 height 51
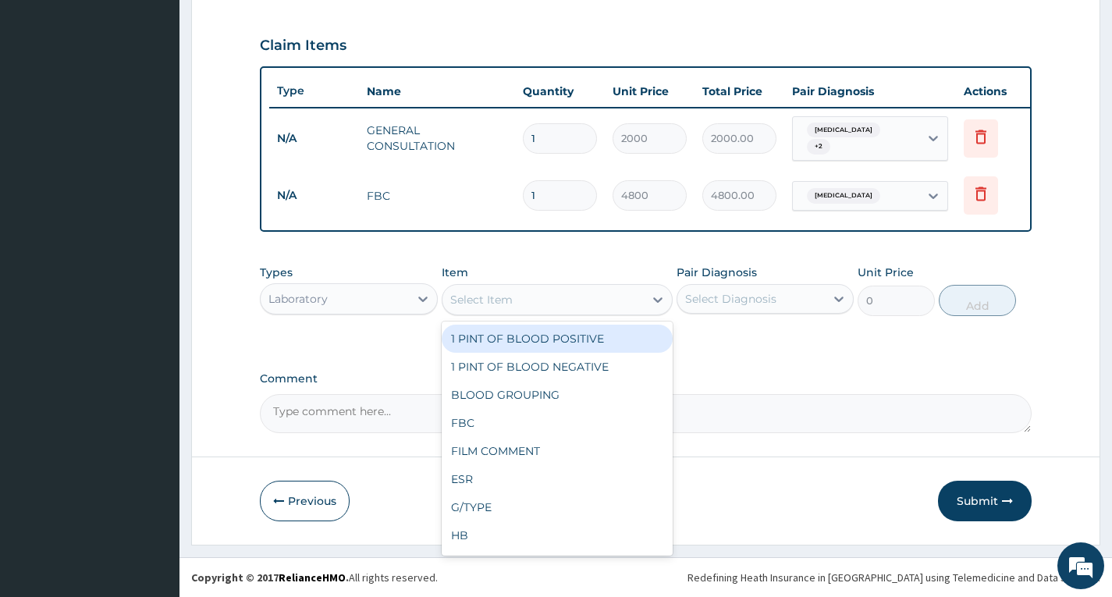
click at [622, 291] on div "Select Item" at bounding box center [543, 299] width 202 height 25
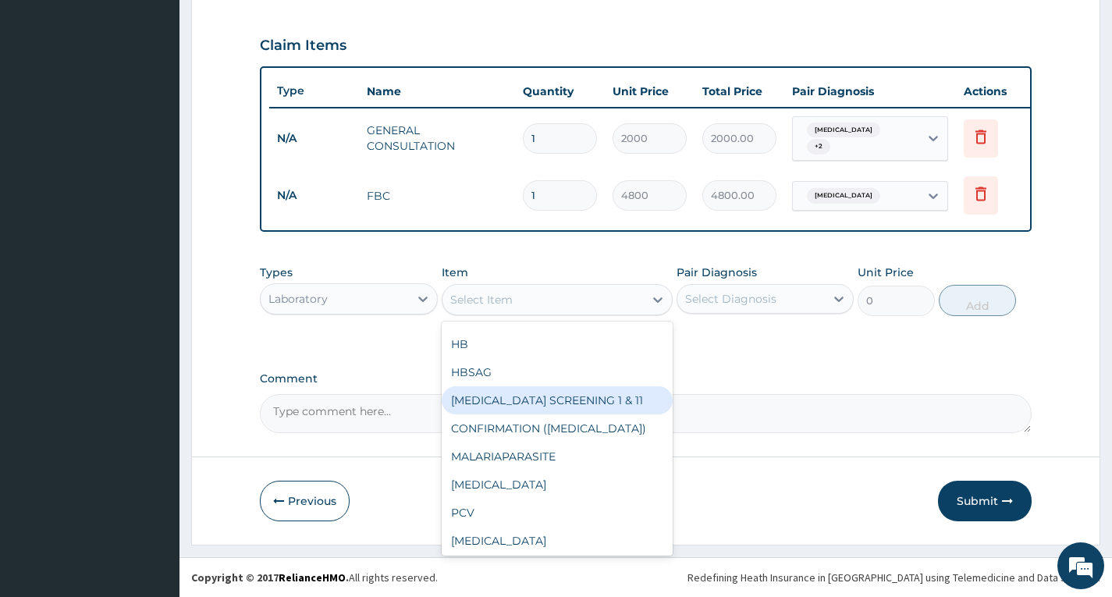
scroll to position [234, 0]
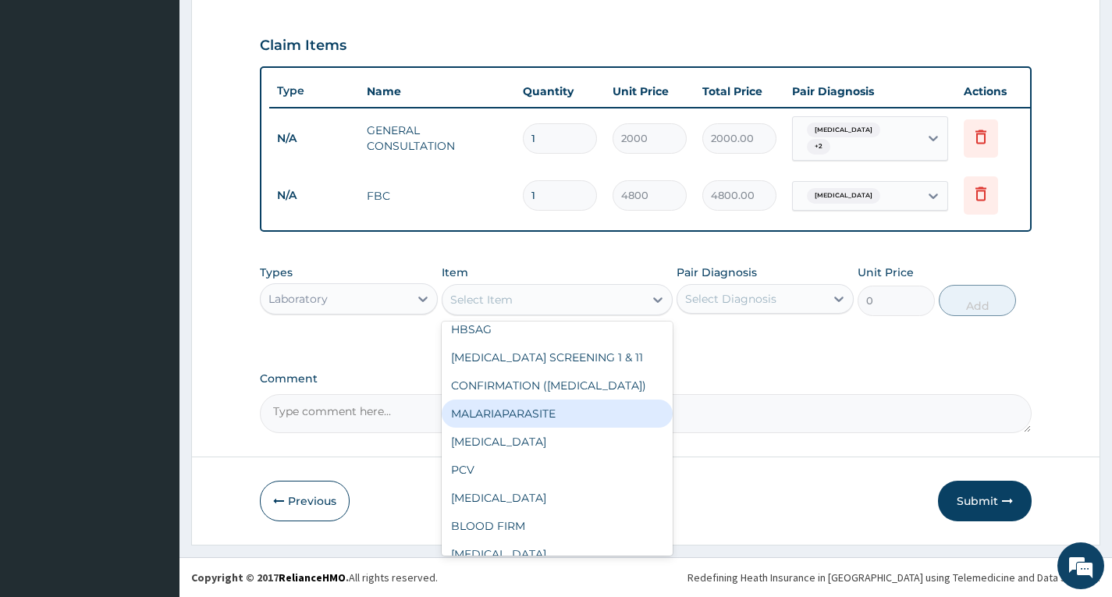
click at [571, 409] on div "MALARIAPARASITE" at bounding box center [558, 413] width 232 height 28
type input "720"
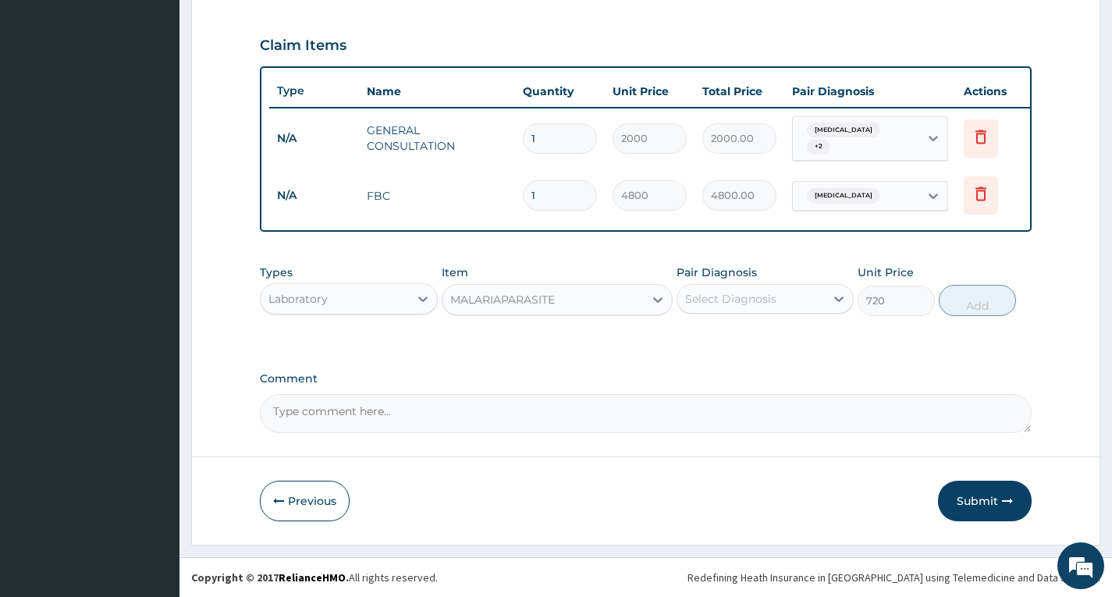
click at [721, 309] on div "Select Diagnosis" at bounding box center [750, 298] width 147 height 25
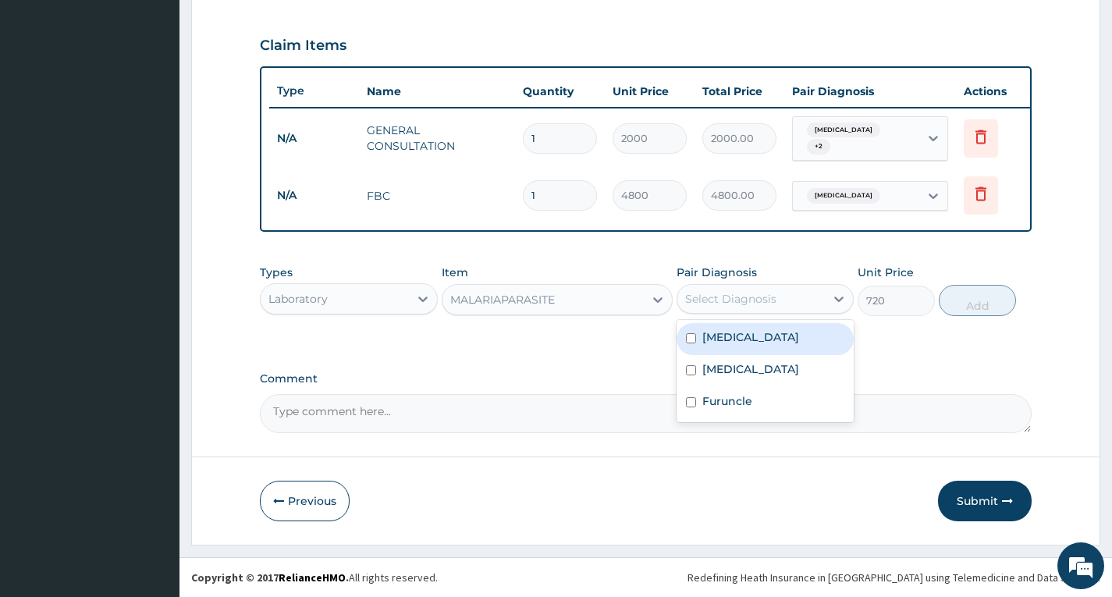
drag, startPoint x: 704, startPoint y: 341, endPoint x: 777, endPoint y: 333, distance: 73.7
click at [709, 341] on label "Malaria" at bounding box center [750, 337] width 97 height 16
checkbox input "true"
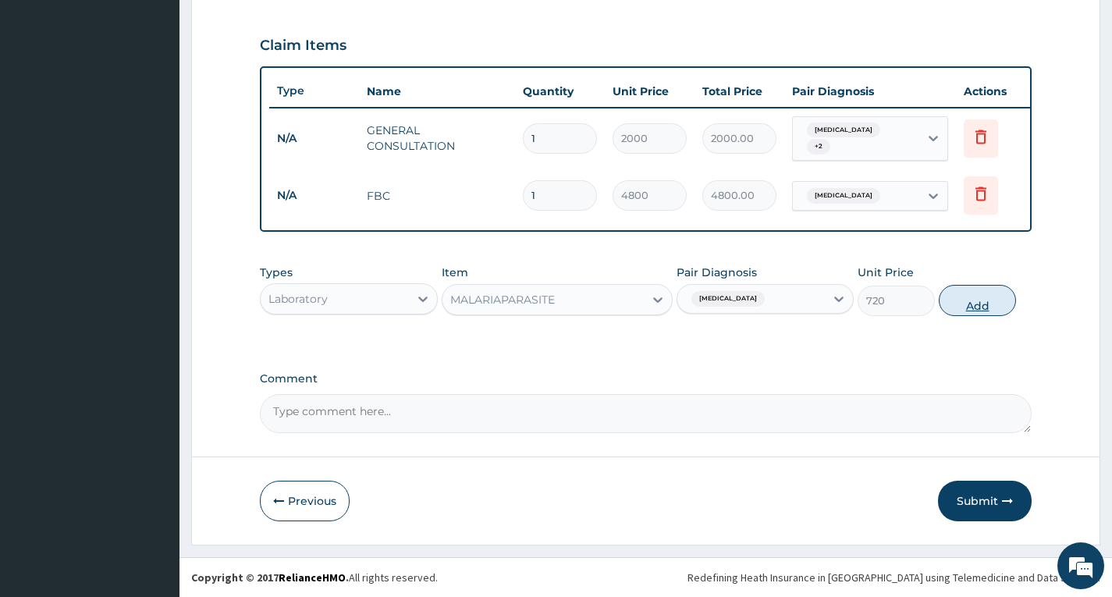
click at [957, 308] on button "Add" at bounding box center [977, 300] width 77 height 31
type input "0"
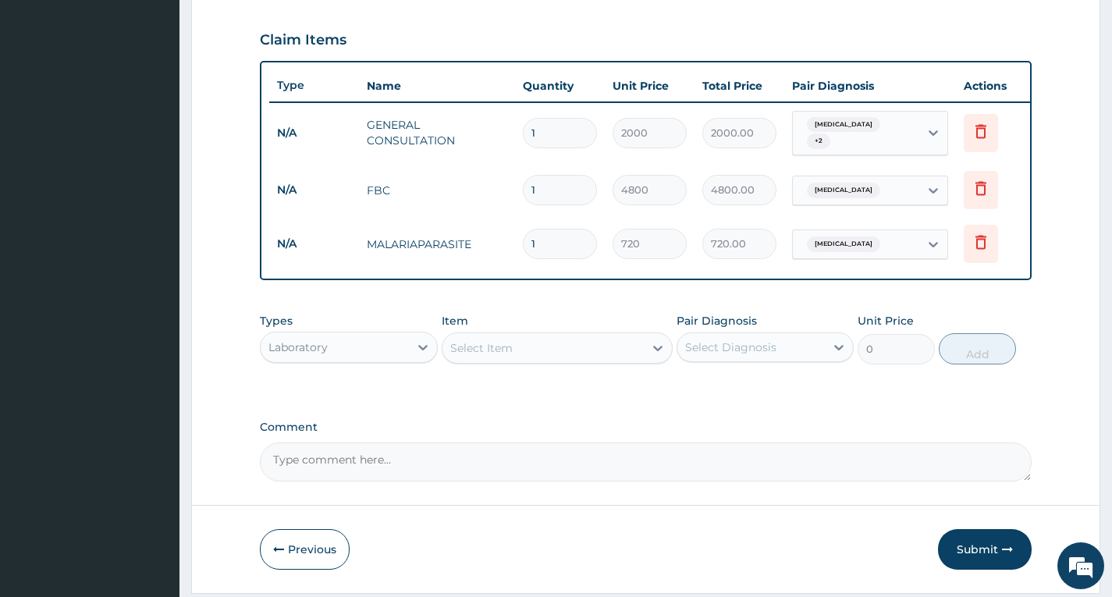
click at [407, 364] on div "Types Laboratory" at bounding box center [348, 338] width 177 height 51
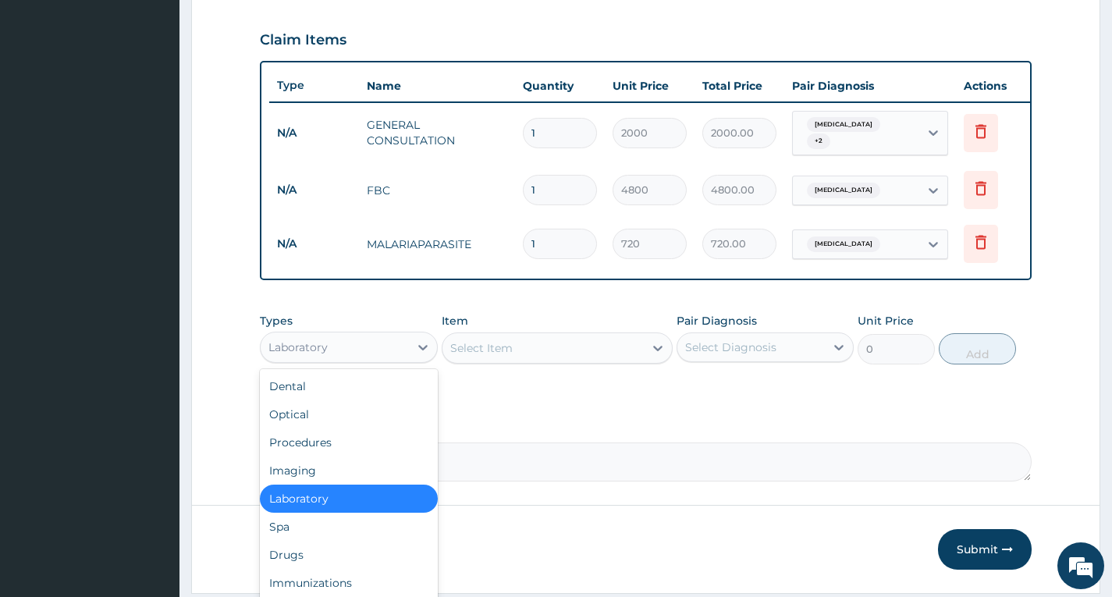
drag, startPoint x: 406, startPoint y: 354, endPoint x: 415, endPoint y: 328, distance: 27.4
click at [406, 349] on div "Laboratory" at bounding box center [334, 347] width 147 height 25
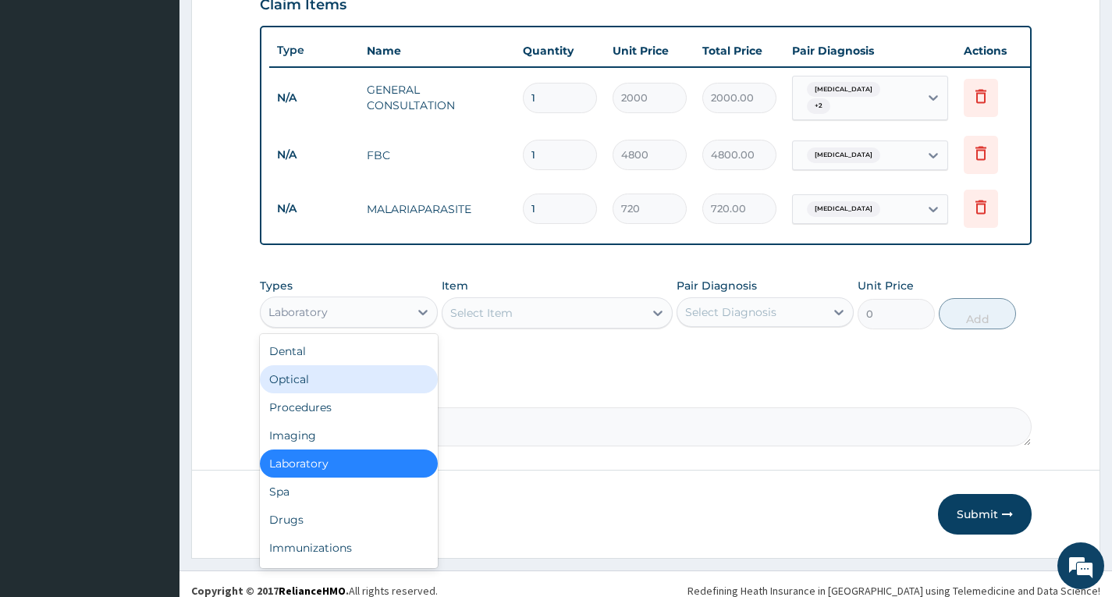
scroll to position [573, 0]
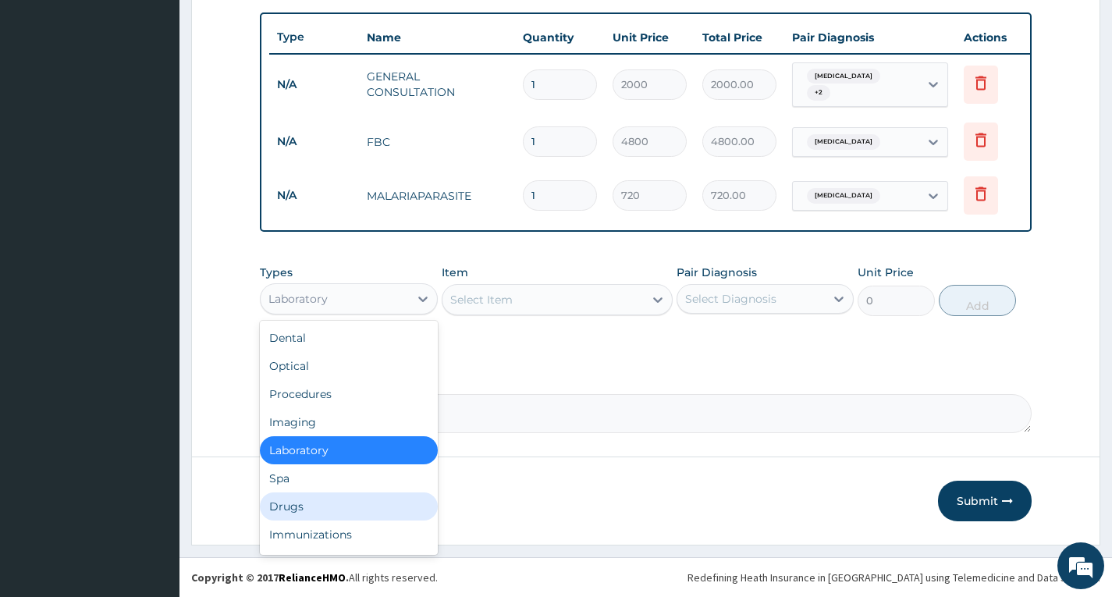
click at [357, 499] on div "Drugs" at bounding box center [348, 506] width 177 height 28
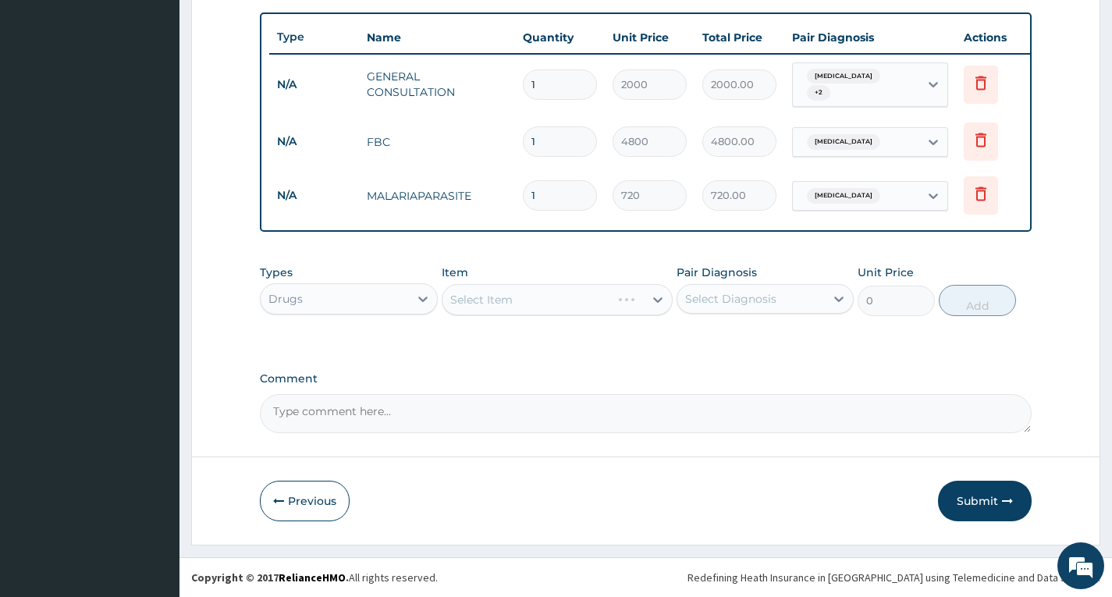
click at [562, 297] on div "Select Item" at bounding box center [558, 299] width 232 height 31
click at [562, 297] on div "Select Item" at bounding box center [543, 299] width 202 height 25
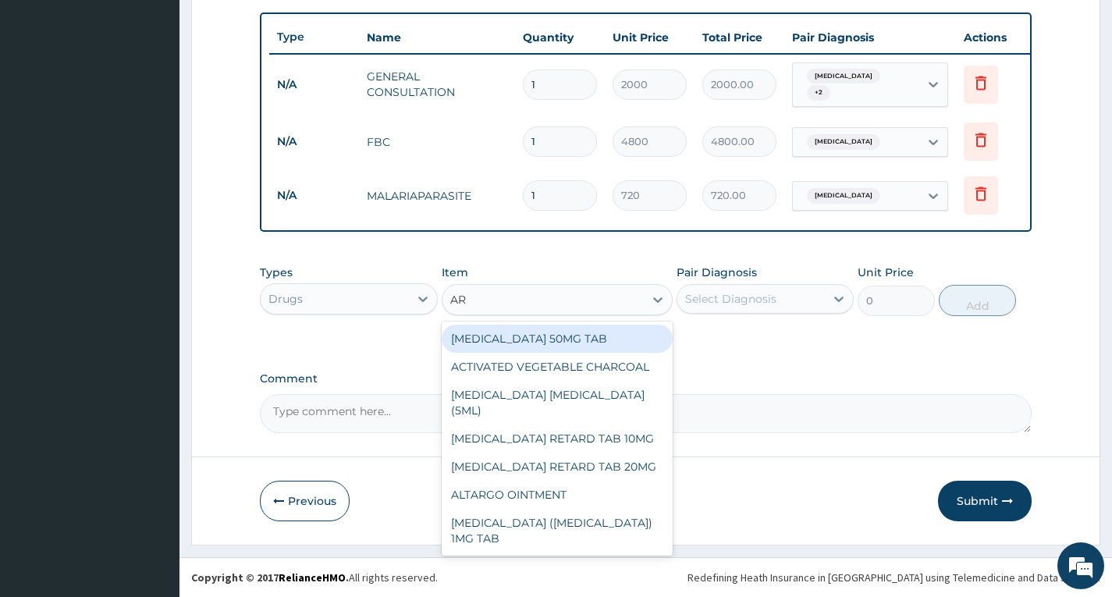
type input "ART"
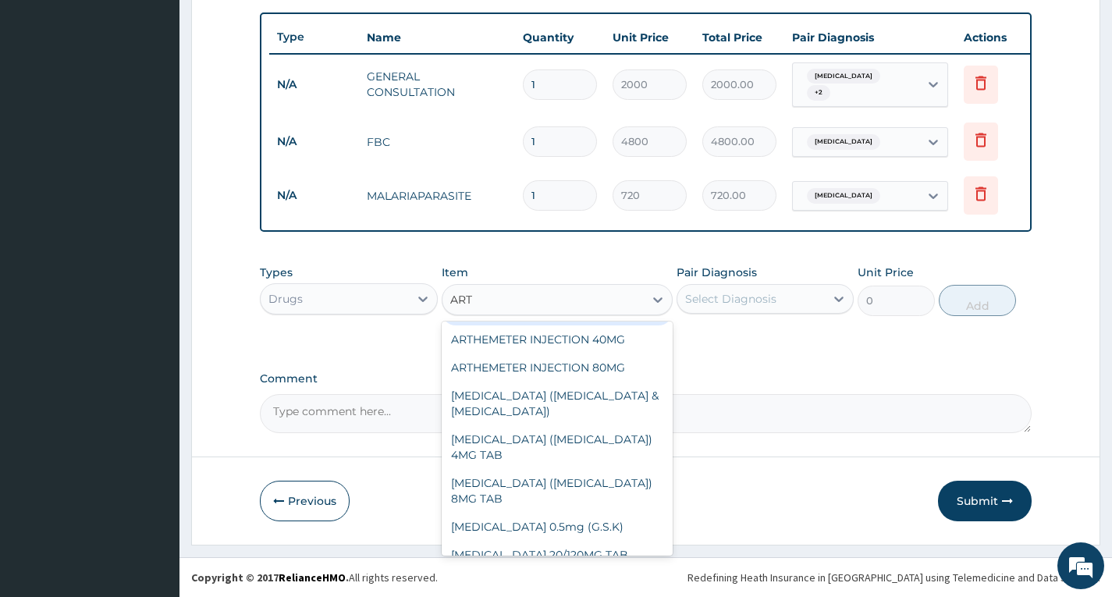
scroll to position [546, 0]
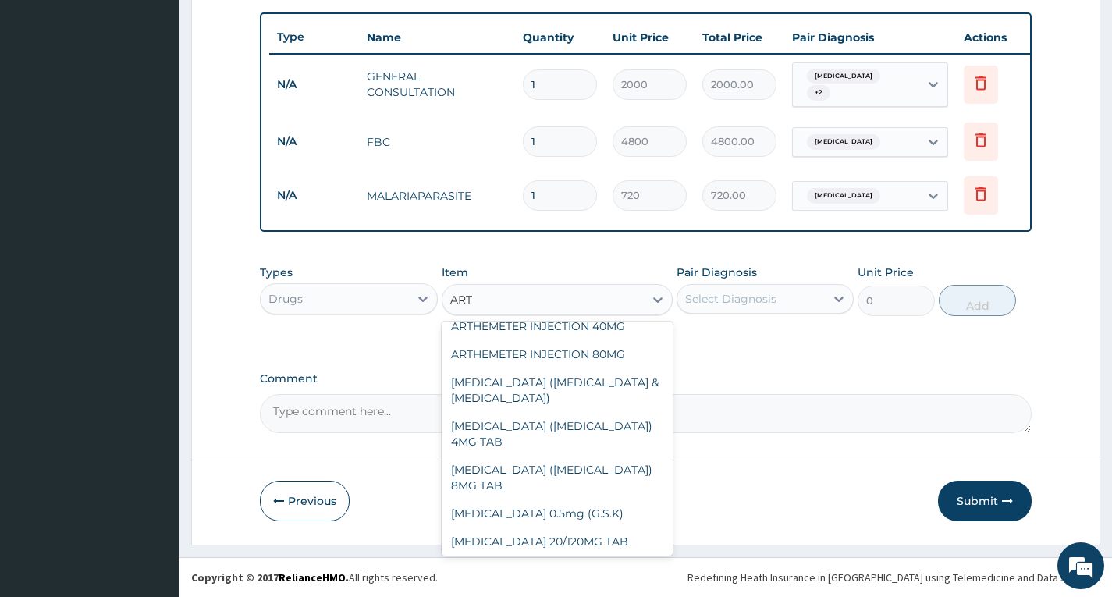
drag, startPoint x: 551, startPoint y: 513, endPoint x: 554, endPoint y: 470, distance: 43.8
click at [550, 555] on div "COARTEM 80/480" at bounding box center [558, 569] width 232 height 28
type input "270"
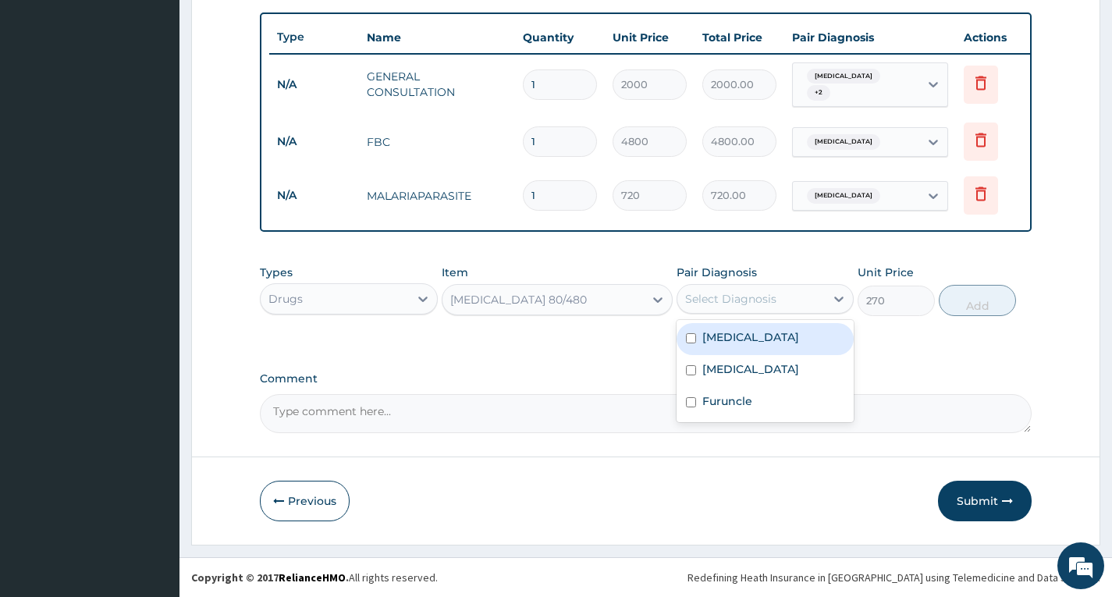
click at [708, 311] on div "Select Diagnosis" at bounding box center [764, 299] width 177 height 30
click at [704, 335] on label "Malaria" at bounding box center [750, 337] width 97 height 16
checkbox input "true"
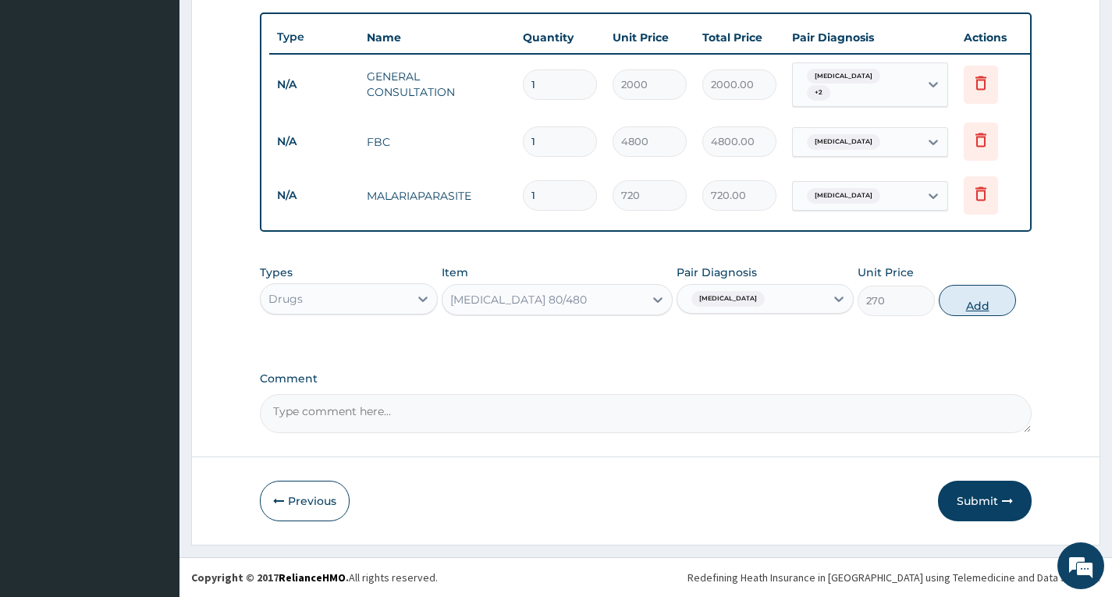
click at [970, 308] on button "Add" at bounding box center [977, 300] width 77 height 31
type input "0"
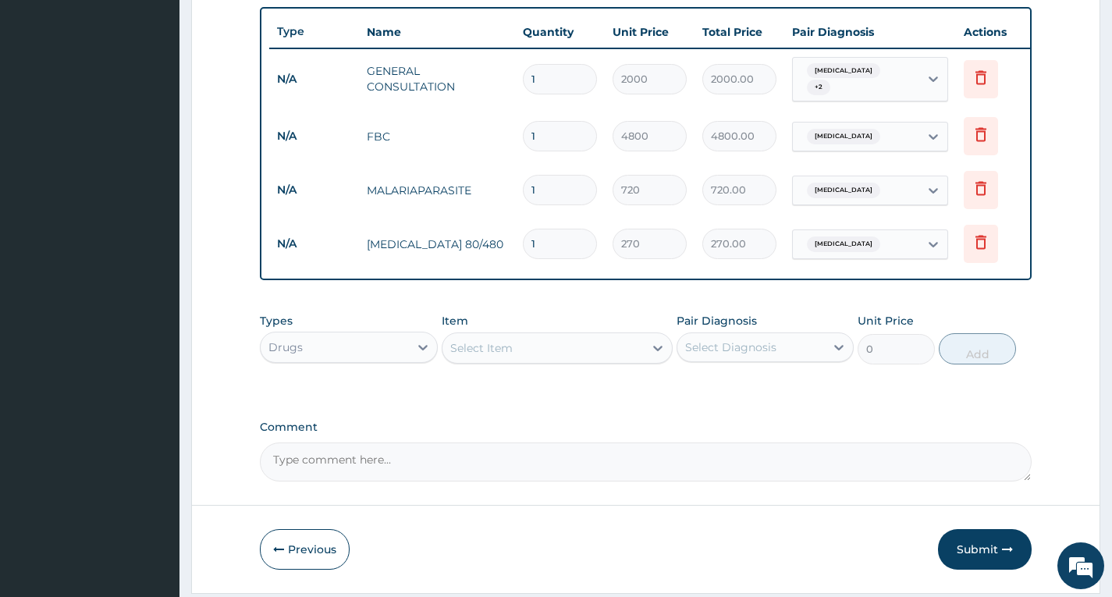
type input "12"
type input "3240.00"
type input "12"
click at [590, 350] on div "Select Item" at bounding box center [543, 347] width 202 height 25
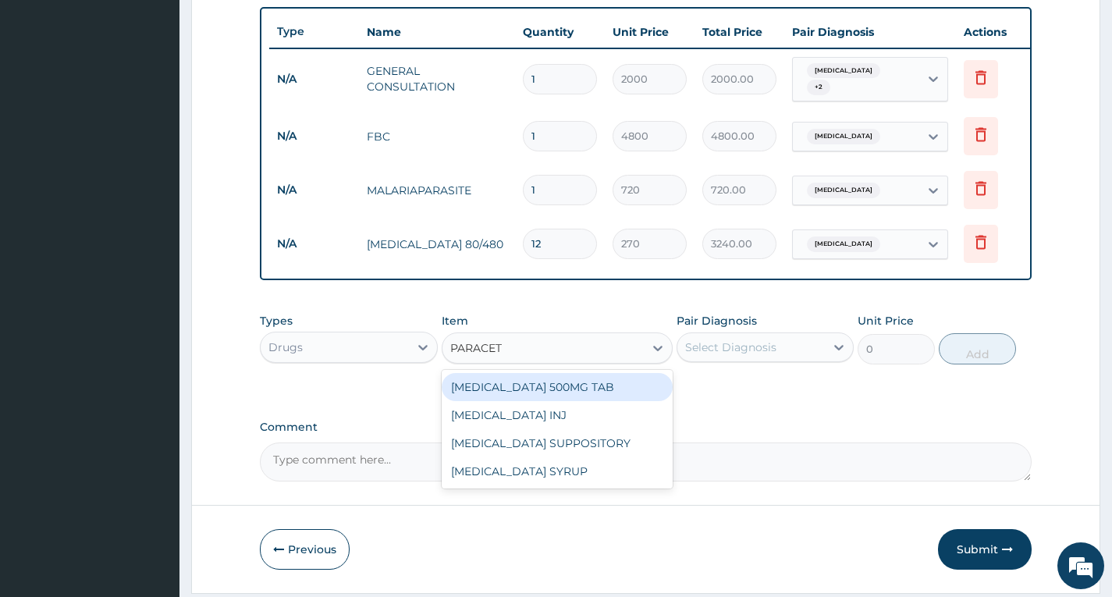
type input "PARACETA"
click at [611, 383] on div "PARACETAMOL 500MG TAB" at bounding box center [558, 387] width 232 height 28
type input "45"
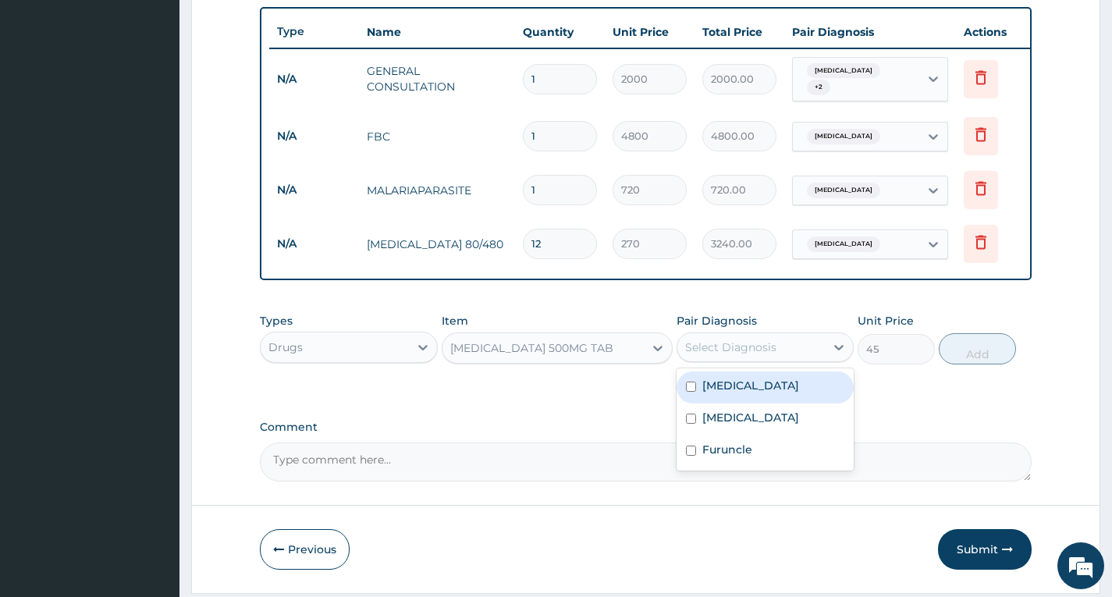
click at [777, 346] on div "Select Diagnosis" at bounding box center [750, 347] width 147 height 25
drag, startPoint x: 779, startPoint y: 403, endPoint x: 933, endPoint y: 379, distance: 155.6
click at [790, 403] on div "Malaria" at bounding box center [764, 387] width 177 height 32
checkbox input "true"
drag, startPoint x: 1031, startPoint y: 346, endPoint x: 1021, endPoint y: 350, distance: 9.9
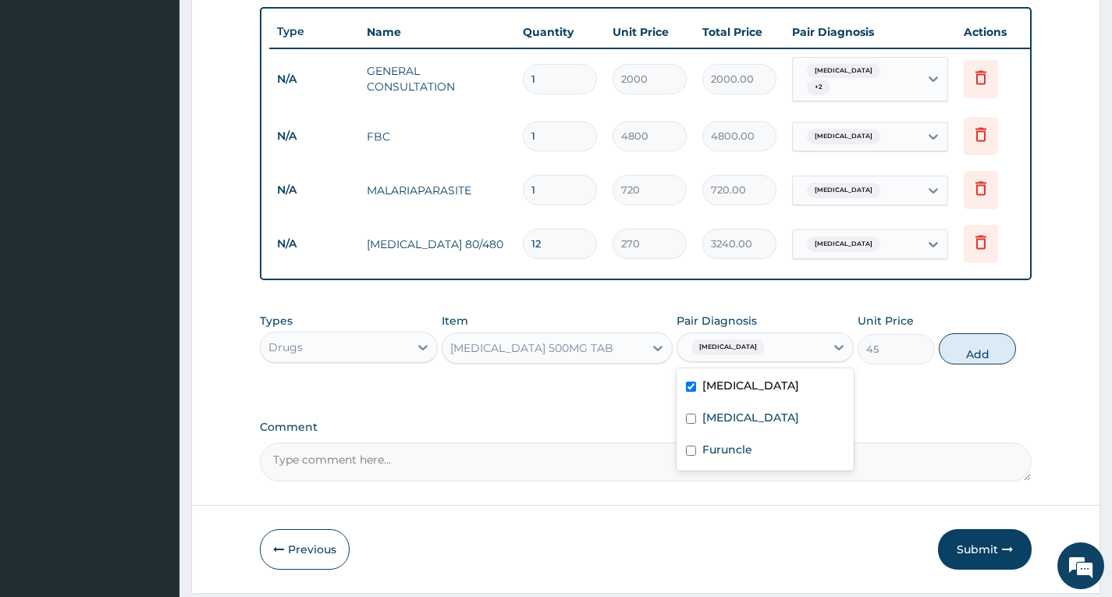
click at [1027, 348] on div "Types Drugs Item PARACETAMOL 500MG TAB Pair Diagnosis option Malaria, selected.…" at bounding box center [646, 338] width 772 height 67
click at [1012, 351] on button "Add" at bounding box center [977, 348] width 77 height 31
type input "0"
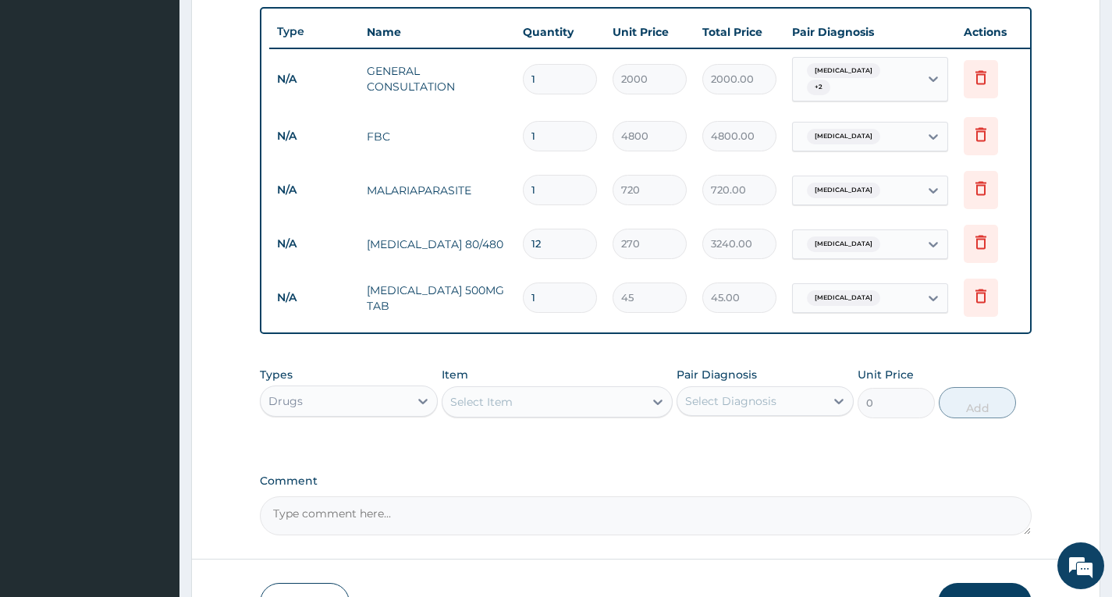
type input "12"
type input "540.00"
type input "12"
click at [571, 414] on div "Select Item" at bounding box center [543, 401] width 202 height 25
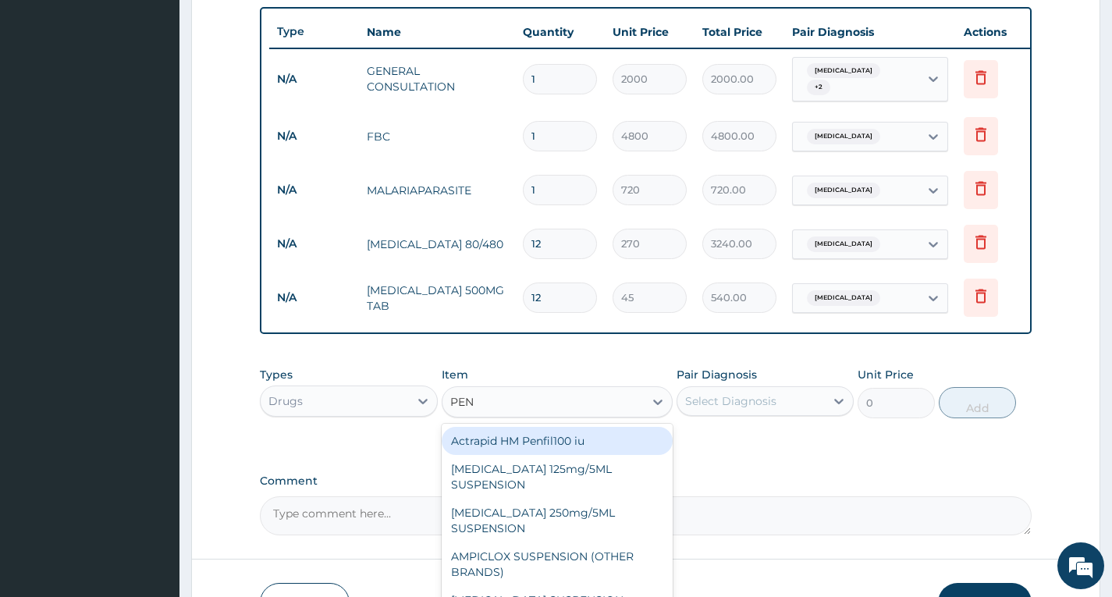
type input "PENI"
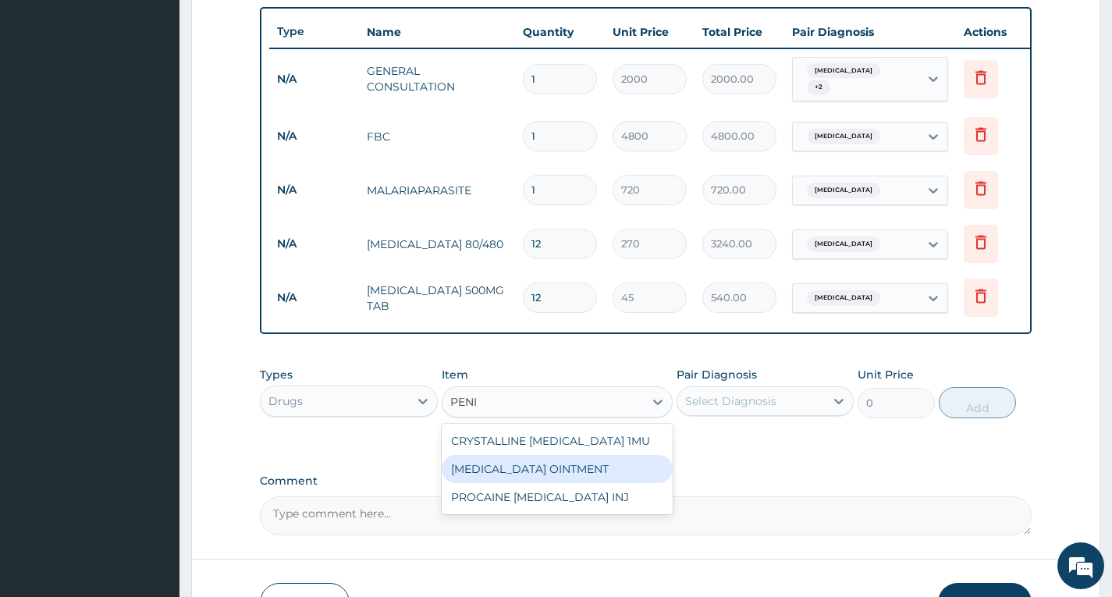
drag, startPoint x: 488, startPoint y: 479, endPoint x: 570, endPoint y: 463, distance: 84.2
click at [491, 477] on div "PENICILLIN OINTMENT" at bounding box center [558, 469] width 232 height 28
type input "702"
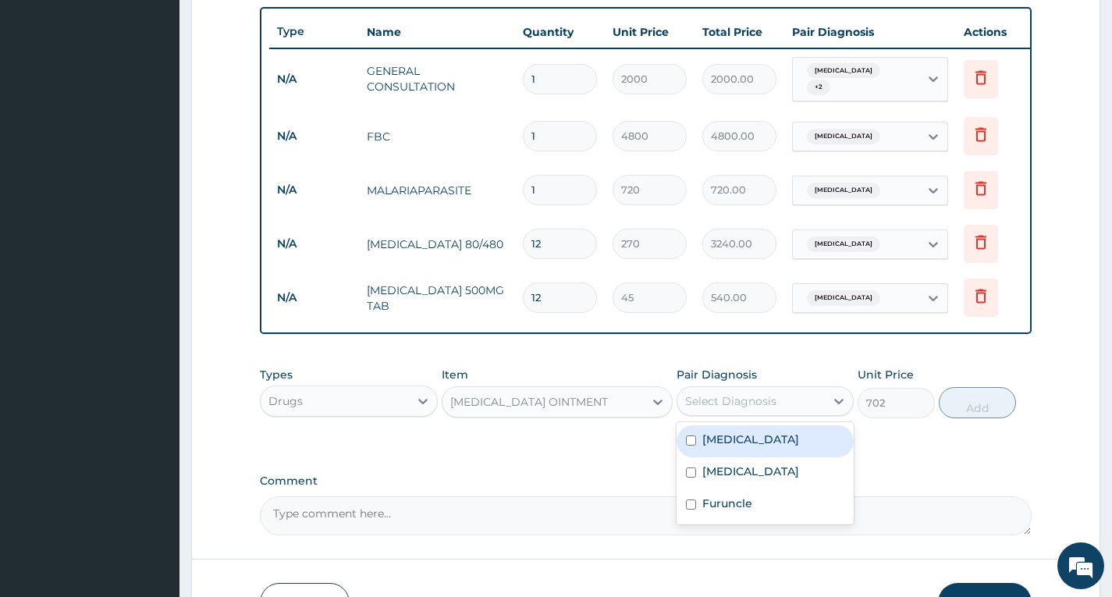
click at [806, 412] on div "Select Diagnosis" at bounding box center [750, 401] width 147 height 25
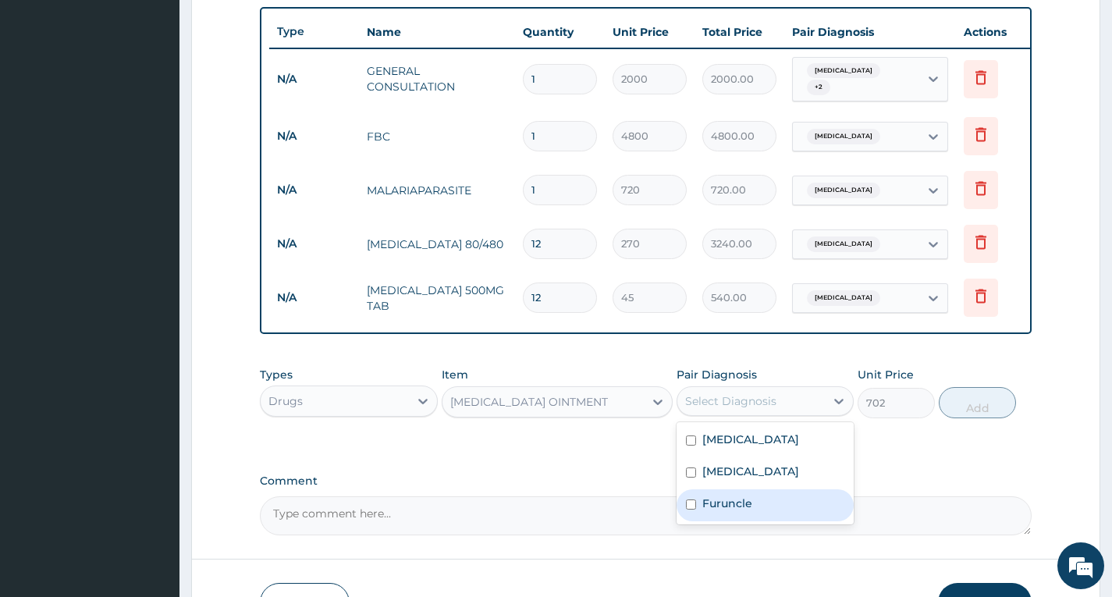
click at [786, 508] on div "Furuncle" at bounding box center [764, 505] width 177 height 32
checkbox input "true"
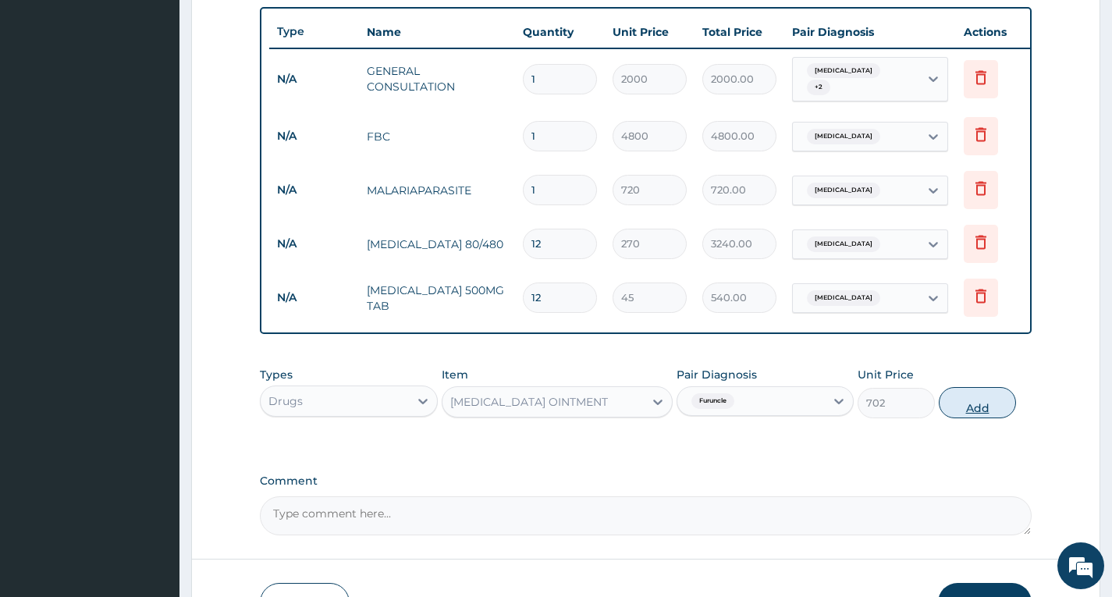
drag, startPoint x: 1011, startPoint y: 388, endPoint x: 1009, endPoint y: 398, distance: 10.4
click at [1012, 392] on div "Types Drugs Item PENICILLIN OINTMENT Pair Diagnosis Furuncle Unit Price 702 Add" at bounding box center [646, 392] width 772 height 67
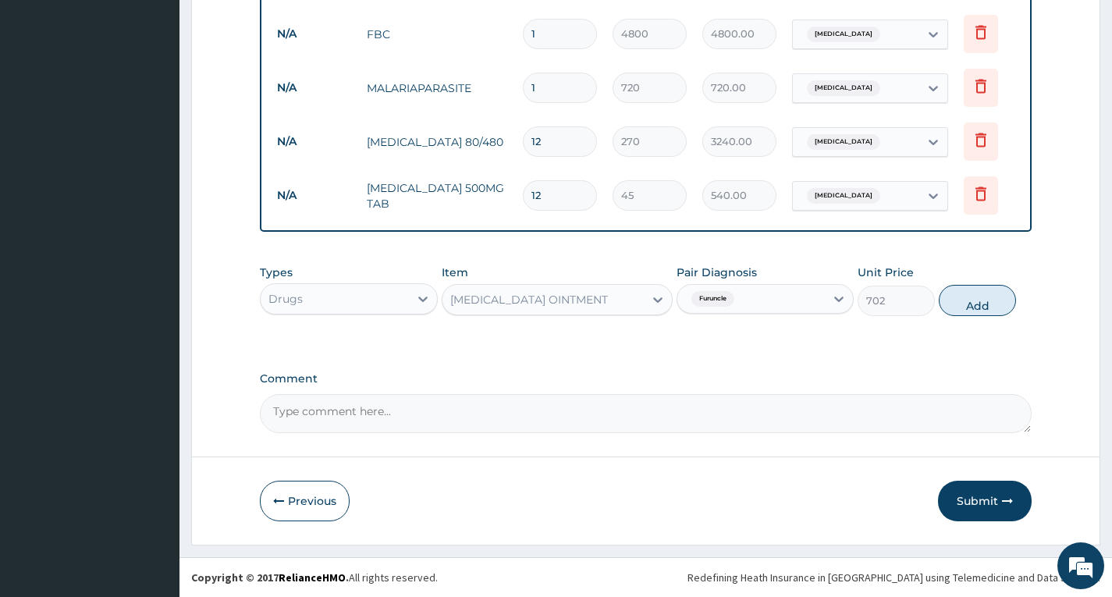
scroll to position [681, 0]
click at [968, 313] on button "Add" at bounding box center [977, 300] width 77 height 31
type input "0"
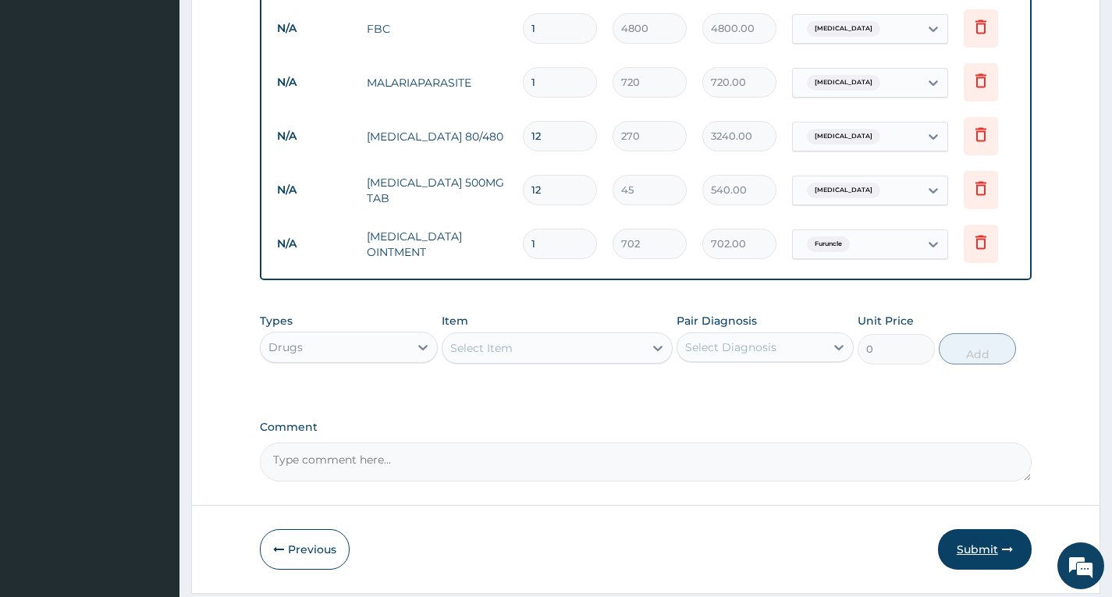
click at [966, 558] on button "Submit" at bounding box center [985, 549] width 94 height 41
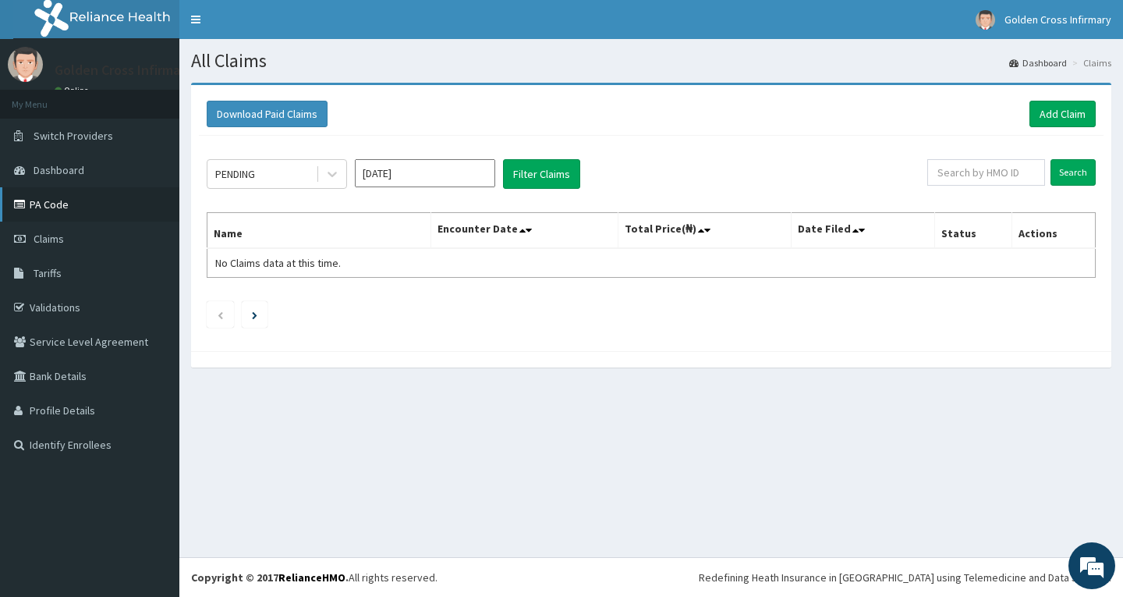
click at [67, 193] on link "PA Code" at bounding box center [89, 204] width 179 height 34
